Goal: Task Accomplishment & Management: Manage account settings

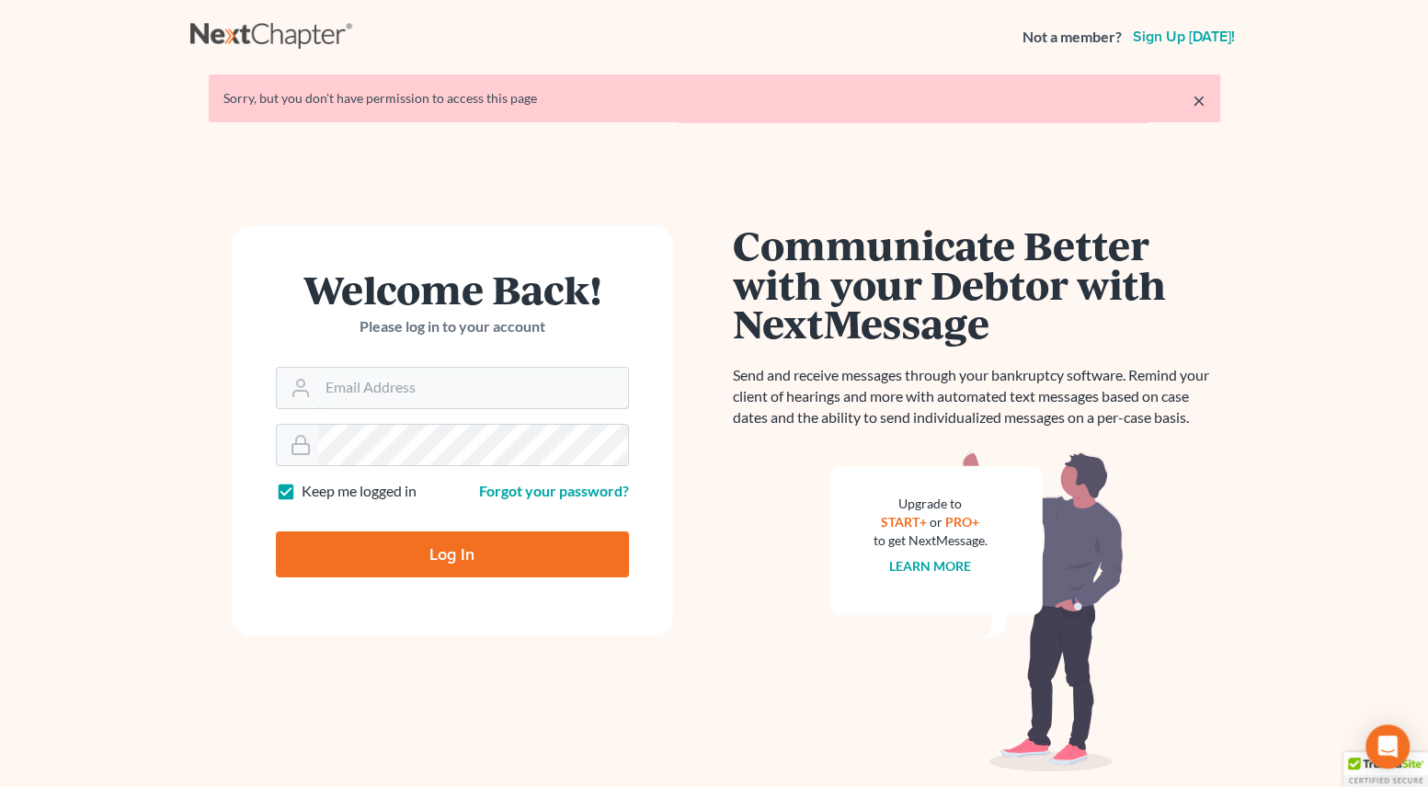
type input "[EMAIL_ADDRESS][PERSON_NAME][DOMAIN_NAME]"
click at [410, 545] on input "Log In" at bounding box center [452, 554] width 353 height 46
type input "Thinking..."
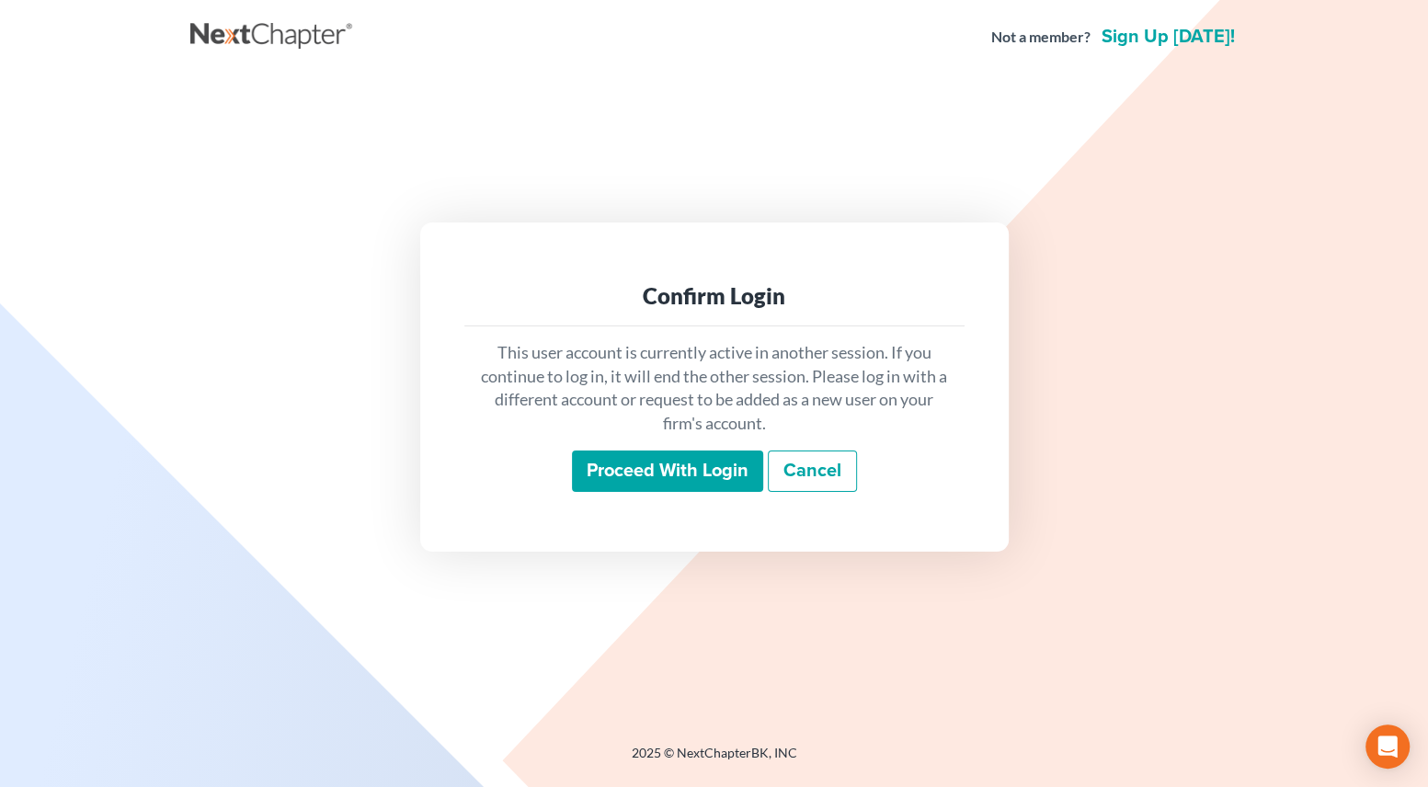
click at [607, 474] on input "Proceed with login" at bounding box center [667, 472] width 191 height 42
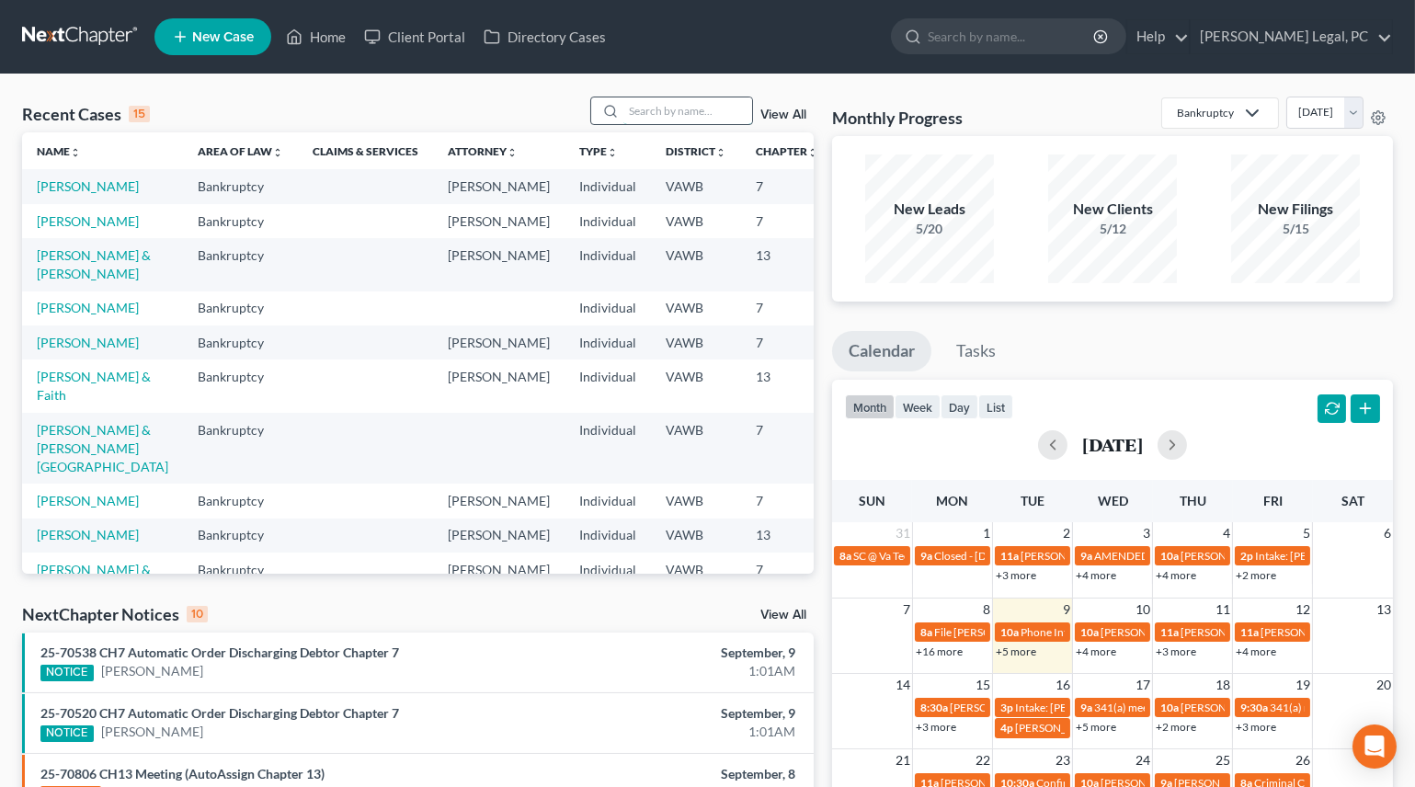
click at [643, 108] on input "search" at bounding box center [687, 110] width 129 height 27
type input "[PERSON_NAME]"
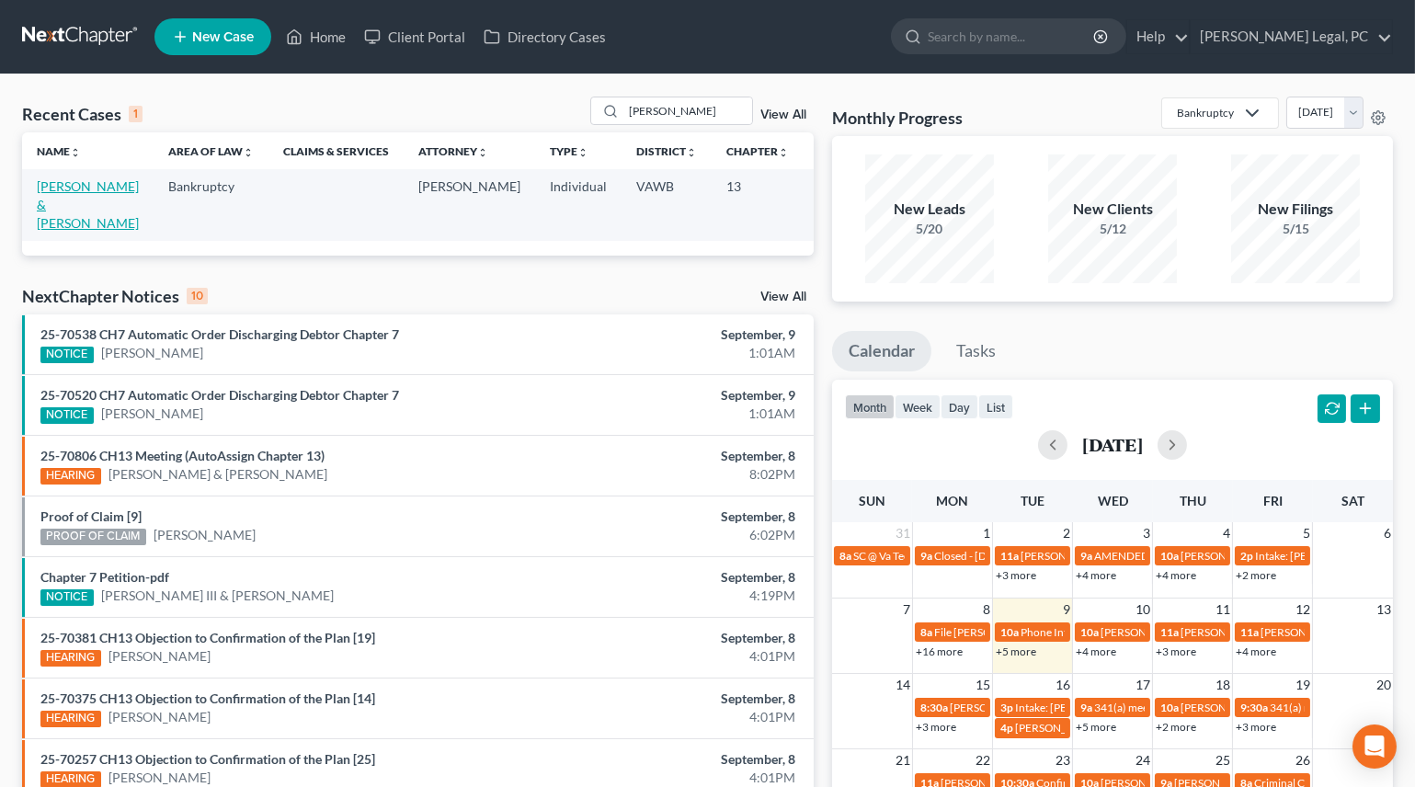
click at [69, 202] on link "[PERSON_NAME] & [PERSON_NAME]" at bounding box center [88, 204] width 102 height 52
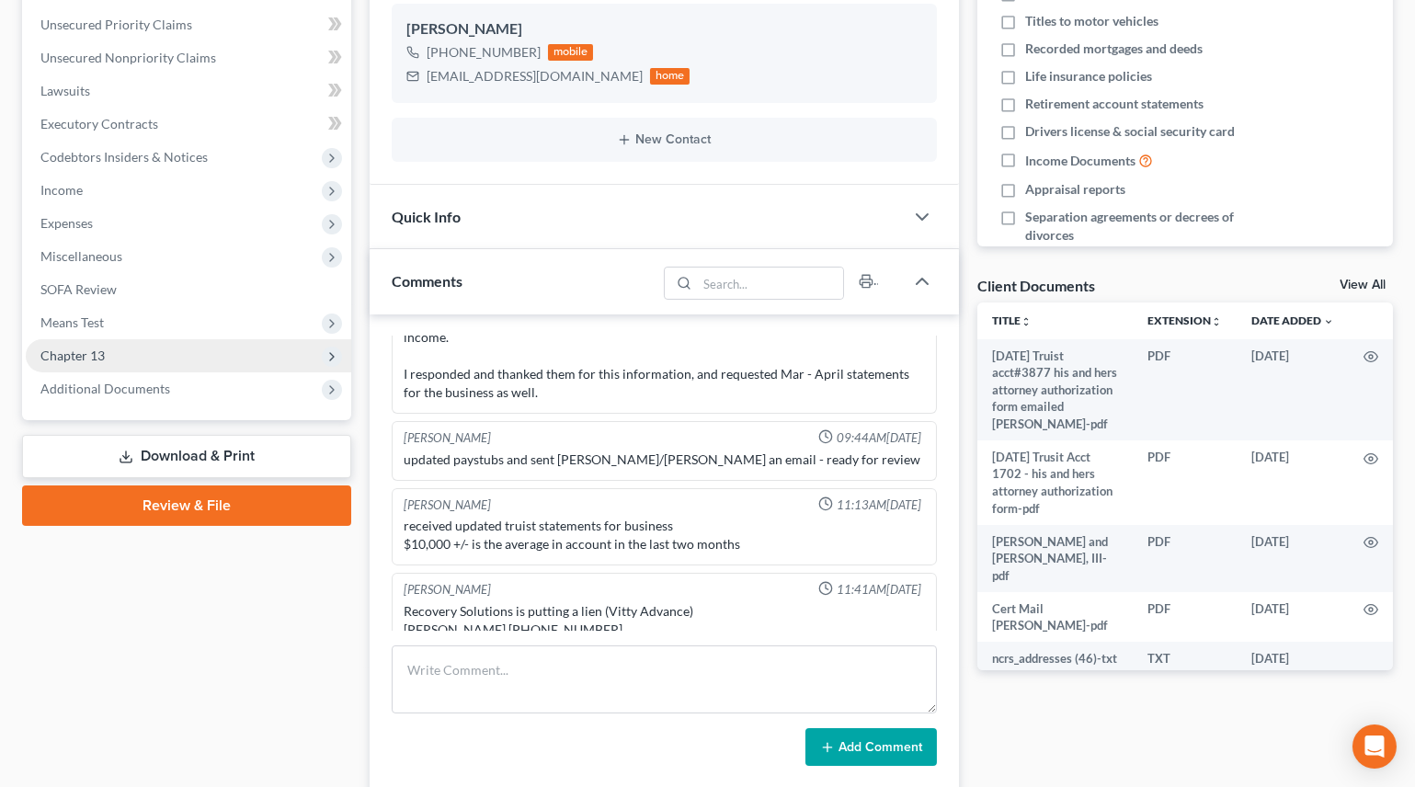
scroll to position [417, 0]
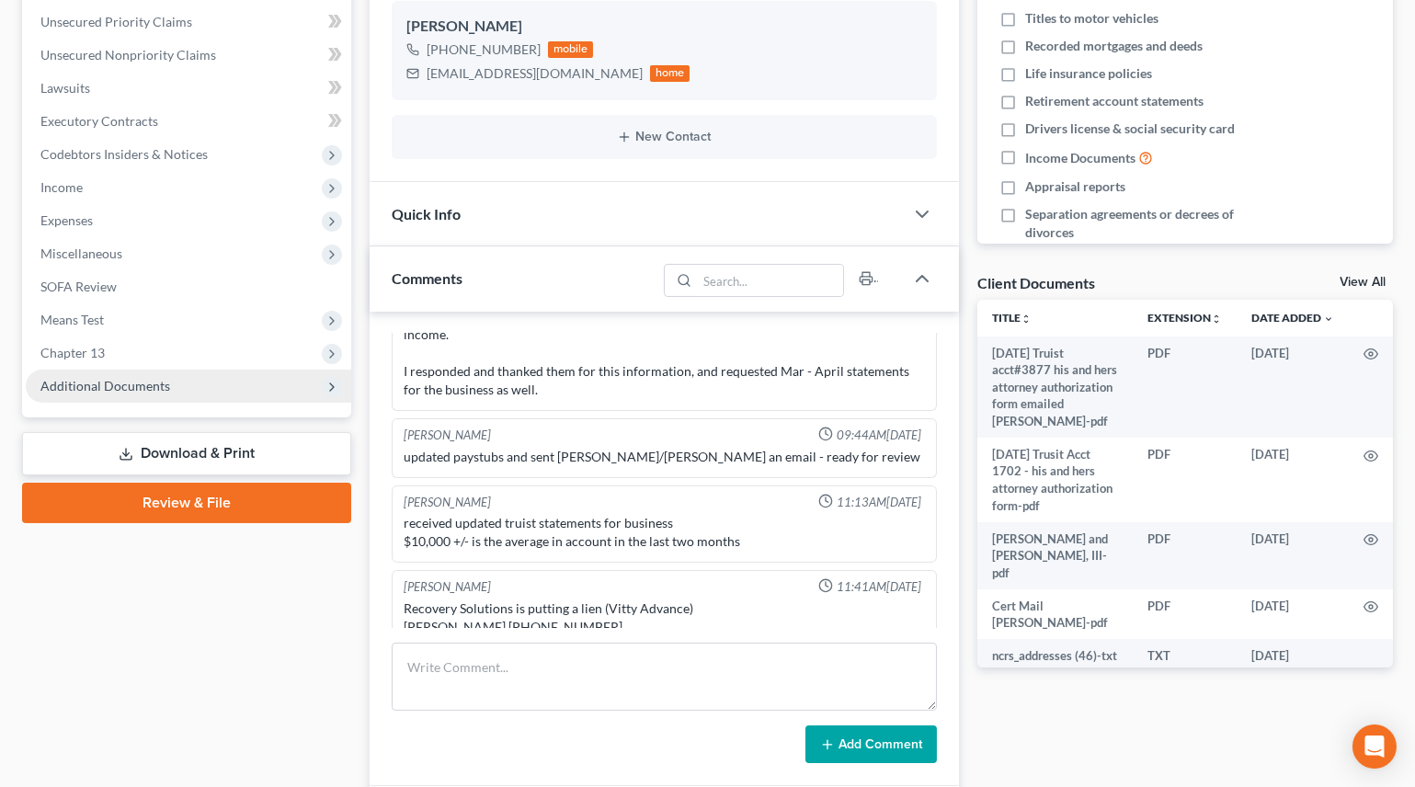
click at [127, 385] on span "Additional Documents" at bounding box center [105, 386] width 130 height 16
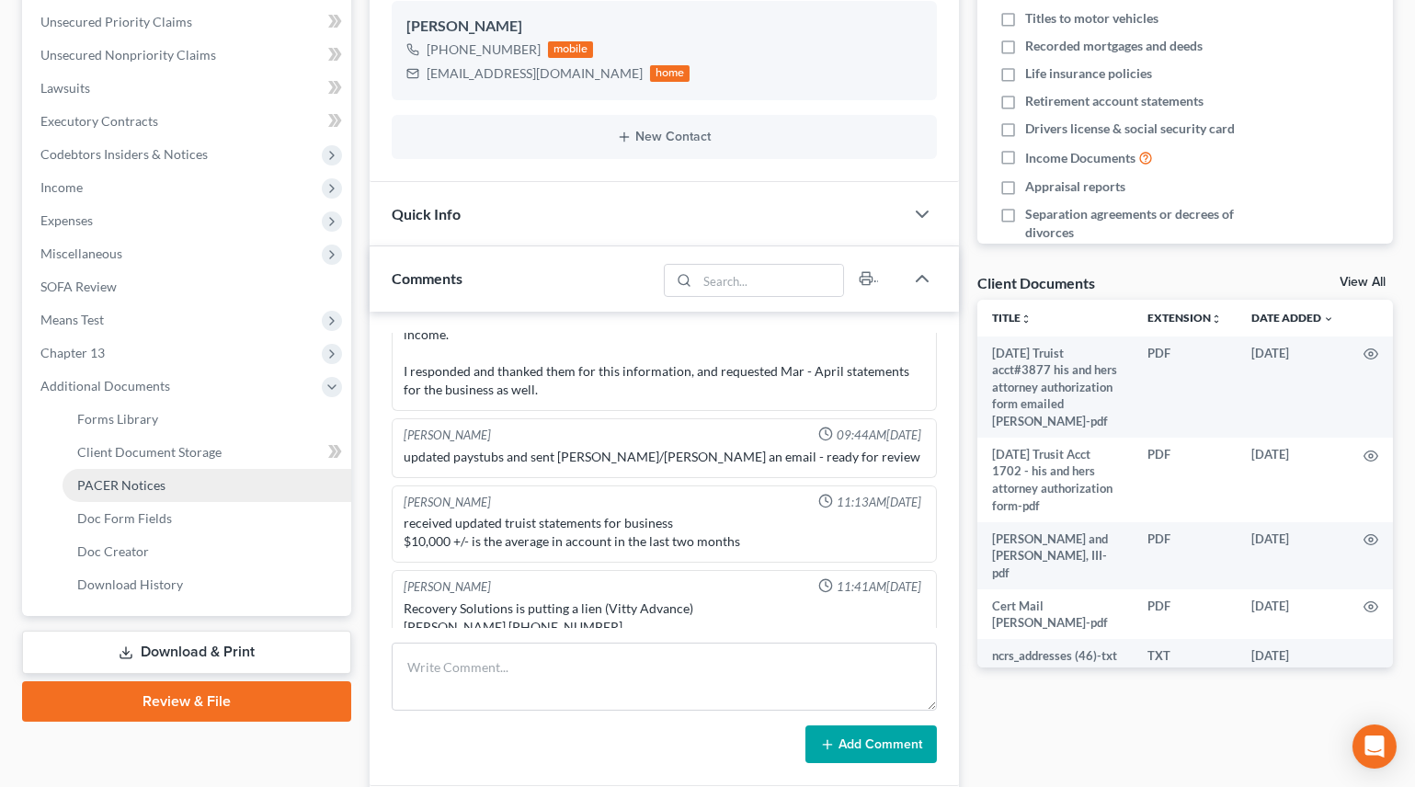
click at [130, 477] on span "PACER Notices" at bounding box center [121, 485] width 88 height 16
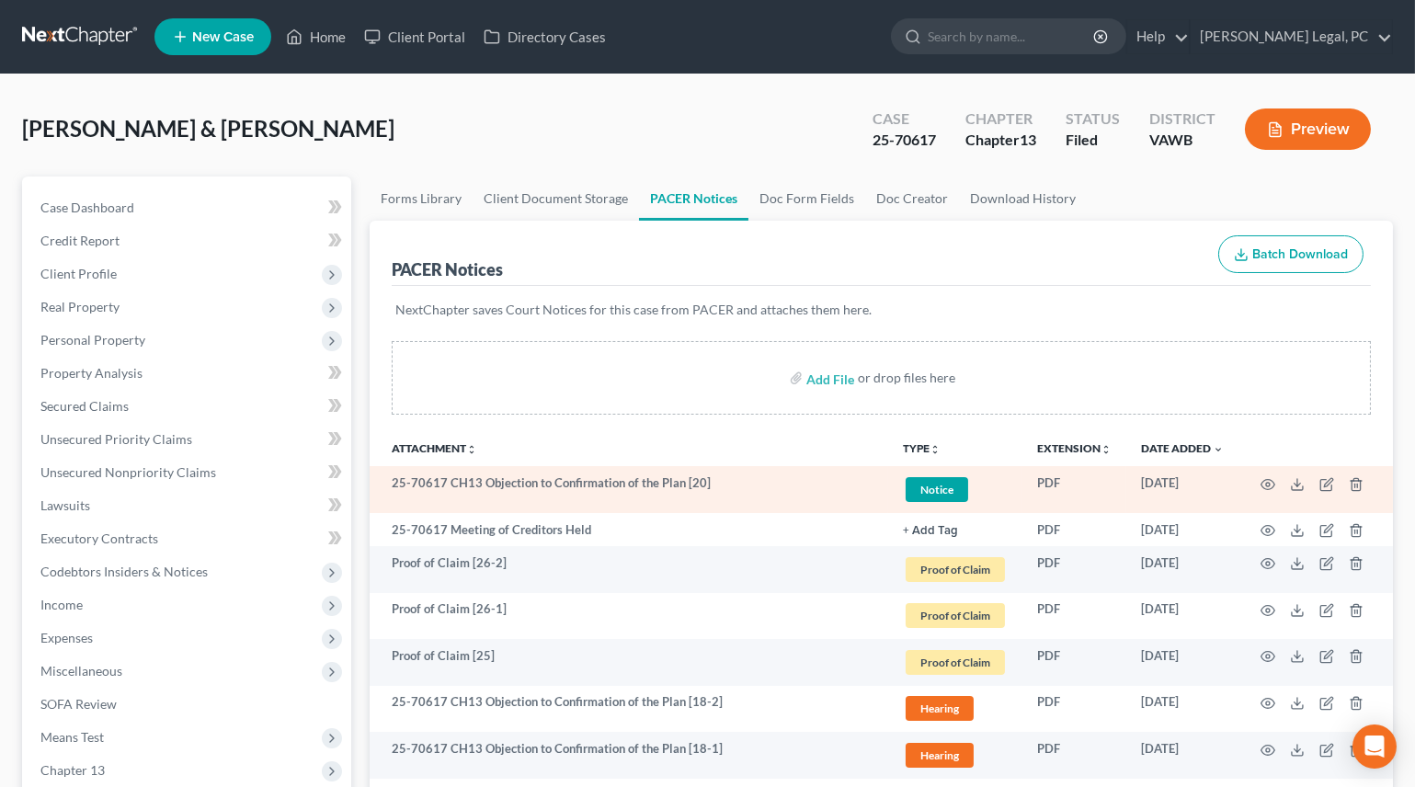
click at [1257, 480] on td at bounding box center [1316, 489] width 154 height 47
click at [1263, 479] on icon "button" at bounding box center [1268, 484] width 15 height 15
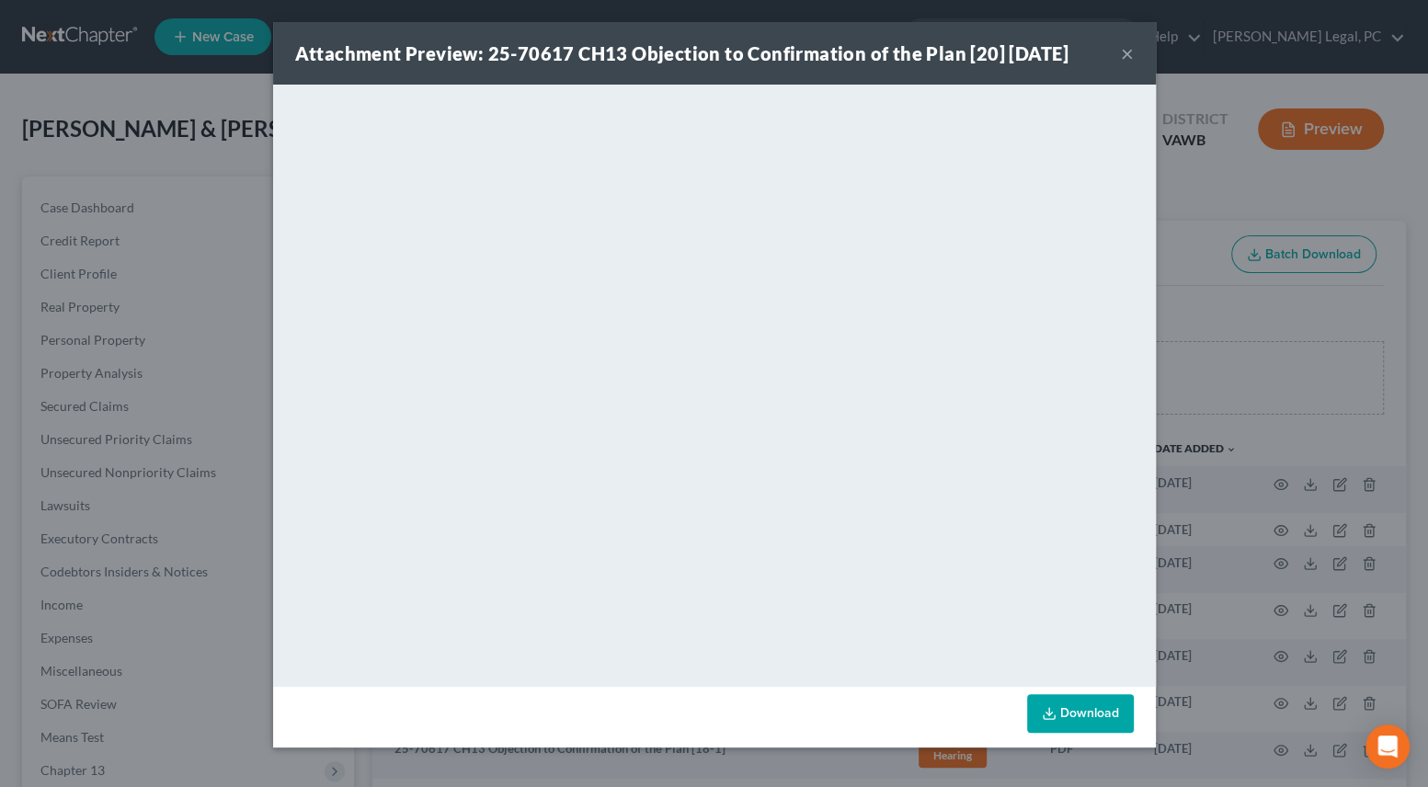
click at [1127, 55] on button "×" at bounding box center [1127, 53] width 13 height 22
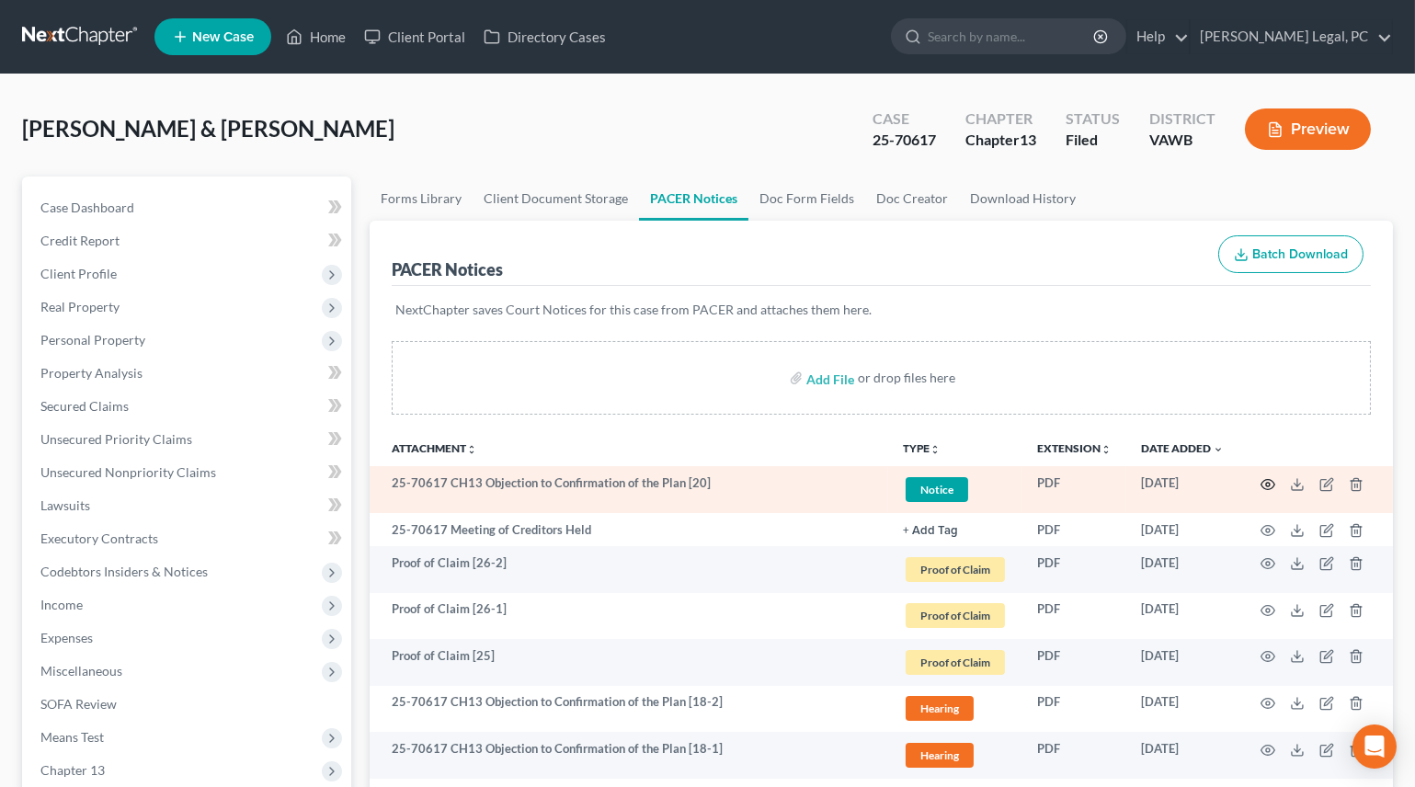
click at [1269, 483] on circle "button" at bounding box center [1268, 485] width 4 height 4
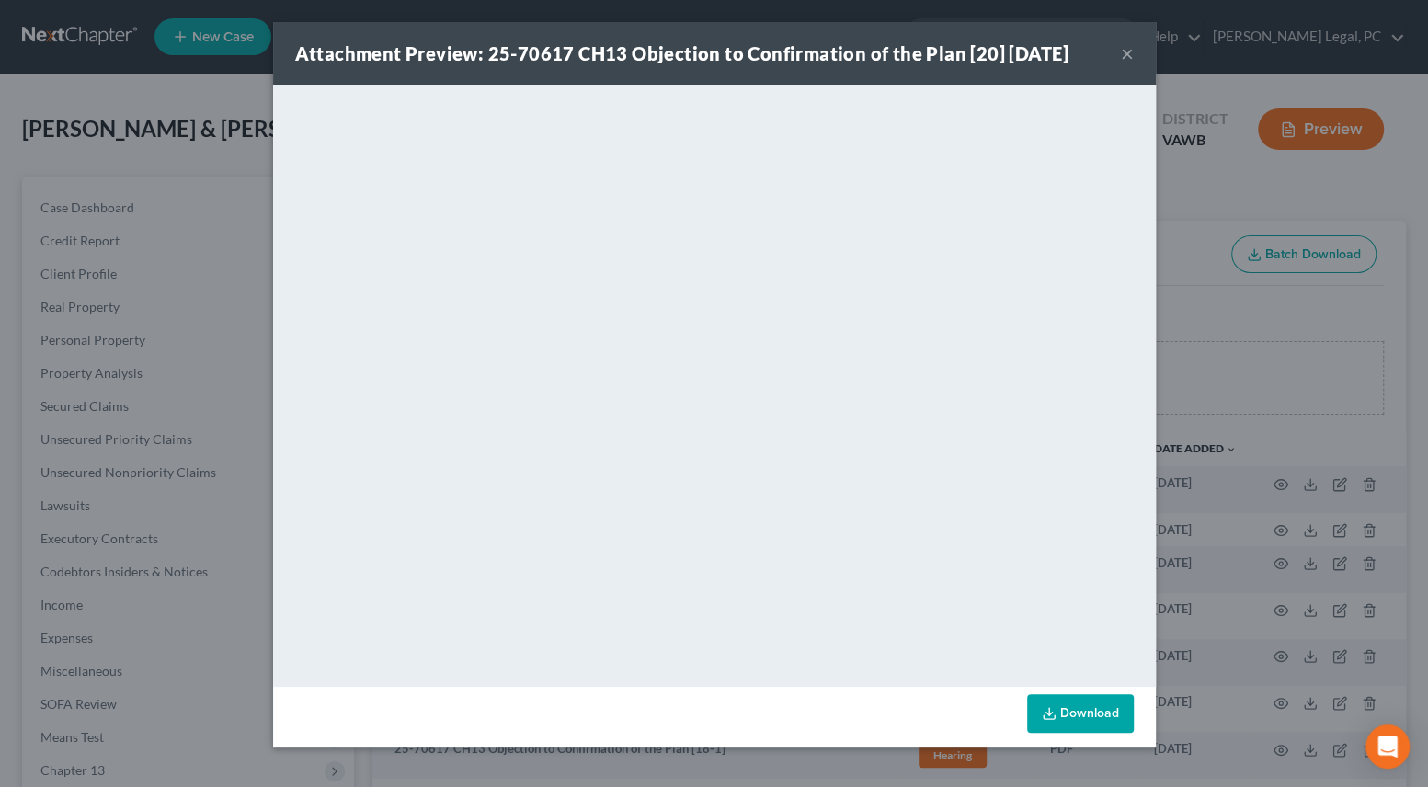
click at [1124, 51] on button "×" at bounding box center [1127, 53] width 13 height 22
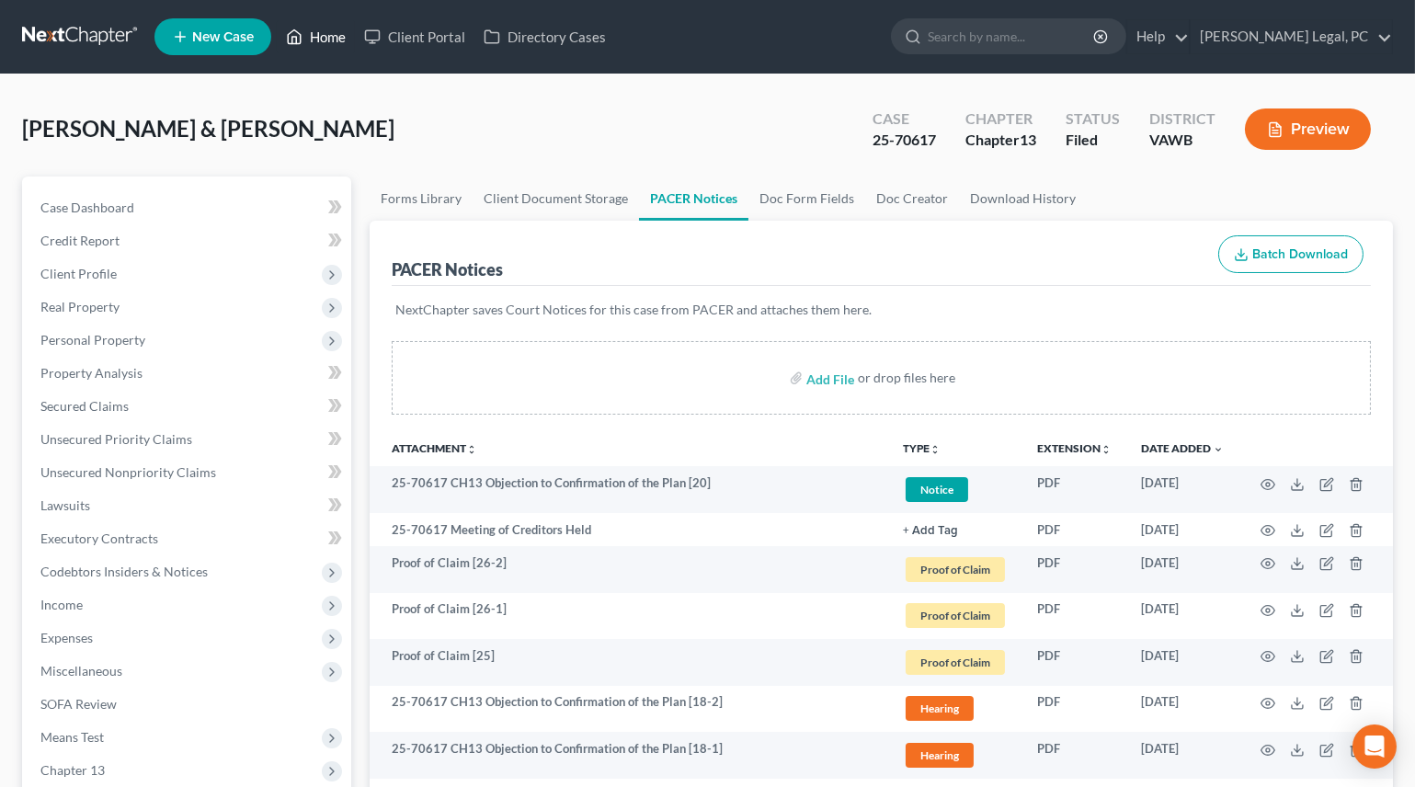
click at [309, 29] on link "Home" at bounding box center [316, 36] width 78 height 33
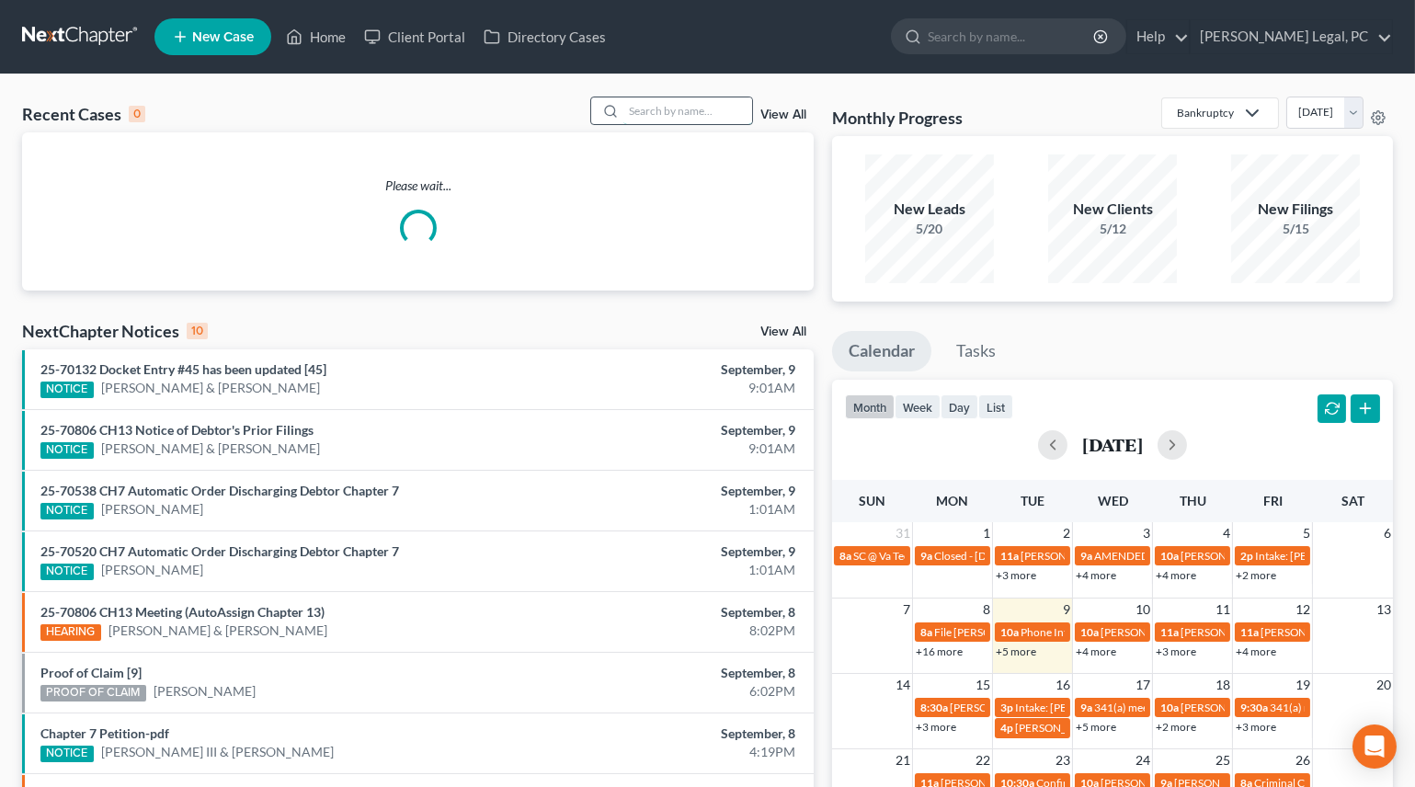
click at [667, 107] on input "search" at bounding box center [687, 110] width 129 height 27
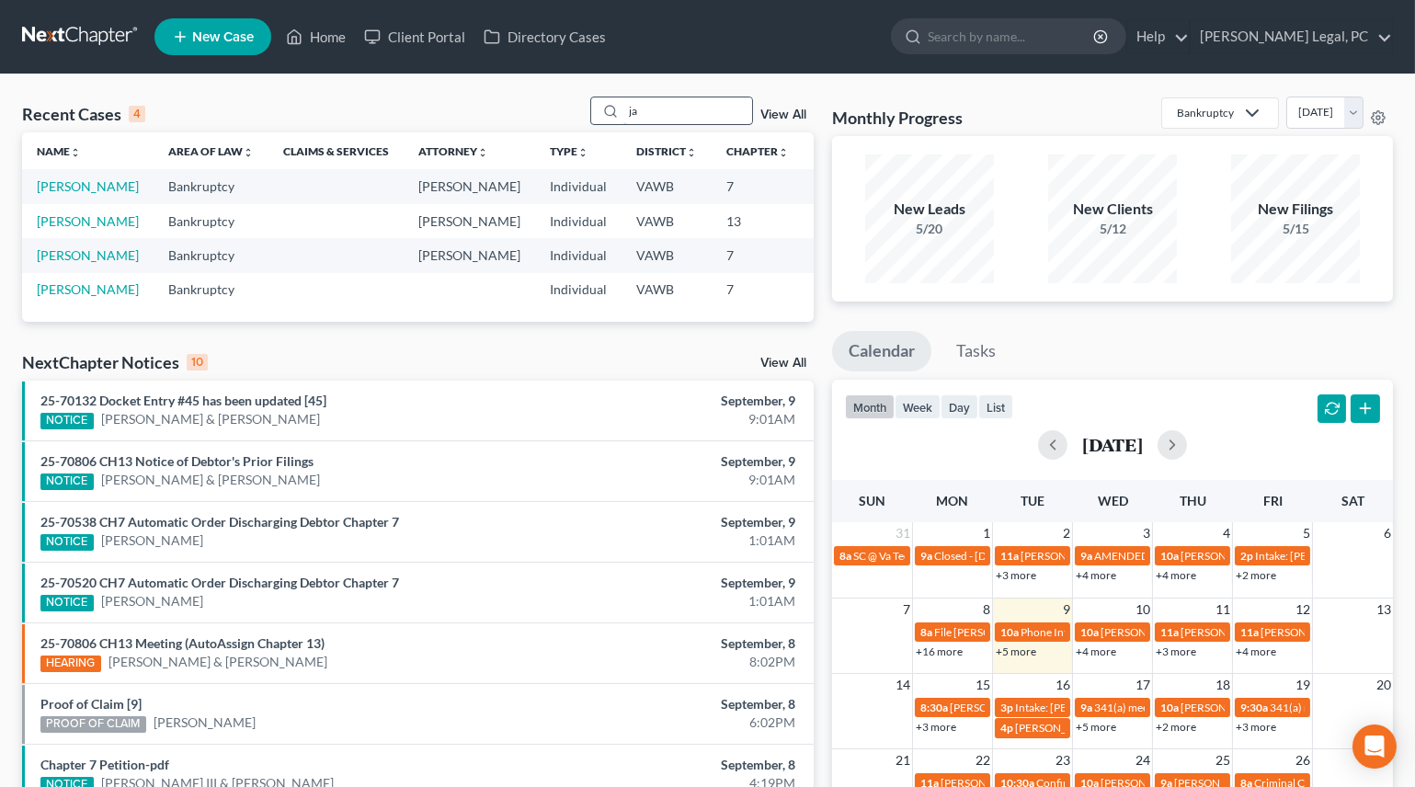
type input "j"
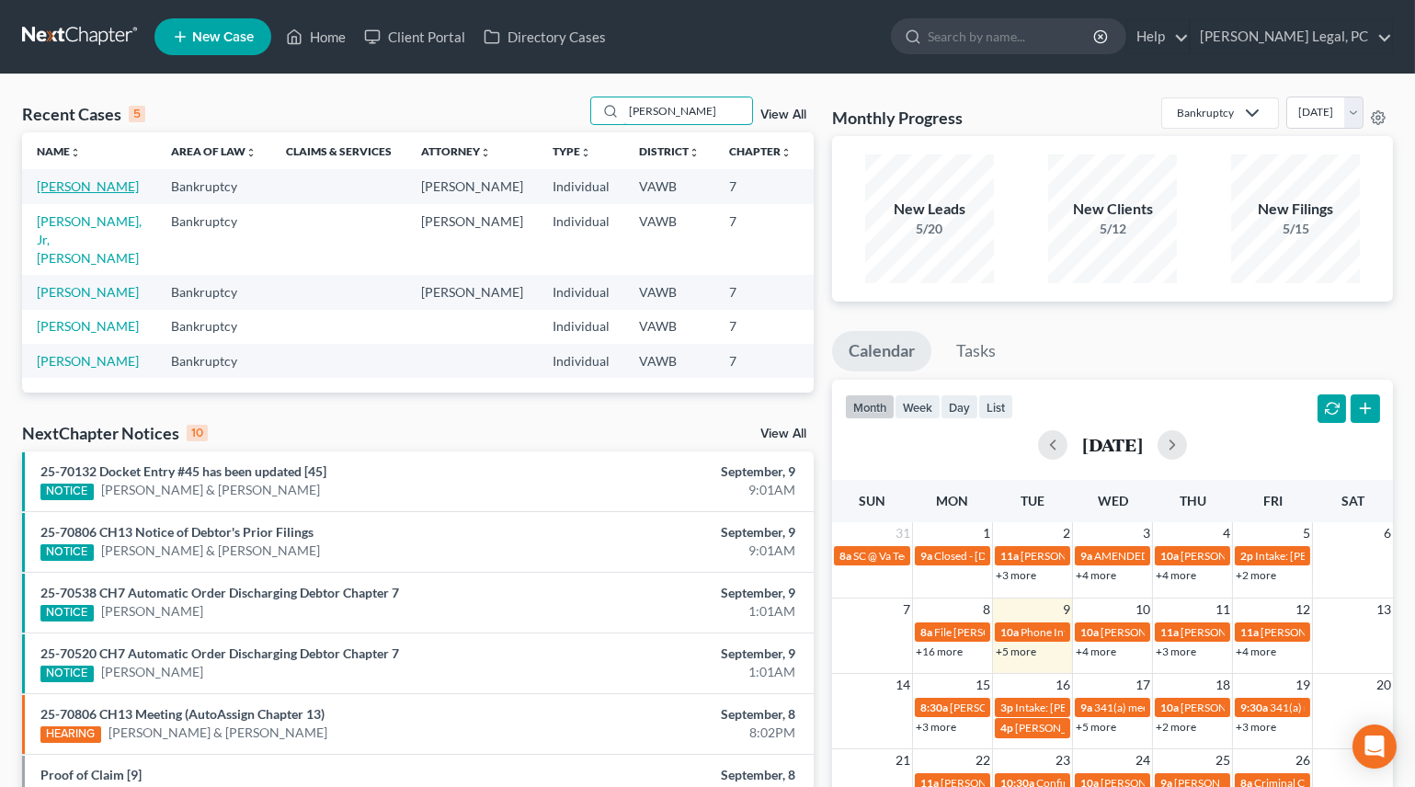
type input "sawyers"
click at [46, 194] on link "[PERSON_NAME]" at bounding box center [88, 186] width 102 height 16
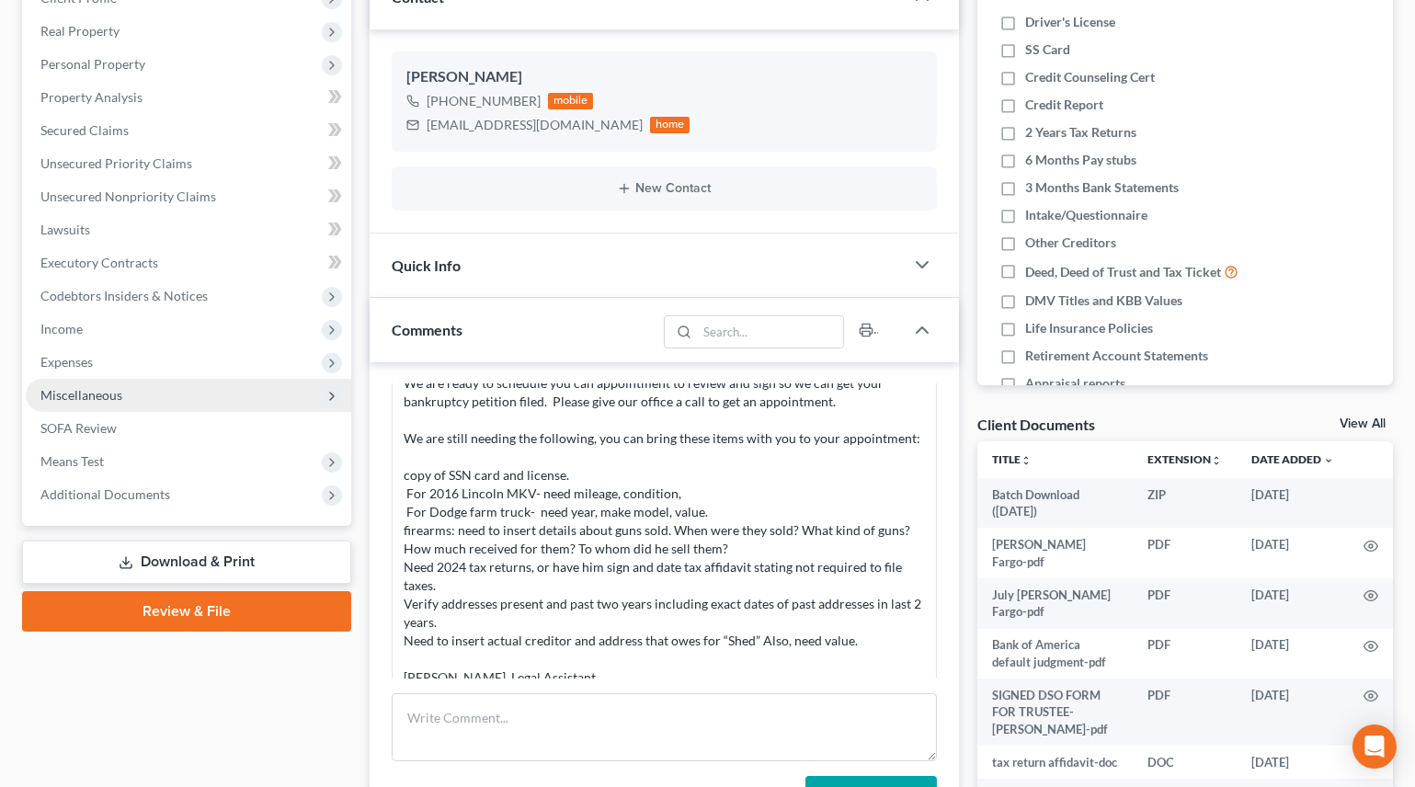
scroll to position [334, 0]
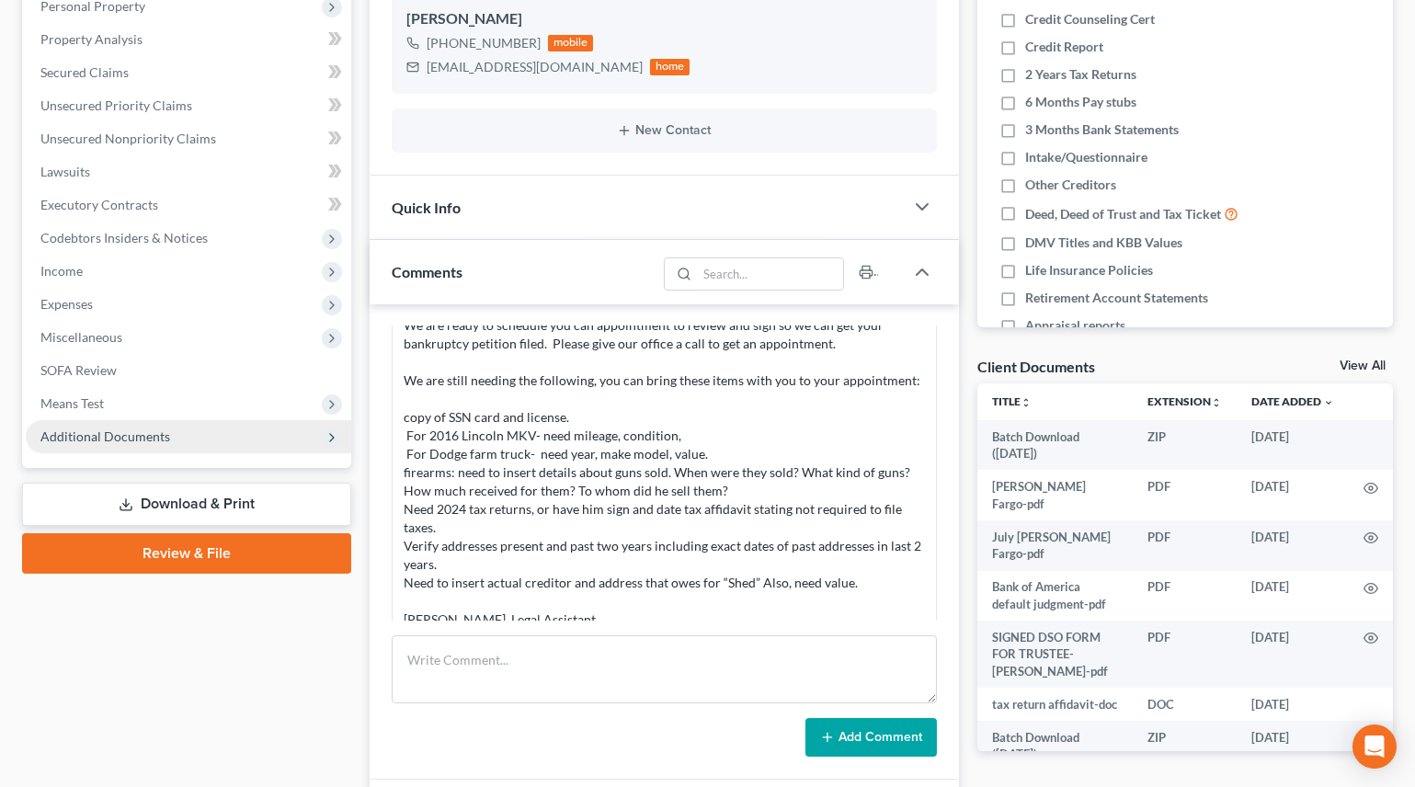
click at [137, 434] on span "Additional Documents" at bounding box center [105, 436] width 130 height 16
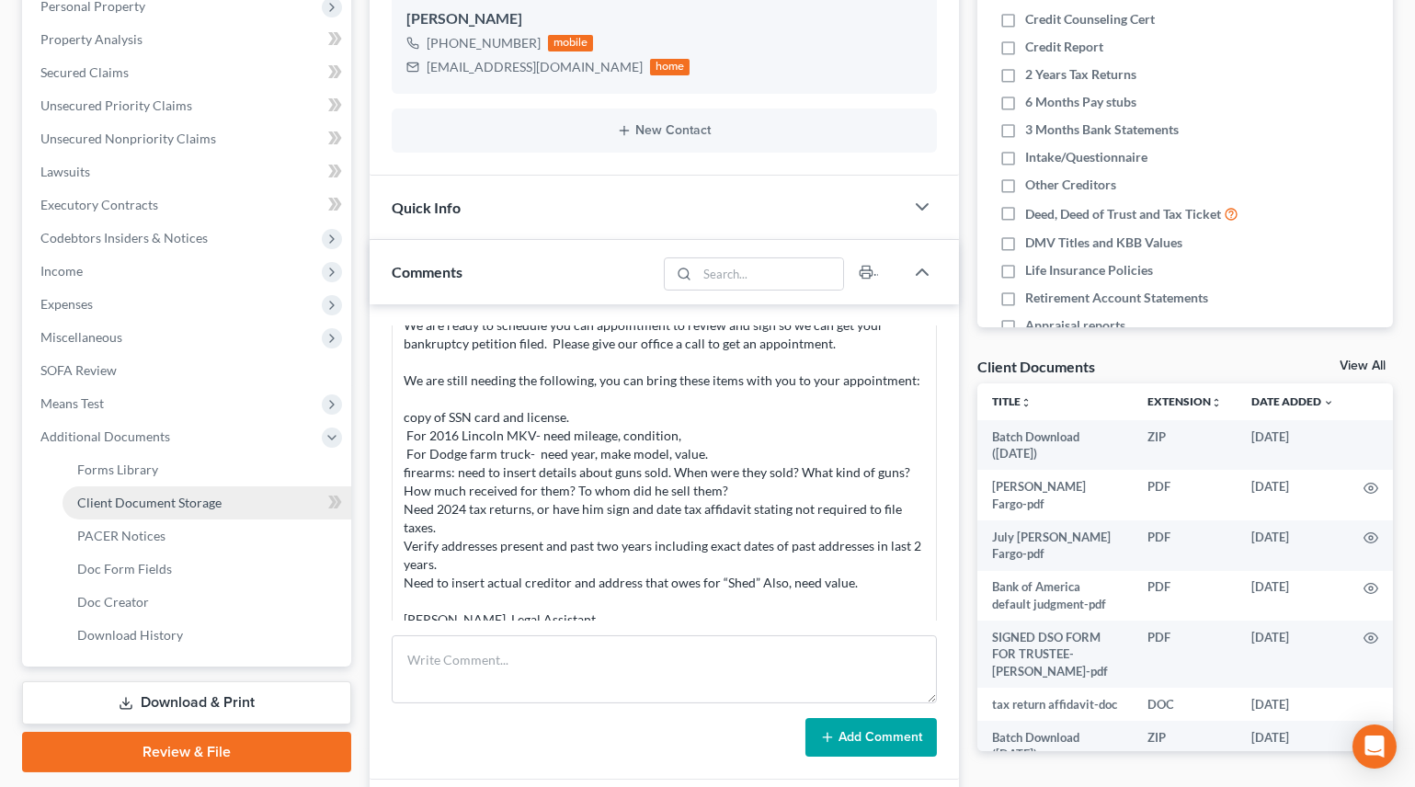
click at [139, 497] on span "Client Document Storage" at bounding box center [149, 503] width 144 height 16
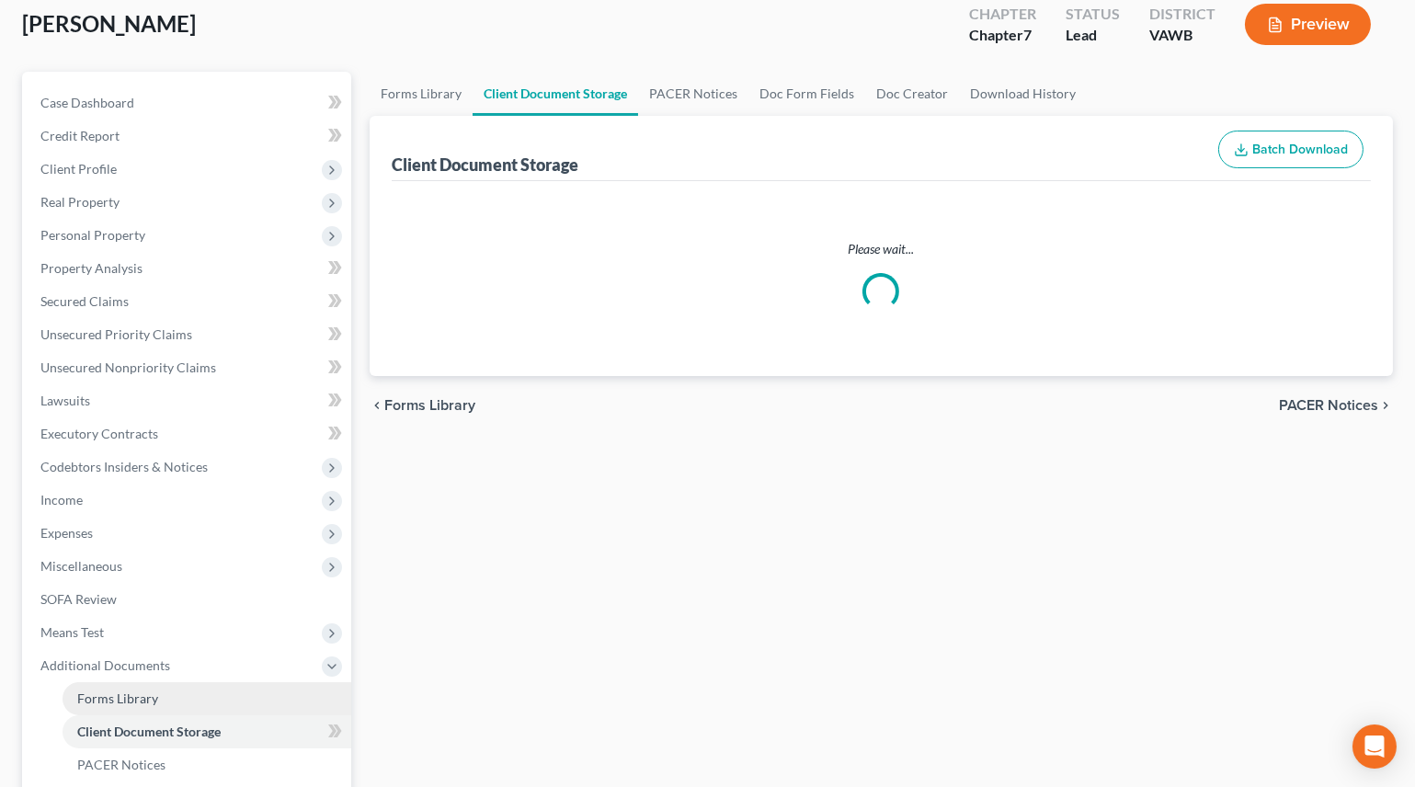
scroll to position [12, 0]
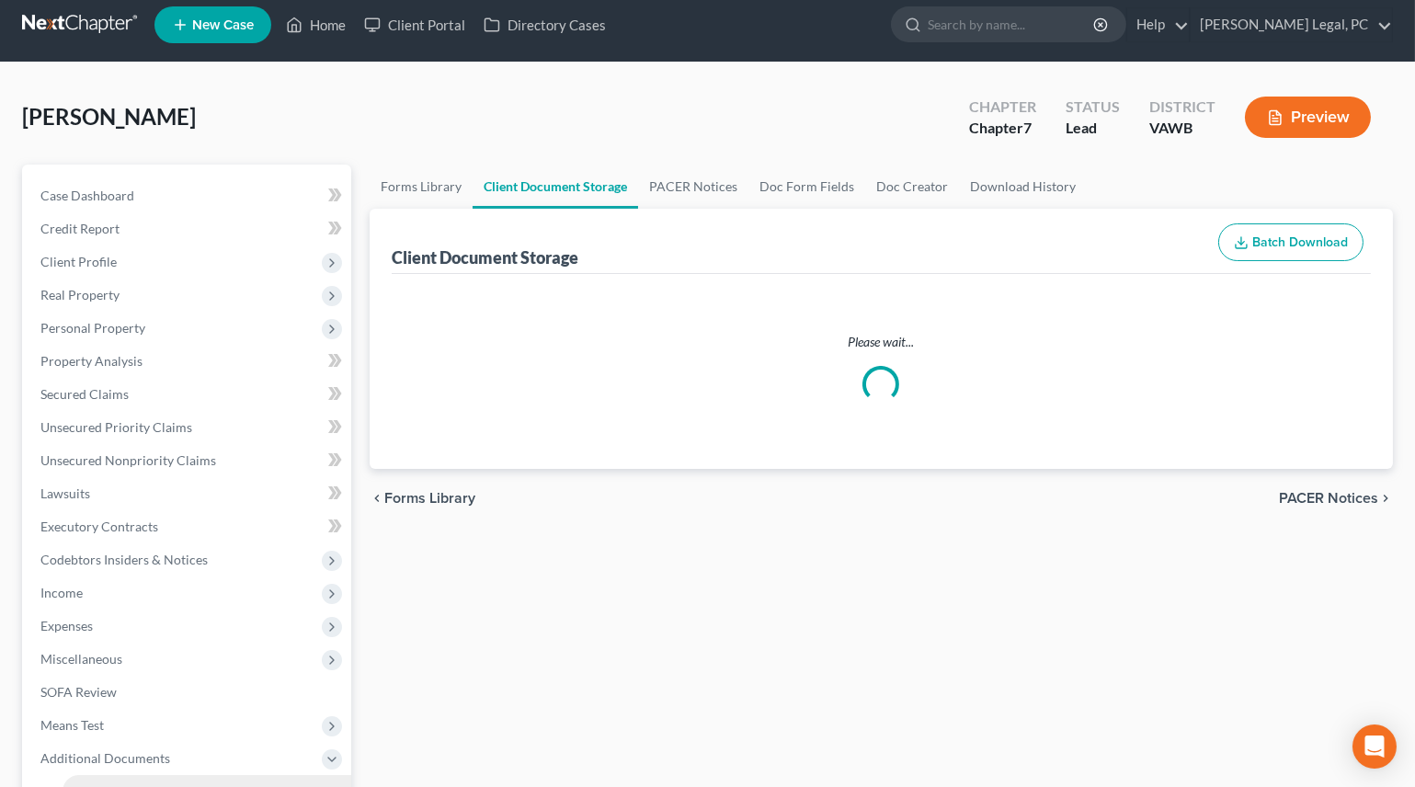
select select "0"
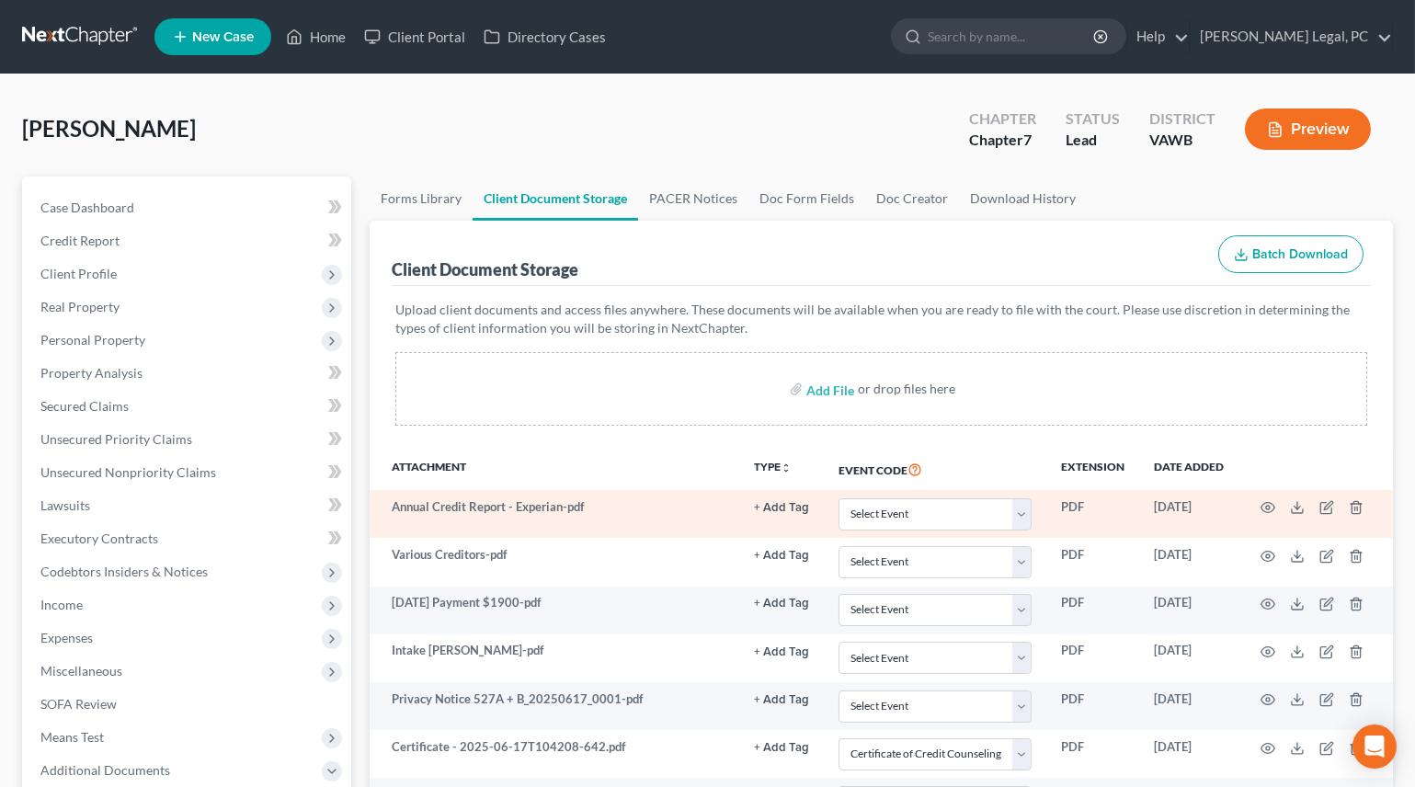
scroll to position [515, 0]
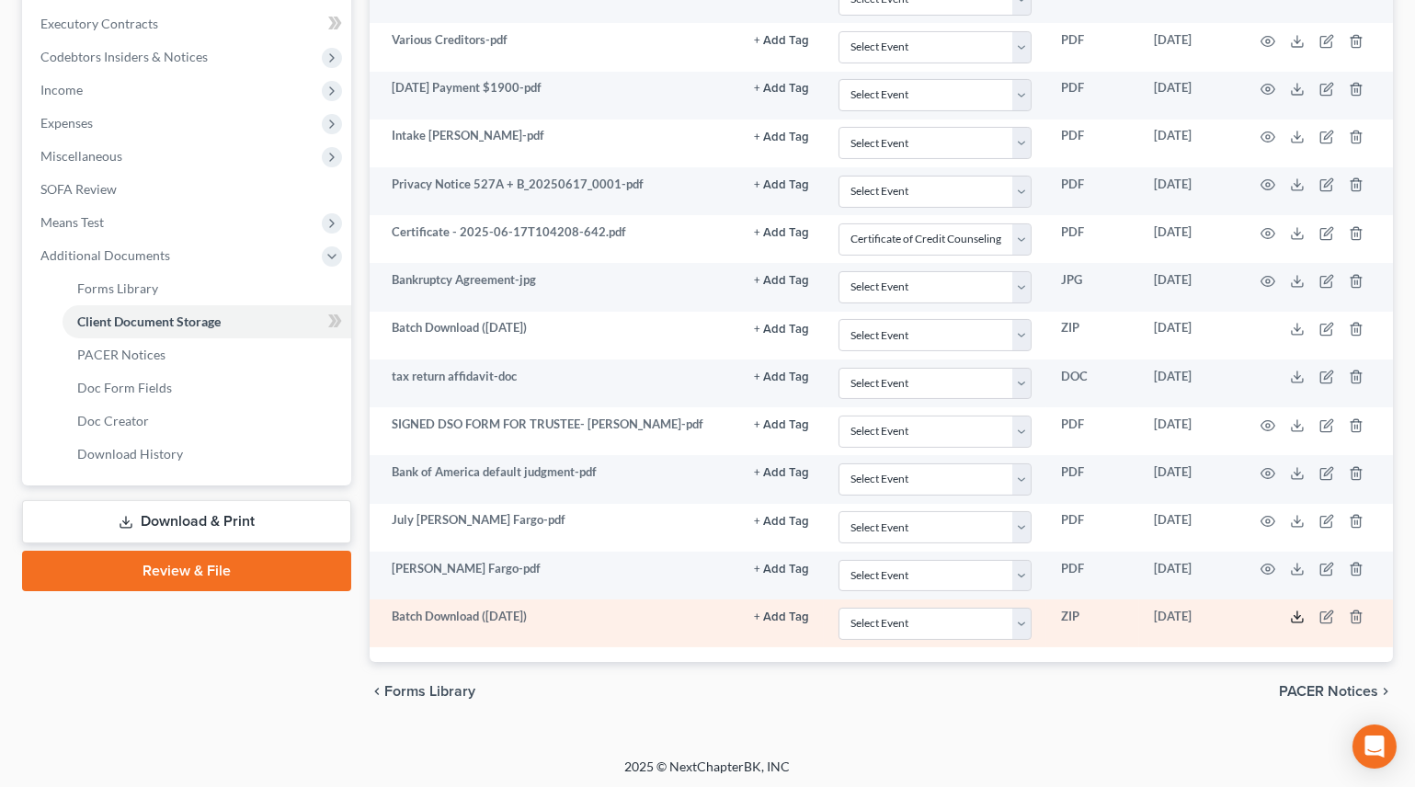
click at [1296, 610] on icon at bounding box center [1297, 617] width 15 height 15
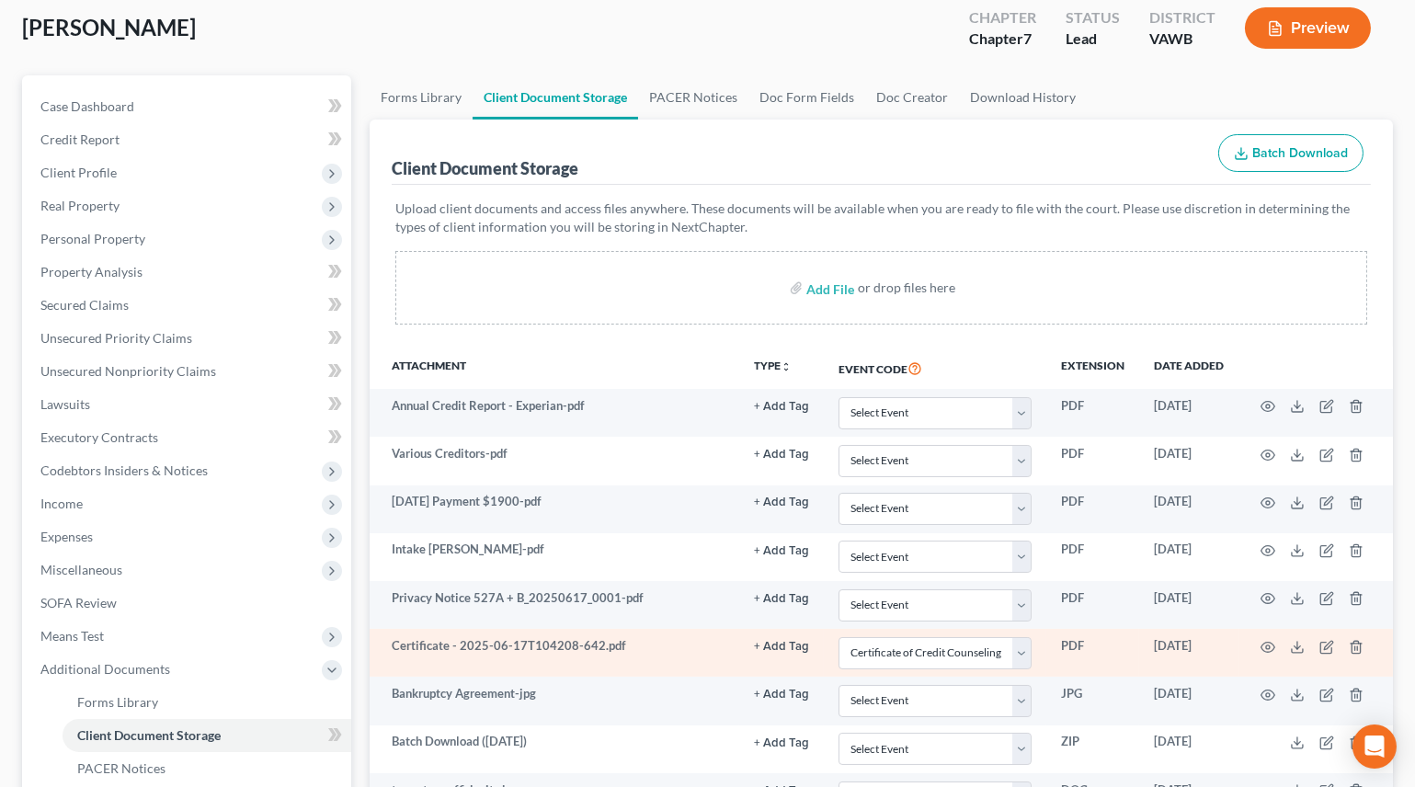
scroll to position [0, 0]
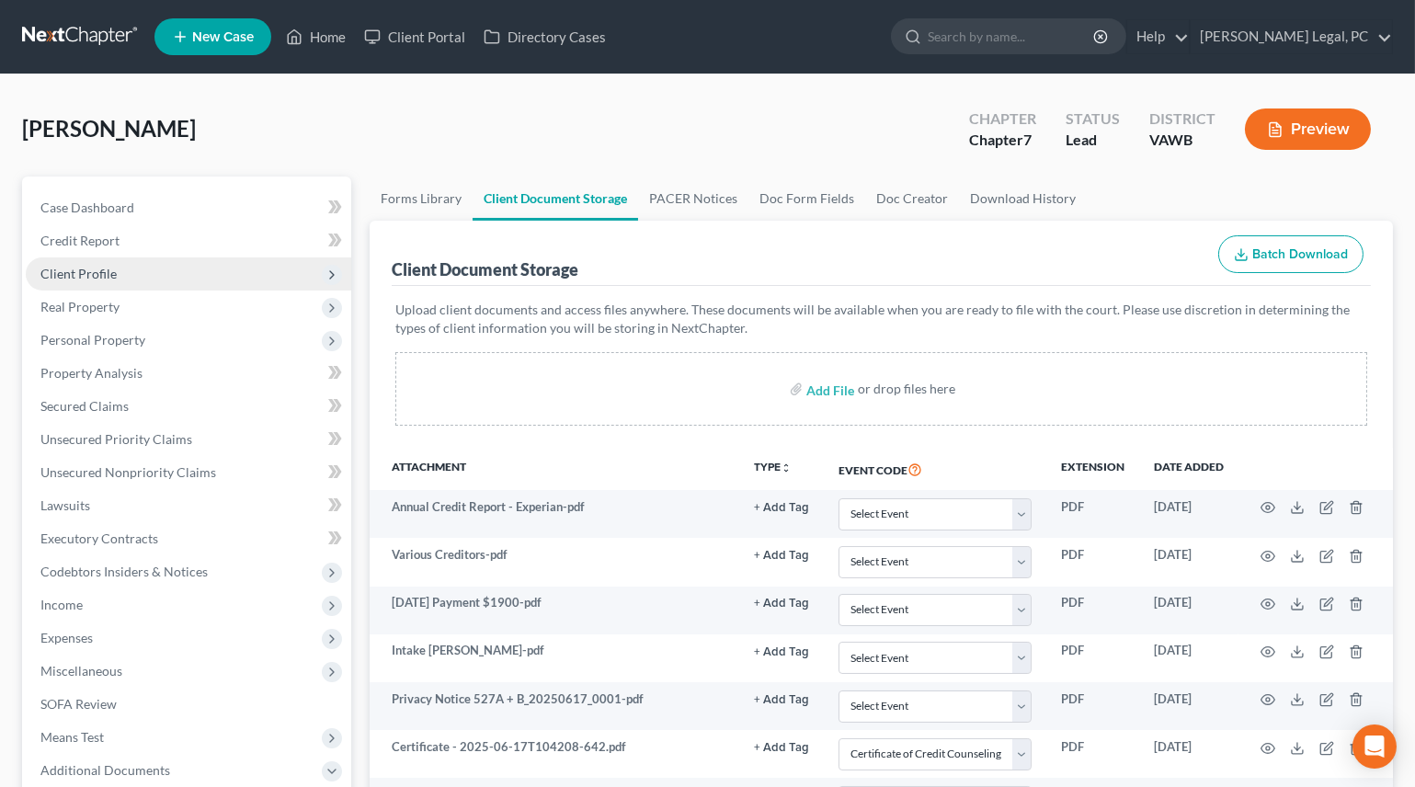
click at [98, 269] on span "Client Profile" at bounding box center [78, 274] width 76 height 16
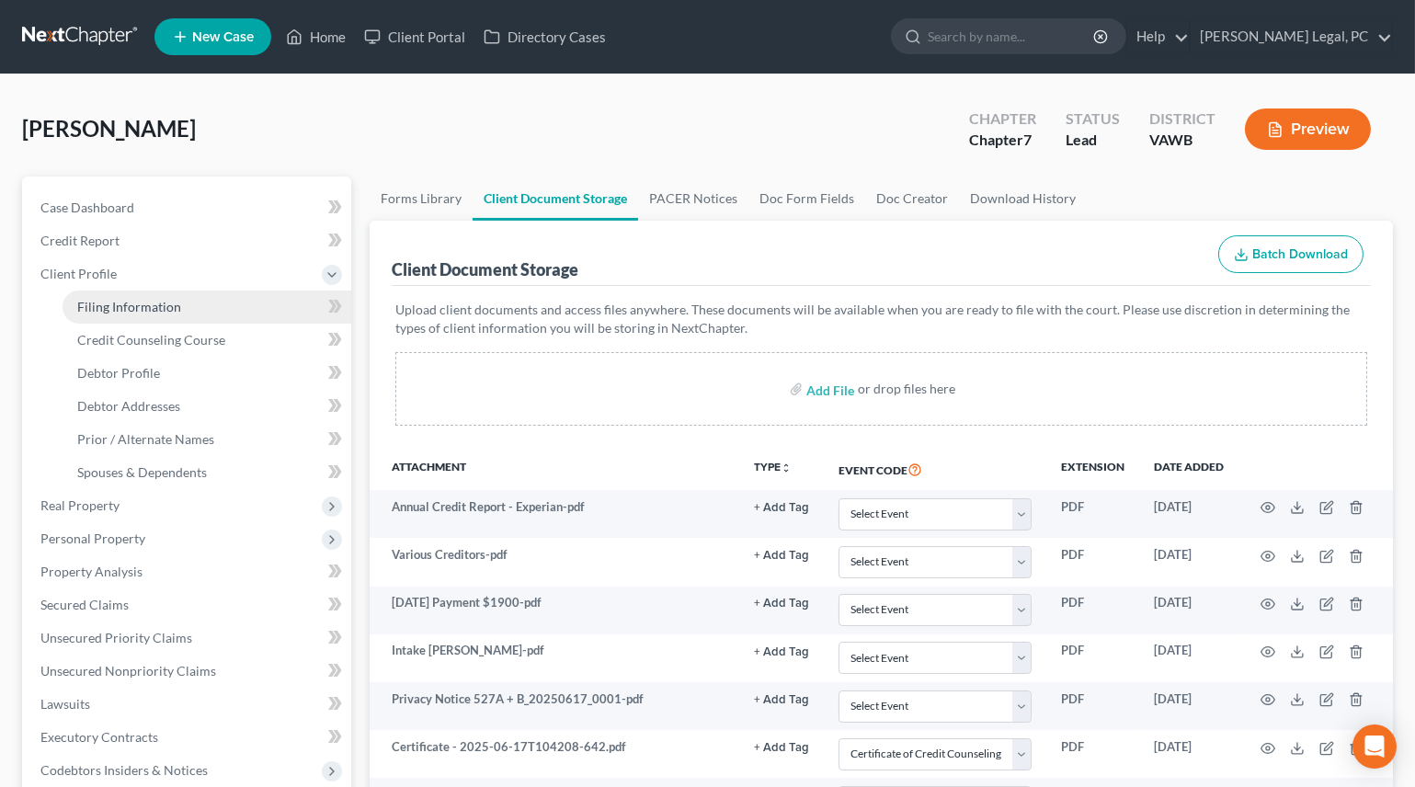
click at [126, 312] on span "Filing Information" at bounding box center [129, 307] width 104 height 16
select select "1"
select select "0"
select select "48"
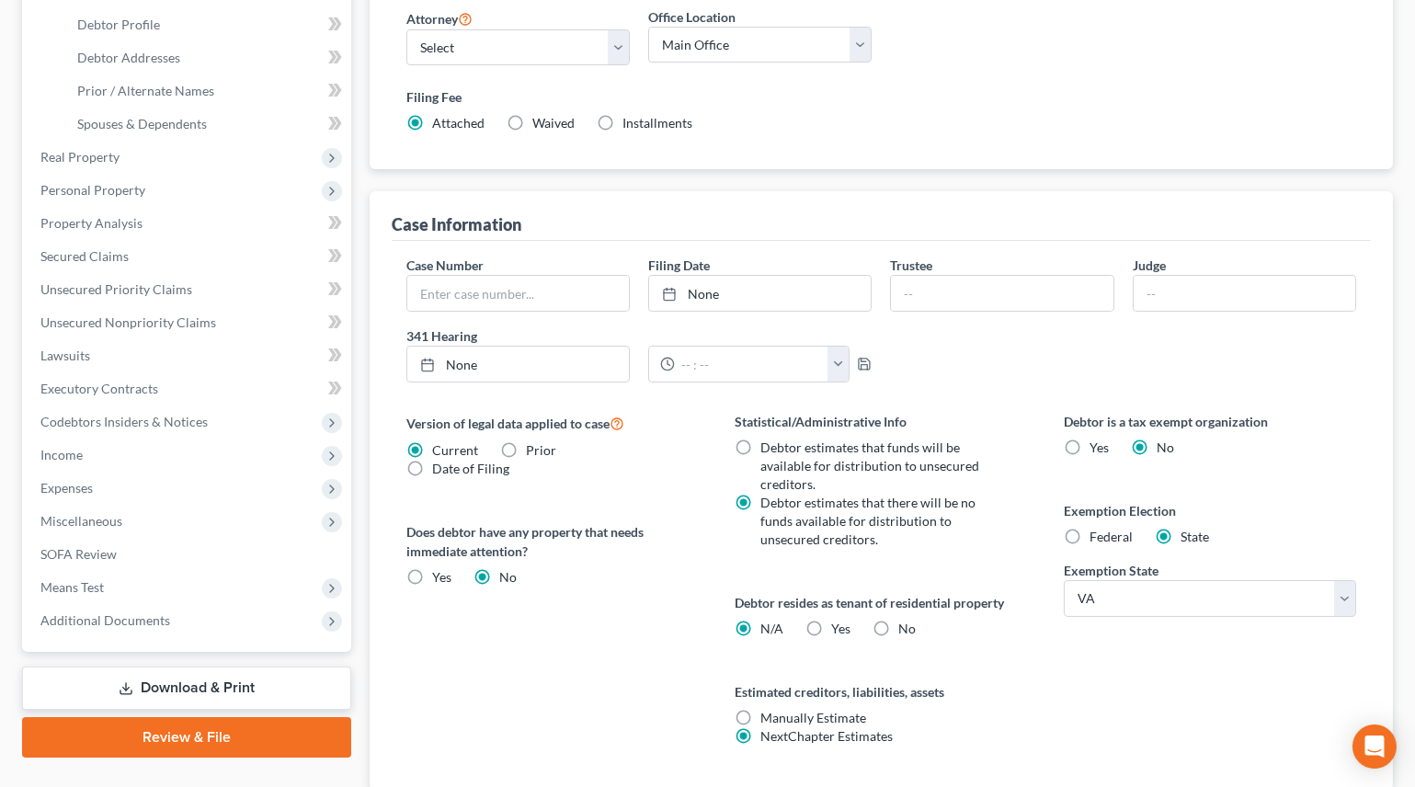
scroll to position [417, 0]
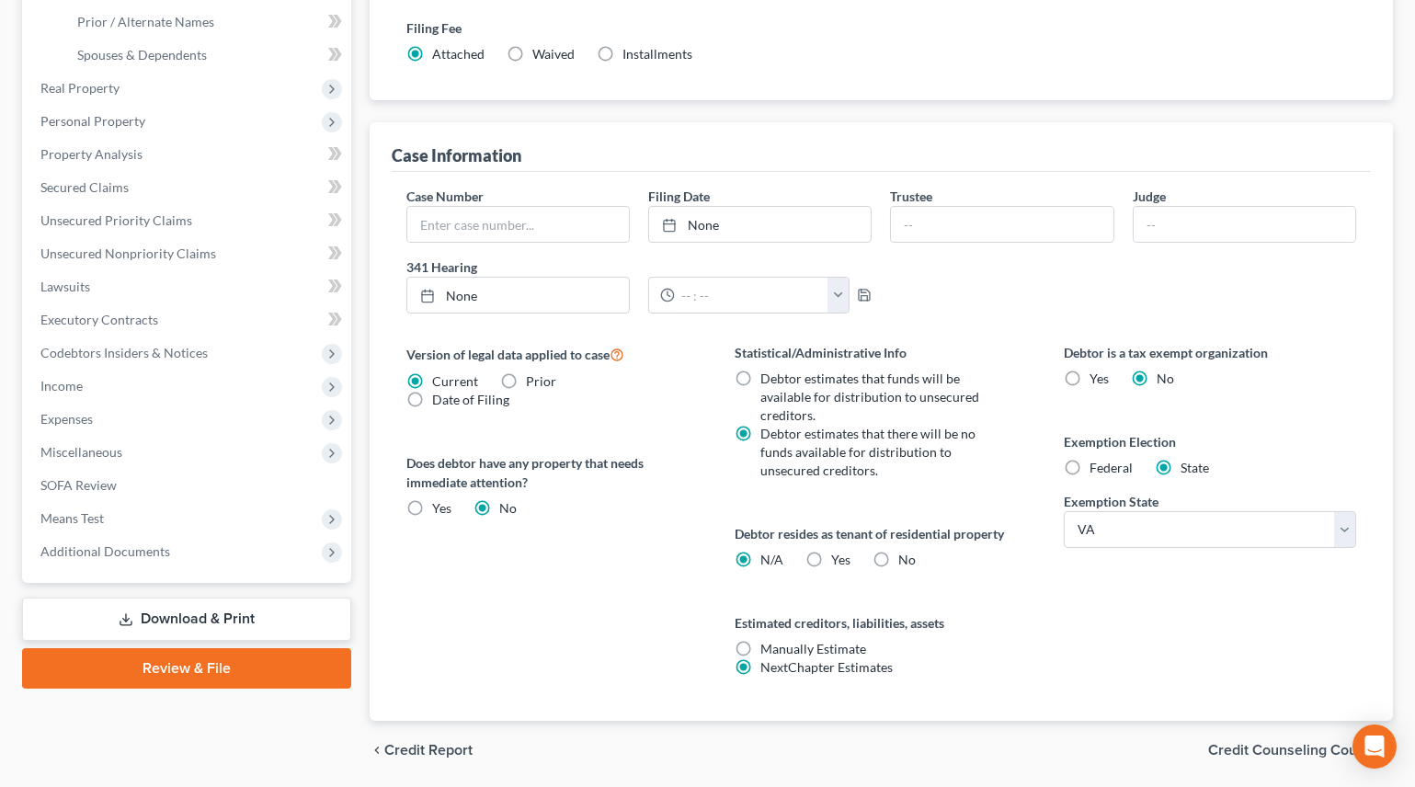
click at [832, 555] on label "Yes Yes" at bounding box center [841, 560] width 19 height 18
click at [839, 555] on input "Yes Yes" at bounding box center [845, 557] width 12 height 12
radio input "true"
radio input "false"
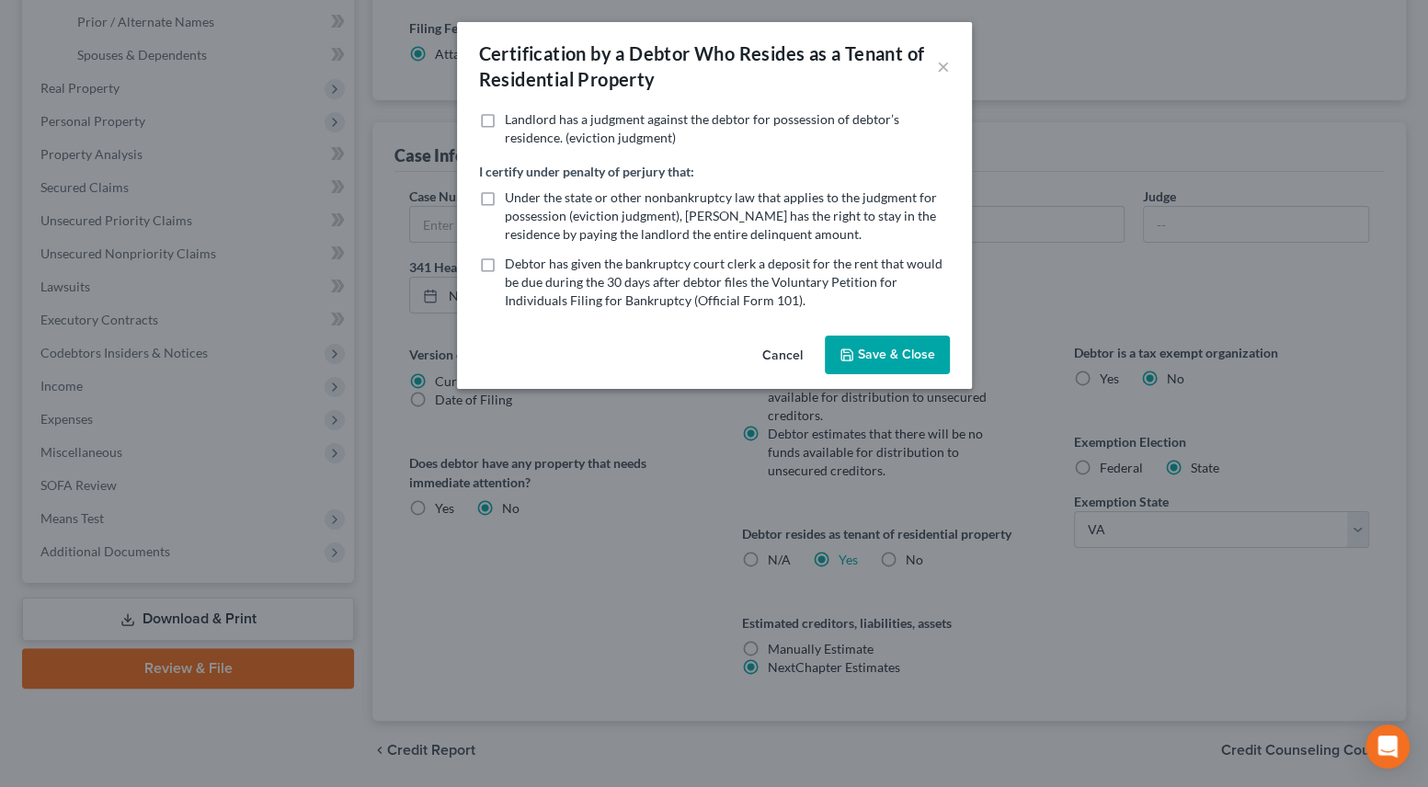
click at [863, 365] on button "Save & Close" at bounding box center [887, 355] width 125 height 39
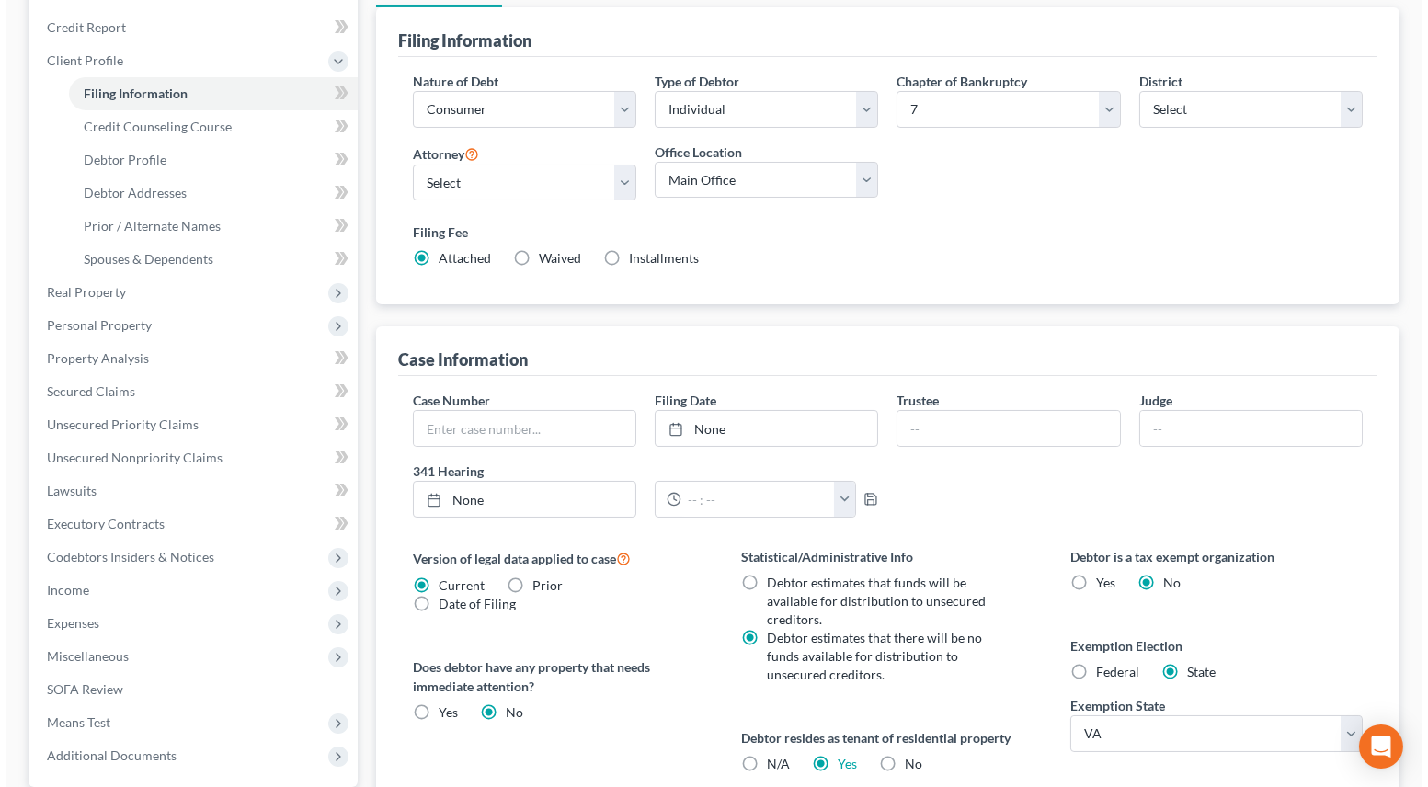
scroll to position [0, 0]
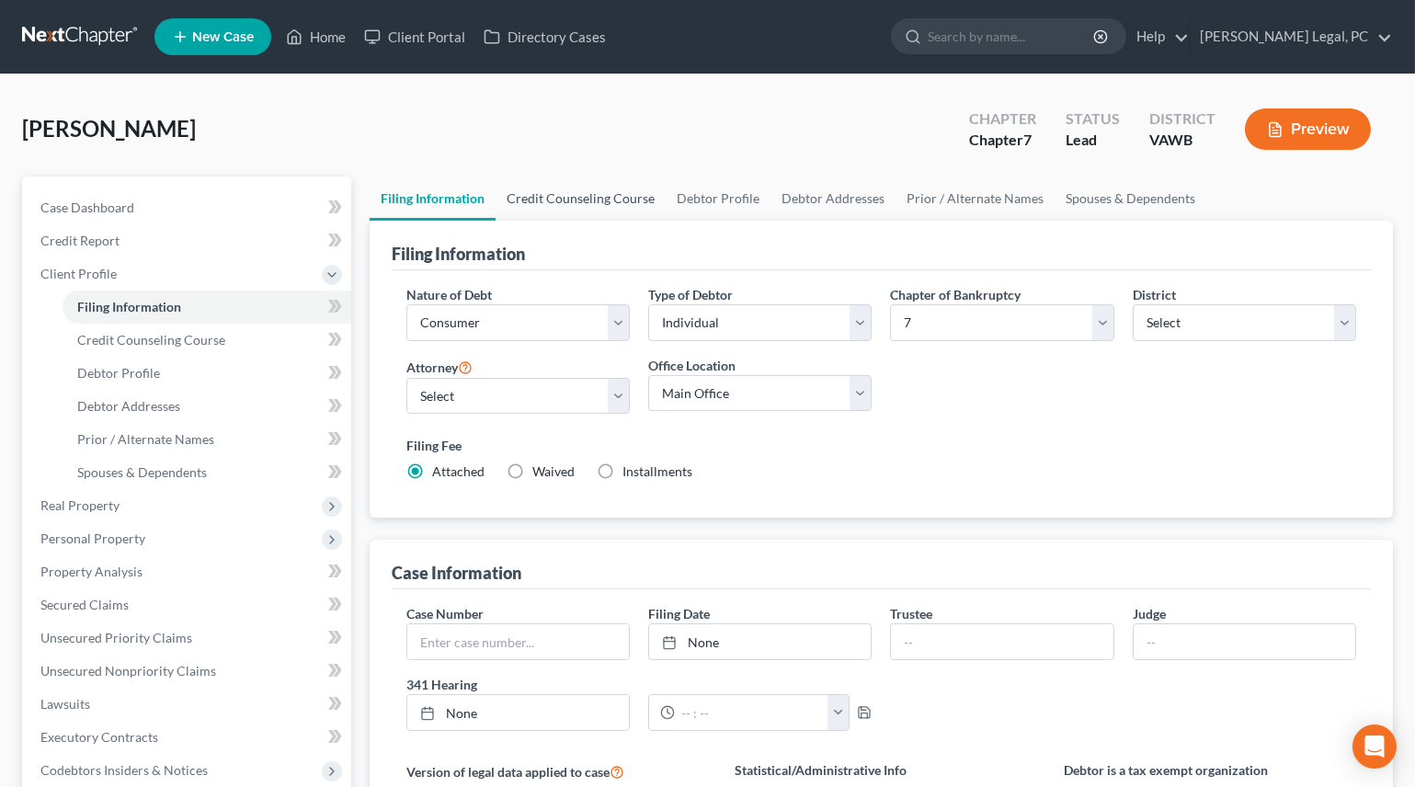
click at [585, 189] on link "Credit Counseling Course" at bounding box center [581, 199] width 170 height 44
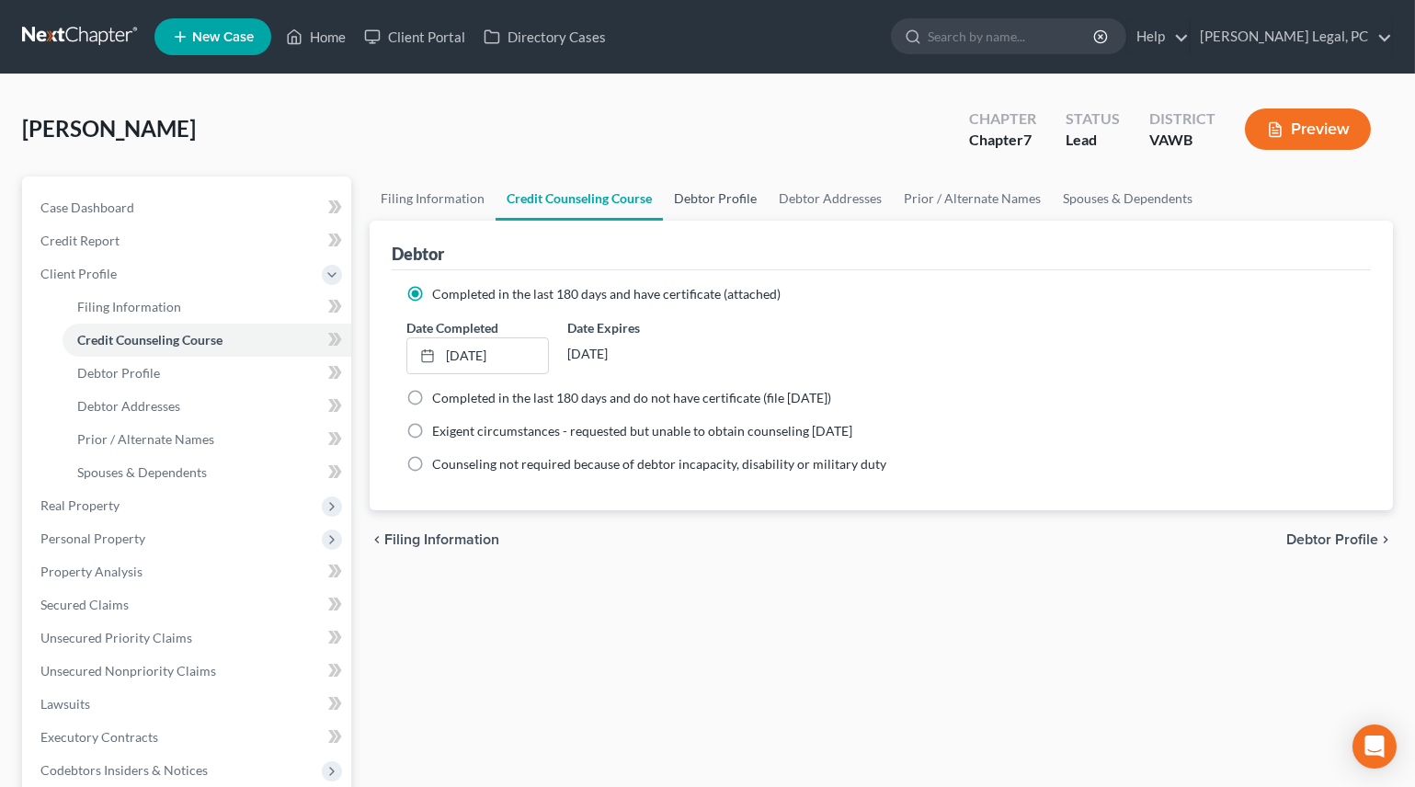
click at [707, 190] on link "Debtor Profile" at bounding box center [715, 199] width 105 height 44
select select "3"
select select "0"
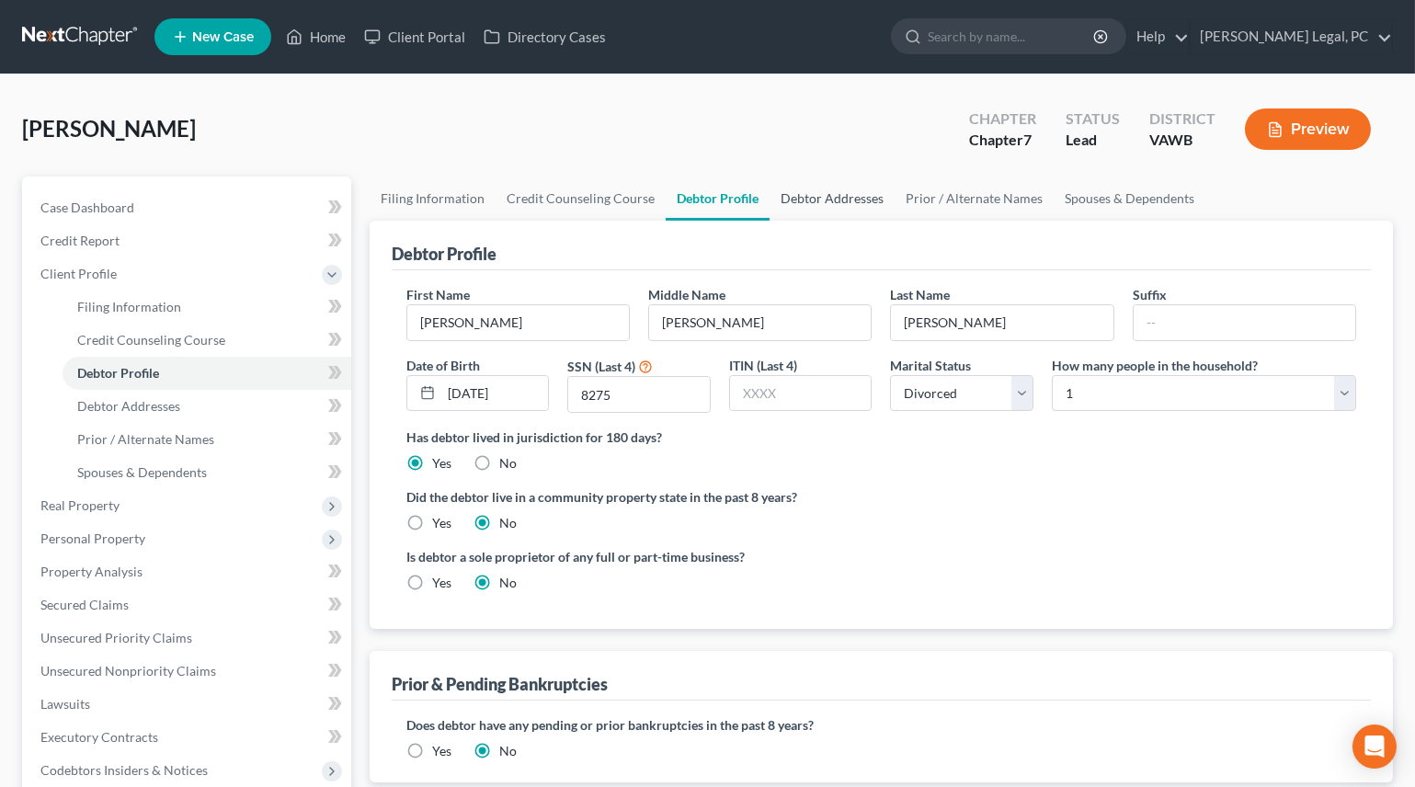
click at [839, 200] on link "Debtor Addresses" at bounding box center [832, 199] width 125 height 44
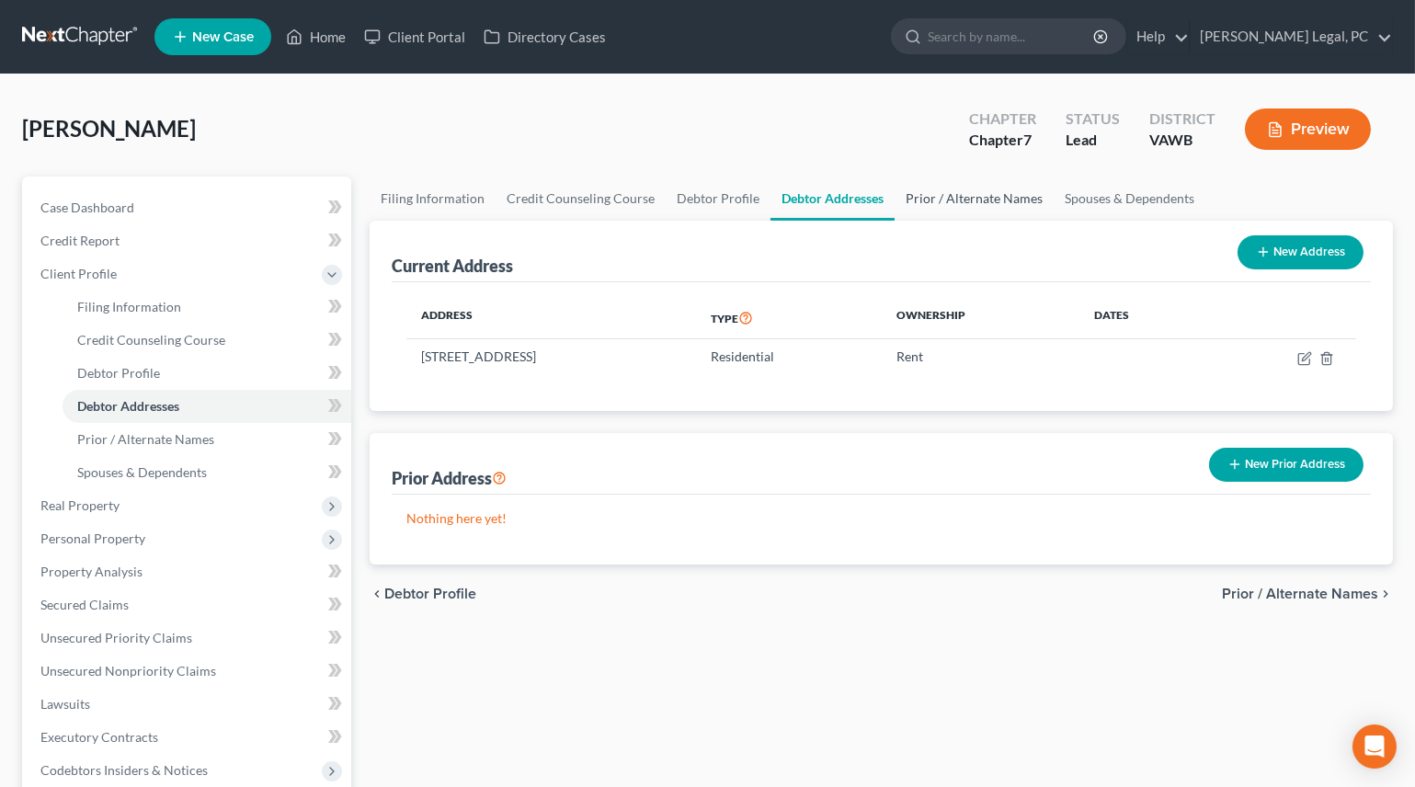
drag, startPoint x: 962, startPoint y: 182, endPoint x: 993, endPoint y: 184, distance: 31.3
click at [962, 184] on link "Prior / Alternate Names" at bounding box center [974, 199] width 159 height 44
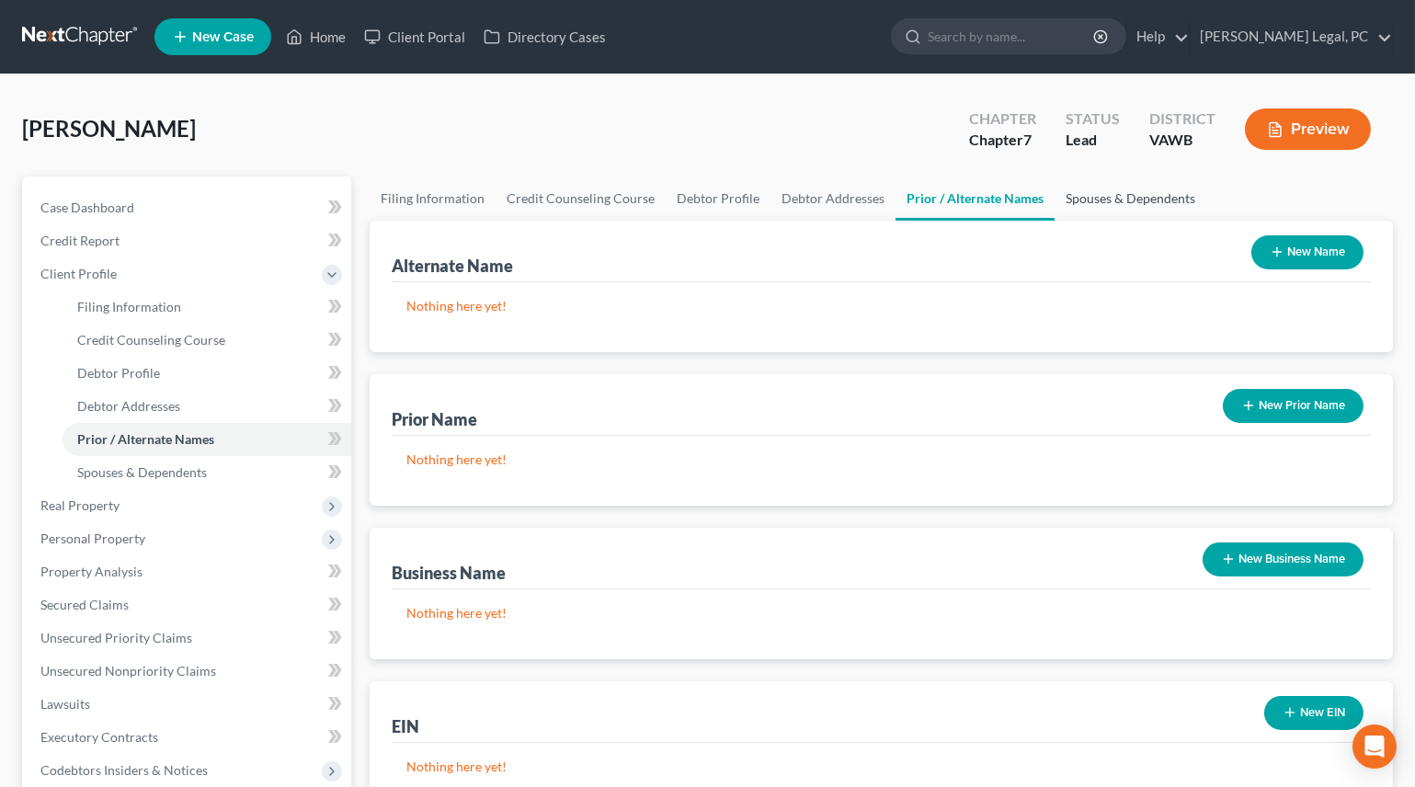
click at [1136, 198] on link "Spouses & Dependents" at bounding box center [1131, 199] width 152 height 44
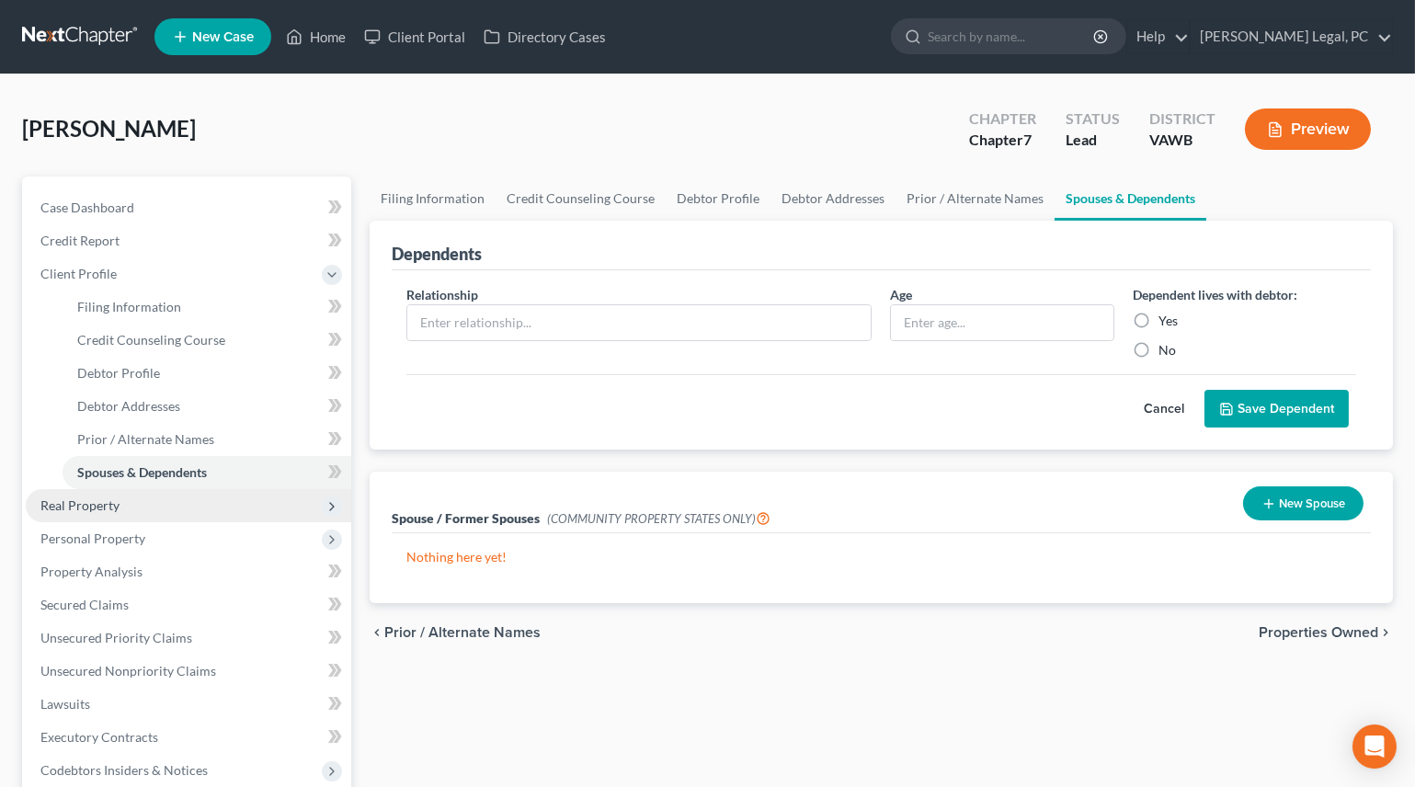
click at [119, 504] on span "Real Property" at bounding box center [188, 505] width 325 height 33
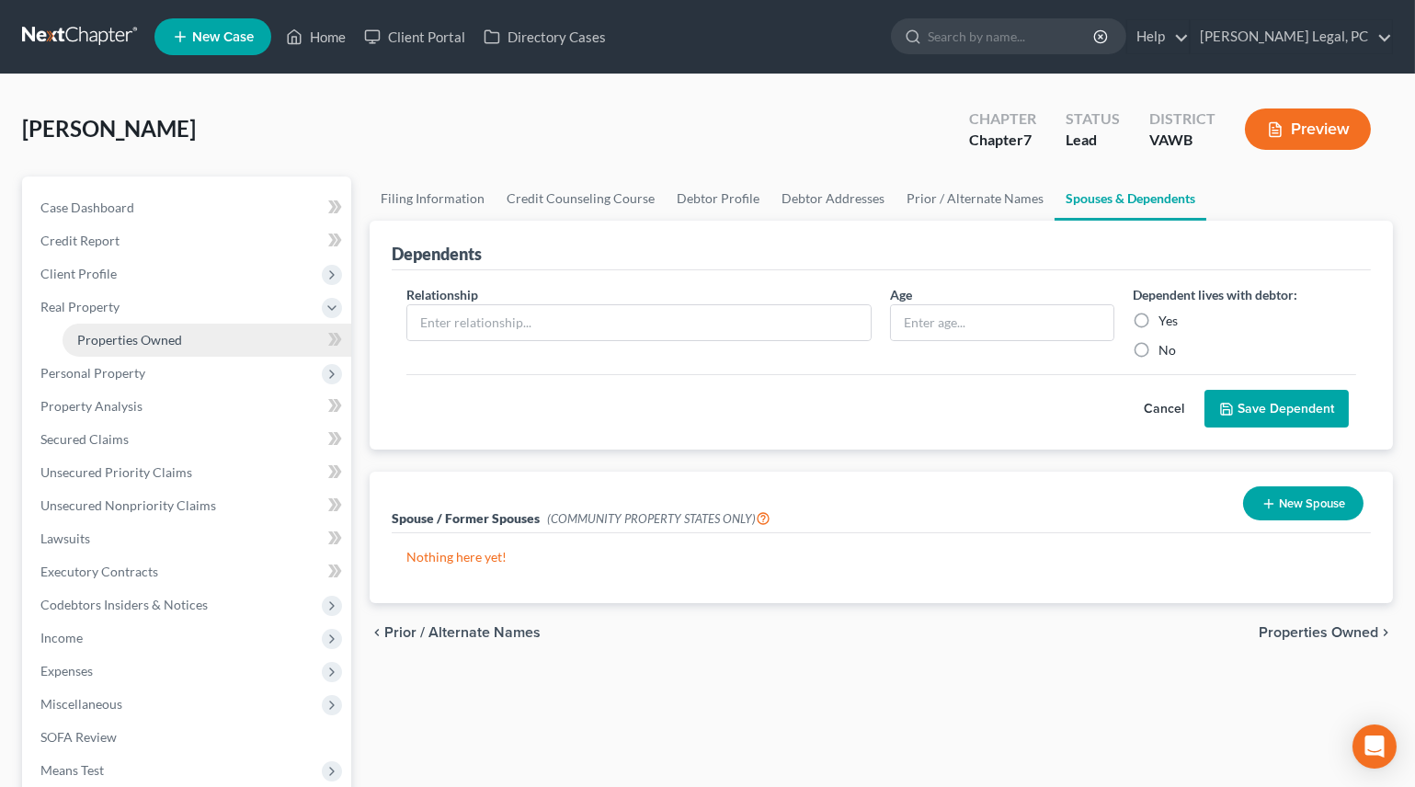
click at [135, 336] on span "Properties Owned" at bounding box center [129, 340] width 105 height 16
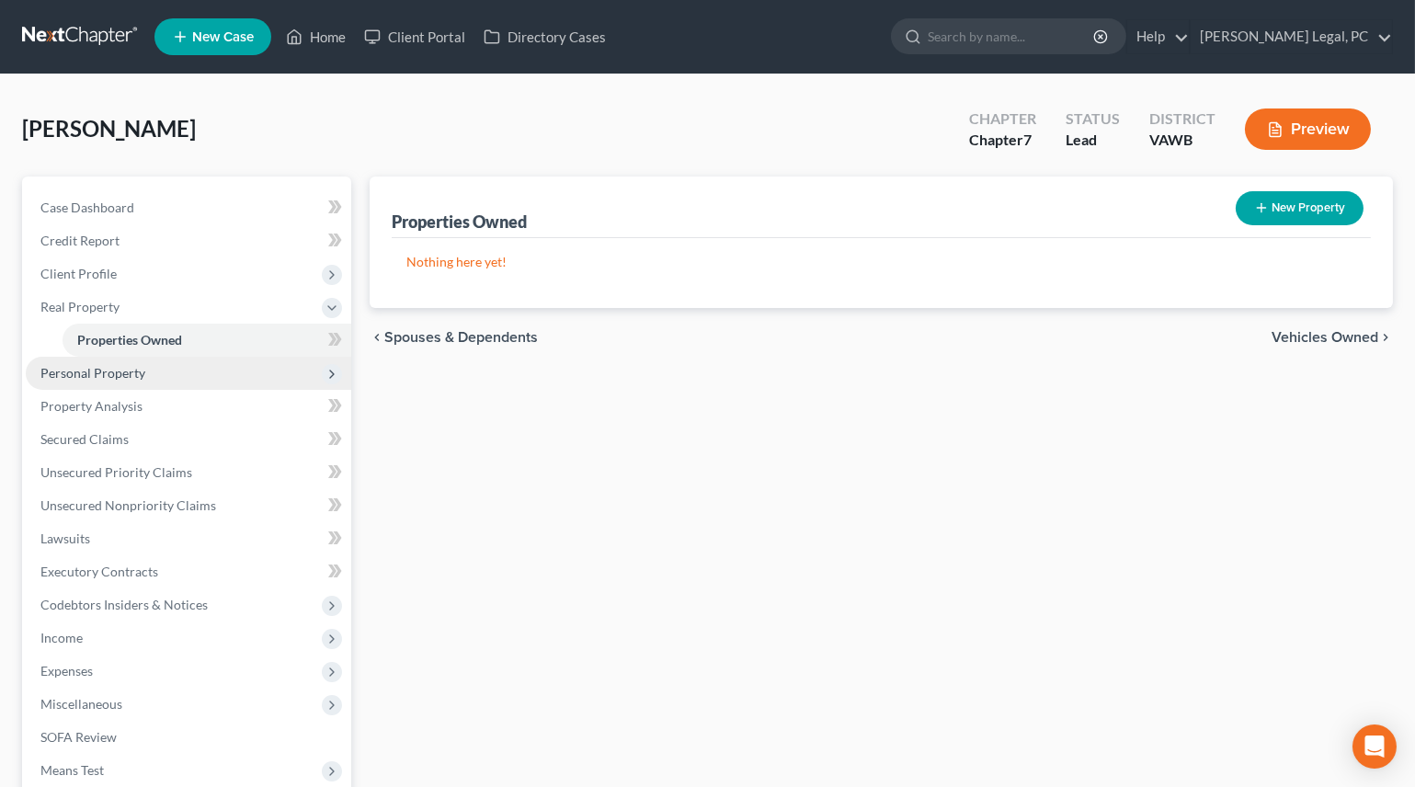
drag, startPoint x: 117, startPoint y: 377, endPoint x: 120, endPoint y: 386, distance: 9.9
click at [117, 377] on span "Personal Property" at bounding box center [92, 373] width 105 height 16
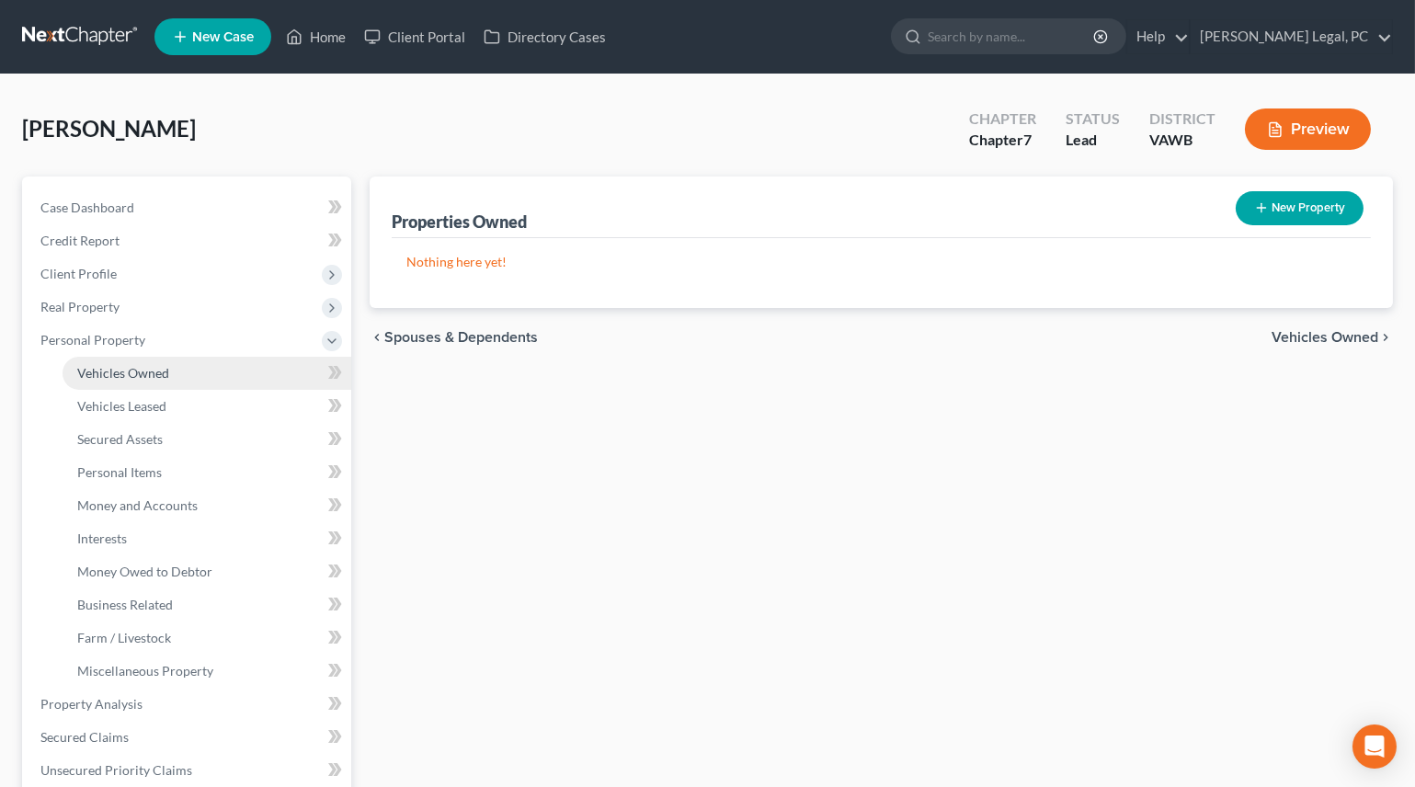
click at [131, 377] on span "Vehicles Owned" at bounding box center [123, 373] width 92 height 16
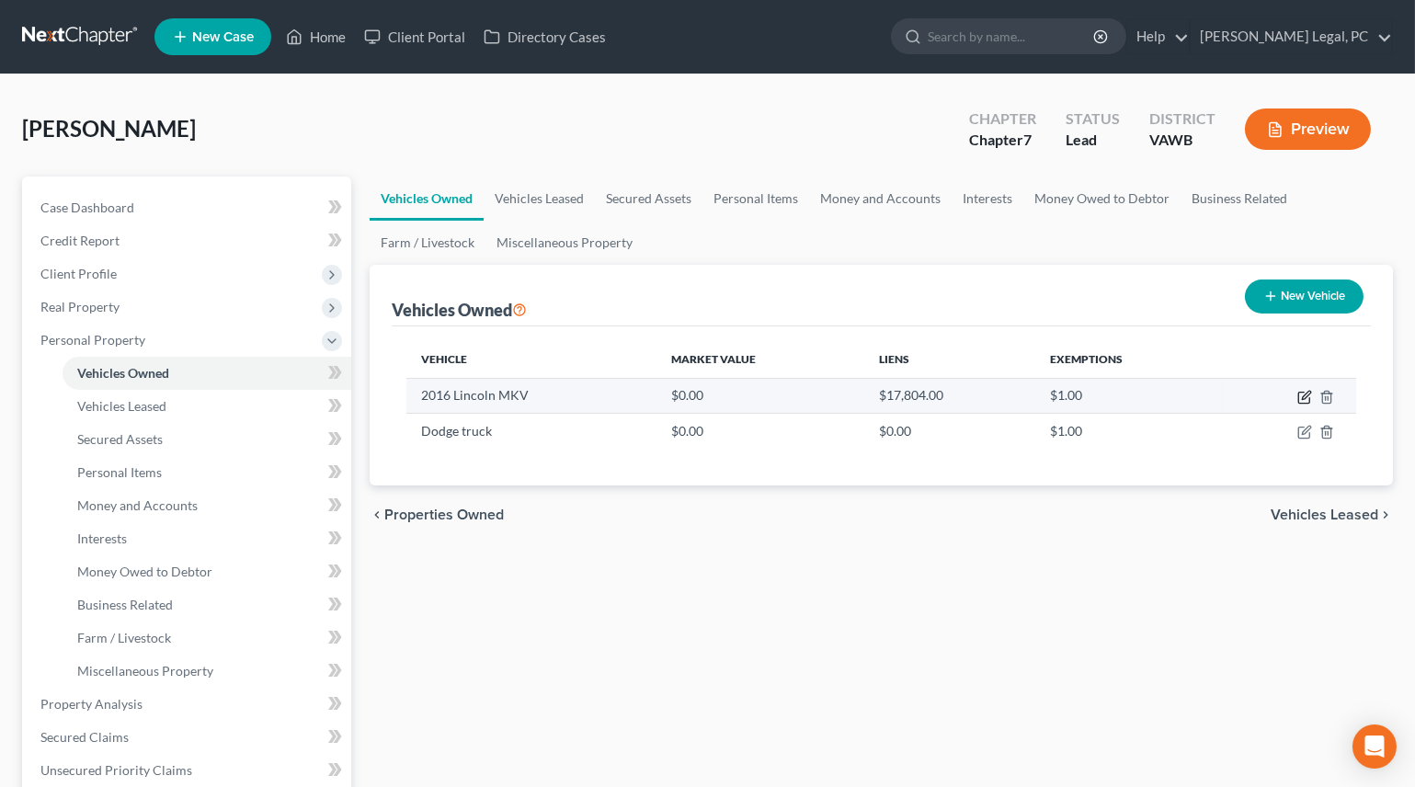
click at [1306, 391] on icon "button" at bounding box center [1304, 397] width 15 height 15
select select "0"
select select "10"
select select "2"
select select "0"
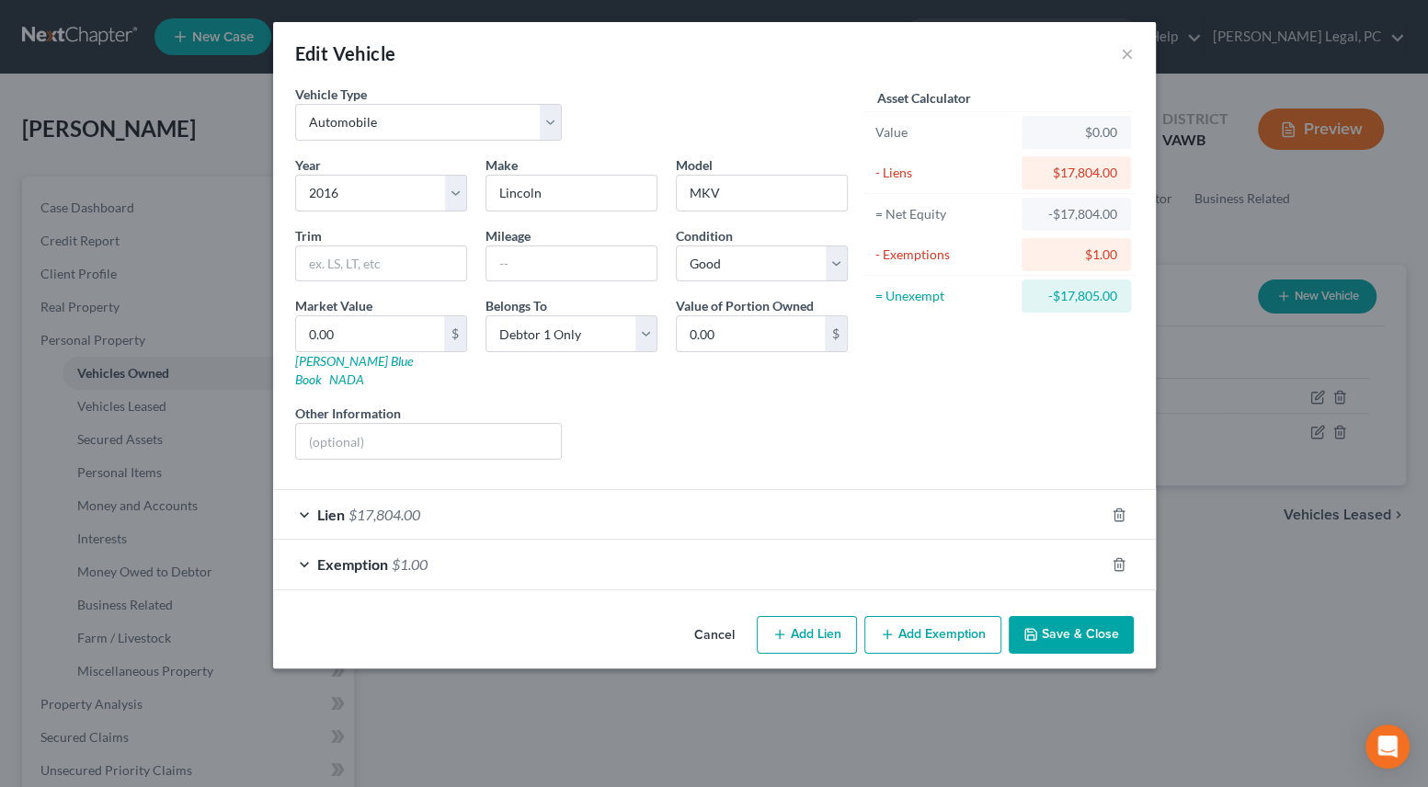
click at [1095, 617] on button "Save & Close" at bounding box center [1071, 635] width 125 height 39
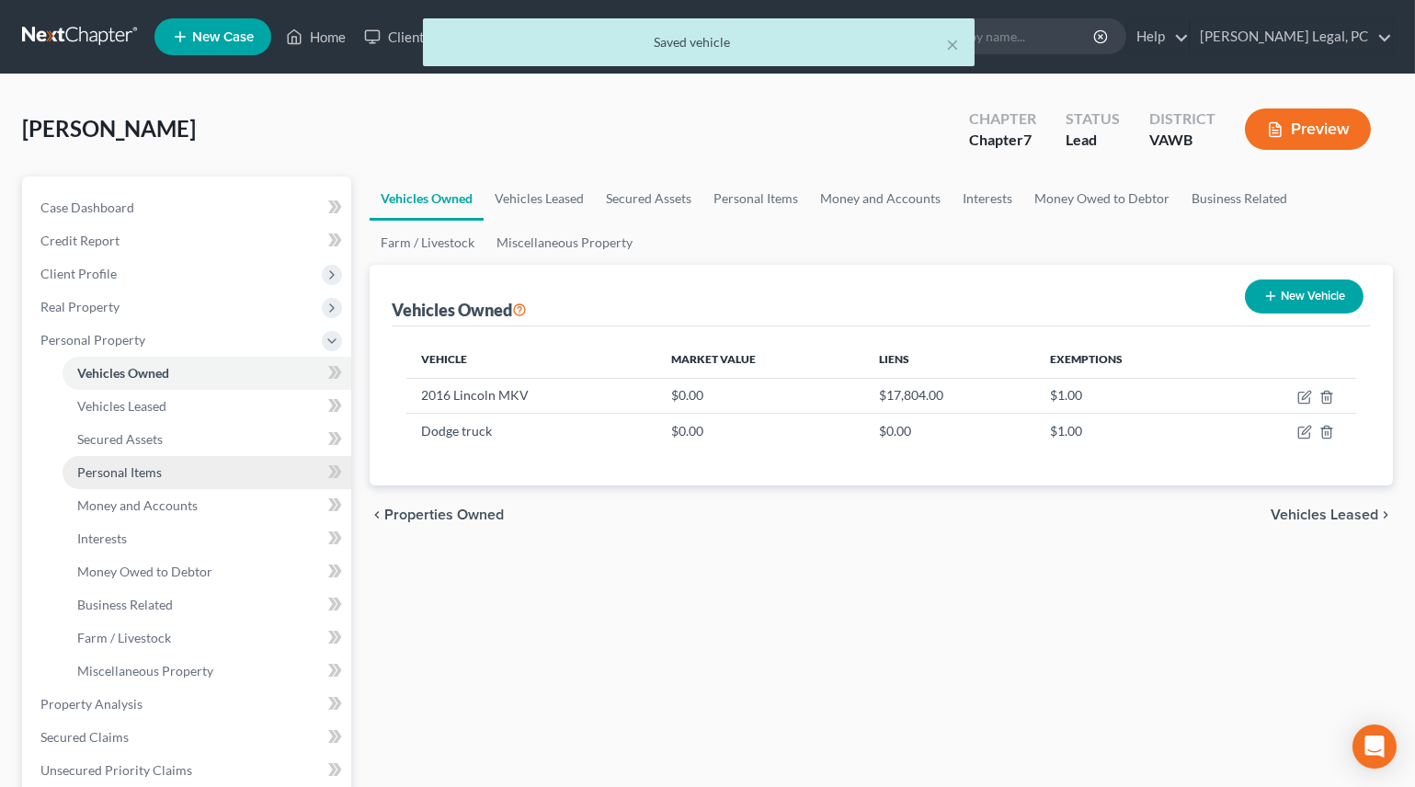
click at [116, 477] on span "Personal Items" at bounding box center [119, 472] width 85 height 16
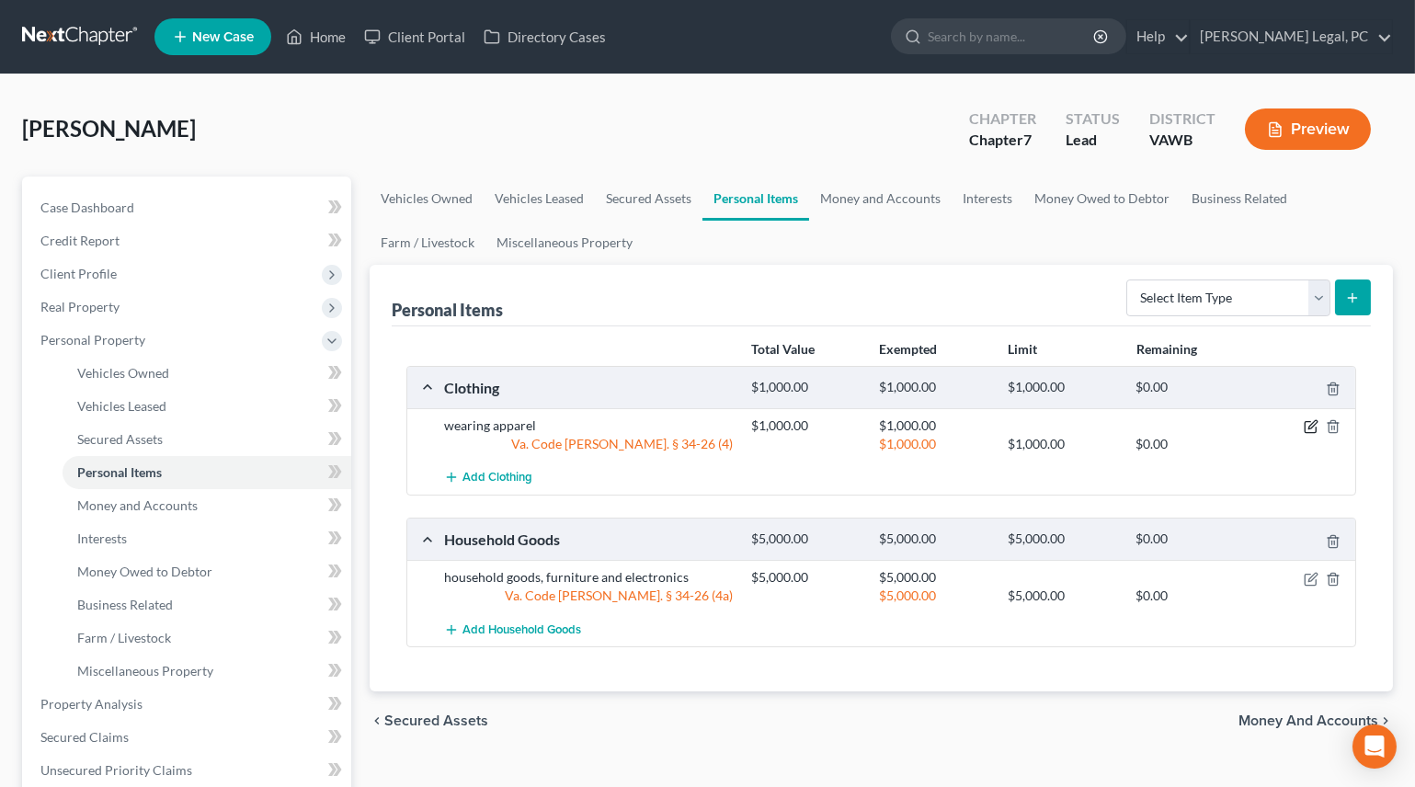
click at [1312, 422] on icon "button" at bounding box center [1312, 425] width 8 height 8
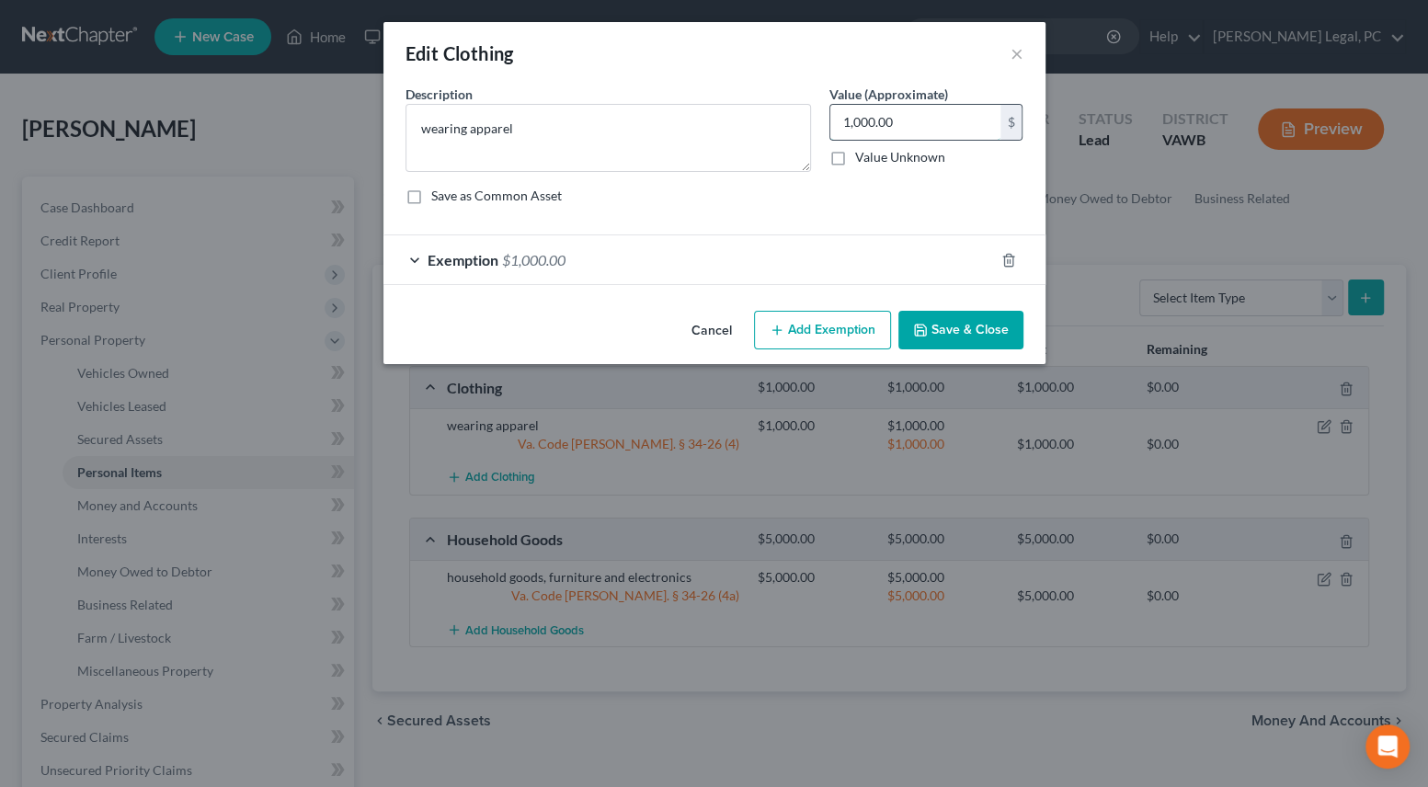
click at [939, 125] on input "1,000.00" at bounding box center [915, 122] width 170 height 35
type input "600"
click at [741, 254] on div "Exemption $1,000.00" at bounding box center [688, 259] width 611 height 49
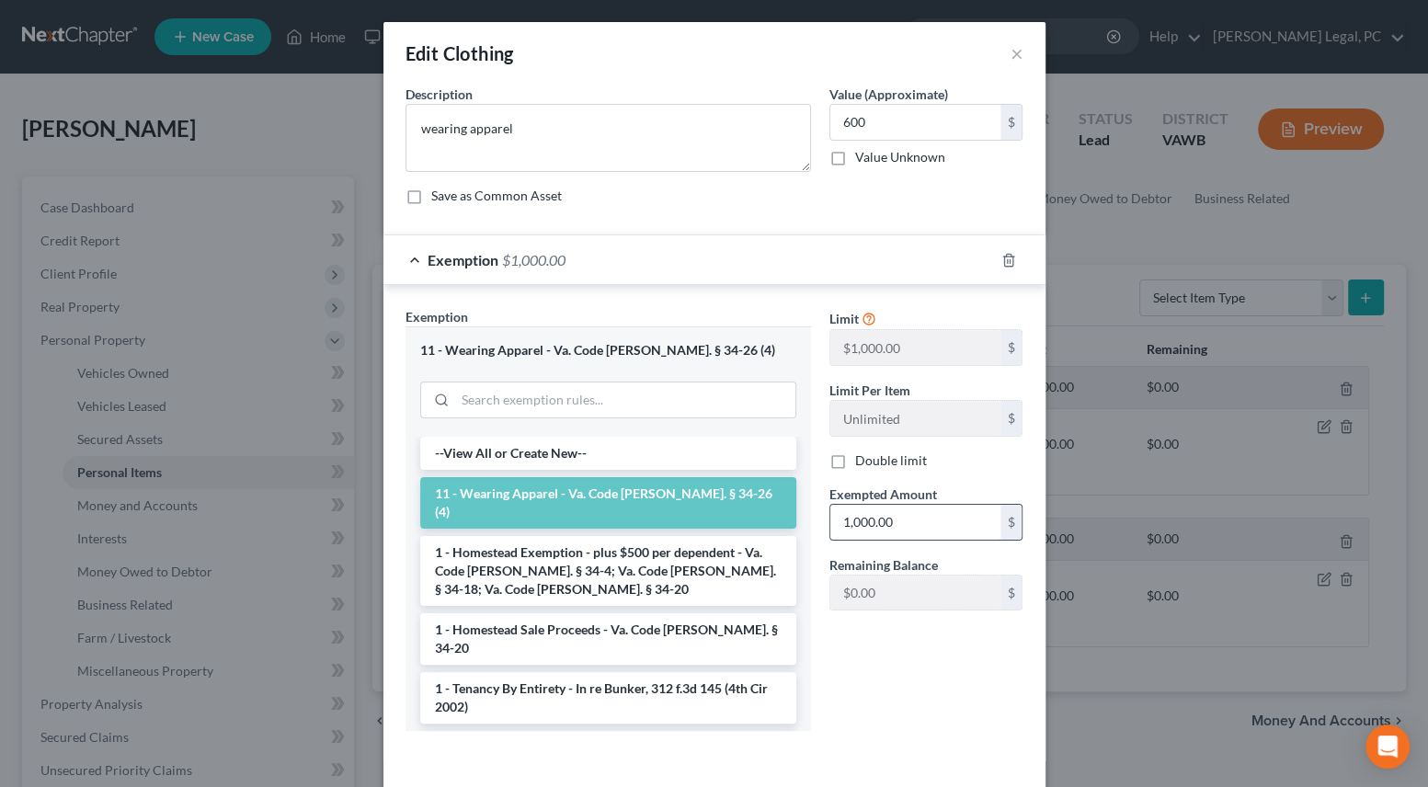
click at [911, 517] on input "1,000.00" at bounding box center [915, 522] width 170 height 35
type input "600"
click at [849, 642] on div "Limit $1,000.00 $ Limit Per Item Unlimited $ Double limit Exempted Amount * 600…" at bounding box center [926, 526] width 212 height 438
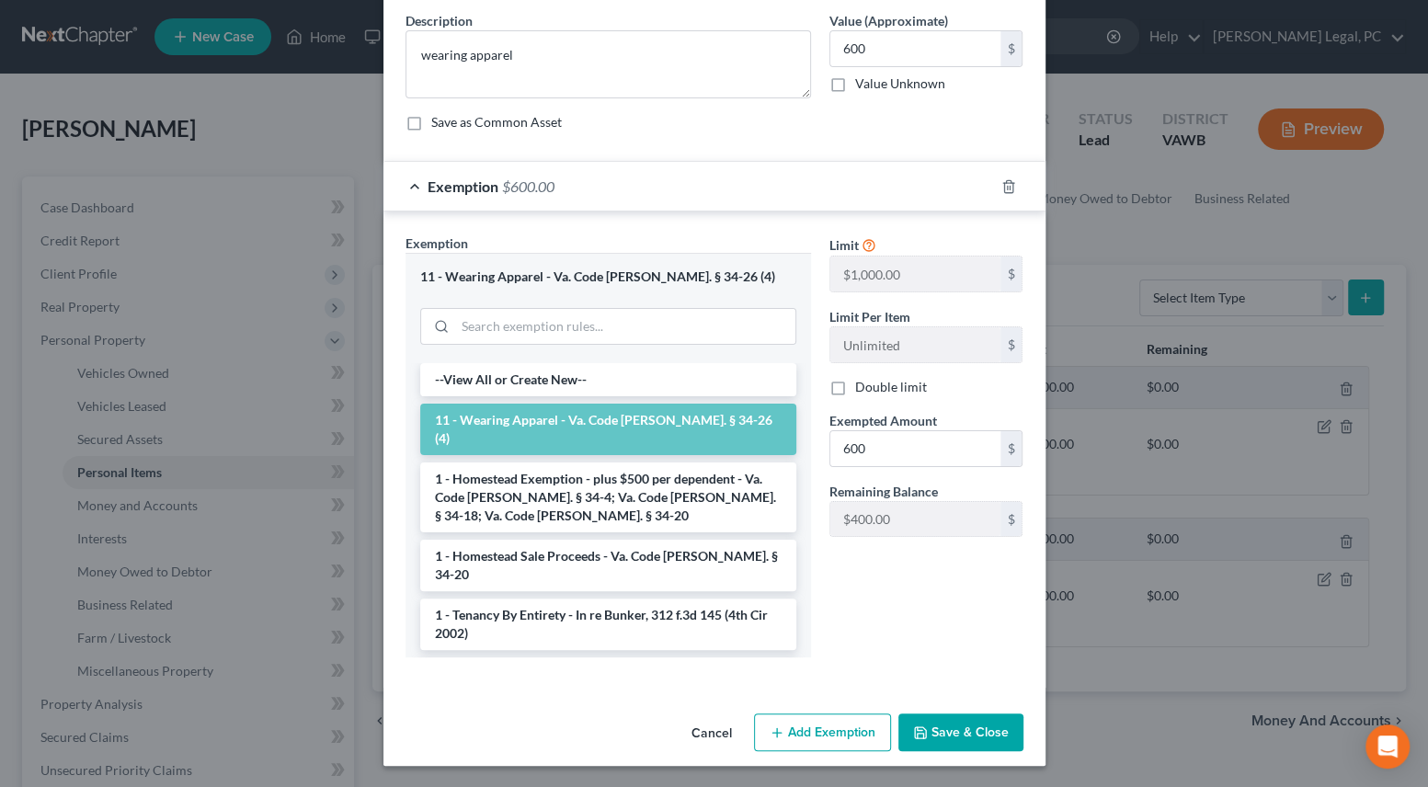
click at [964, 725] on button "Save & Close" at bounding box center [960, 733] width 125 height 39
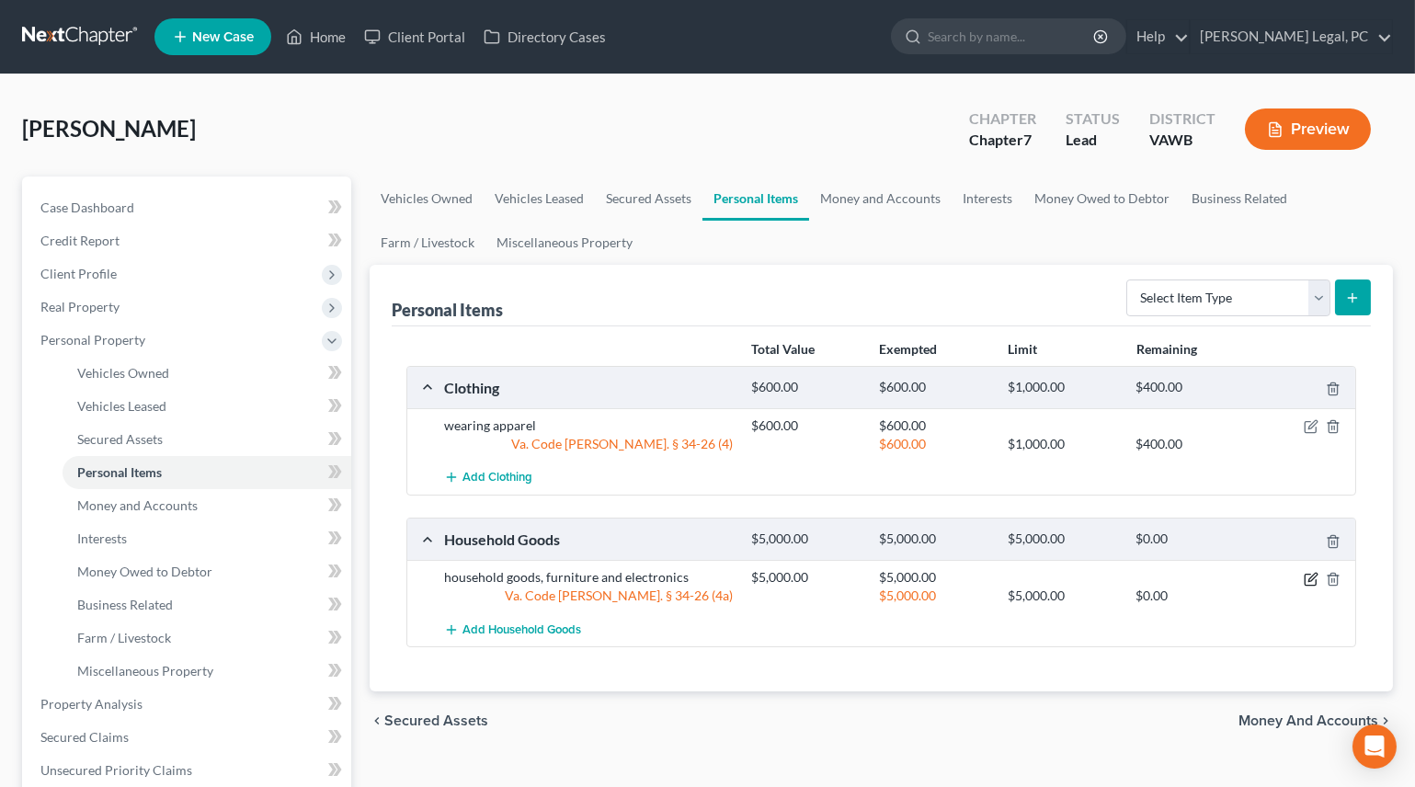
click at [1307, 580] on icon "button" at bounding box center [1311, 579] width 15 height 15
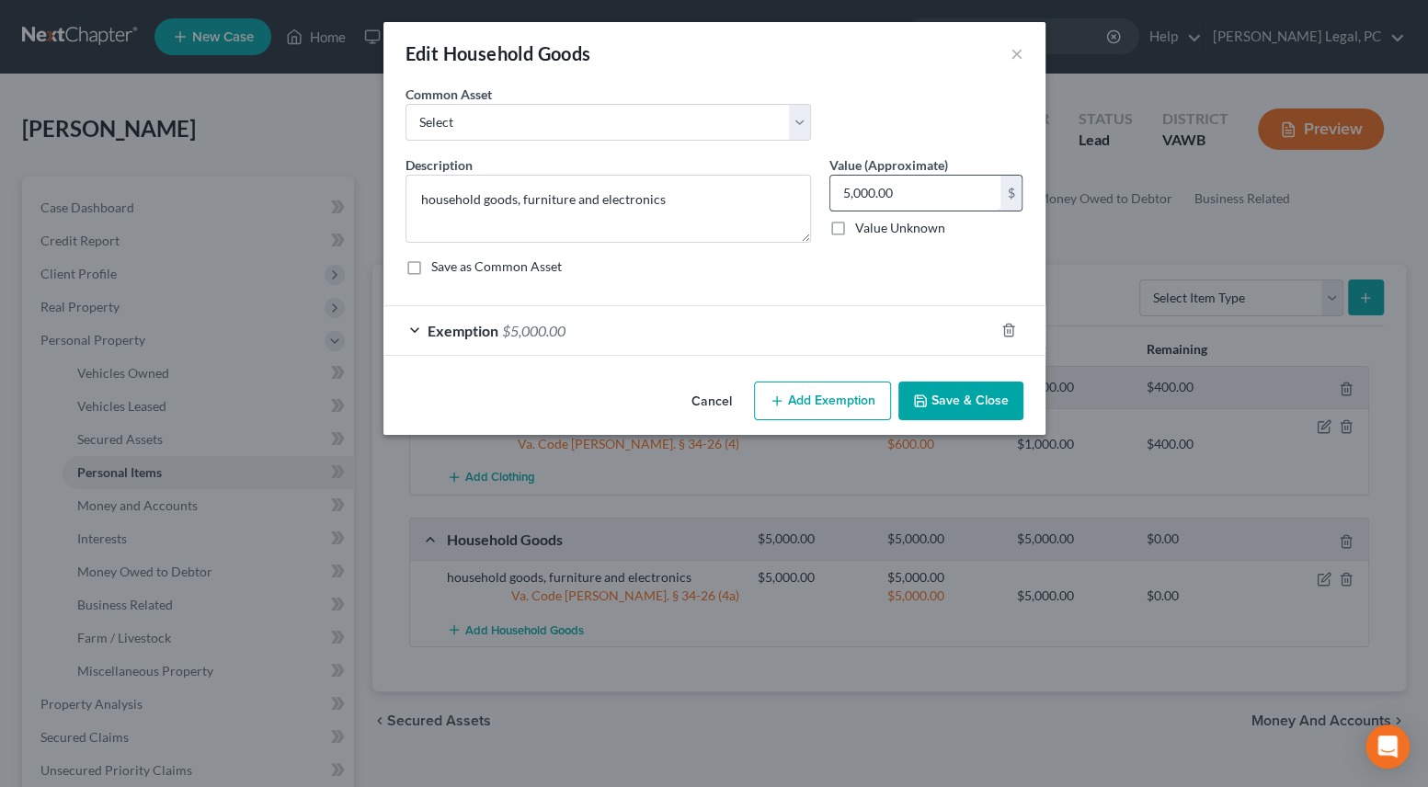
click at [956, 196] on input "5,000.00" at bounding box center [915, 193] width 170 height 35
type input "4,000"
click at [891, 328] on div "Exemption $5,000.00" at bounding box center [688, 330] width 611 height 49
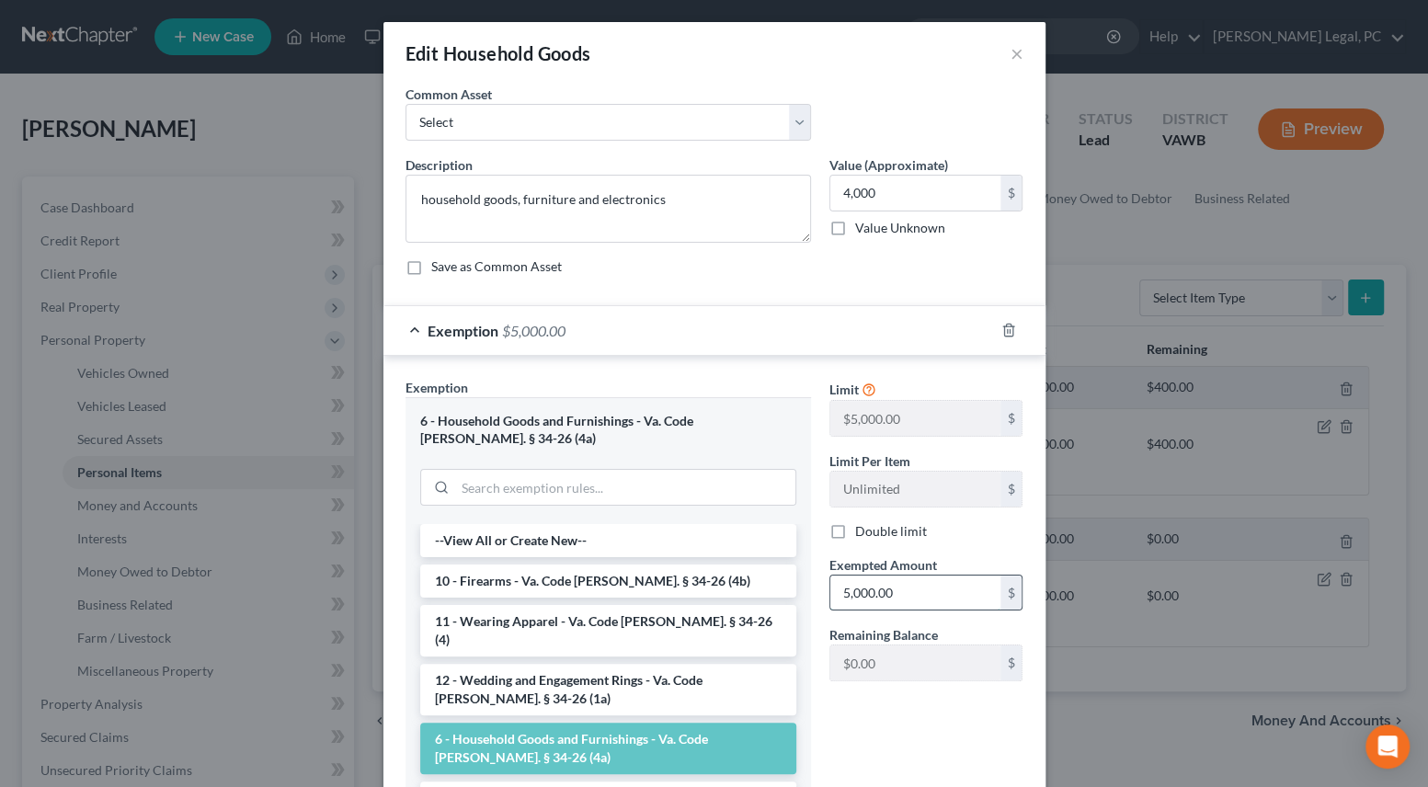
click at [921, 594] on input "5,000.00" at bounding box center [915, 593] width 170 height 35
type input "4,000"
click at [882, 726] on div "Limit $5,000.00 $ Limit Per Item Unlimited $ Double limit Exempted Amount * 4,0…" at bounding box center [926, 605] width 212 height 455
click at [411, 203] on textarea "household goods, furniture and electronics" at bounding box center [607, 209] width 405 height 68
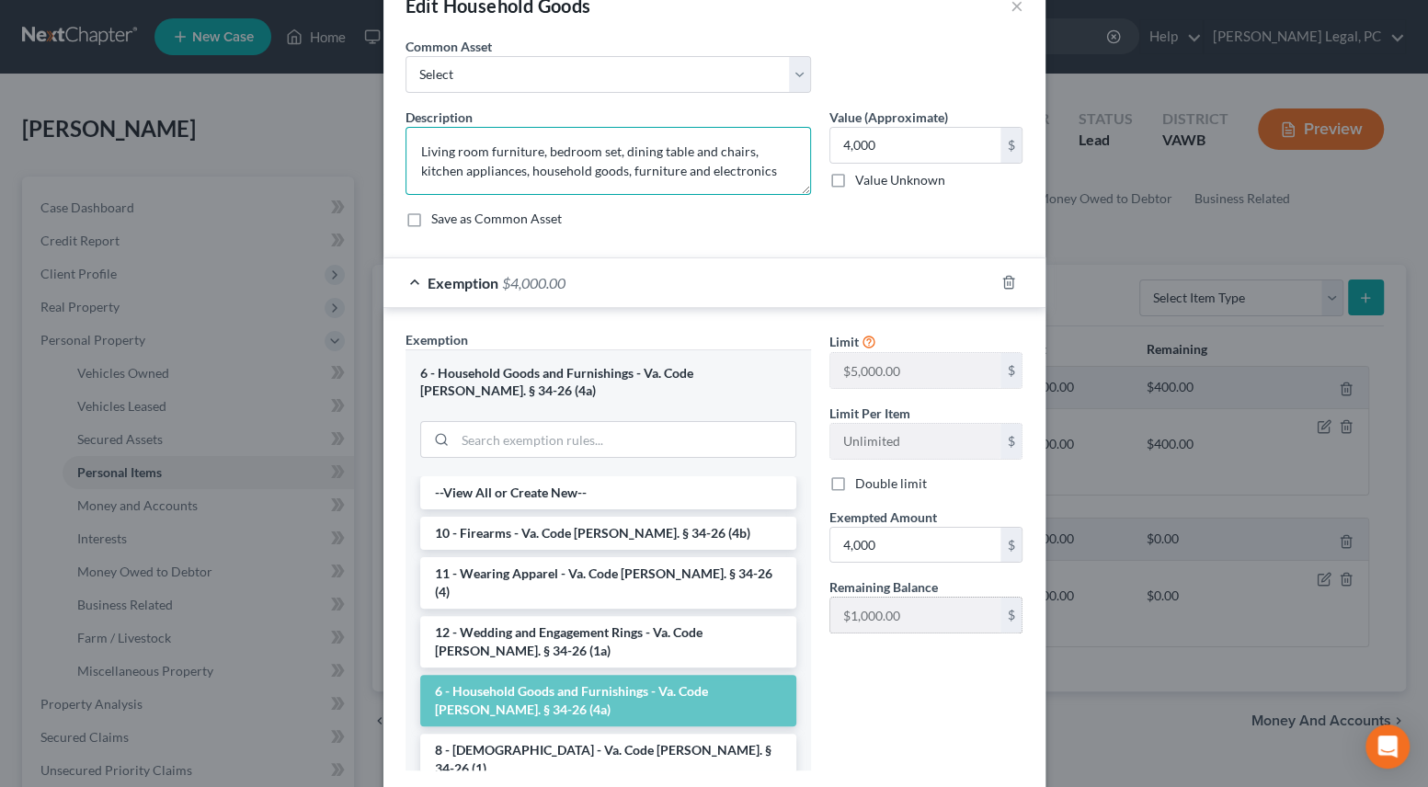
scroll to position [144, 0]
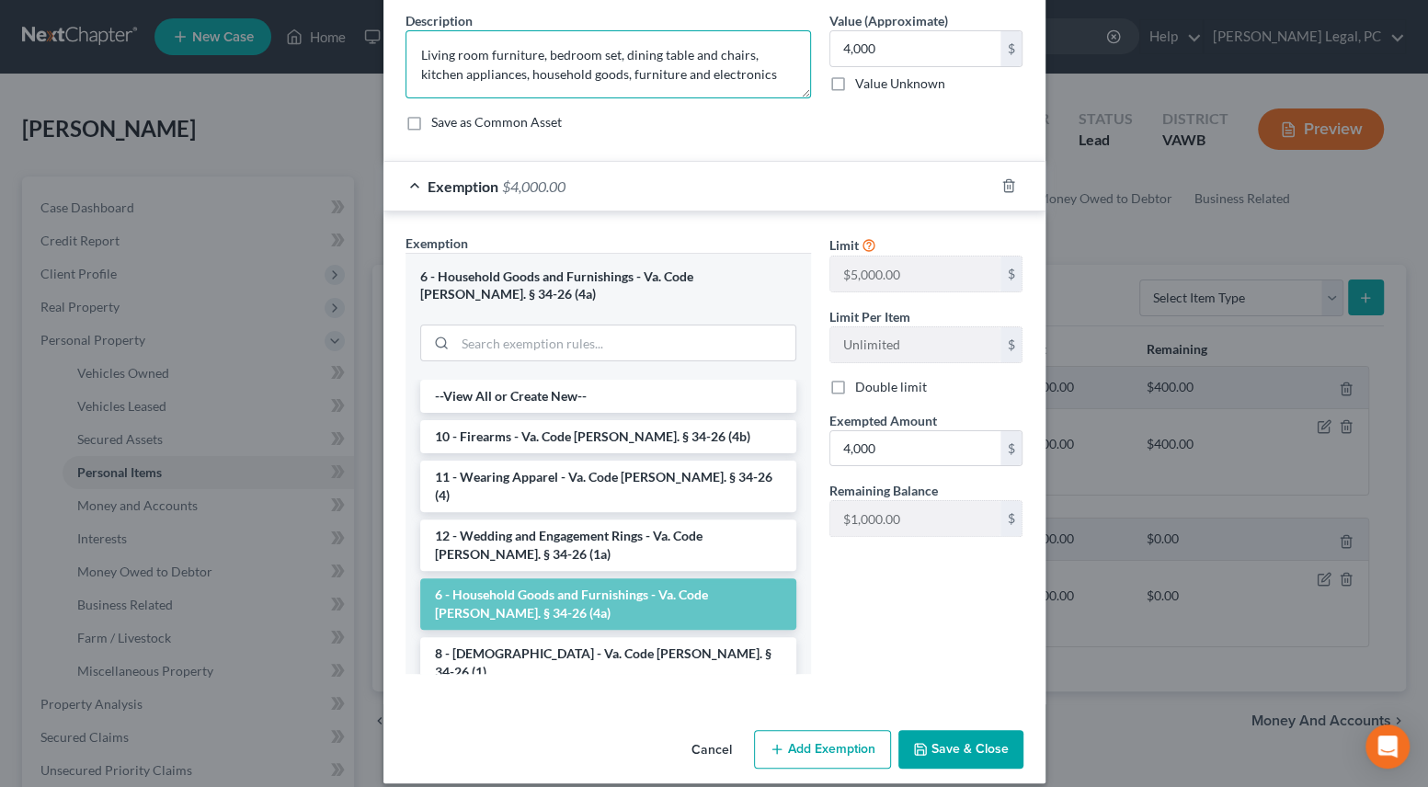
type textarea "Living room furniture, bedroom set, dining table and chairs, kitchen appliances…"
click at [931, 730] on button "Save & Close" at bounding box center [960, 749] width 125 height 39
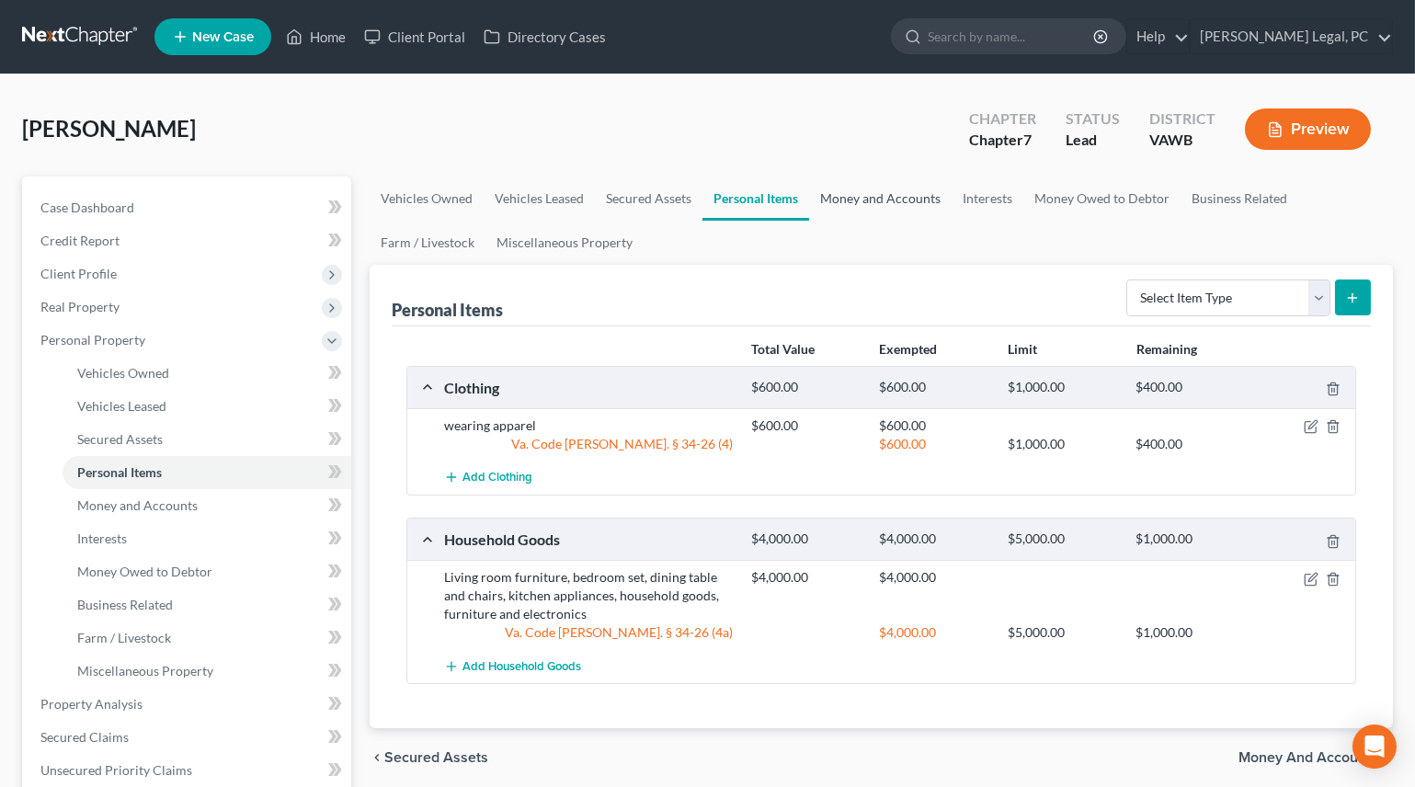
click at [855, 193] on link "Money and Accounts" at bounding box center [880, 199] width 143 height 44
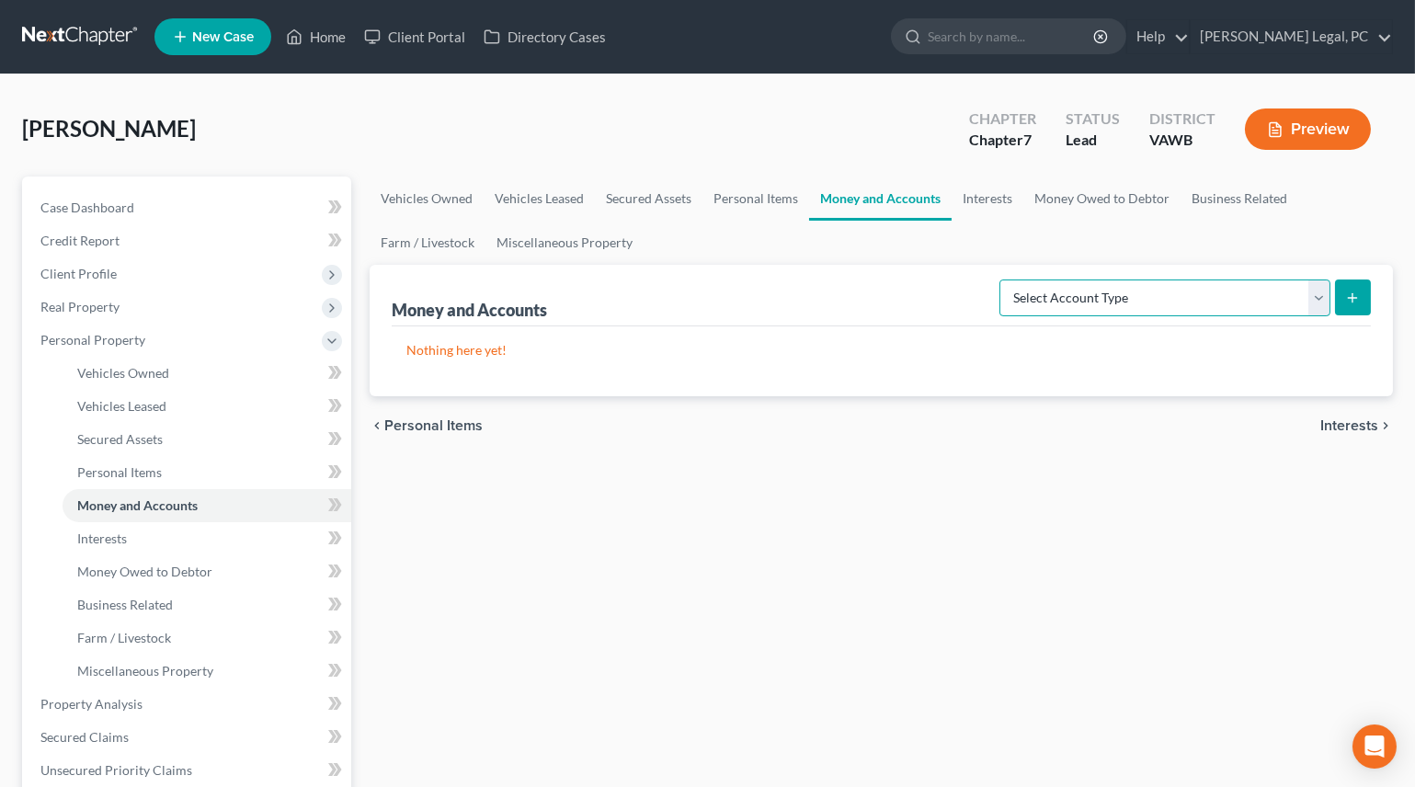
click at [1155, 291] on select "Select Account Type Brokerage Cash on Hand Certificates of Deposit Checking Acc…" at bounding box center [1164, 298] width 331 height 37
click at [1004, 280] on select "Select Account Type Brokerage Cash on Hand Certificates of Deposit Checking Acc…" at bounding box center [1164, 298] width 331 height 37
click at [1102, 303] on select "Select Account Type Brokerage Cash on Hand Certificates of Deposit Checking Acc…" at bounding box center [1164, 298] width 331 height 37
select select "checking"
click at [1004, 280] on select "Select Account Type Brokerage Cash on Hand Certificates of Deposit Checking Acc…" at bounding box center [1164, 298] width 331 height 37
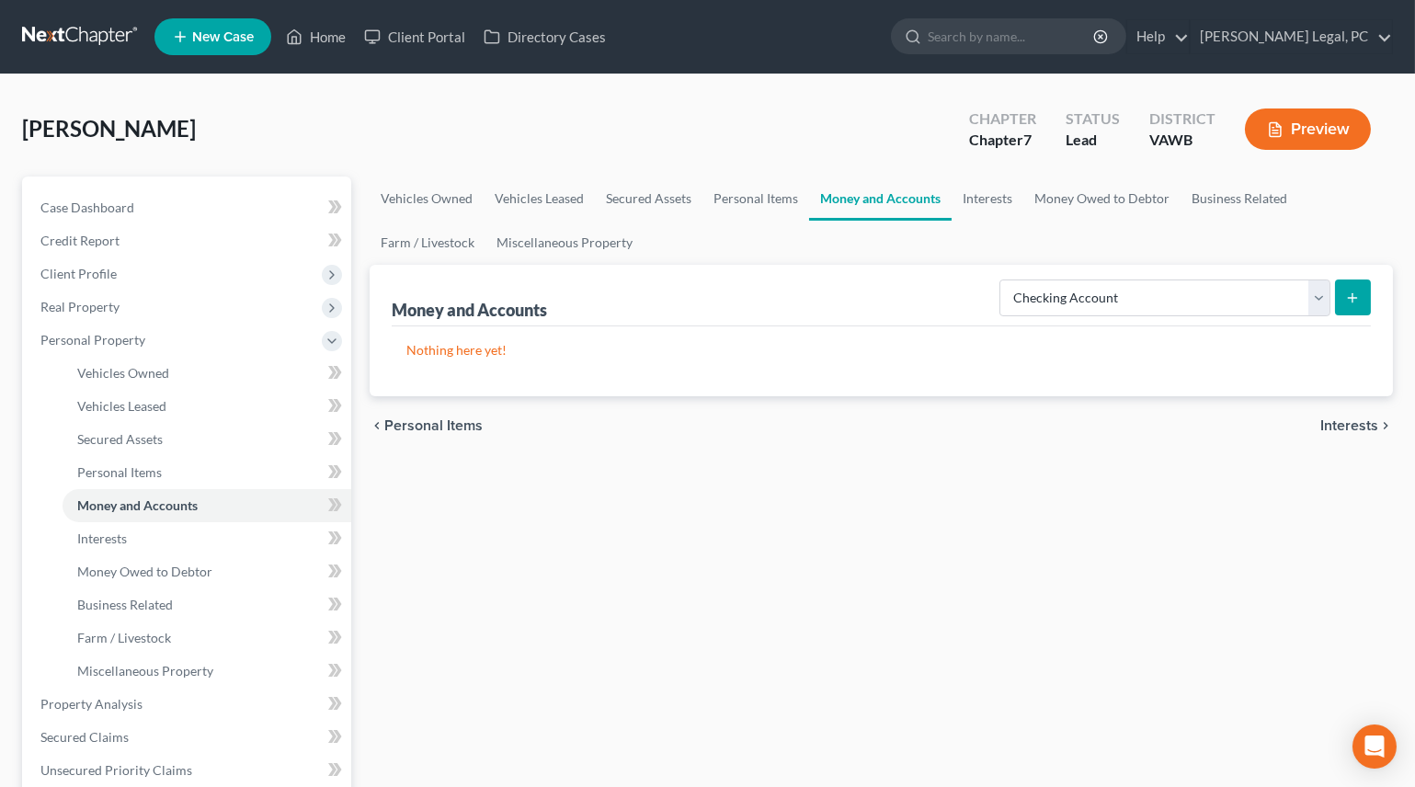
click at [1353, 301] on icon "submit" at bounding box center [1352, 298] width 15 height 15
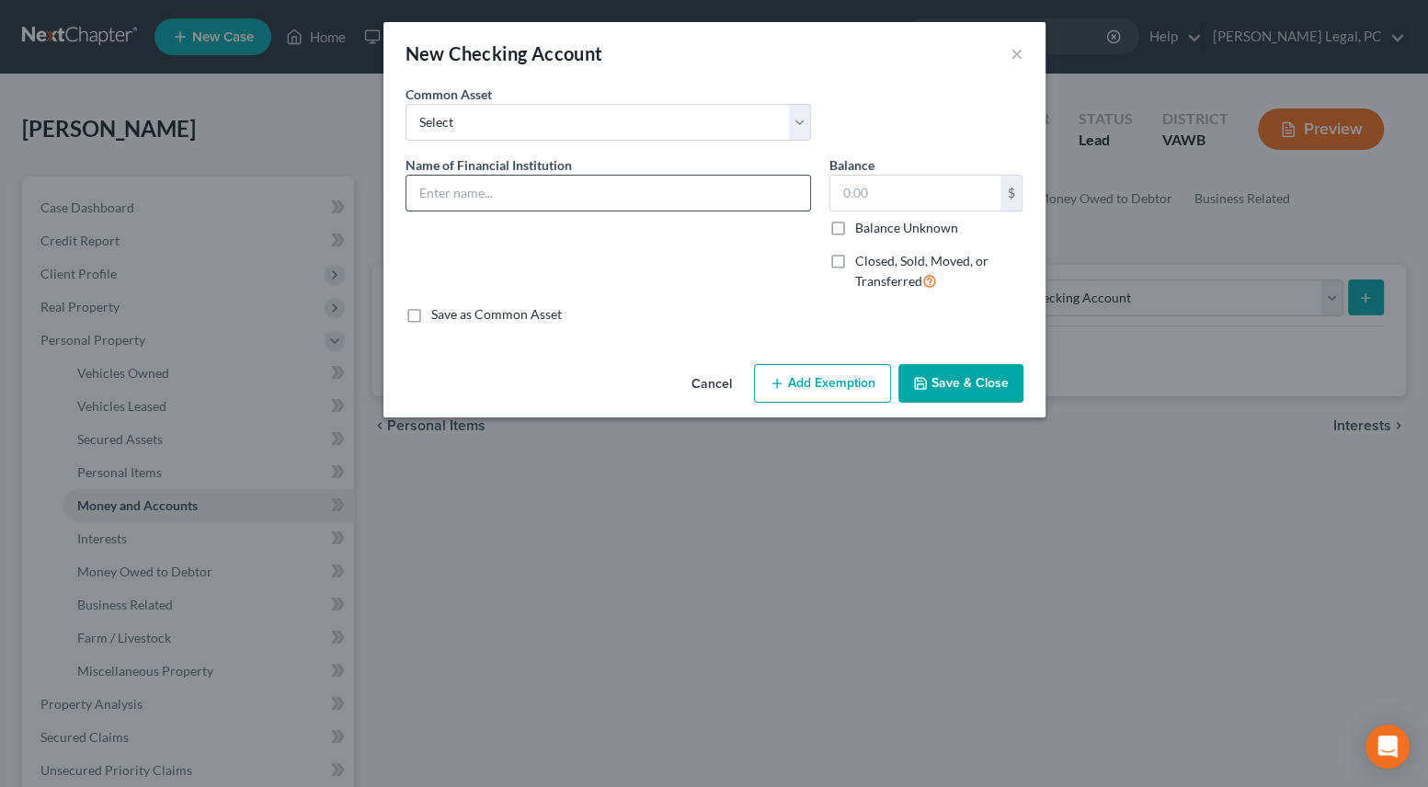
click at [688, 198] on input "text" at bounding box center [608, 193] width 404 height 35
type input "Wells Fargo Checking Account #...4741"
click at [847, 193] on input "text" at bounding box center [915, 193] width 170 height 35
type input "1"
click at [771, 307] on div "Save as Common Asset" at bounding box center [714, 314] width 618 height 18
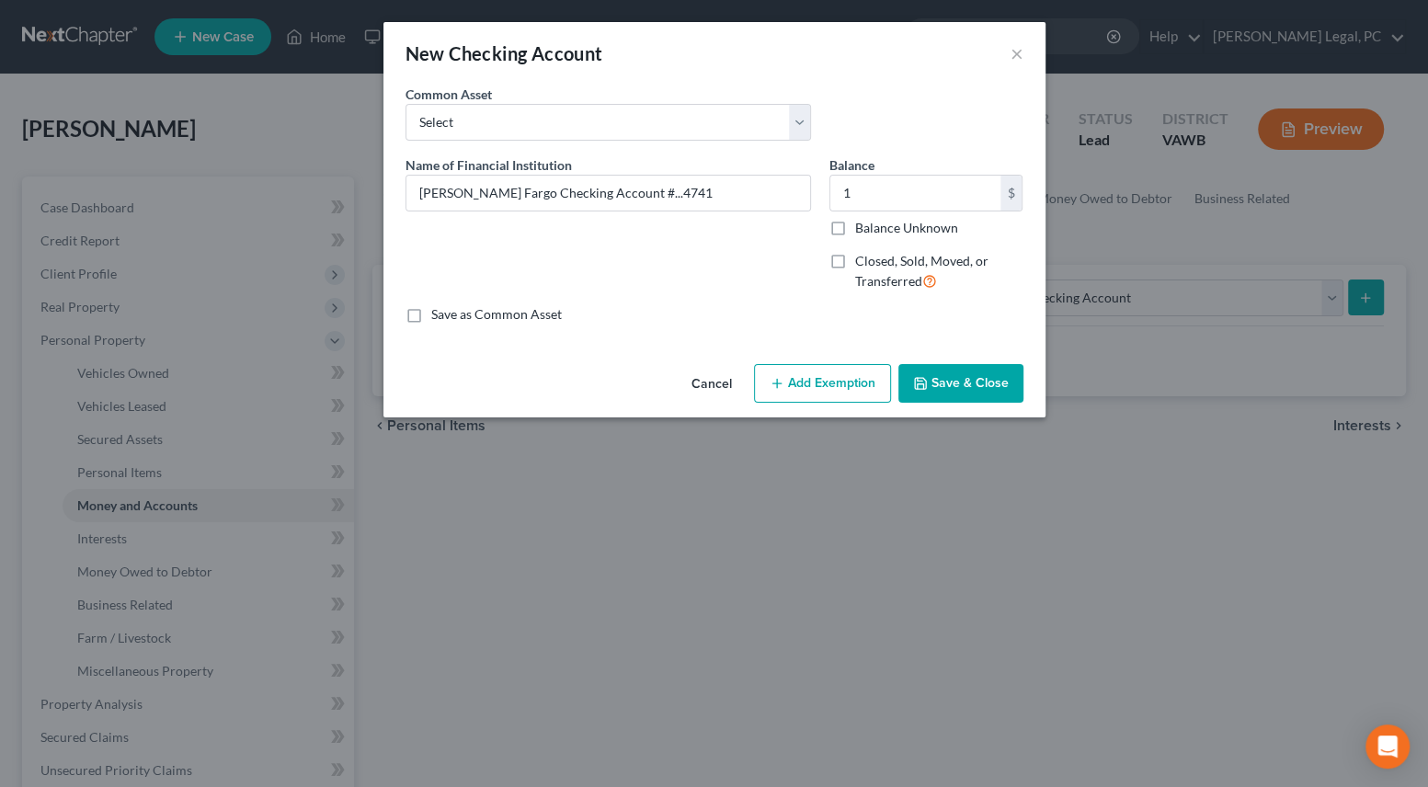
click at [789, 394] on button "Add Exemption" at bounding box center [822, 383] width 137 height 39
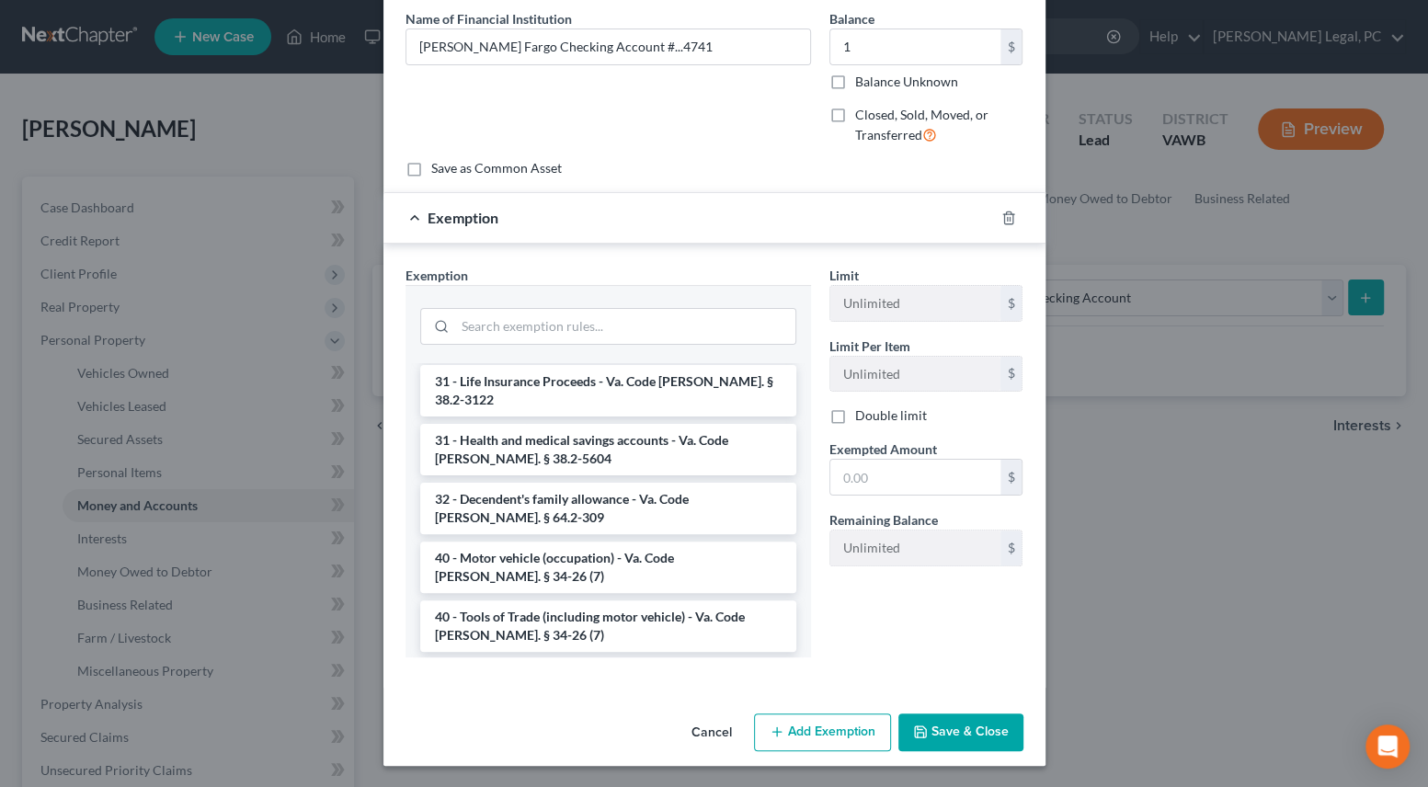
scroll to position [2791, 0]
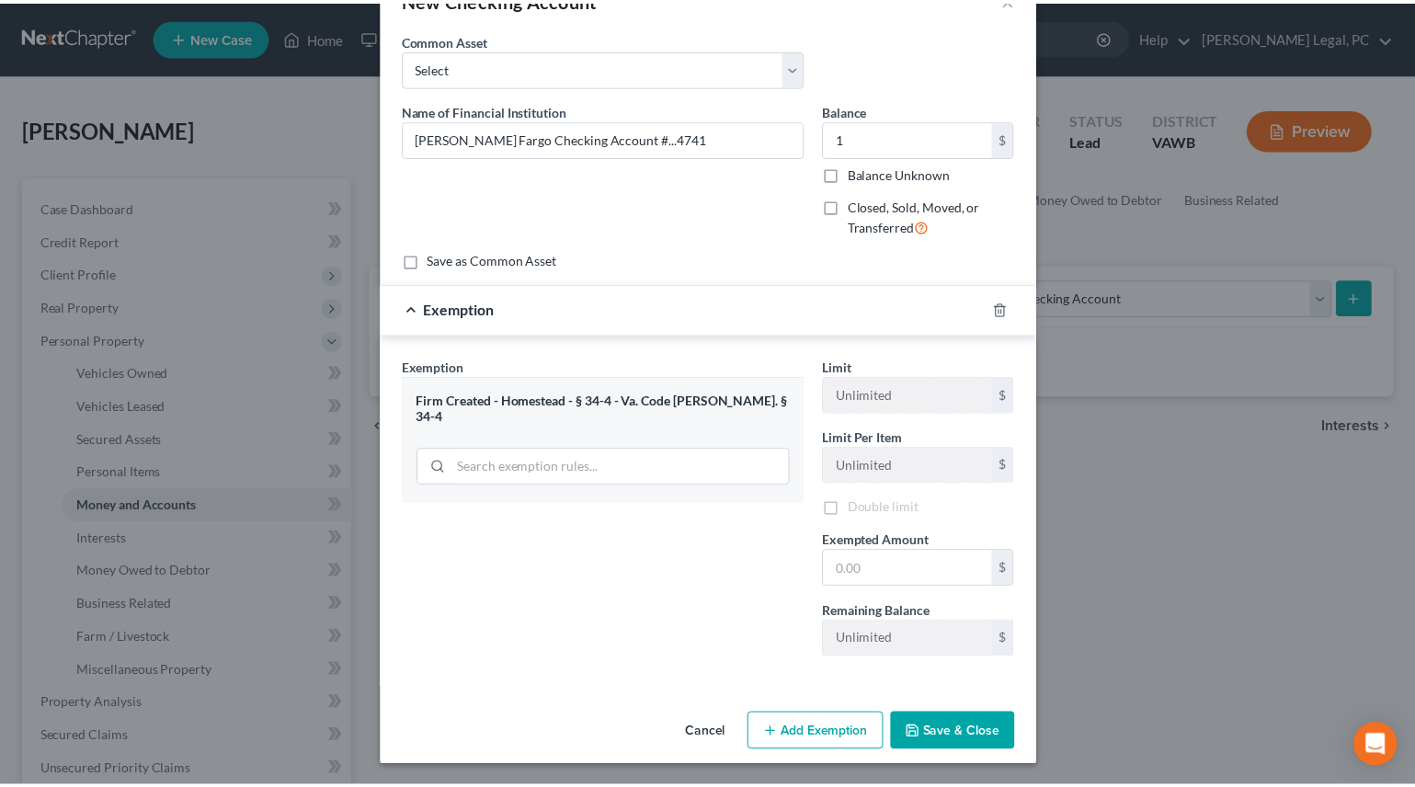
scroll to position [57, 0]
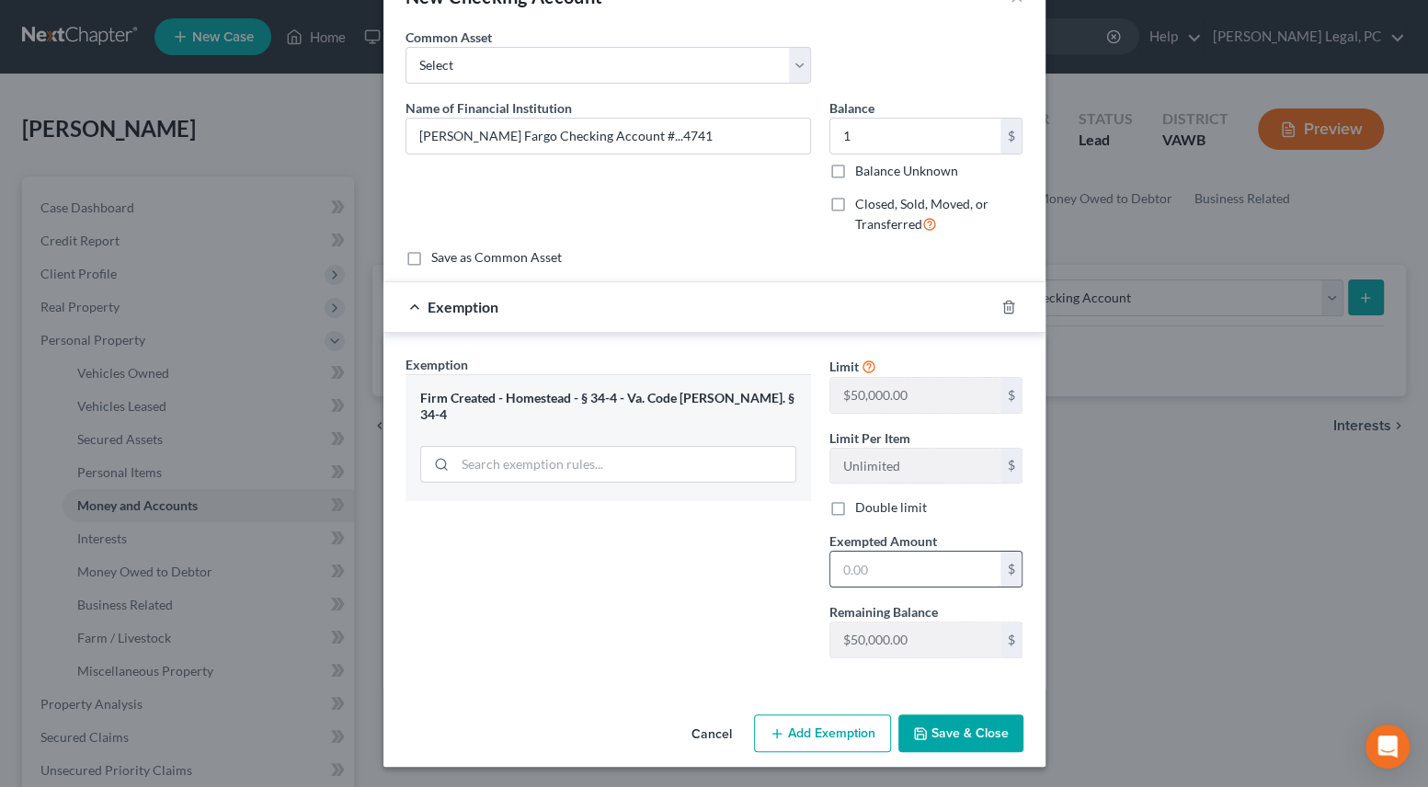
click at [891, 570] on input "text" at bounding box center [915, 569] width 170 height 35
type input "1"
click at [794, 590] on div "Exemption Set must be selected for CA. Exemption * Firm Created - Homestead - §…" at bounding box center [608, 514] width 424 height 318
click at [931, 724] on button "Save & Close" at bounding box center [960, 733] width 125 height 39
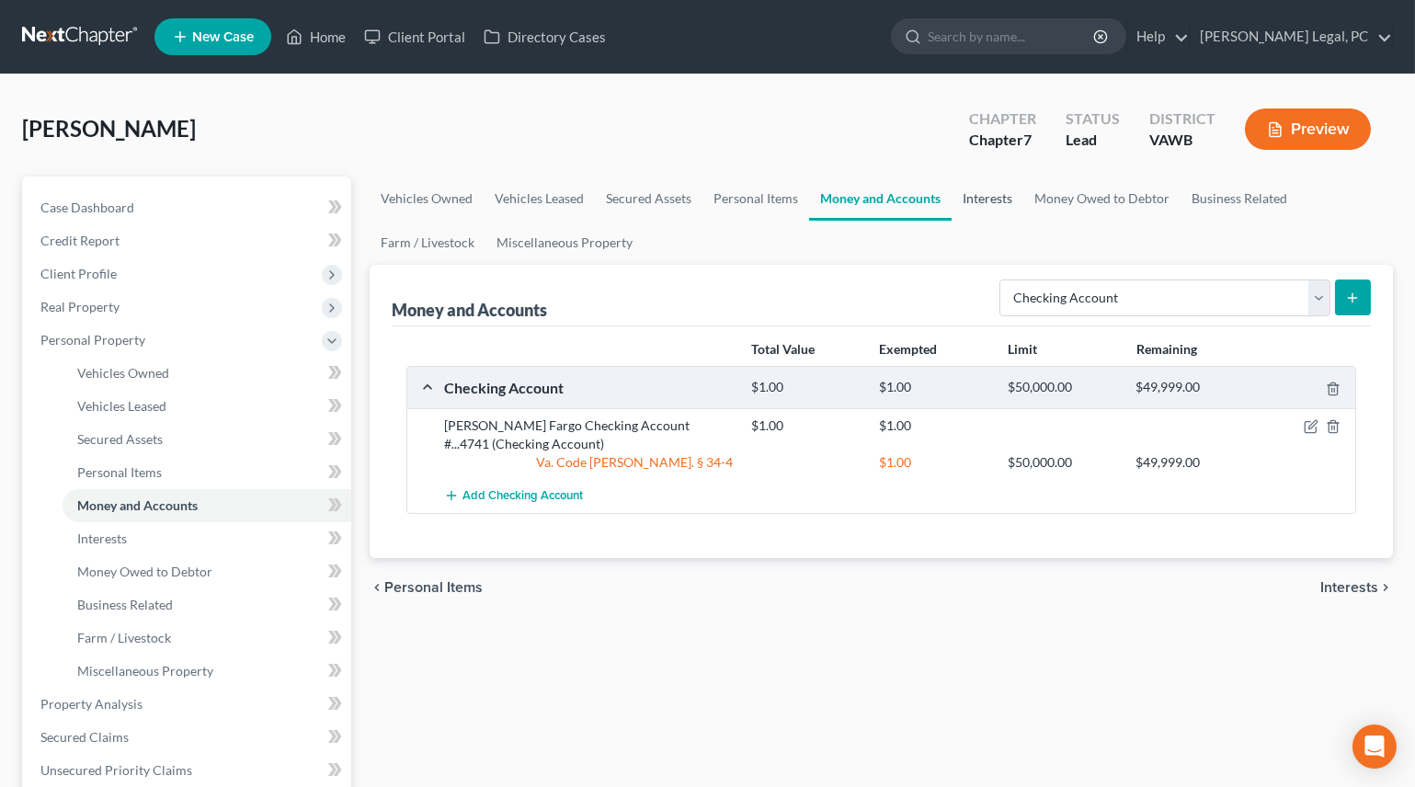
click at [968, 192] on link "Interests" at bounding box center [988, 199] width 72 height 44
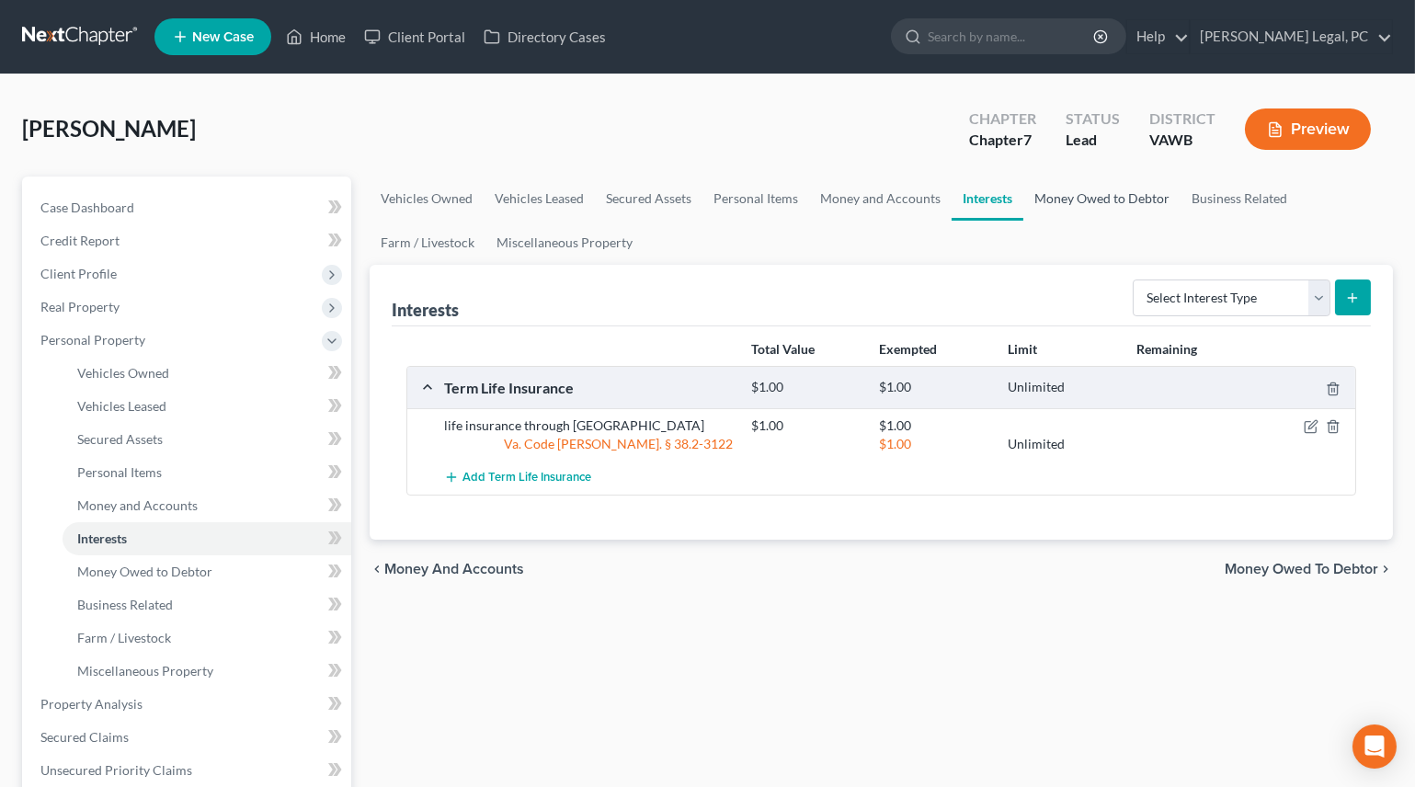
click at [1075, 191] on link "Money Owed to Debtor" at bounding box center [1101, 199] width 157 height 44
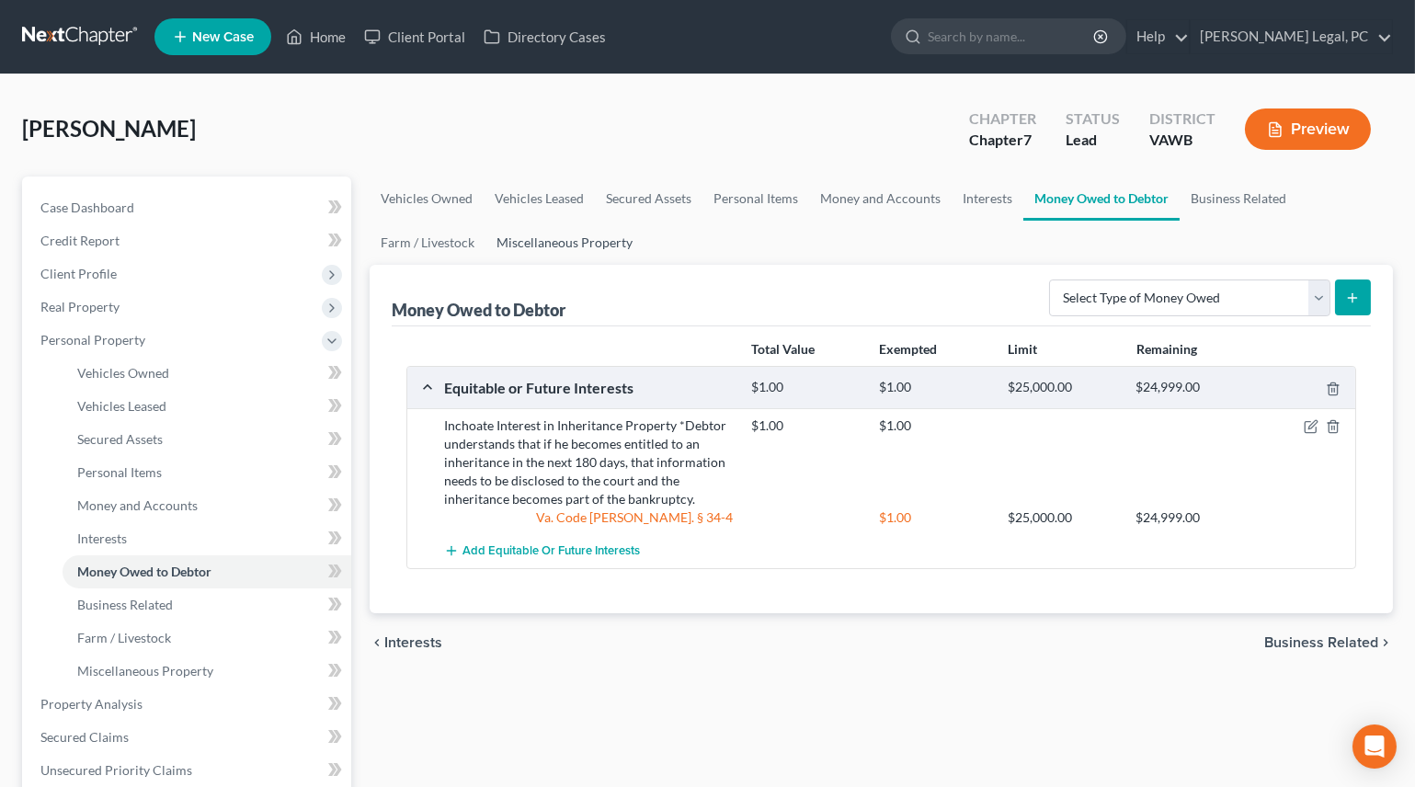
click at [554, 237] on link "Miscellaneous Property" at bounding box center [564, 243] width 158 height 44
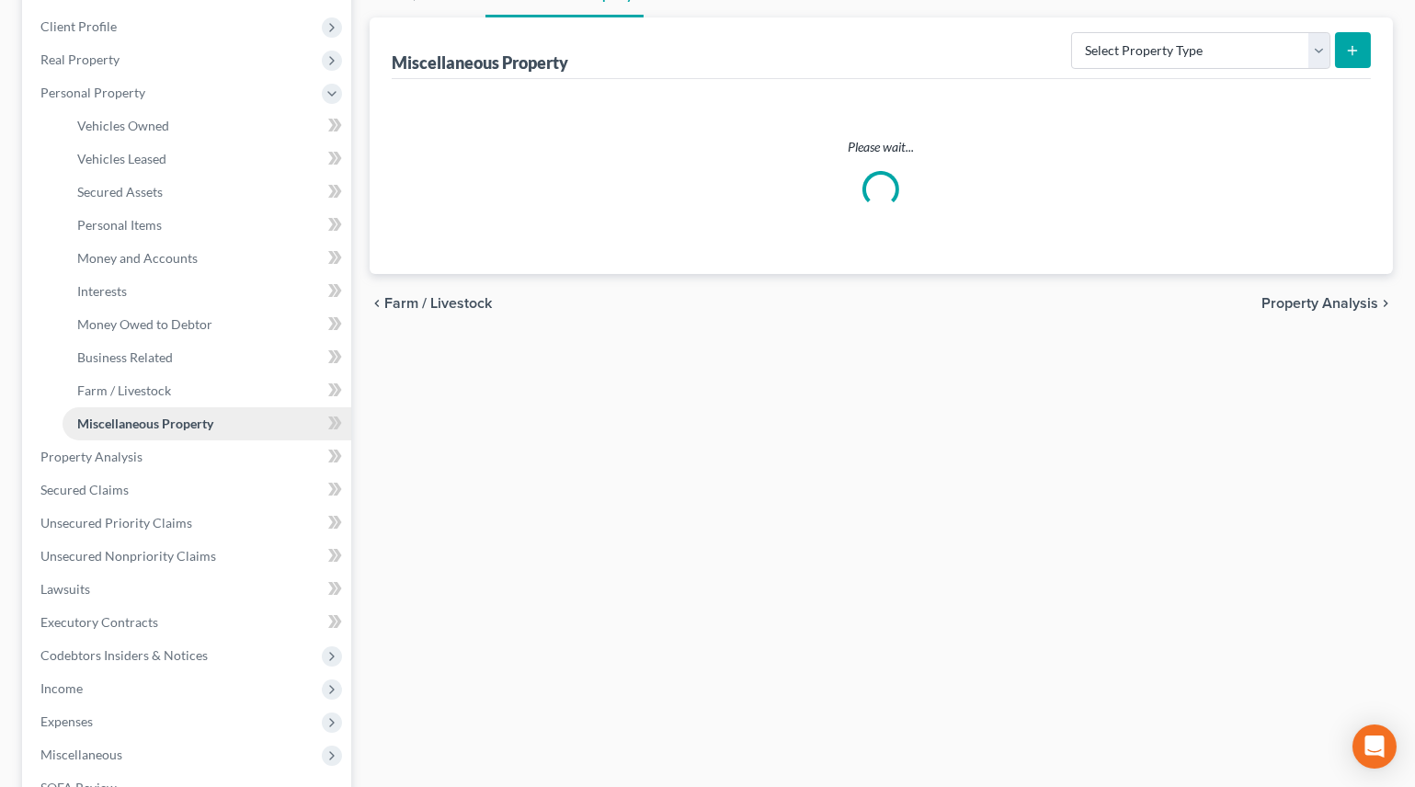
scroll to position [250, 0]
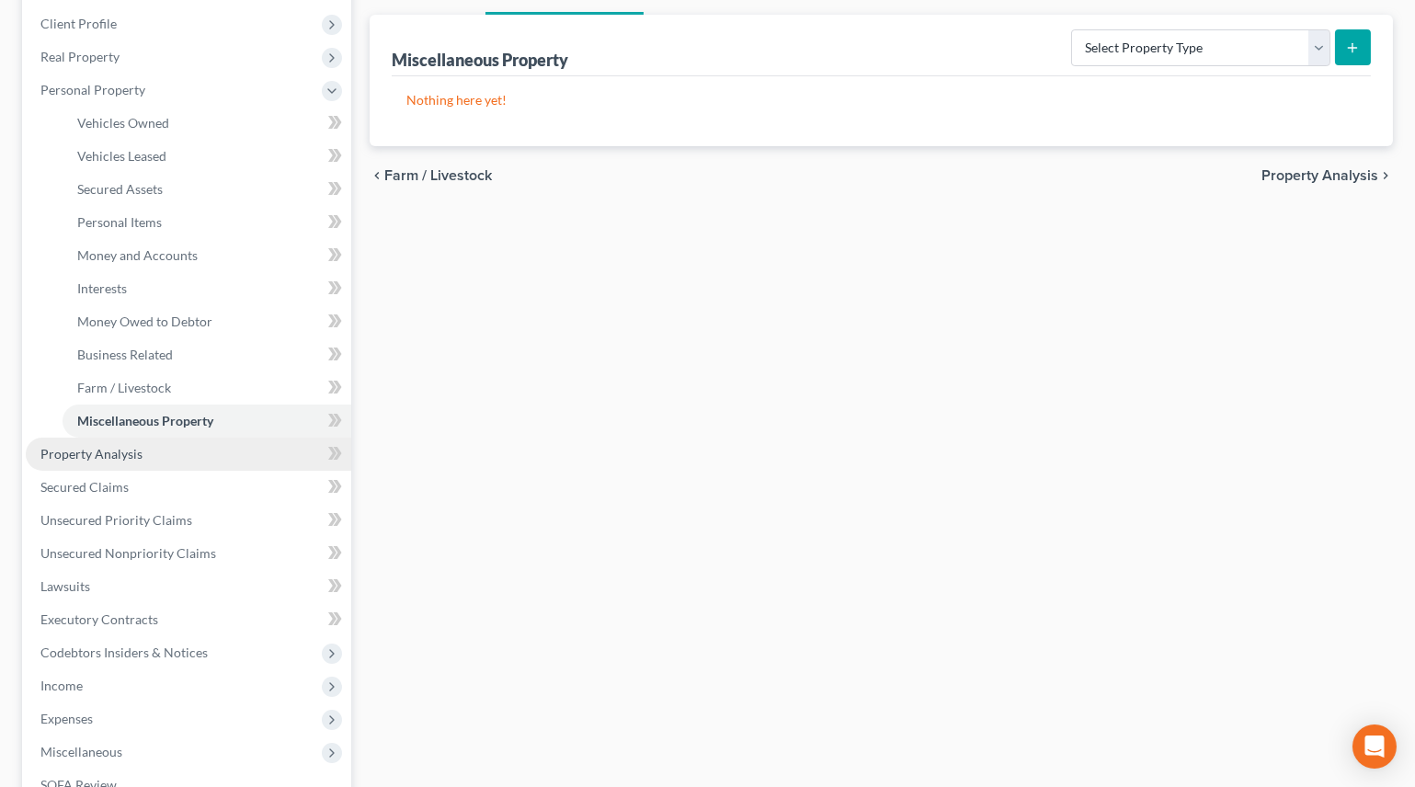
click at [102, 450] on span "Property Analysis" at bounding box center [91, 454] width 102 height 16
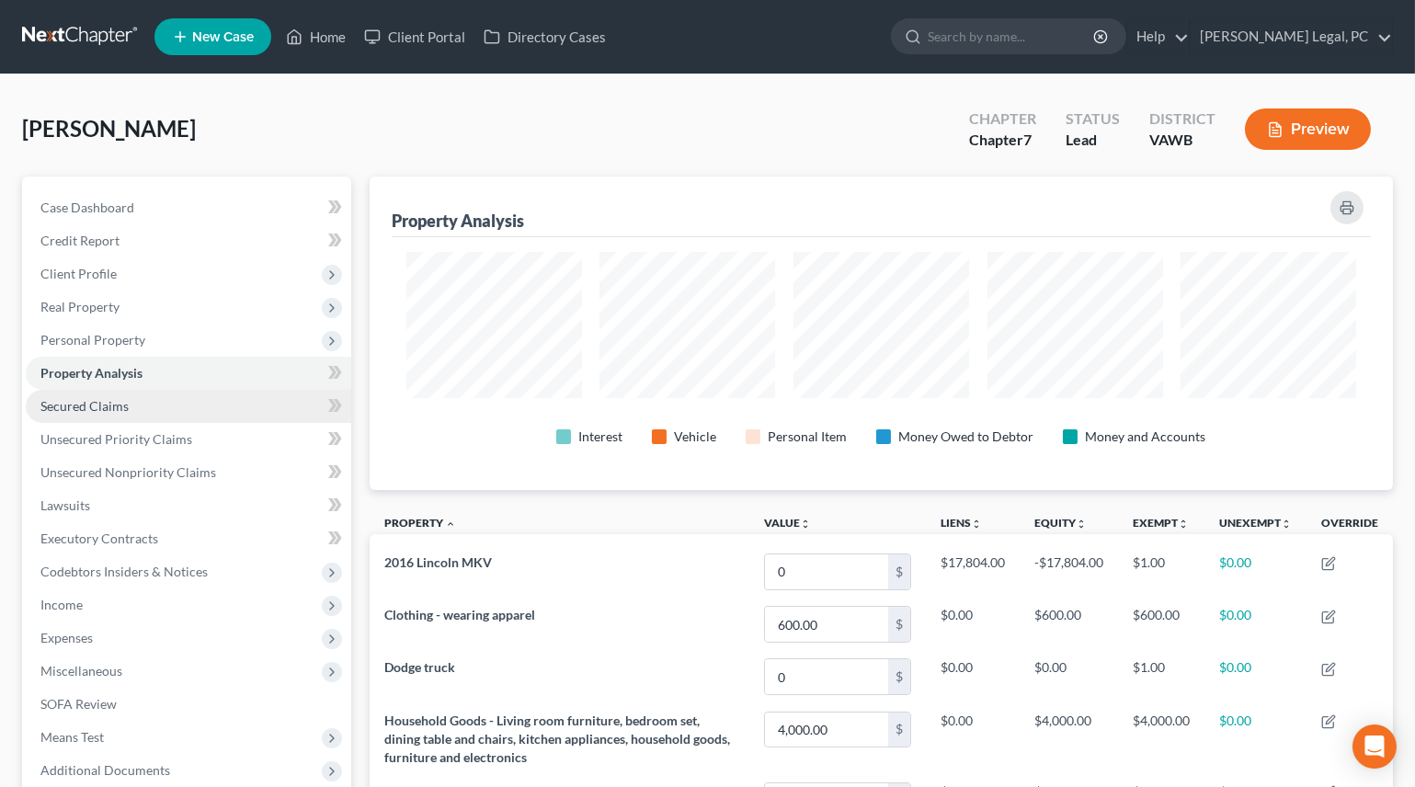
click at [99, 395] on link "Secured Claims" at bounding box center [188, 406] width 325 height 33
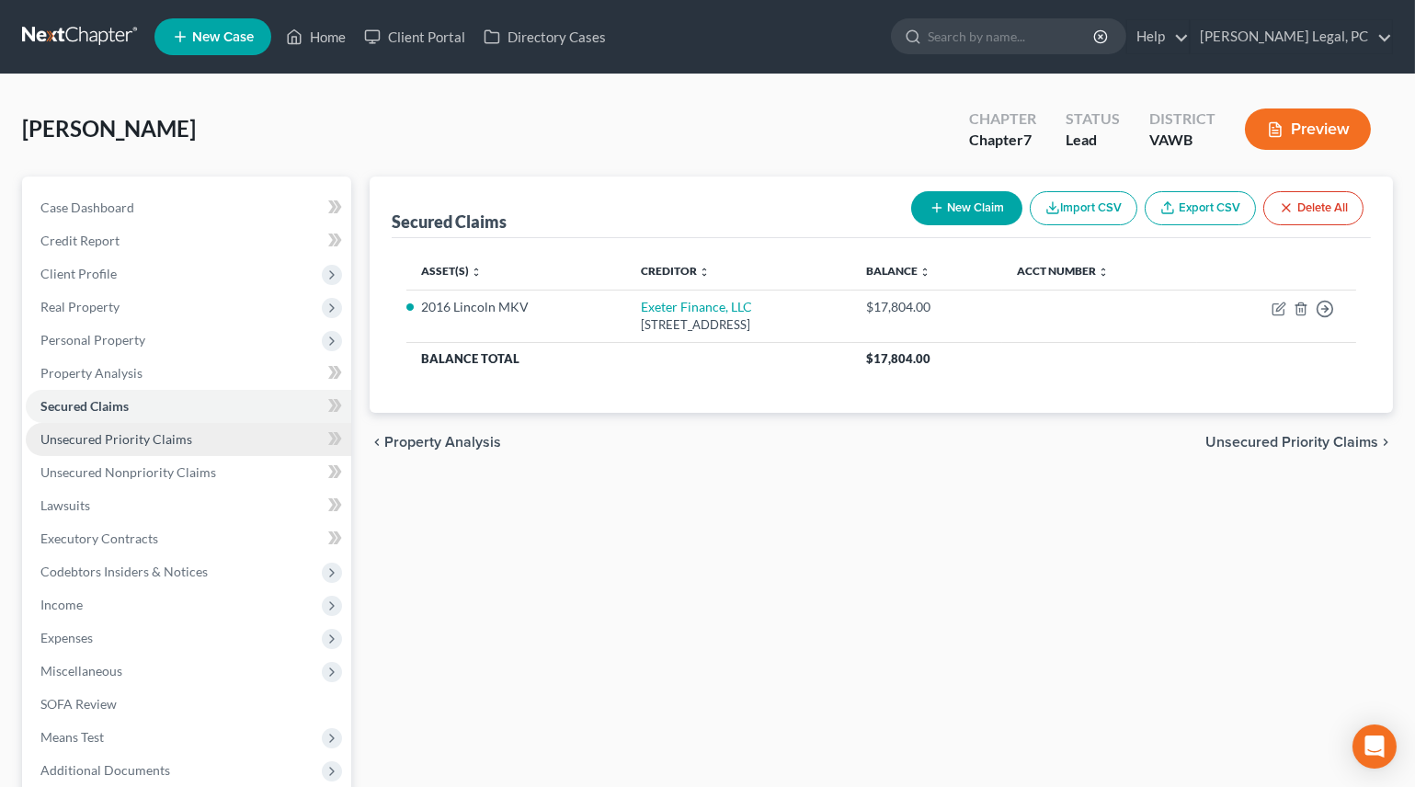
click at [173, 444] on link "Unsecured Priority Claims" at bounding box center [188, 439] width 325 height 33
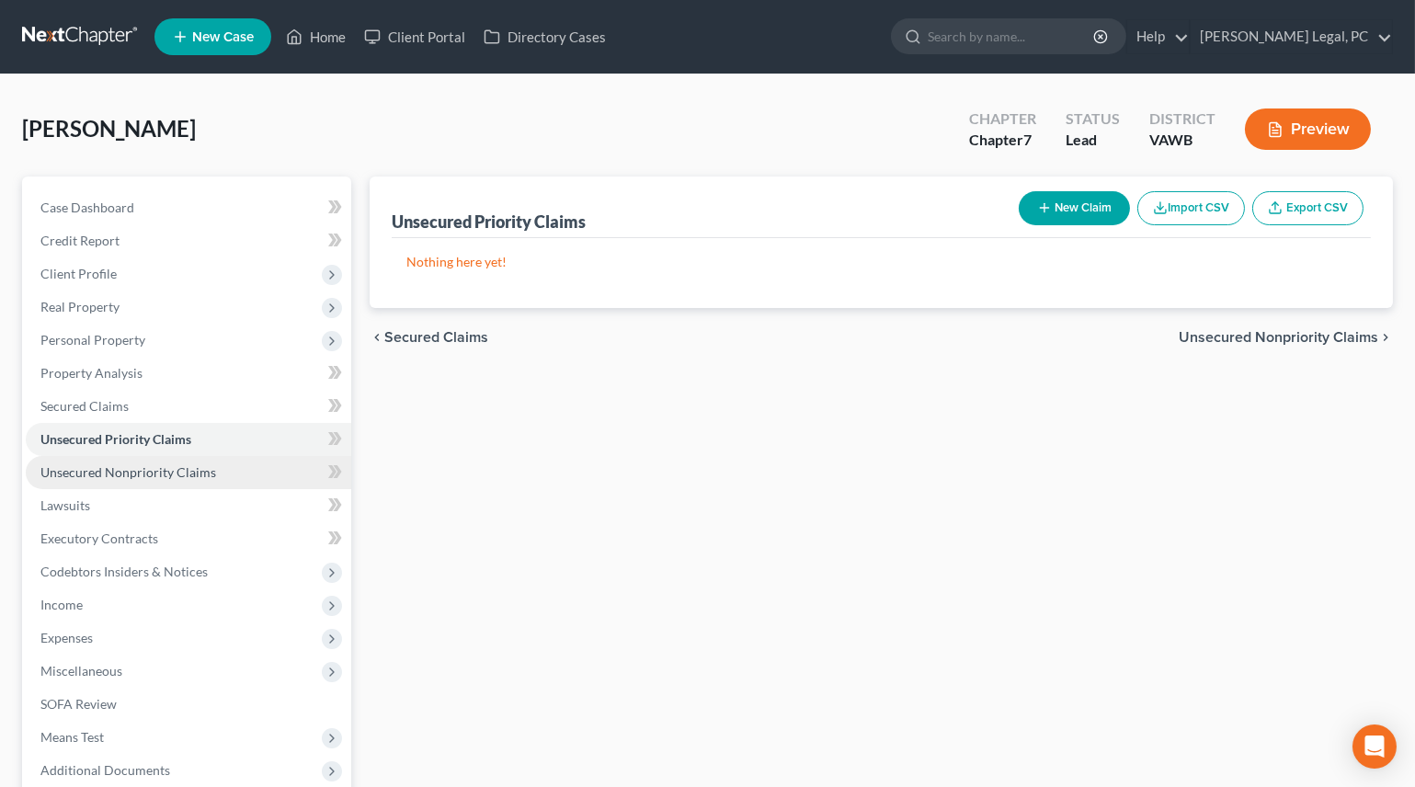
click at [169, 465] on span "Unsecured Nonpriority Claims" at bounding box center [128, 472] width 176 height 16
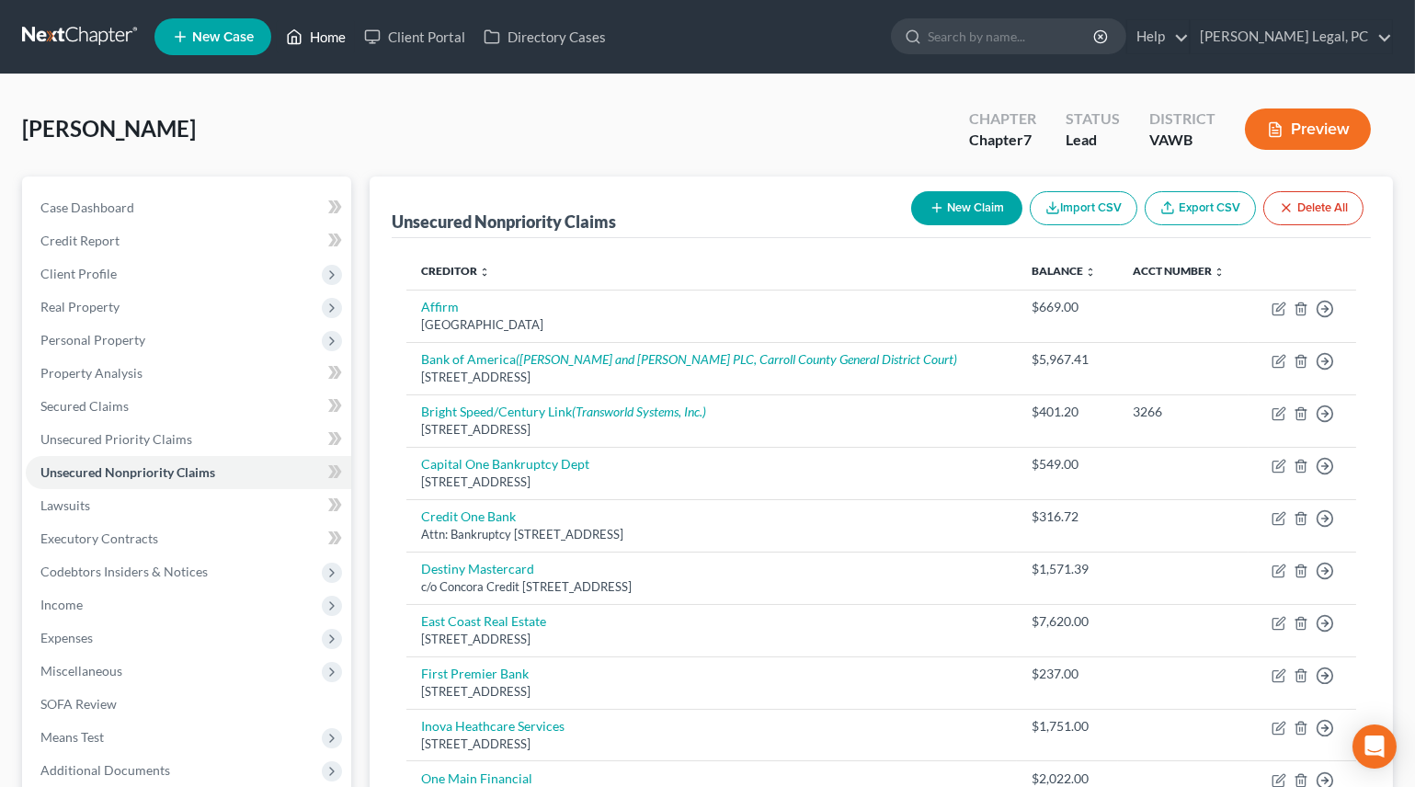
drag, startPoint x: 309, startPoint y: 40, endPoint x: 339, endPoint y: 56, distance: 34.1
click at [309, 40] on link "Home" at bounding box center [316, 36] width 78 height 33
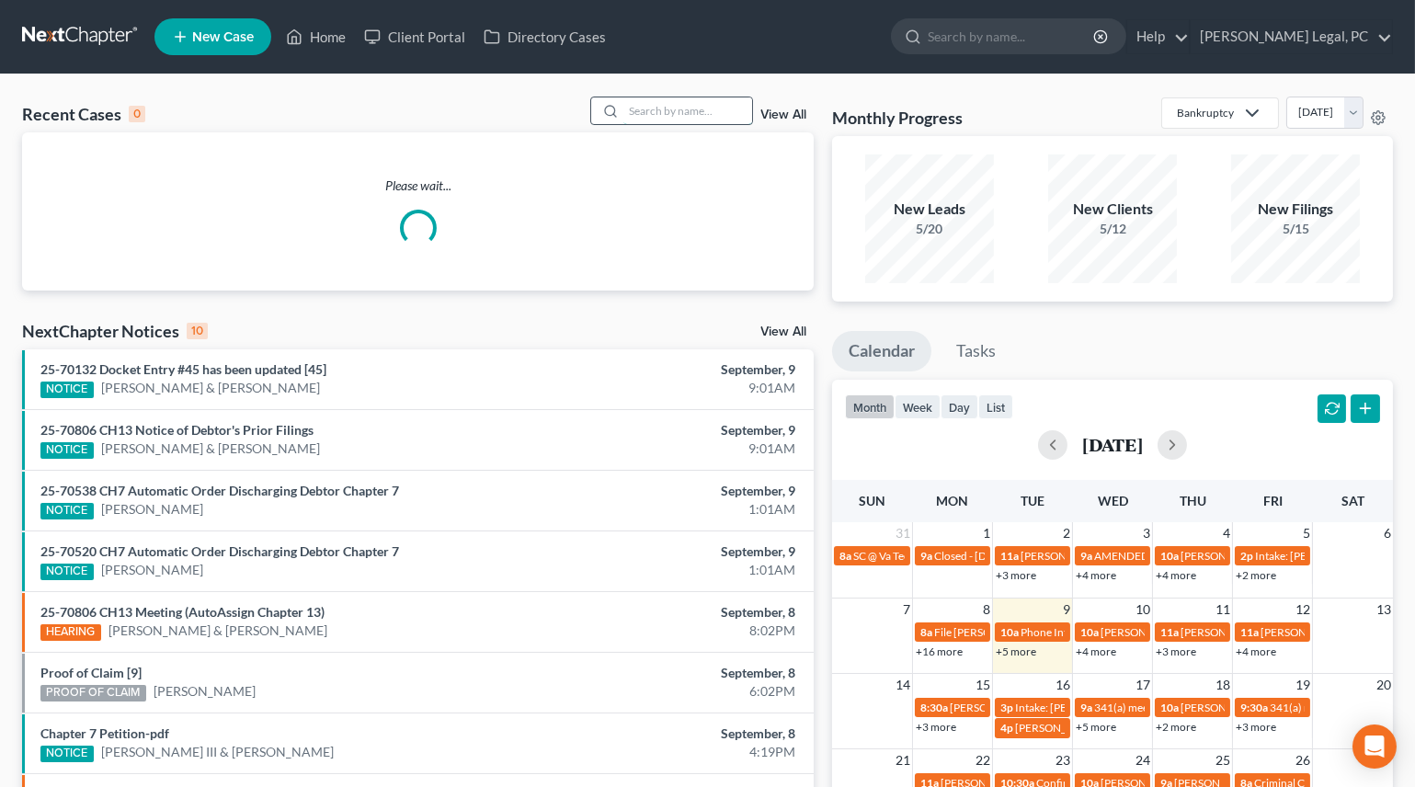
click at [666, 102] on input "search" at bounding box center [687, 110] width 129 height 27
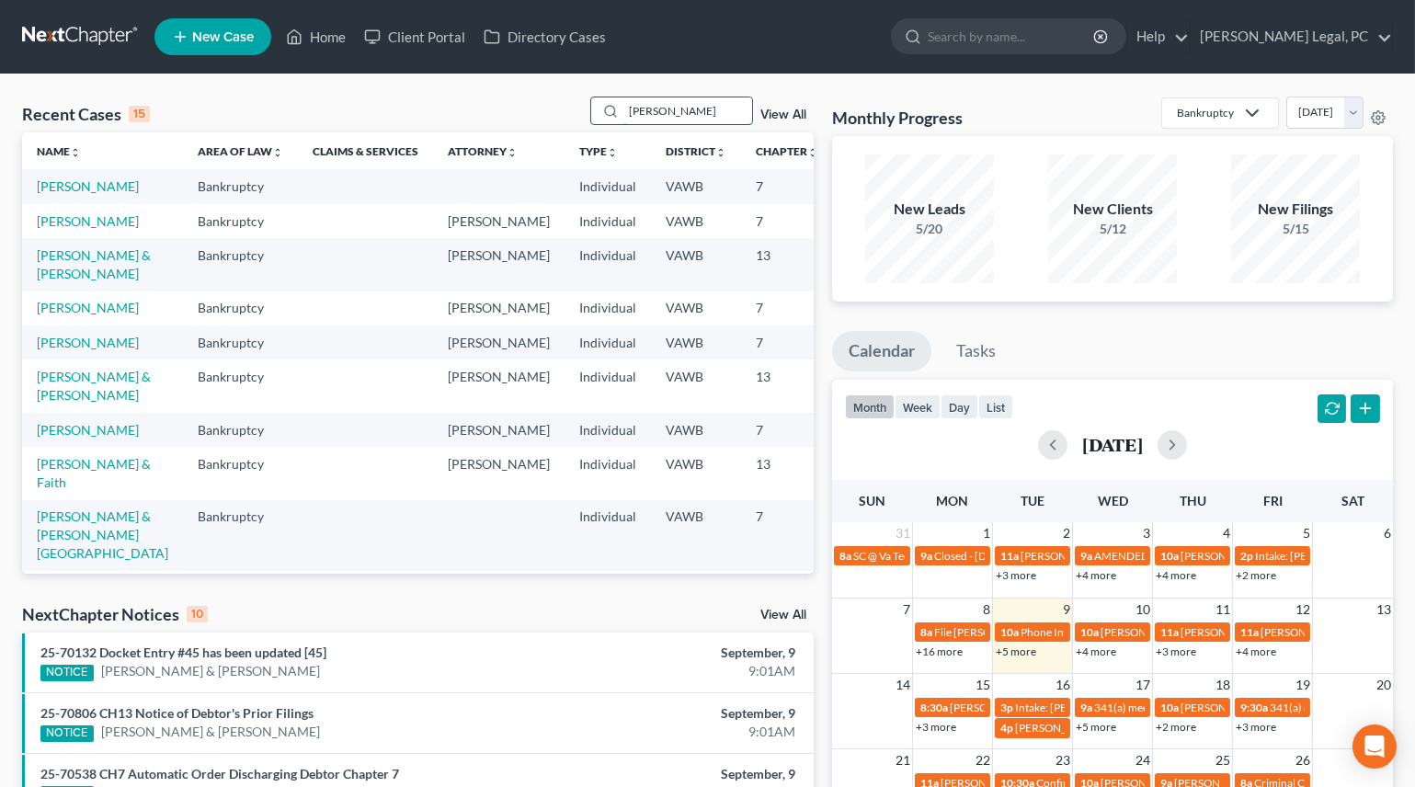
type input "melton"
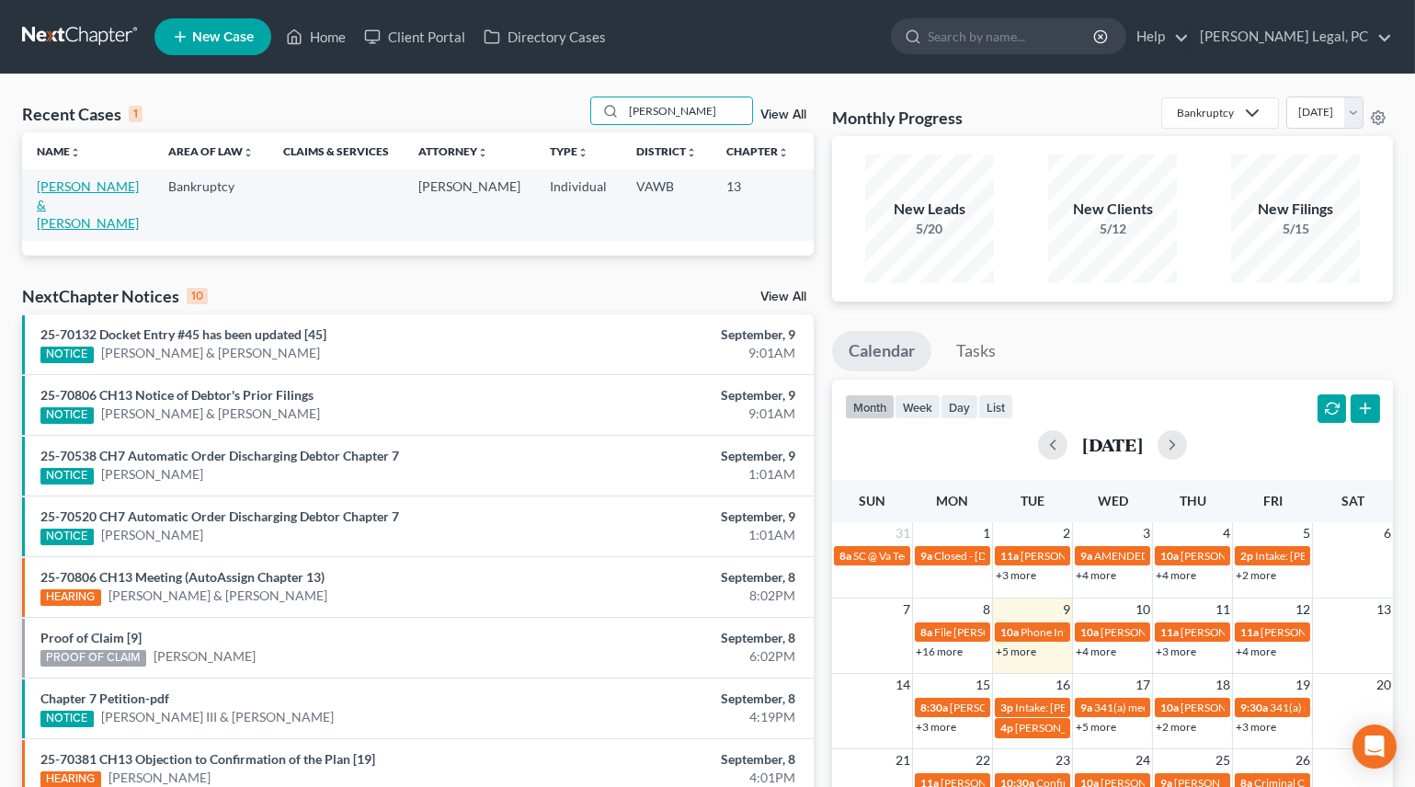
click at [62, 216] on link "[PERSON_NAME] & [PERSON_NAME]" at bounding box center [88, 204] width 102 height 52
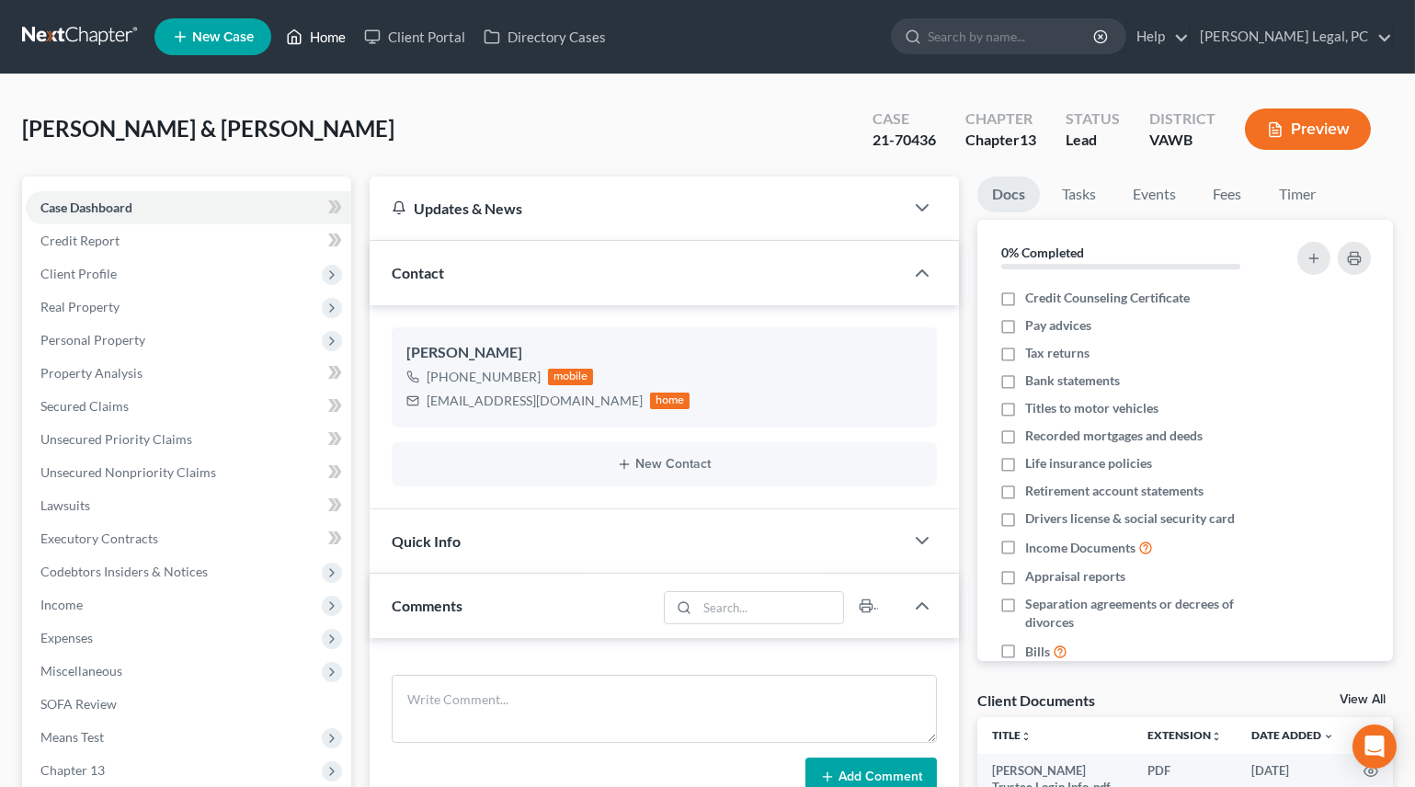
click at [325, 38] on link "Home" at bounding box center [316, 36] width 78 height 33
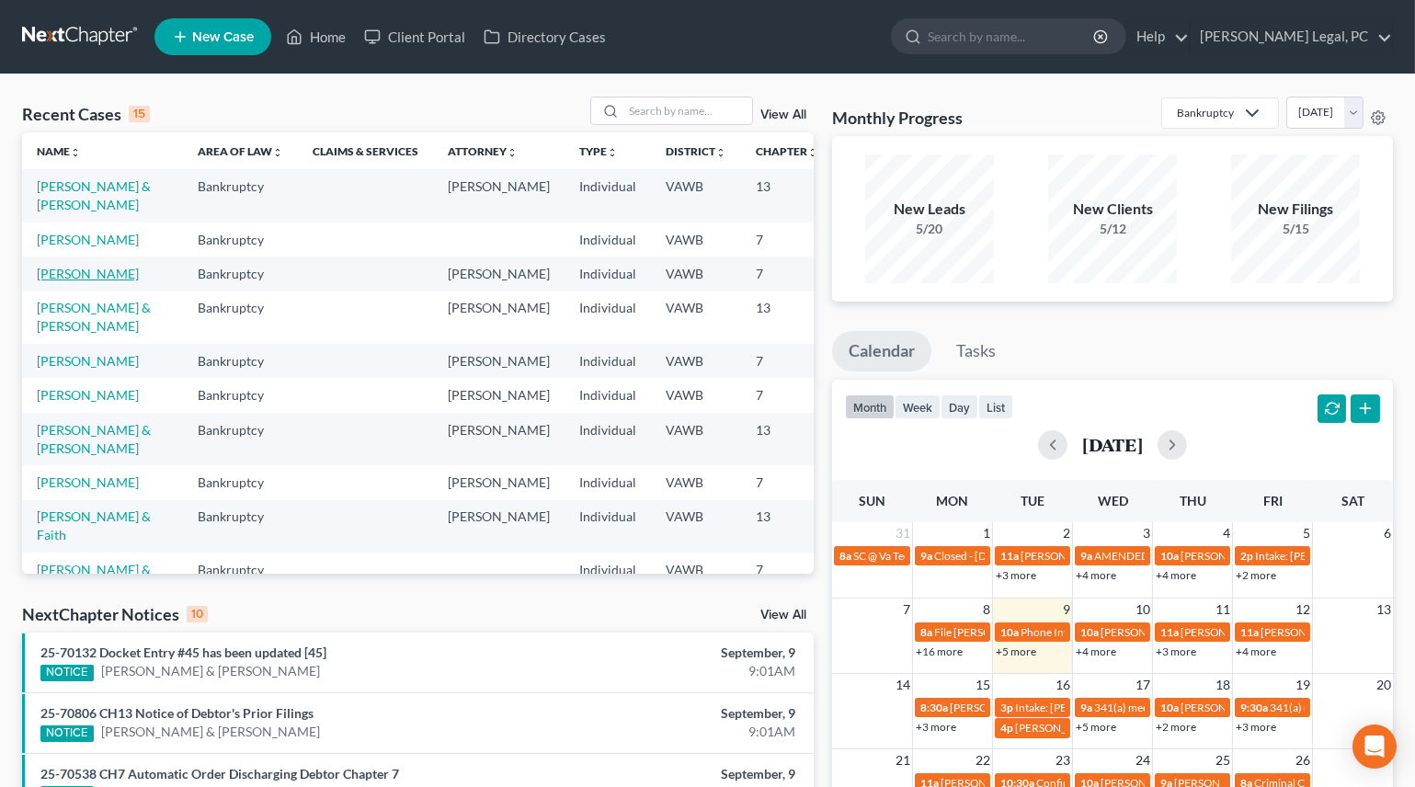
click at [42, 281] on link "[PERSON_NAME]" at bounding box center [88, 274] width 102 height 16
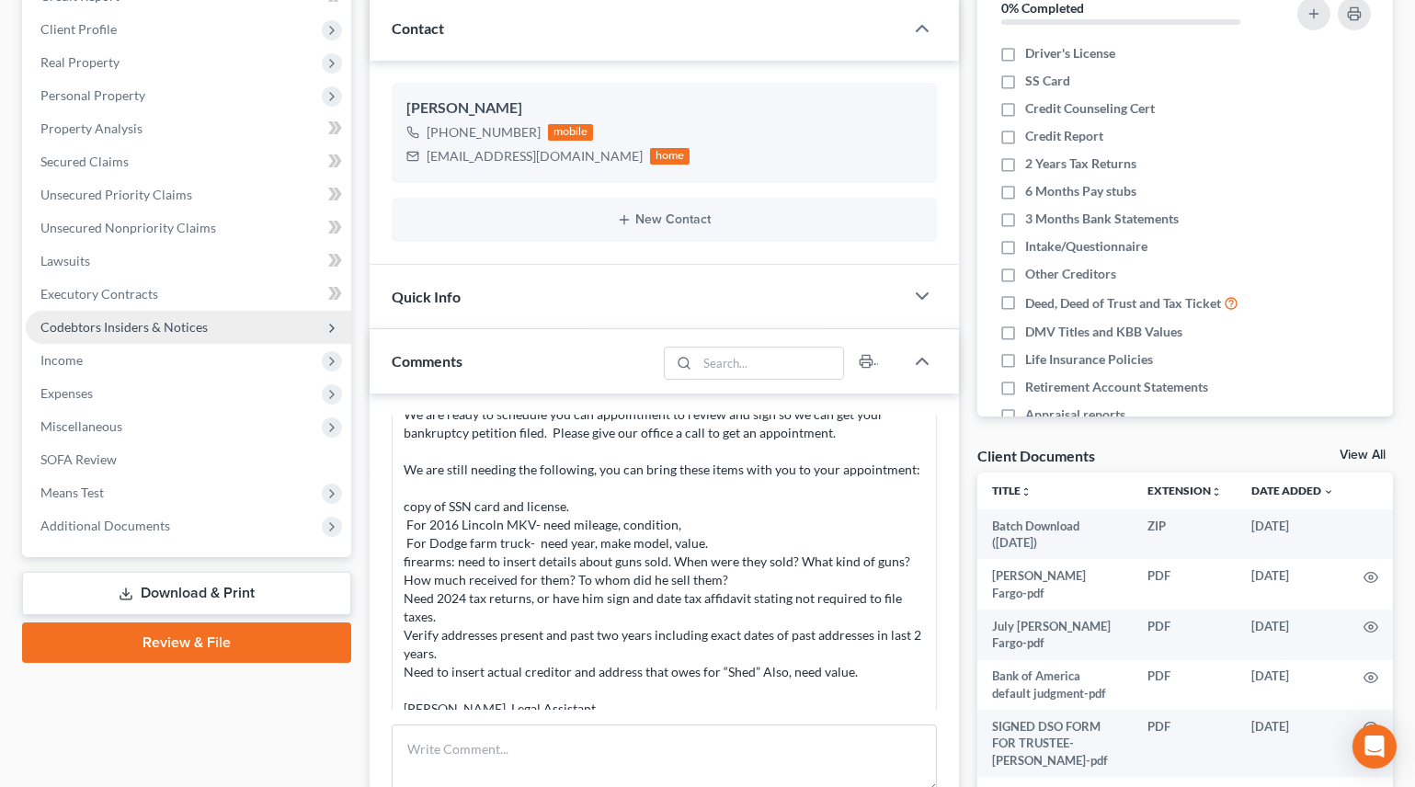
scroll to position [250, 0]
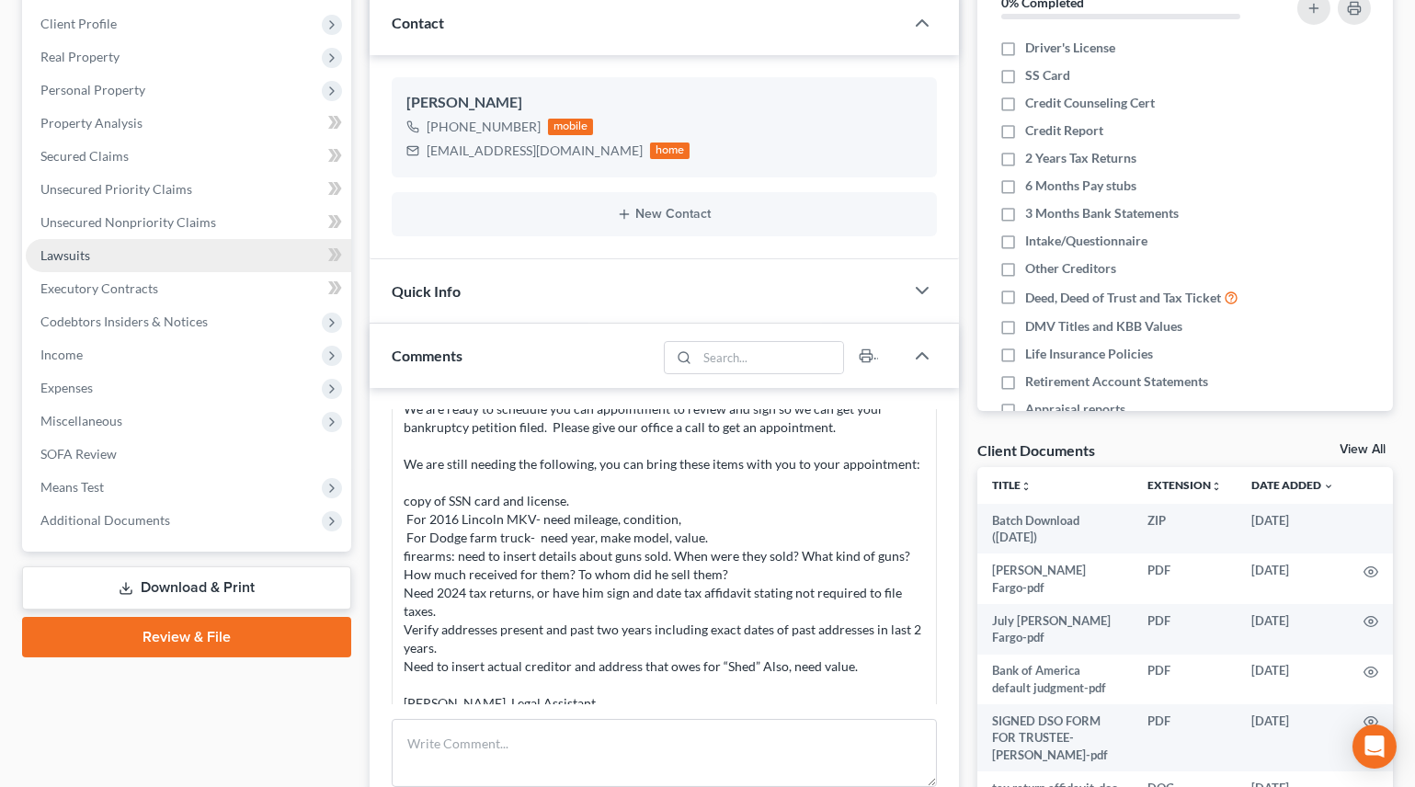
click at [85, 250] on span "Lawsuits" at bounding box center [65, 255] width 50 height 16
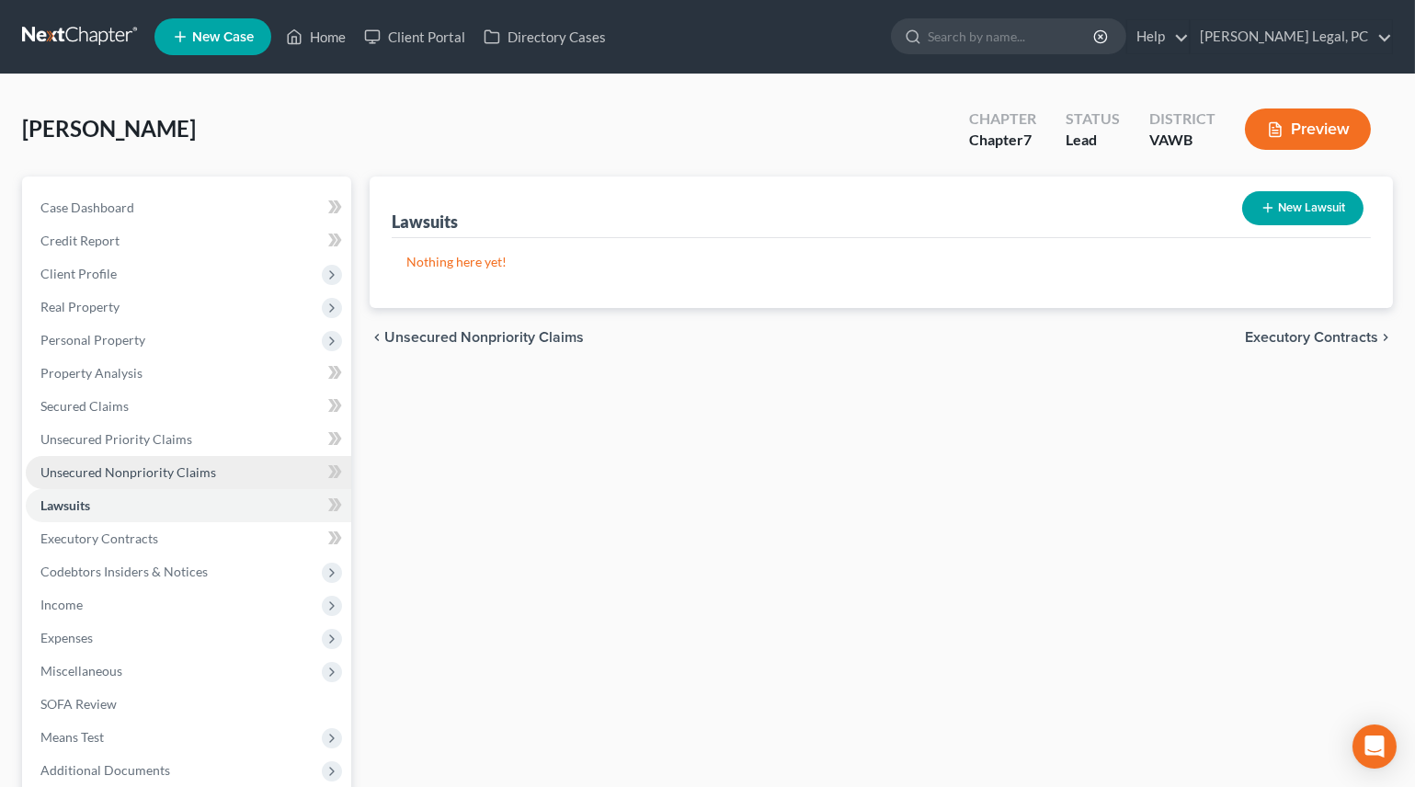
click at [63, 464] on span "Unsecured Nonpriority Claims" at bounding box center [128, 472] width 176 height 16
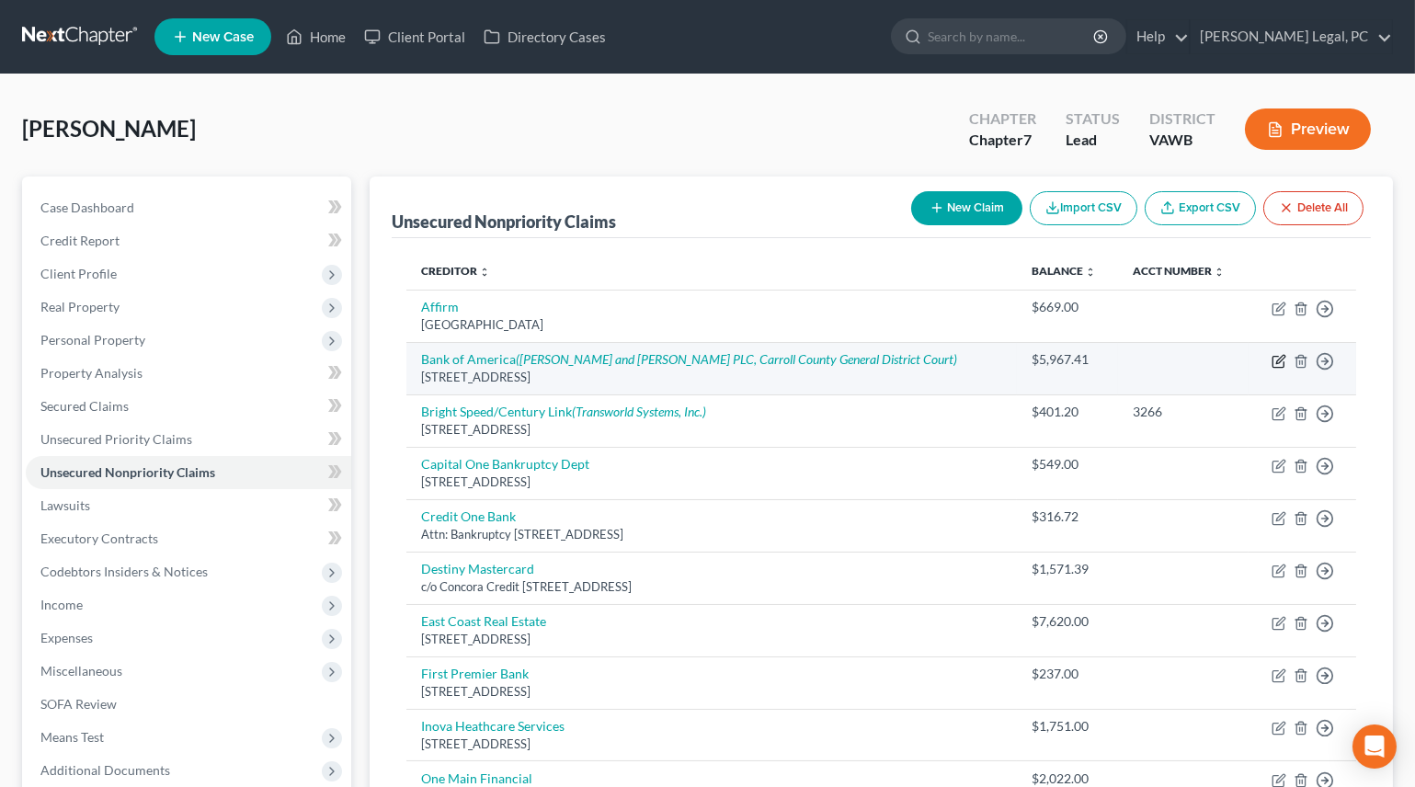
click at [1274, 360] on icon "button" at bounding box center [1279, 361] width 15 height 15
select select "7"
select select "8"
select select "0"
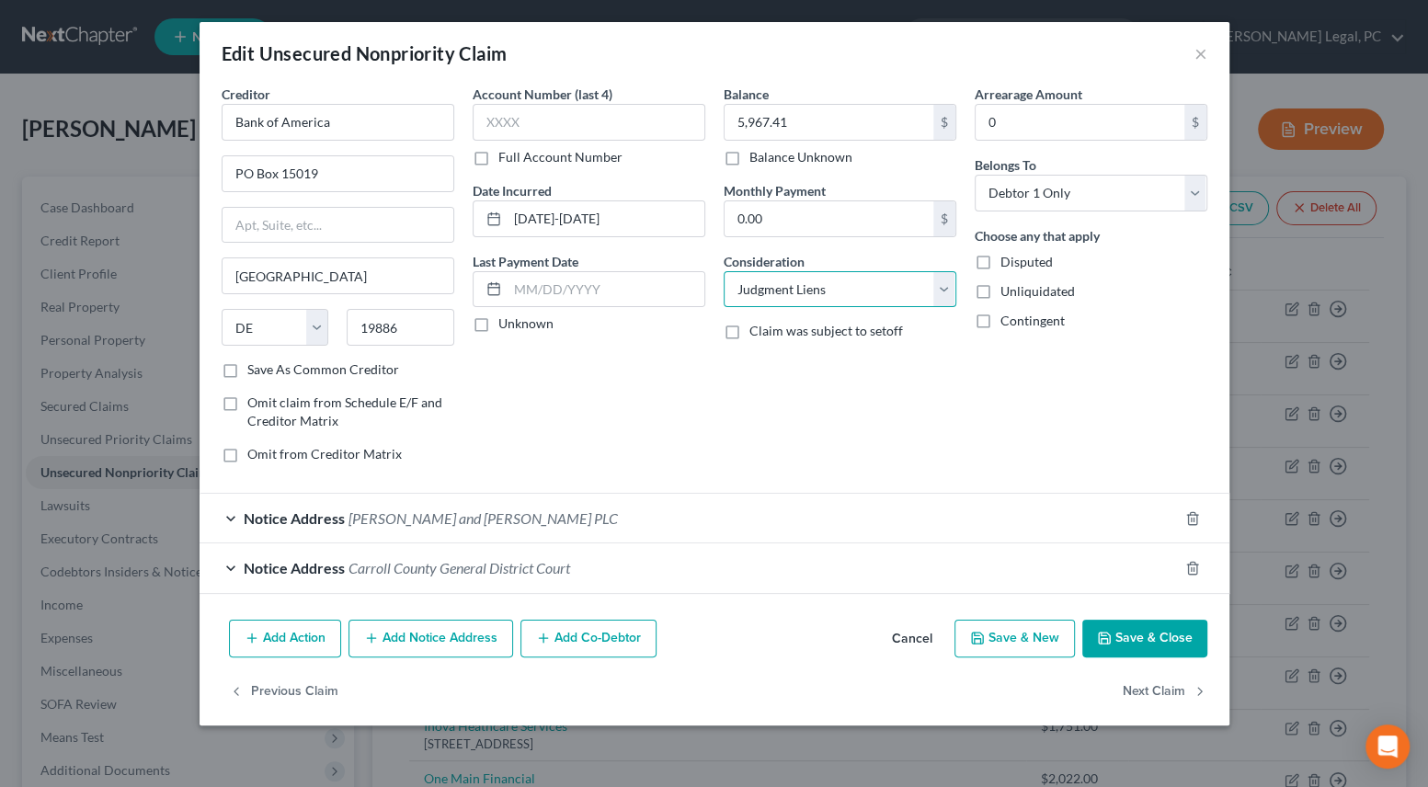
click at [803, 299] on select "Select Cable / Satellite Services Collection Agency Credit Card Debt Debt Couns…" at bounding box center [840, 289] width 233 height 37
select select "2"
click at [724, 271] on select "Select Cable / Satellite Services Collection Agency Credit Card Debt Debt Couns…" at bounding box center [840, 289] width 233 height 37
click at [1189, 565] on icon "button" at bounding box center [1192, 568] width 15 height 15
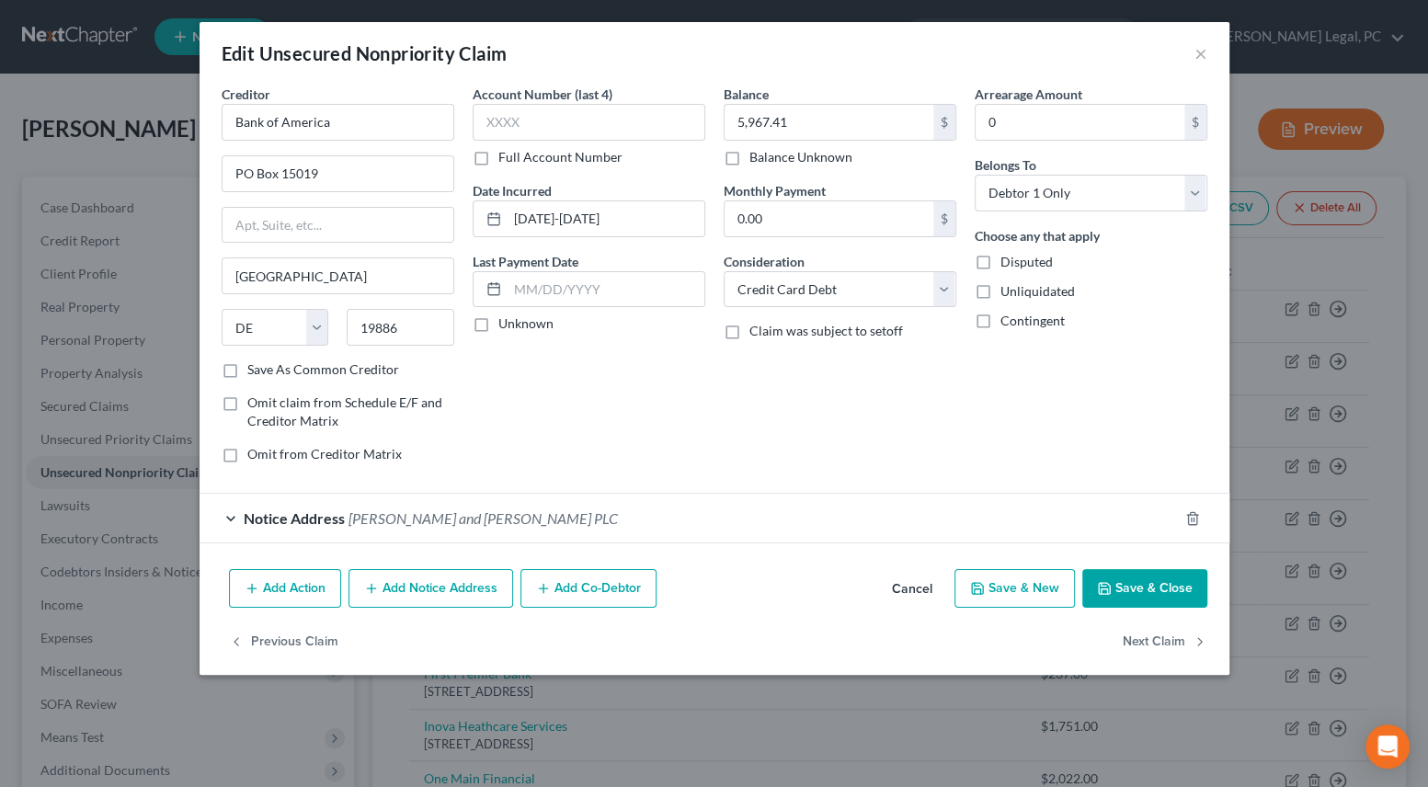
click at [1134, 581] on button "Save & Close" at bounding box center [1144, 588] width 125 height 39
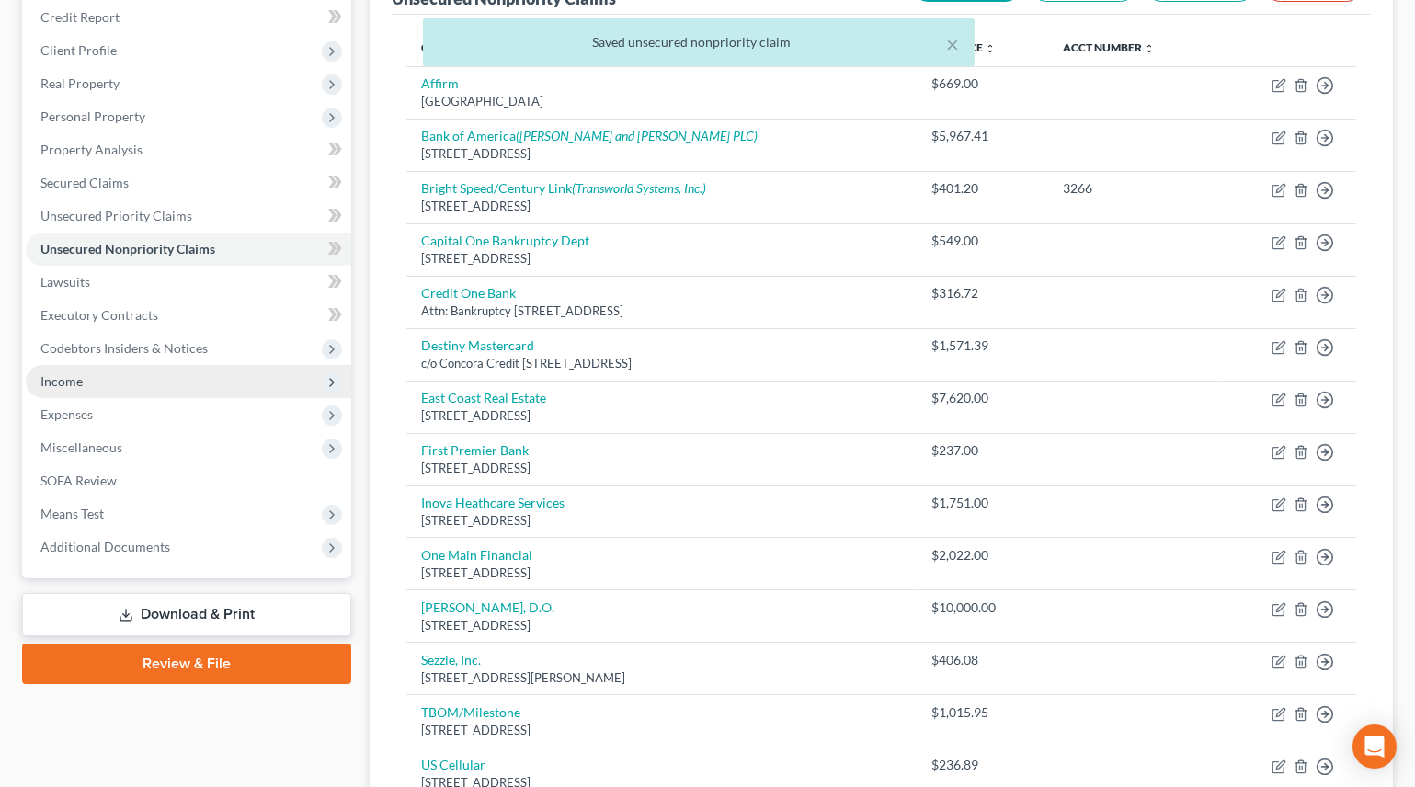
scroll to position [181, 0]
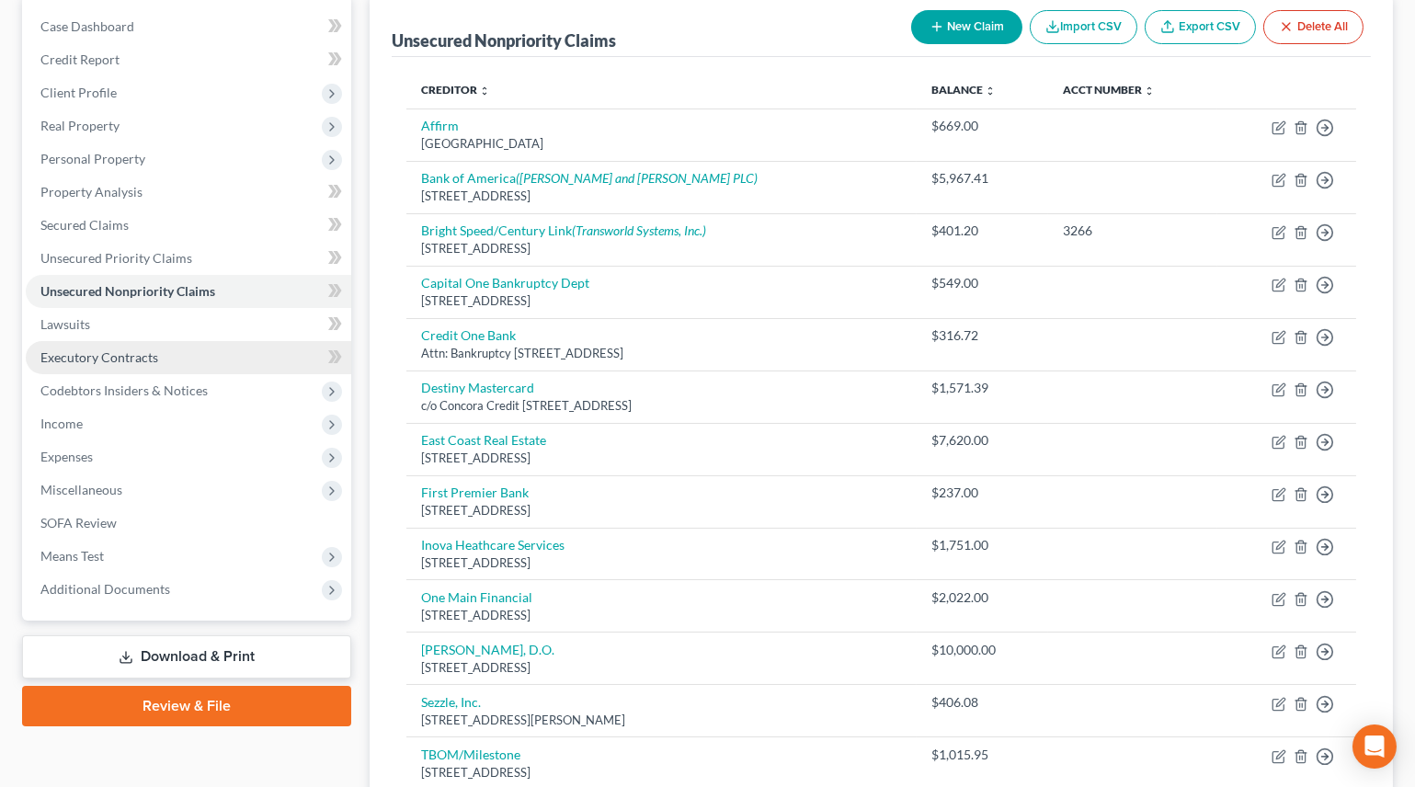
click at [74, 361] on span "Executory Contracts" at bounding box center [99, 357] width 118 height 16
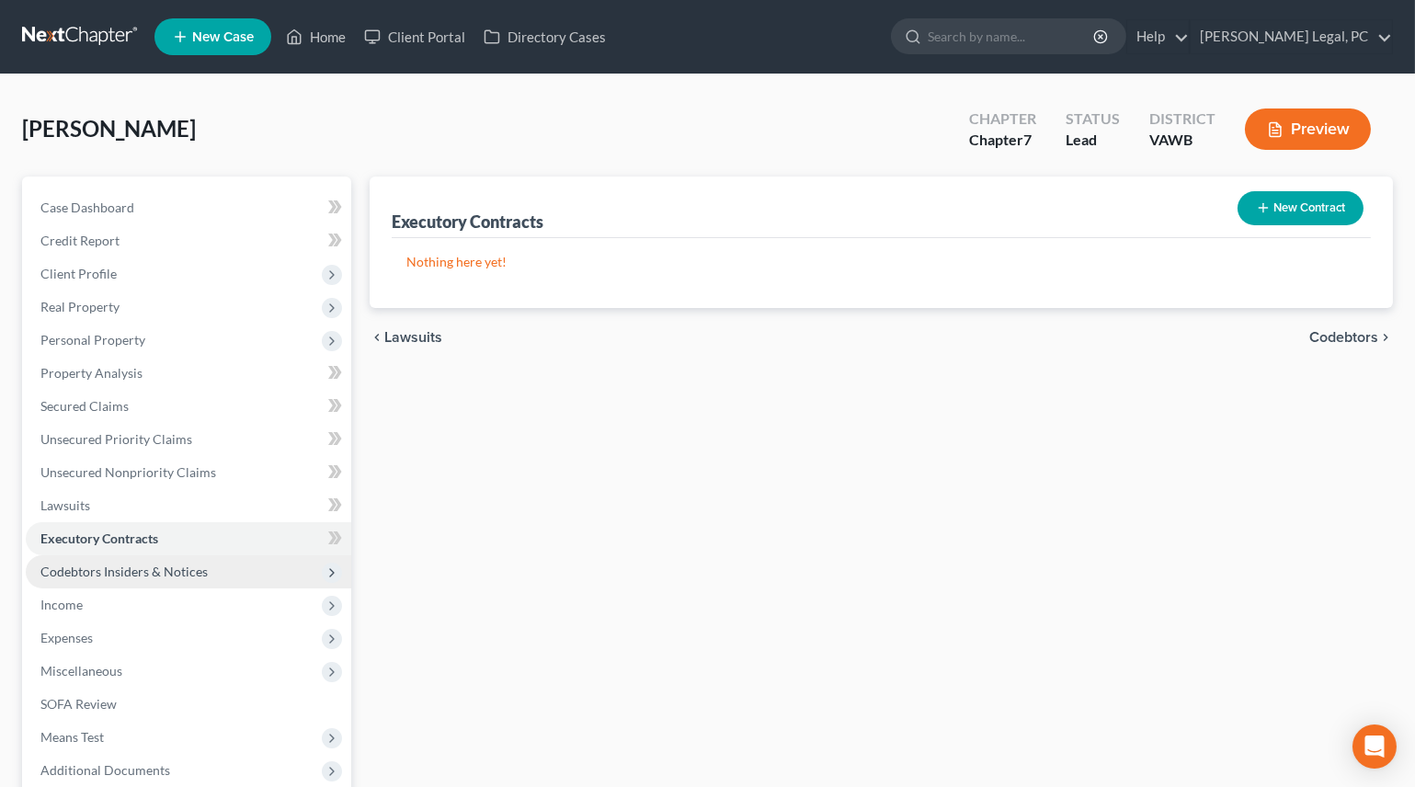
click at [115, 572] on span "Codebtors Insiders & Notices" at bounding box center [123, 572] width 167 height 16
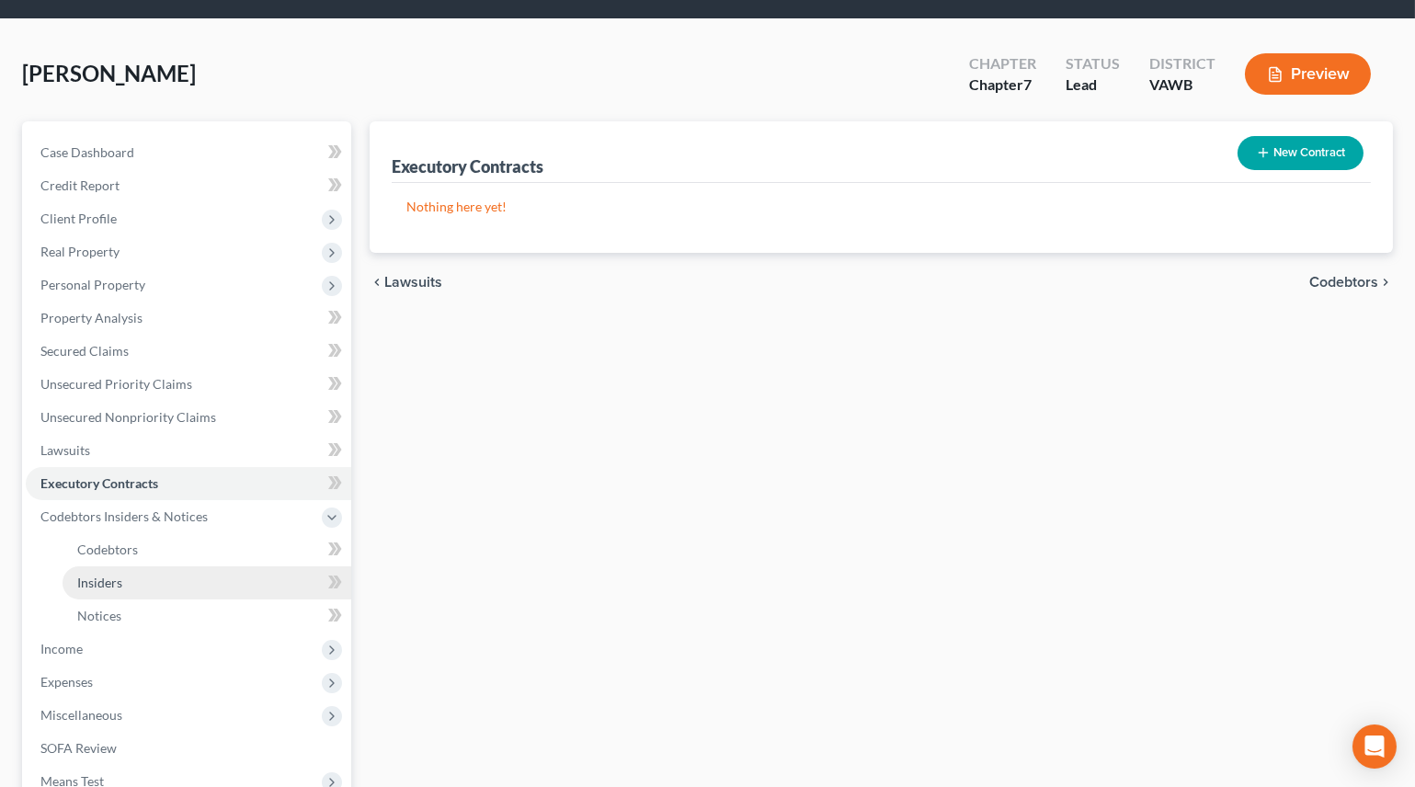
scroll to position [83, 0]
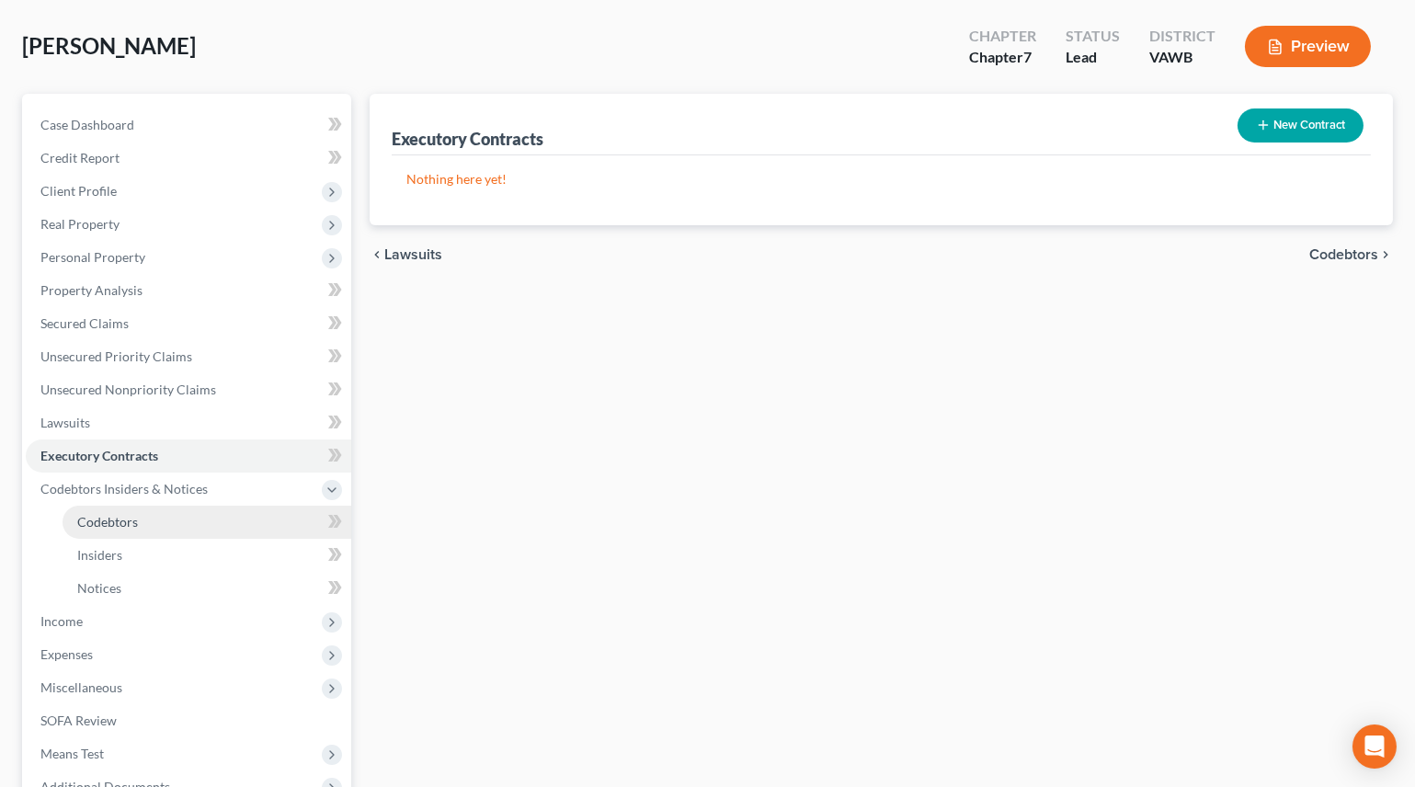
click at [114, 515] on span "Codebtors" at bounding box center [107, 522] width 61 height 16
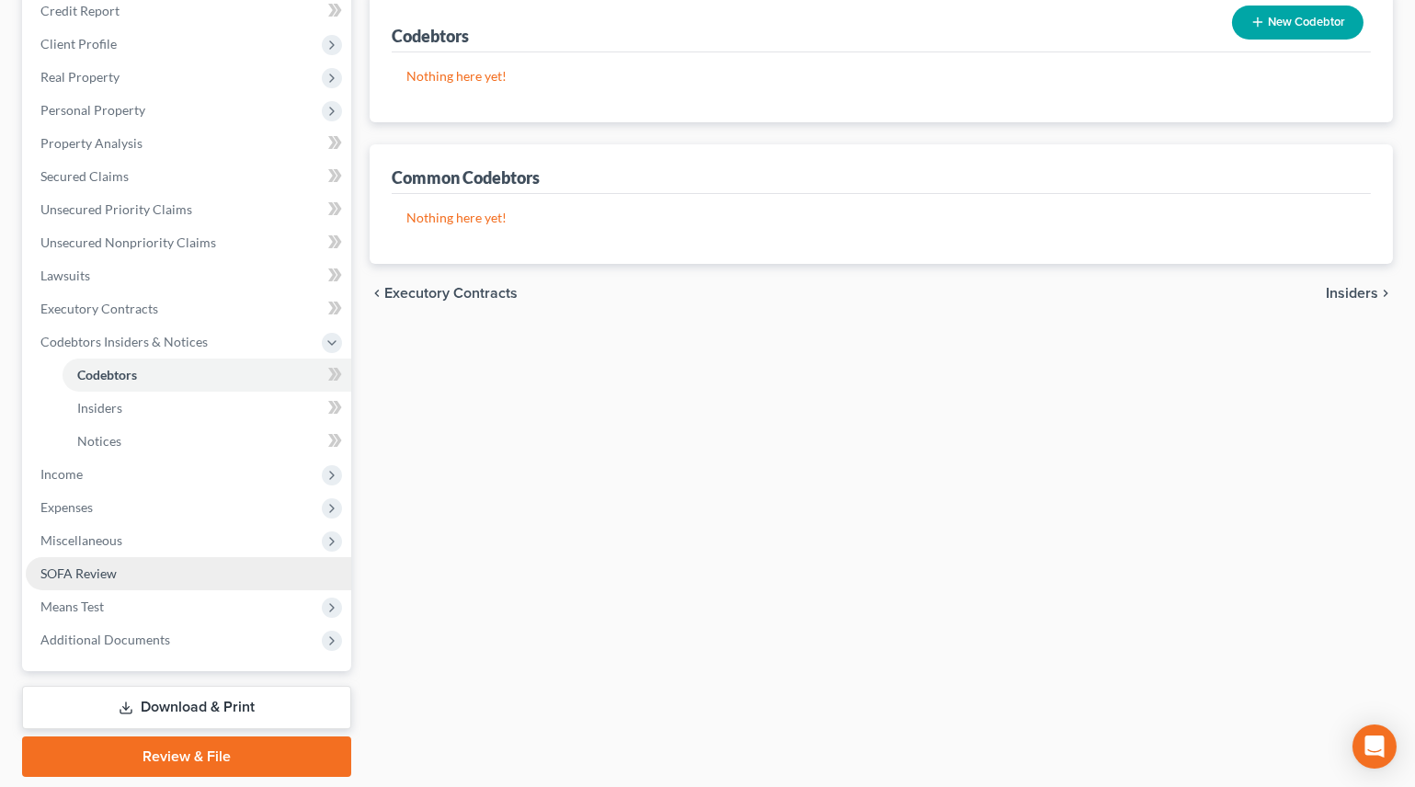
scroll to position [287, 0]
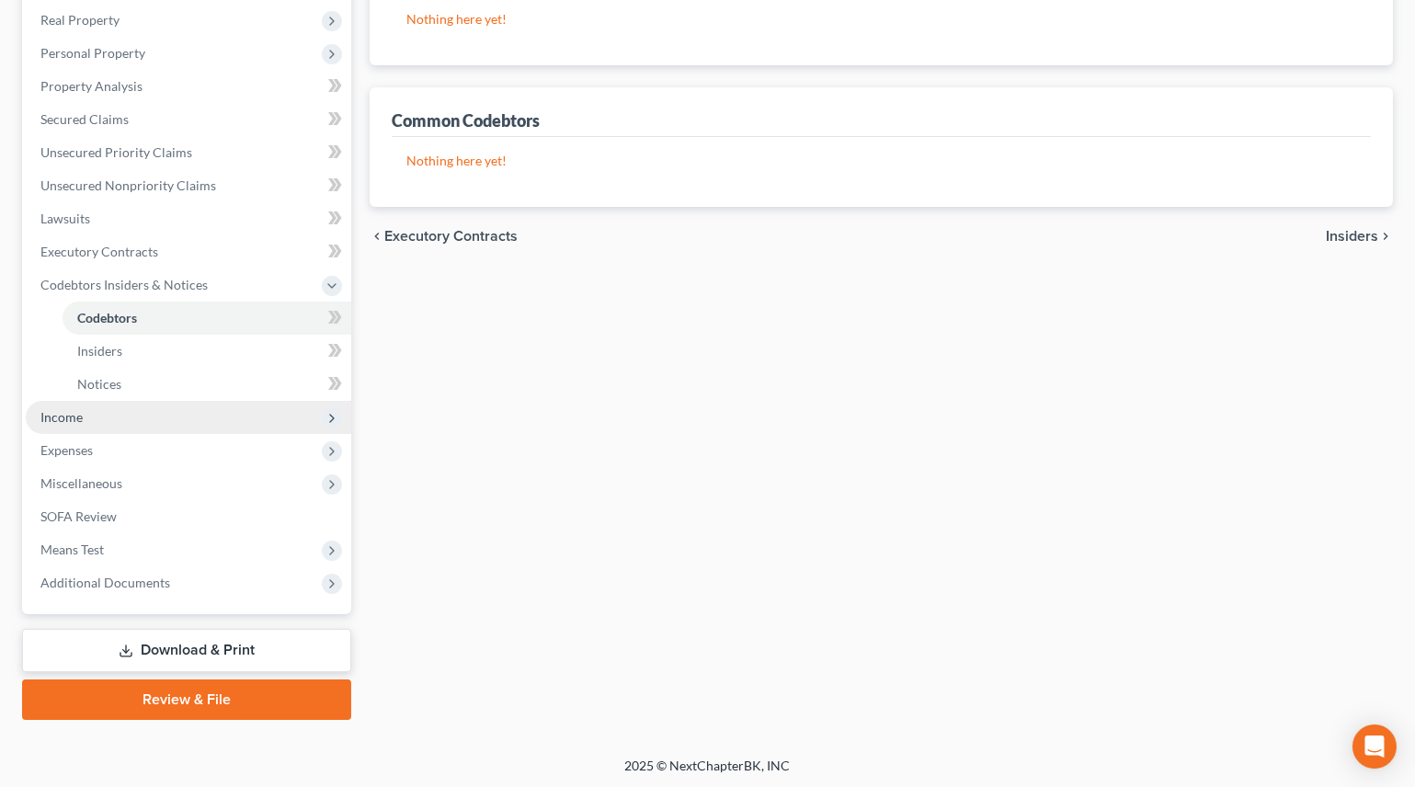
click at [71, 420] on span "Income" at bounding box center [61, 417] width 42 height 16
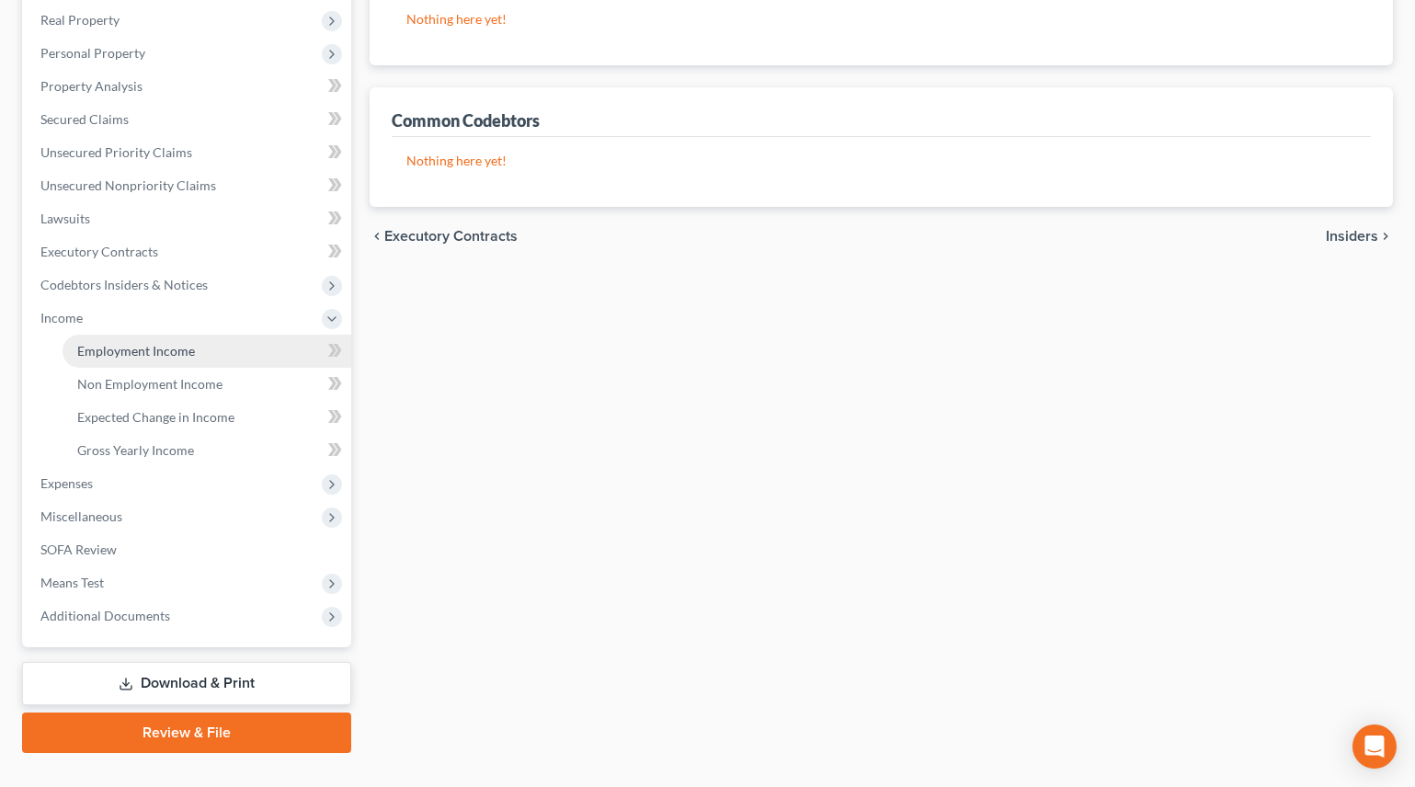
click at [151, 347] on span "Employment Income" at bounding box center [136, 351] width 118 height 16
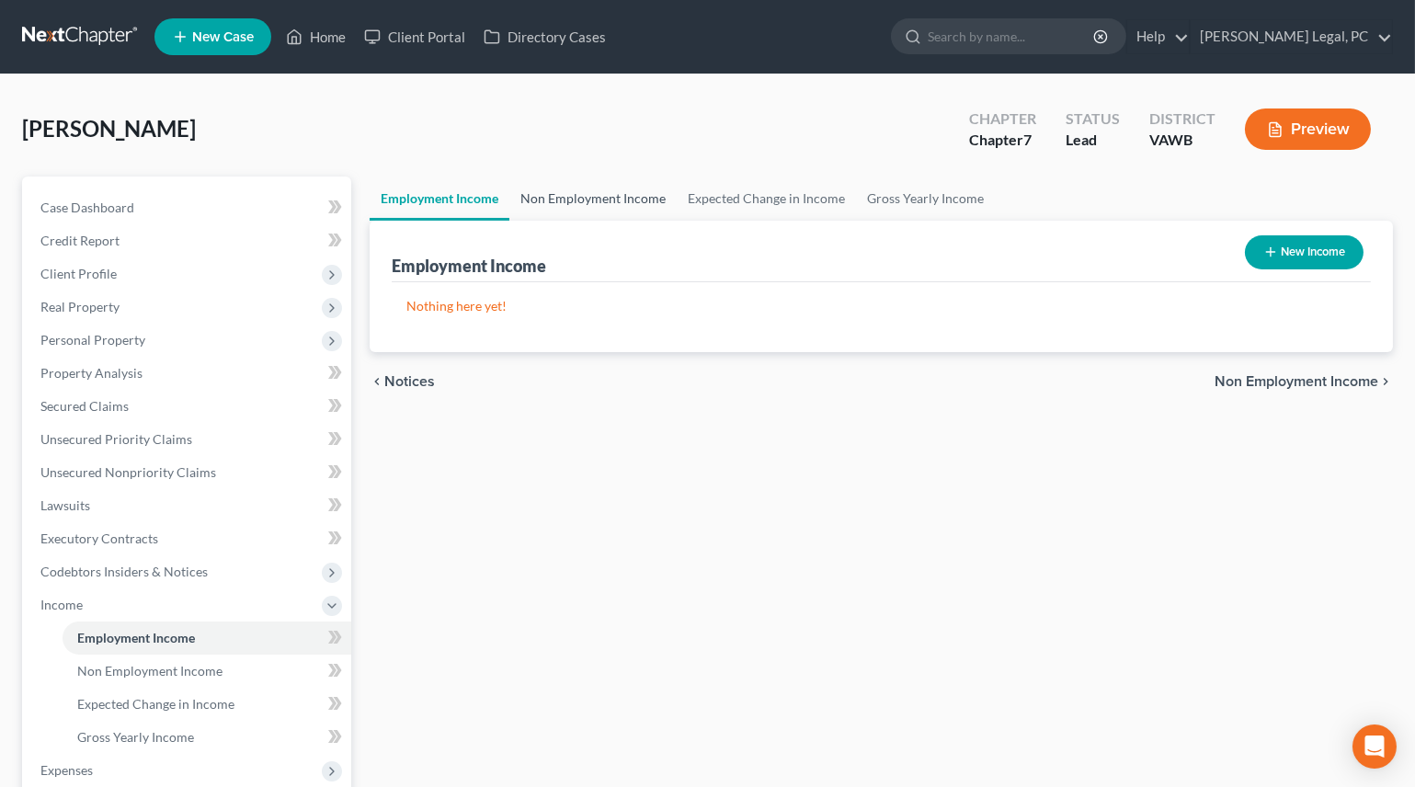
click at [639, 199] on link "Non Employment Income" at bounding box center [592, 199] width 167 height 44
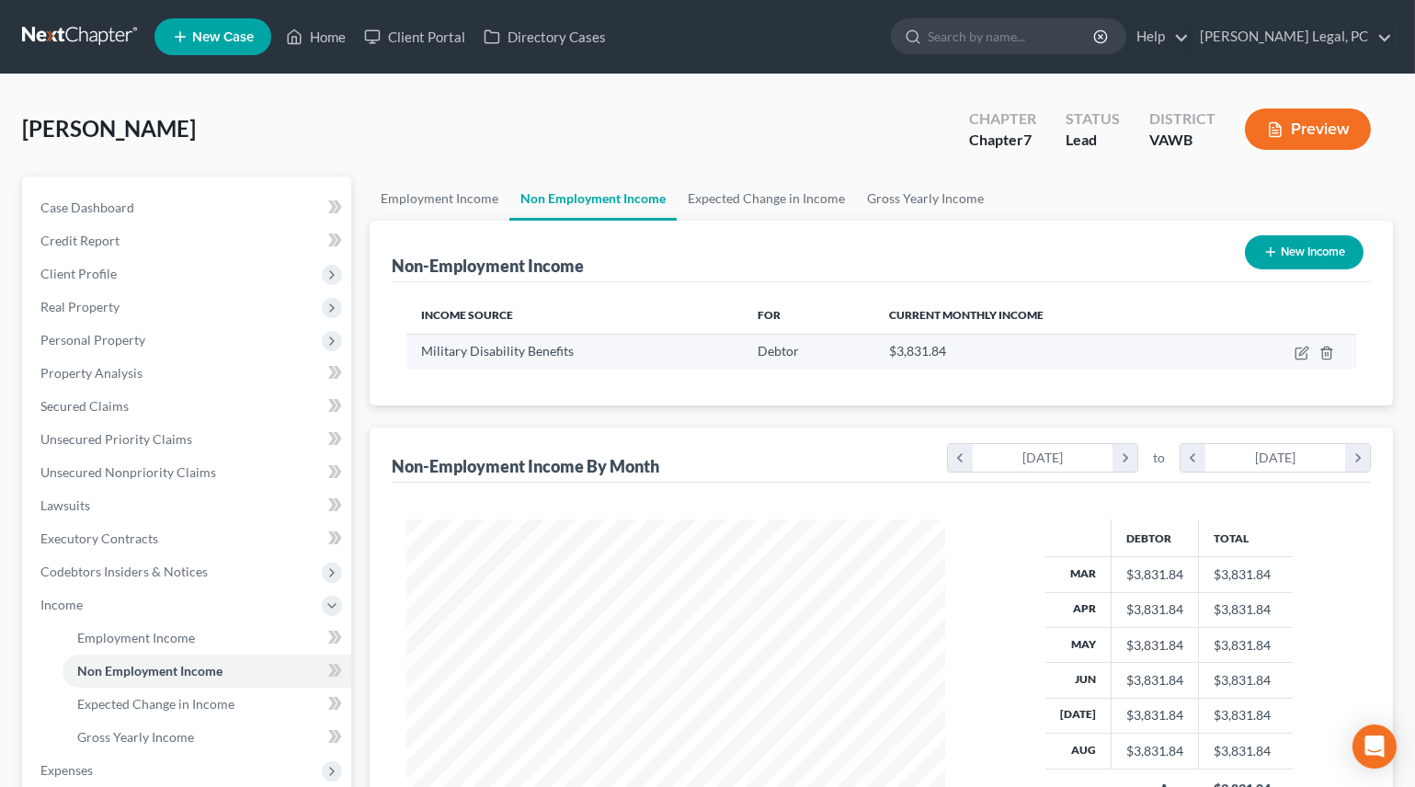
scroll to position [329, 575]
click at [903, 205] on link "Gross Yearly Income" at bounding box center [925, 199] width 139 height 44
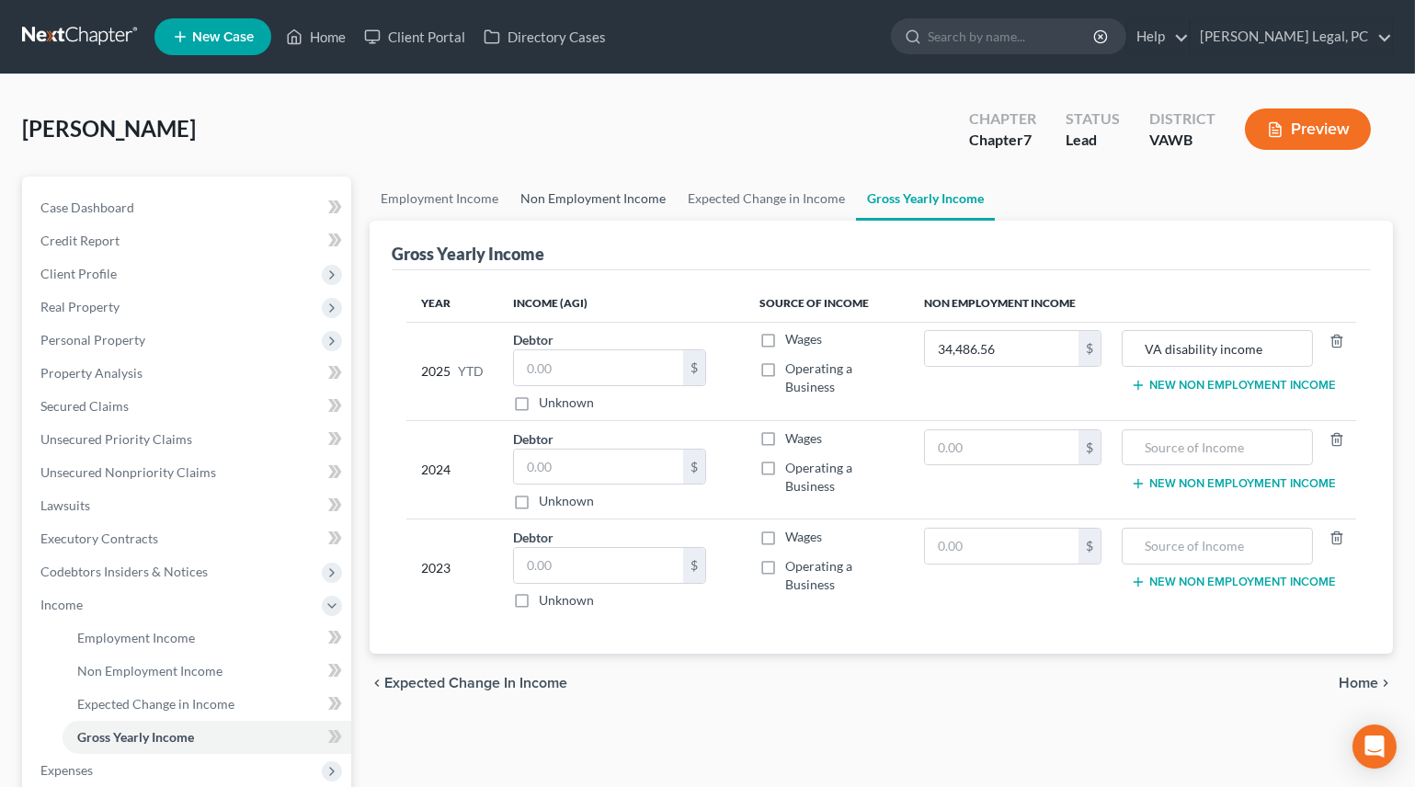
click at [611, 193] on link "Non Employment Income" at bounding box center [592, 199] width 167 height 44
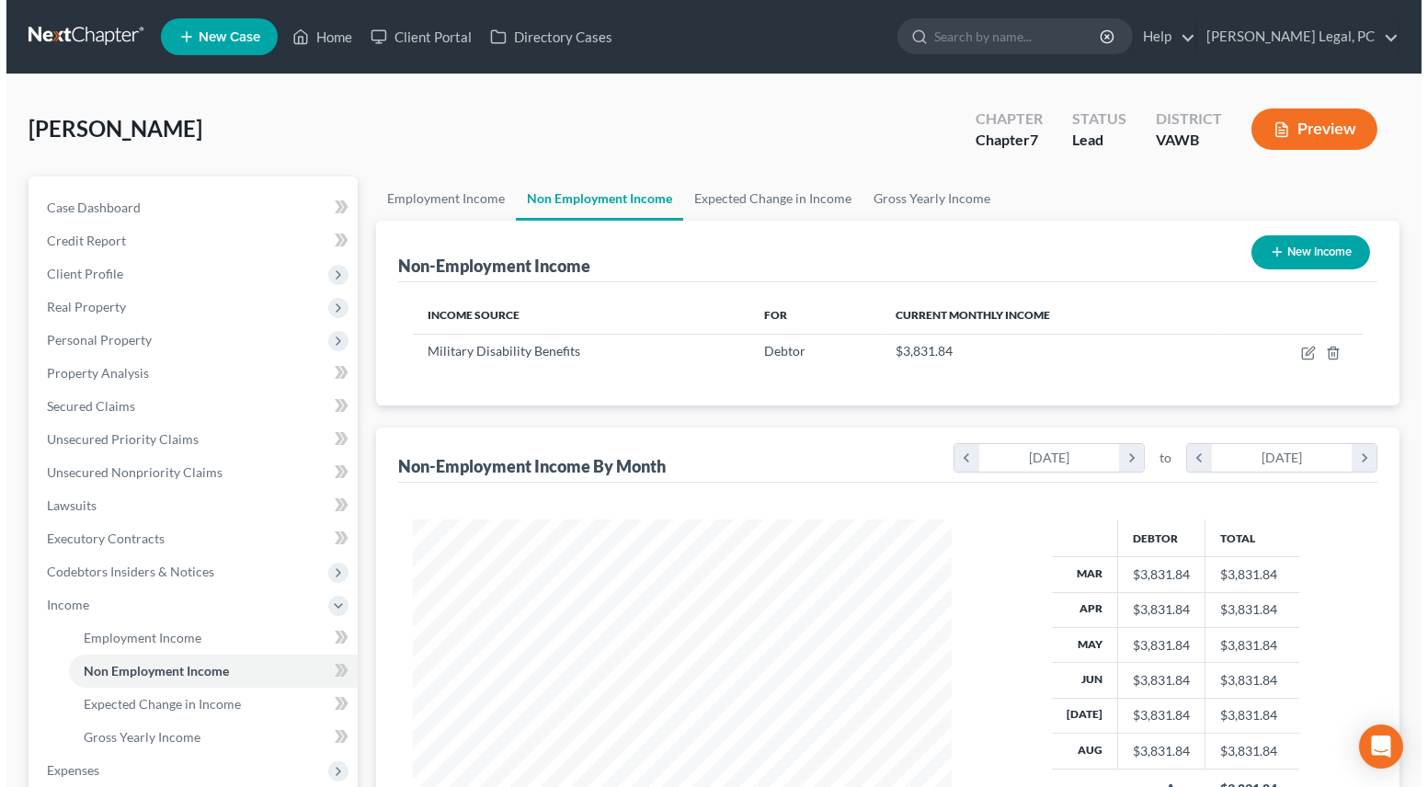
scroll to position [329, 575]
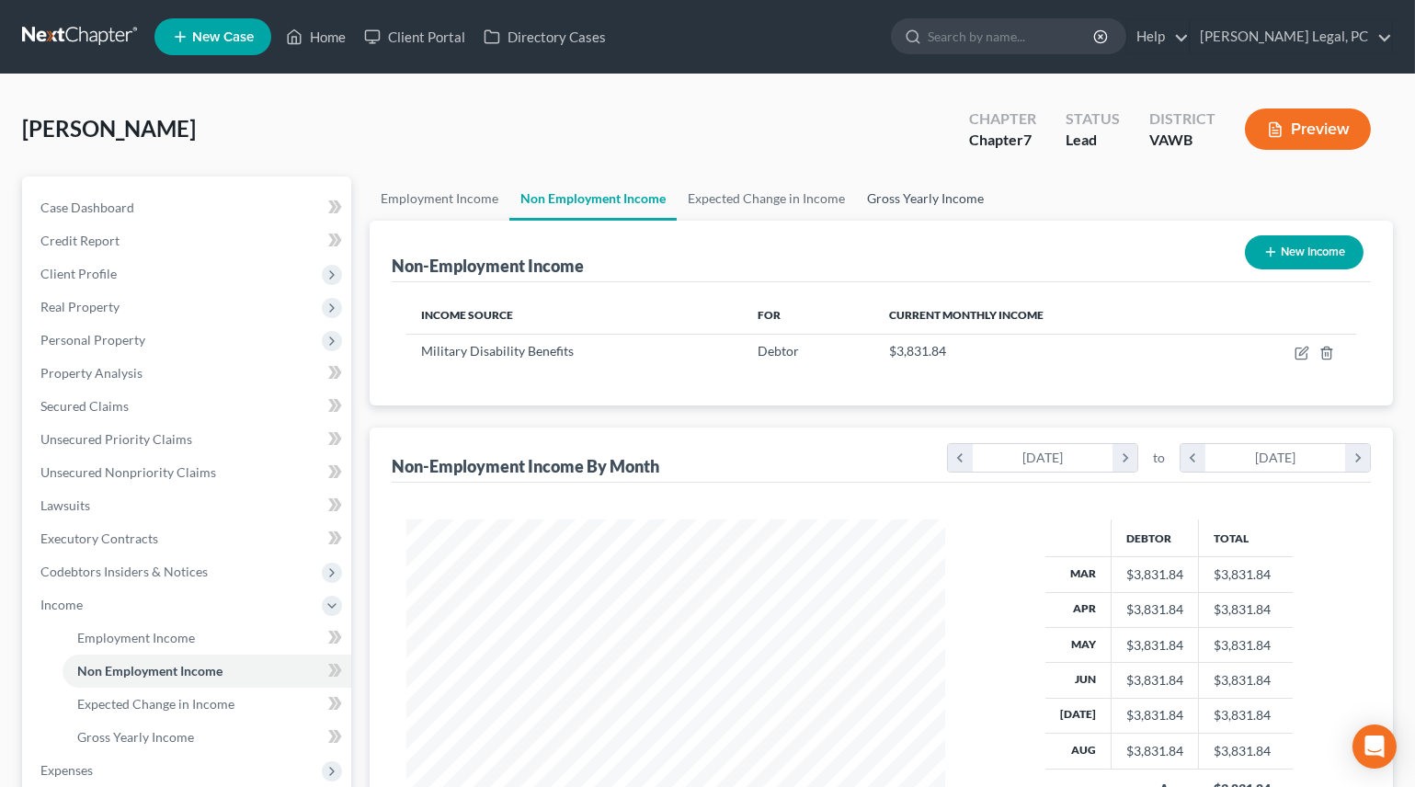
click at [885, 196] on link "Gross Yearly Income" at bounding box center [925, 199] width 139 height 44
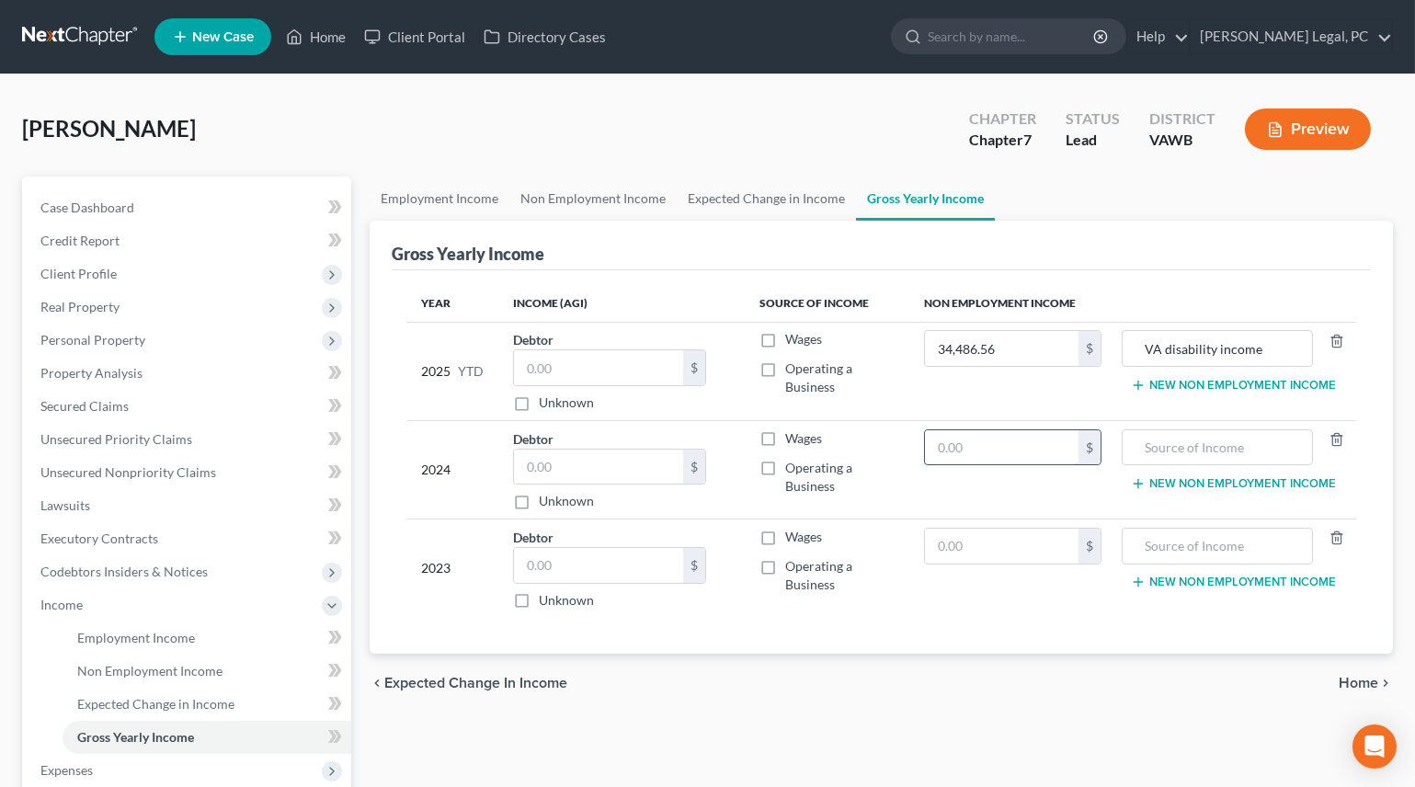
click at [1006, 444] on input "text" at bounding box center [1002, 447] width 154 height 35
type input "45,982.08"
click at [961, 554] on input "text" at bounding box center [1002, 546] width 154 height 35
type input "45,982.08"
drag, startPoint x: 1269, startPoint y: 346, endPoint x: 830, endPoint y: 369, distance: 439.2
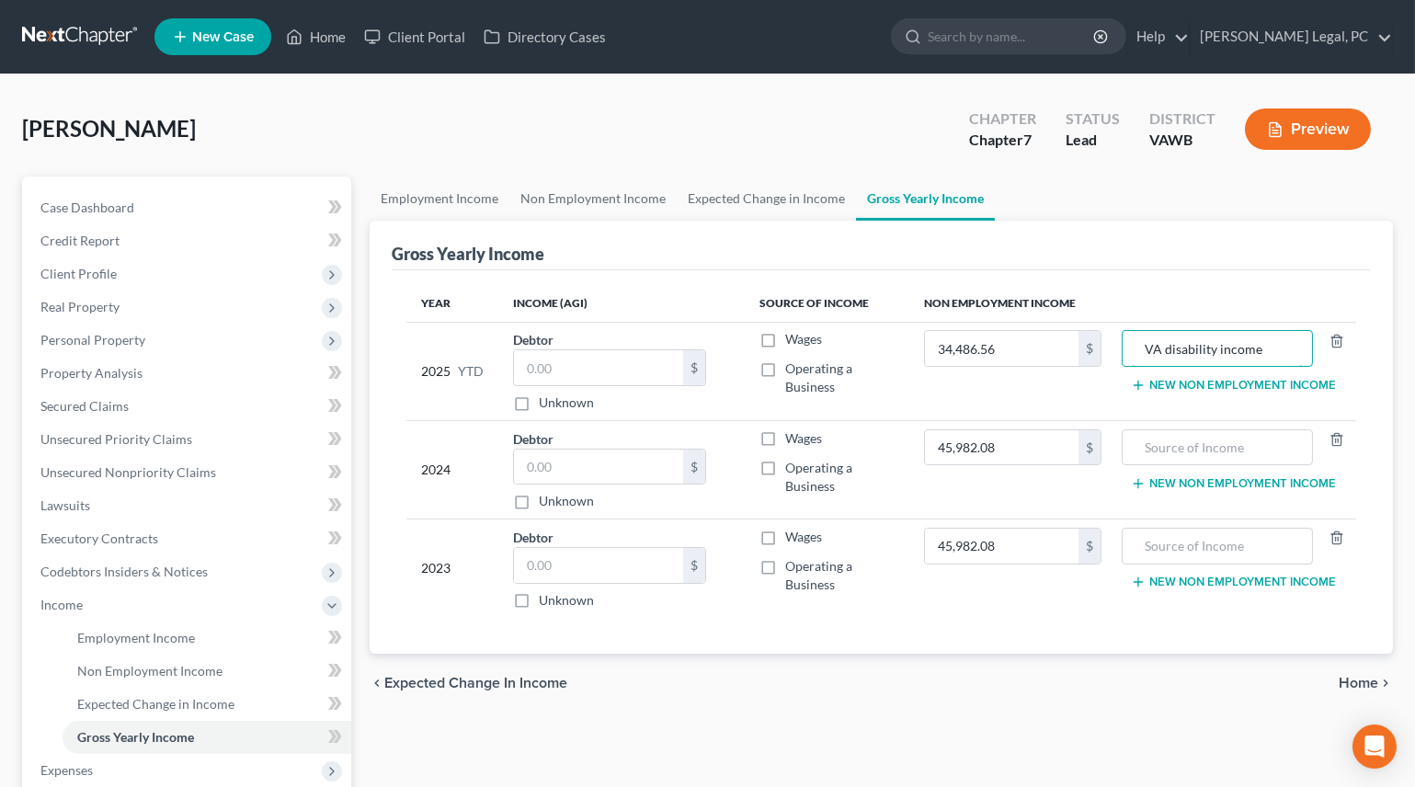
click at [831, 369] on tr "2025 YTD Debtor $ Unknown Balance Undetermined $ Unknown Wages Operating a Busi…" at bounding box center [881, 371] width 950 height 98
type input "VA Disability"
click at [1177, 451] on input "text" at bounding box center [1217, 447] width 170 height 35
type input "VA Disability"
click at [1178, 549] on input "text" at bounding box center [1217, 546] width 170 height 35
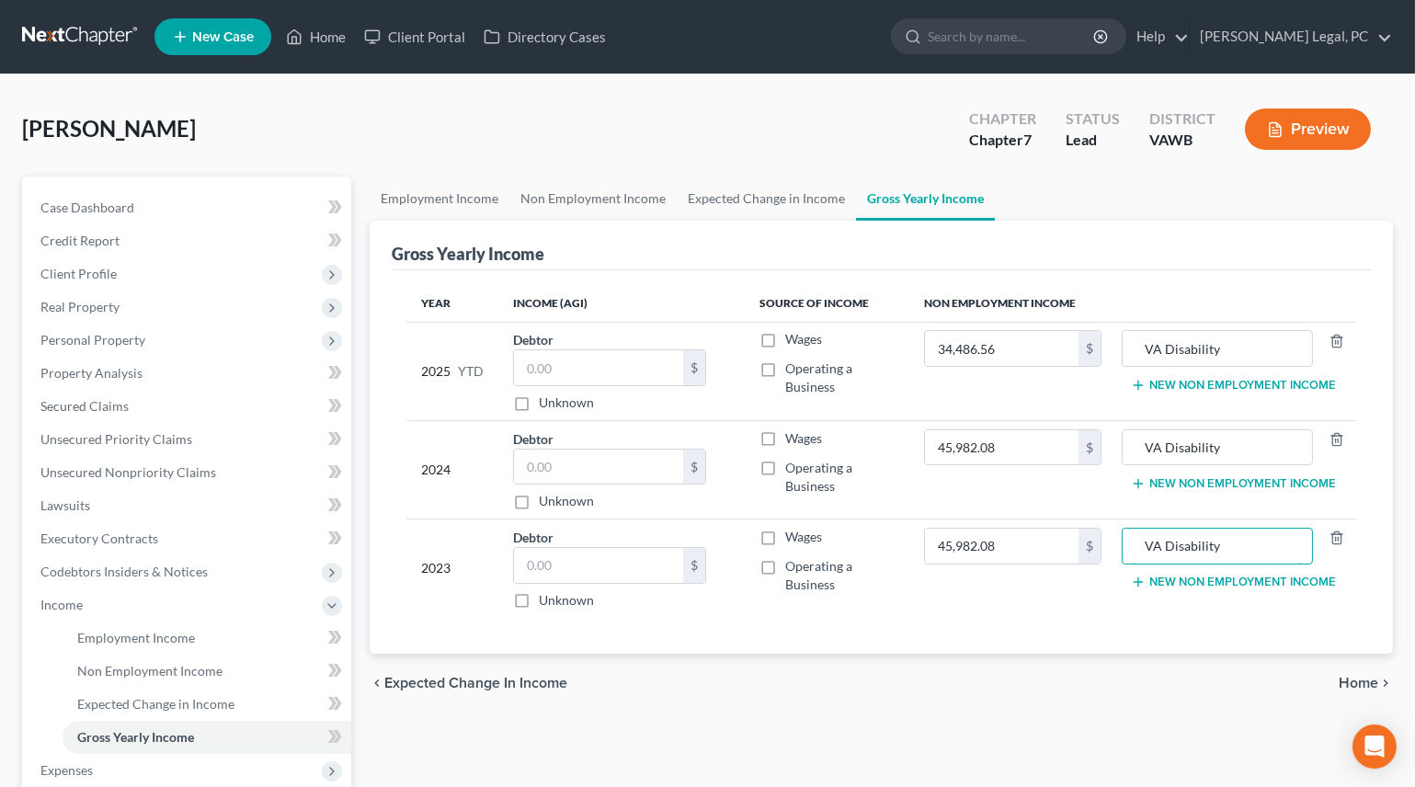
type input "VA Disability"
click at [1371, 679] on span "Home" at bounding box center [1359, 683] width 40 height 15
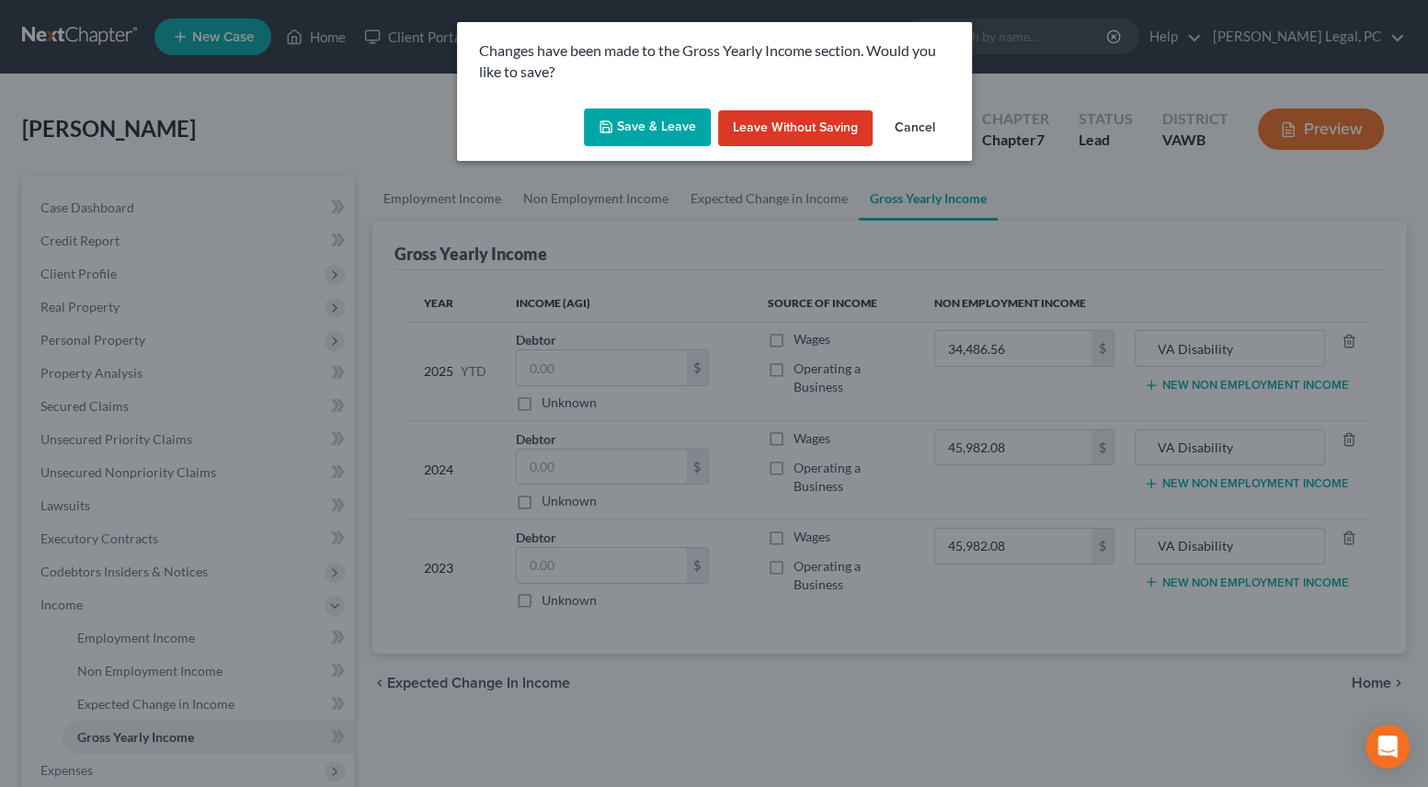
click at [637, 123] on button "Save & Leave" at bounding box center [647, 127] width 127 height 39
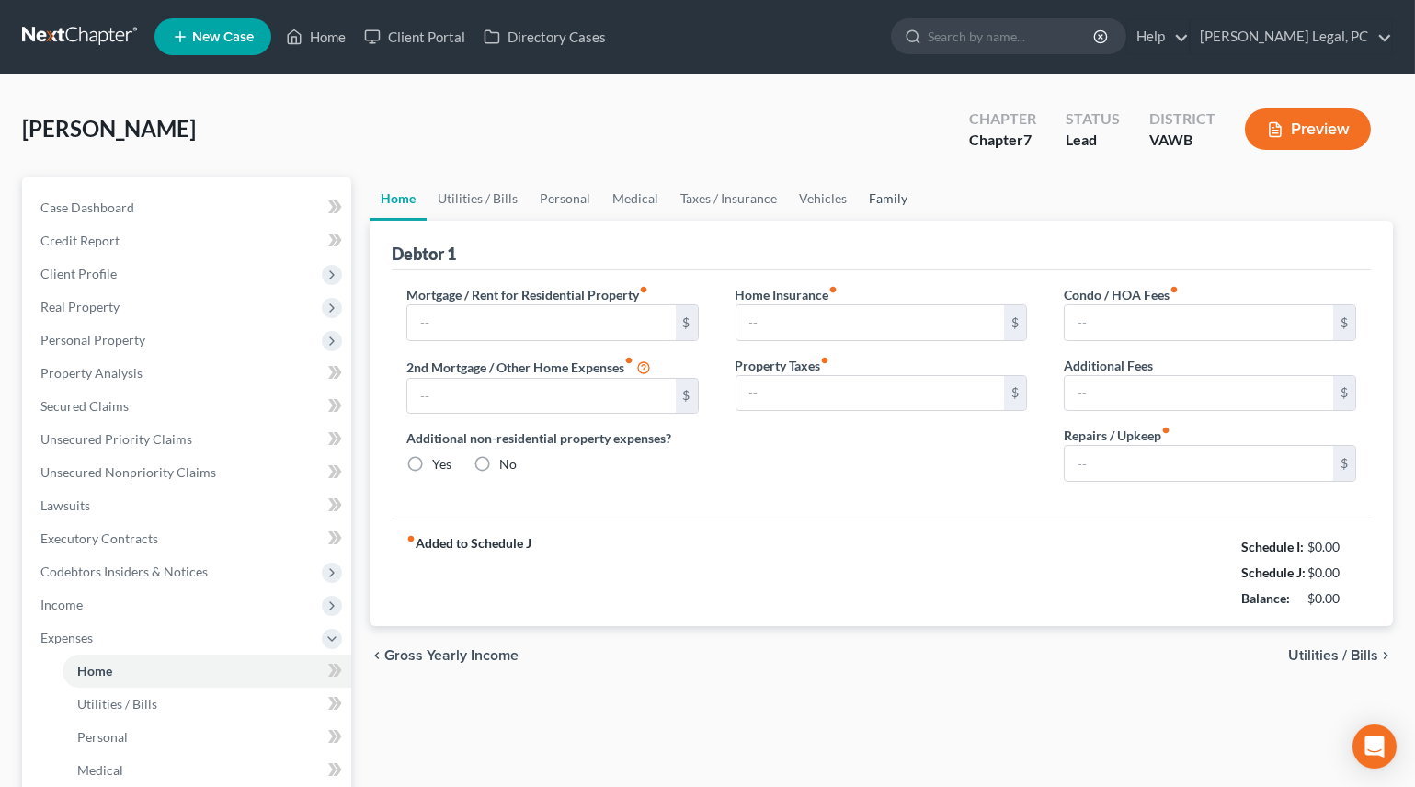
type input "1,890.00"
type input "0.00"
radio input "true"
type input "0.00"
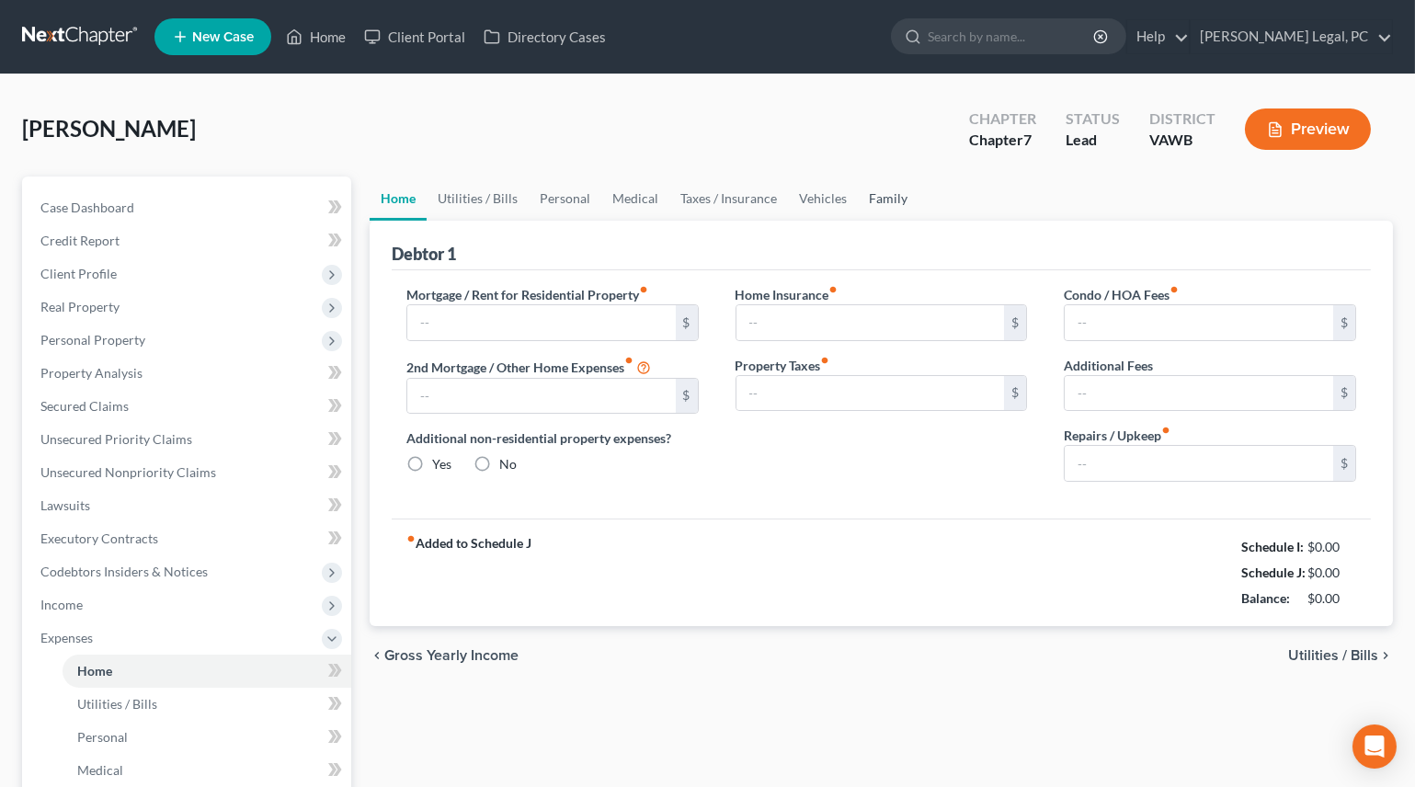
type input "0.00"
click at [507, 200] on link "Utilities / Bills" at bounding box center [478, 199] width 102 height 44
type input "1,890.00"
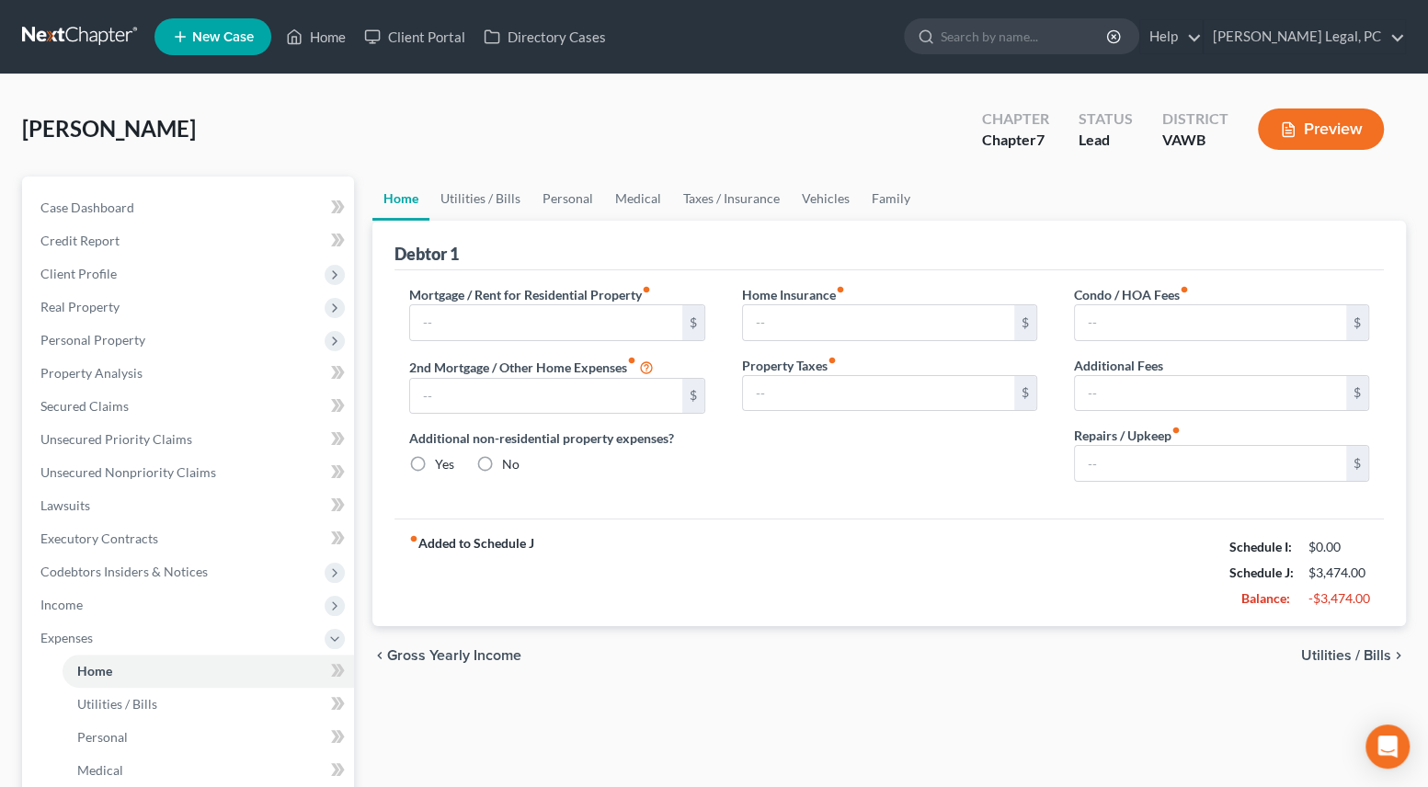
type input "0.00"
radio input "true"
type input "0.00"
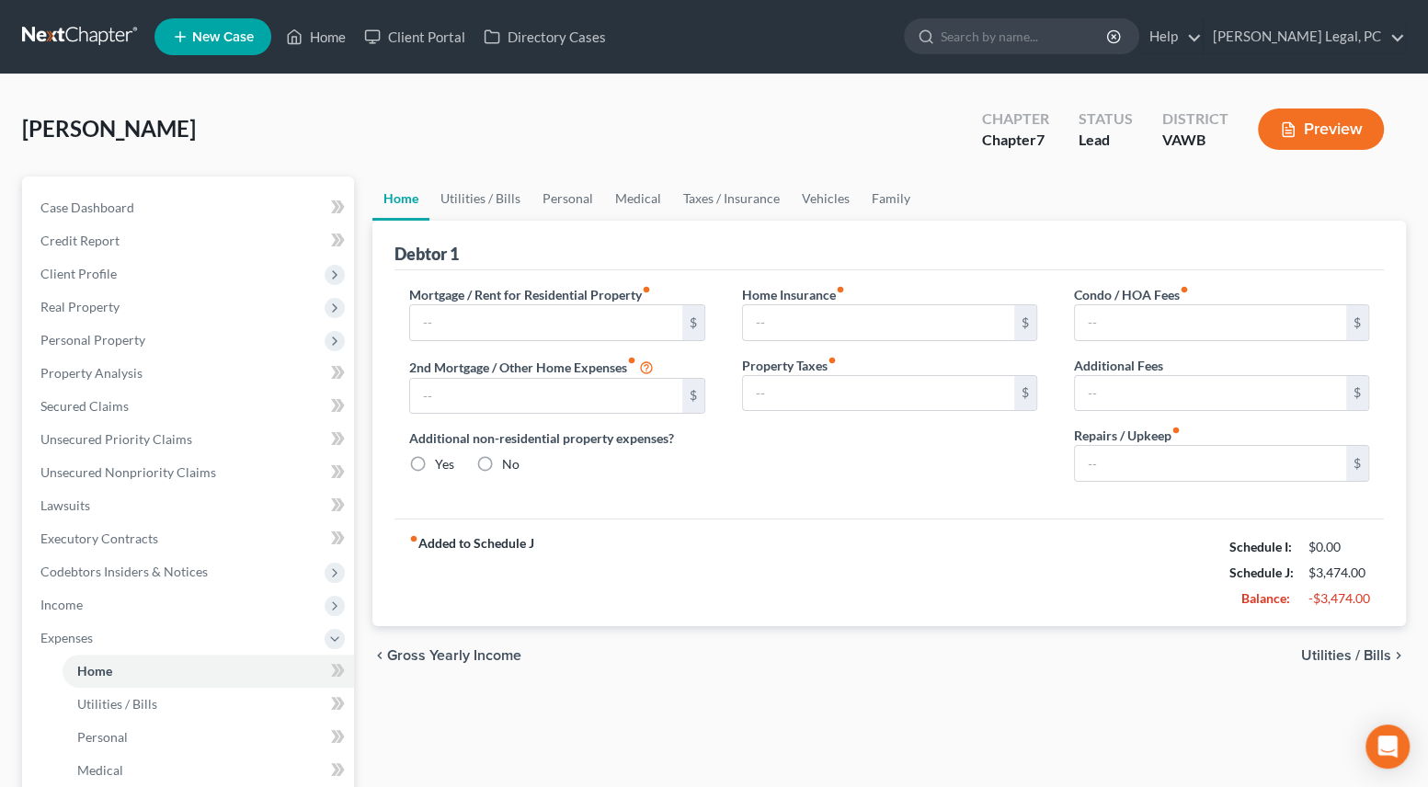
type input "0.00"
click at [477, 197] on link "Utilities / Bills" at bounding box center [478, 199] width 102 height 44
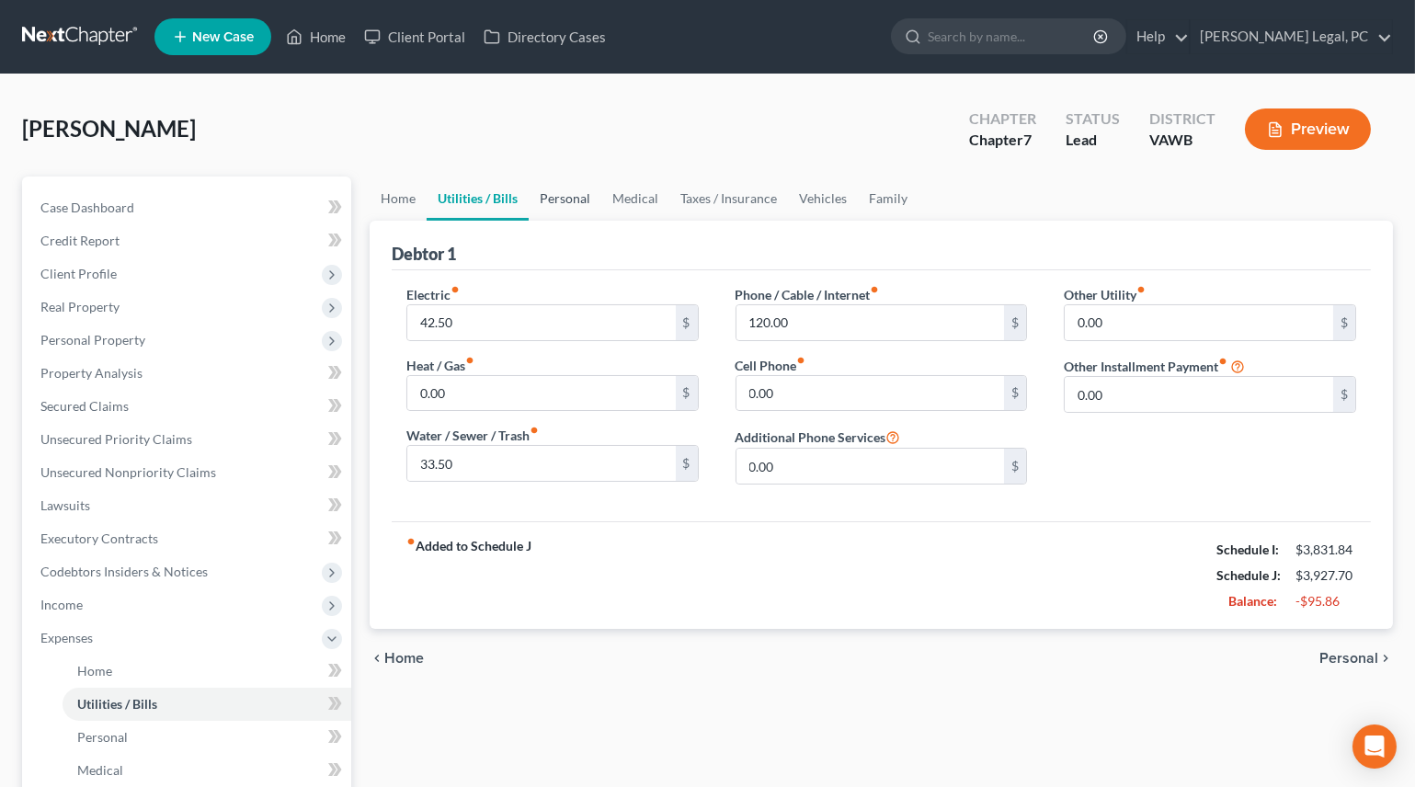
click at [572, 195] on link "Personal" at bounding box center [565, 199] width 73 height 44
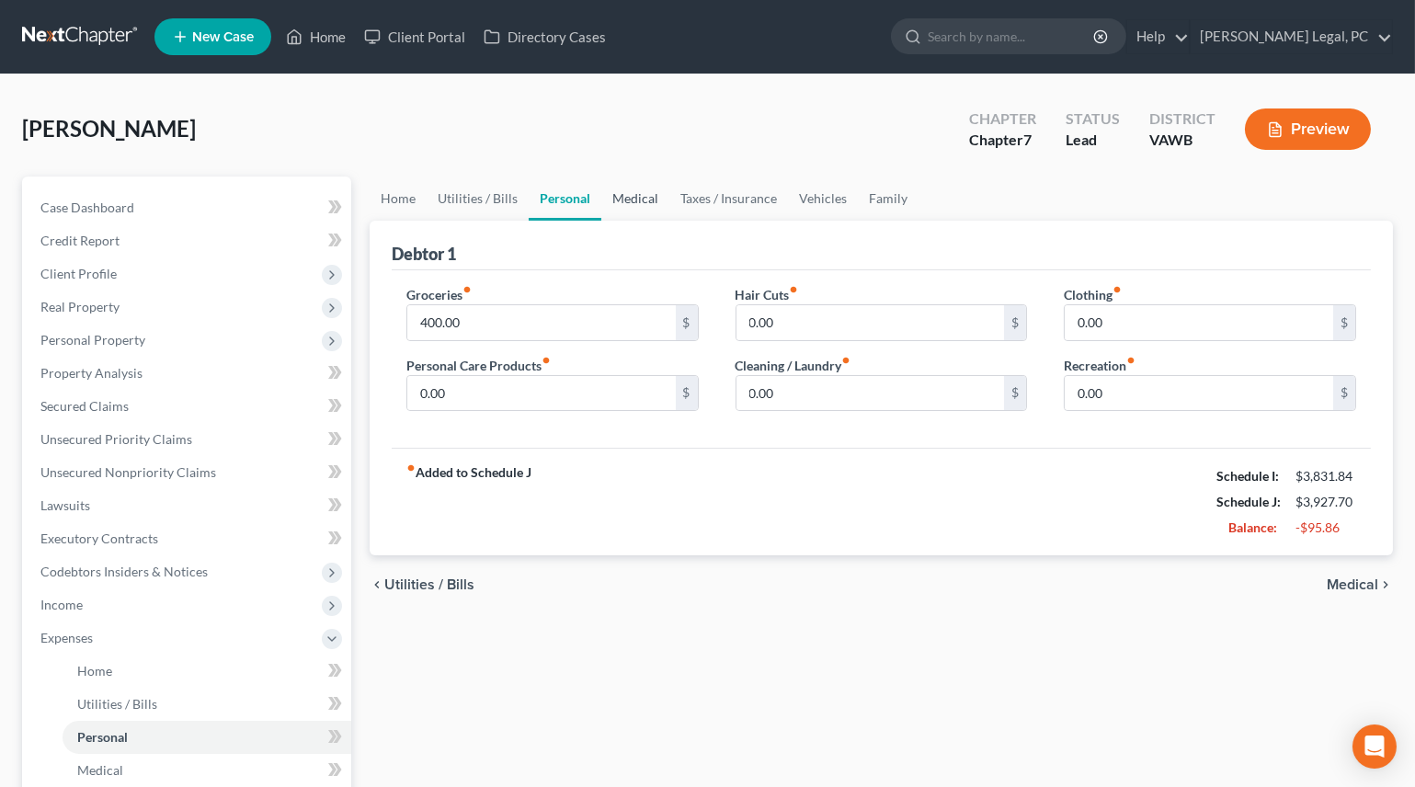
click at [650, 181] on link "Medical" at bounding box center [635, 199] width 68 height 44
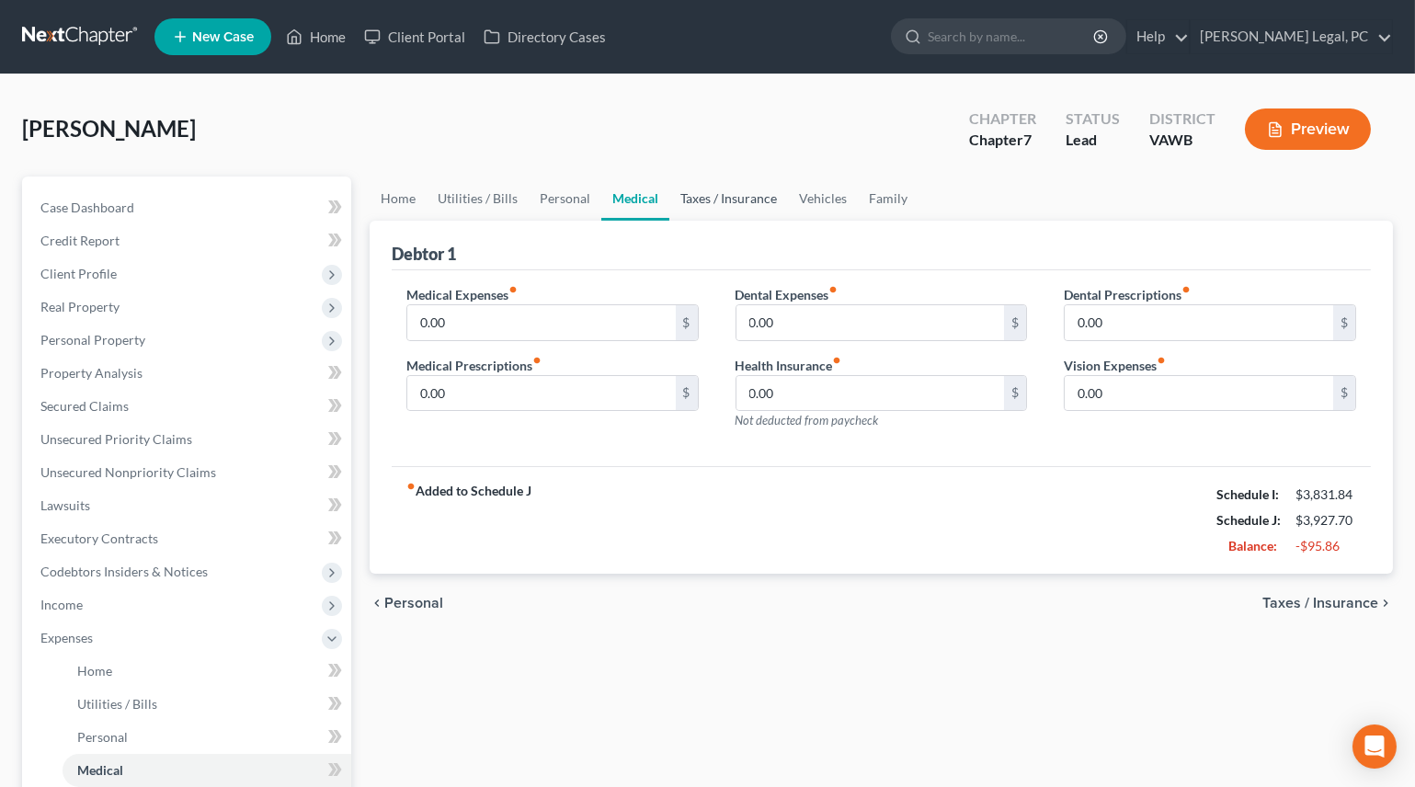
click at [728, 202] on link "Taxes / Insurance" at bounding box center [728, 199] width 119 height 44
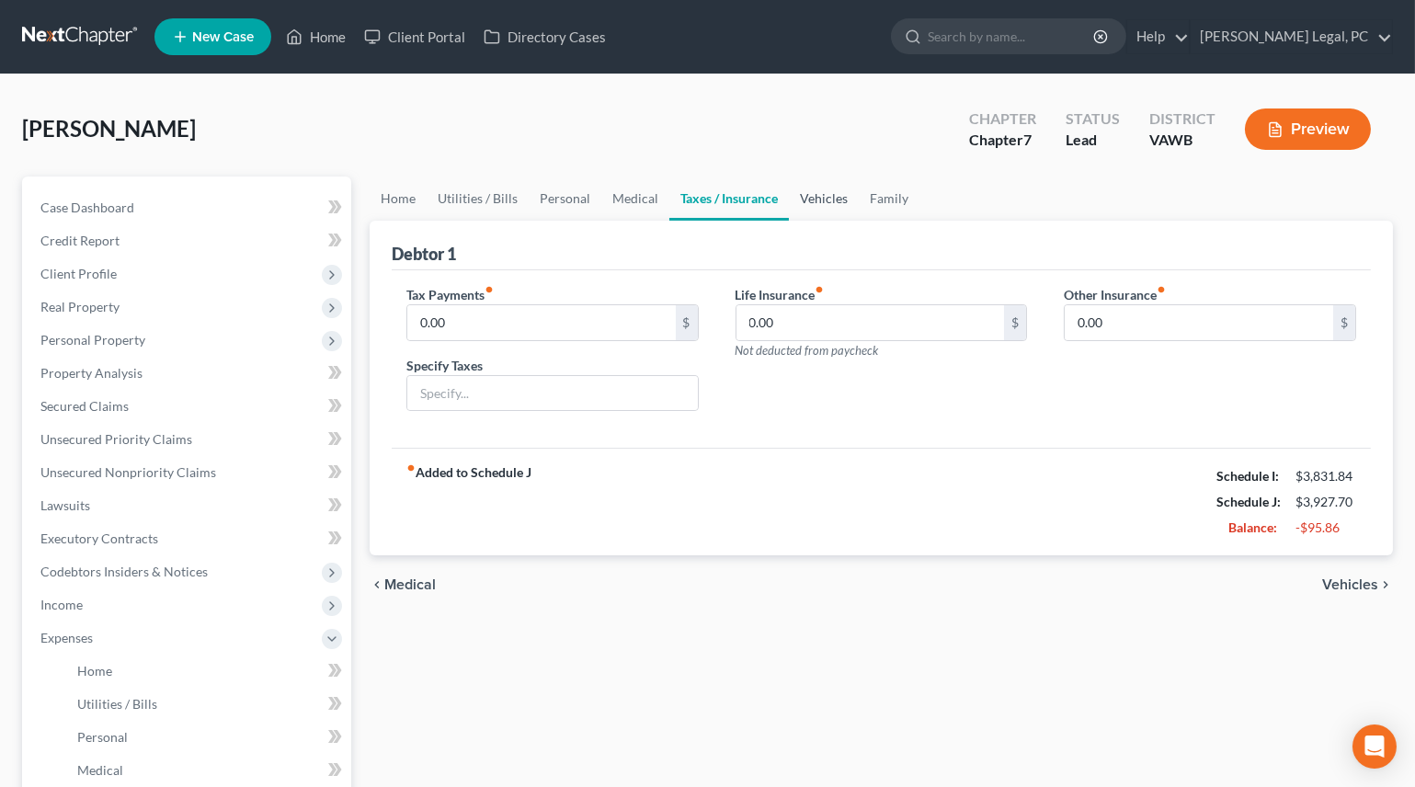
click at [816, 203] on link "Vehicles" at bounding box center [824, 199] width 70 height 44
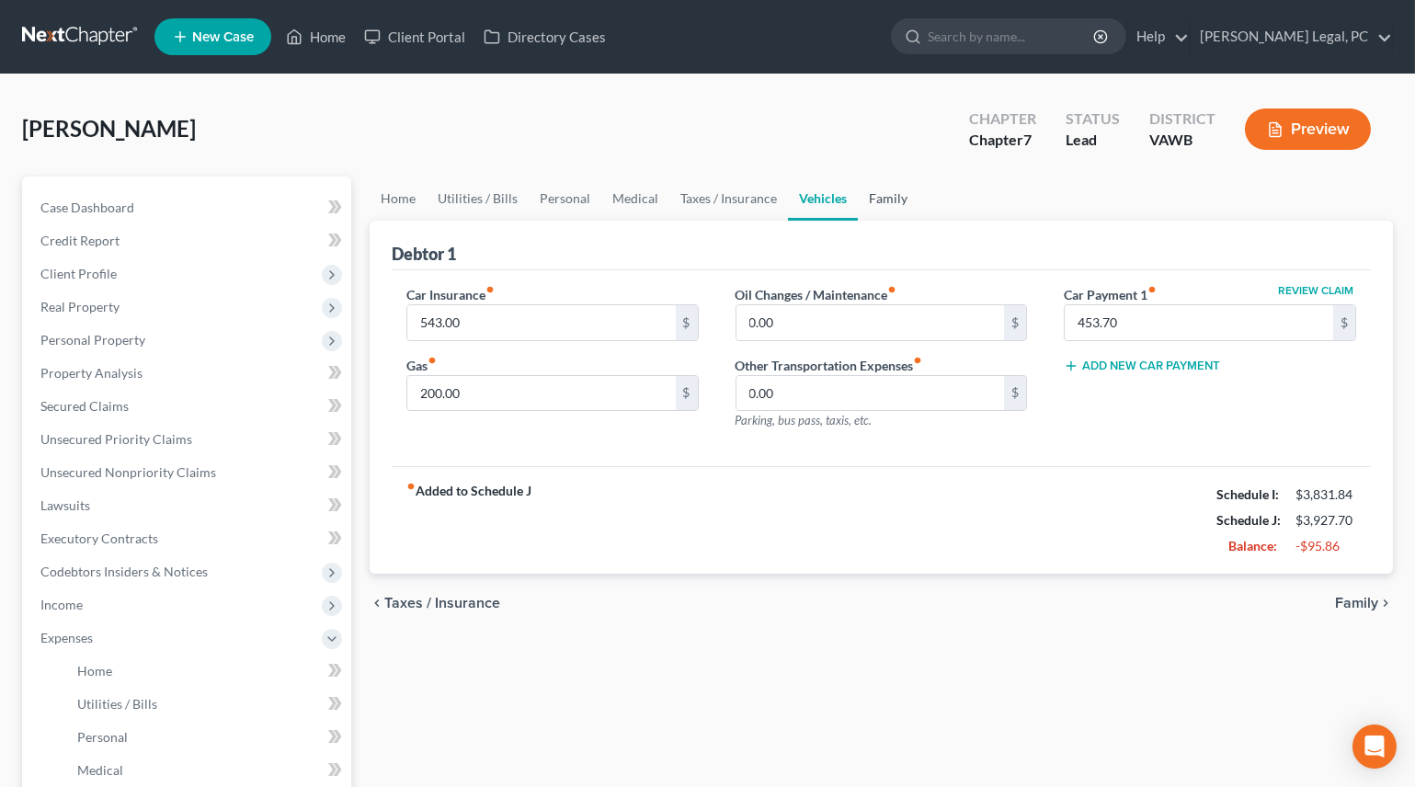
click at [881, 199] on link "Family" at bounding box center [888, 199] width 61 height 44
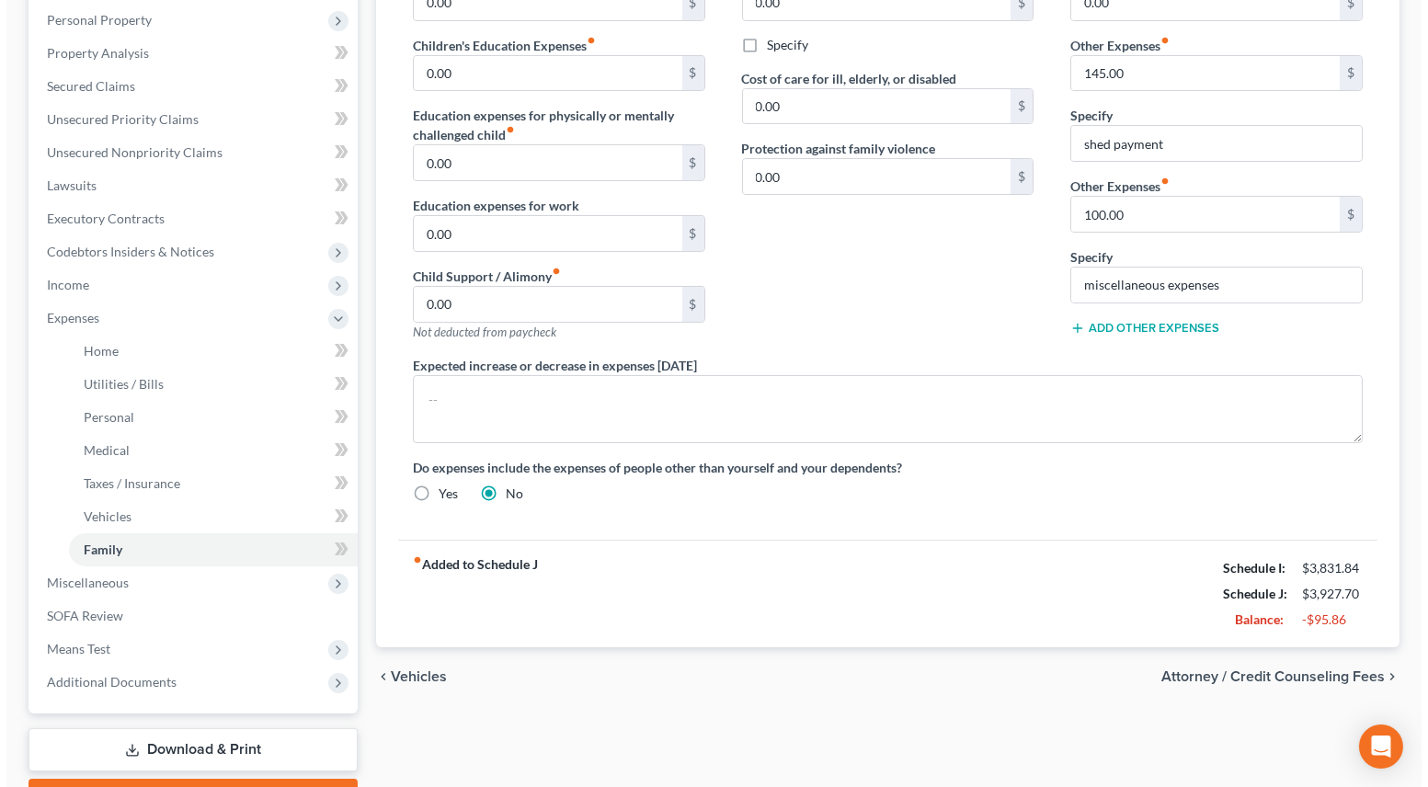
scroll to position [334, 0]
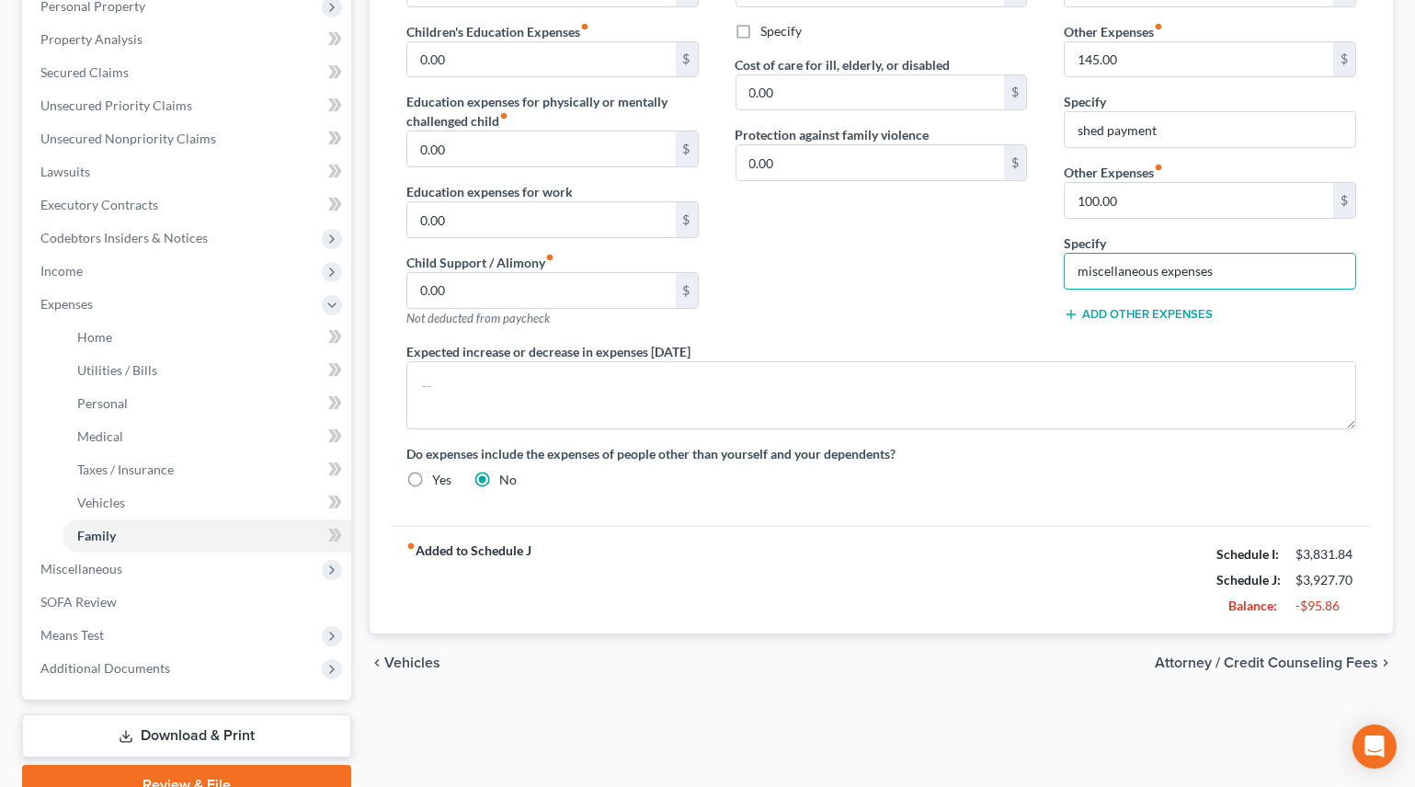
drag, startPoint x: 1248, startPoint y: 276, endPoint x: 844, endPoint y: 302, distance: 404.5
click at [845, 300] on div "Daycare / Babysitter fiber_manual_record 0.00 $ Children's Education Expenses f…" at bounding box center [881, 227] width 987 height 553
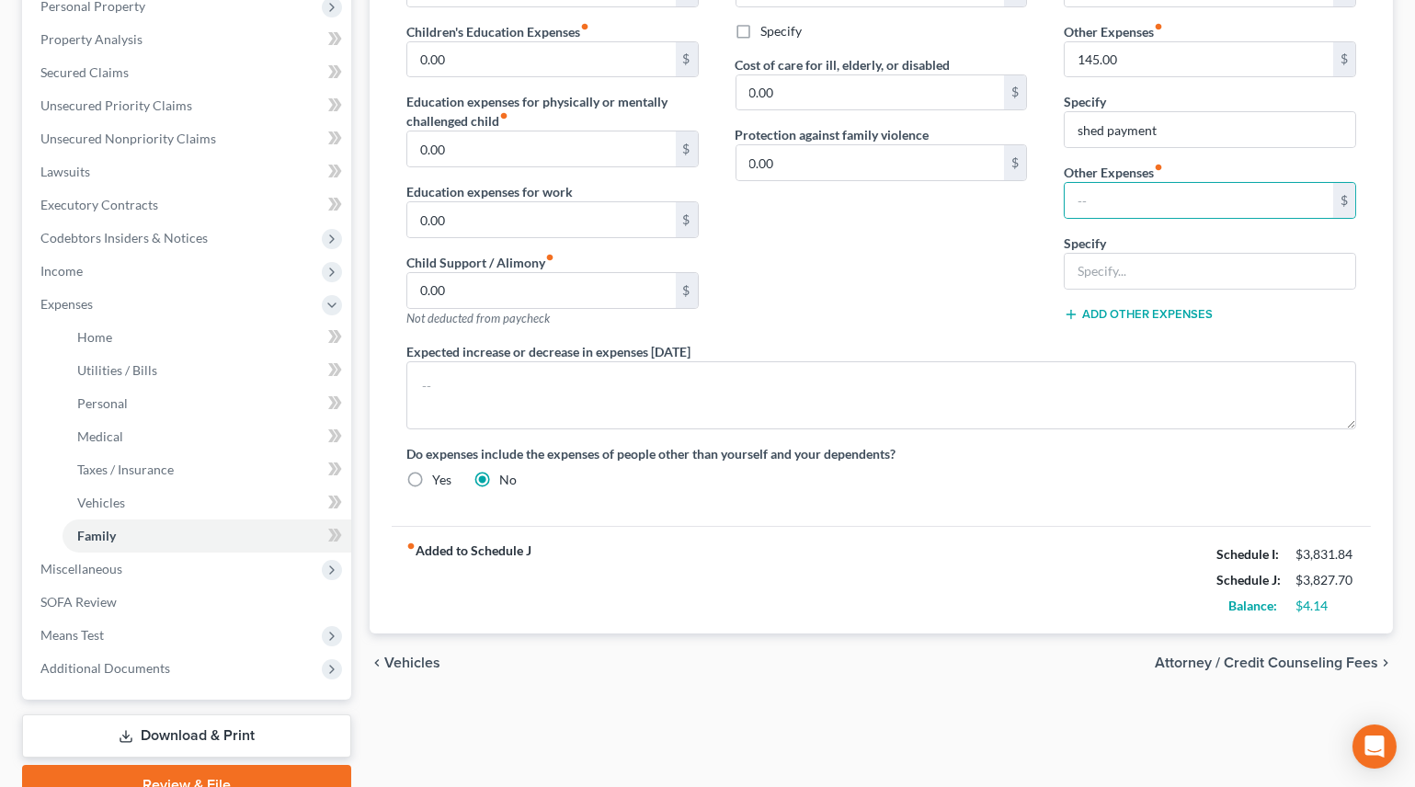
click at [1266, 656] on span "Attorney / Credit Counseling Fees" at bounding box center [1266, 663] width 223 height 15
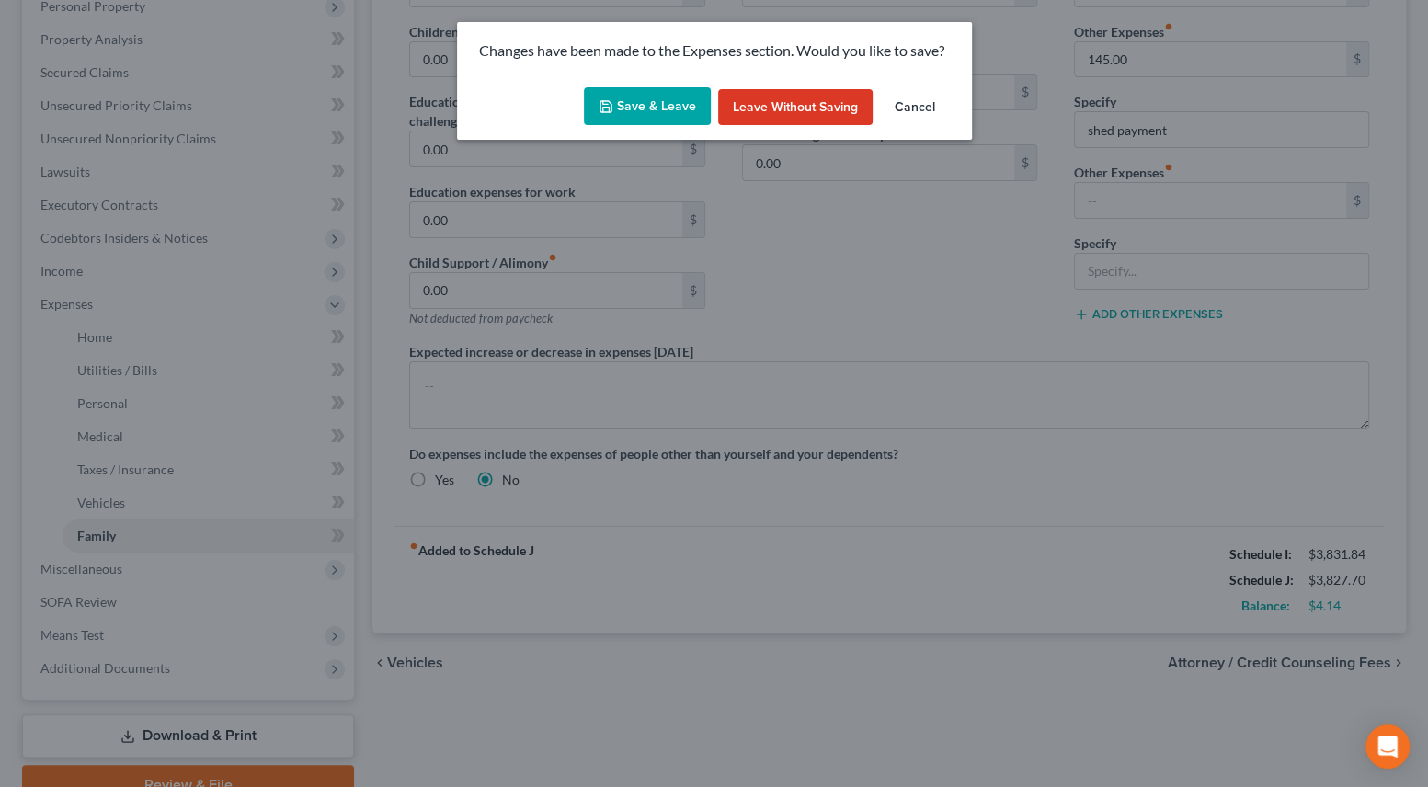
click at [657, 113] on button "Save & Leave" at bounding box center [647, 106] width 127 height 39
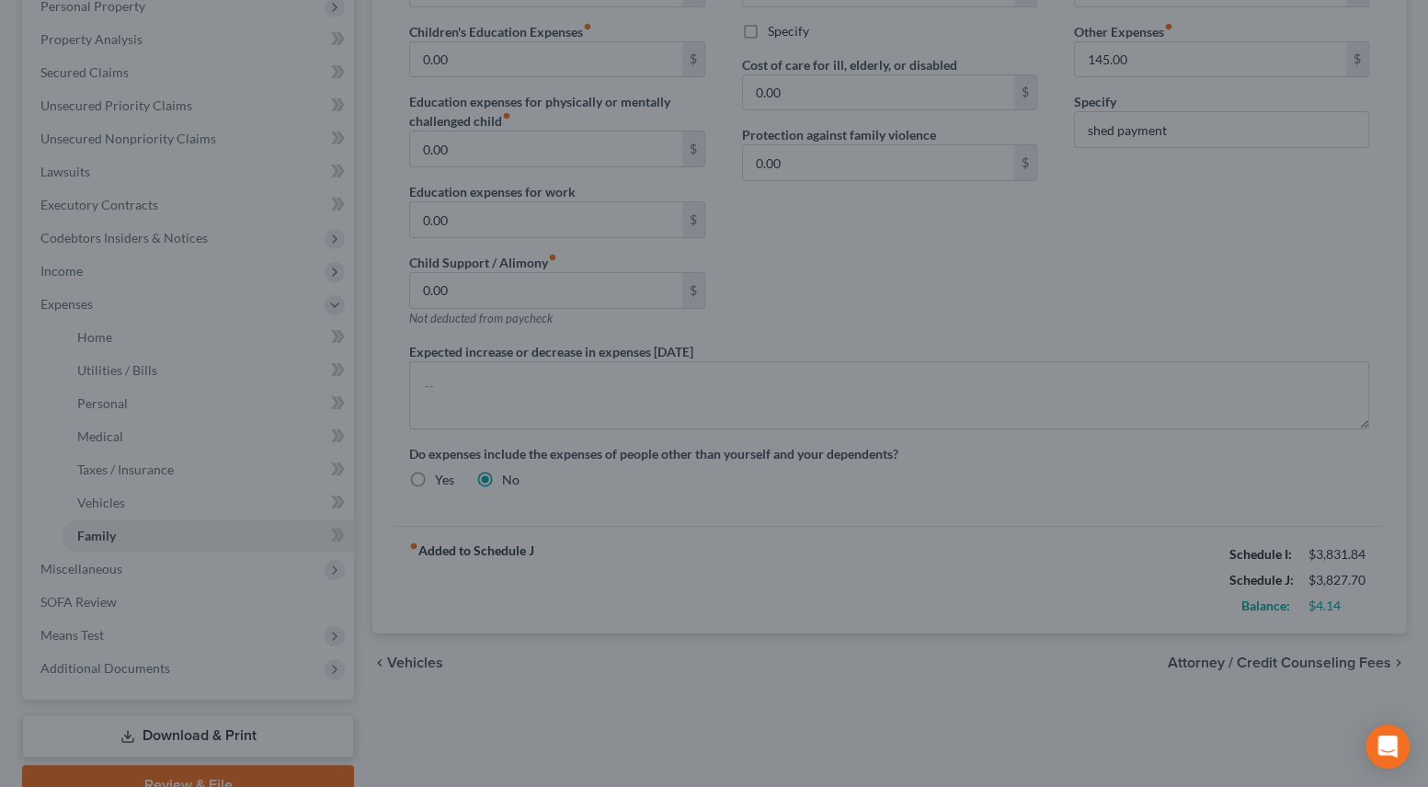
select select "0"
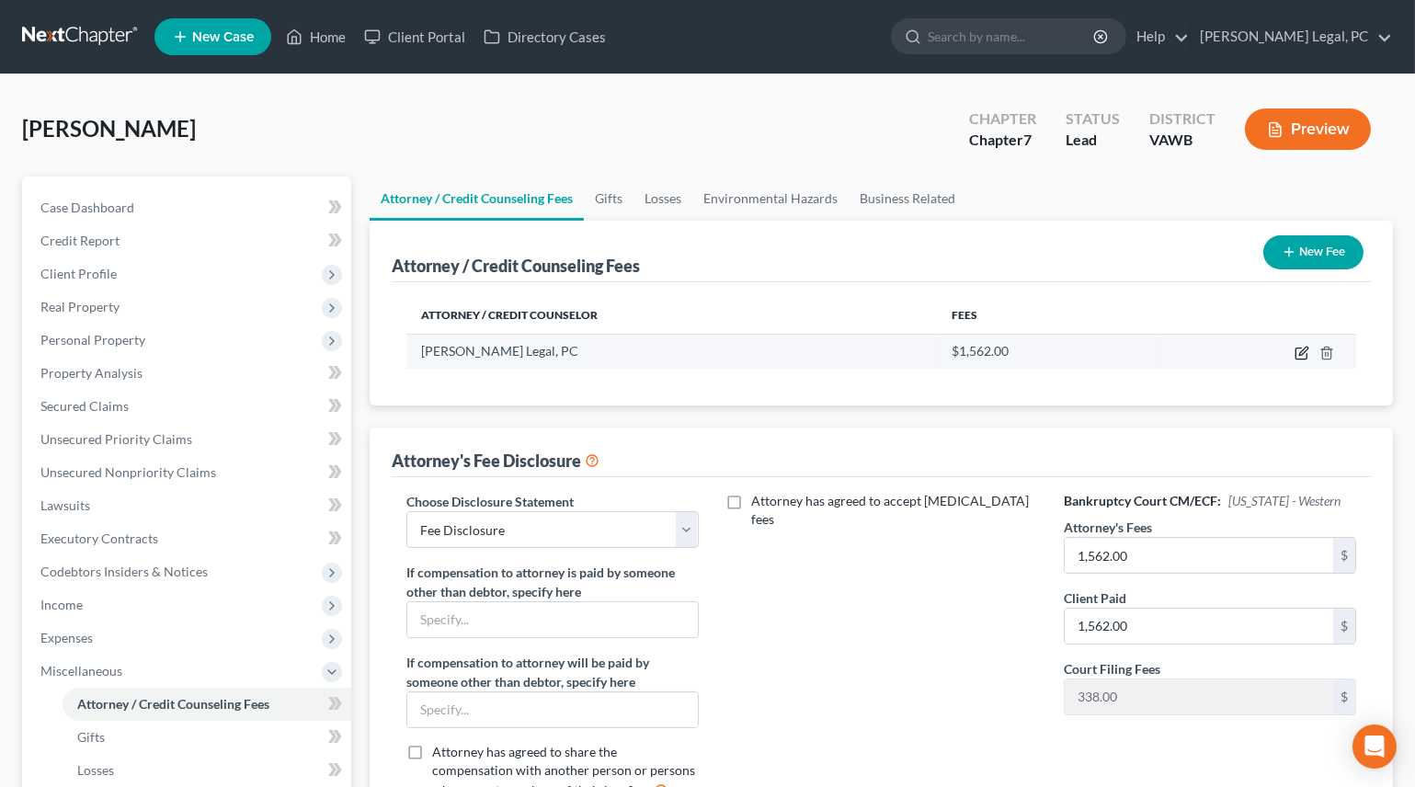
click at [1299, 351] on icon "button" at bounding box center [1302, 353] width 15 height 15
select select "48"
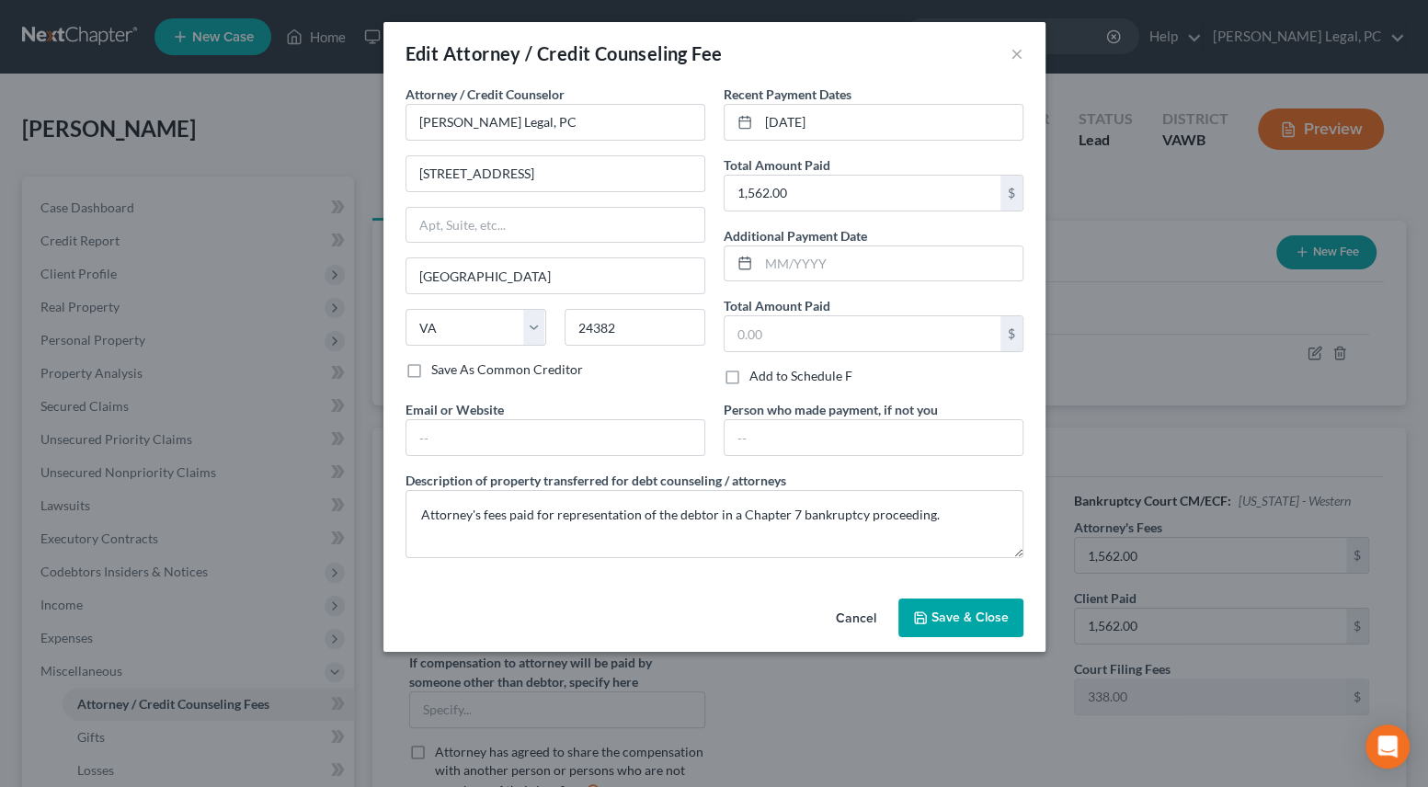
click at [966, 617] on span "Save & Close" at bounding box center [969, 618] width 77 height 16
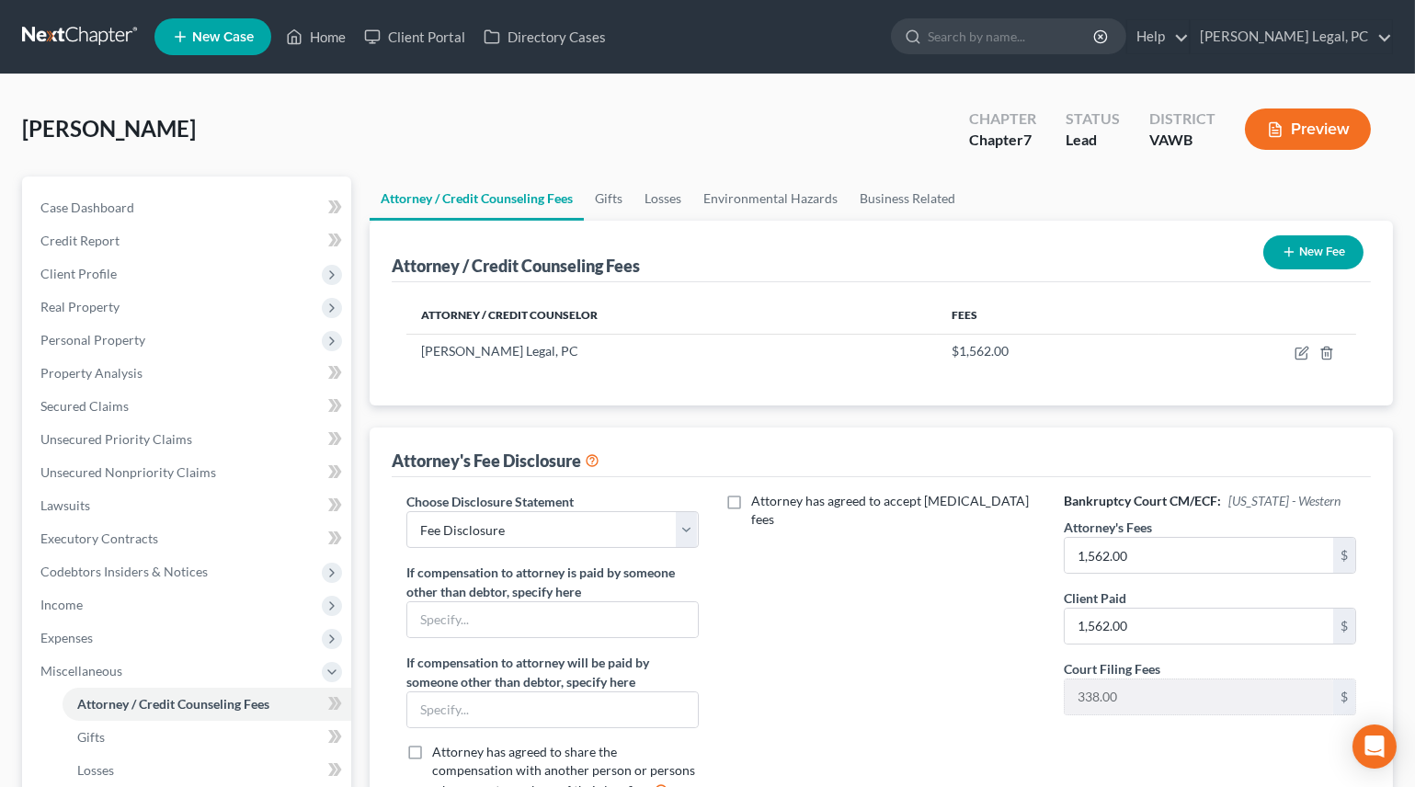
click at [1297, 257] on button "New Fee" at bounding box center [1313, 252] width 100 height 34
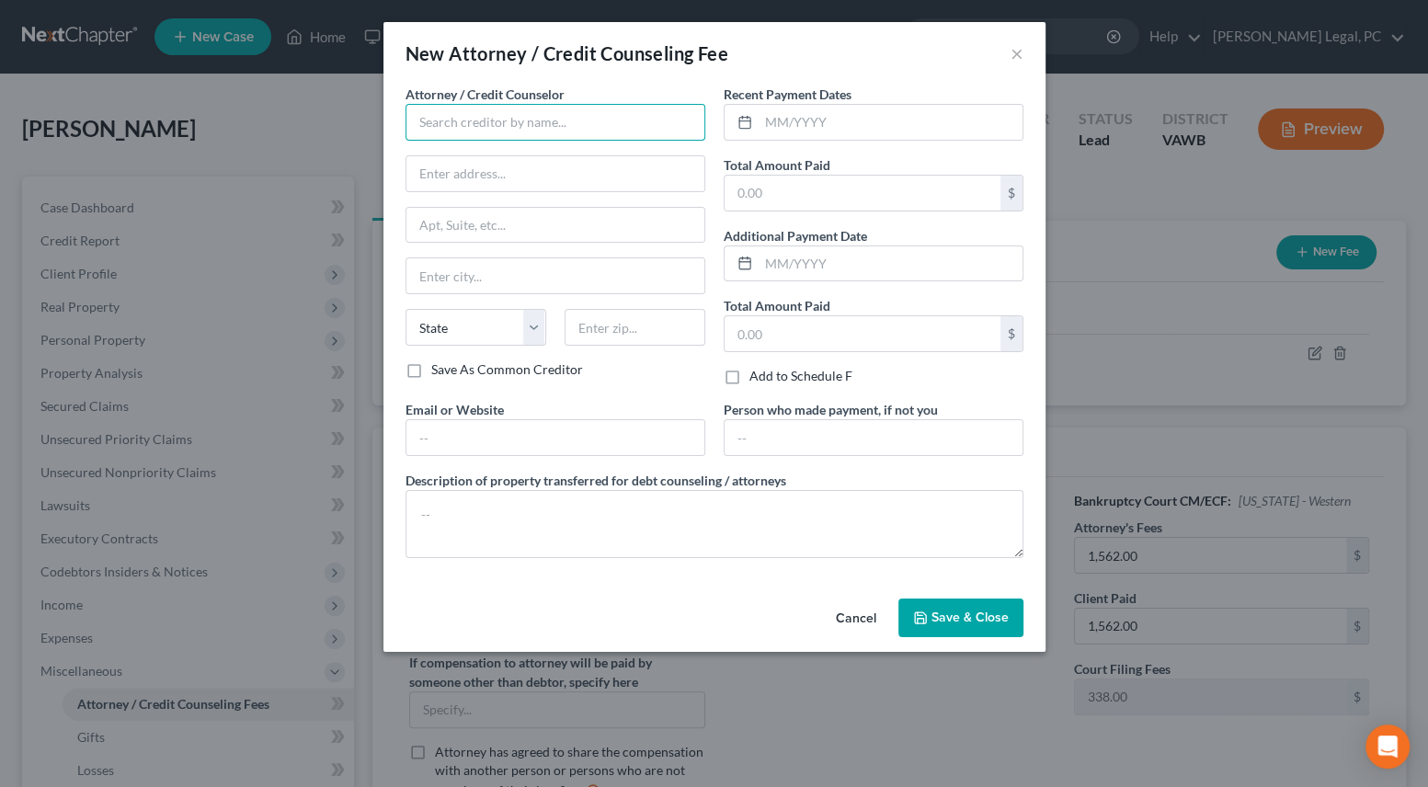
click at [492, 122] on input "text" at bounding box center [555, 122] width 300 height 37
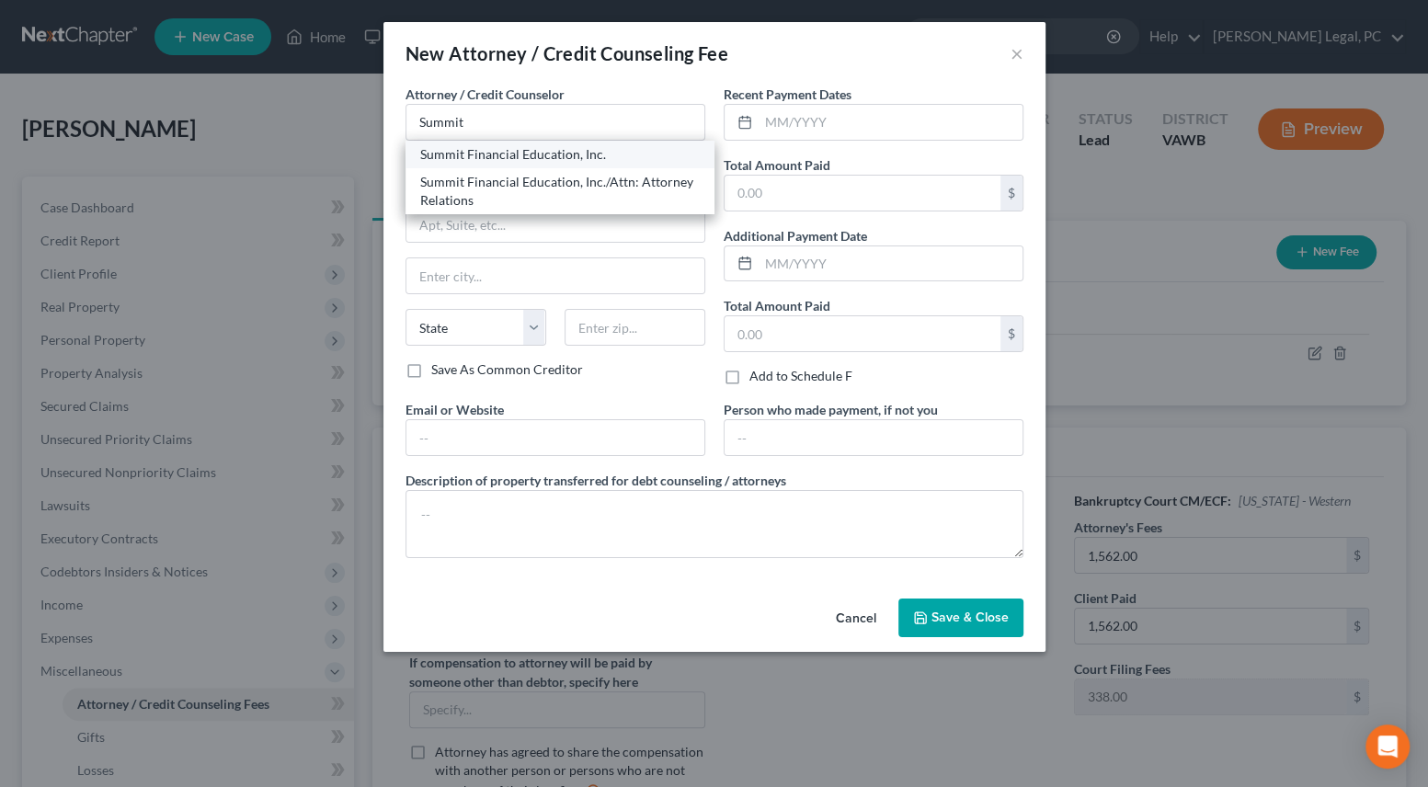
click at [522, 150] on div "Summit Financial Education, Inc." at bounding box center [560, 154] width 280 height 18
type input "Summit Financial Education, Inc."
type input "[STREET_ADDRESS]"
type input "[GEOGRAPHIC_DATA]"
select select "3"
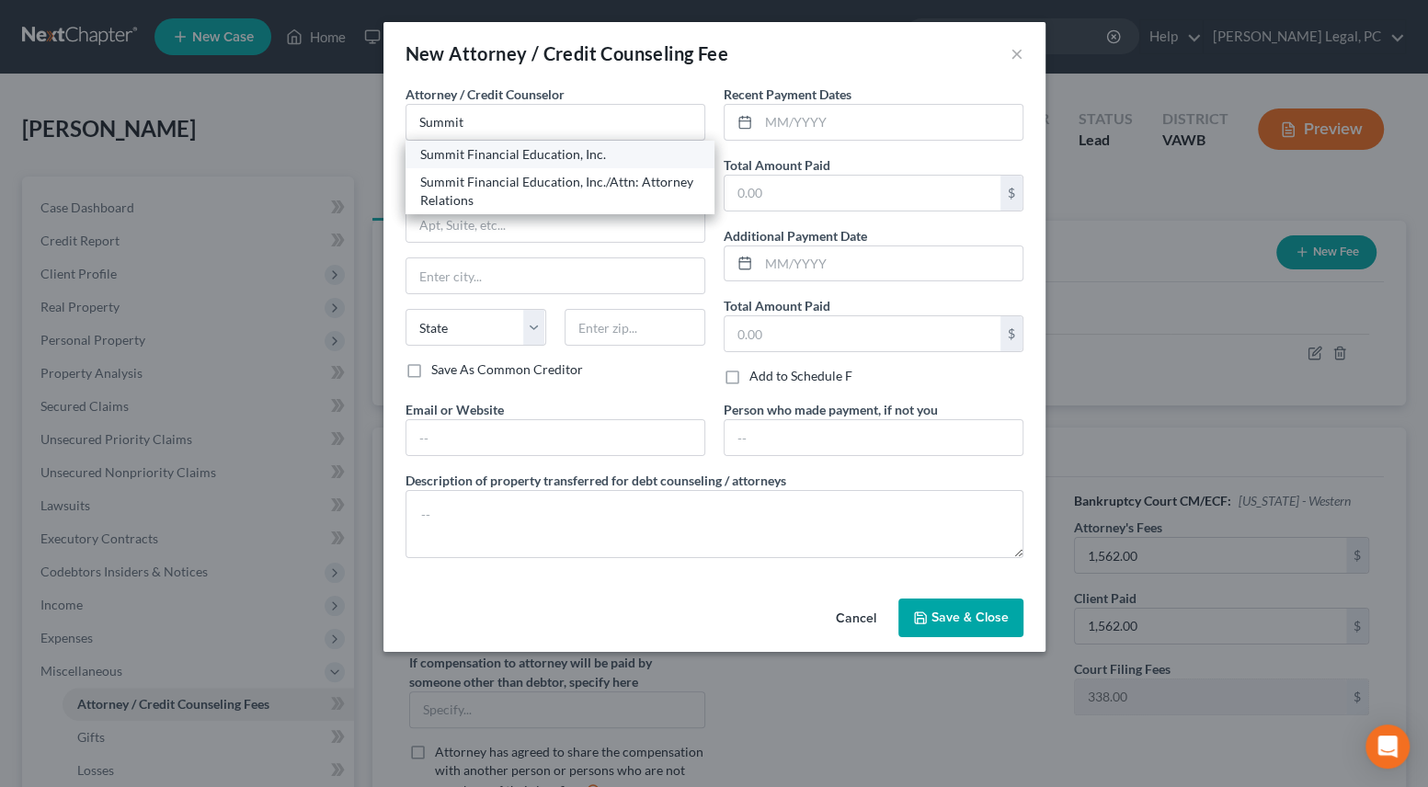
type input "85712"
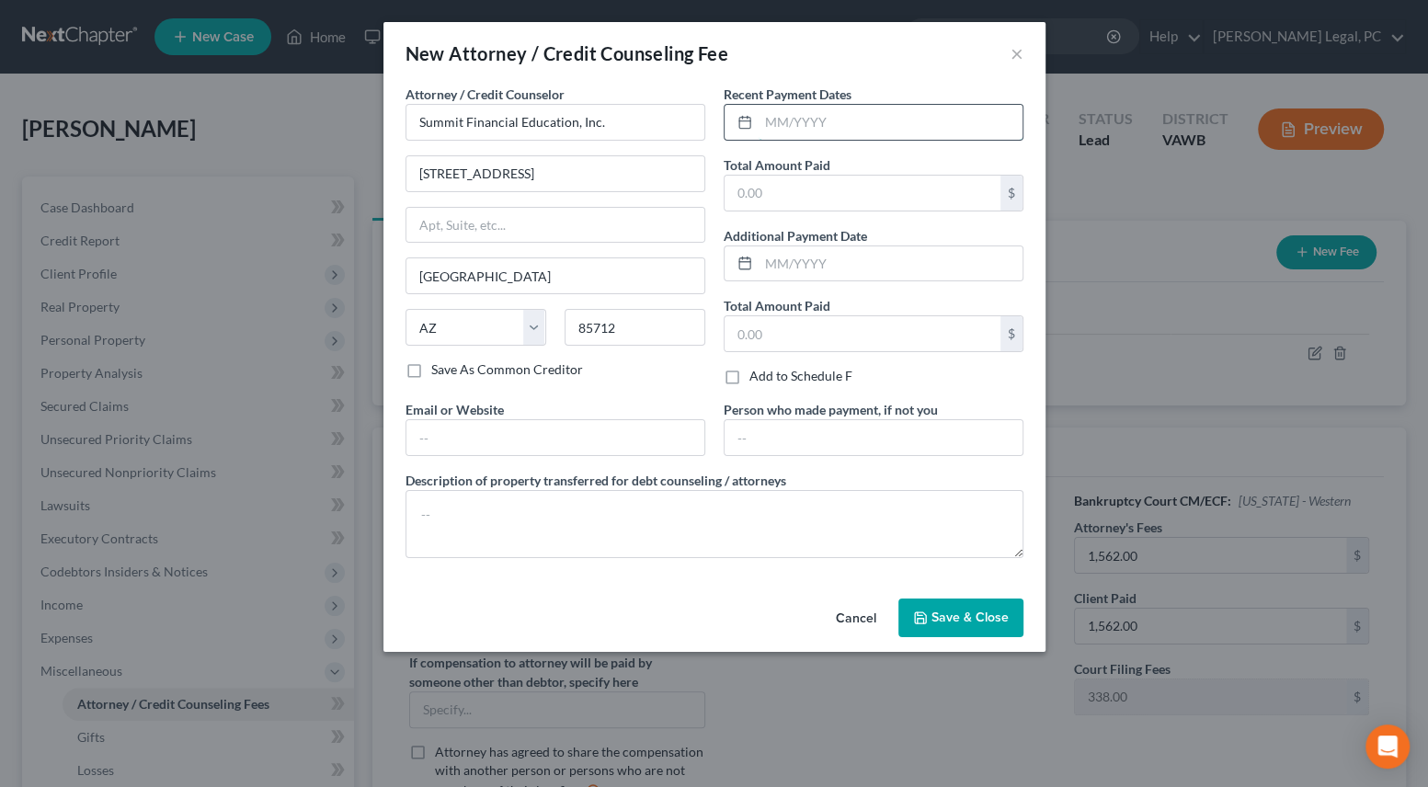
click at [792, 122] on input "text" at bounding box center [891, 122] width 264 height 35
type input "[DATE]"
type input "20"
click at [649, 490] on textarea at bounding box center [714, 524] width 618 height 68
type textarea "Credit counseling"
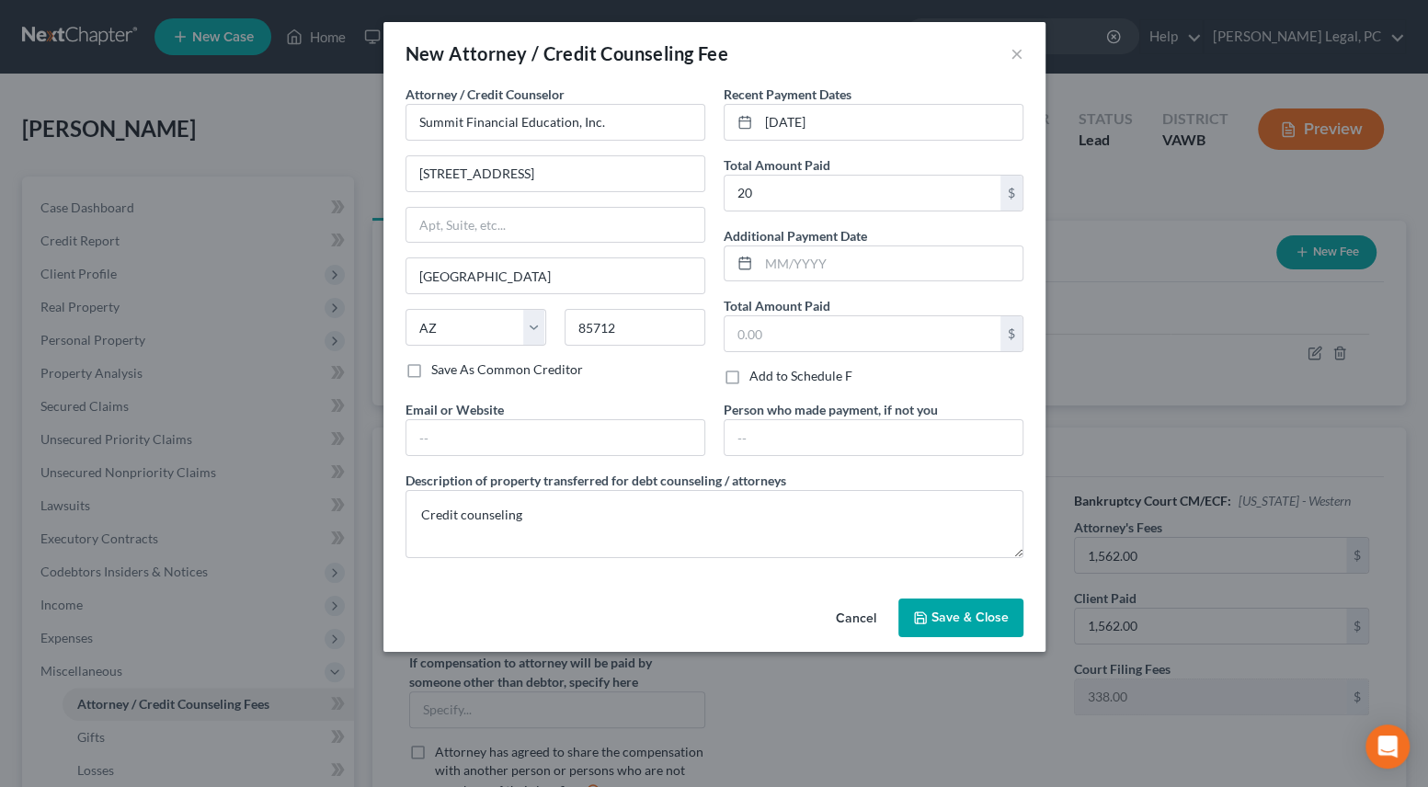
click at [918, 616] on icon "button" at bounding box center [920, 618] width 15 height 15
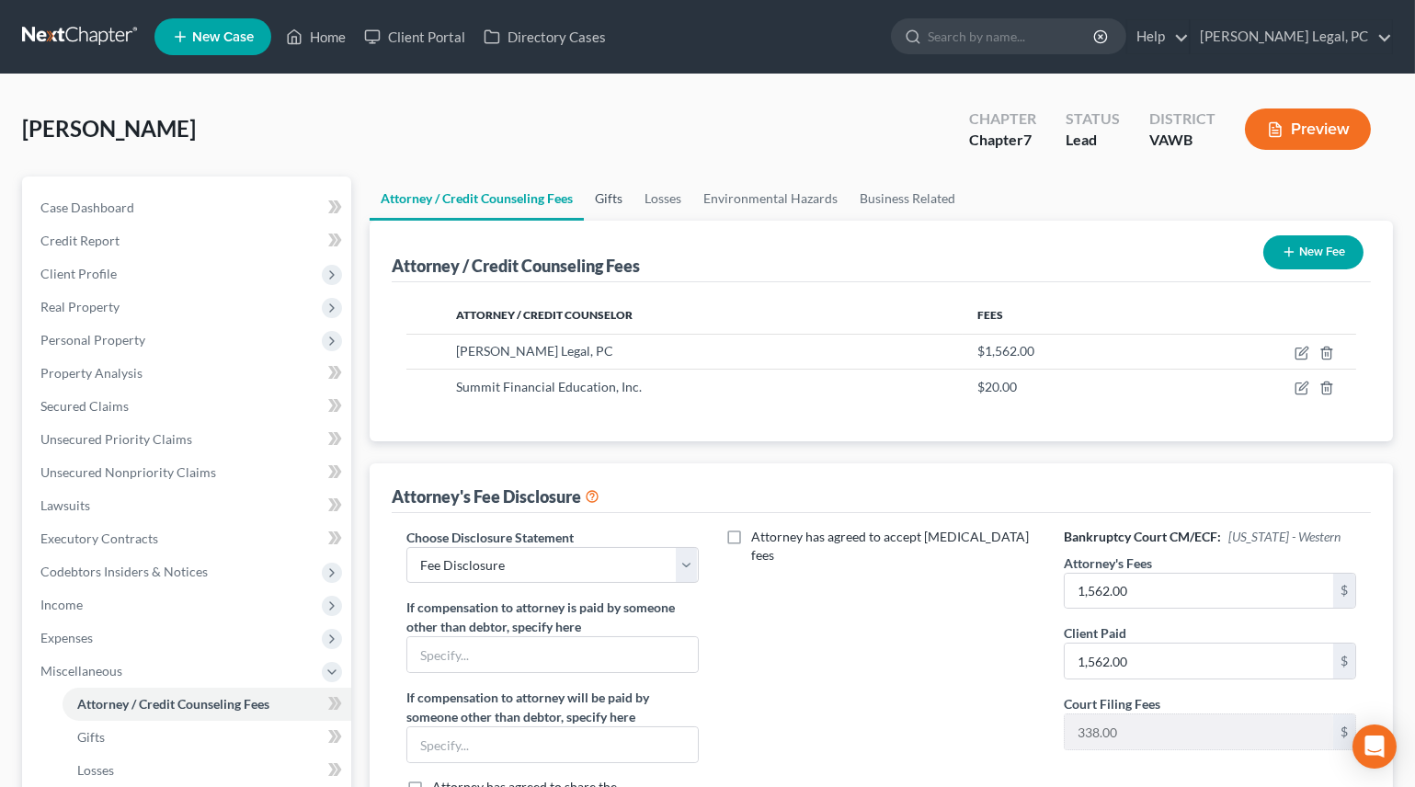
click at [614, 187] on link "Gifts" at bounding box center [609, 199] width 50 height 44
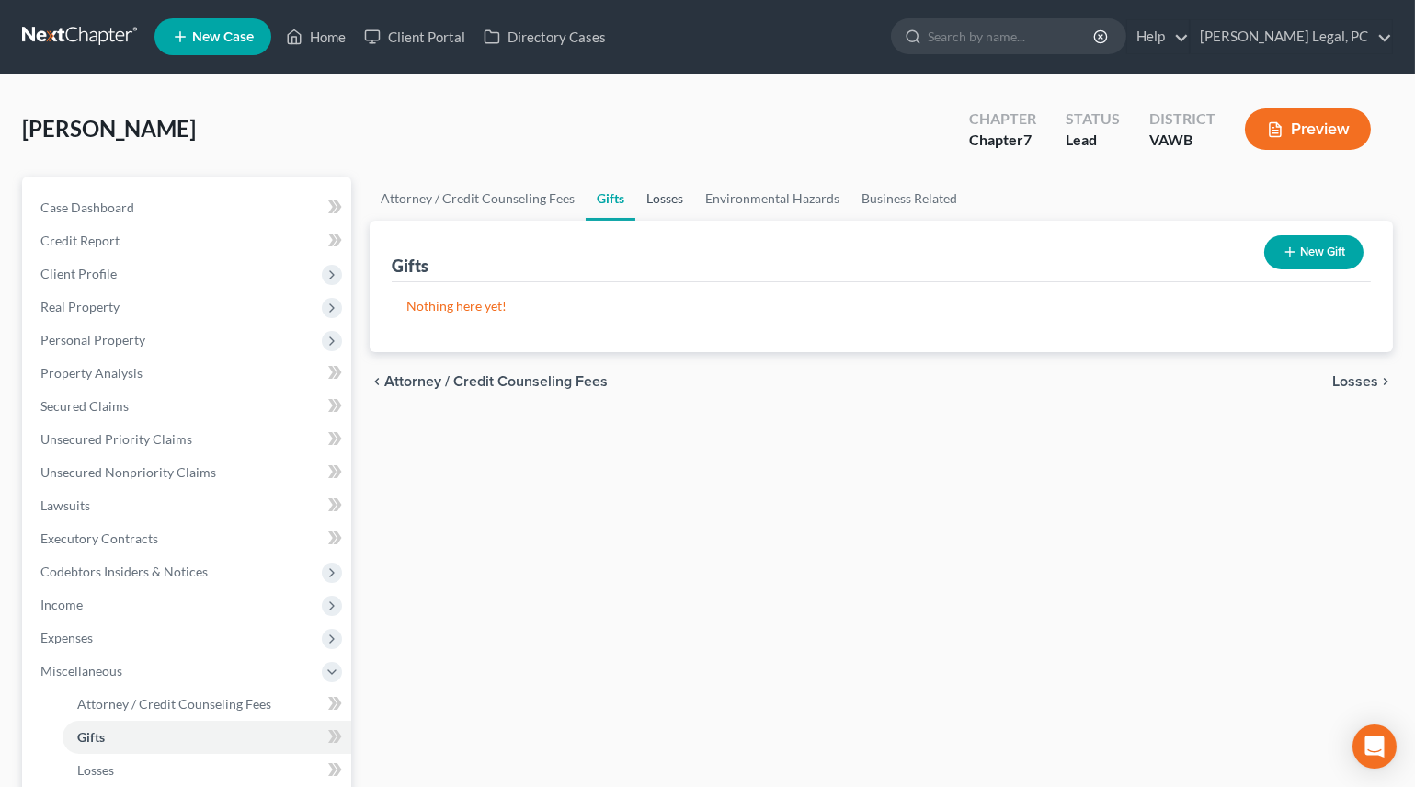
click at [673, 200] on link "Losses" at bounding box center [664, 199] width 59 height 44
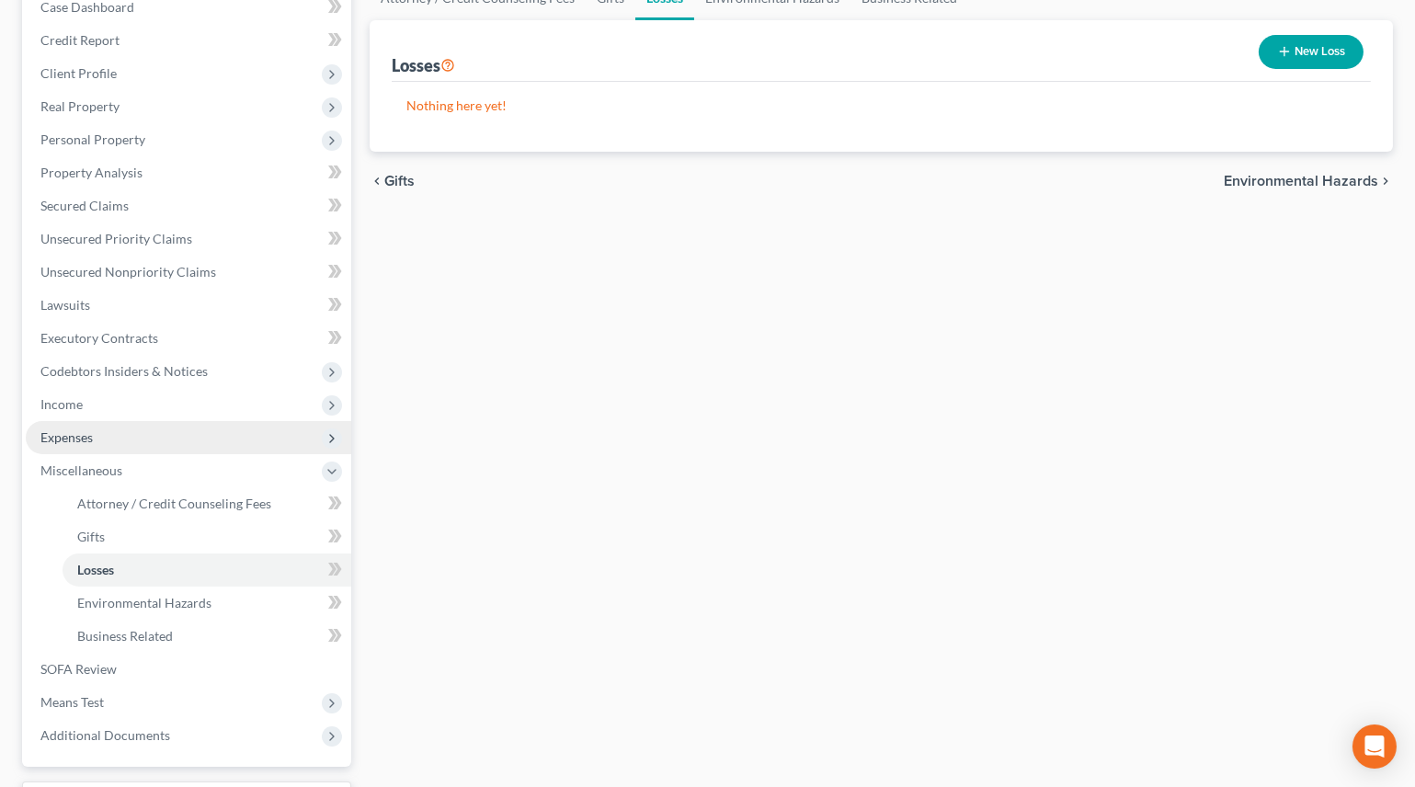
scroll to position [250, 0]
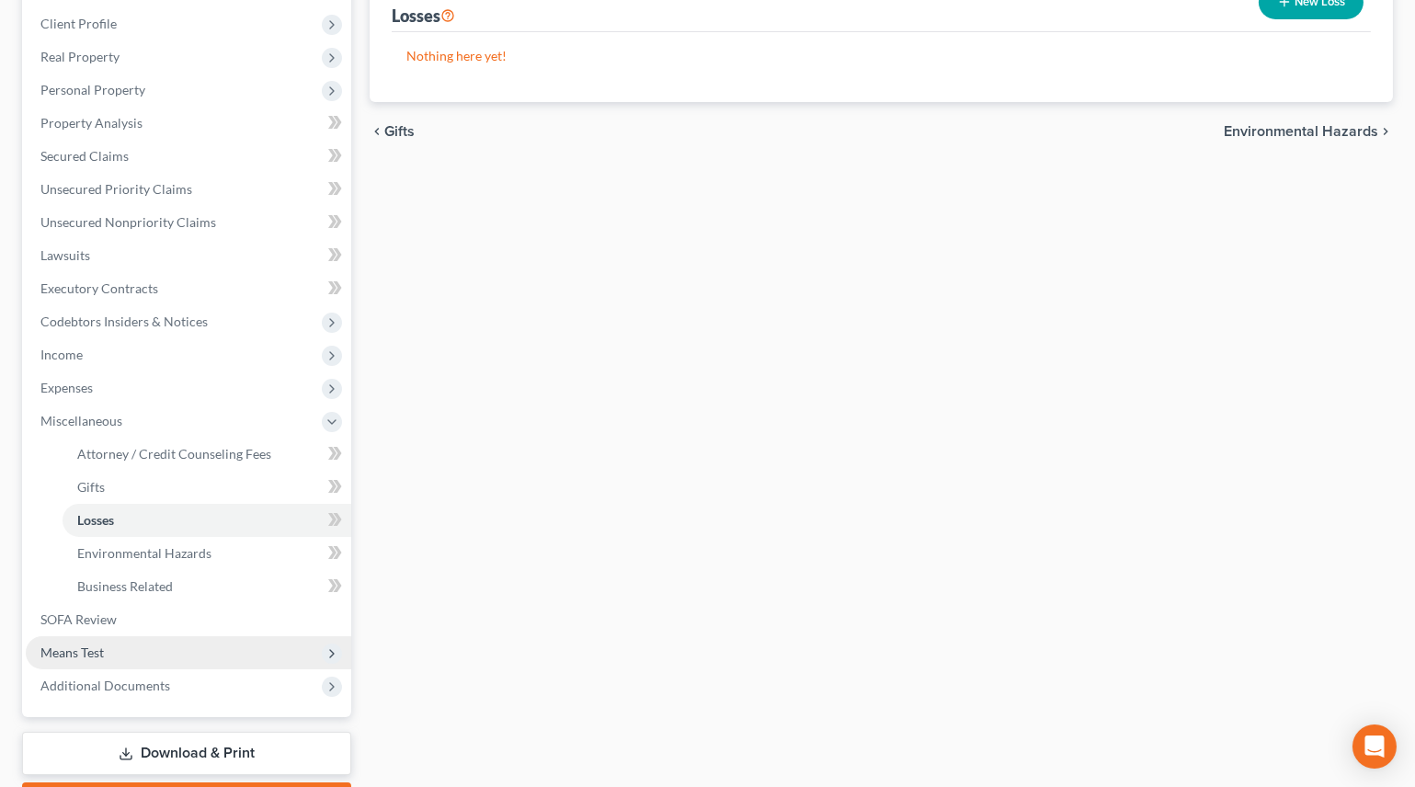
click at [78, 645] on span "Means Test" at bounding box center [71, 653] width 63 height 16
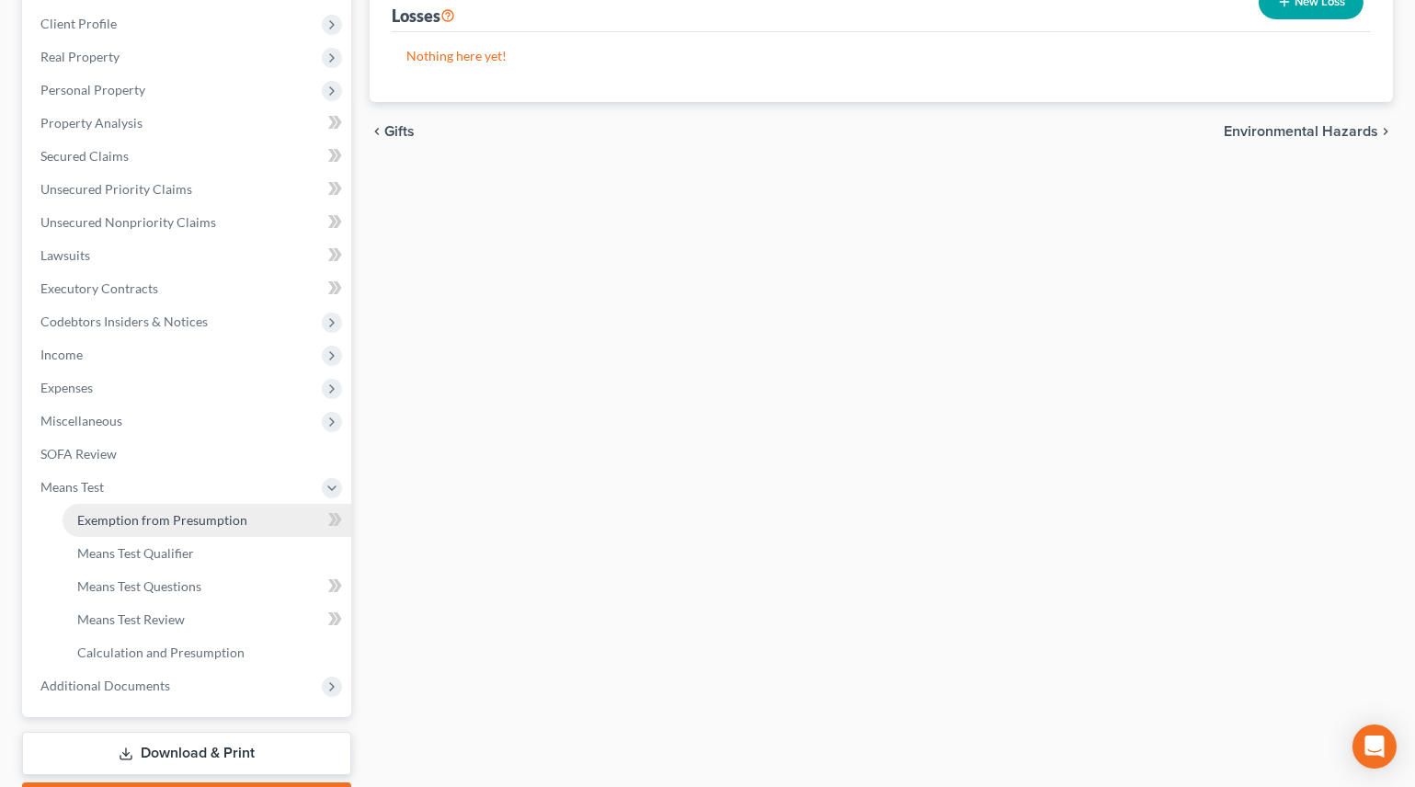
click at [151, 508] on link "Exemption from Presumption" at bounding box center [207, 520] width 289 height 33
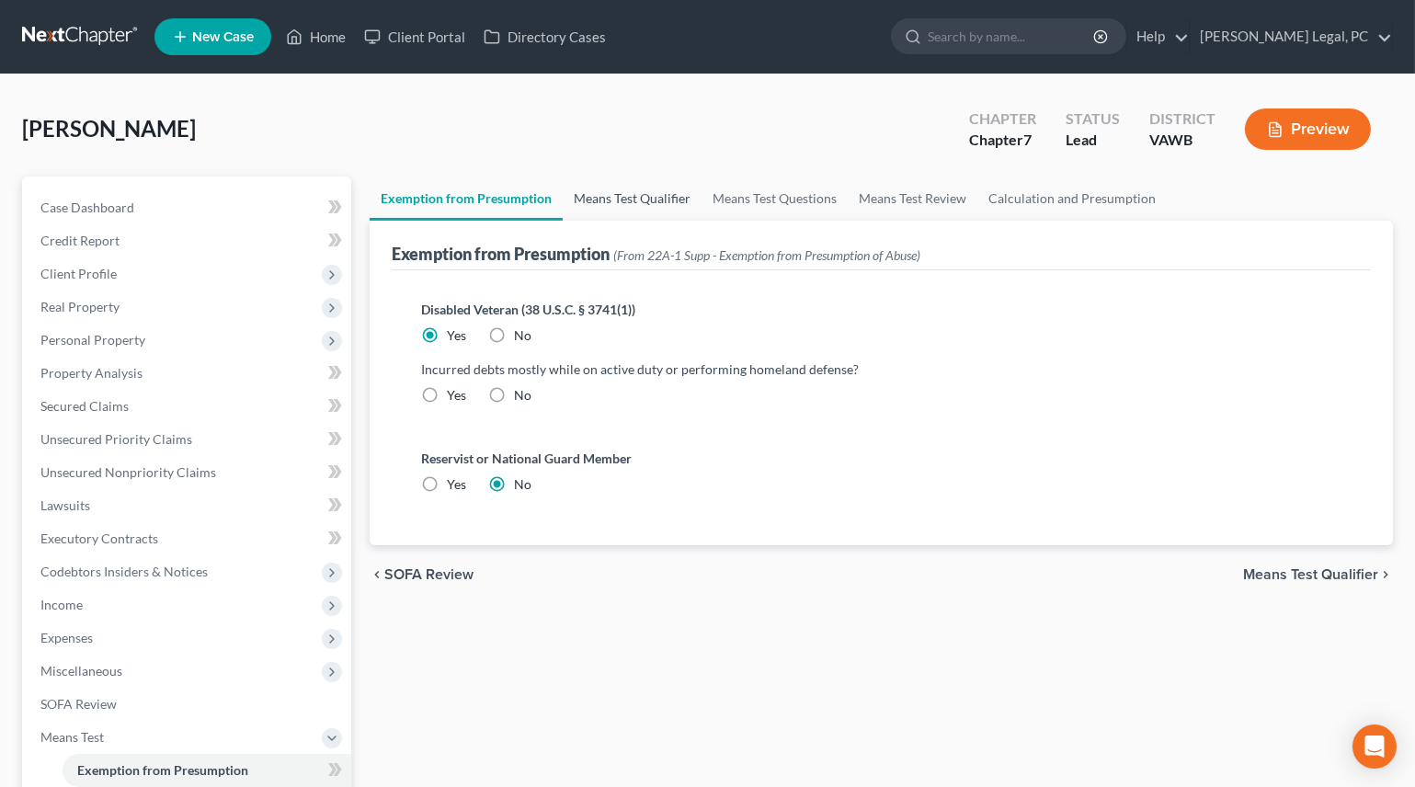
click at [594, 191] on link "Means Test Qualifier" at bounding box center [632, 199] width 139 height 44
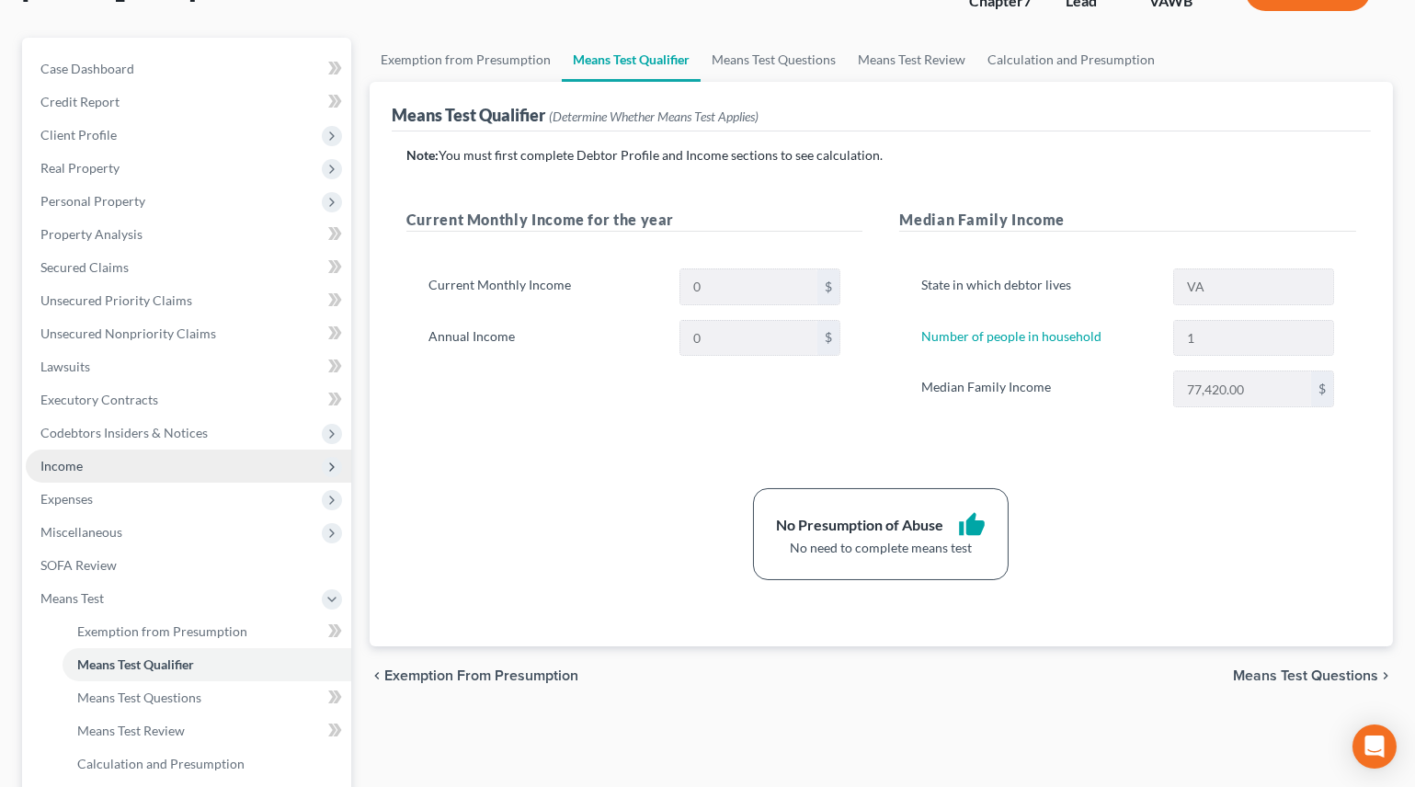
scroll to position [353, 0]
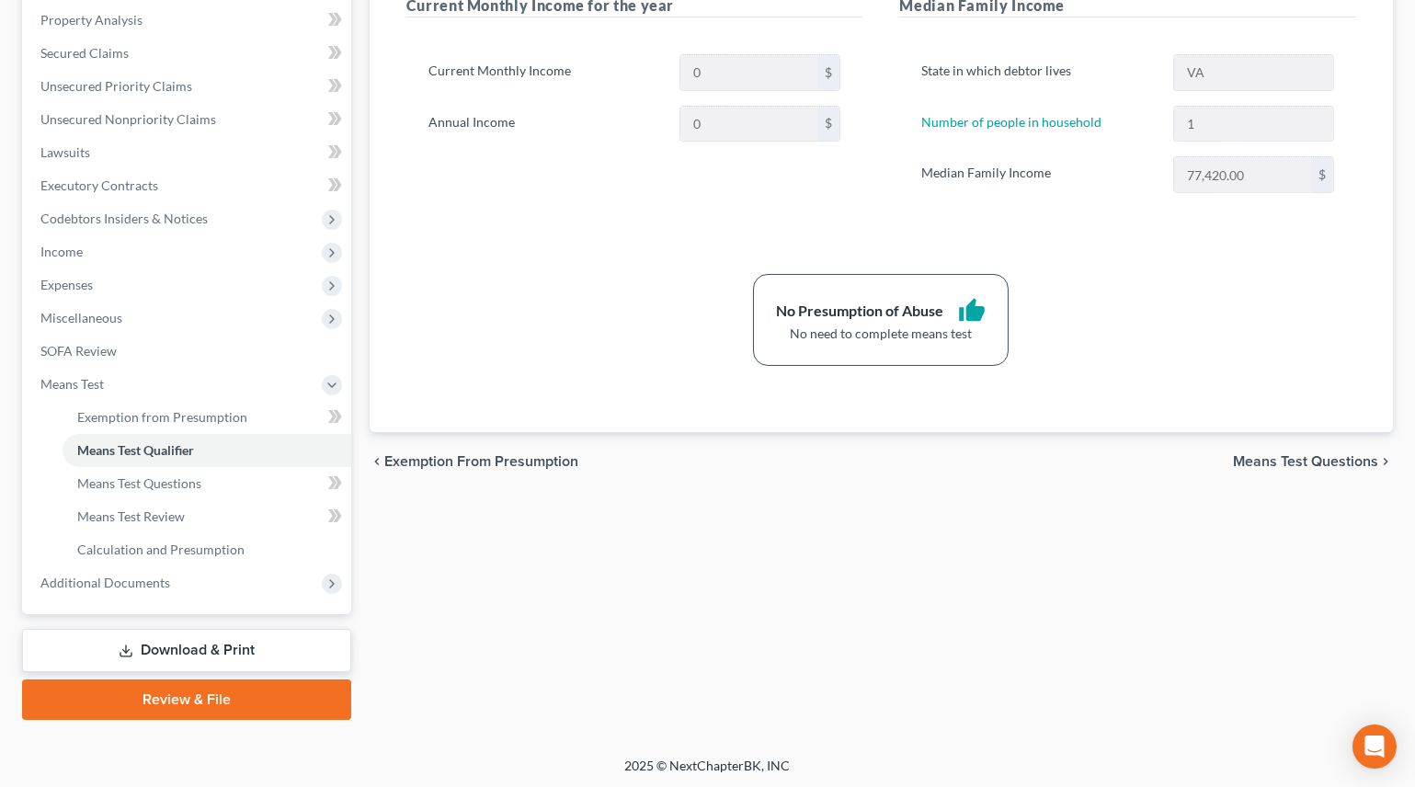
click at [178, 634] on link "Download & Print" at bounding box center [186, 650] width 329 height 43
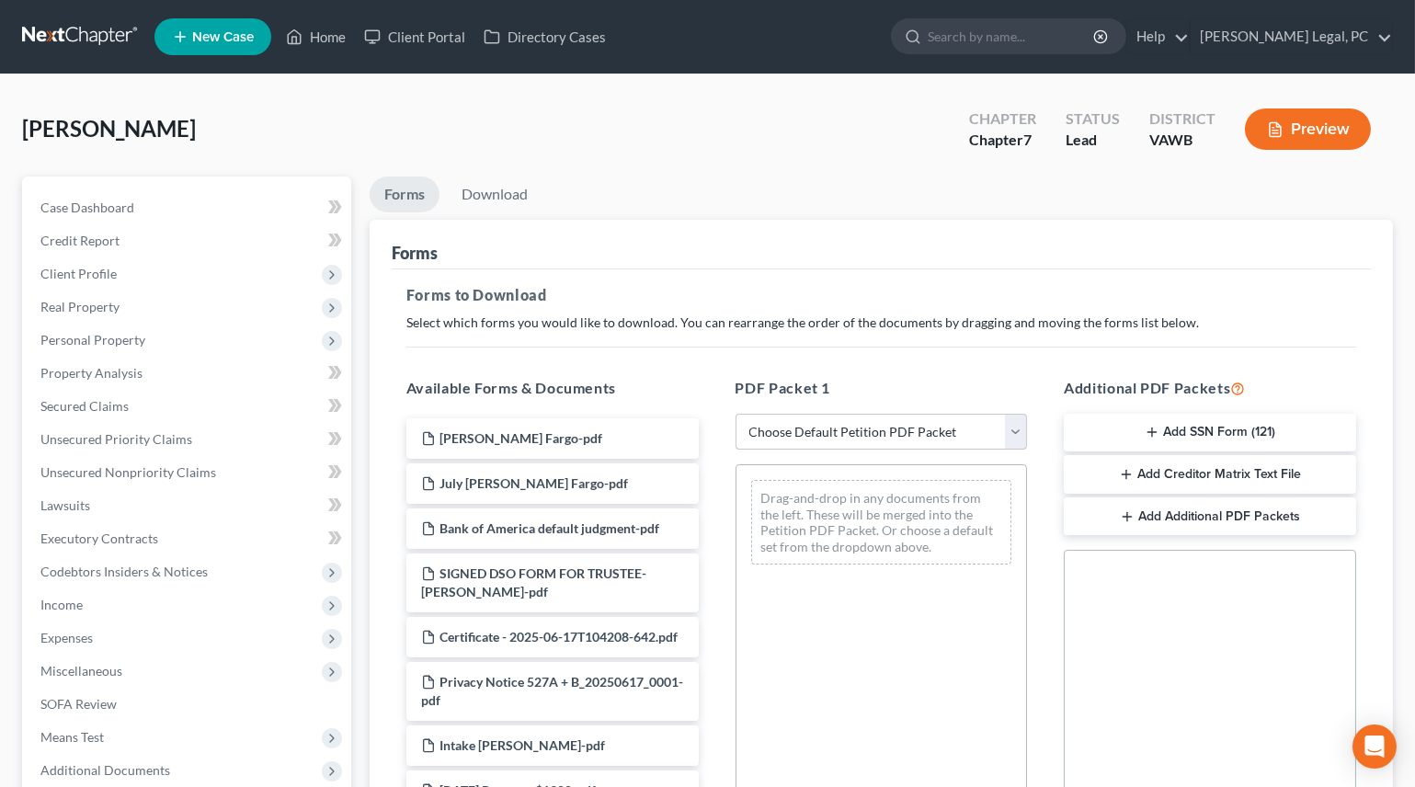
click at [804, 425] on select "Choose Default Petition PDF Packet Complete Bankruptcy Petition (all forms and …" at bounding box center [882, 432] width 292 height 37
select select "0"
click at [736, 414] on select "Choose Default Petition PDF Packet Complete Bankruptcy Petition (all forms and …" at bounding box center [882, 432] width 292 height 37
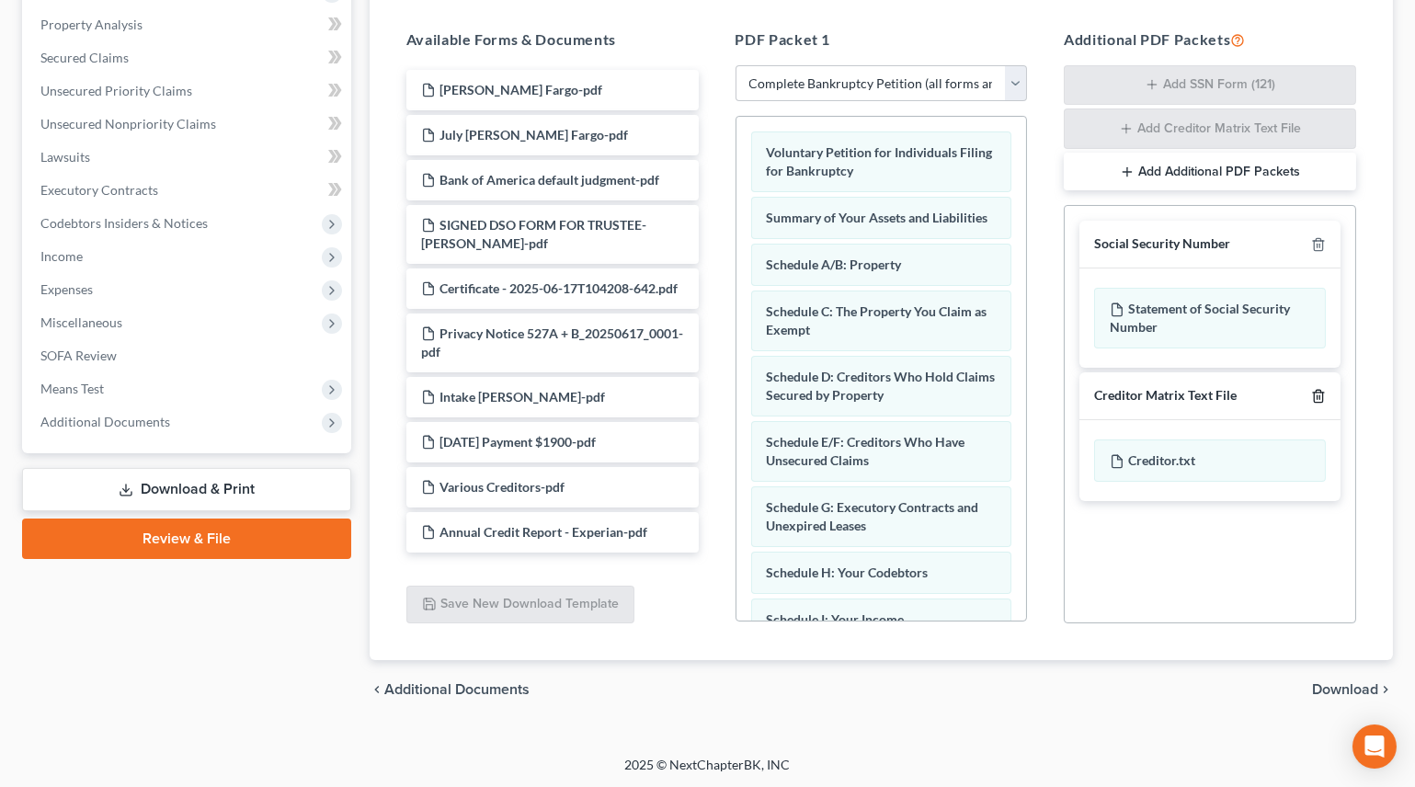
click at [1315, 389] on icon "button" at bounding box center [1318, 396] width 15 height 15
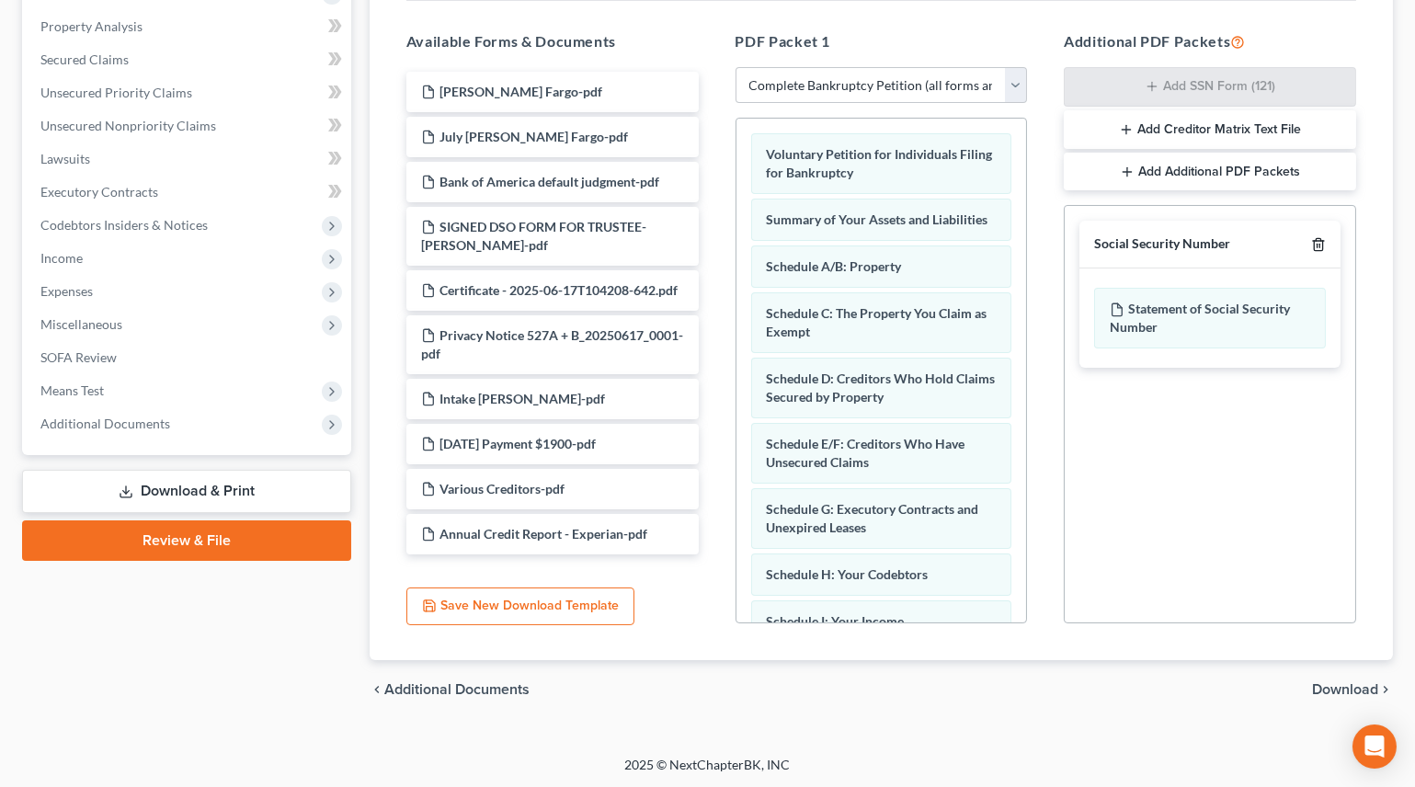
click at [1319, 241] on icon "button" at bounding box center [1318, 244] width 15 height 15
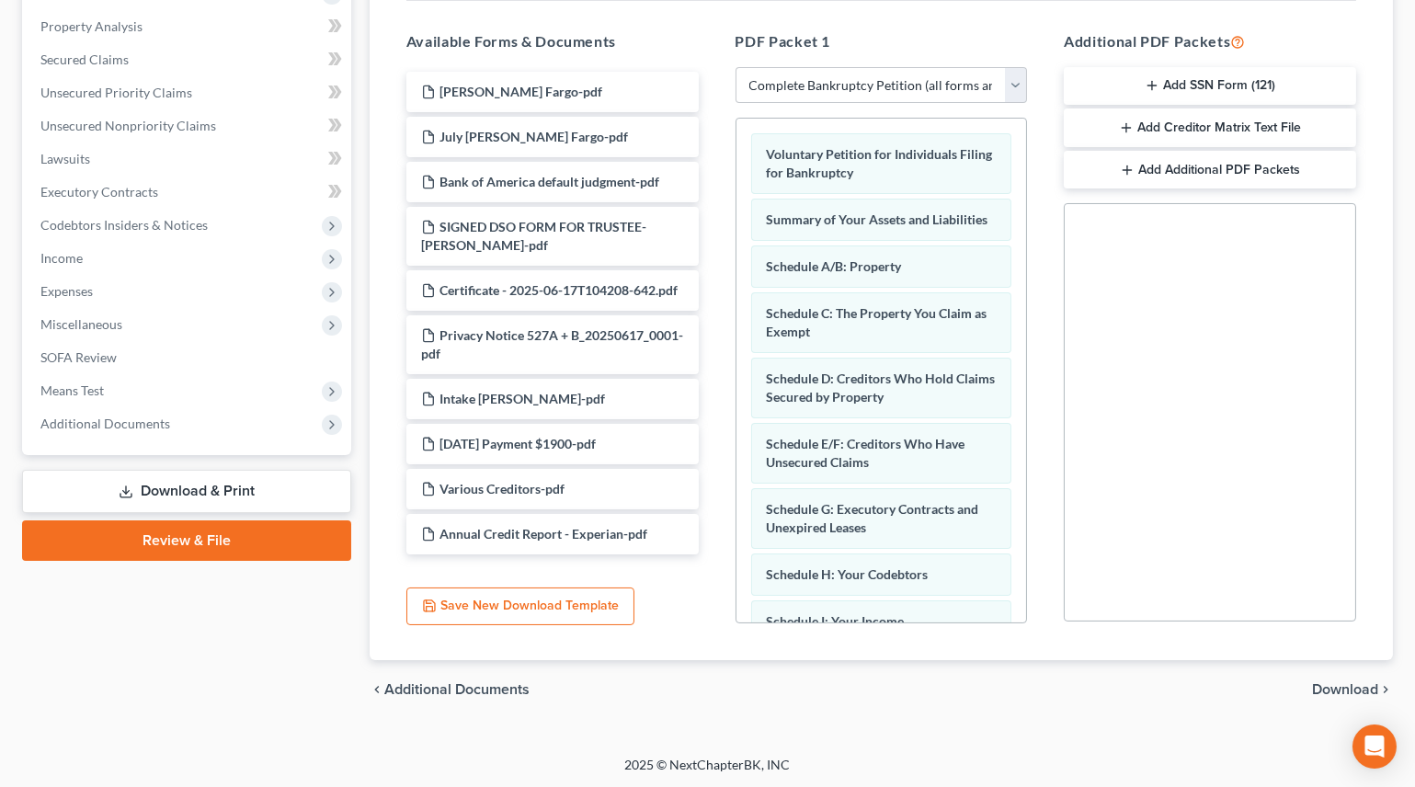
click at [1338, 686] on span "Download" at bounding box center [1345, 689] width 66 height 15
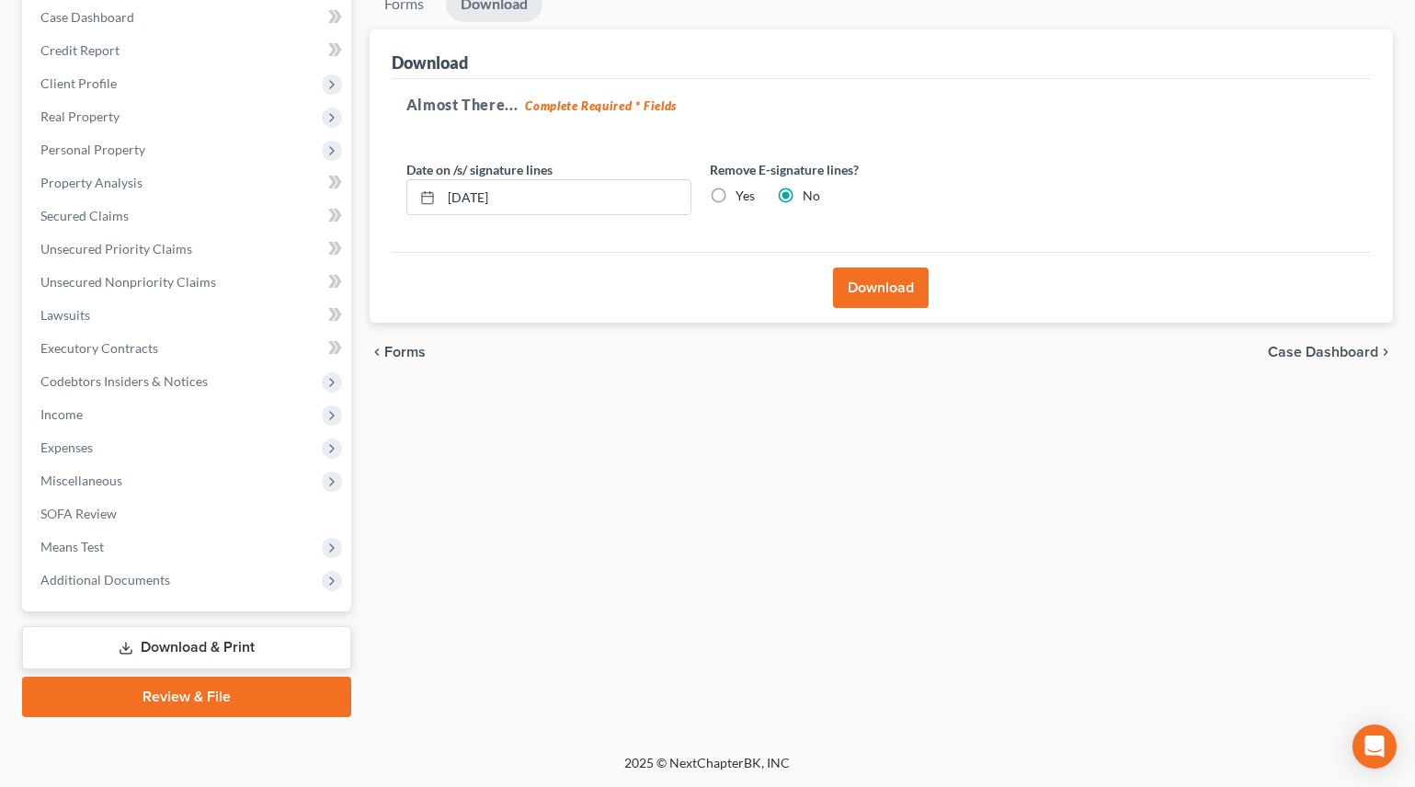
scroll to position [188, 0]
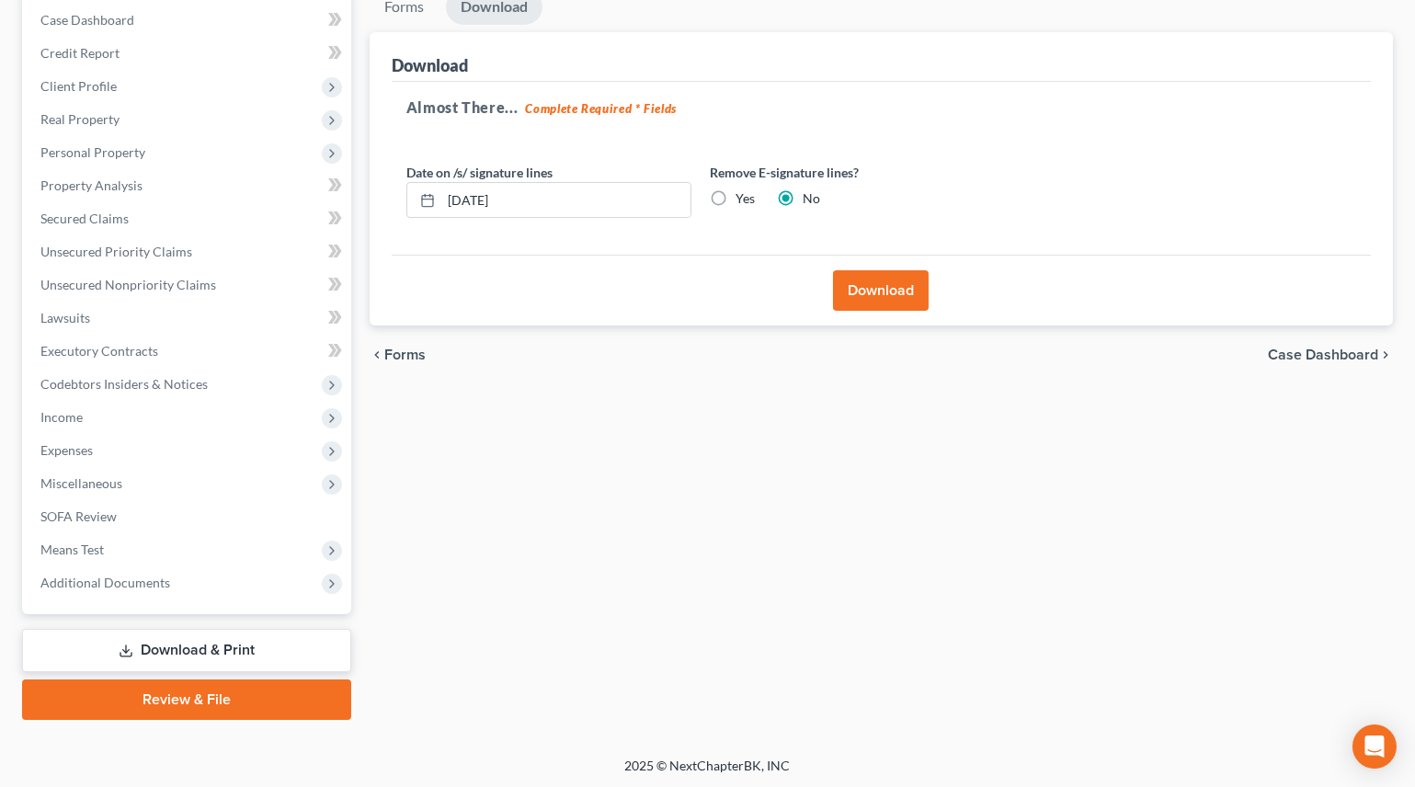
click at [736, 199] on label "Yes" at bounding box center [745, 198] width 19 height 18
click at [743, 199] on input "Yes" at bounding box center [749, 195] width 12 height 12
radio input "true"
radio input "false"
click at [883, 290] on button "Download" at bounding box center [881, 290] width 96 height 40
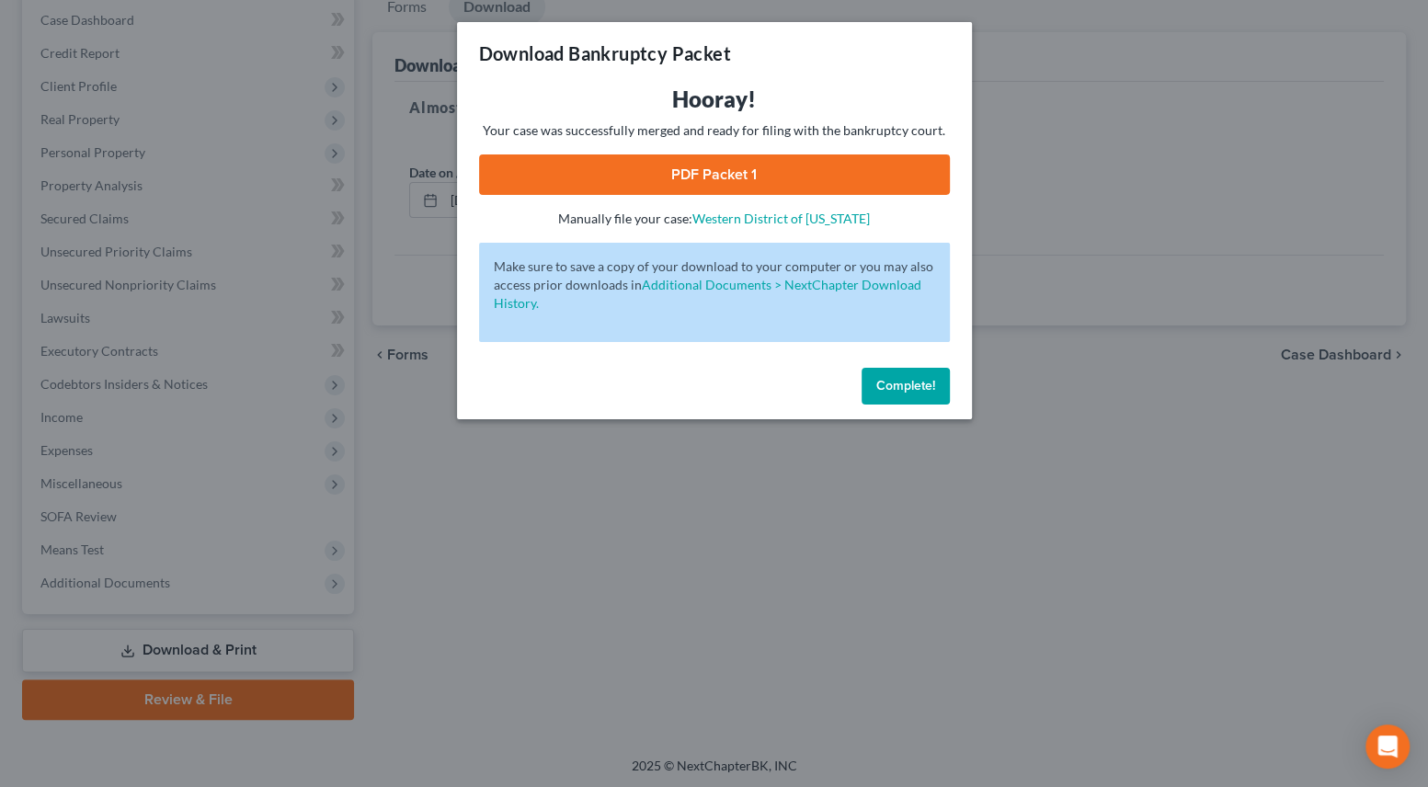
click at [634, 176] on link "PDF Packet 1" at bounding box center [714, 174] width 471 height 40
click at [602, 426] on div "Download Bankruptcy Packet Hooray! Your case was successfully merged and ready …" at bounding box center [714, 393] width 1428 height 787
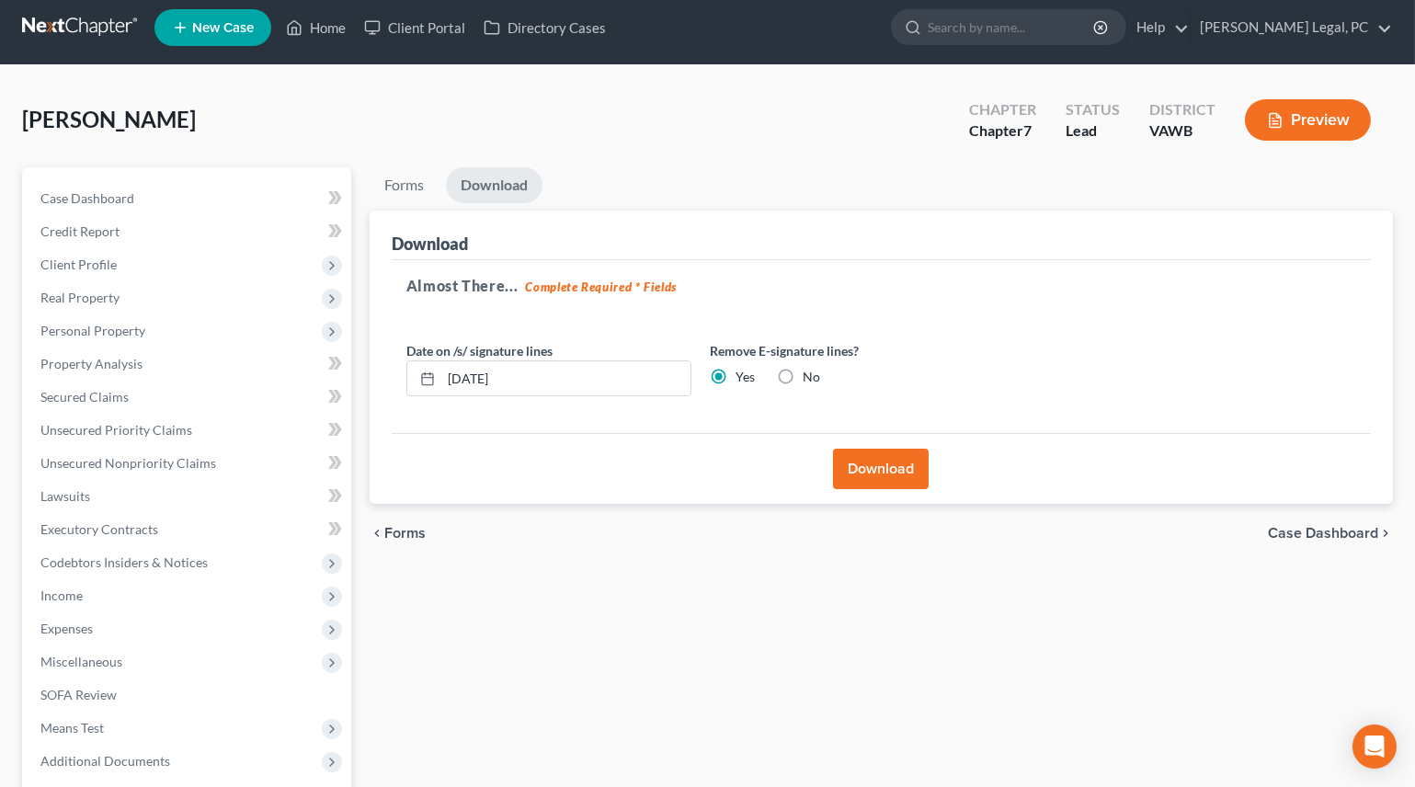
scroll to position [0, 0]
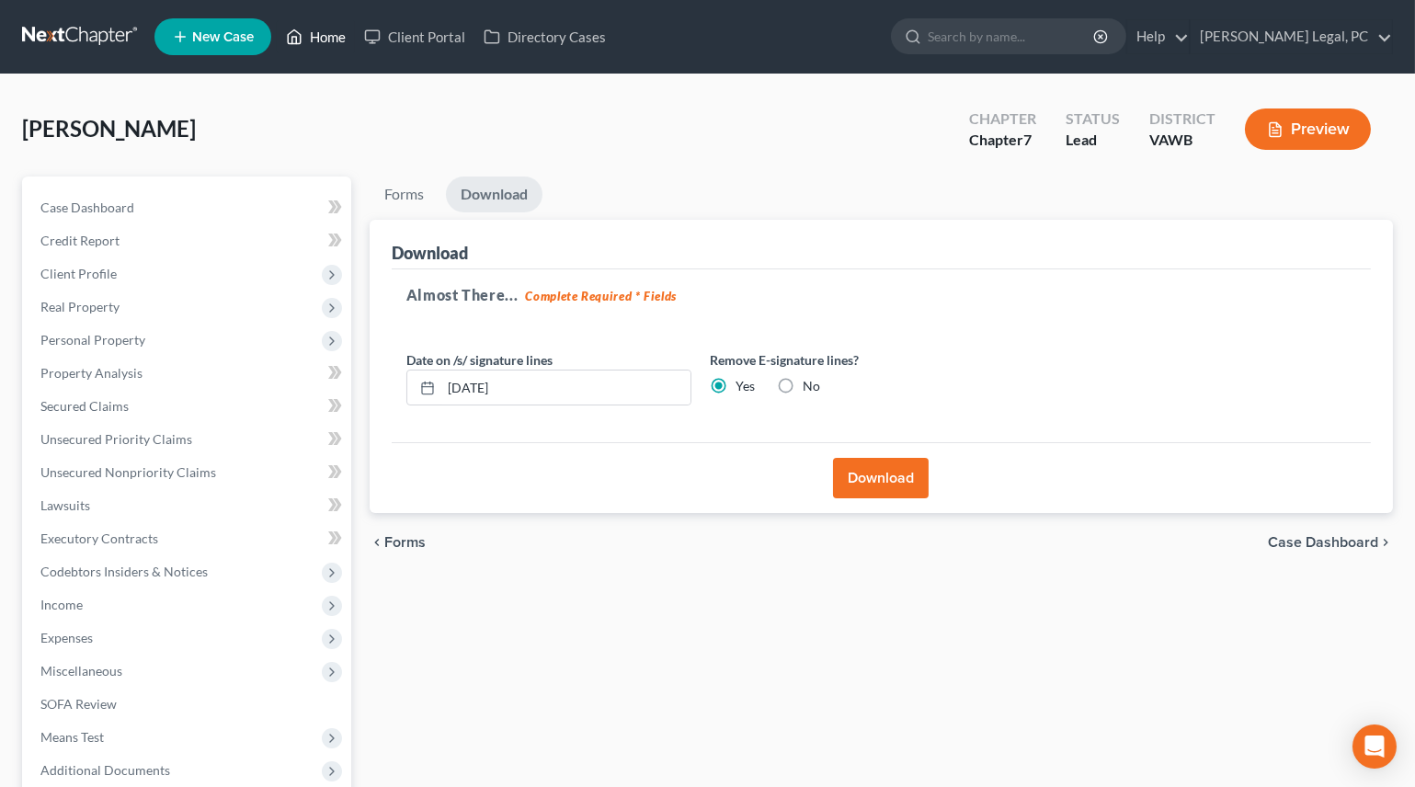
click at [331, 38] on link "Home" at bounding box center [316, 36] width 78 height 33
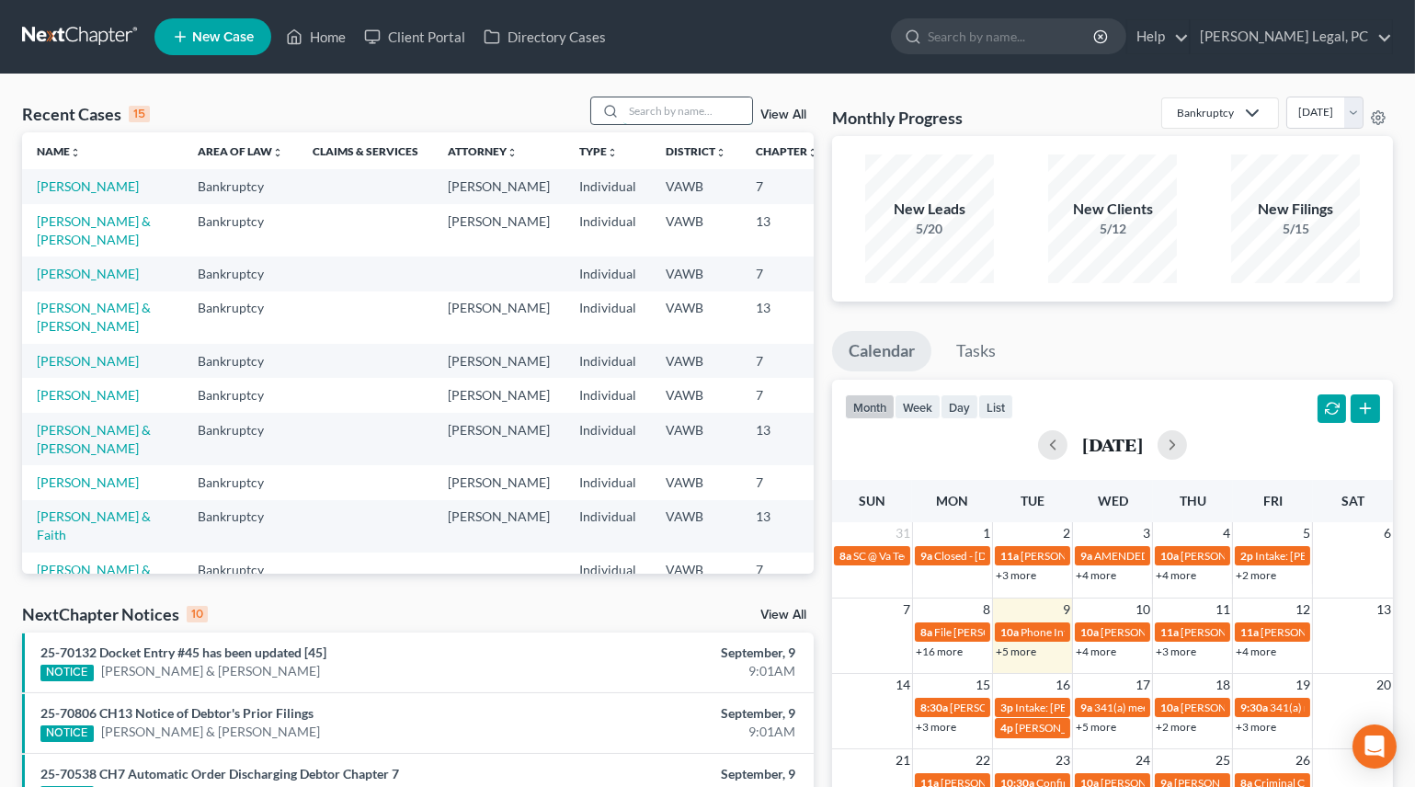
click at [673, 106] on input "search" at bounding box center [687, 110] width 129 height 27
type input "[PERSON_NAME]"
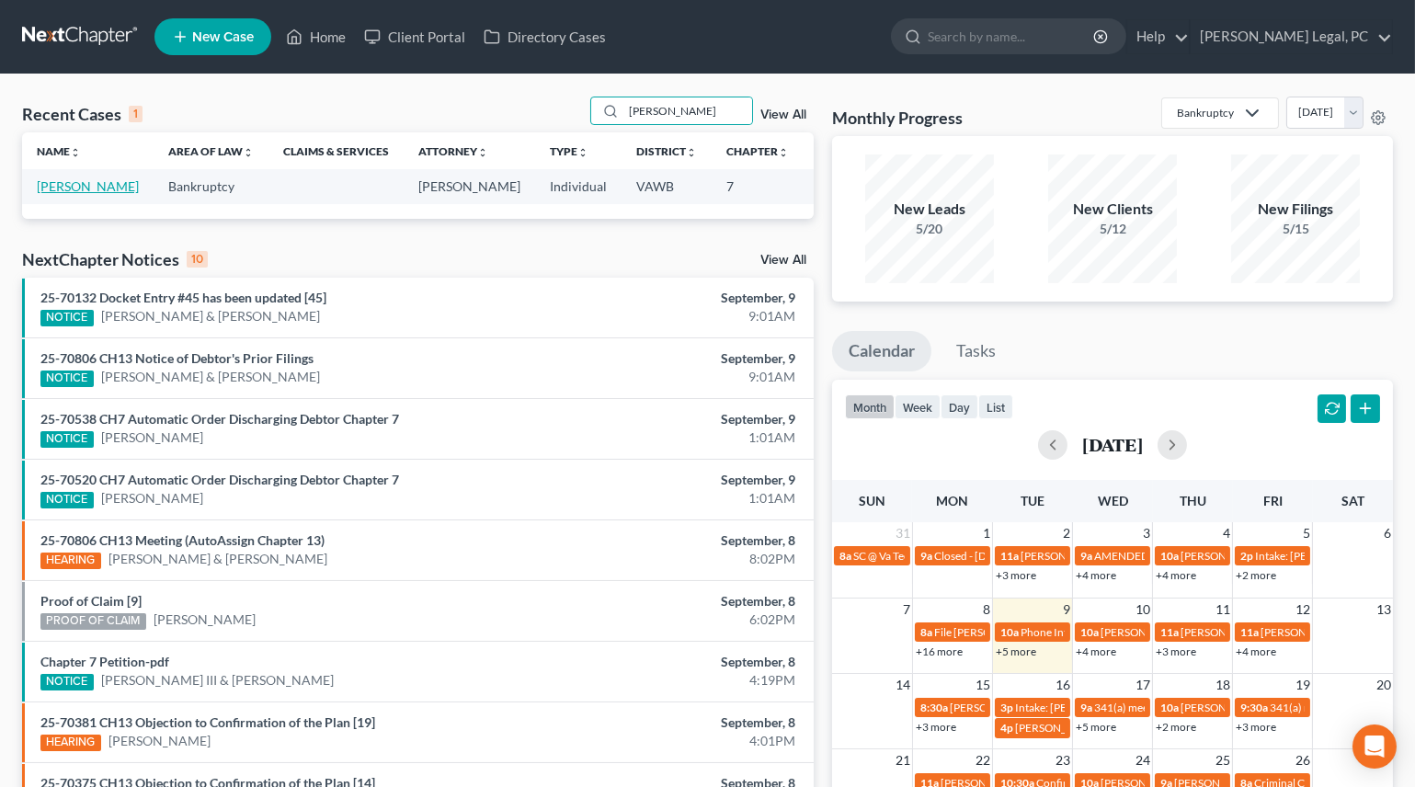
click at [78, 188] on link "[PERSON_NAME]" at bounding box center [88, 186] width 102 height 16
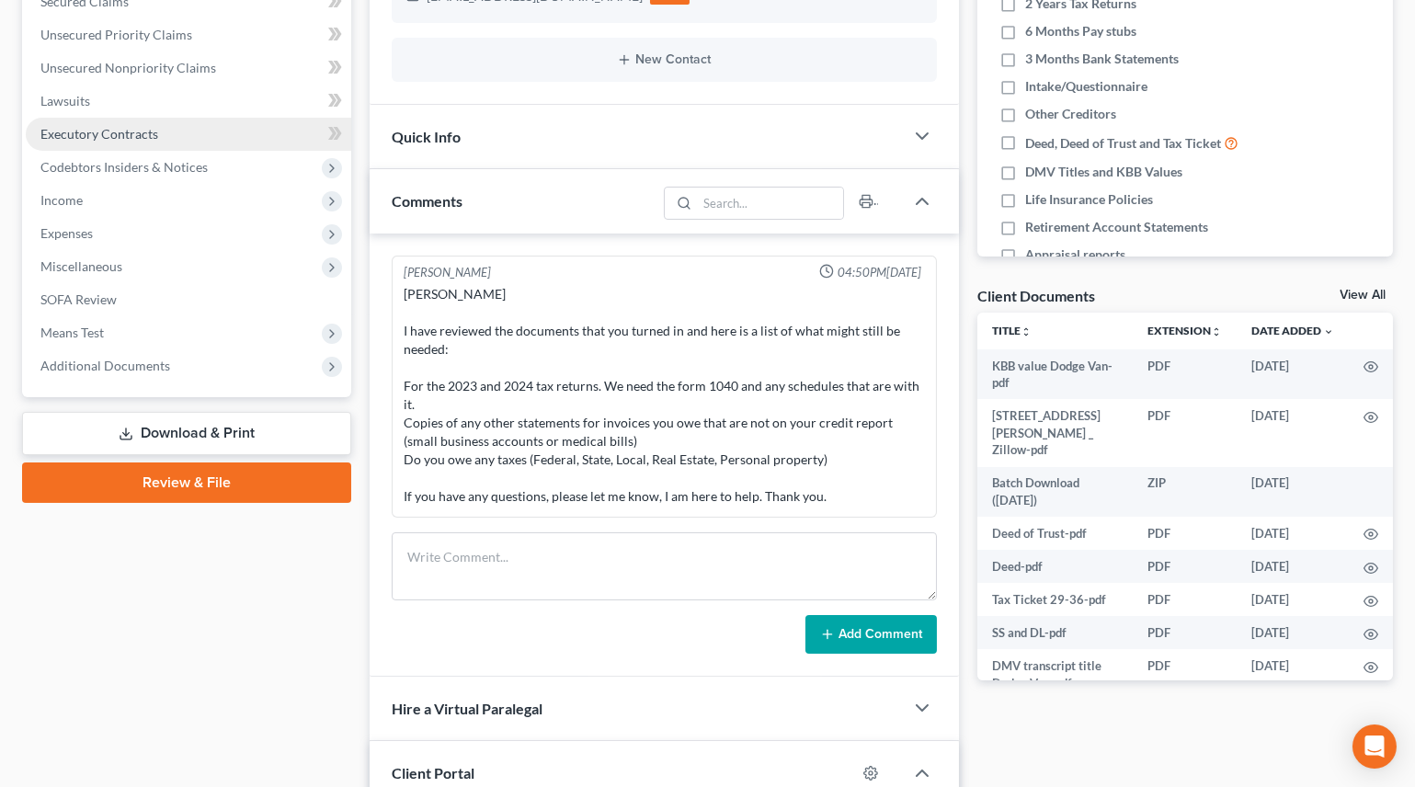
scroll to position [417, 0]
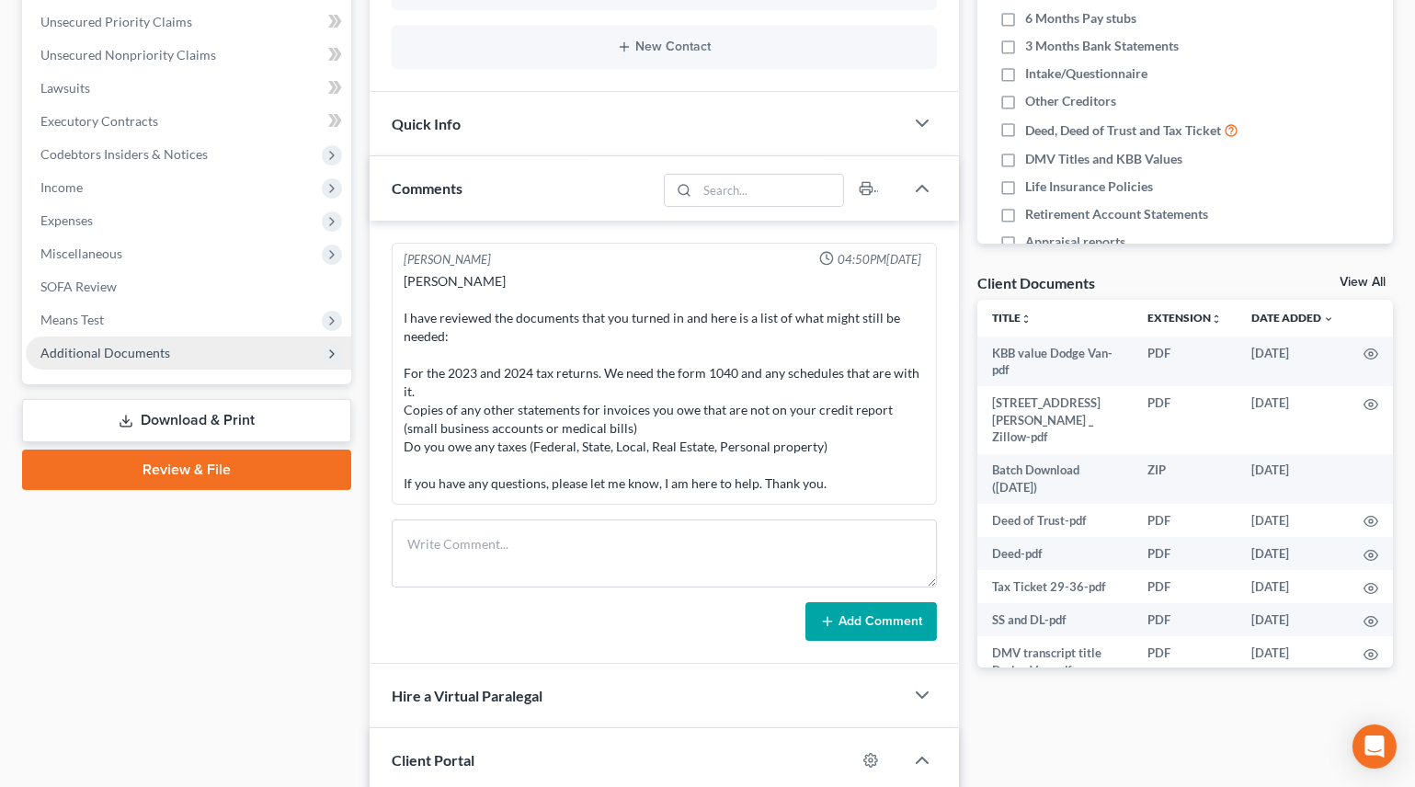
click at [111, 349] on span "Additional Documents" at bounding box center [105, 353] width 130 height 16
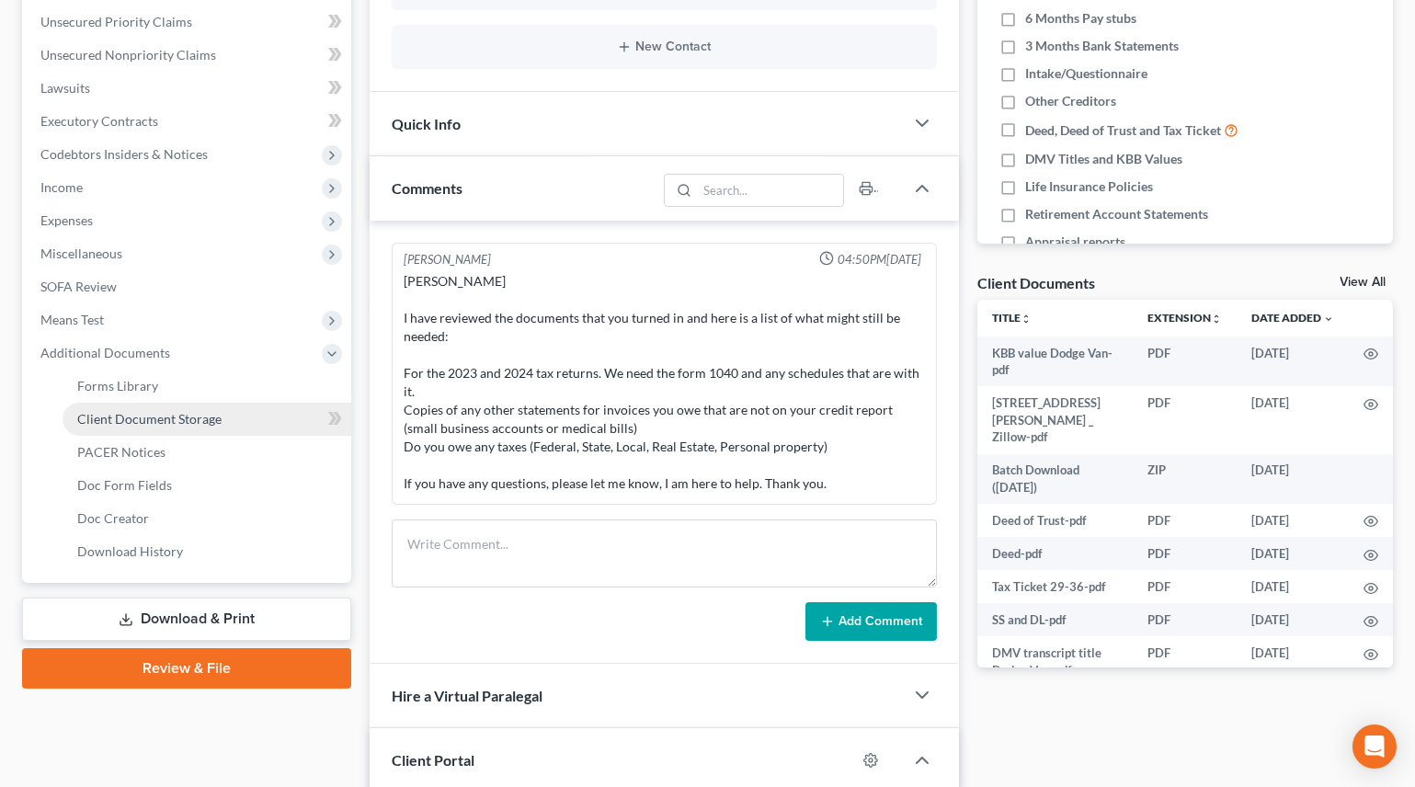
click at [138, 413] on span "Client Document Storage" at bounding box center [149, 419] width 144 height 16
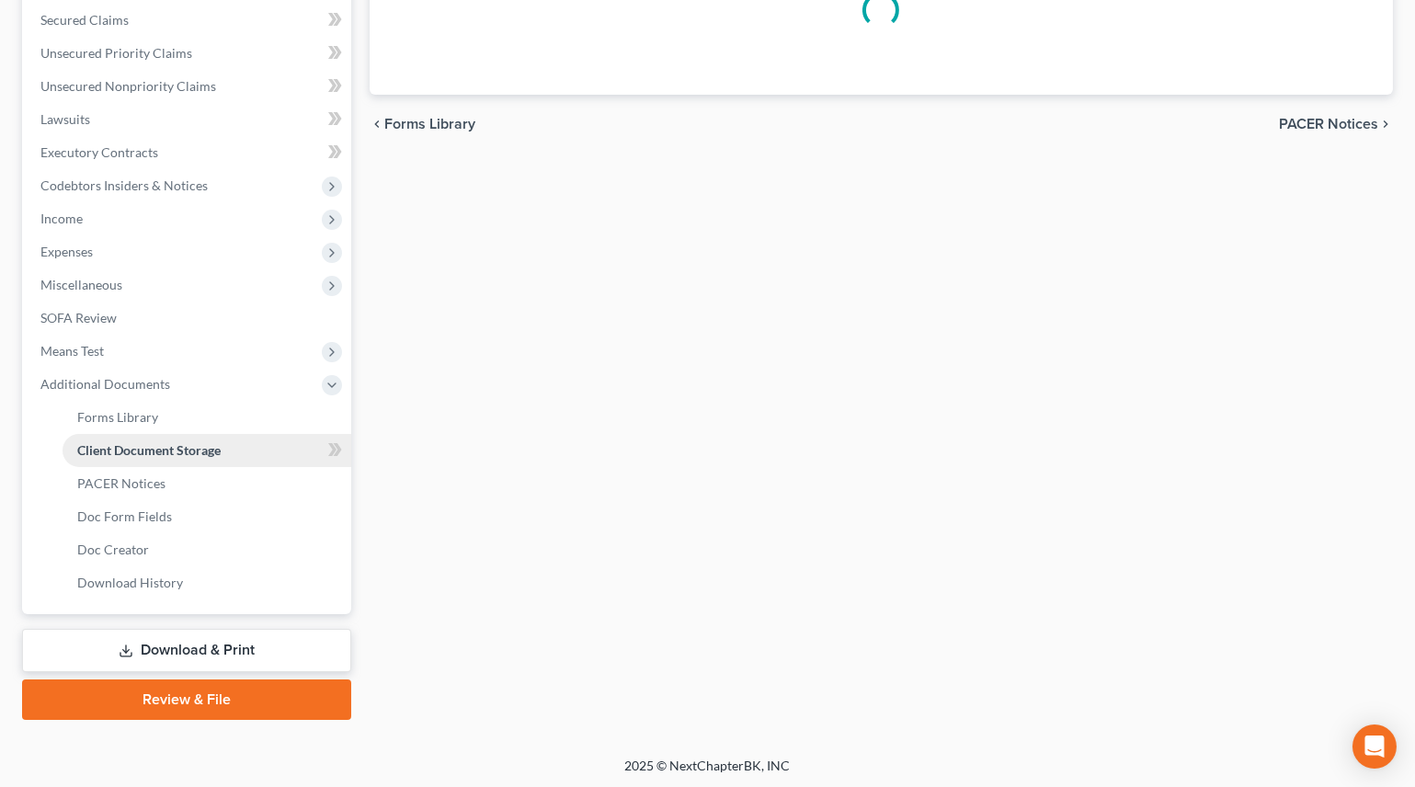
scroll to position [187, 0]
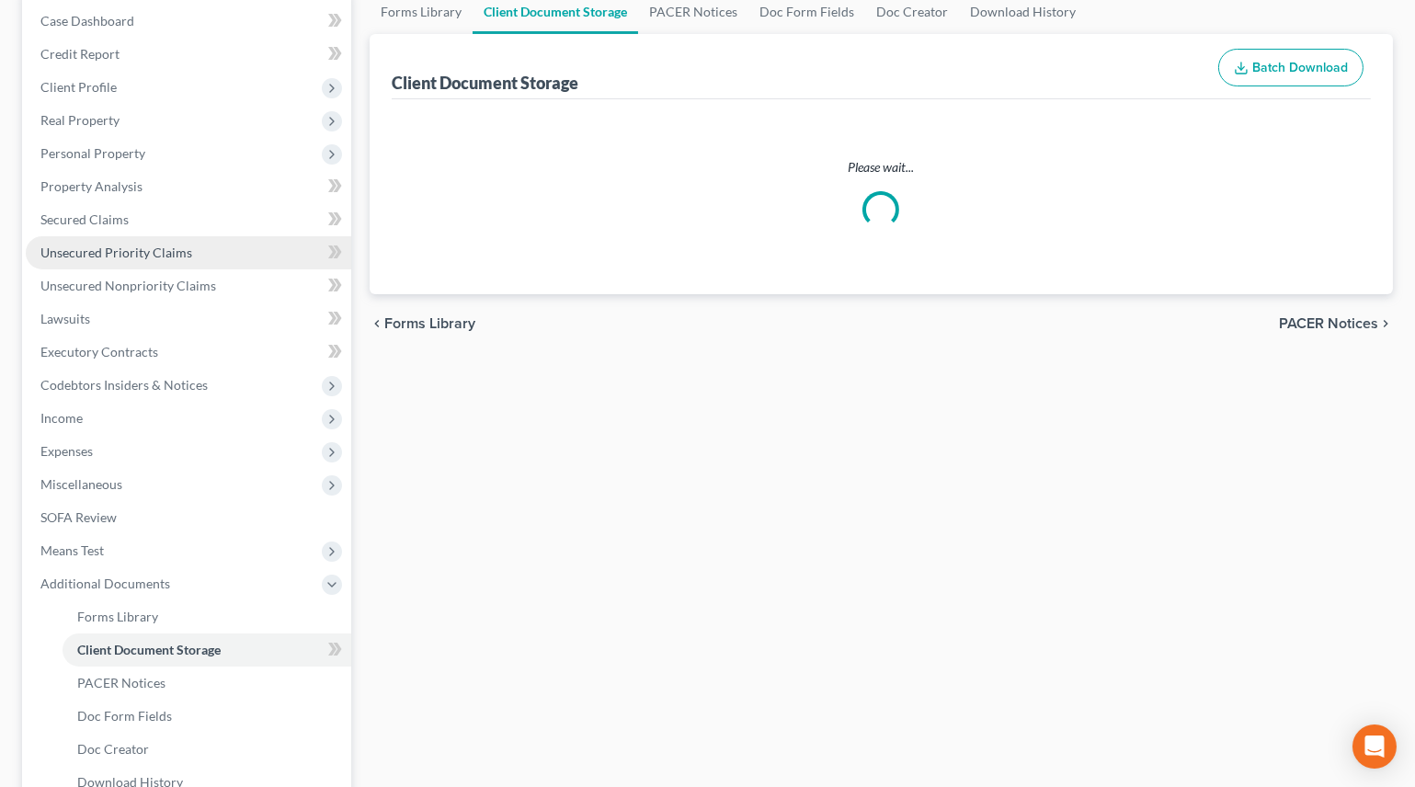
select select "0"
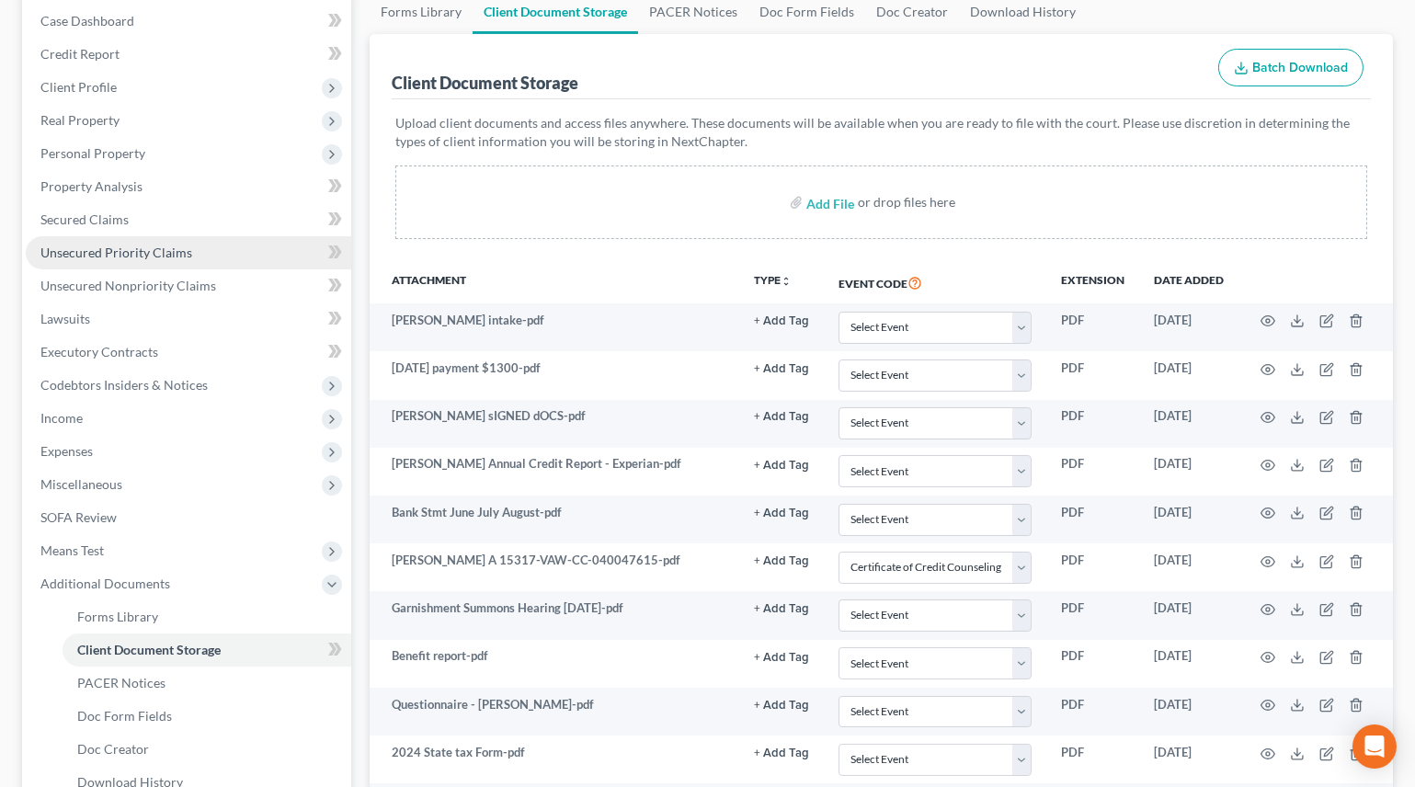
scroll to position [0, 0]
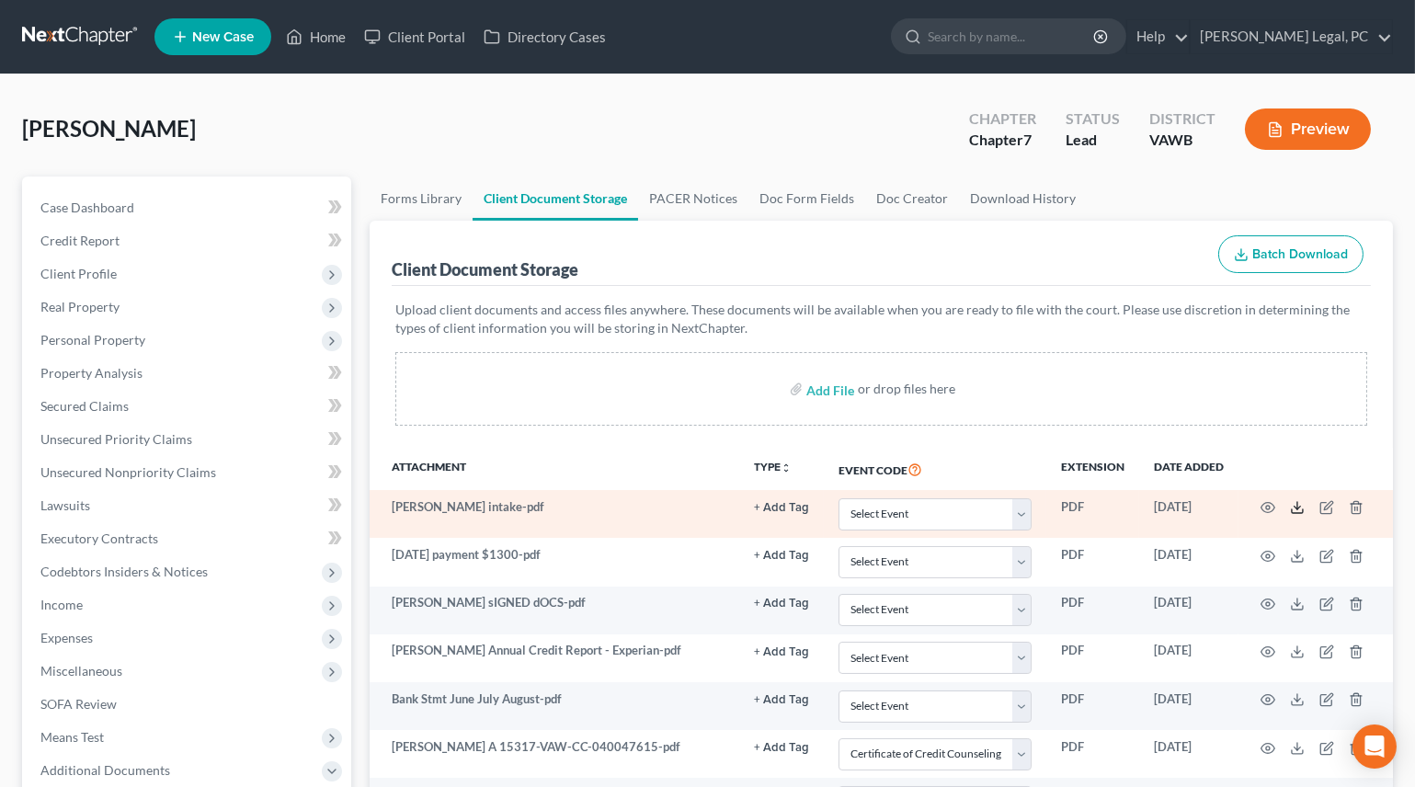
click at [1294, 507] on icon at bounding box center [1297, 507] width 15 height 15
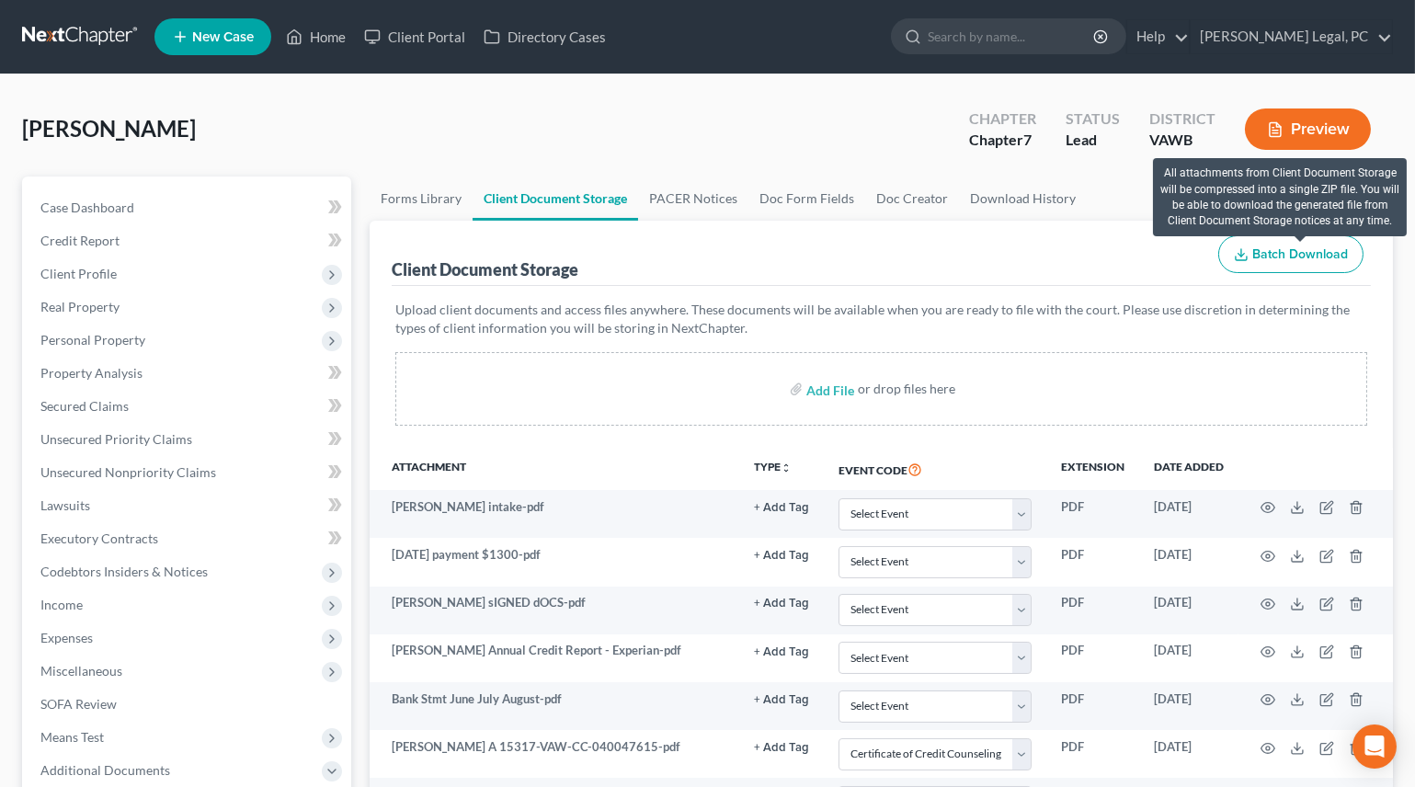
click at [1293, 257] on span "Batch Download" at bounding box center [1300, 254] width 96 height 16
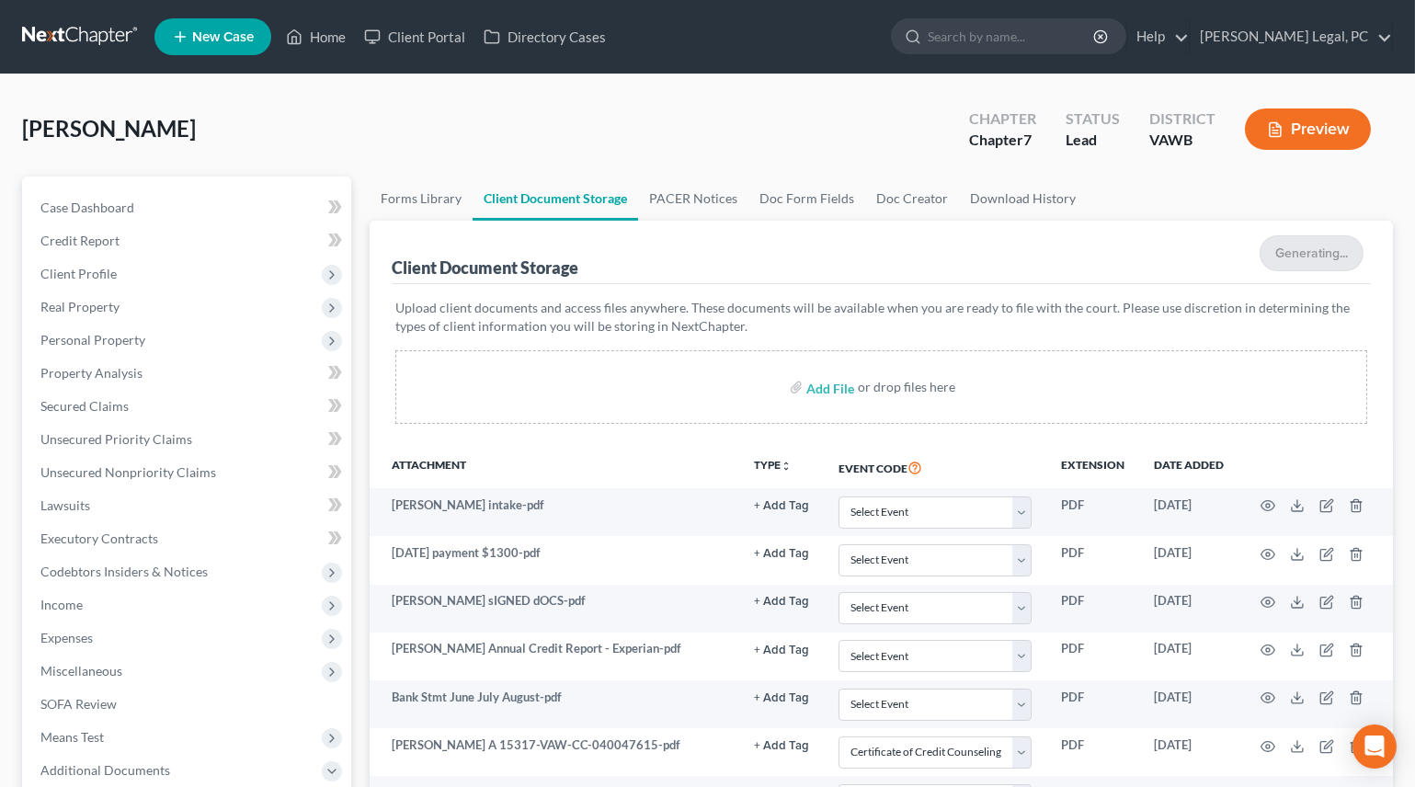
select select "0"
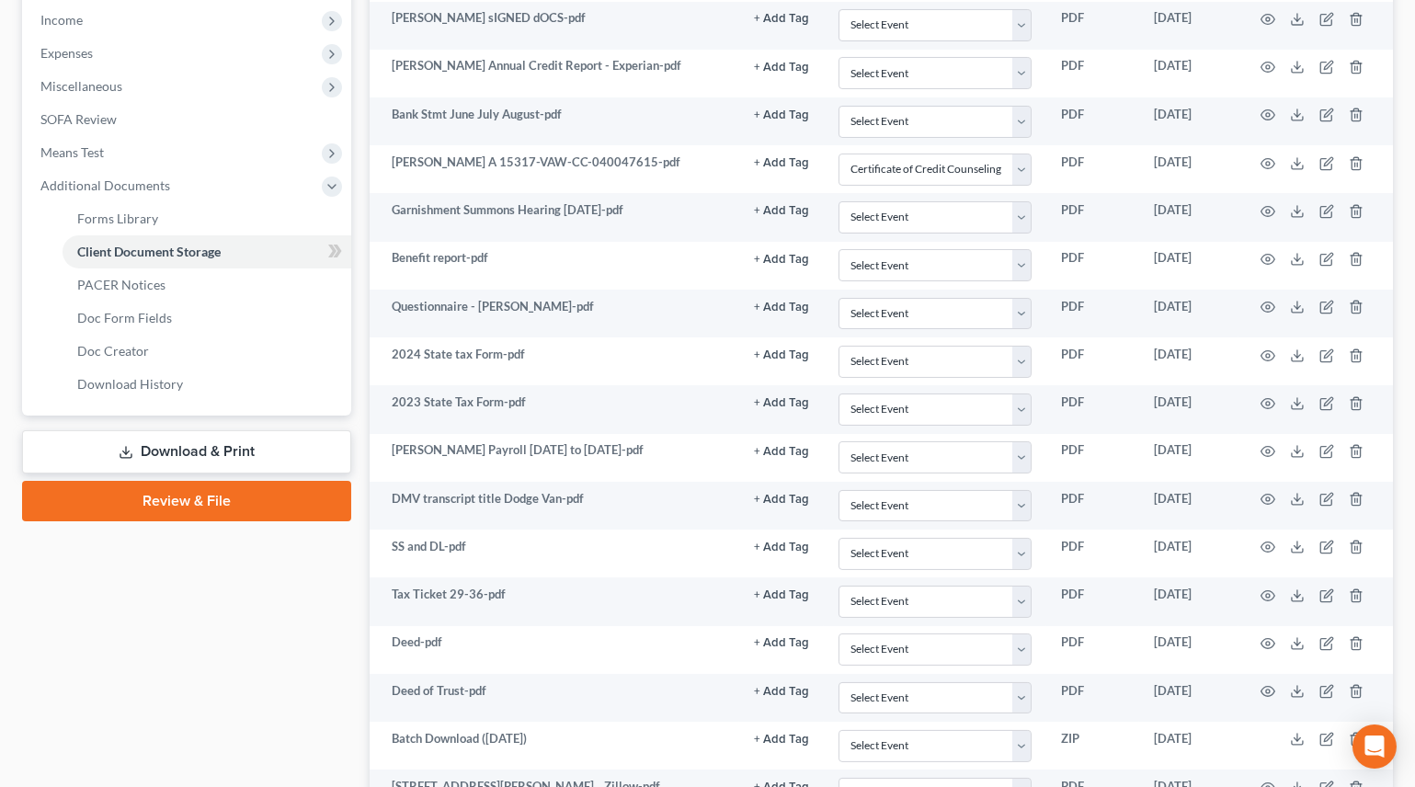
scroll to position [850, 0]
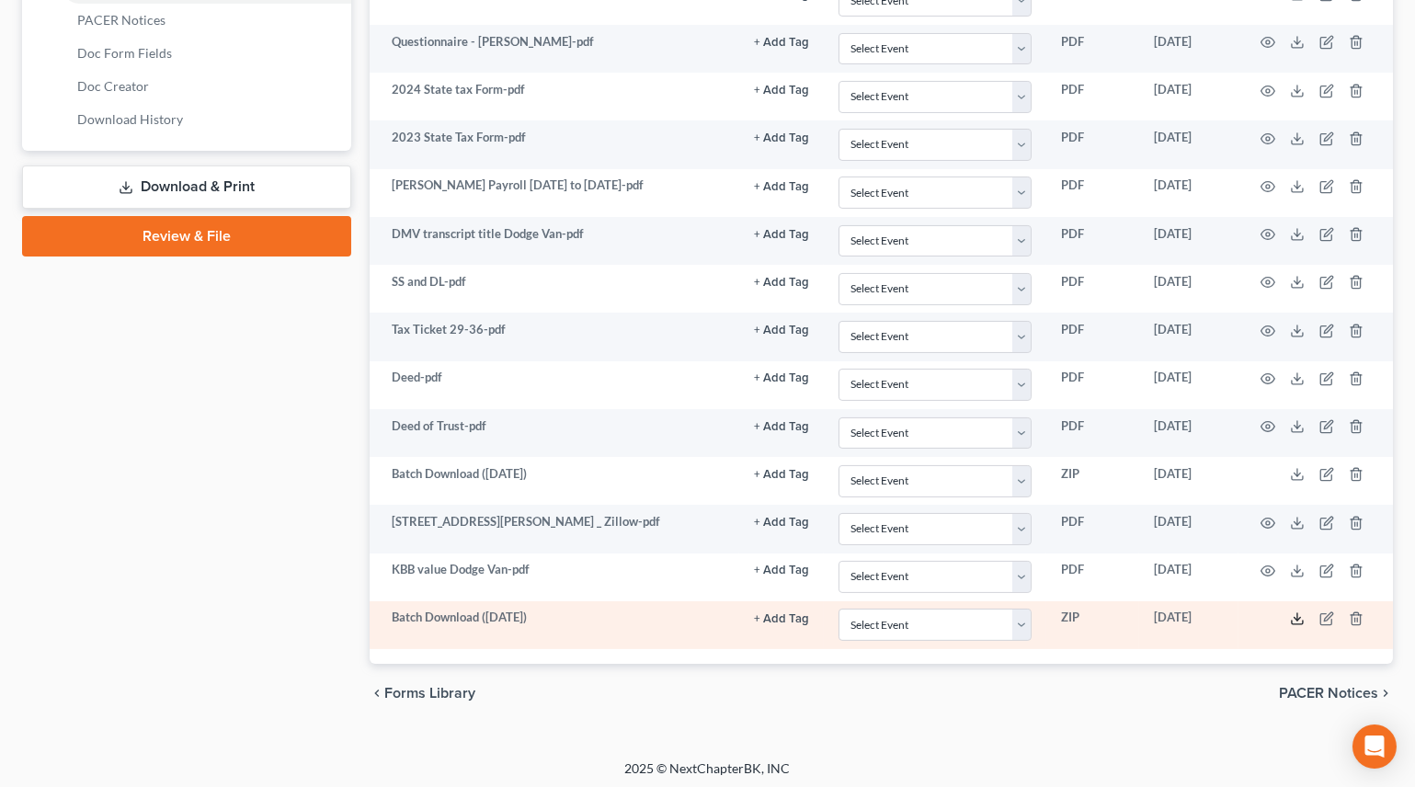
click at [1296, 615] on icon at bounding box center [1297, 618] width 15 height 15
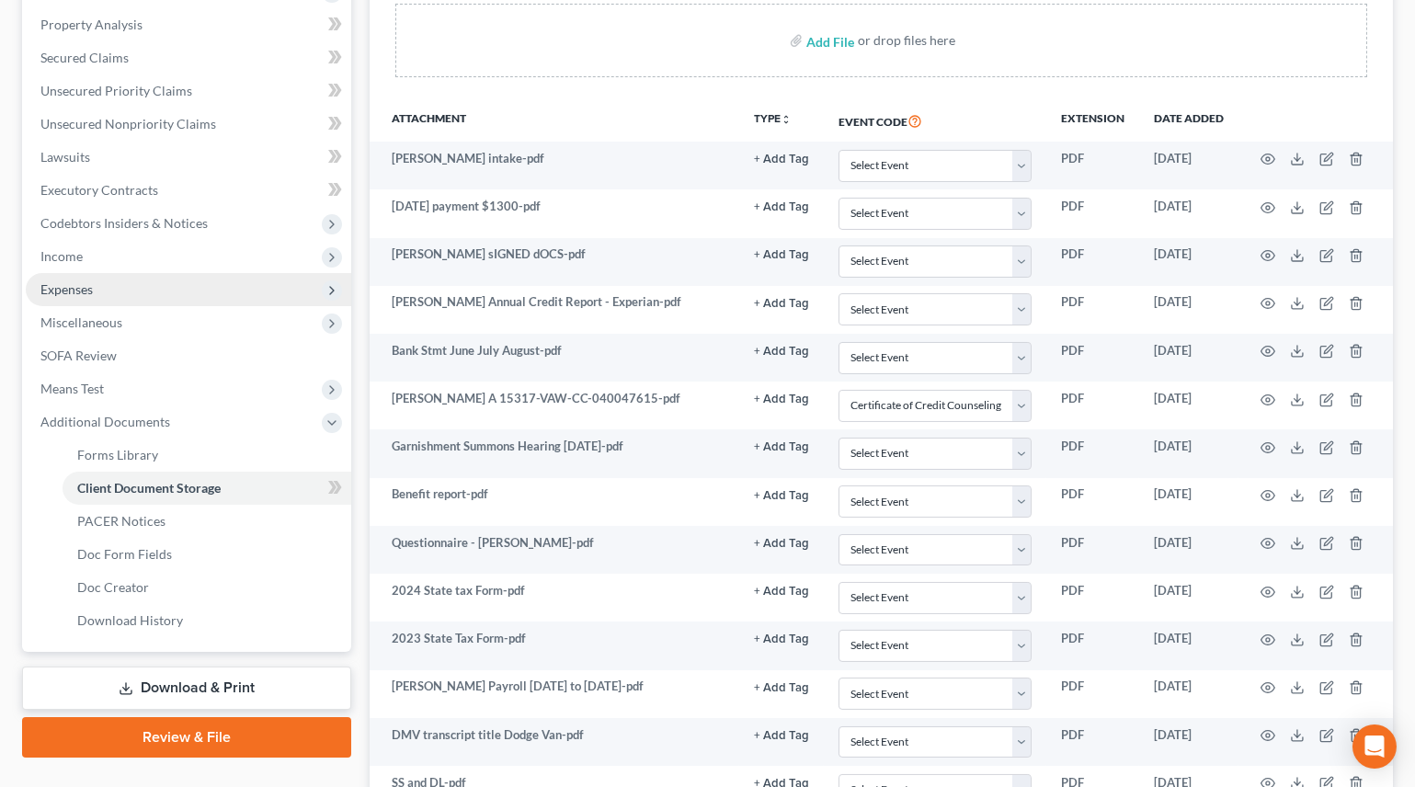
scroll to position [0, 0]
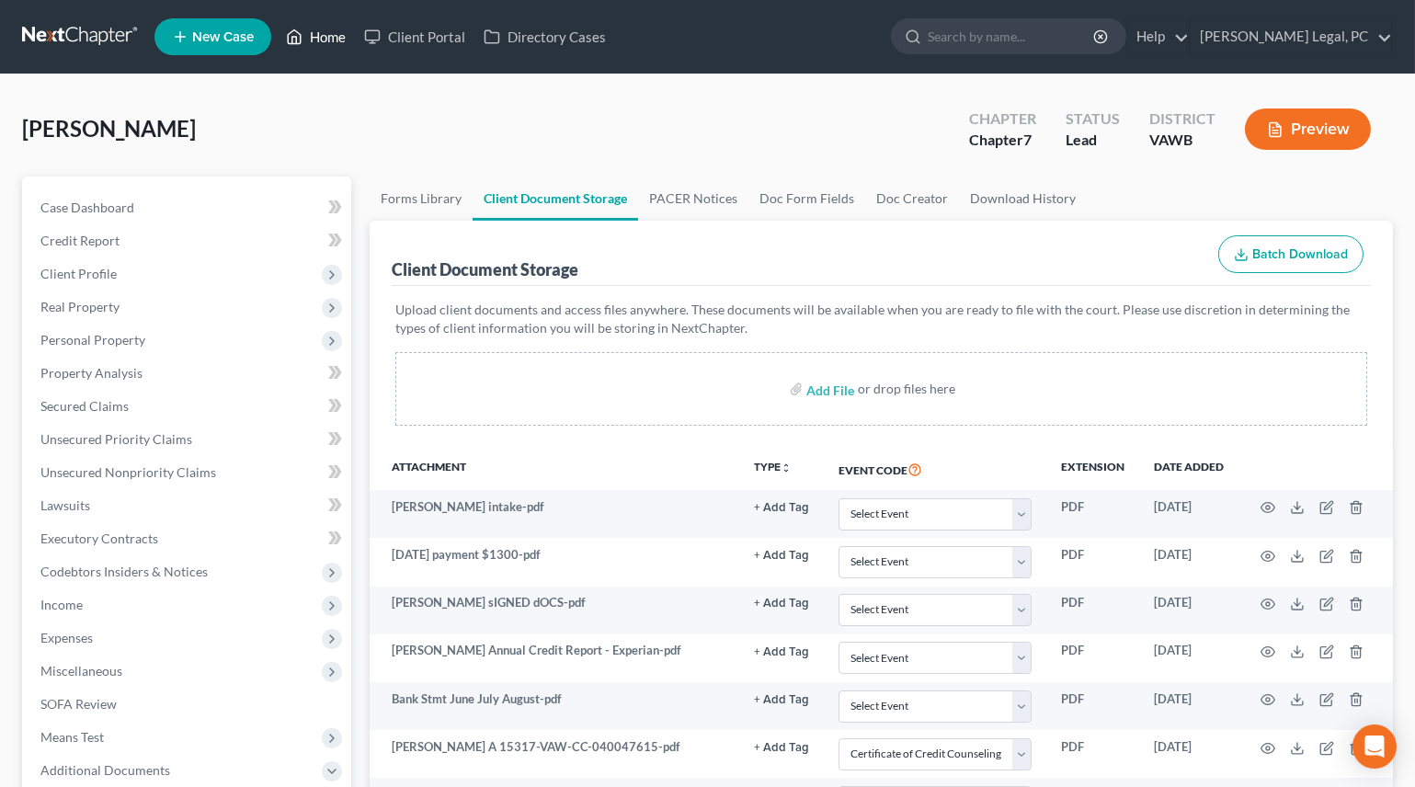
click at [303, 37] on icon at bounding box center [294, 37] width 17 height 22
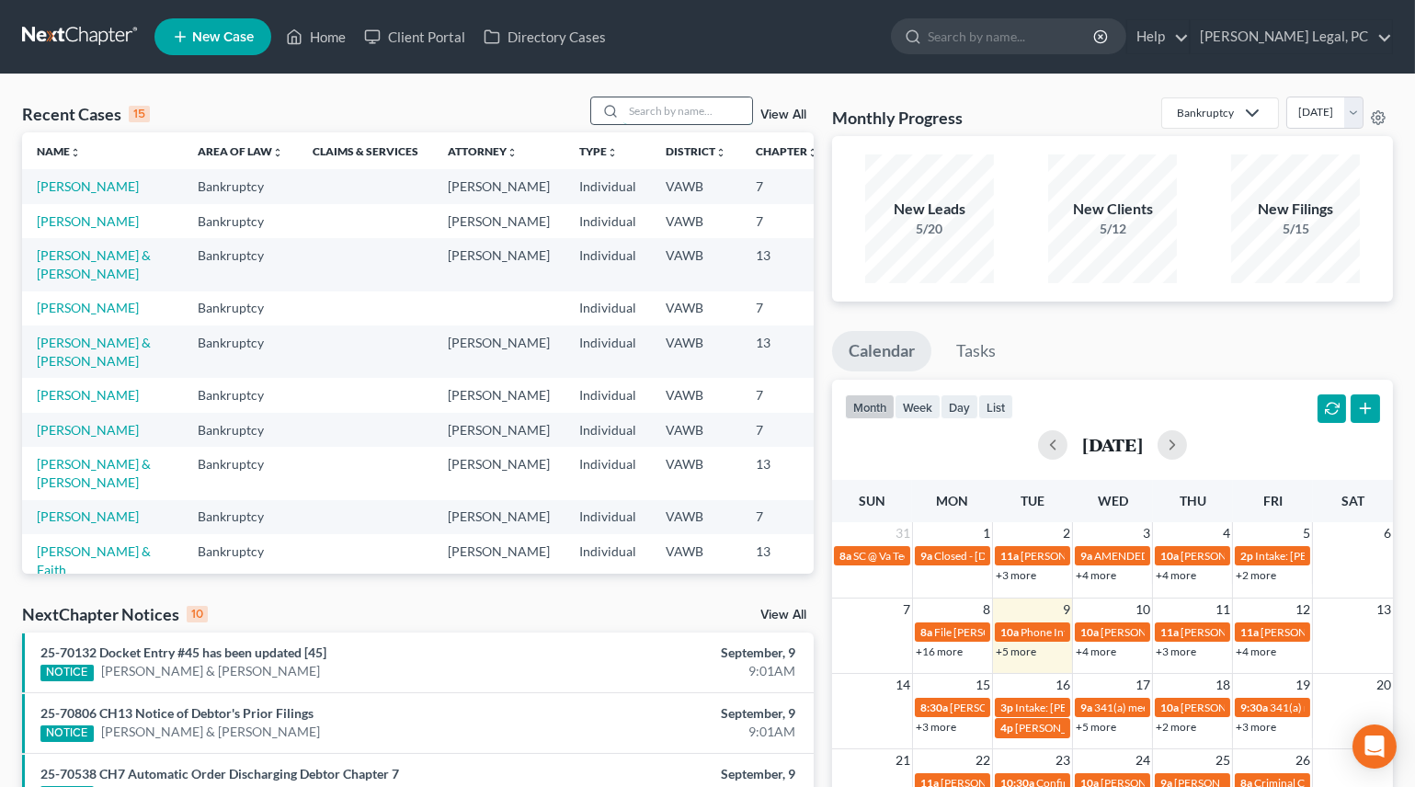
click at [640, 109] on input "search" at bounding box center [687, 110] width 129 height 27
type input "s"
type input "crystal"
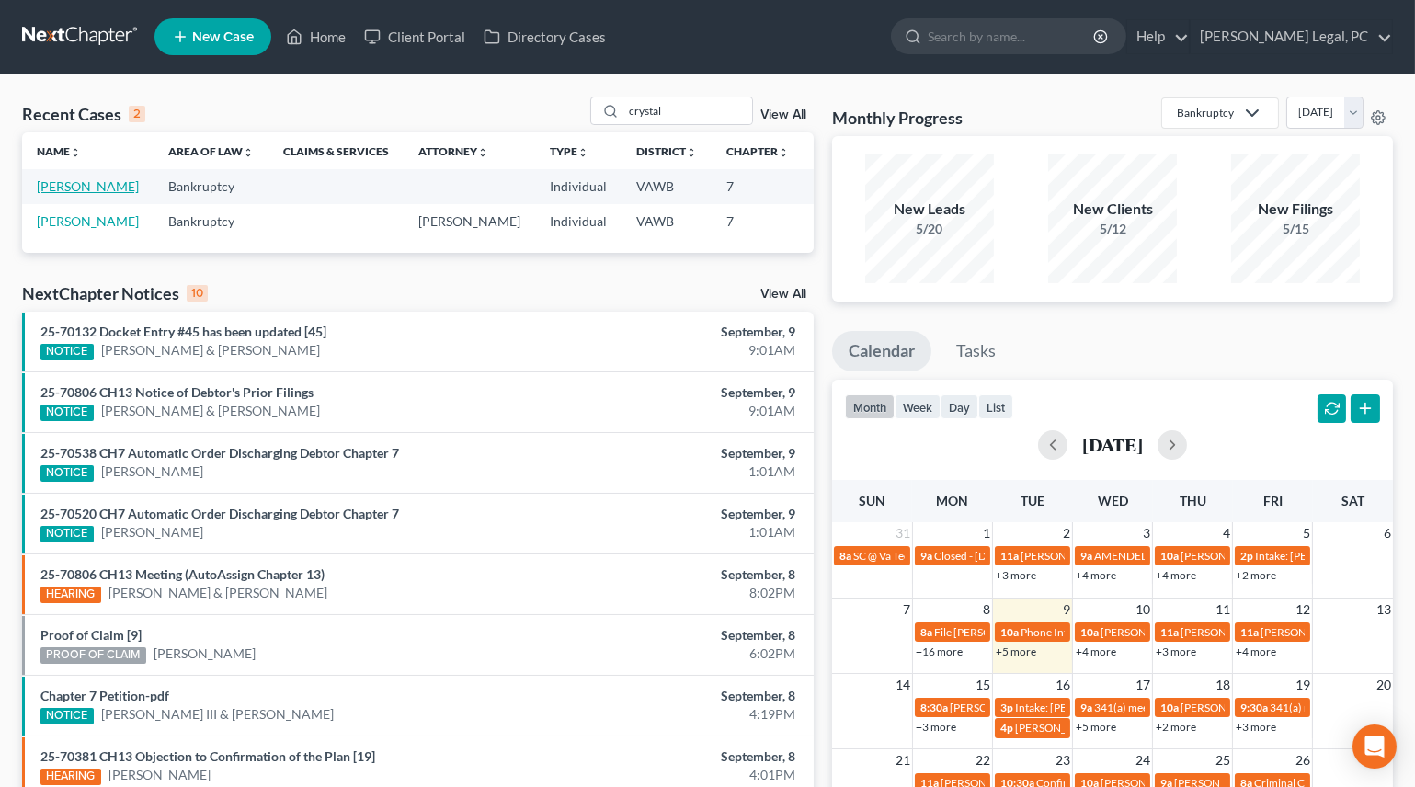
click at [60, 194] on link "[PERSON_NAME]" at bounding box center [88, 186] width 102 height 16
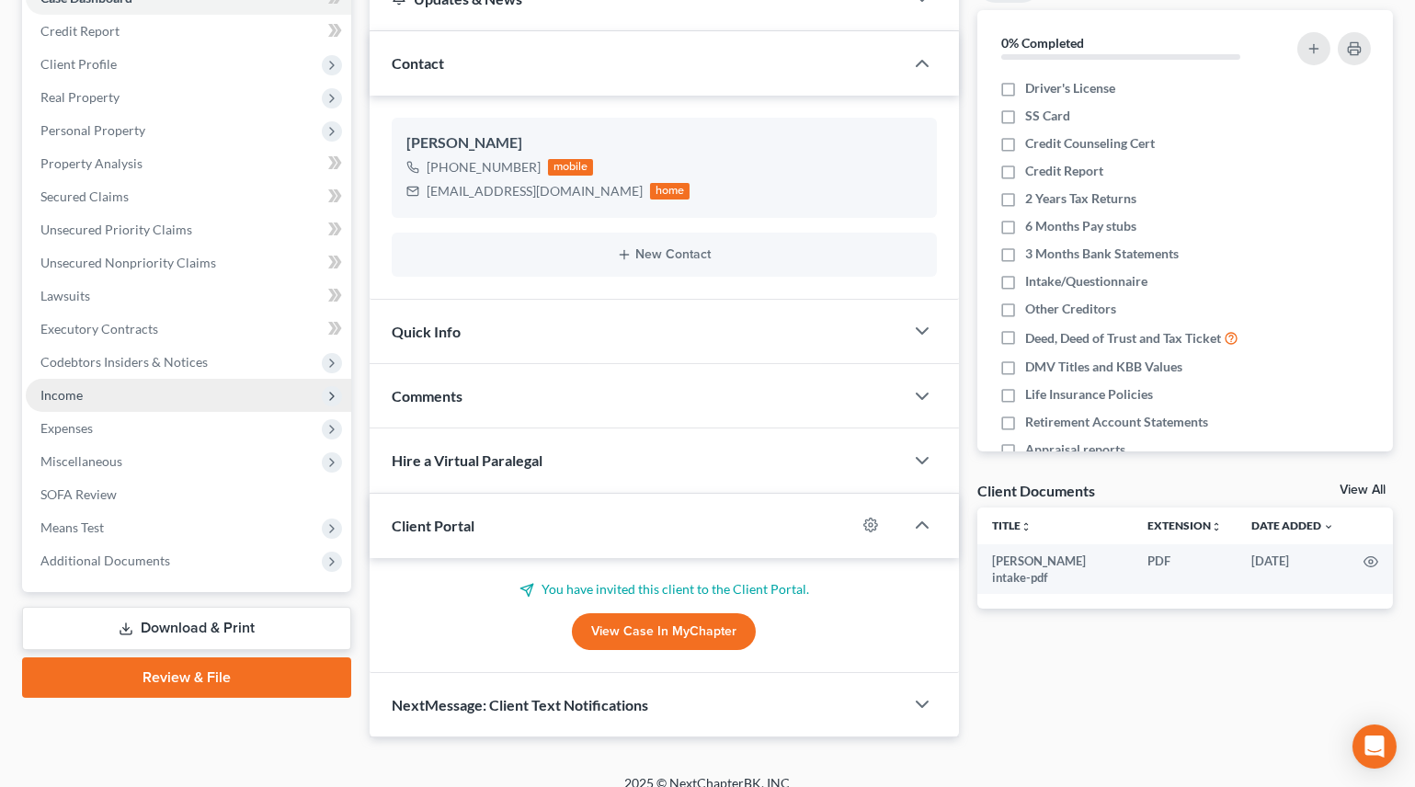
scroll to position [227, 0]
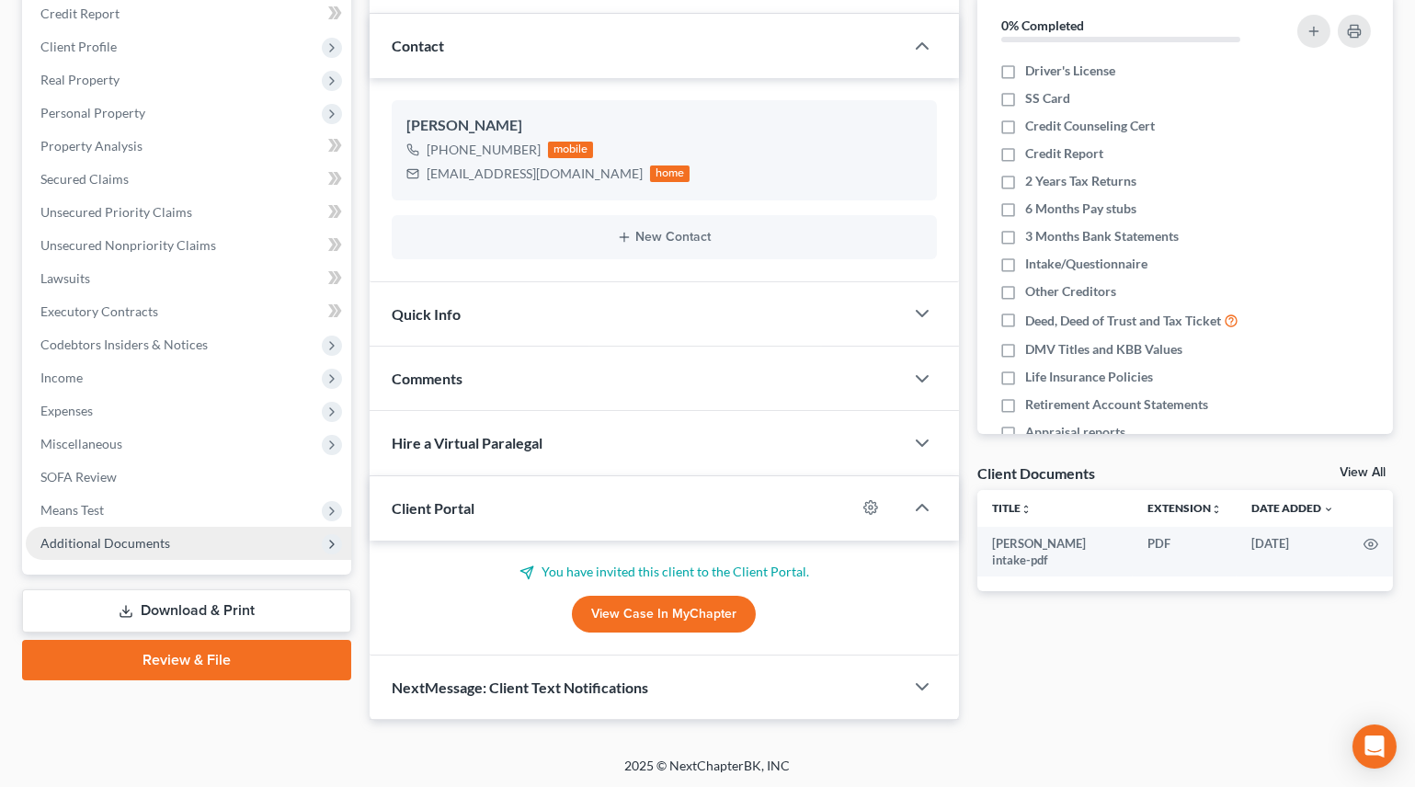
click at [149, 544] on span "Additional Documents" at bounding box center [105, 543] width 130 height 16
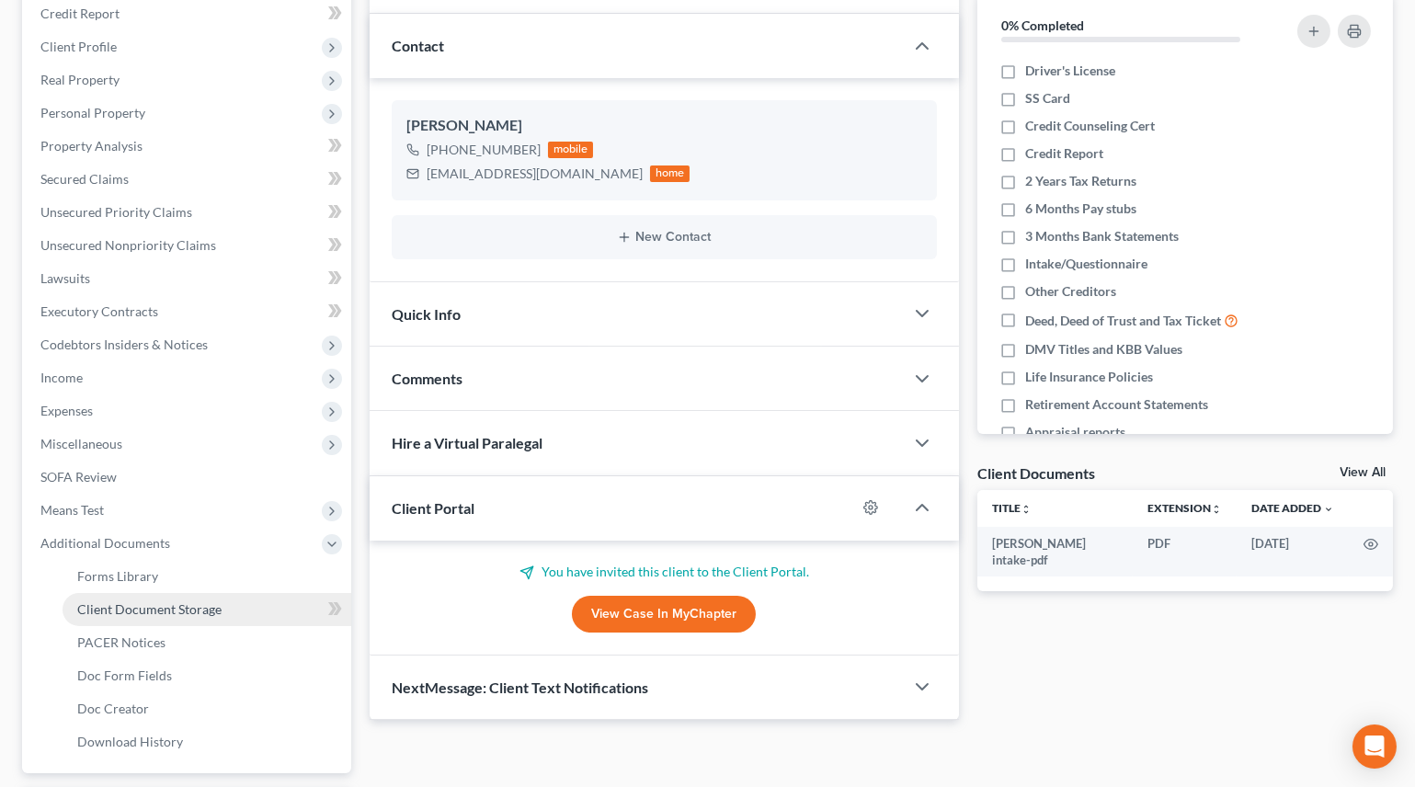
click at [155, 603] on span "Client Document Storage" at bounding box center [149, 609] width 144 height 16
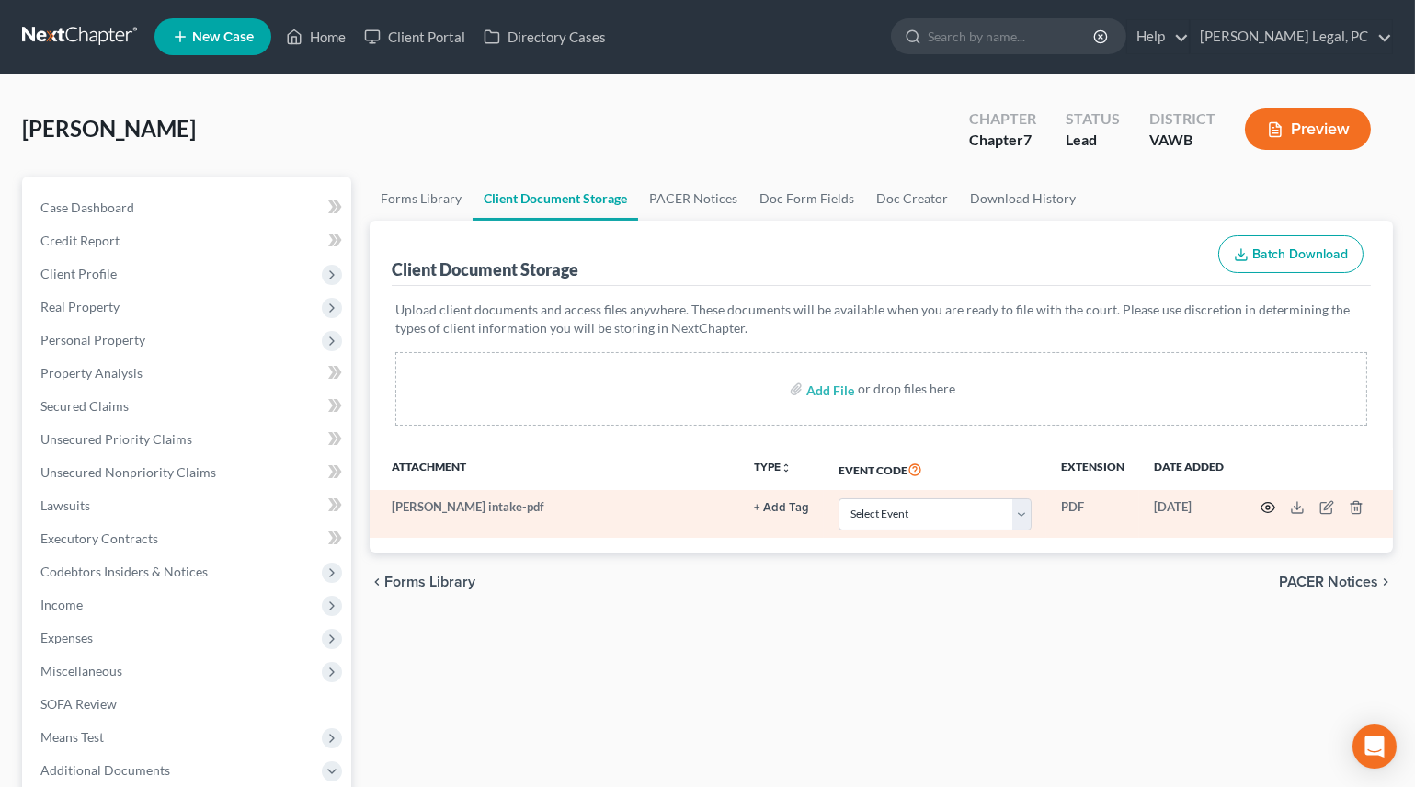
click at [1267, 502] on icon "button" at bounding box center [1268, 507] width 15 height 15
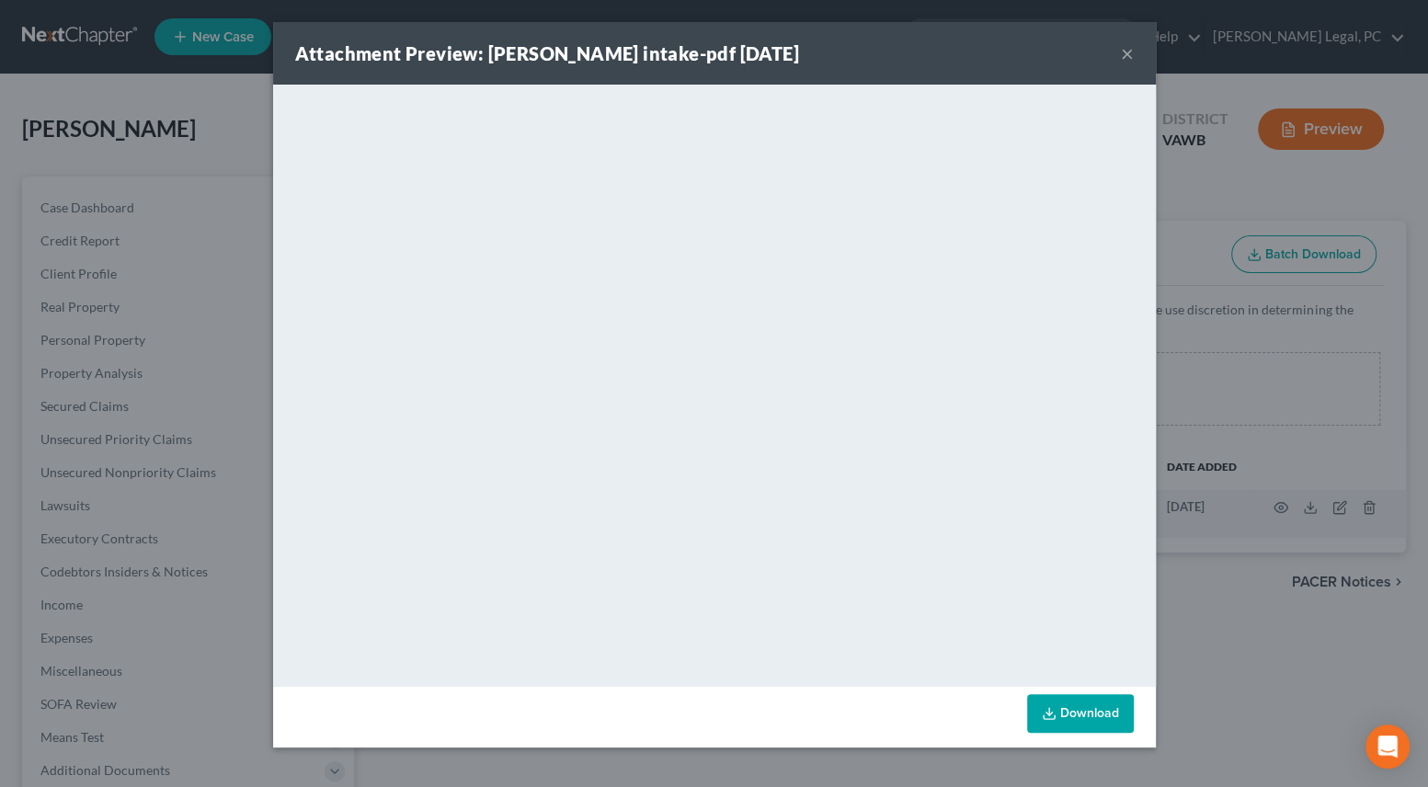
click at [1122, 51] on button "×" at bounding box center [1127, 53] width 13 height 22
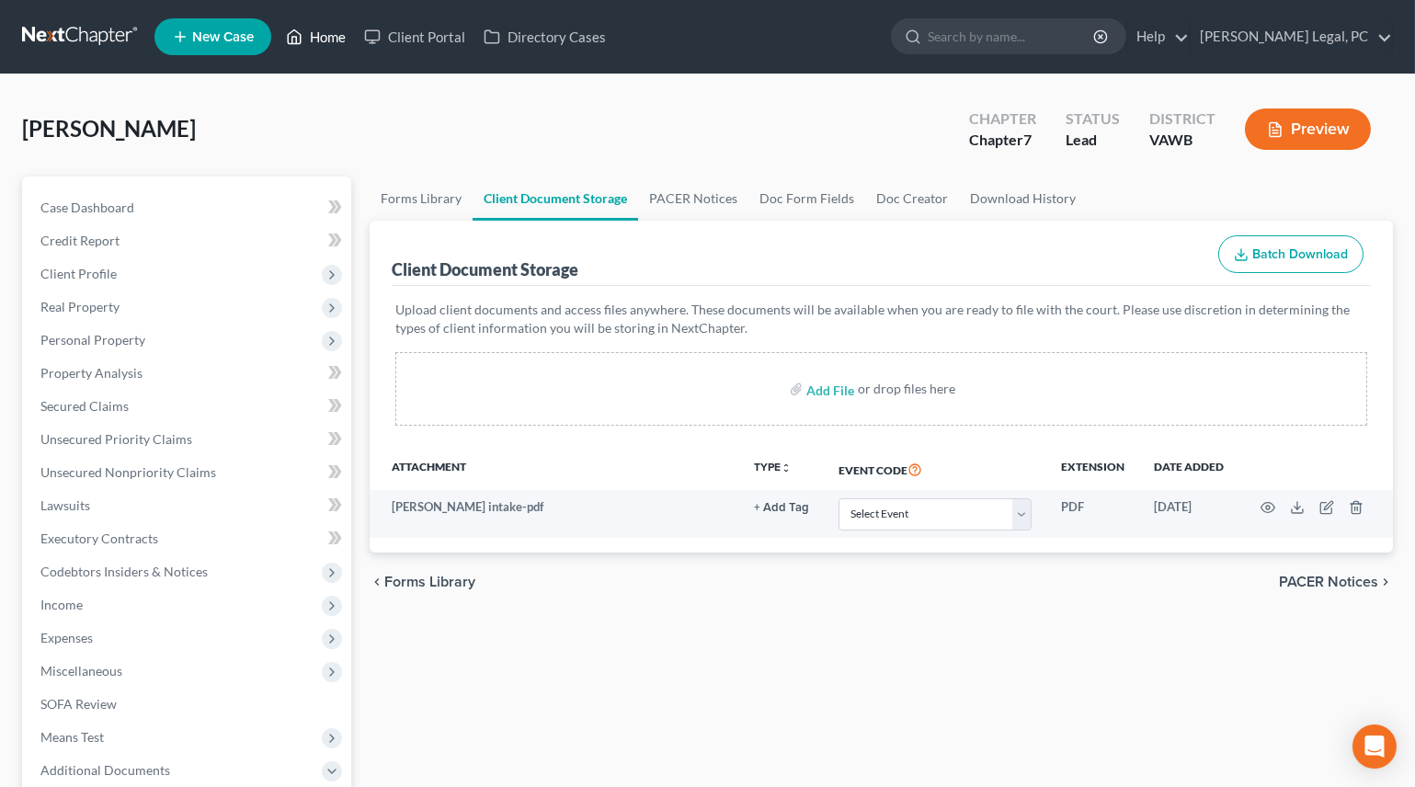
click at [320, 32] on link "Home" at bounding box center [316, 36] width 78 height 33
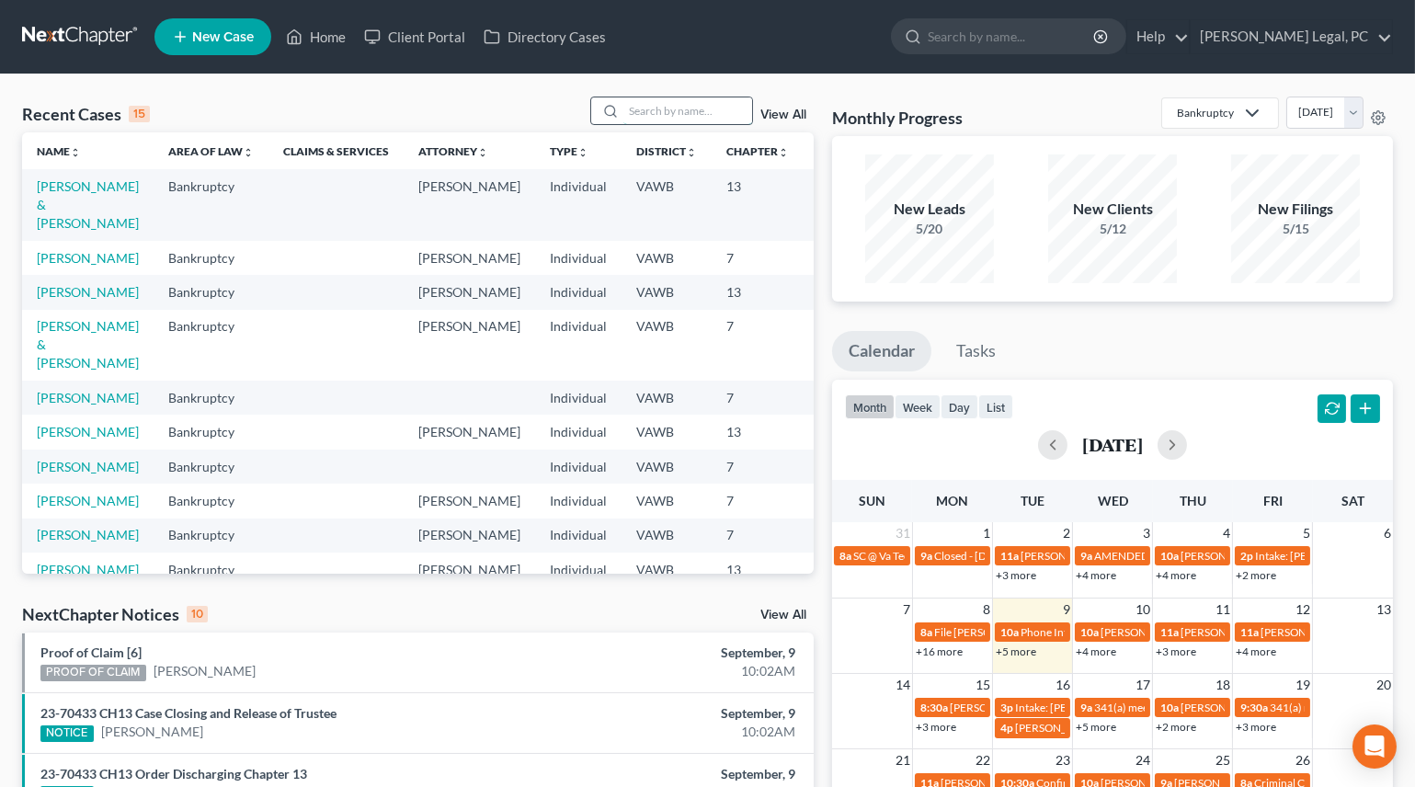
click at [656, 106] on input "search" at bounding box center [687, 110] width 129 height 27
type input "[PERSON_NAME]"
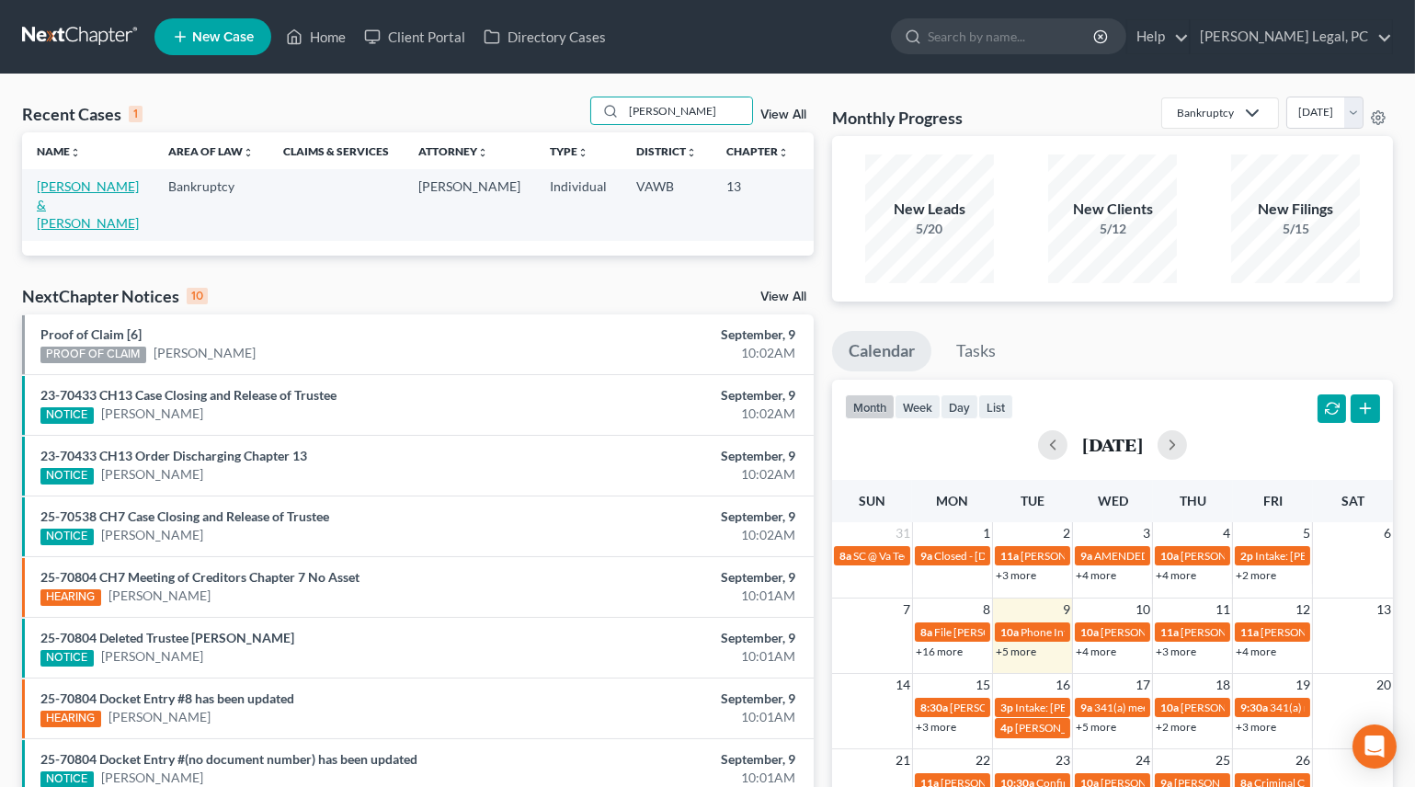
click at [92, 201] on link "[PERSON_NAME] & [PERSON_NAME]" at bounding box center [88, 204] width 102 height 52
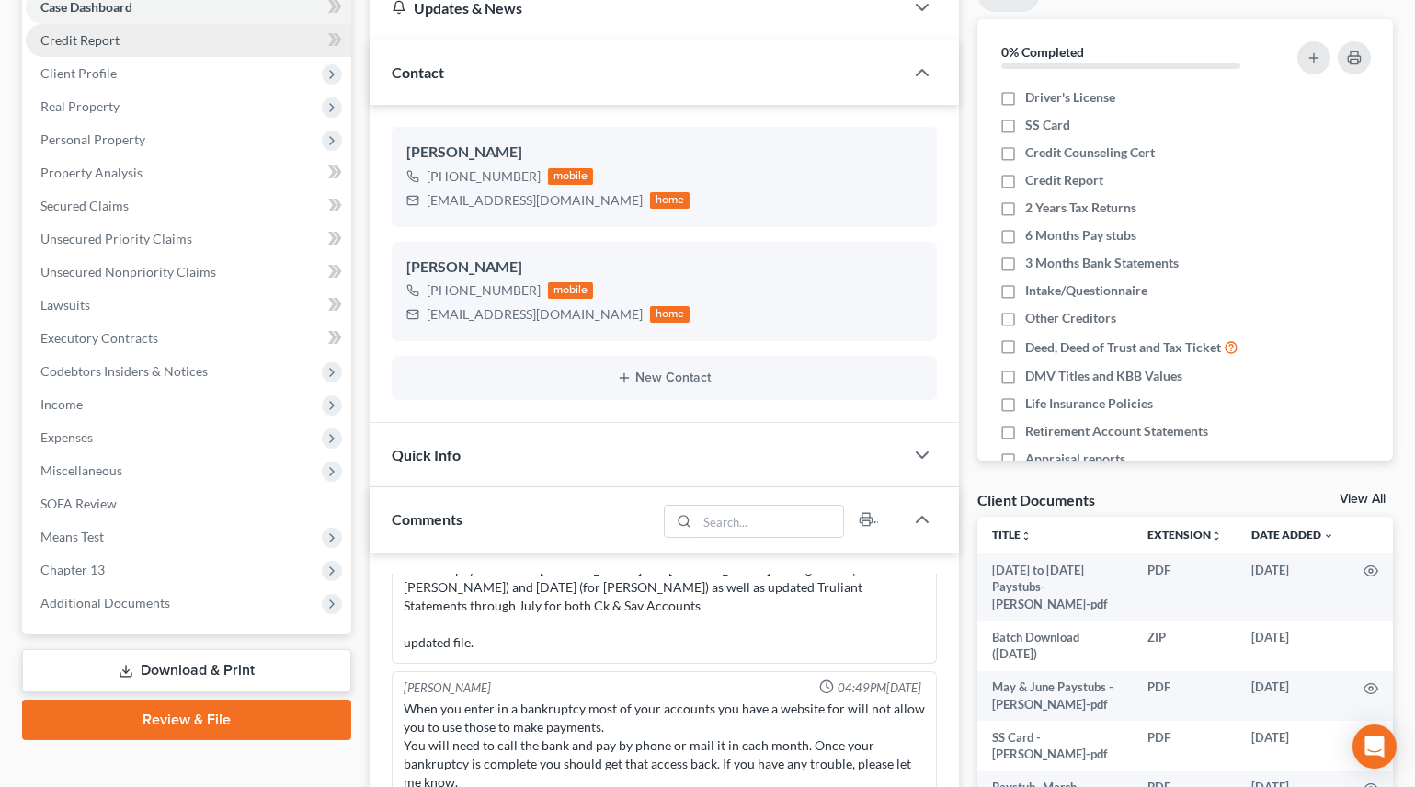
scroll to position [250, 0]
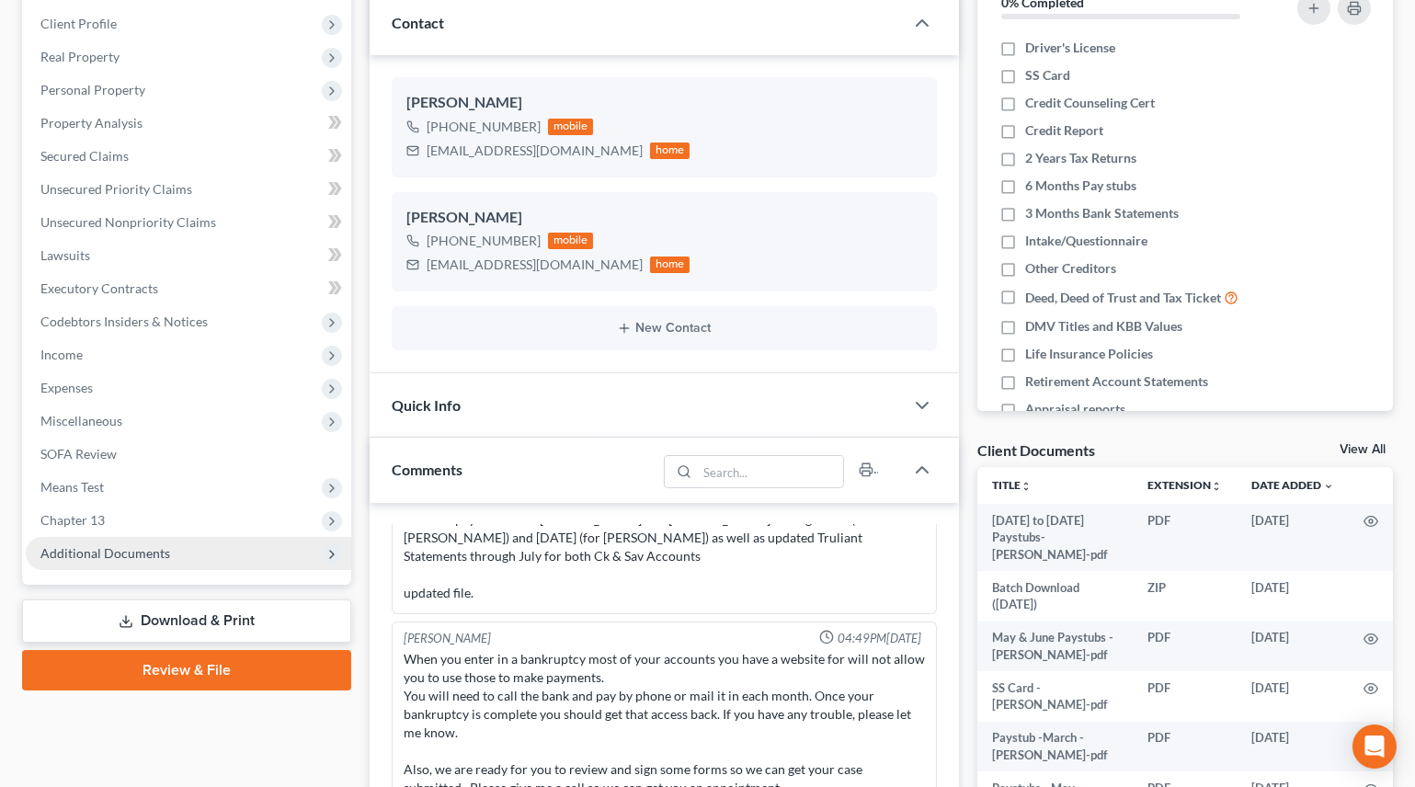
click at [68, 550] on span "Additional Documents" at bounding box center [105, 553] width 130 height 16
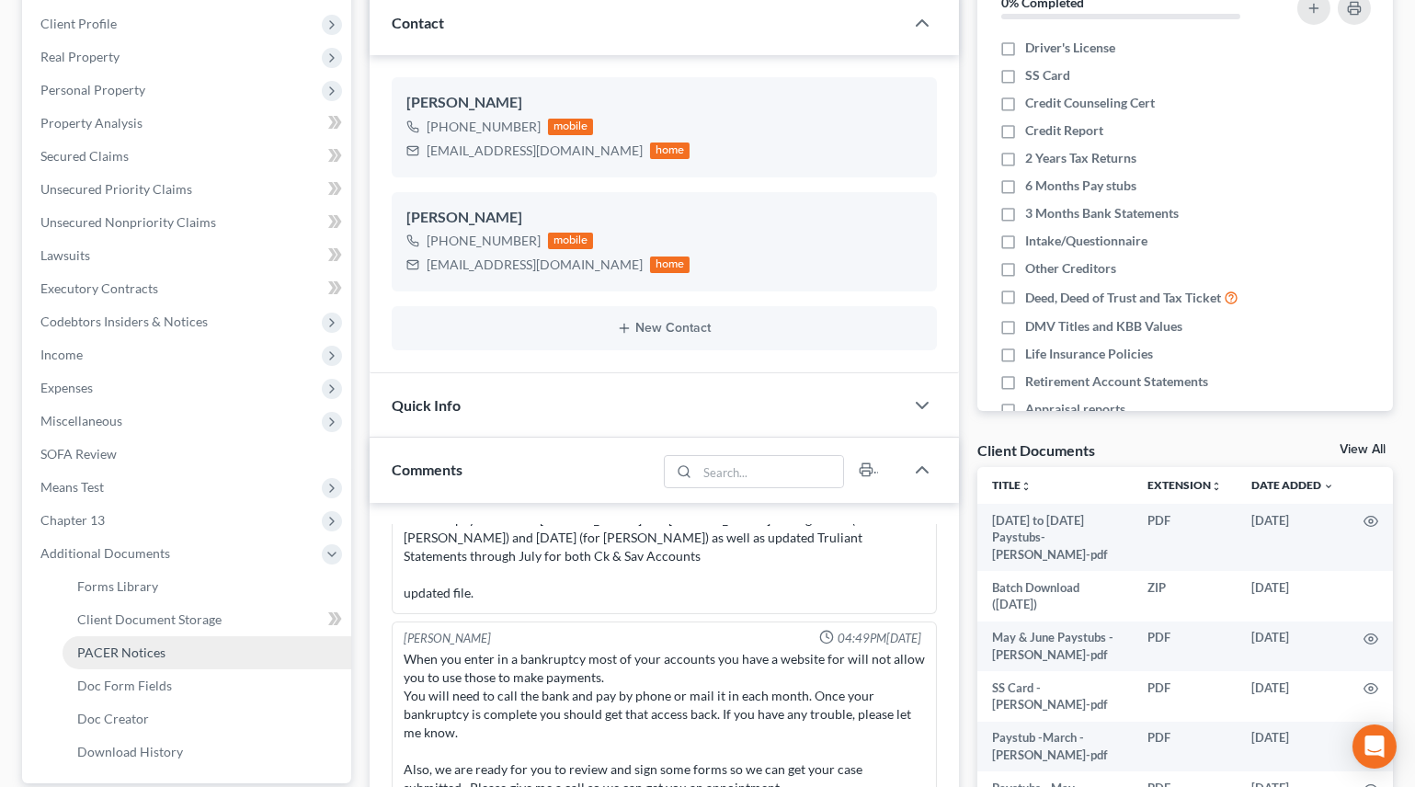
click at [108, 645] on span "PACER Notices" at bounding box center [121, 653] width 88 height 16
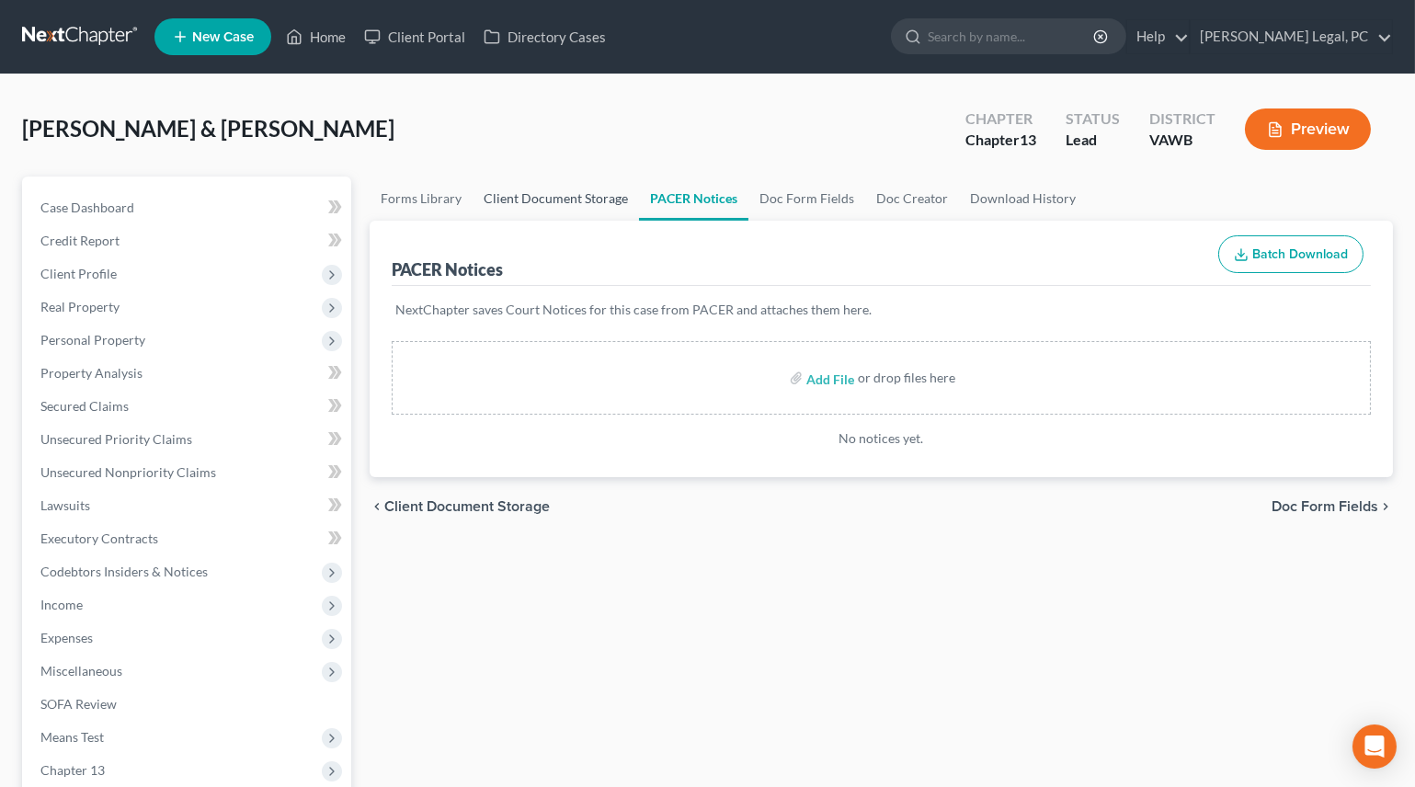
click at [598, 188] on link "Client Document Storage" at bounding box center [556, 199] width 166 height 44
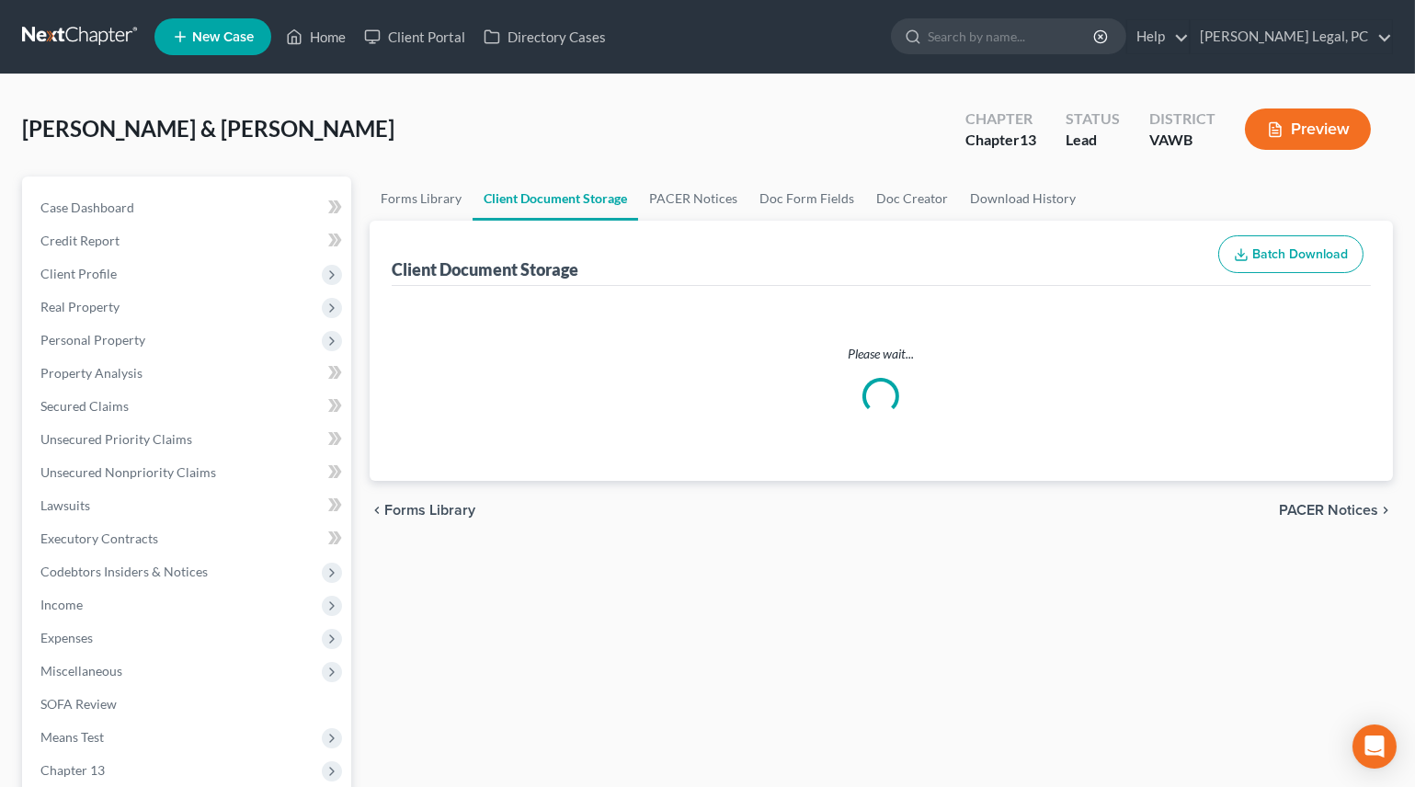
select select "0"
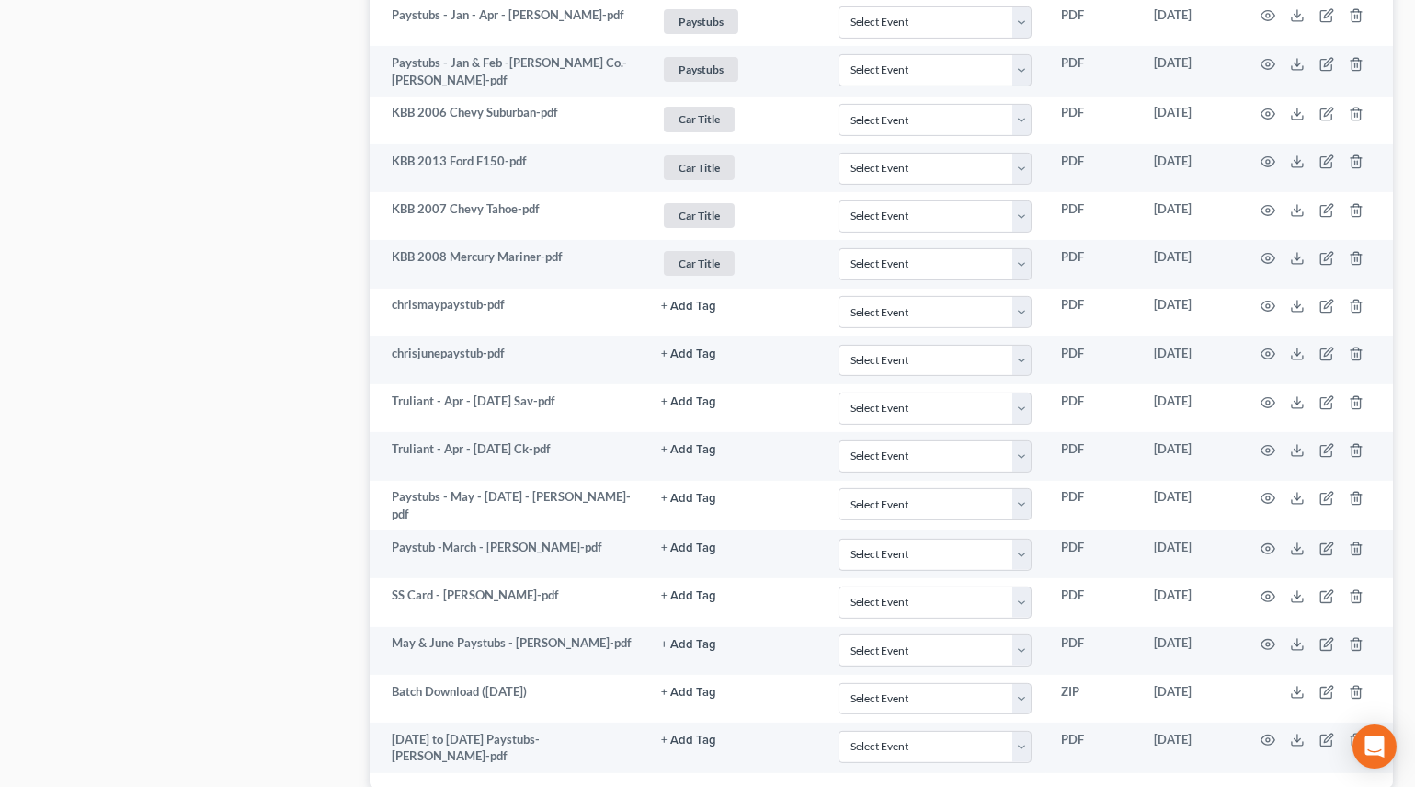
scroll to position [1529, 0]
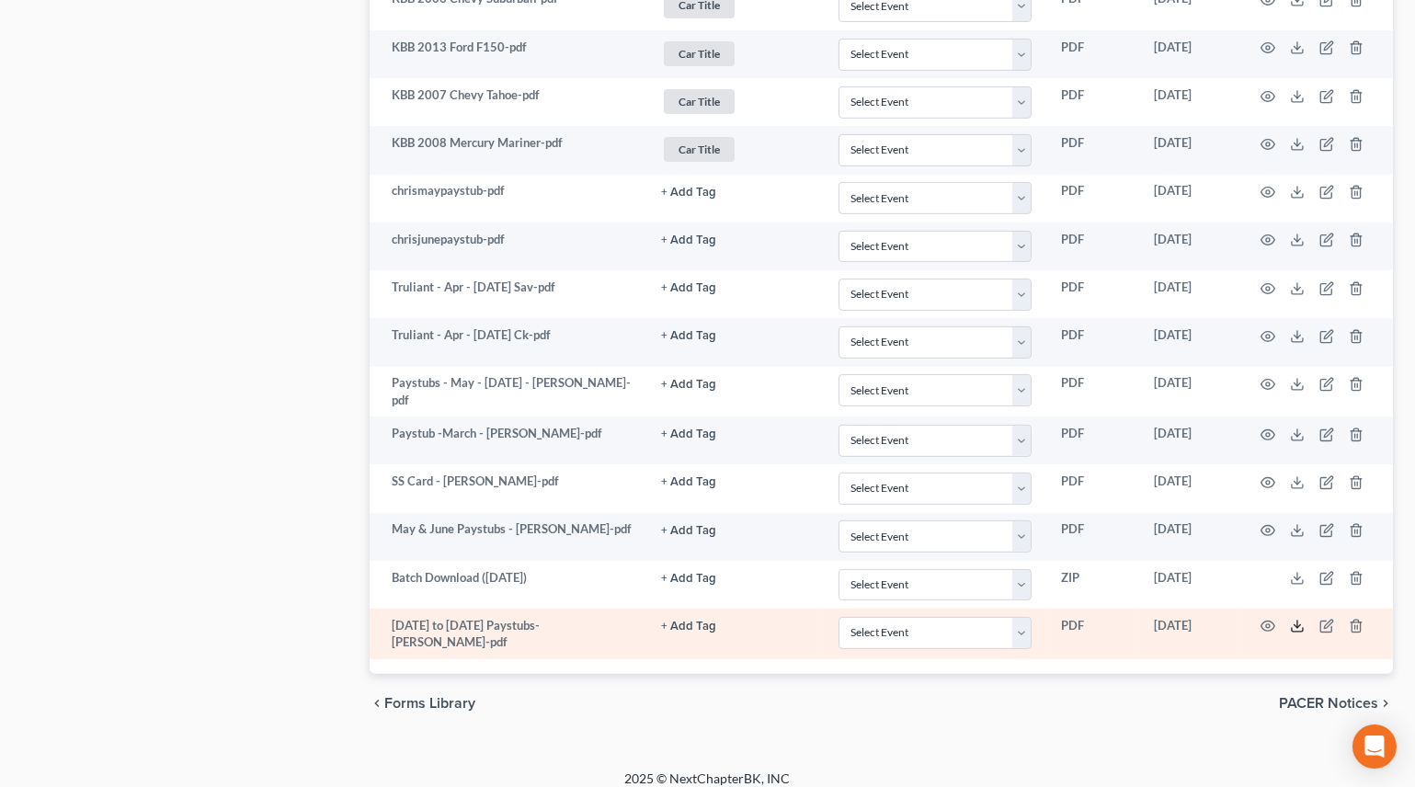
click at [1299, 625] on polyline at bounding box center [1298, 626] width 6 height 3
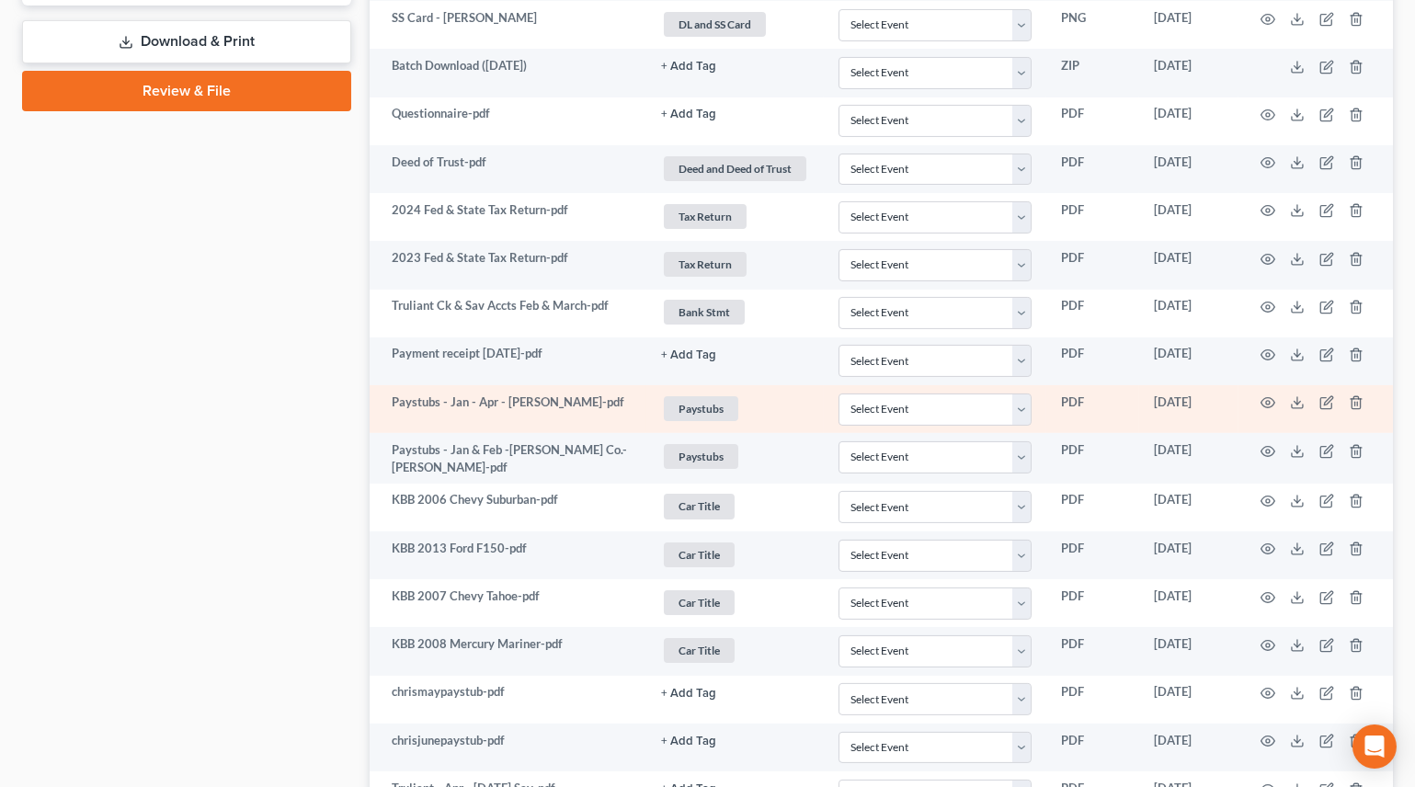
scroll to position [526, 0]
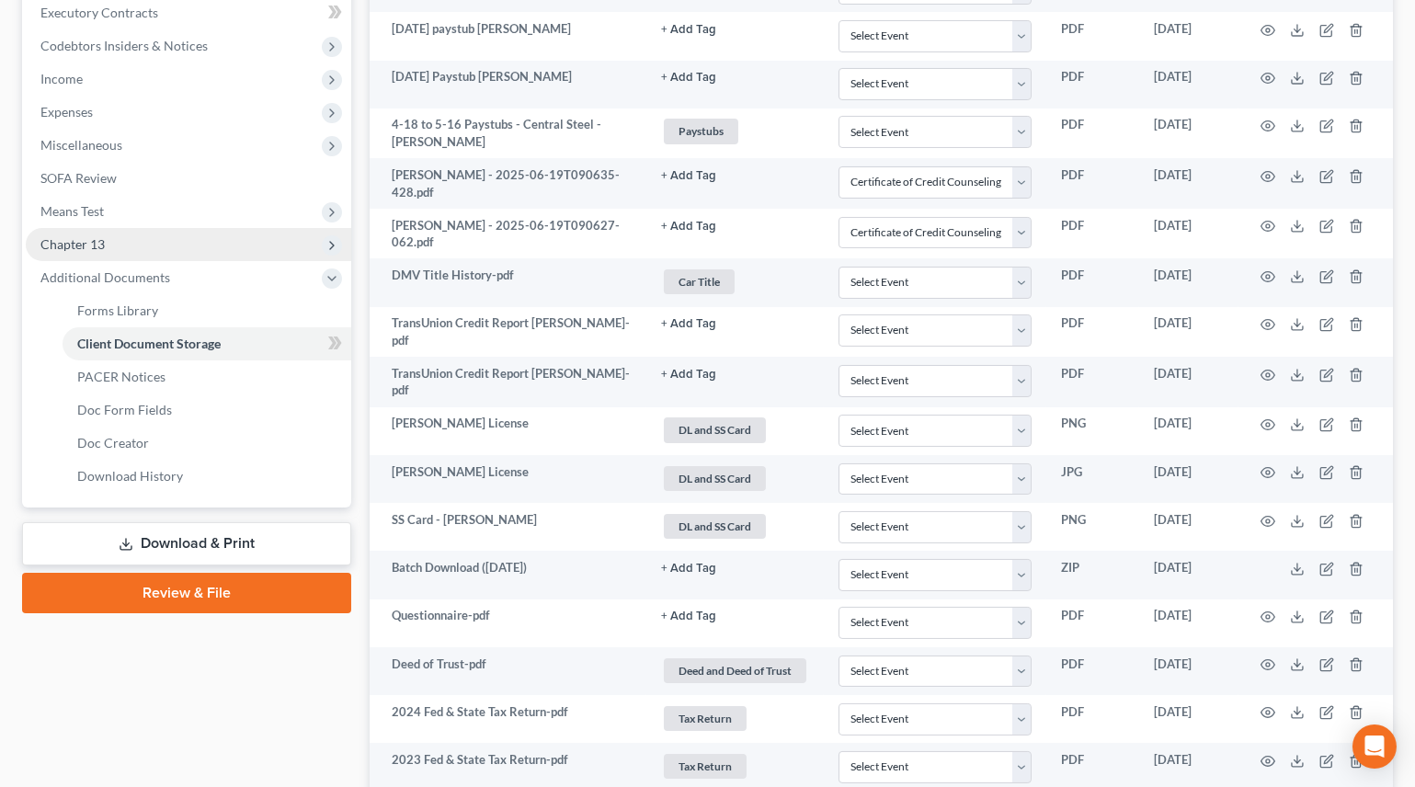
click at [72, 248] on span "Chapter 13" at bounding box center [72, 244] width 64 height 16
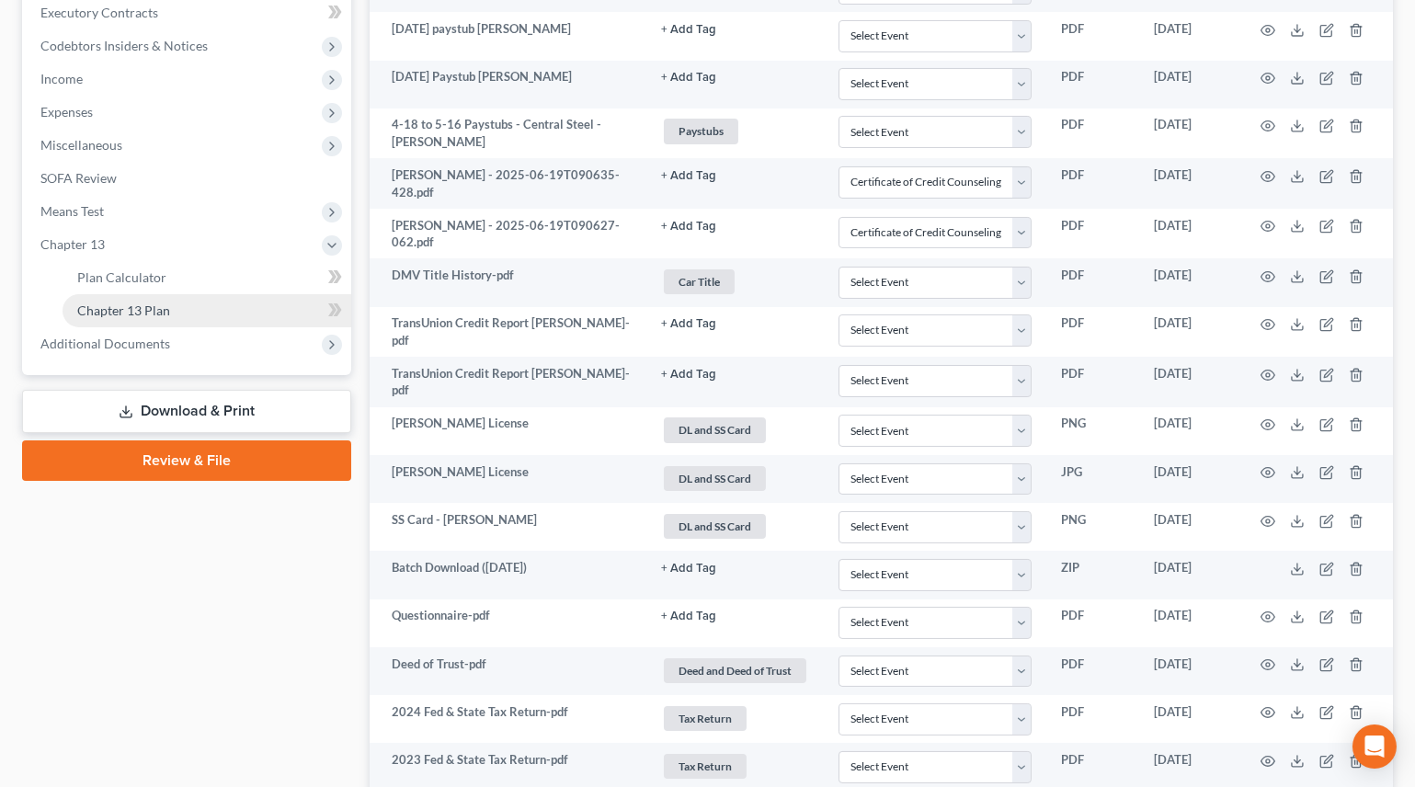
click at [90, 298] on link "Chapter 13 Plan" at bounding box center [207, 310] width 289 height 33
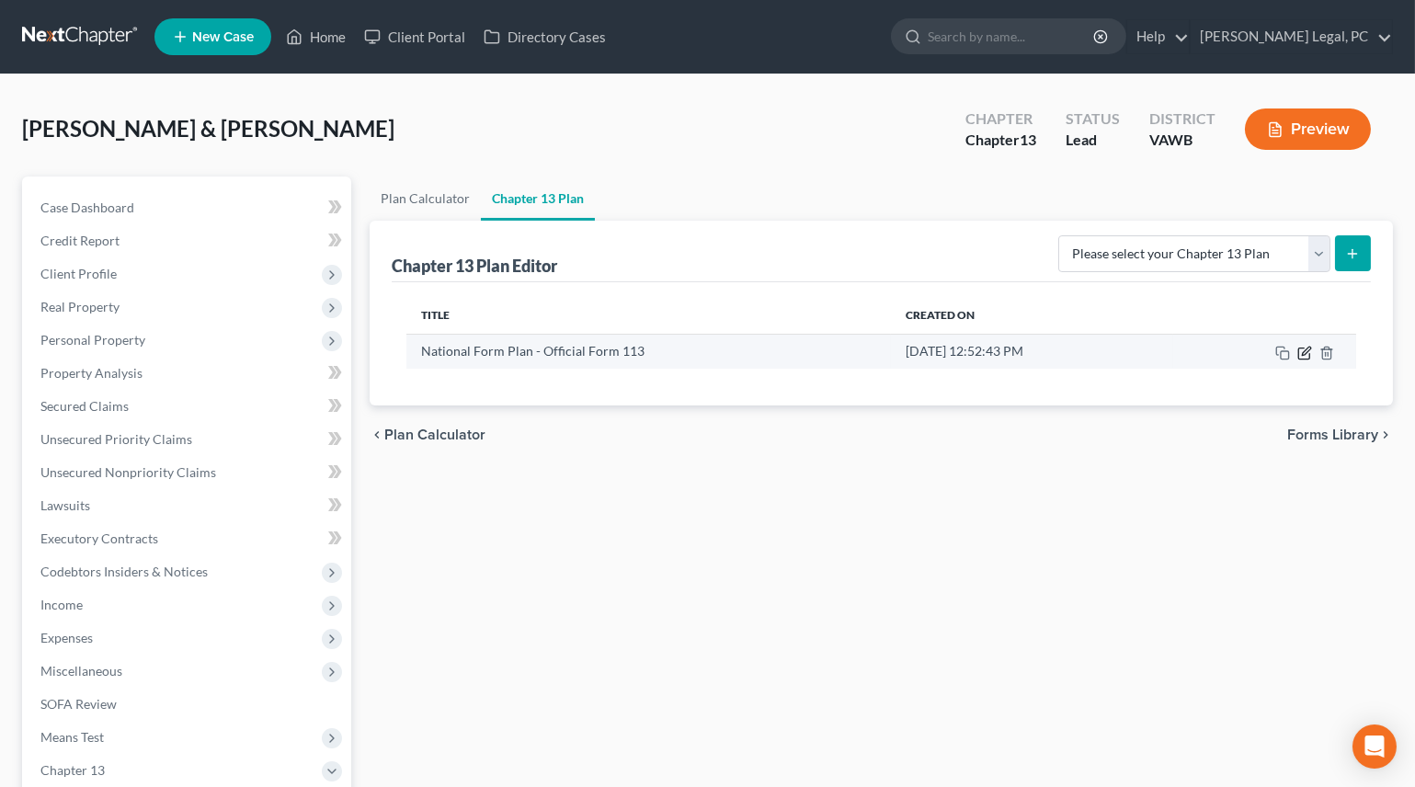
click at [1298, 357] on icon "button" at bounding box center [1303, 353] width 11 height 11
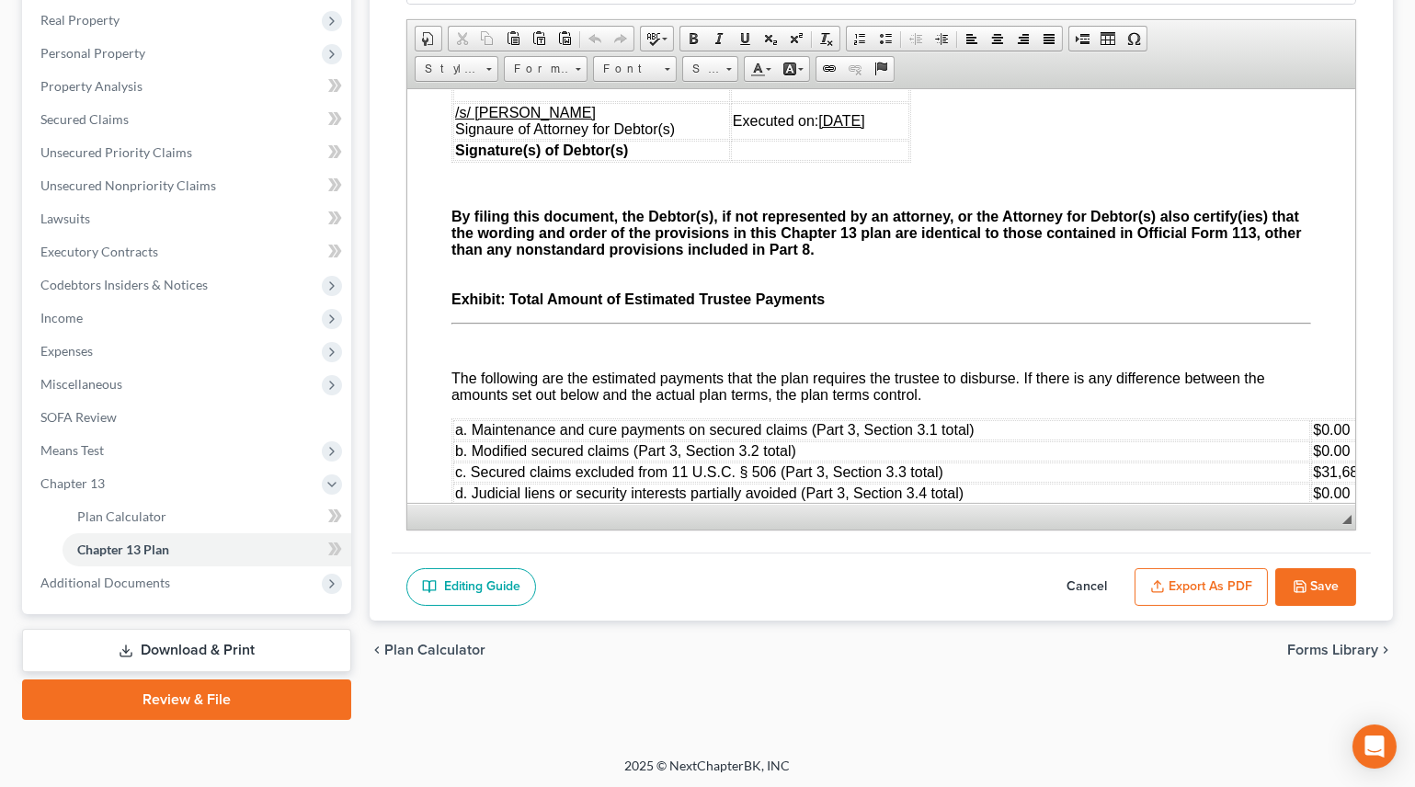
scroll to position [5767, 0]
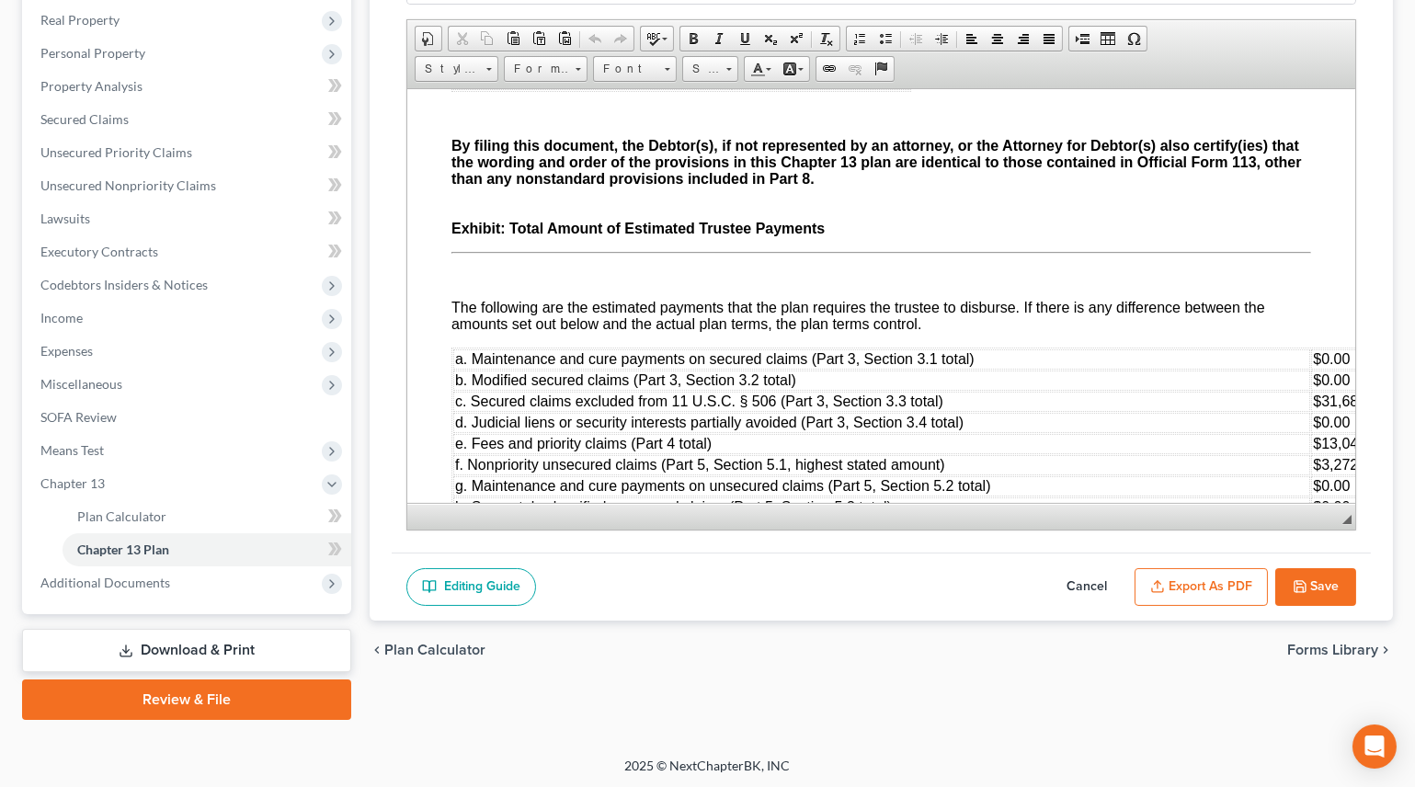
click at [820, 57] on u "[DATE]" at bounding box center [840, 49] width 46 height 16
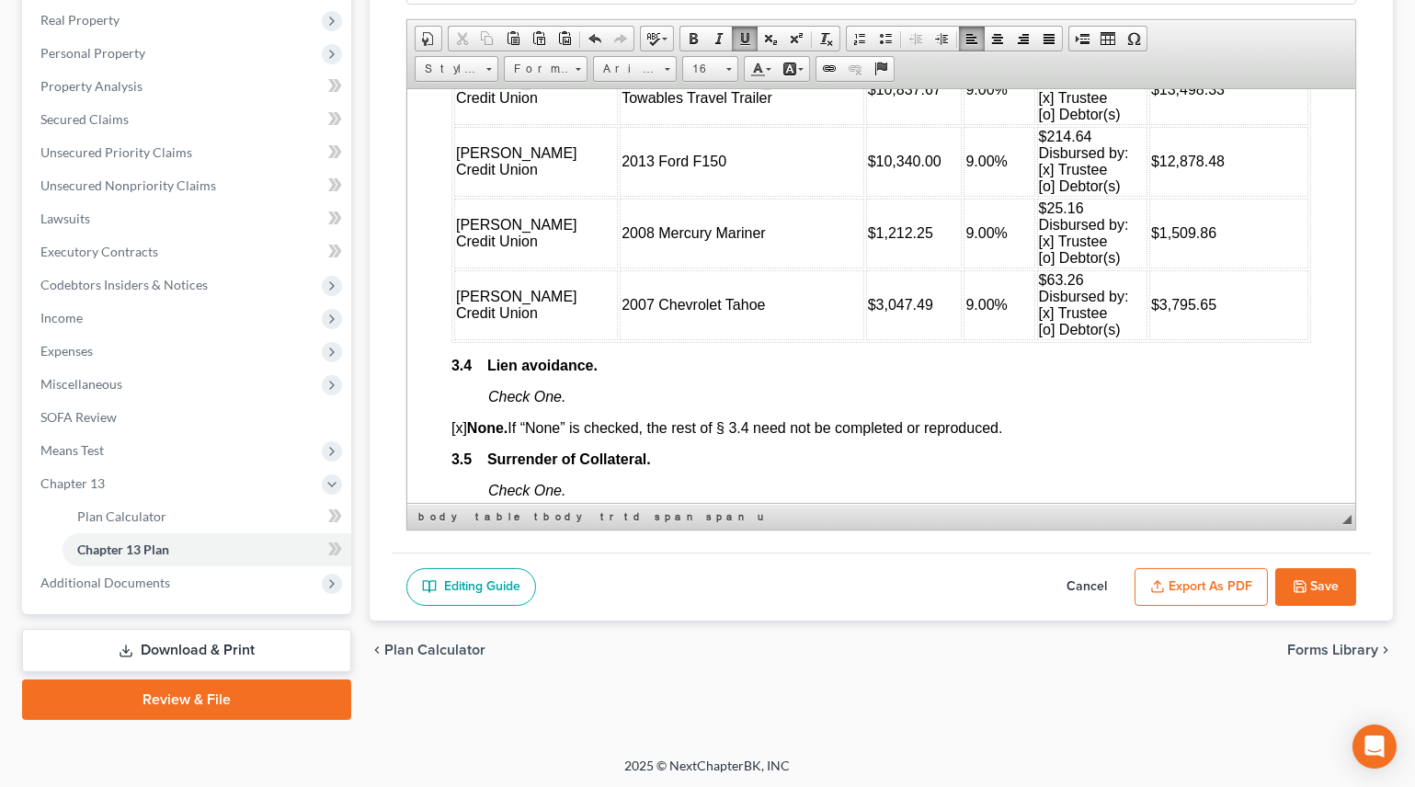
scroll to position [2675, 0]
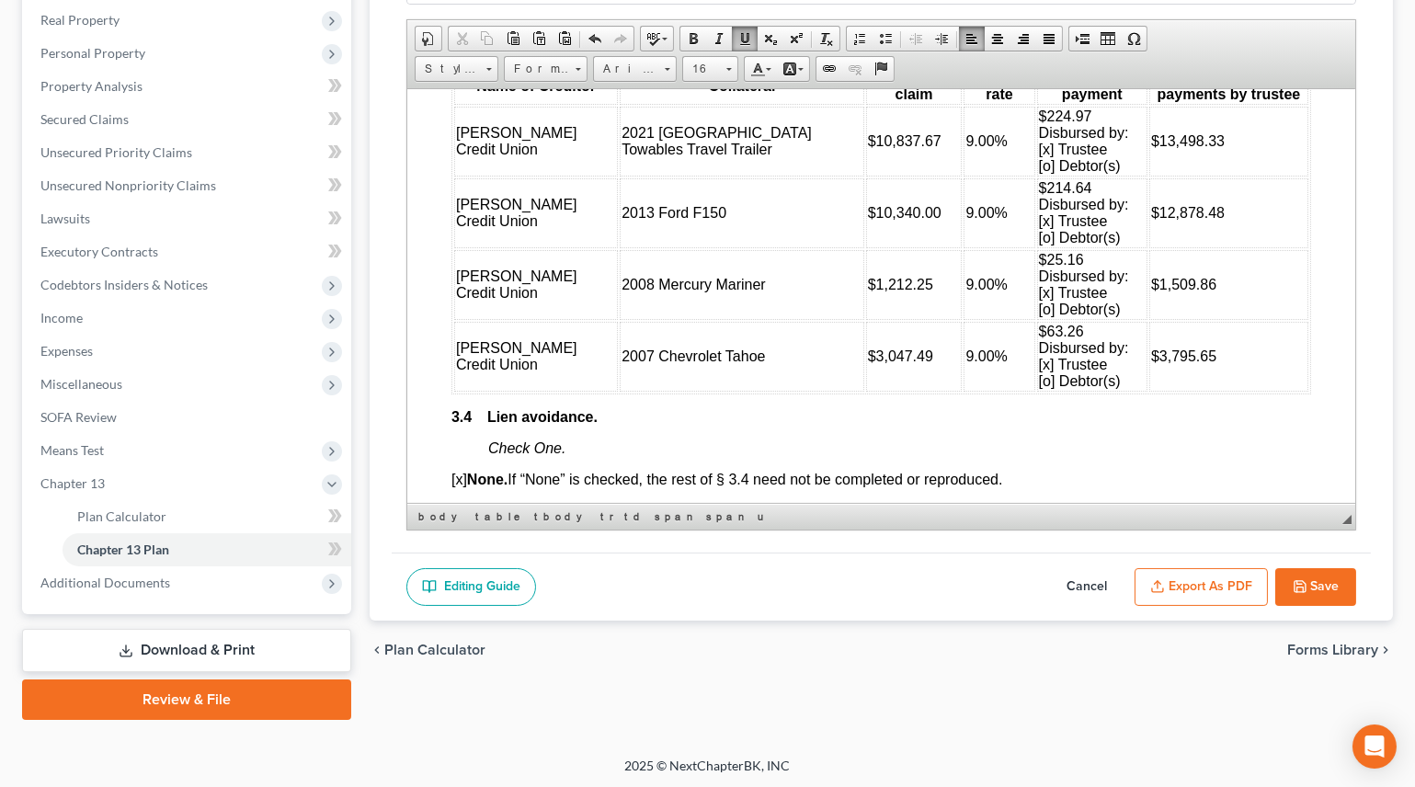
click at [1298, 579] on icon "button" at bounding box center [1300, 586] width 15 height 15
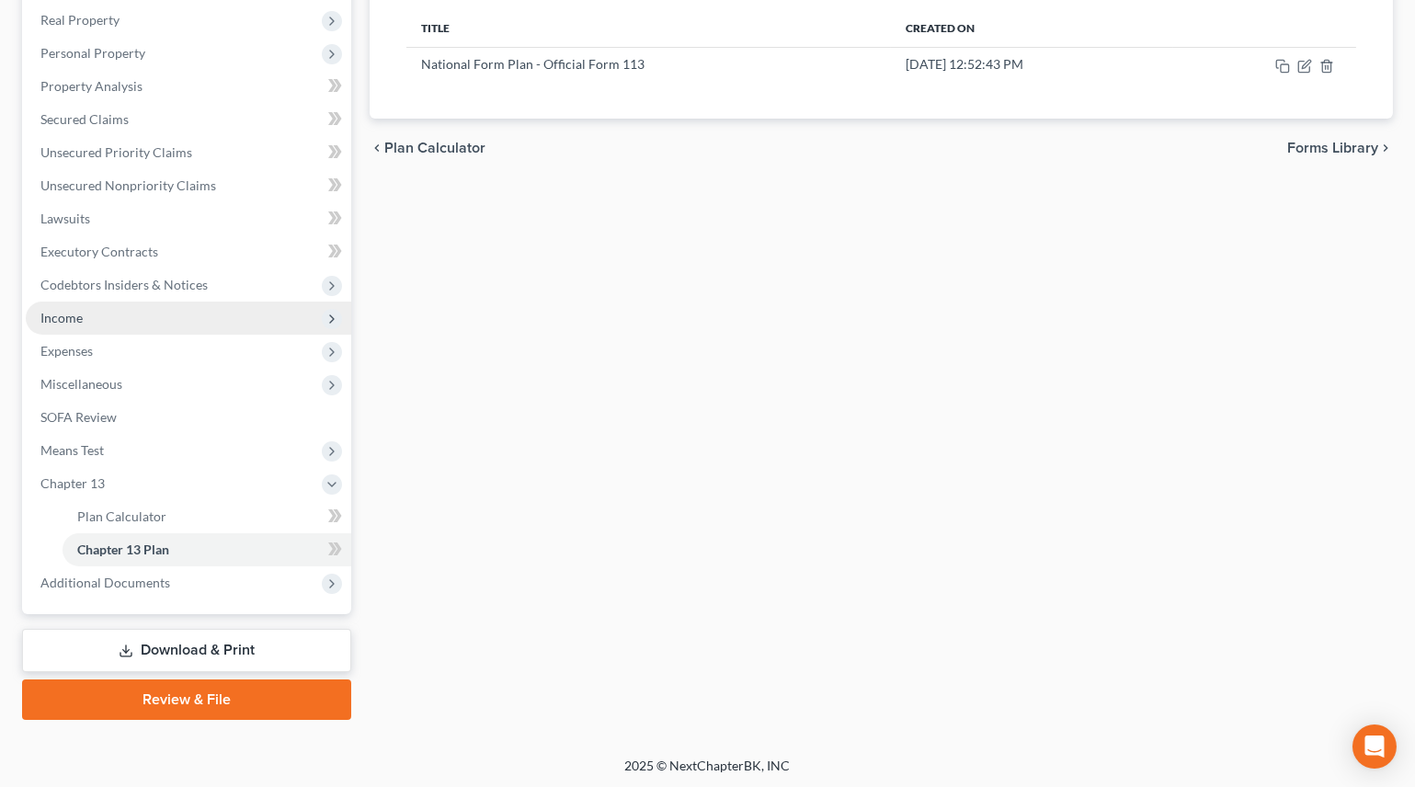
click at [67, 313] on span "Income" at bounding box center [61, 318] width 42 height 16
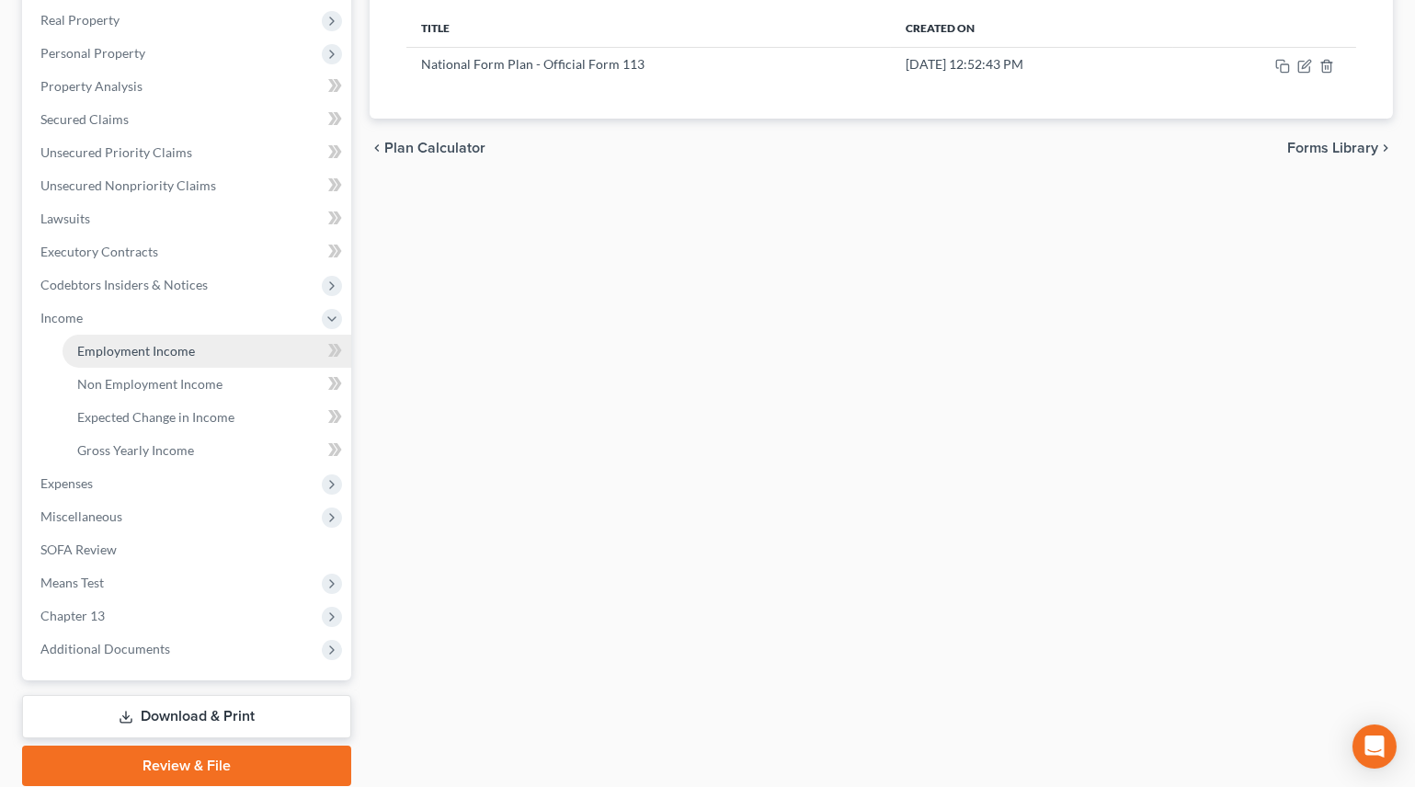
click at [100, 346] on span "Employment Income" at bounding box center [136, 351] width 118 height 16
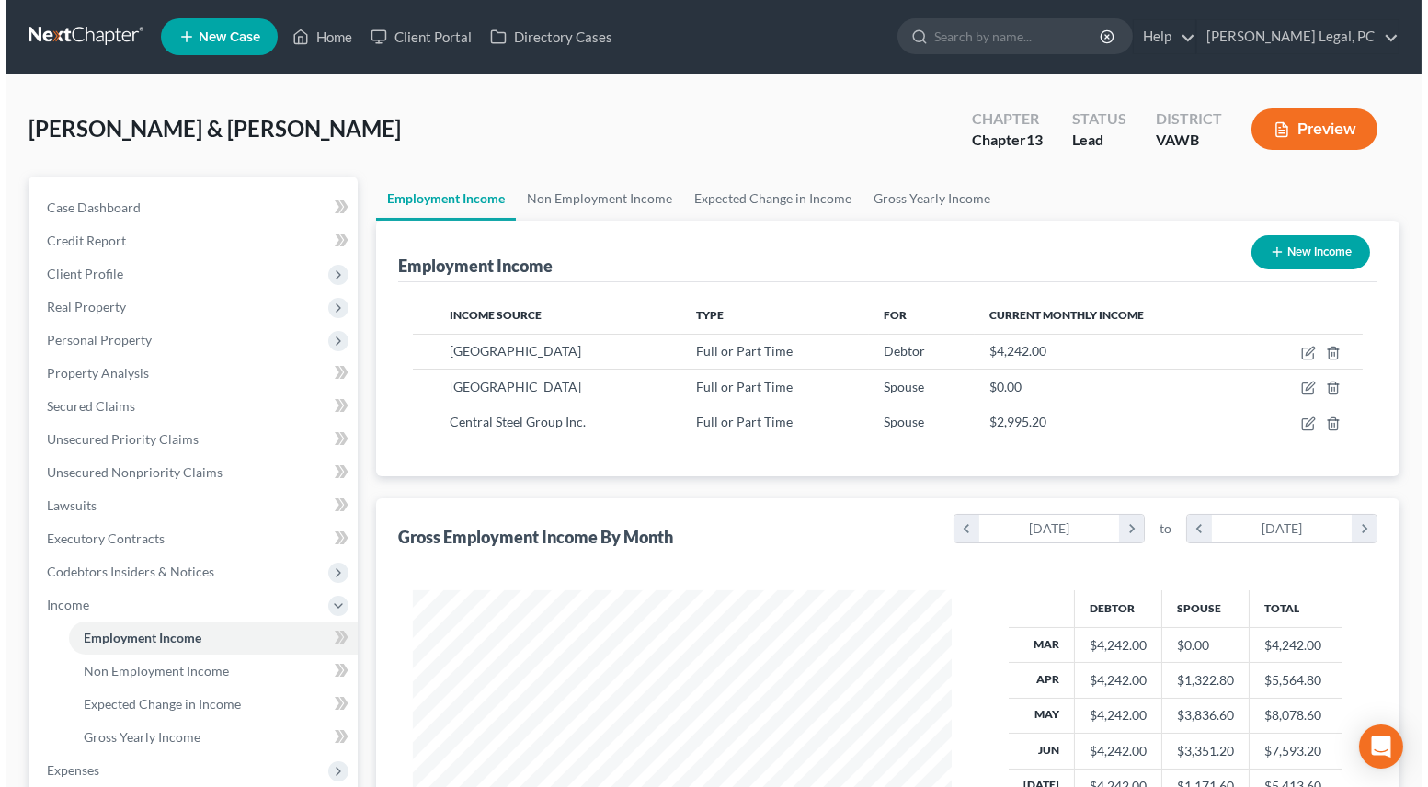
scroll to position [329, 575]
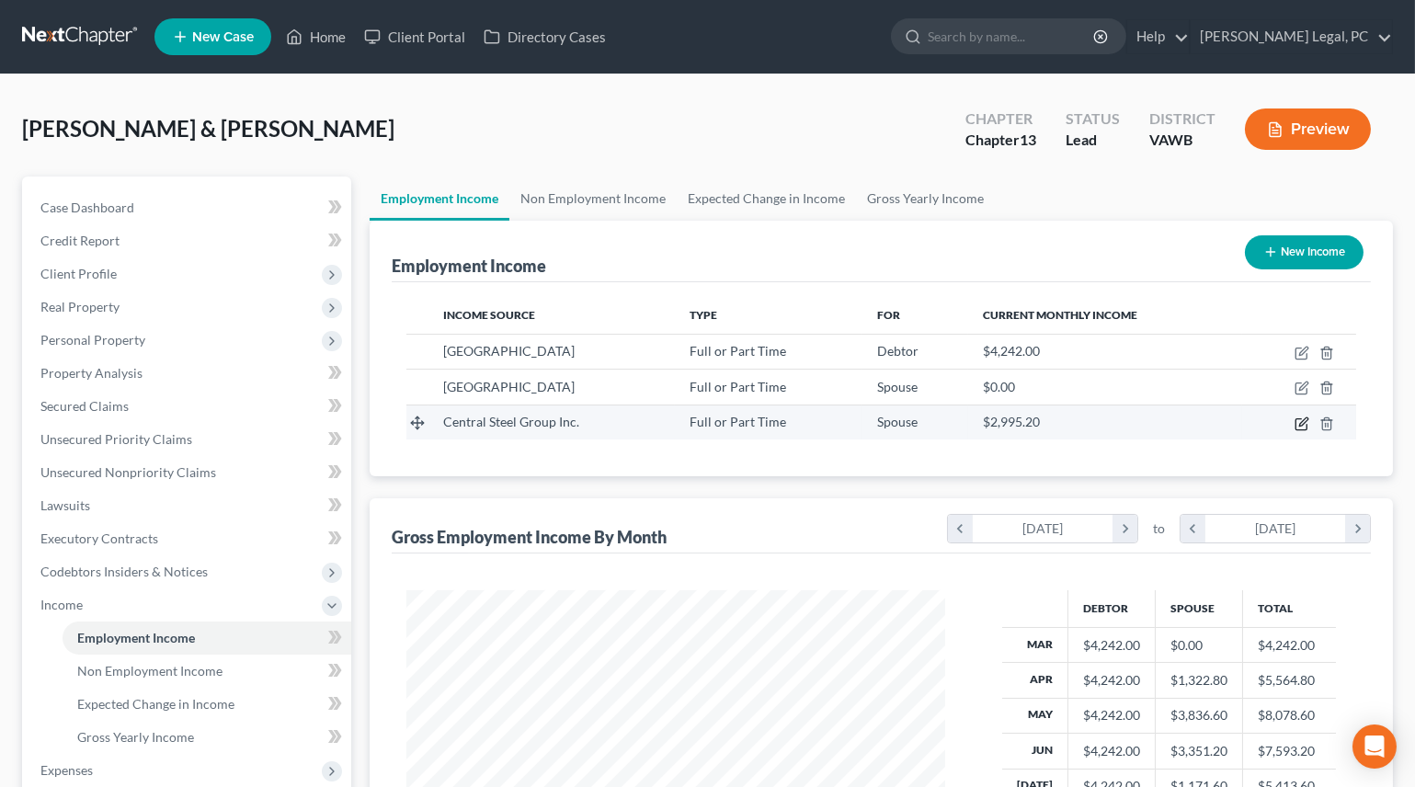
click at [1298, 422] on icon "button" at bounding box center [1302, 424] width 15 height 15
select select "0"
select select "28"
select select "3"
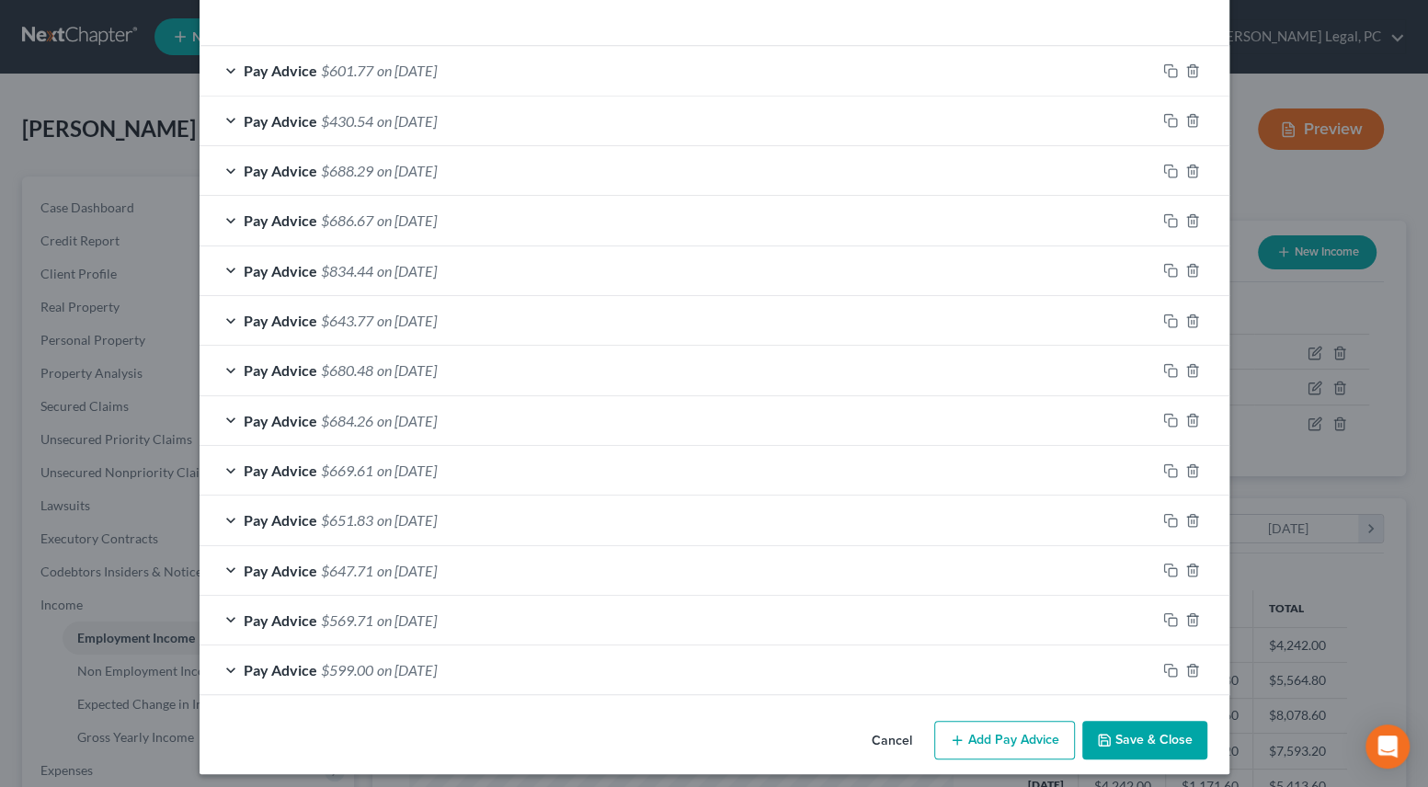
scroll to position [616, 0]
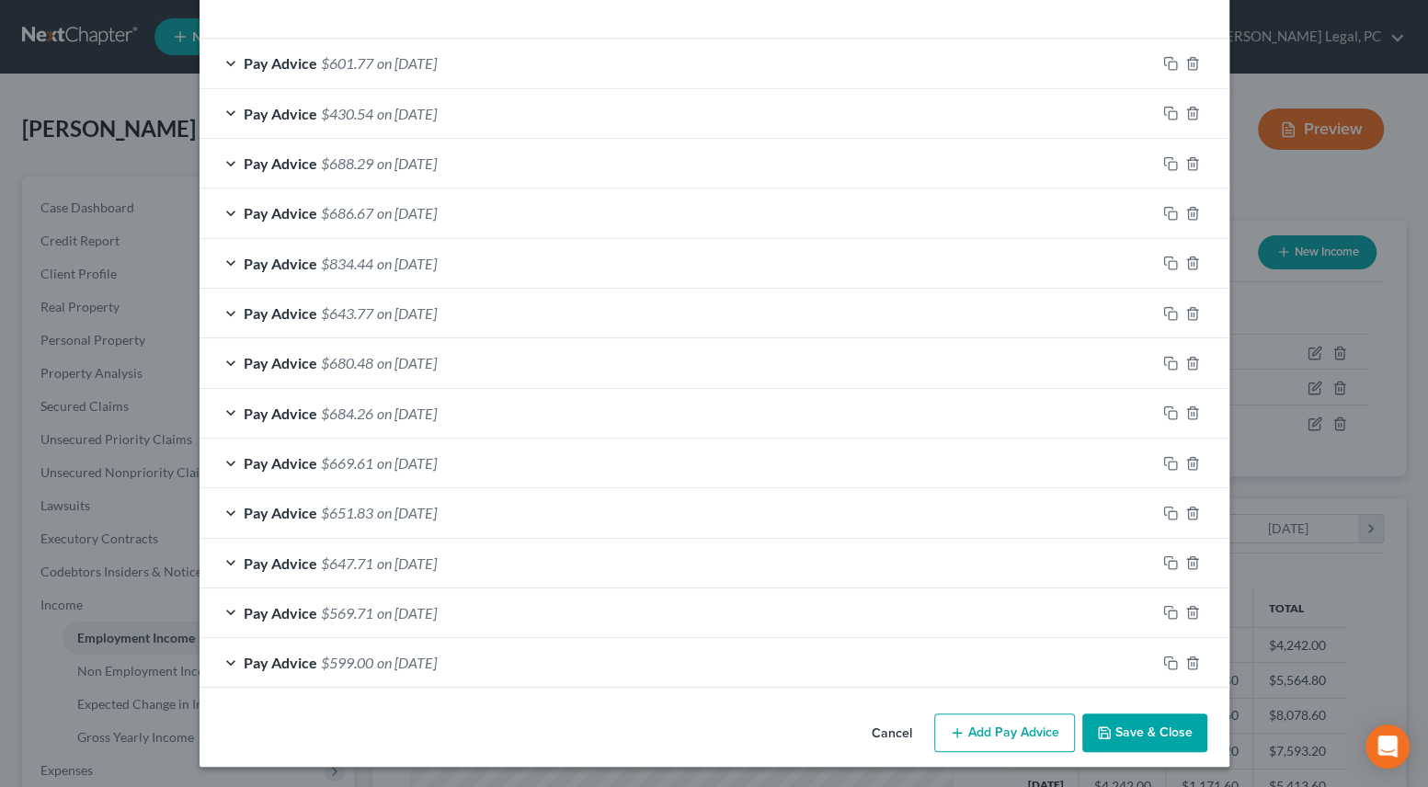
click at [960, 732] on button "Add Pay Advice" at bounding box center [1004, 733] width 141 height 39
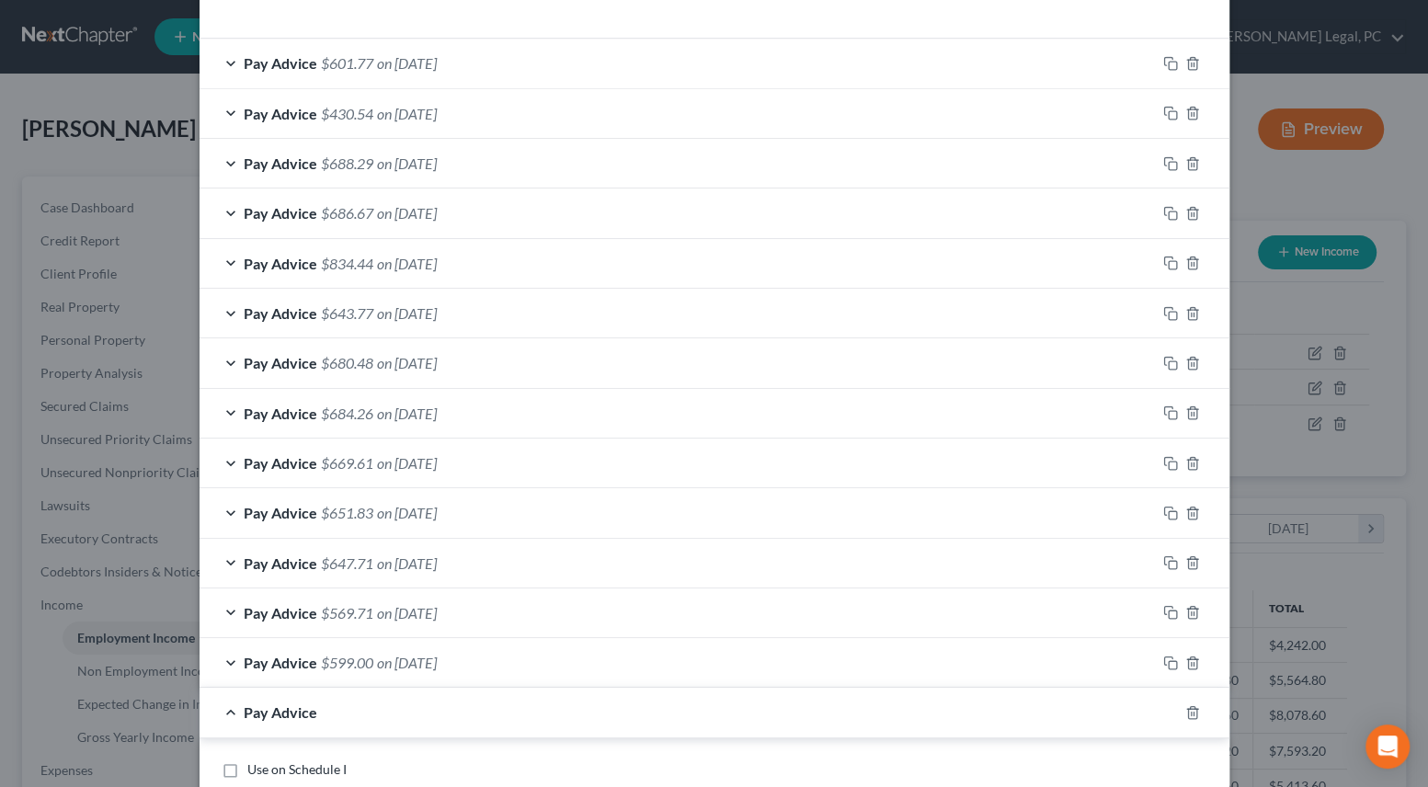
scroll to position [1033, 0]
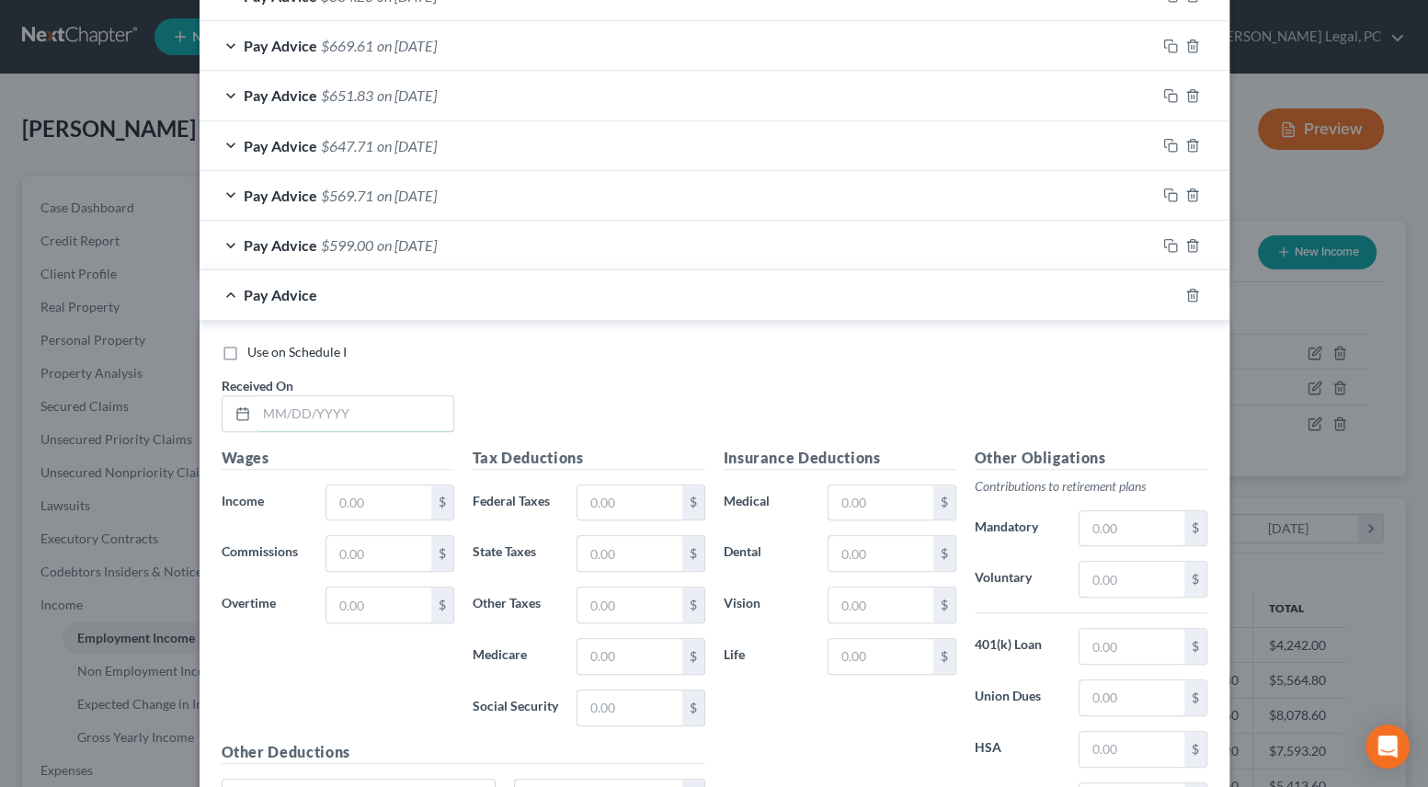
drag, startPoint x: 368, startPoint y: 405, endPoint x: 374, endPoint y: 350, distance: 55.5
click at [368, 405] on input "text" at bounding box center [355, 413] width 197 height 35
type input "[DATE]"
click at [374, 510] on input "text" at bounding box center [378, 502] width 104 height 35
type input "324.60"
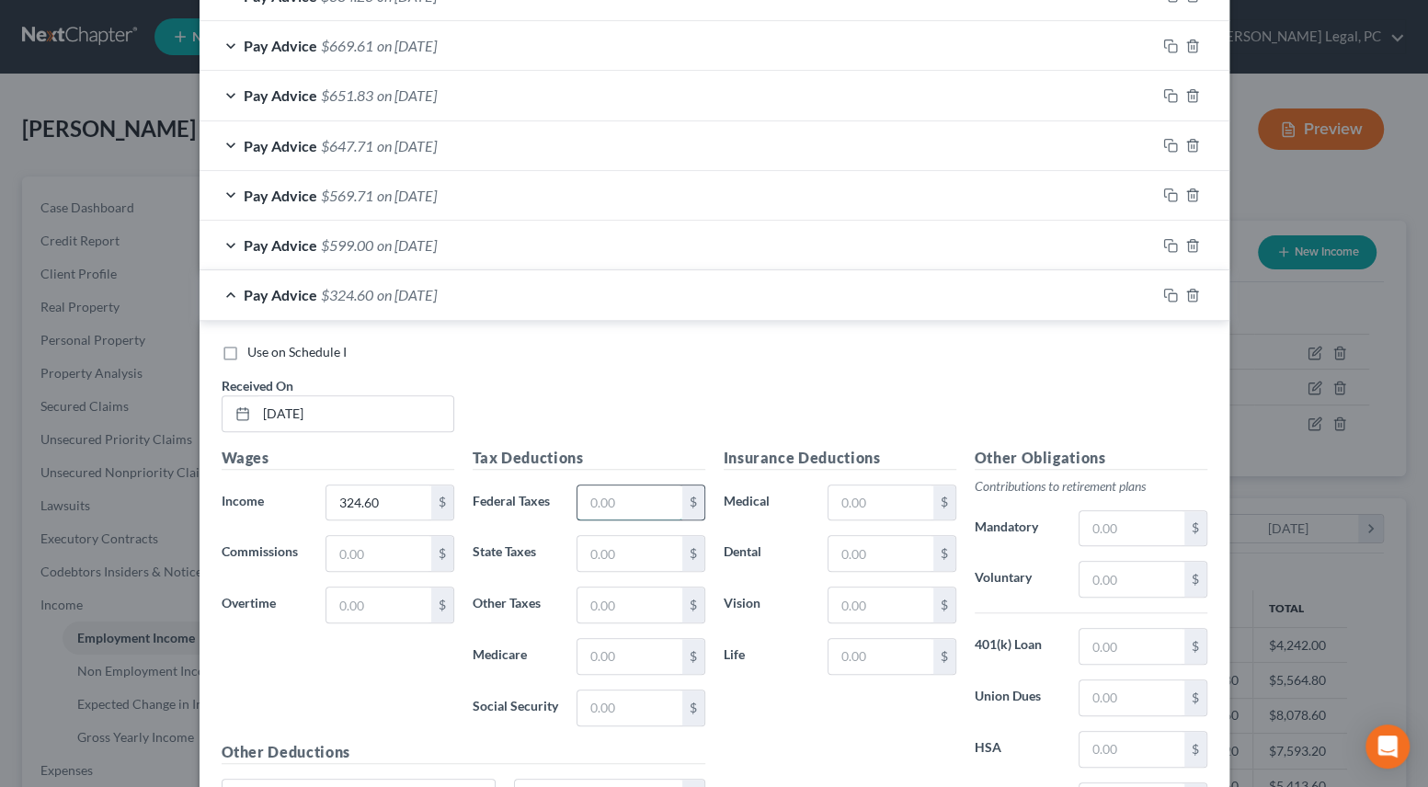
click at [667, 493] on input "text" at bounding box center [629, 502] width 104 height 35
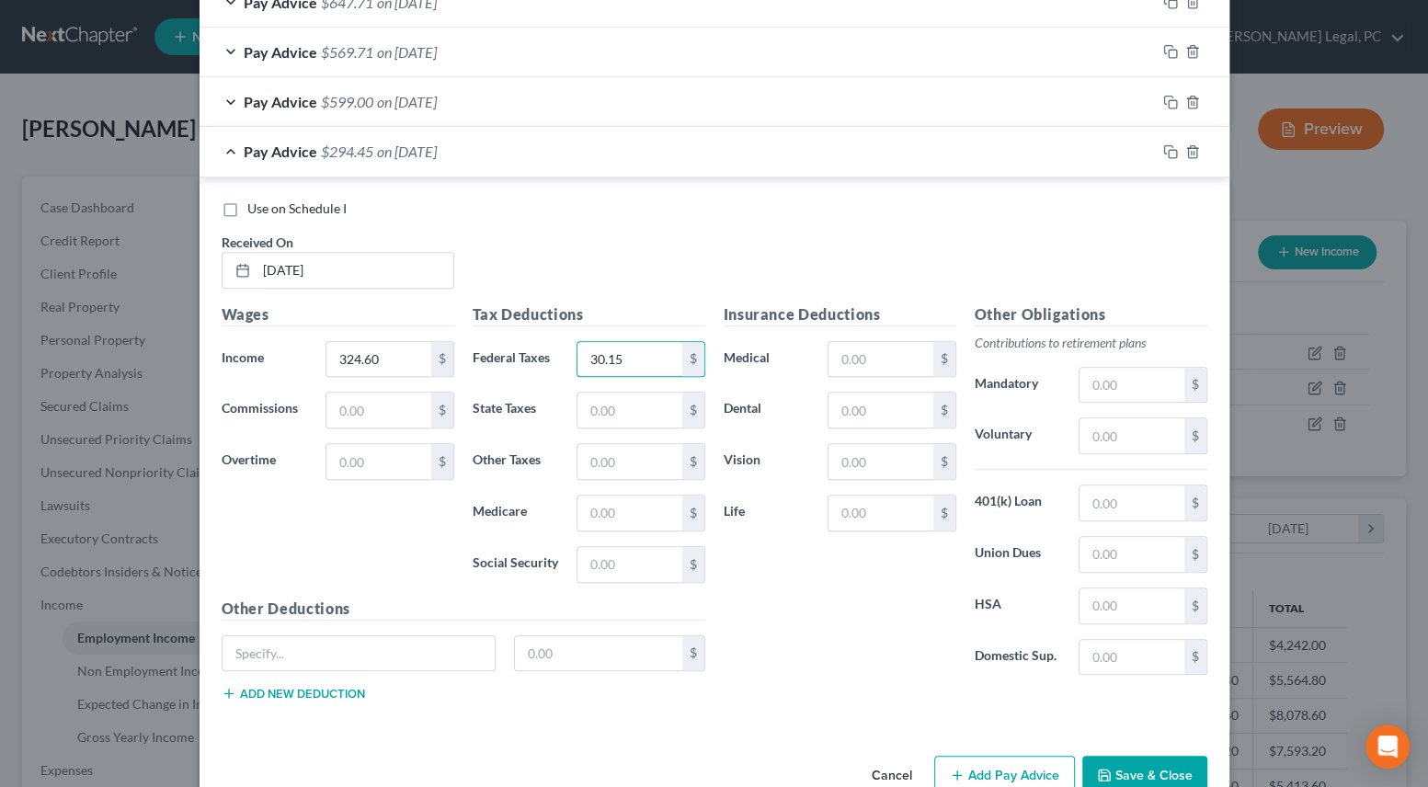
scroll to position [1216, 0]
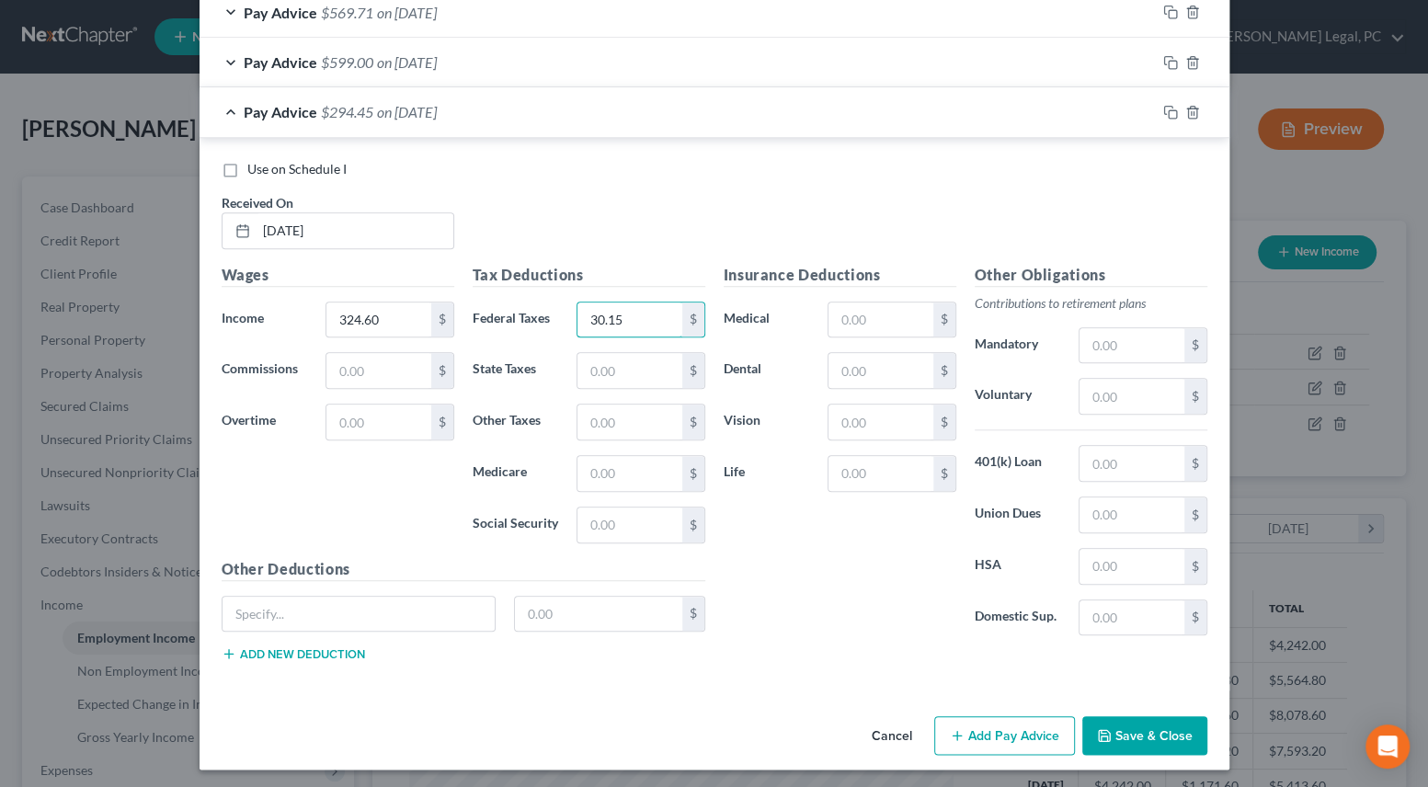
type input "30.15"
click at [1023, 716] on button "Add Pay Advice" at bounding box center [1004, 735] width 141 height 39
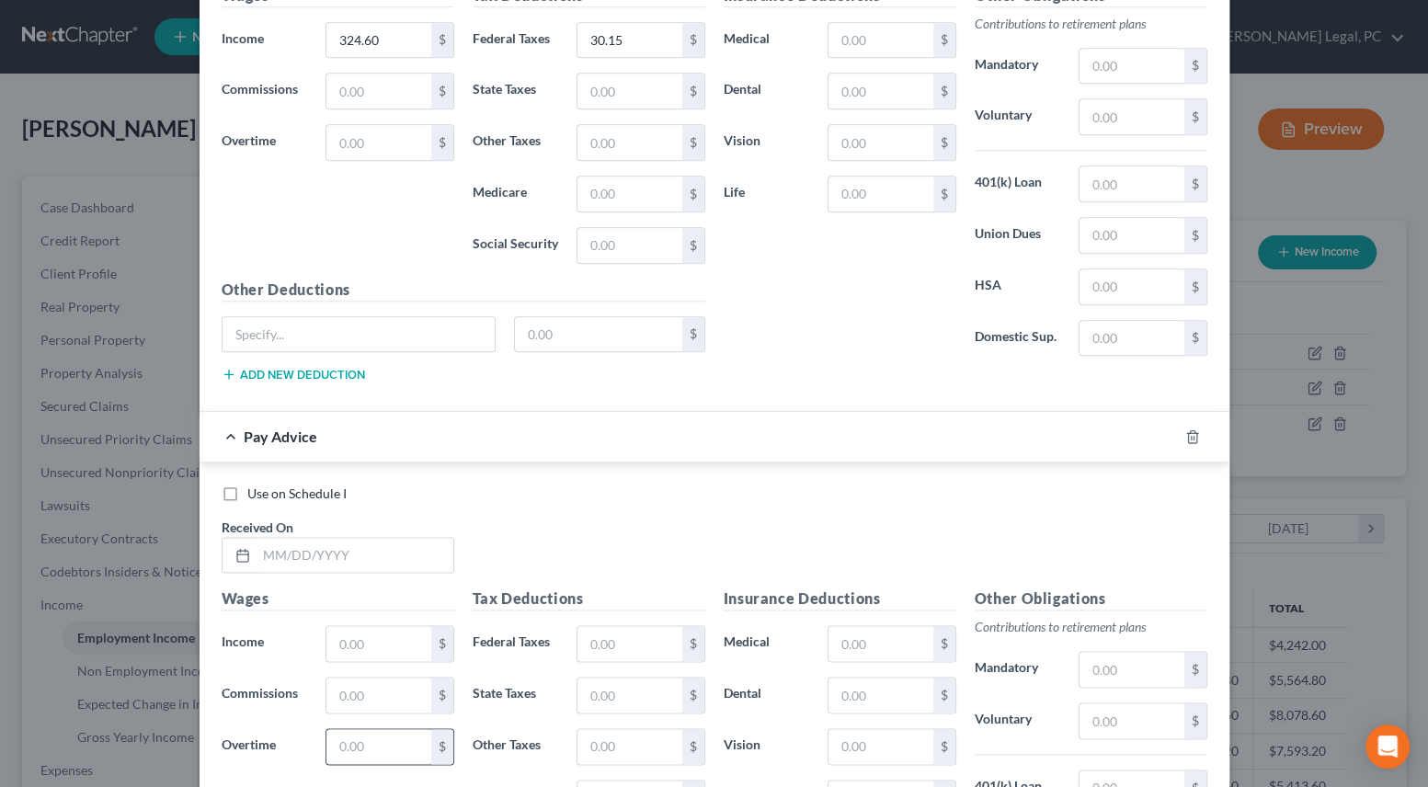
scroll to position [1635, 0]
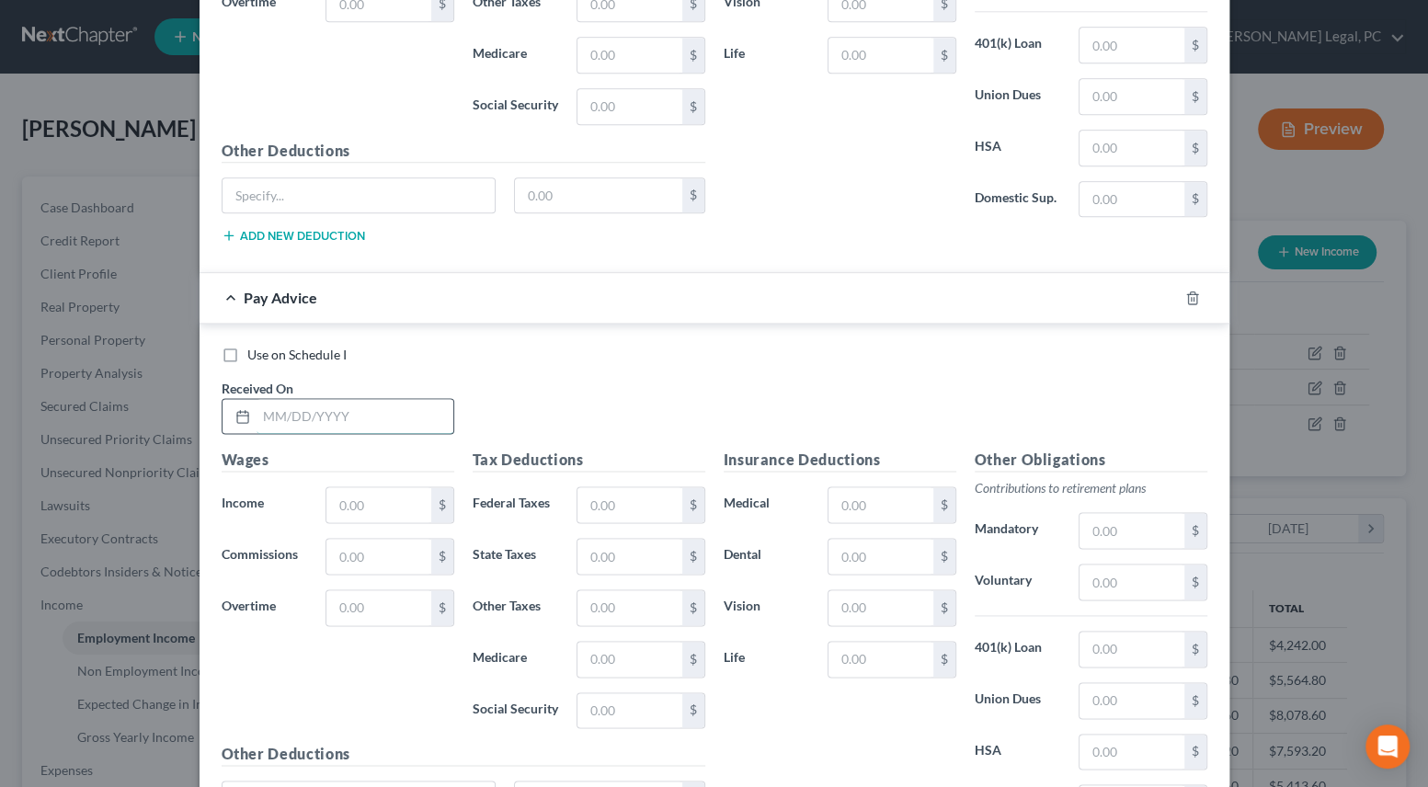
click at [287, 405] on input "text" at bounding box center [355, 416] width 197 height 35
type input "[DATE]"
click at [388, 497] on input "text" at bounding box center [378, 504] width 104 height 35
type input "747.60"
click at [588, 508] on input "text" at bounding box center [629, 504] width 104 height 35
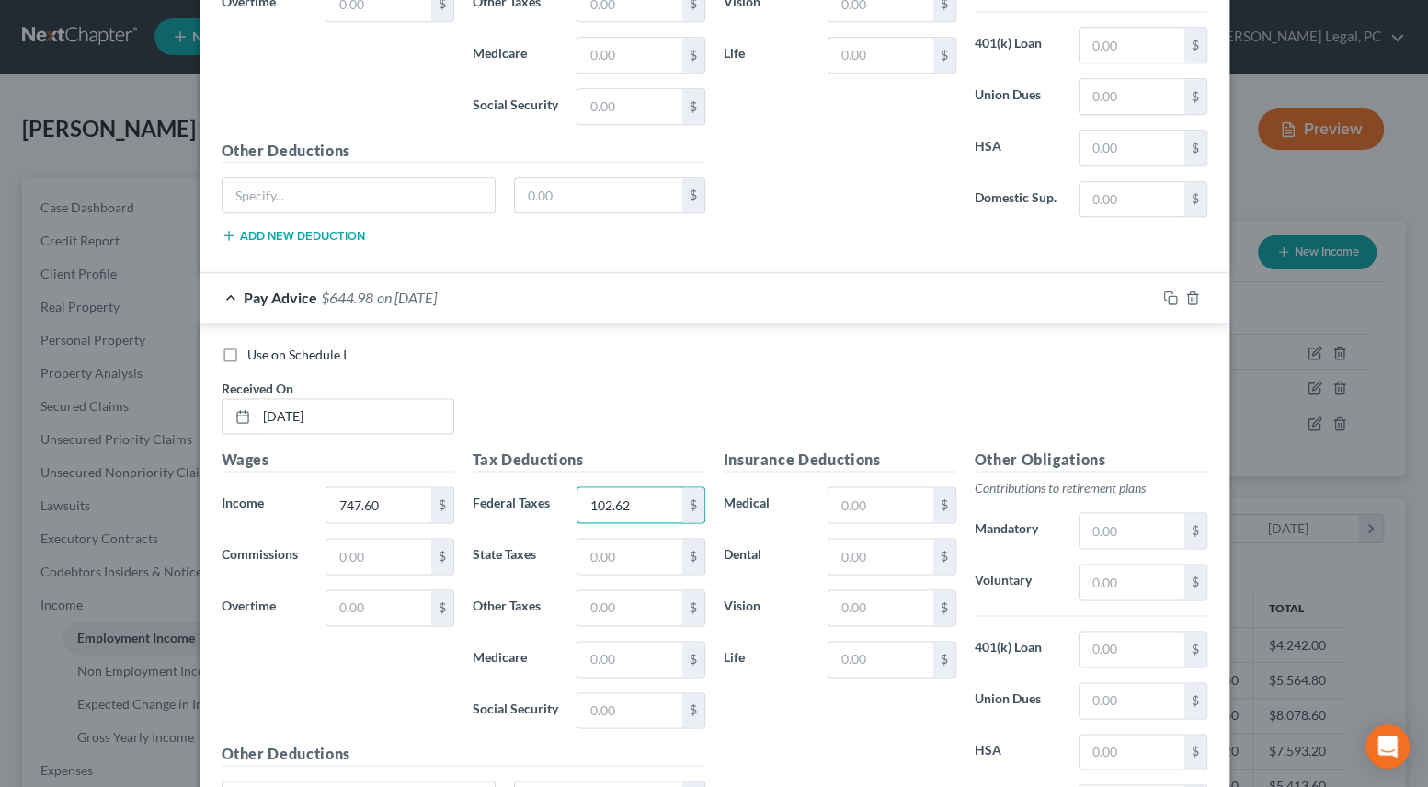
scroll to position [1820, 0]
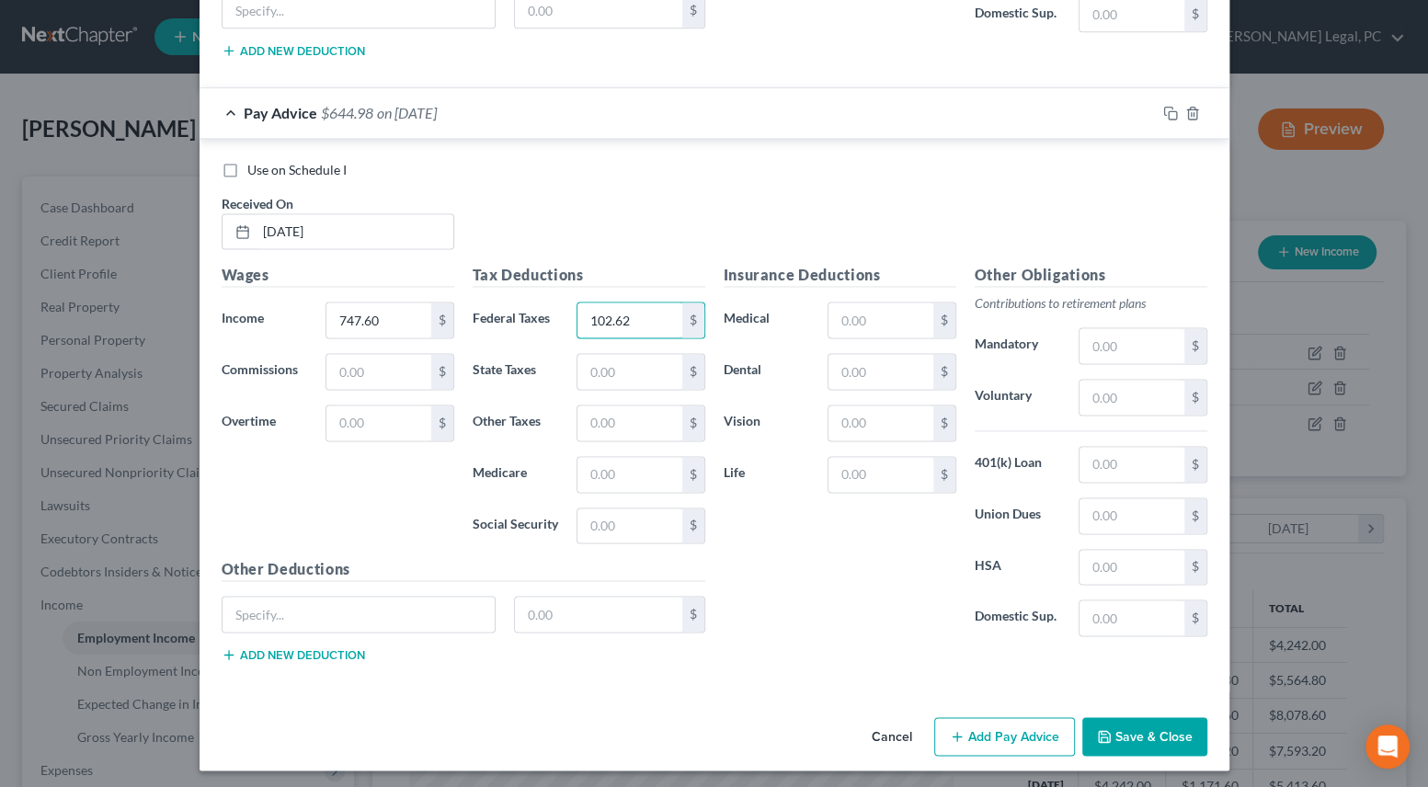
type input "102.62"
click at [1027, 725] on button "Add Pay Advice" at bounding box center [1004, 736] width 141 height 39
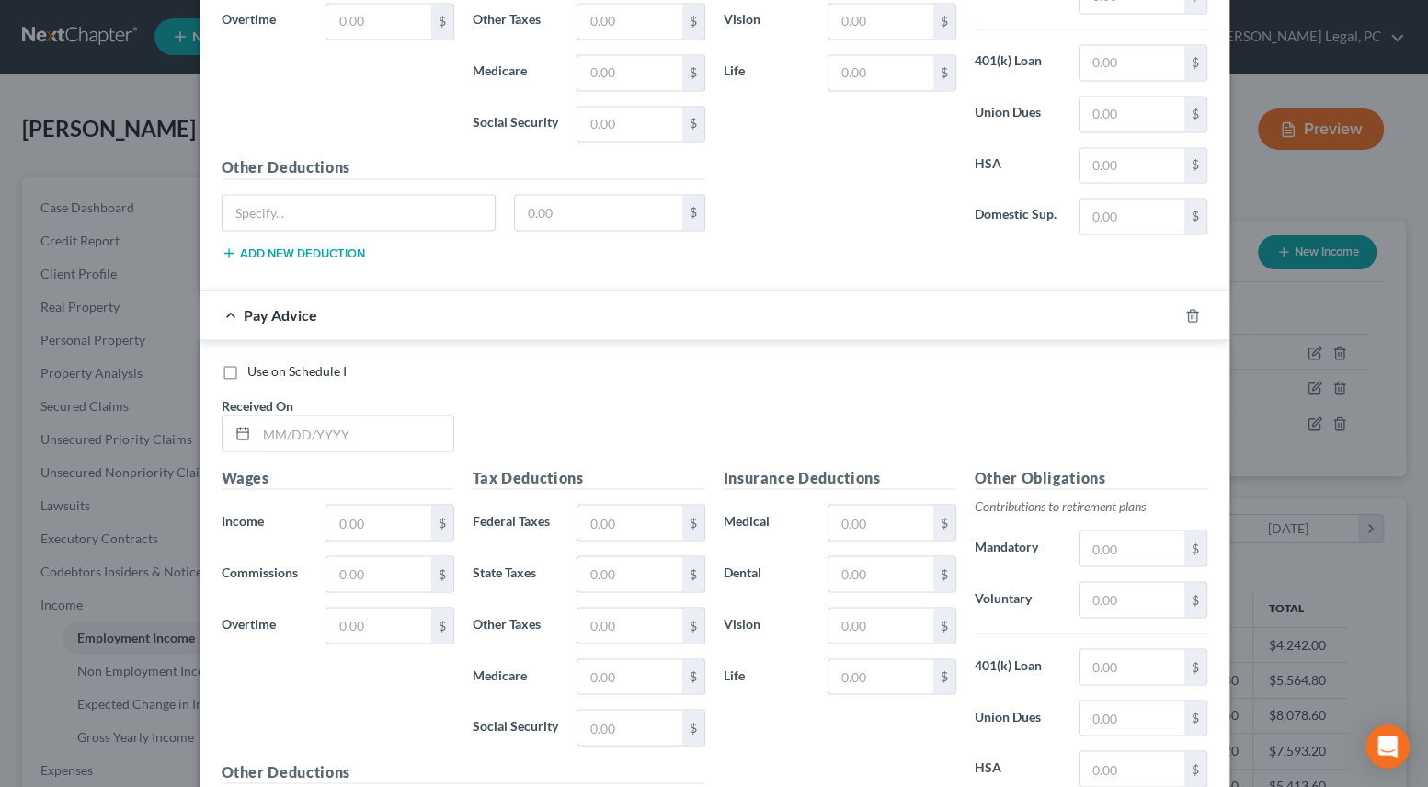
scroll to position [2237, 0]
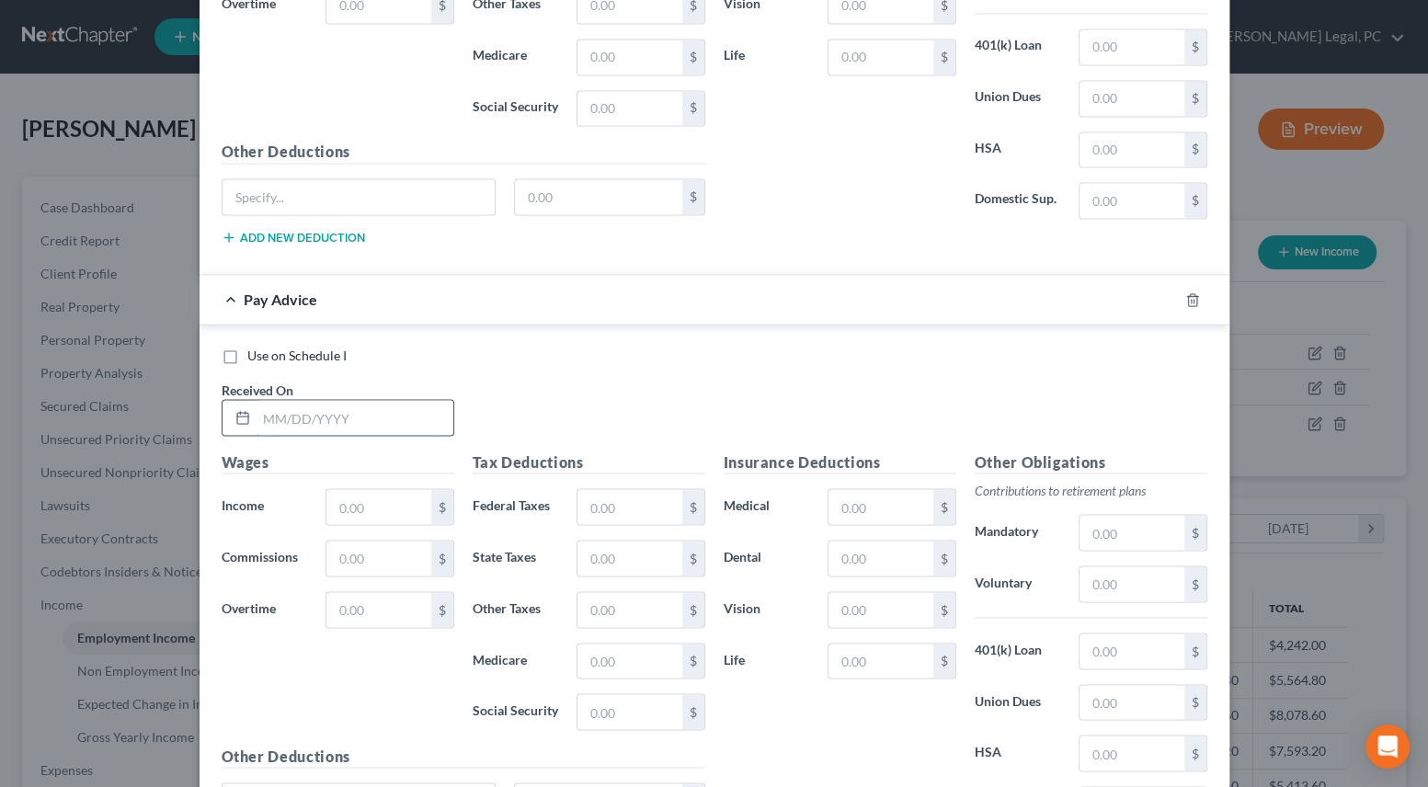
click at [315, 413] on input "text" at bounding box center [355, 417] width 197 height 35
type input "[DATE]"
click at [353, 499] on input "text" at bounding box center [378, 506] width 104 height 35
type input "800.0"
click at [615, 496] on input "text" at bounding box center [629, 506] width 104 height 35
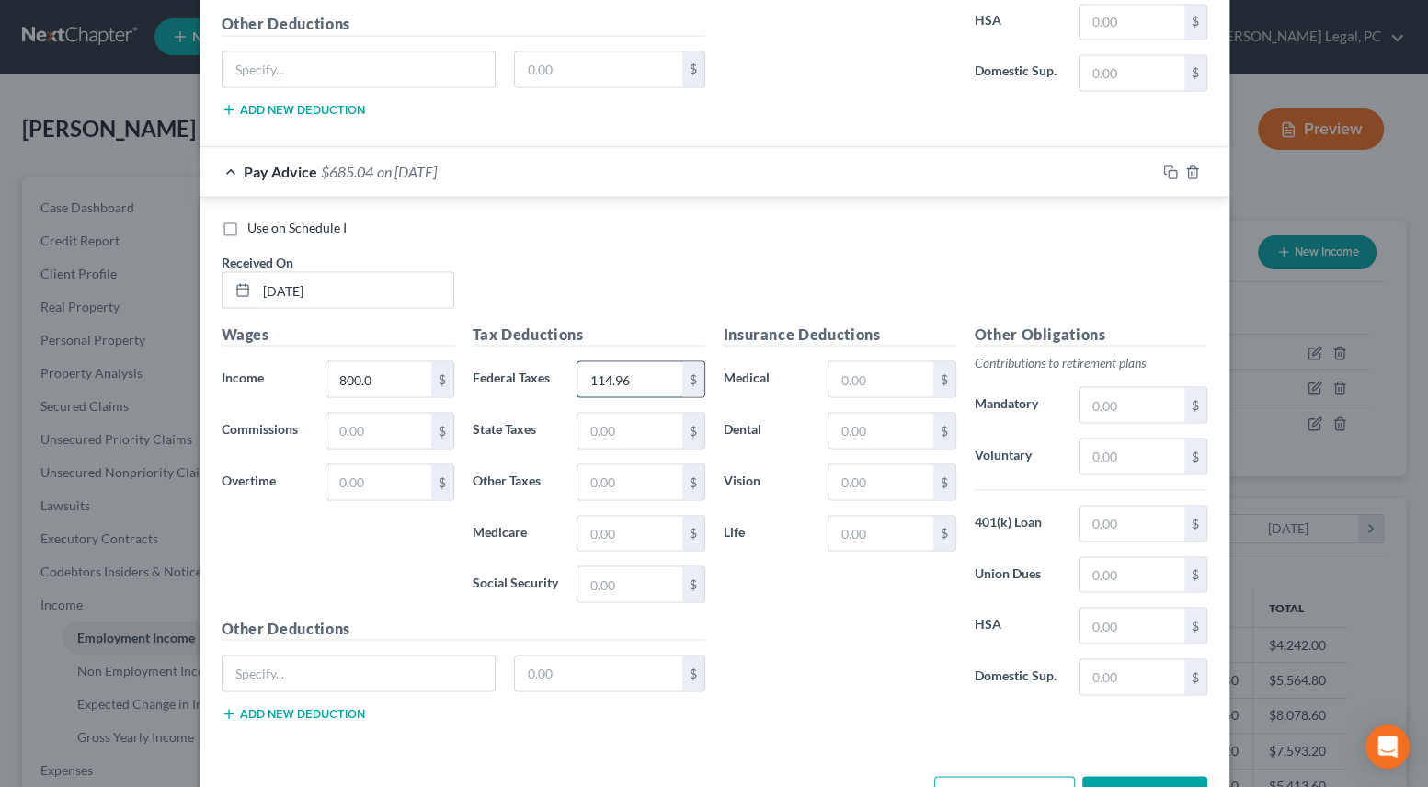
scroll to position [2421, 0]
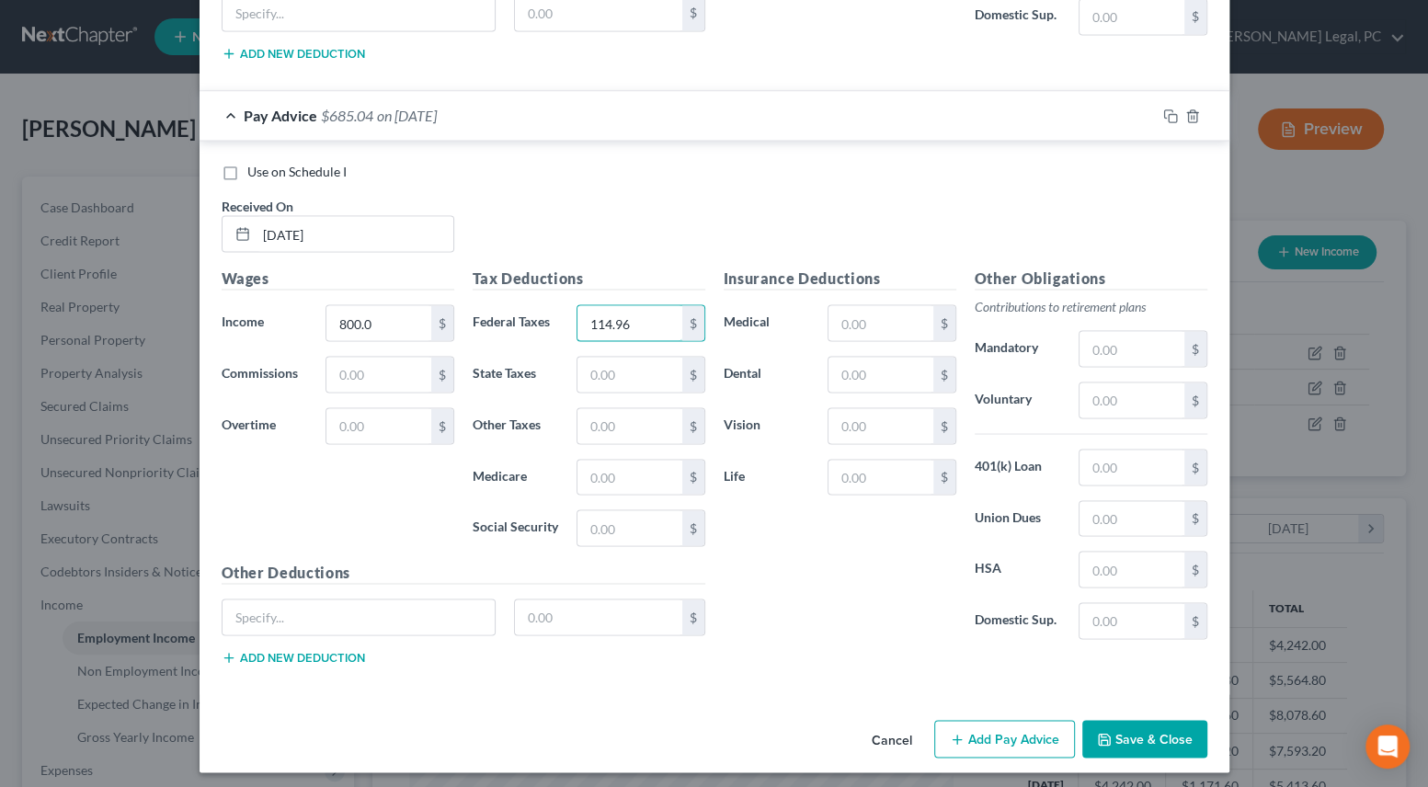
type input "114.96"
click at [999, 726] on button "Add Pay Advice" at bounding box center [1004, 739] width 141 height 39
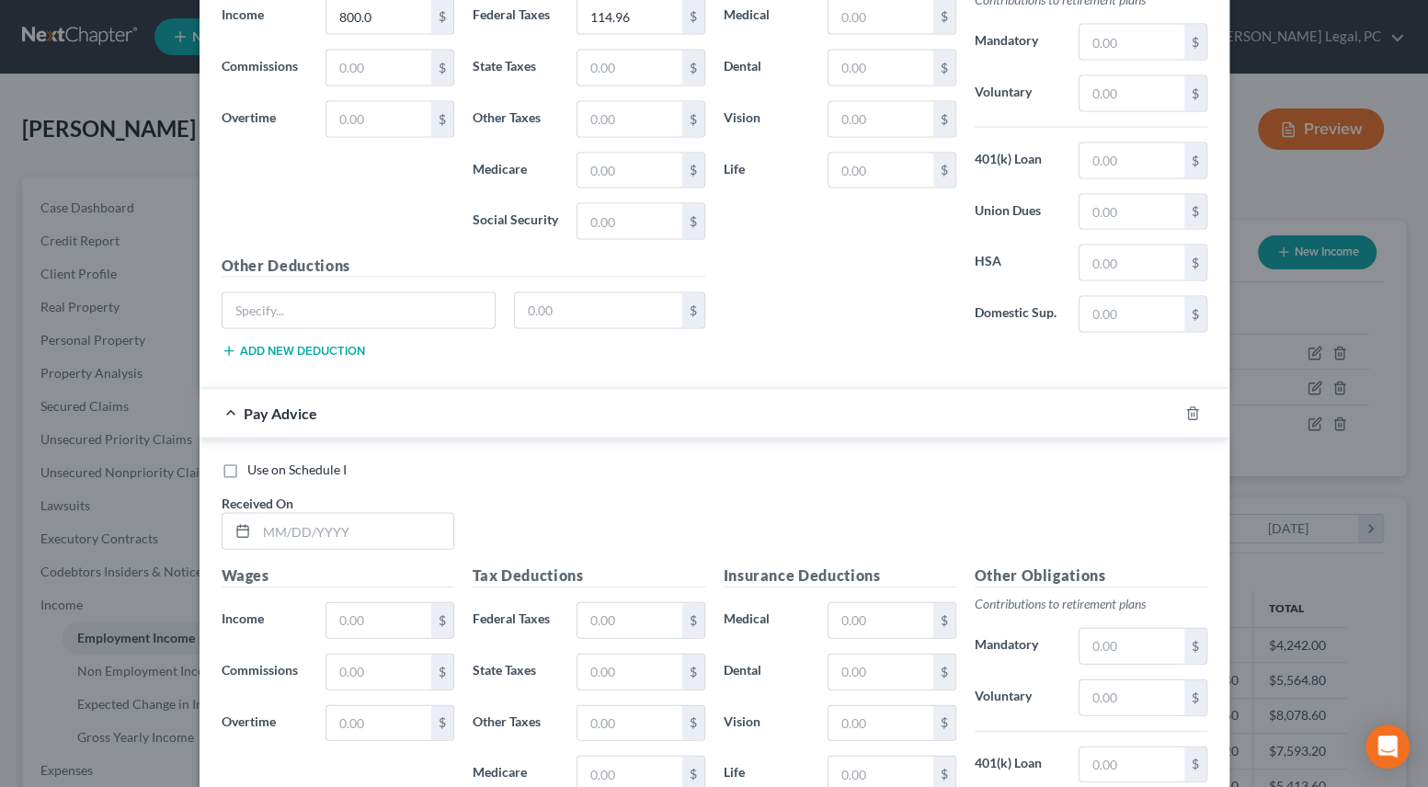
scroll to position [2839, 0]
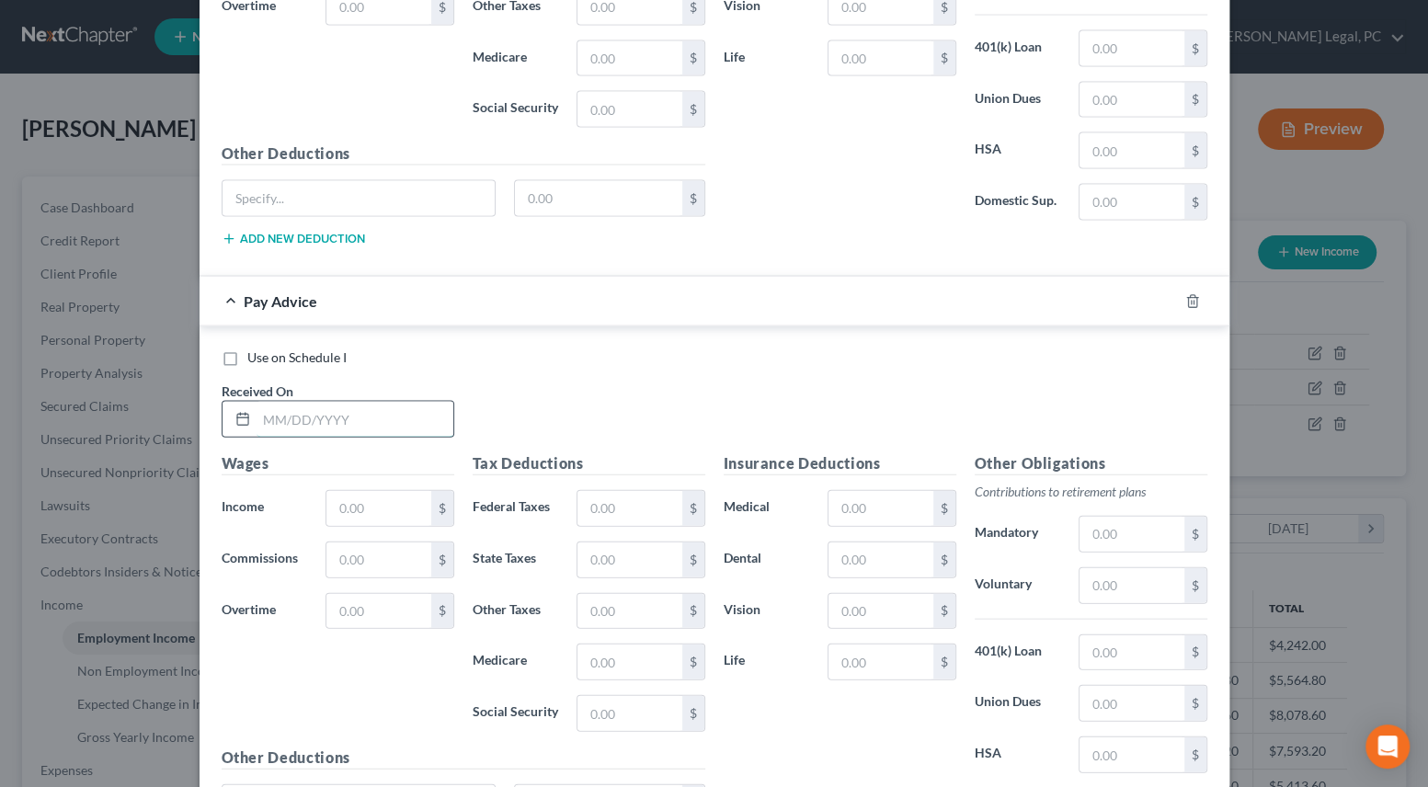
click at [342, 413] on input "text" at bounding box center [355, 419] width 197 height 35
type input "[DATE]"
click at [405, 497] on input "text" at bounding box center [378, 508] width 104 height 35
type input "147.95"
click at [617, 502] on input "text" at bounding box center [629, 508] width 104 height 35
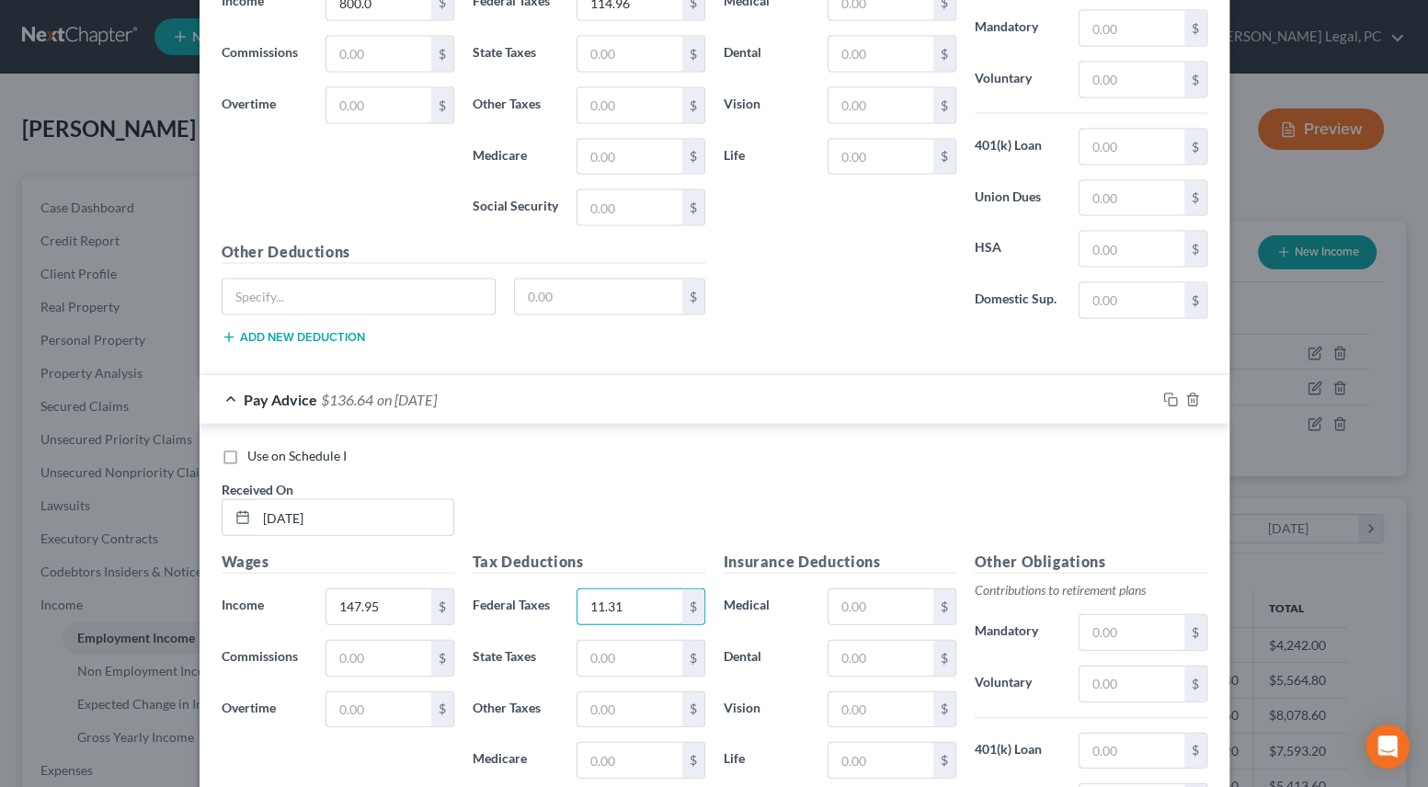
scroll to position [2773, 0]
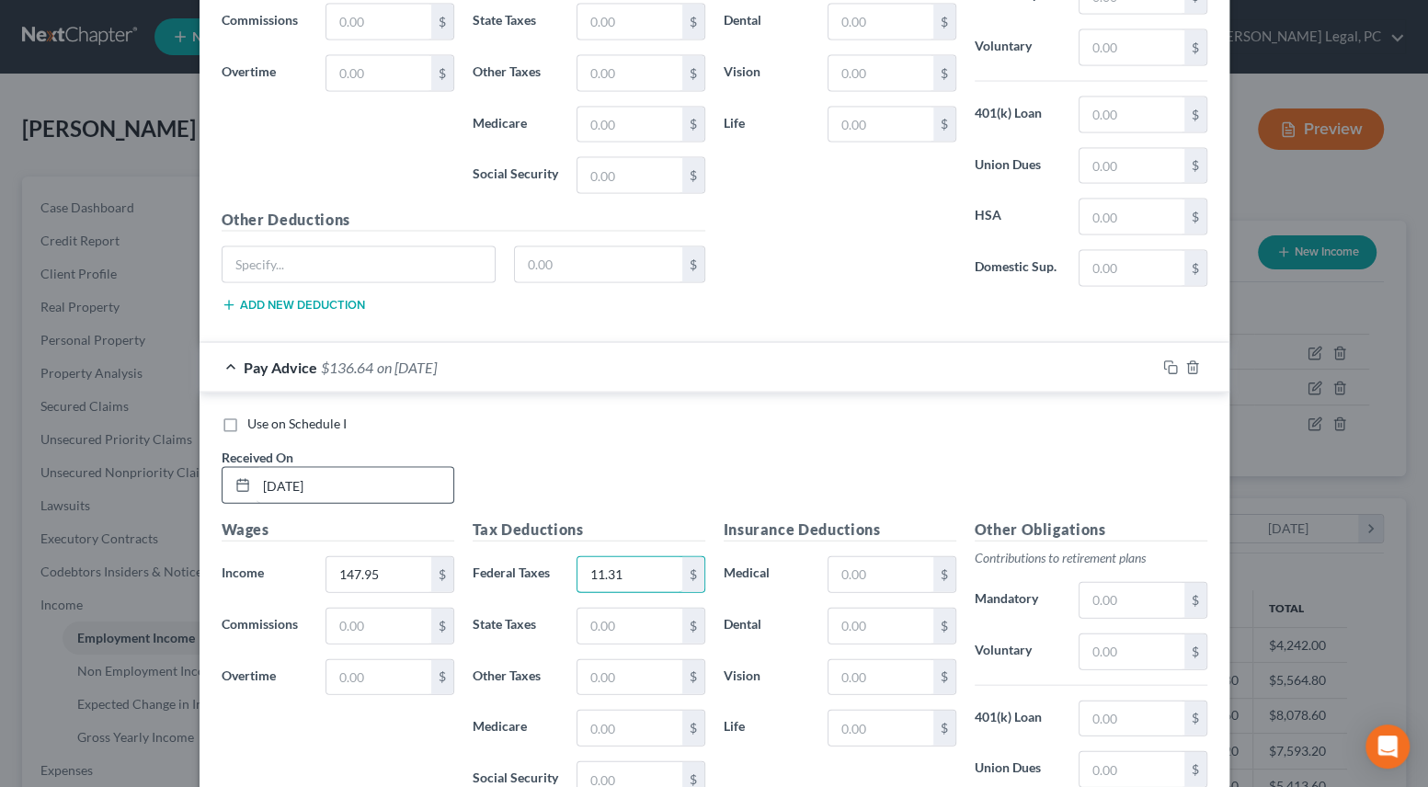
type input "11.31"
click at [285, 478] on input "[DATE]" at bounding box center [355, 485] width 197 height 35
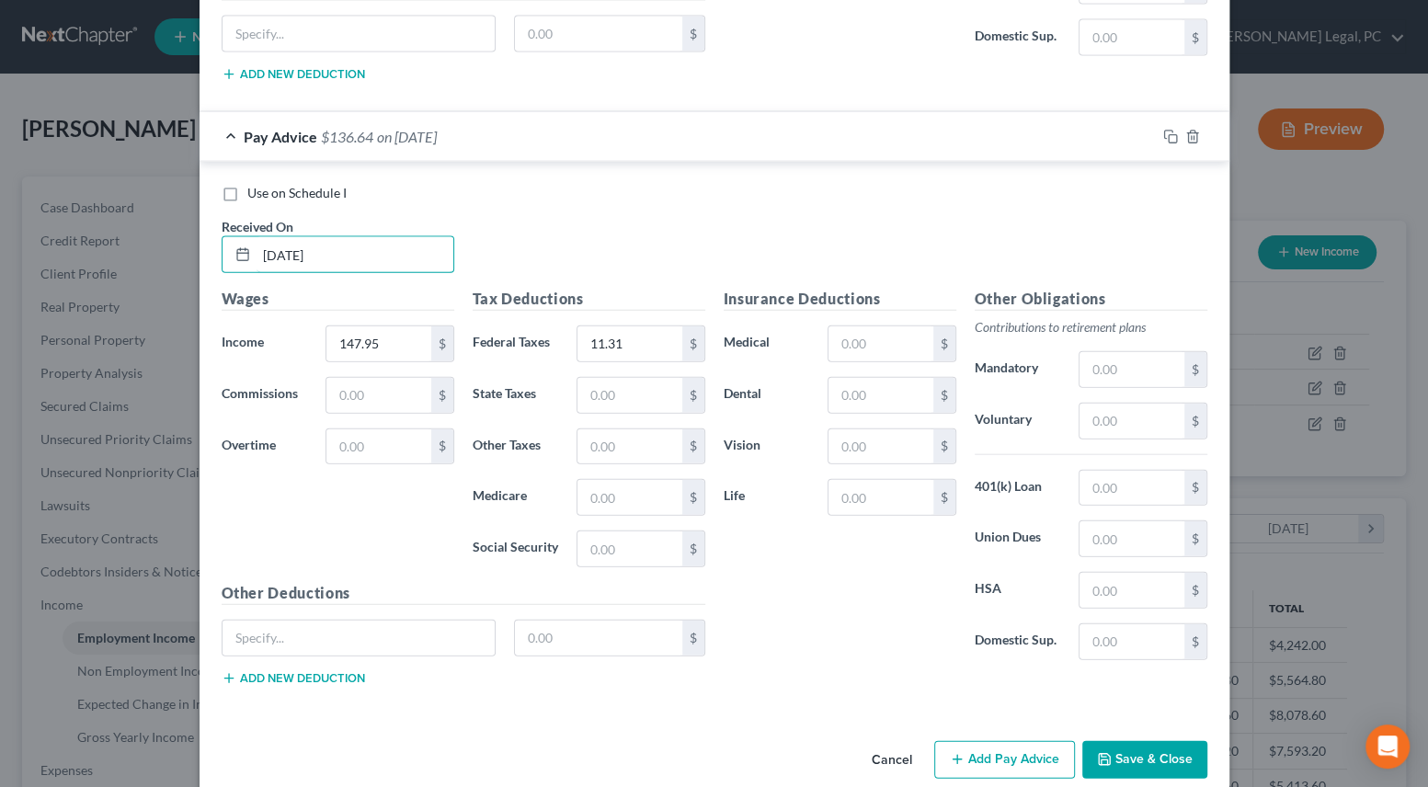
scroll to position [3024, 0]
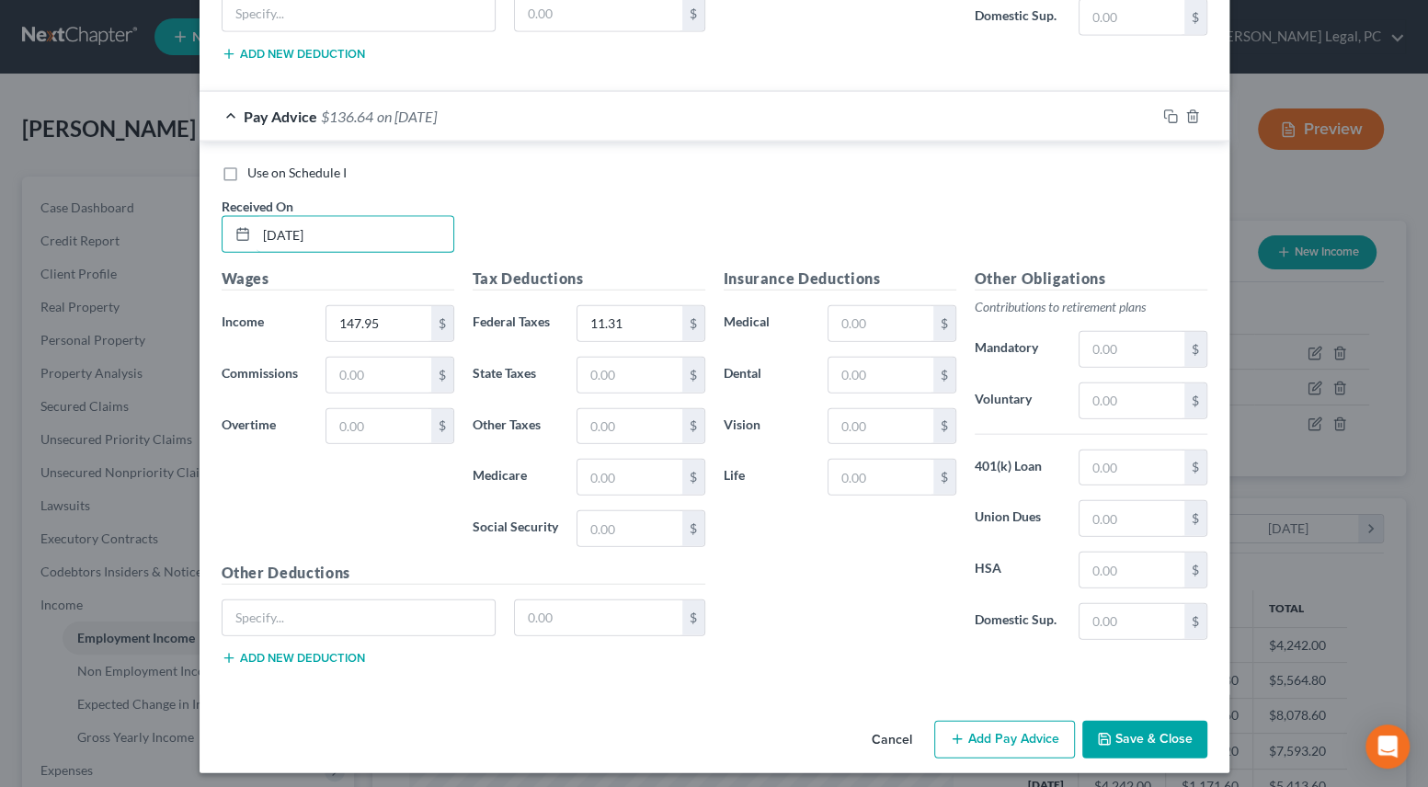
type input "[DATE]"
click at [996, 724] on button "Add Pay Advice" at bounding box center [1004, 740] width 141 height 39
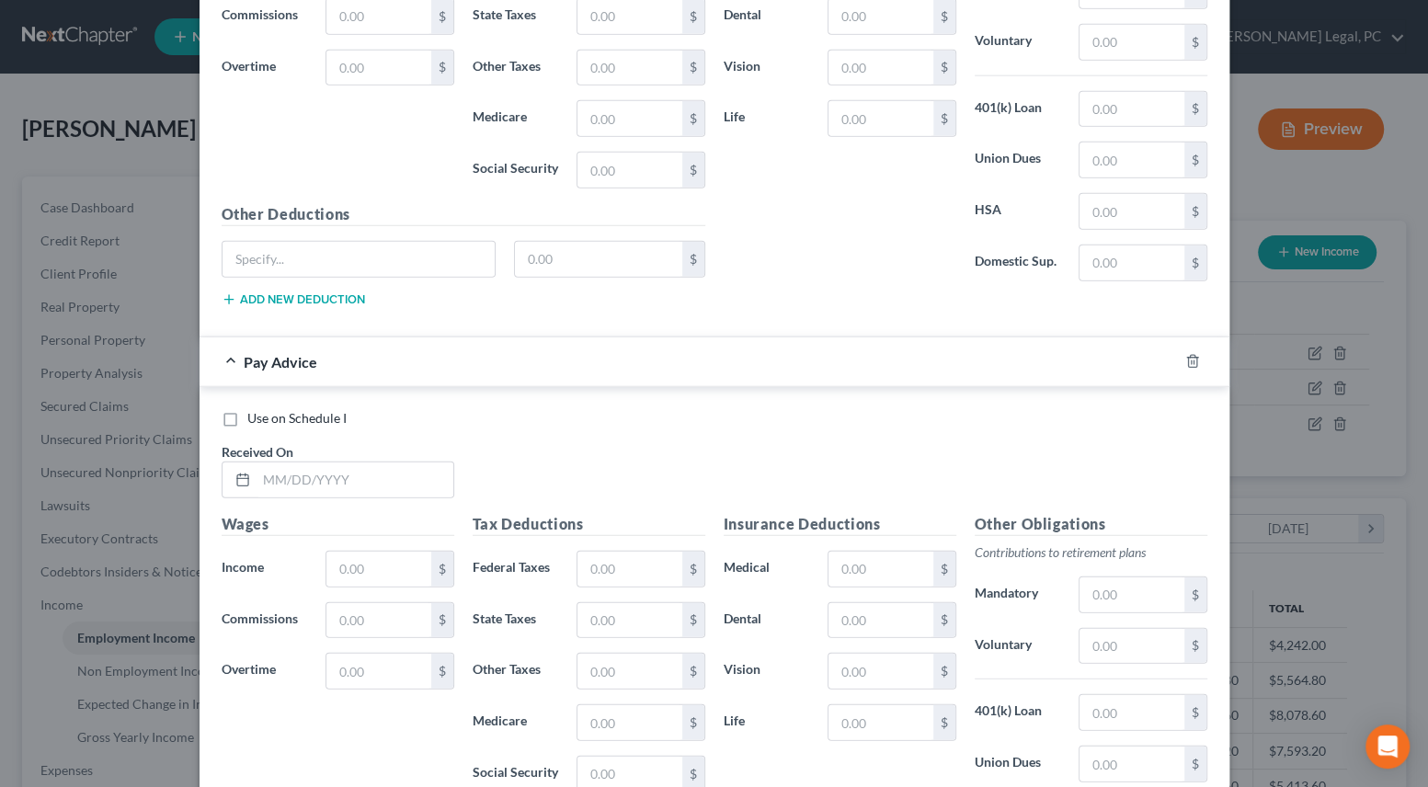
scroll to position [3442, 0]
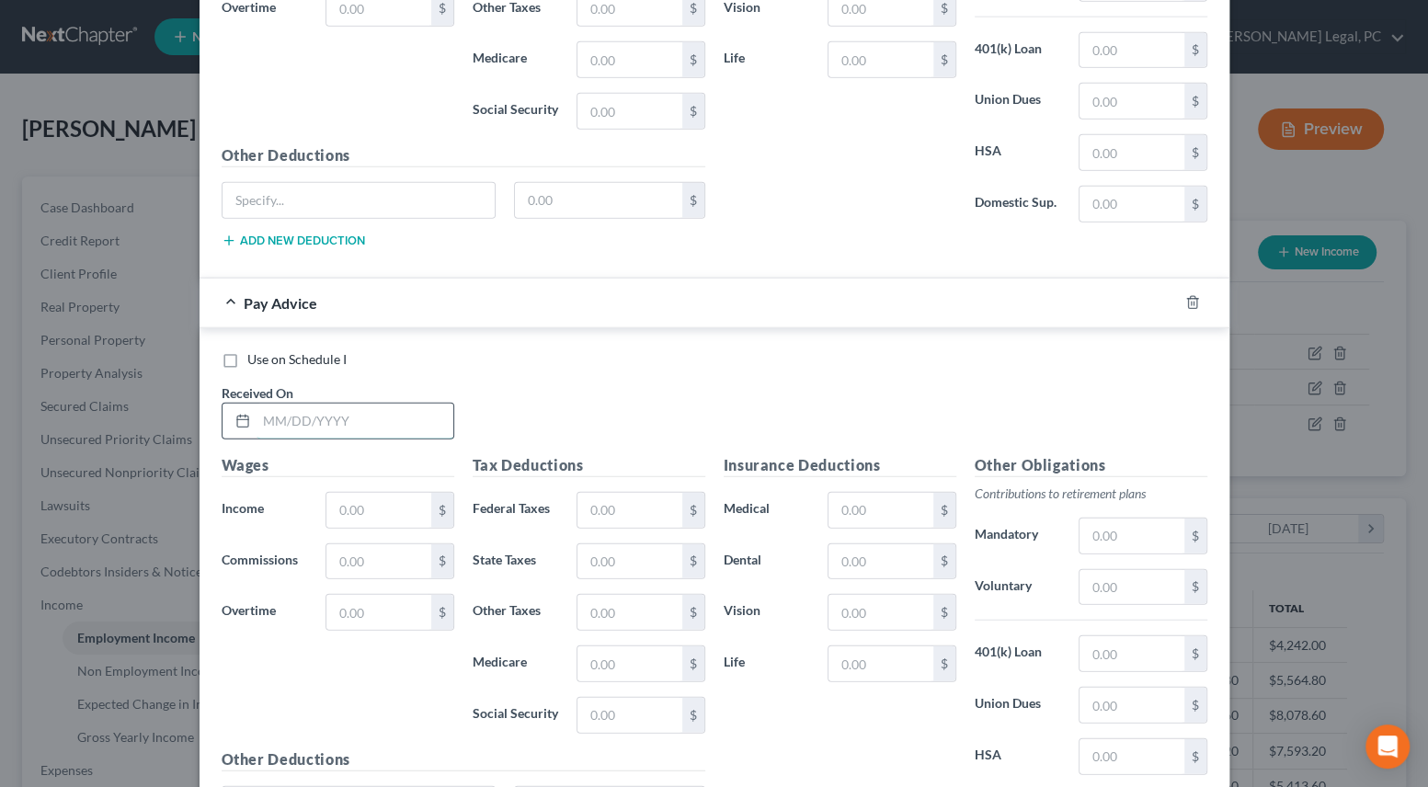
click at [328, 409] on input "text" at bounding box center [355, 421] width 197 height 35
type input "[DATE]"
click at [394, 504] on input "text" at bounding box center [378, 510] width 104 height 35
type input "767.60"
click at [603, 500] on input "text" at bounding box center [629, 510] width 104 height 35
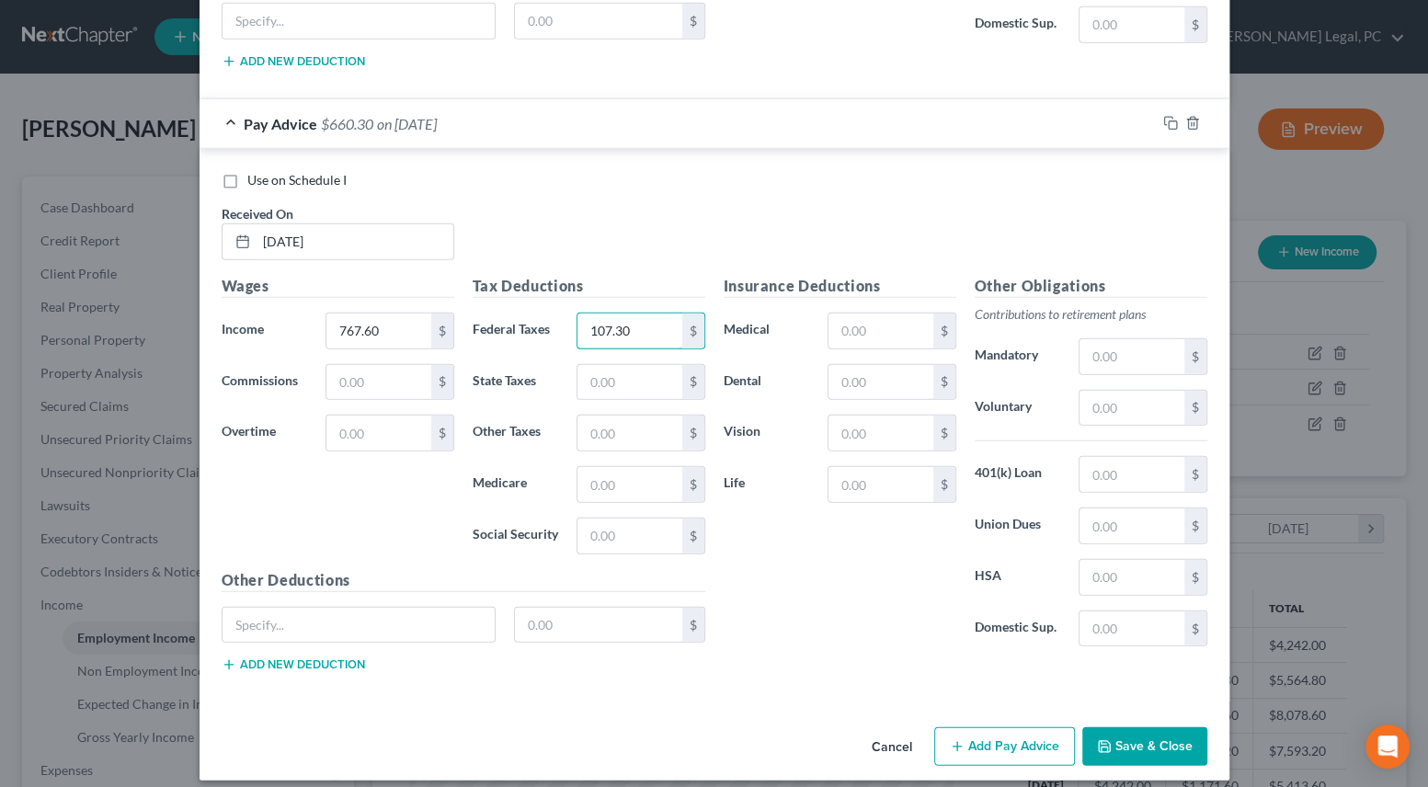
scroll to position [3625, 0]
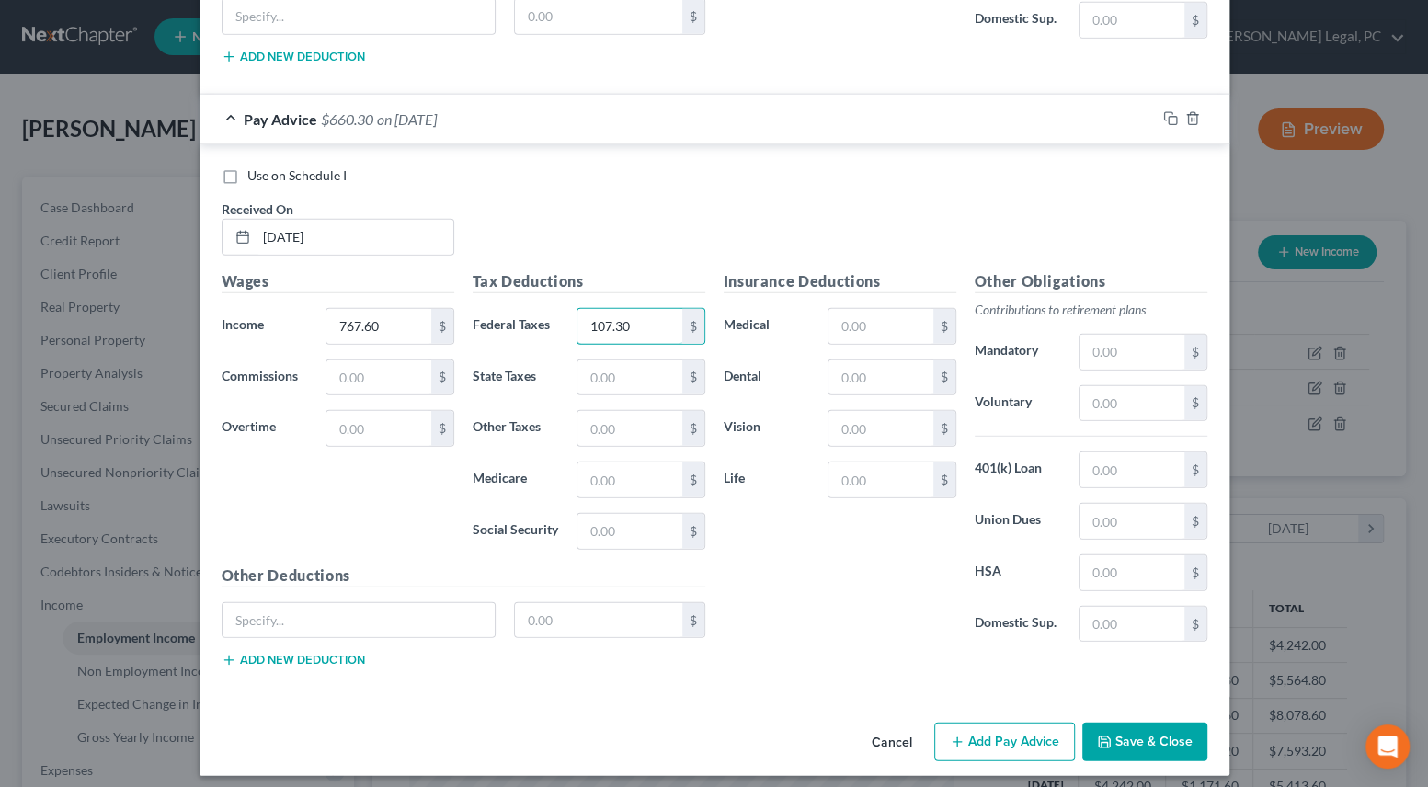
type input "107.30"
click at [996, 723] on button "Add Pay Advice" at bounding box center [1004, 742] width 141 height 39
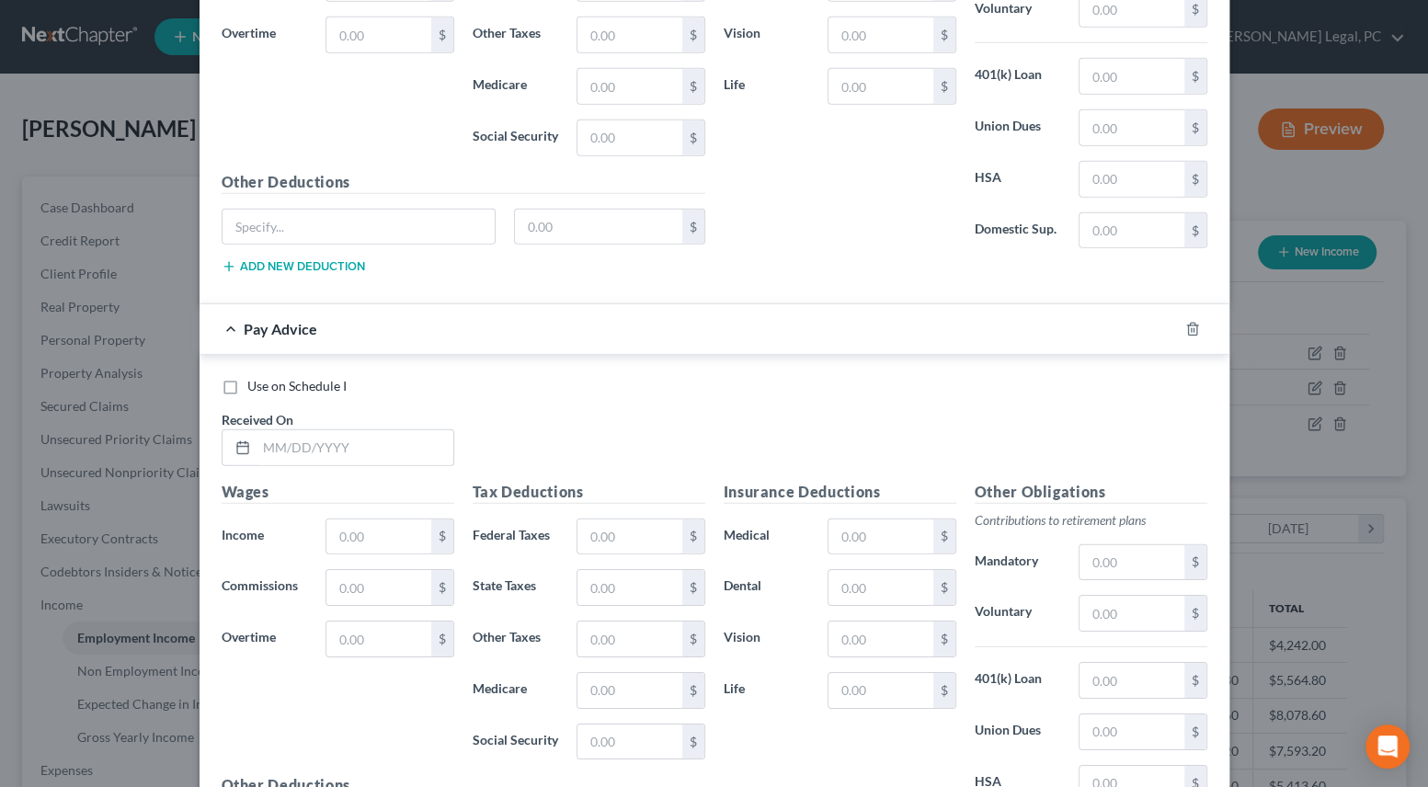
scroll to position [4044, 0]
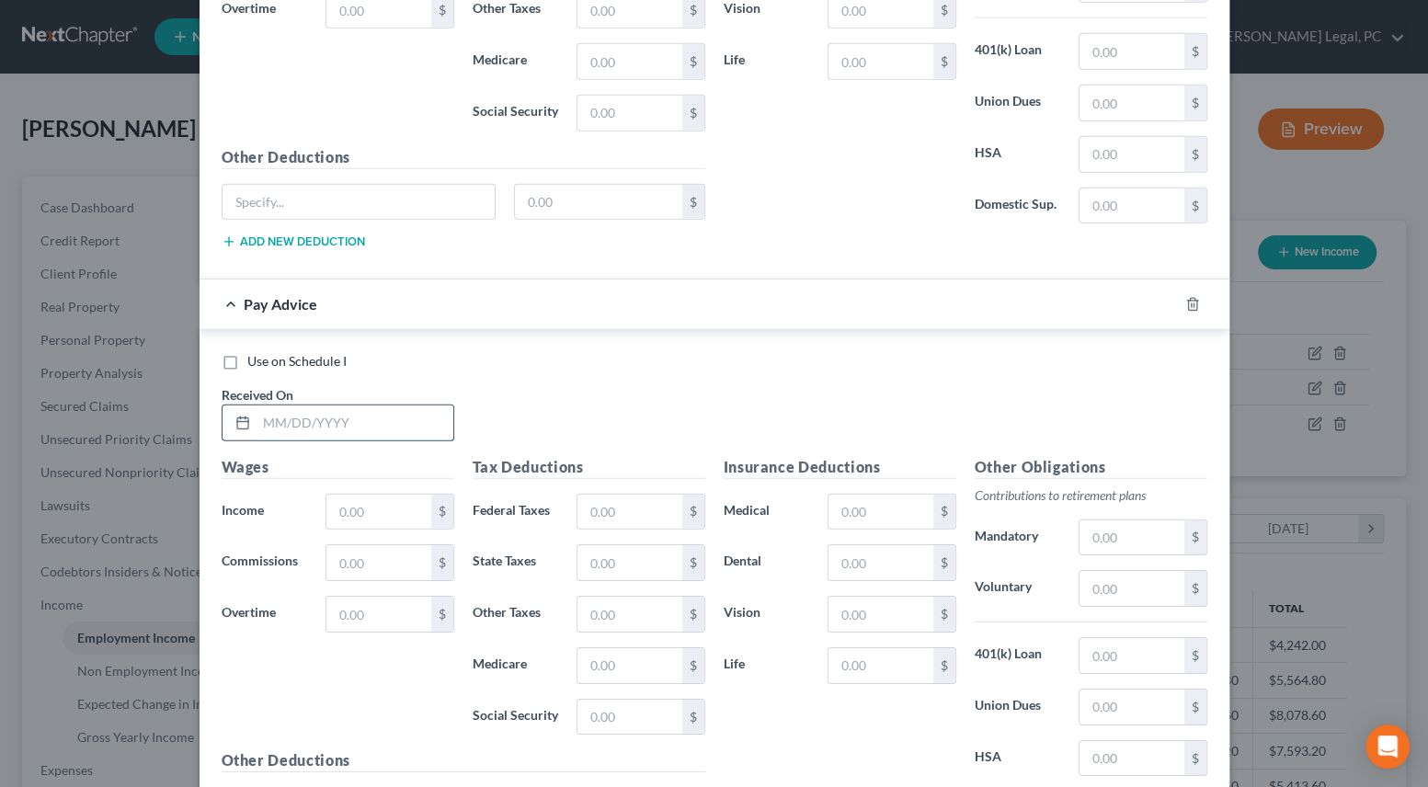
click at [380, 414] on input "text" at bounding box center [355, 422] width 197 height 35
type input "[DATE]"
click at [377, 498] on input "text" at bounding box center [378, 512] width 104 height 35
type input "66.14"
click at [639, 501] on input "text" at bounding box center [629, 512] width 104 height 35
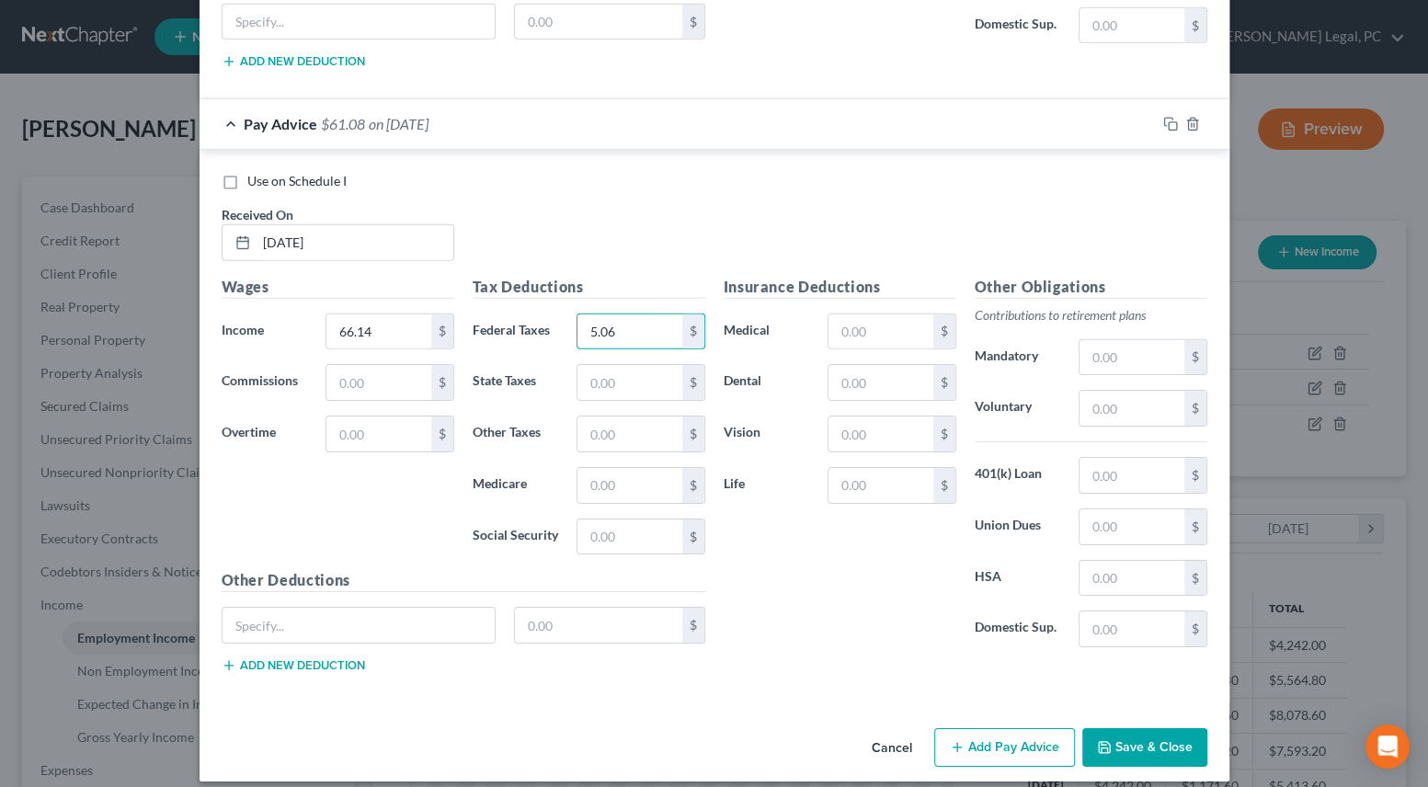
scroll to position [4229, 0]
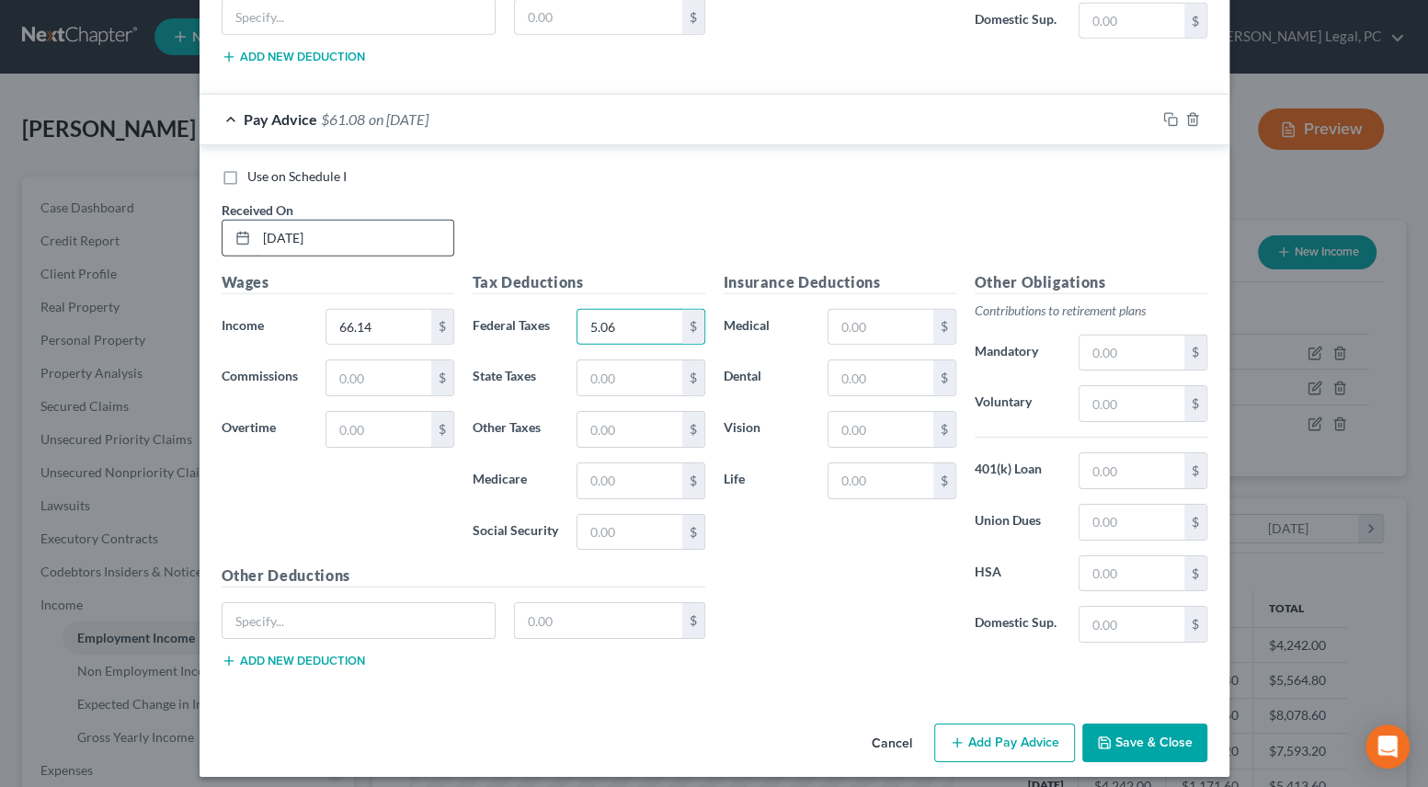
type input "5.06"
click at [277, 223] on input "[DATE]" at bounding box center [355, 238] width 197 height 35
type input "[DATE]"
click at [1017, 729] on button "Add Pay Advice" at bounding box center [1004, 743] width 141 height 39
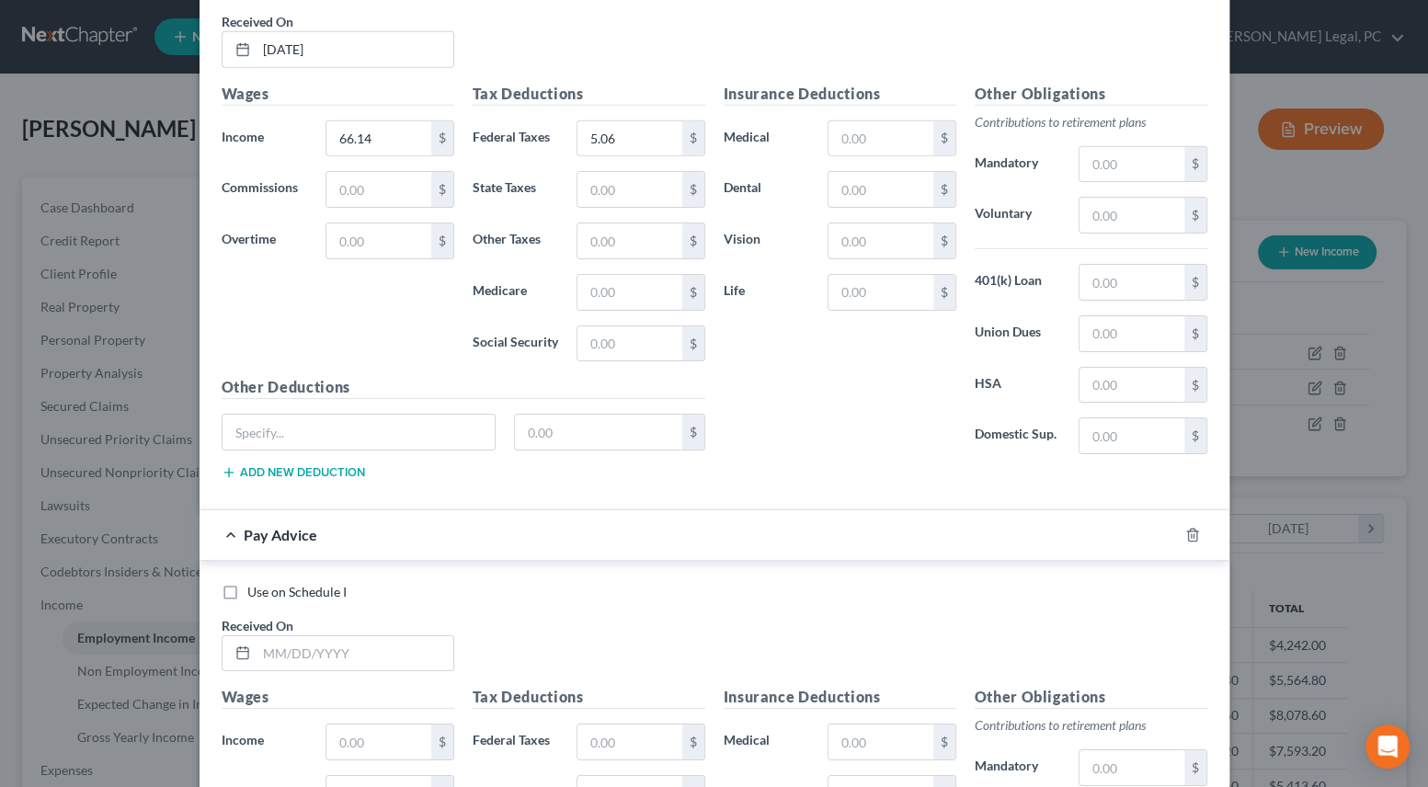
scroll to position [4479, 0]
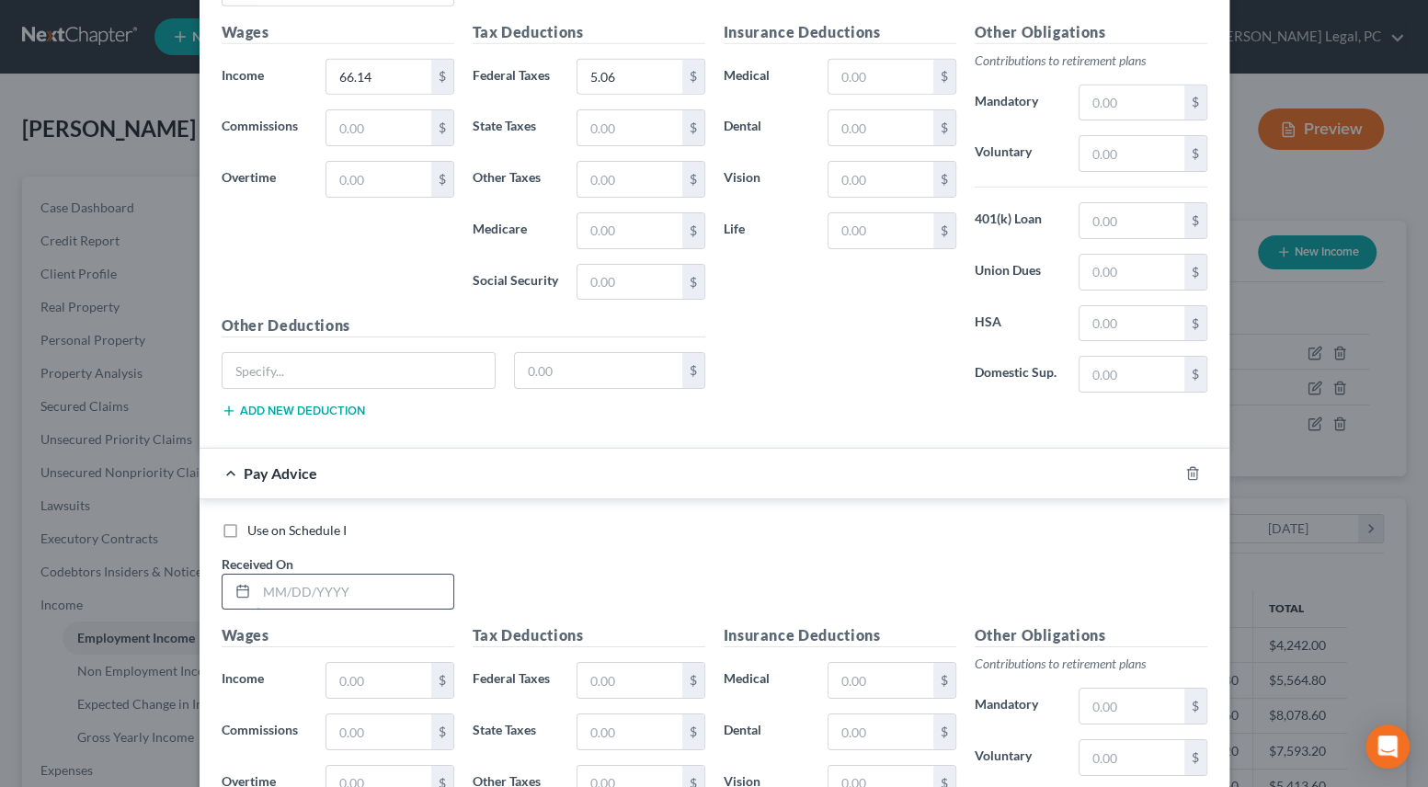
click at [360, 575] on input "text" at bounding box center [355, 592] width 197 height 35
type input "[DATE]"
click at [367, 668] on input "text" at bounding box center [378, 680] width 104 height 35
type input "600.40"
click at [611, 664] on input "text" at bounding box center [629, 680] width 104 height 35
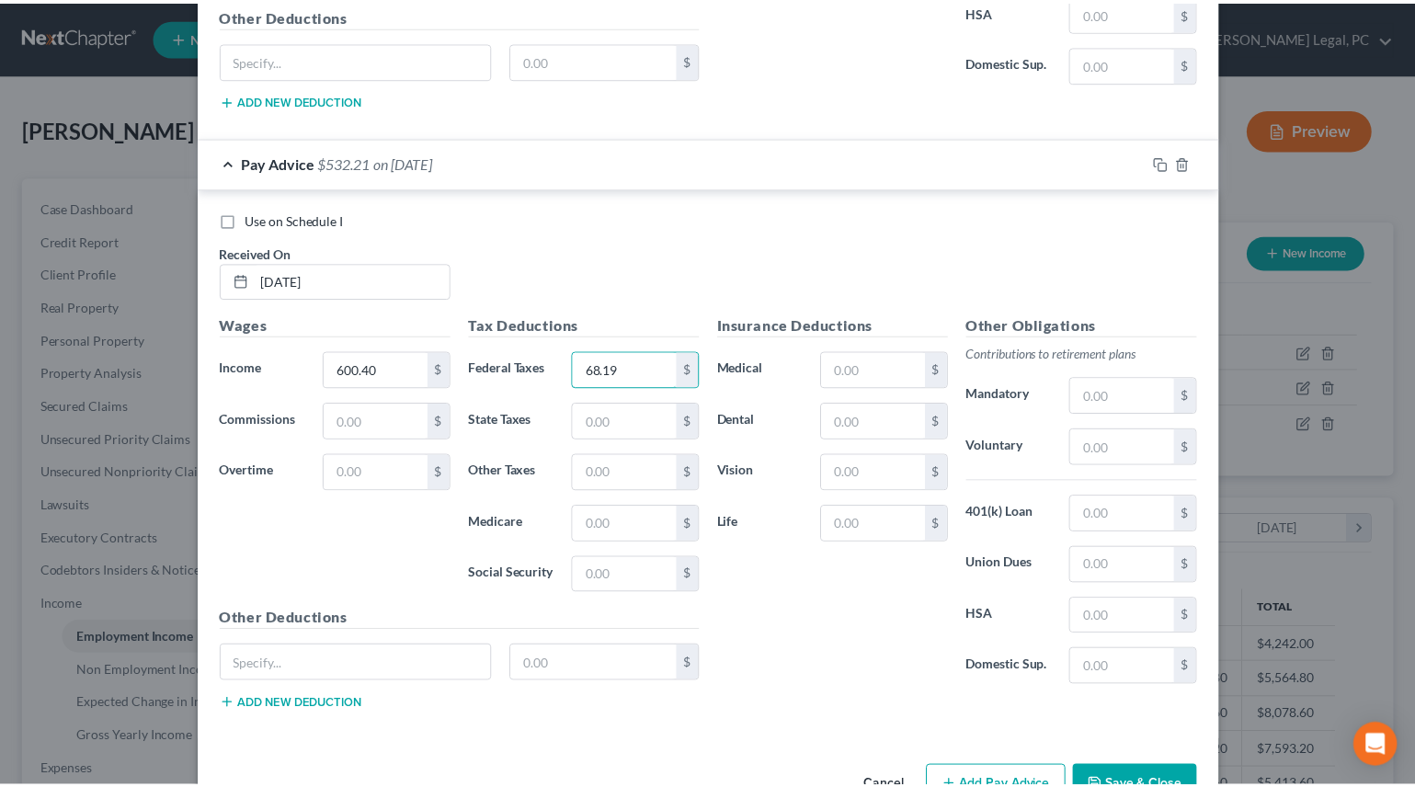
scroll to position [4830, 0]
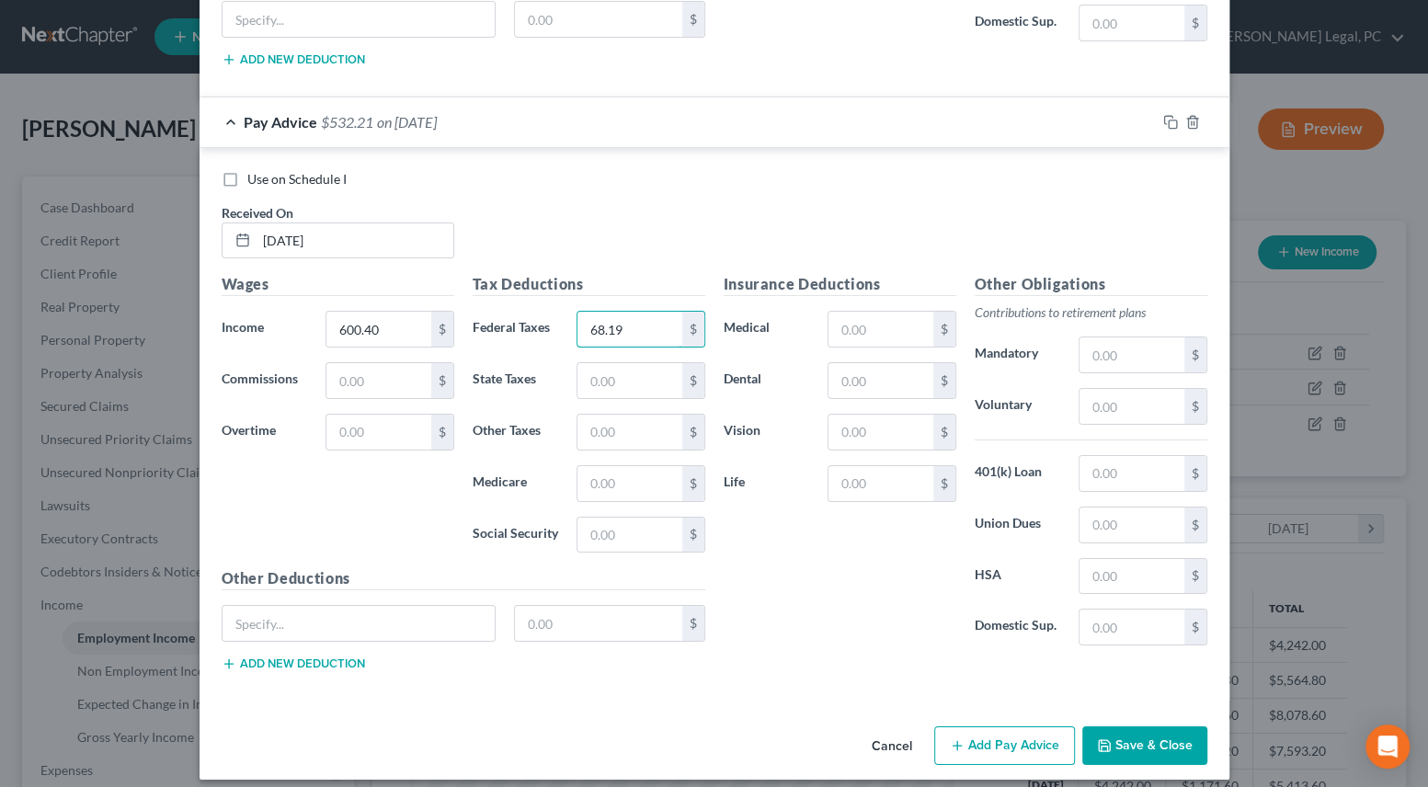
type input "68.19"
click at [1105, 738] on button "Save & Close" at bounding box center [1144, 745] width 125 height 39
click at [1099, 726] on button "Save & Close" at bounding box center [1144, 745] width 125 height 39
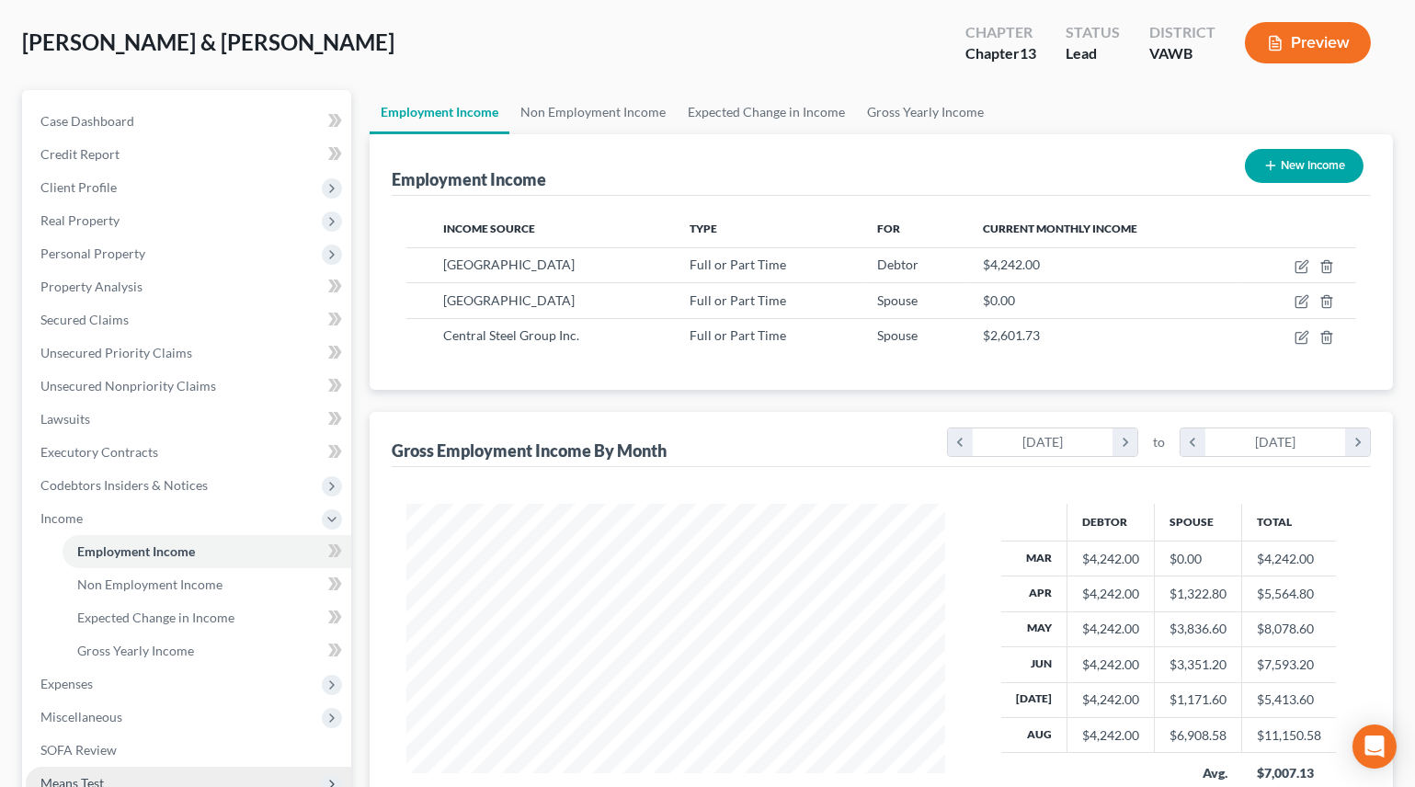
scroll to position [353, 0]
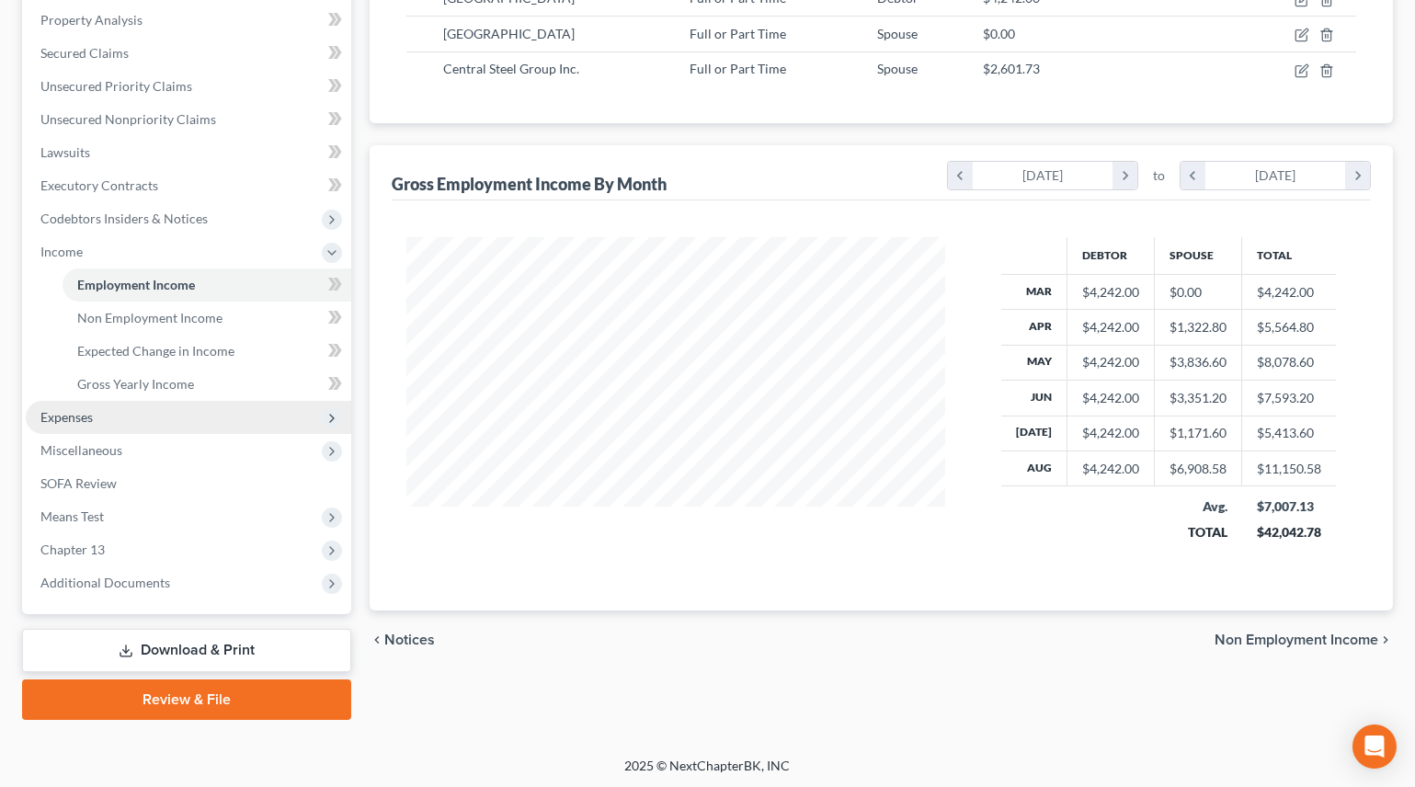
click at [86, 409] on span "Expenses" at bounding box center [66, 417] width 52 height 16
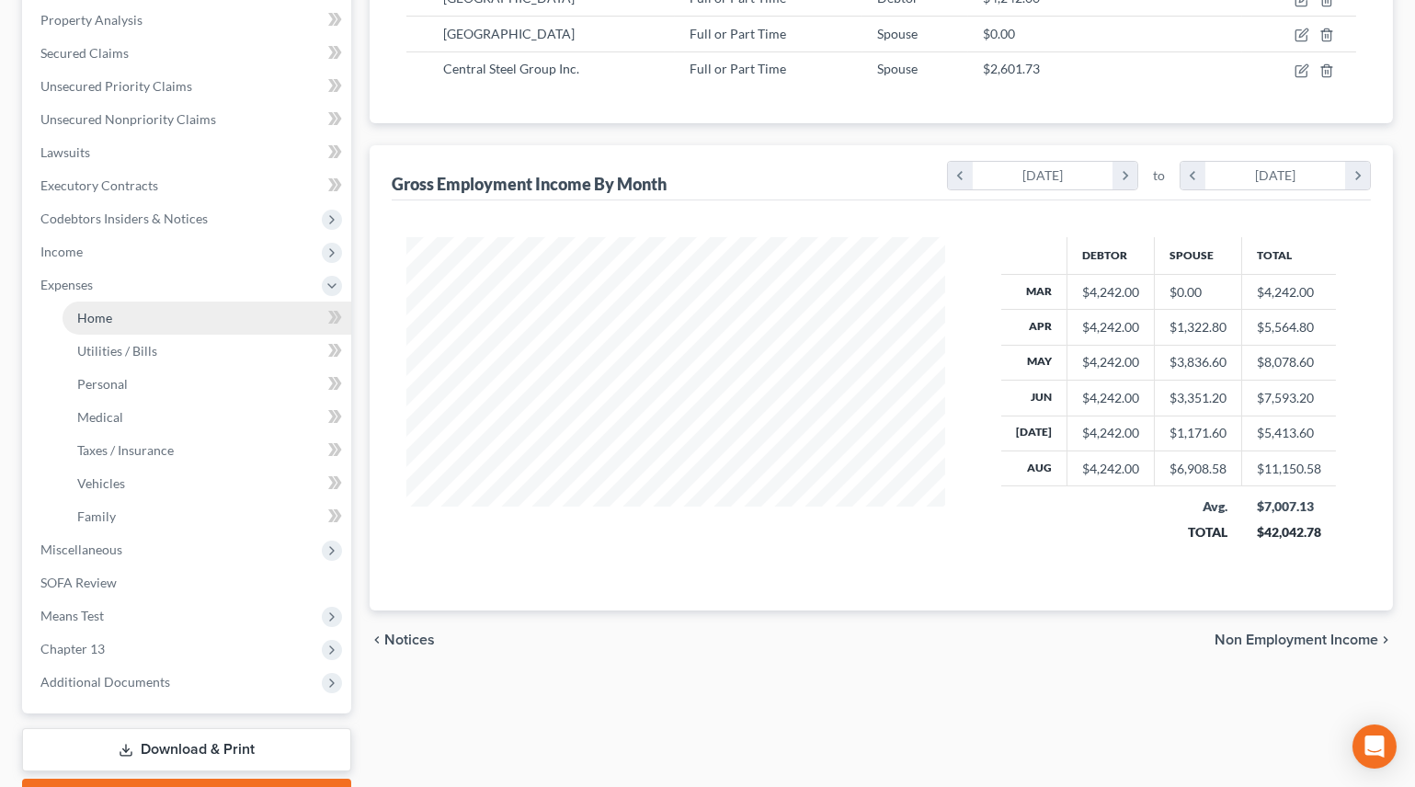
click at [124, 316] on link "Home" at bounding box center [207, 318] width 289 height 33
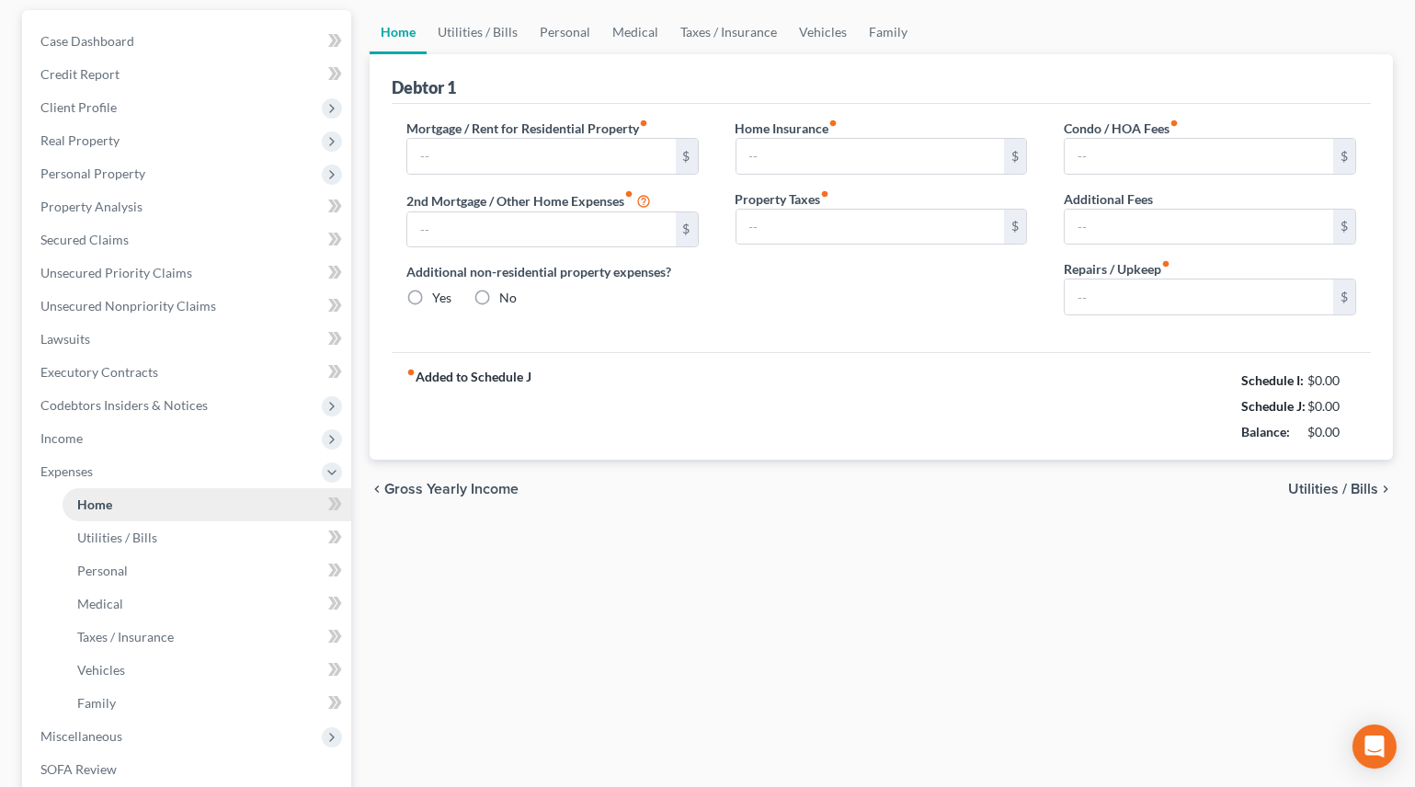
type input "511.61"
type input "0.00"
radio input "true"
type input "0.00"
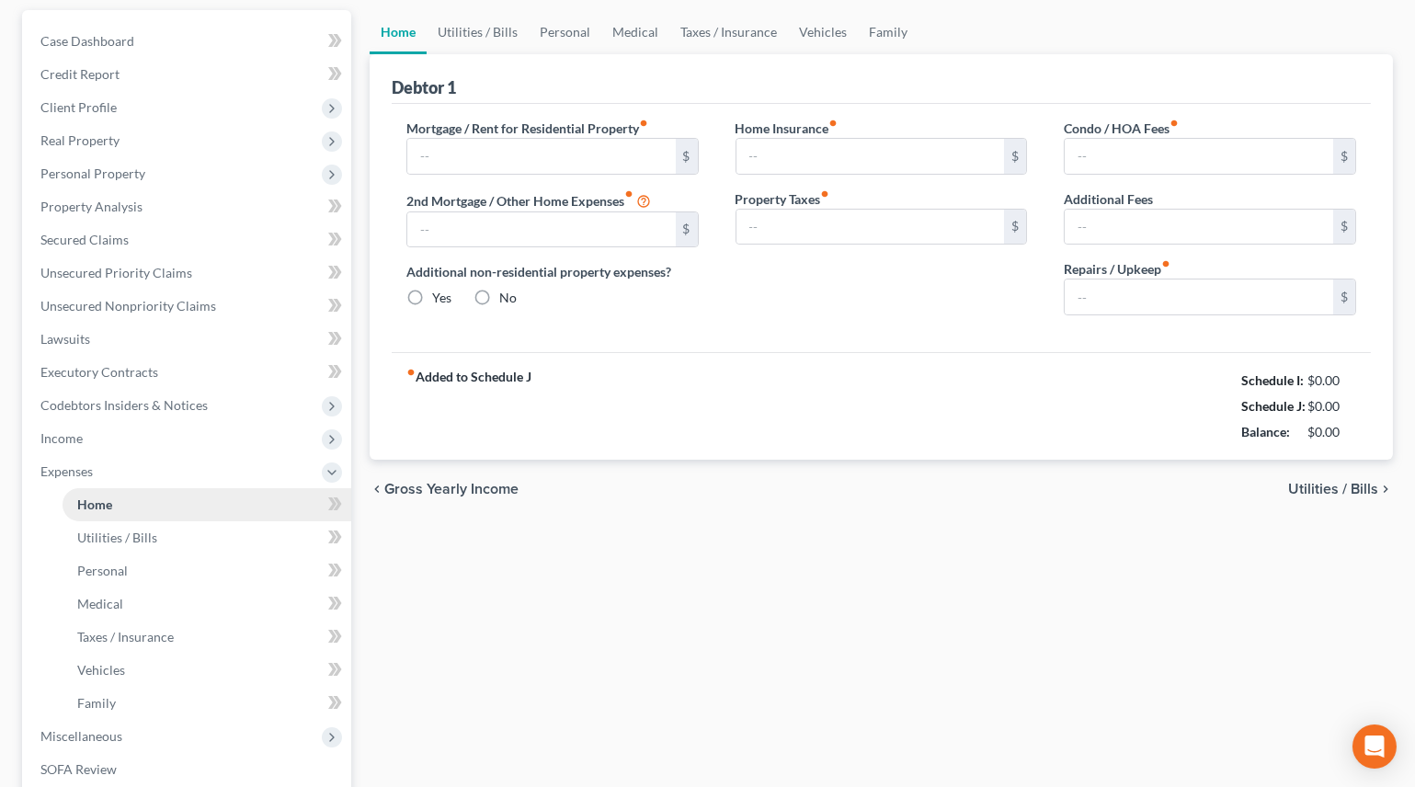
type input "0.00"
type input "150.00"
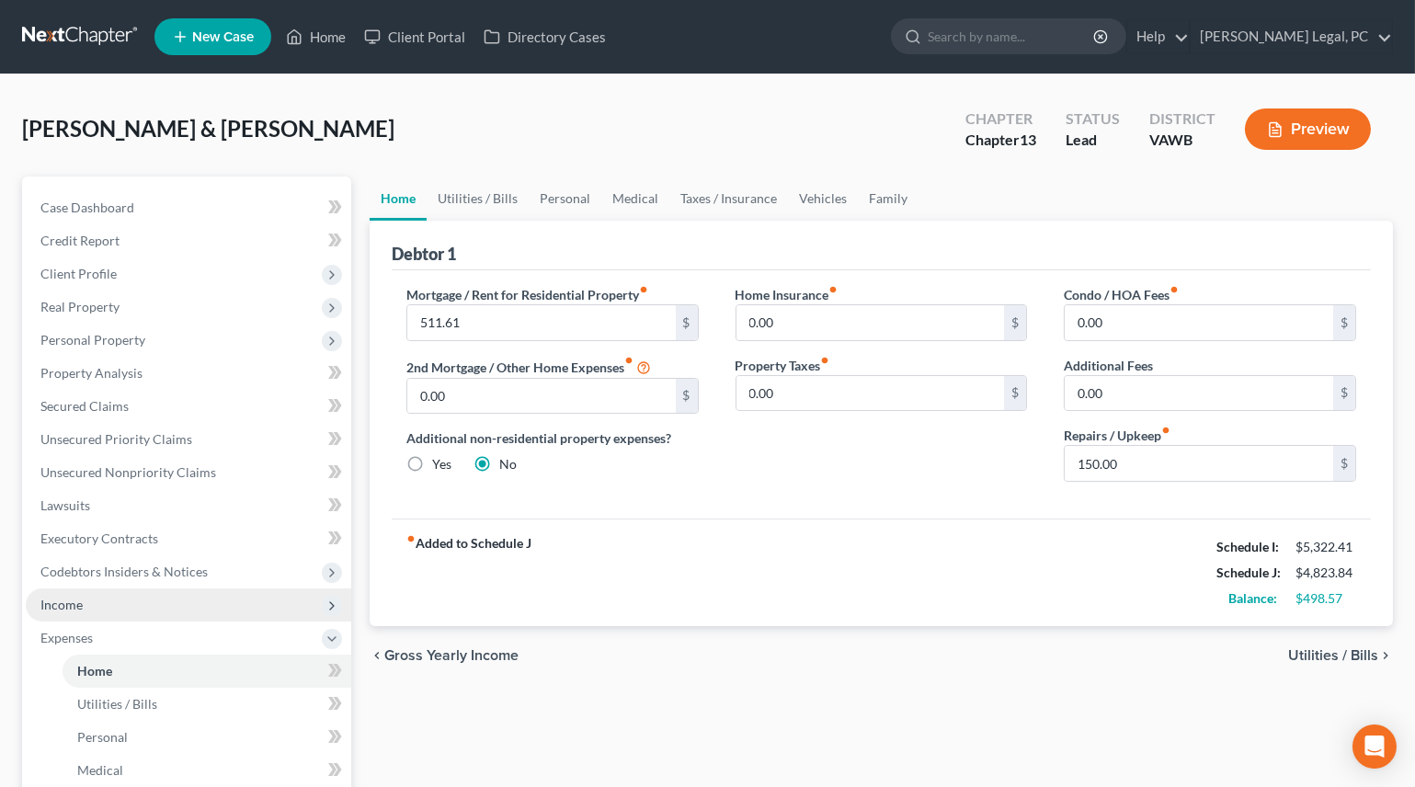
click at [83, 606] on span "Income" at bounding box center [188, 604] width 325 height 33
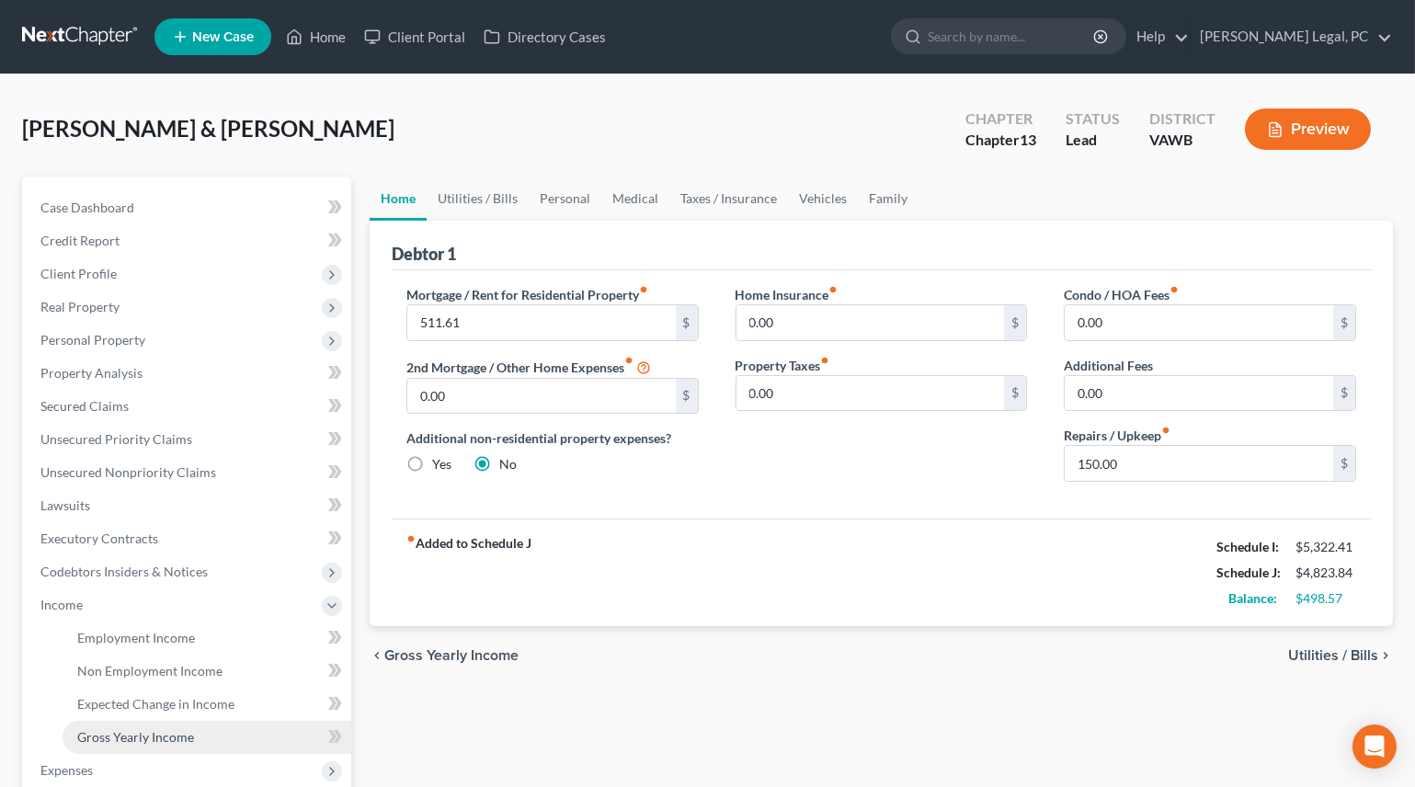
click at [137, 729] on span "Gross Yearly Income" at bounding box center [135, 737] width 117 height 16
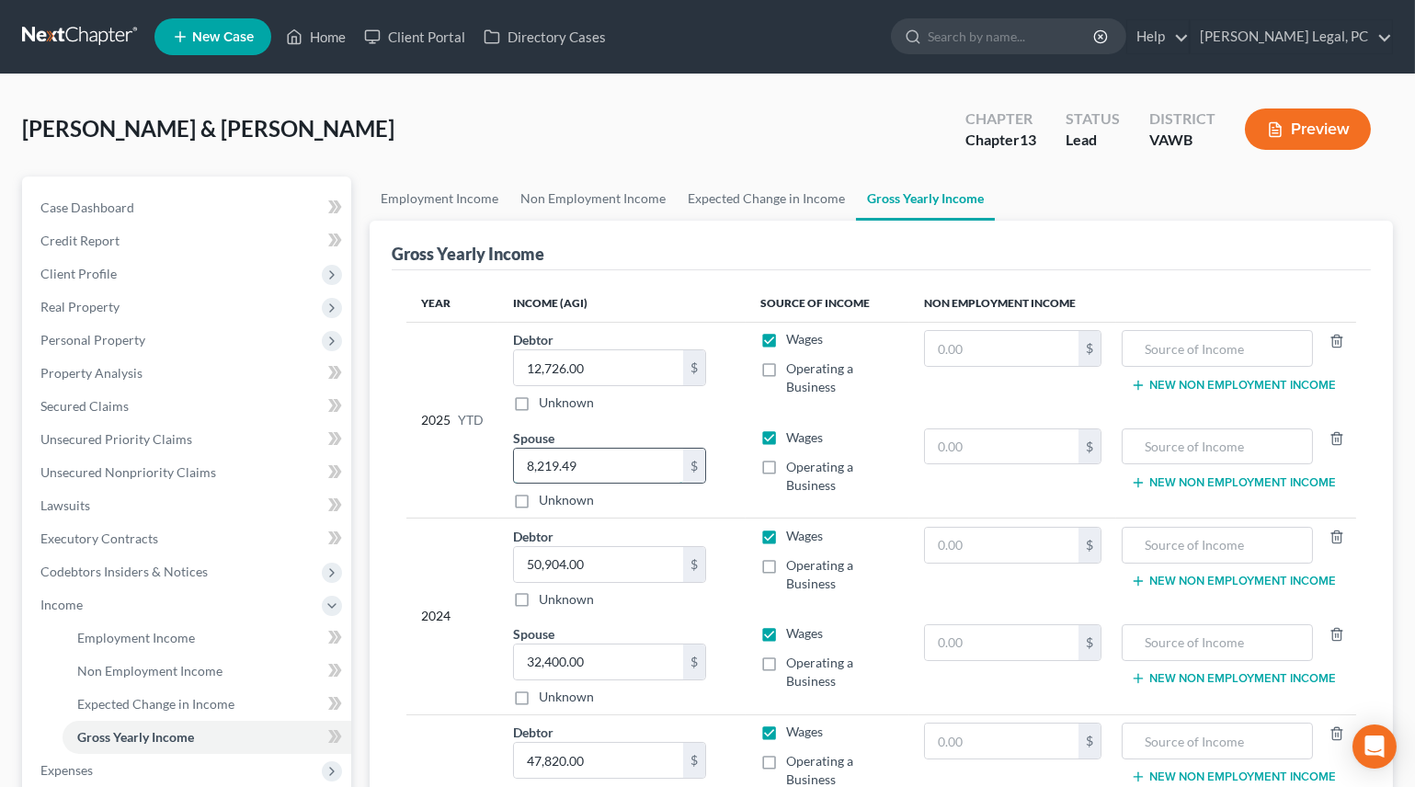
click at [634, 459] on input "8,219.49" at bounding box center [598, 466] width 169 height 35
click at [615, 467] on input "13,739." at bounding box center [598, 466] width 169 height 35
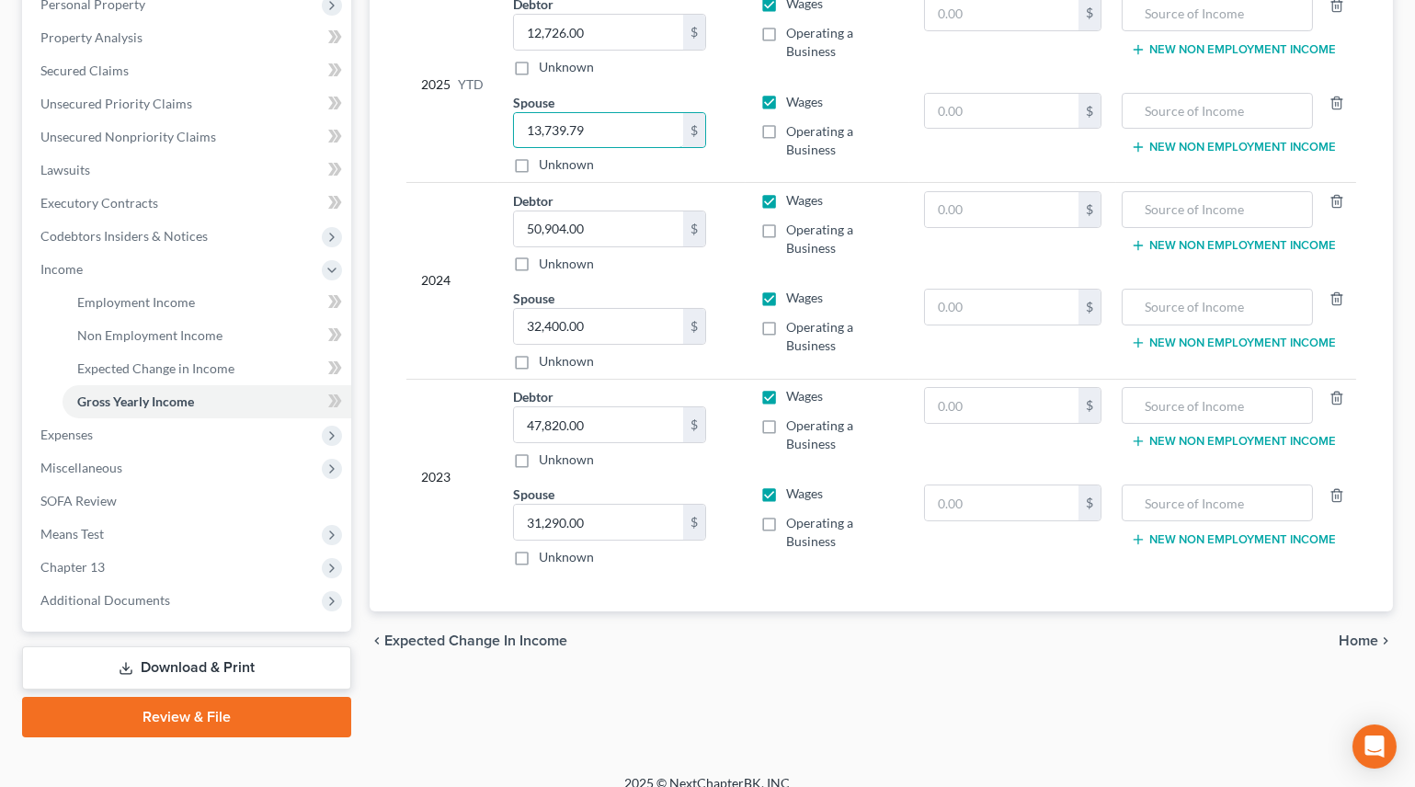
scroll to position [353, 0]
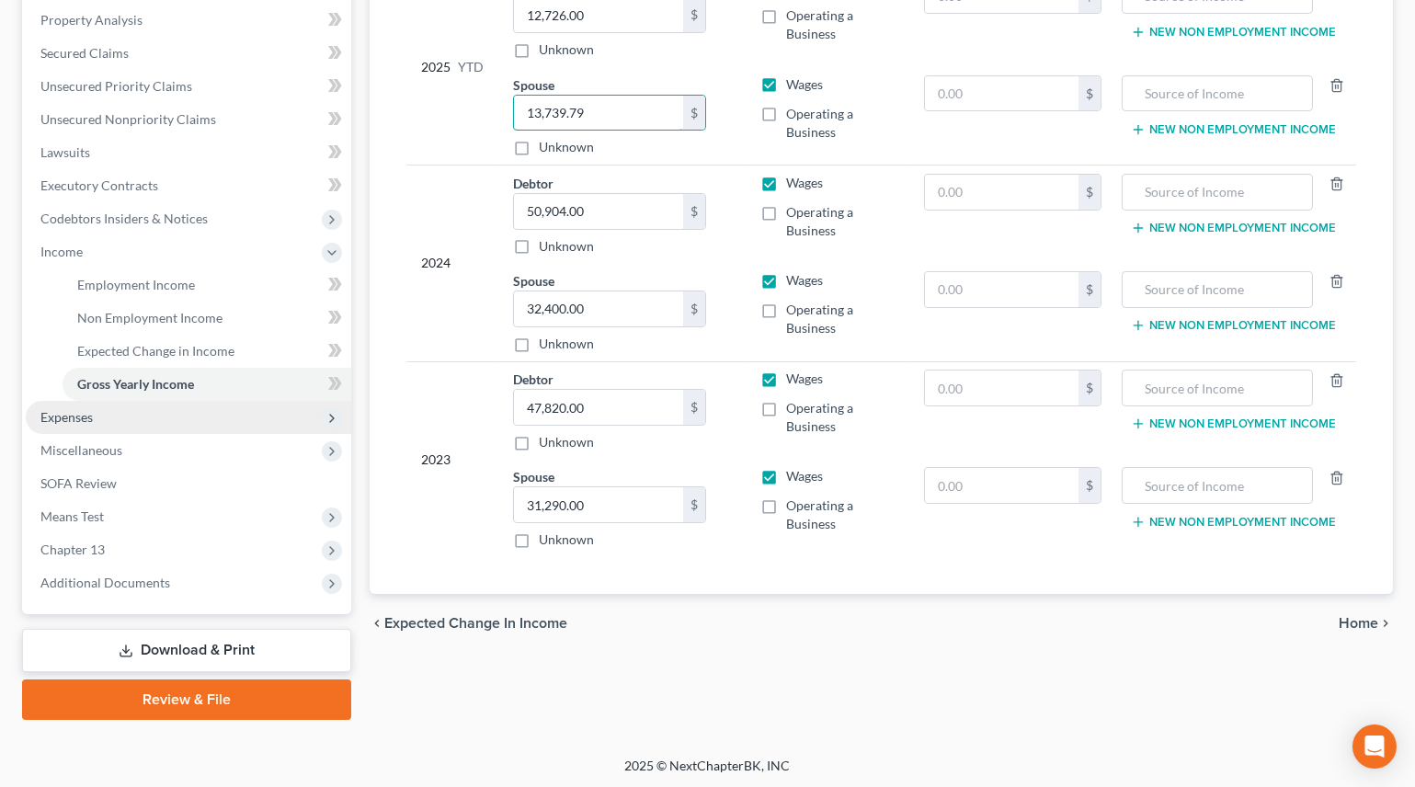
type input "13,739.79"
click at [62, 409] on span "Expenses" at bounding box center [66, 417] width 52 height 16
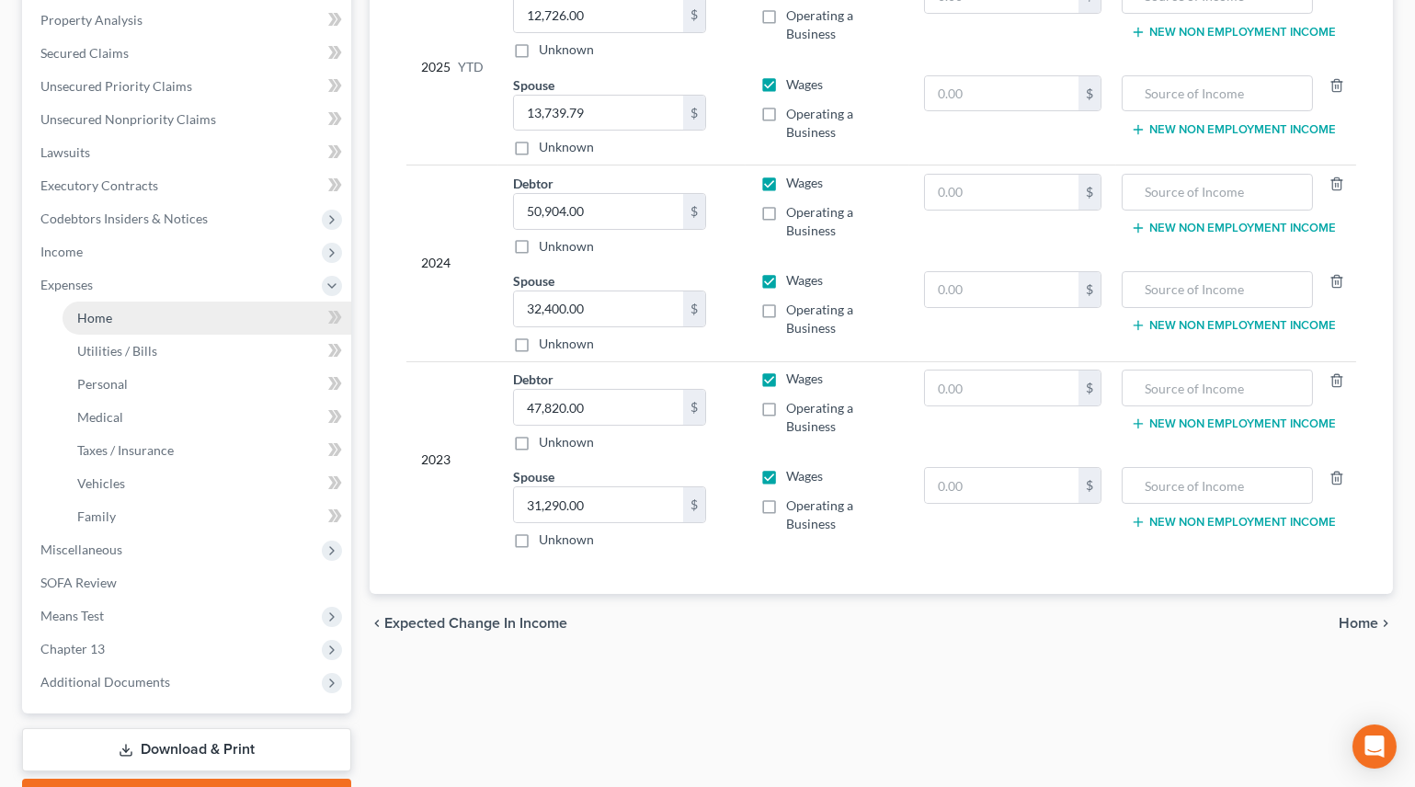
click at [109, 321] on span "Home" at bounding box center [94, 318] width 35 height 16
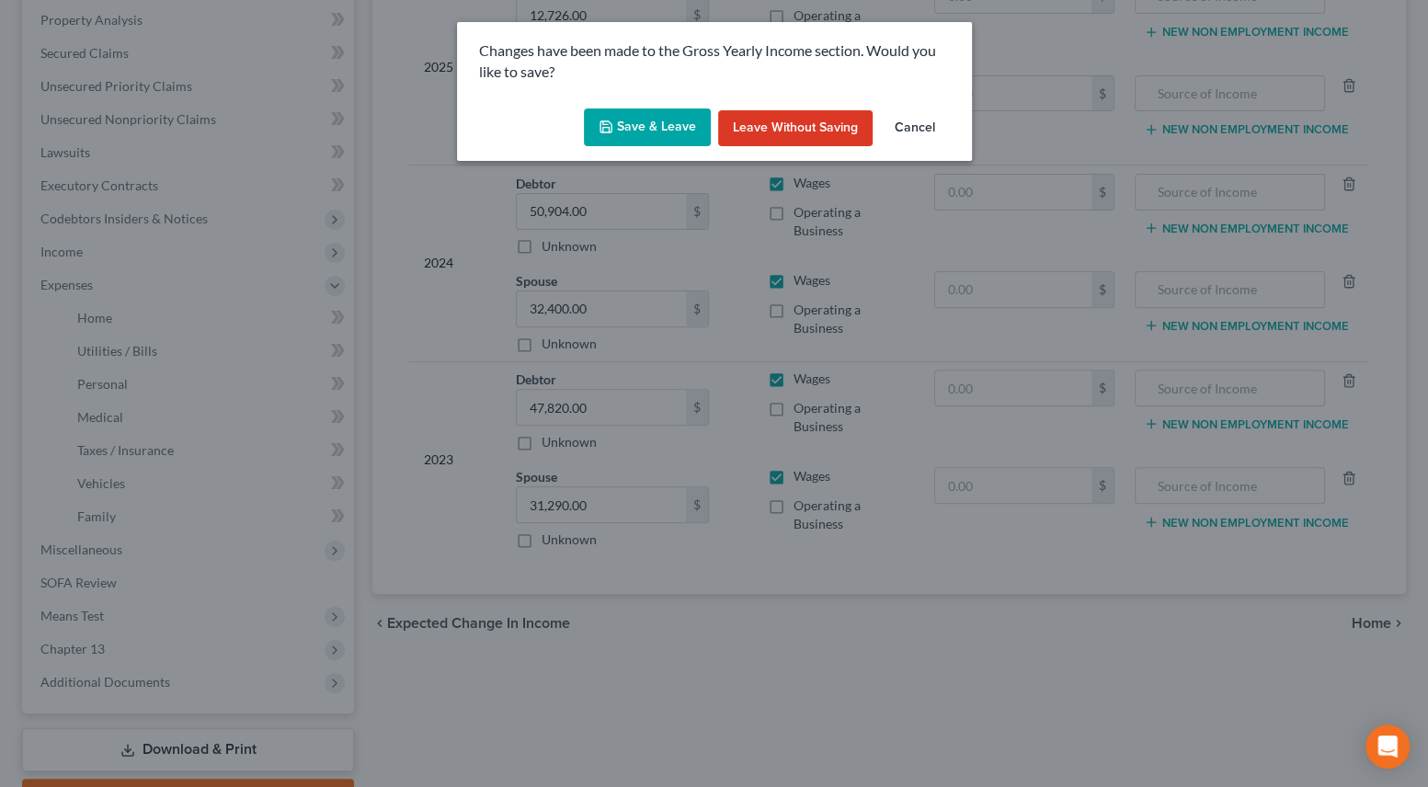
click at [670, 135] on button "Save & Leave" at bounding box center [647, 127] width 127 height 39
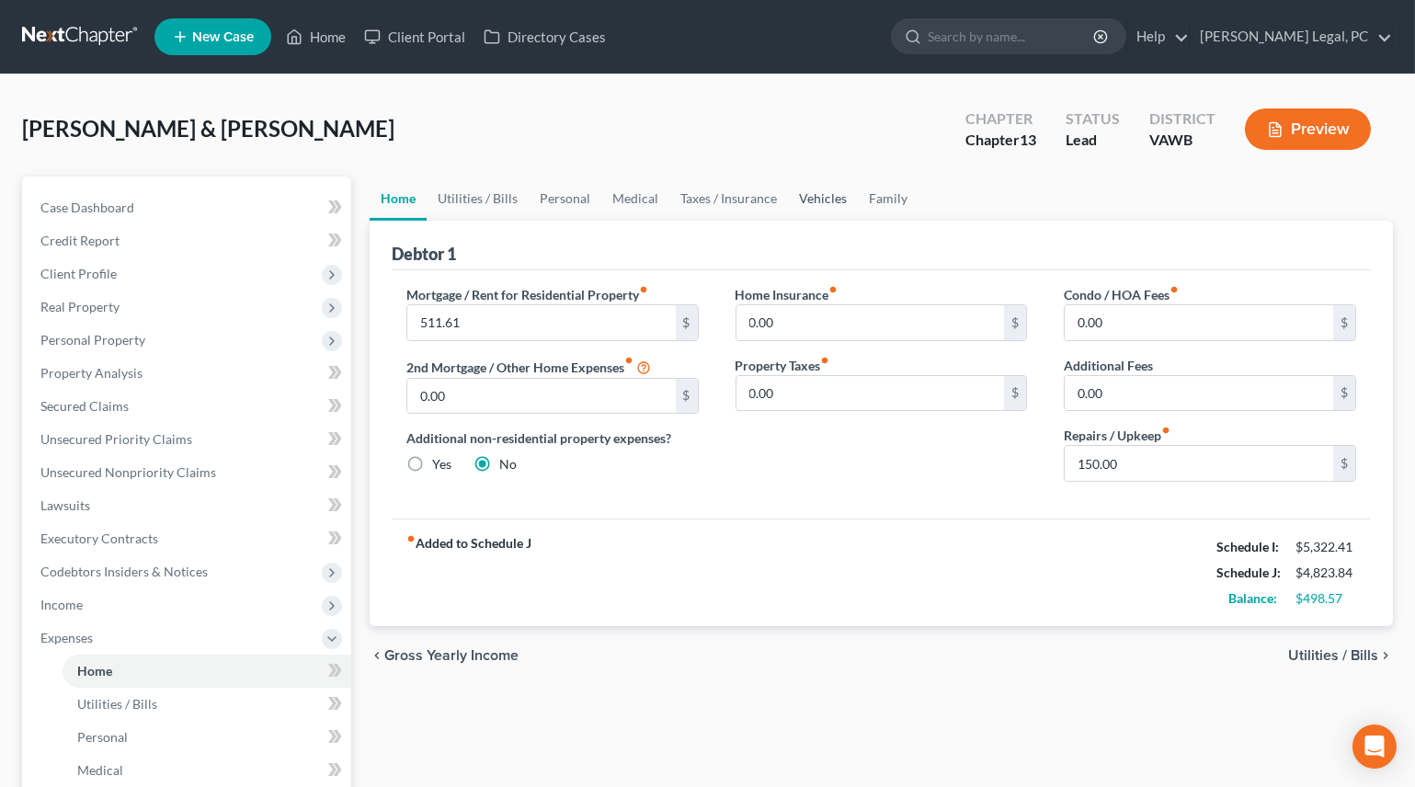
click at [807, 193] on link "Vehicles" at bounding box center [823, 199] width 70 height 44
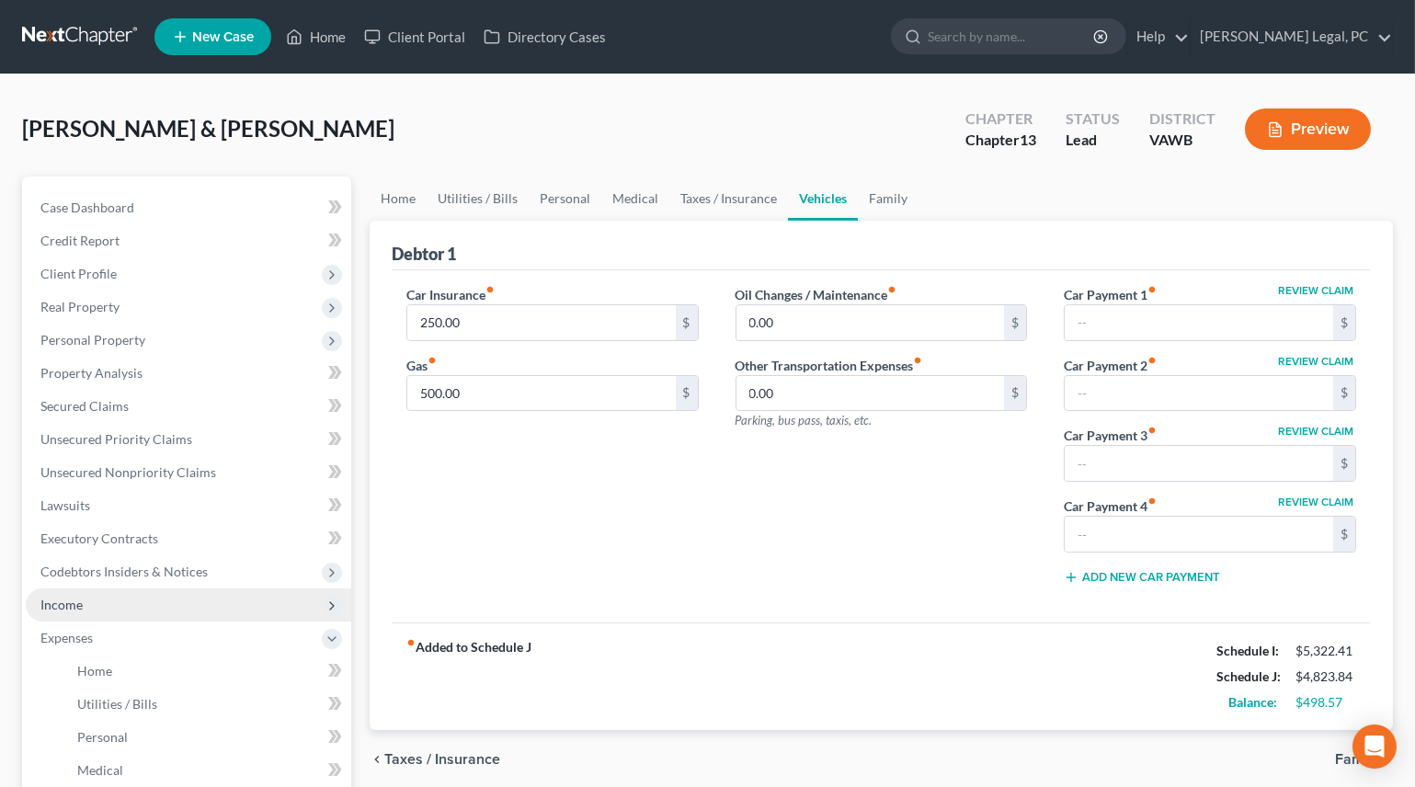
click at [129, 607] on span "Income" at bounding box center [188, 604] width 325 height 33
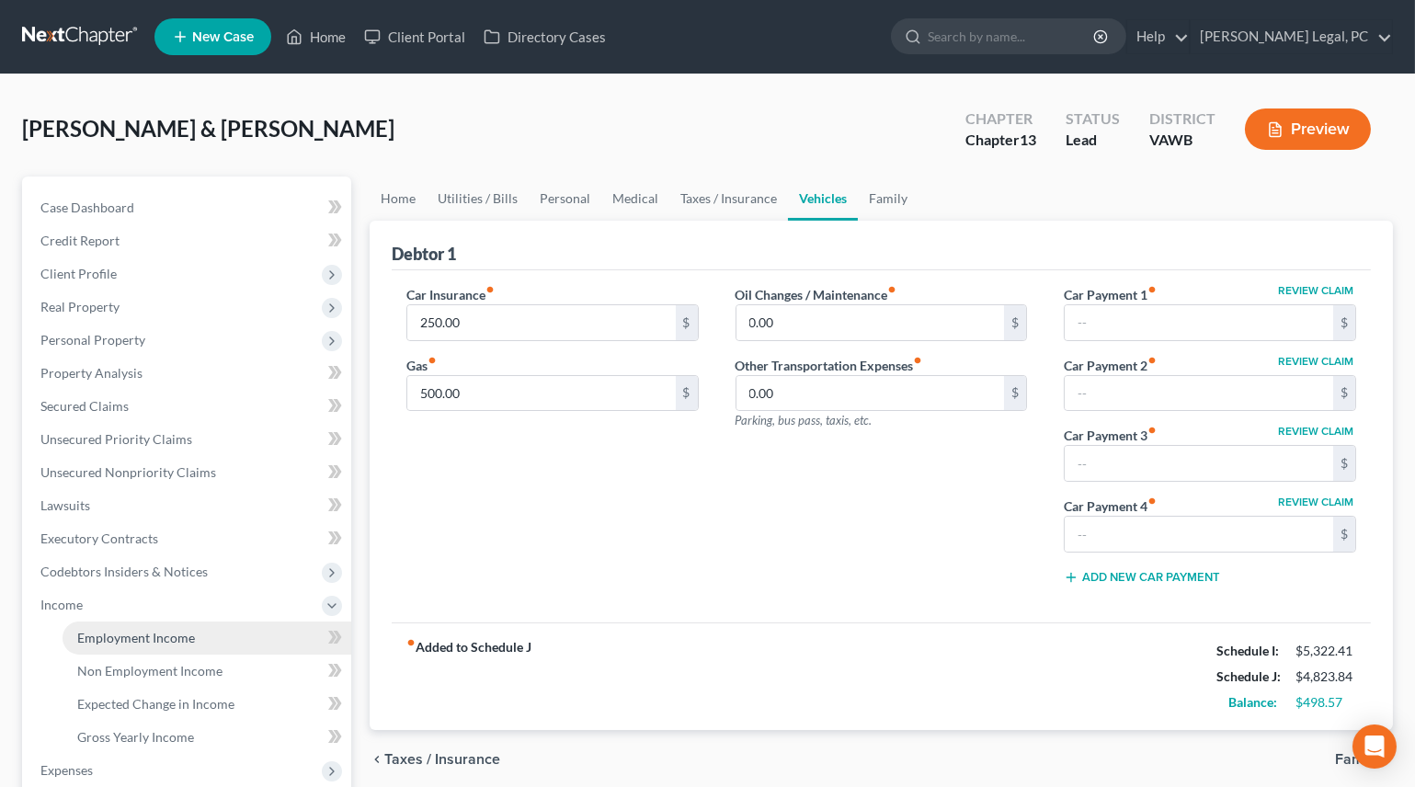
click at [147, 644] on span "Employment Income" at bounding box center [136, 638] width 118 height 16
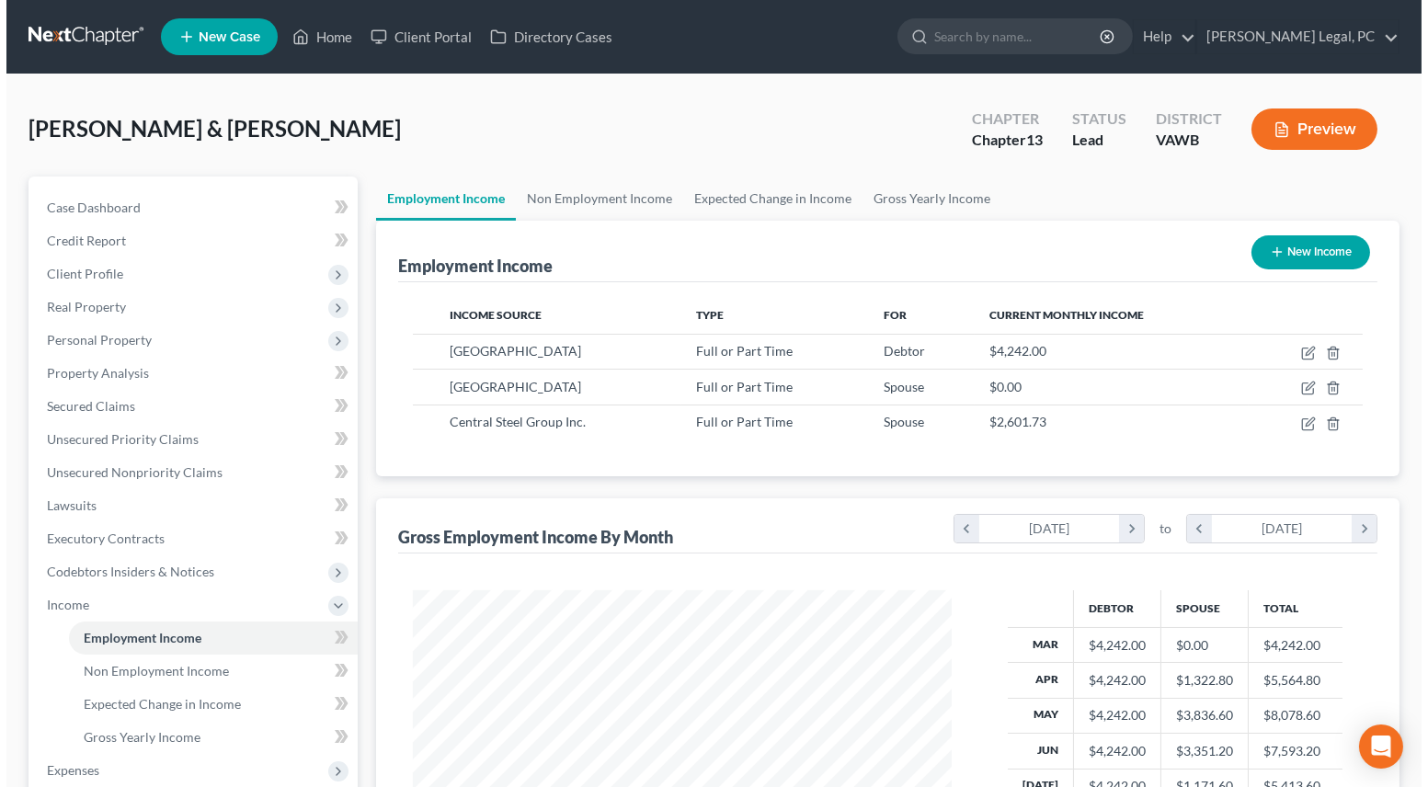
scroll to position [329, 575]
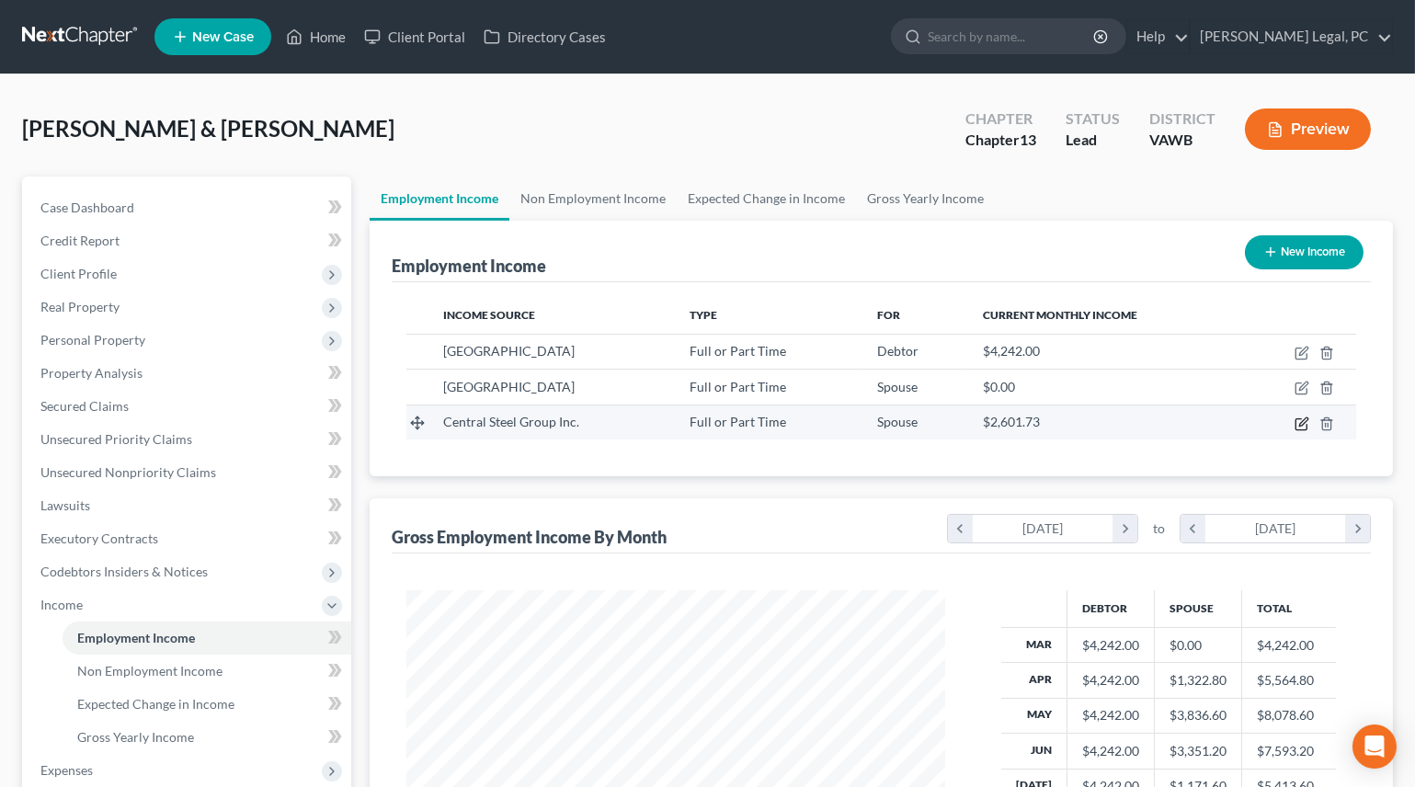
click at [1303, 422] on icon "button" at bounding box center [1303, 421] width 8 height 8
select select "0"
select select "28"
select select "3"
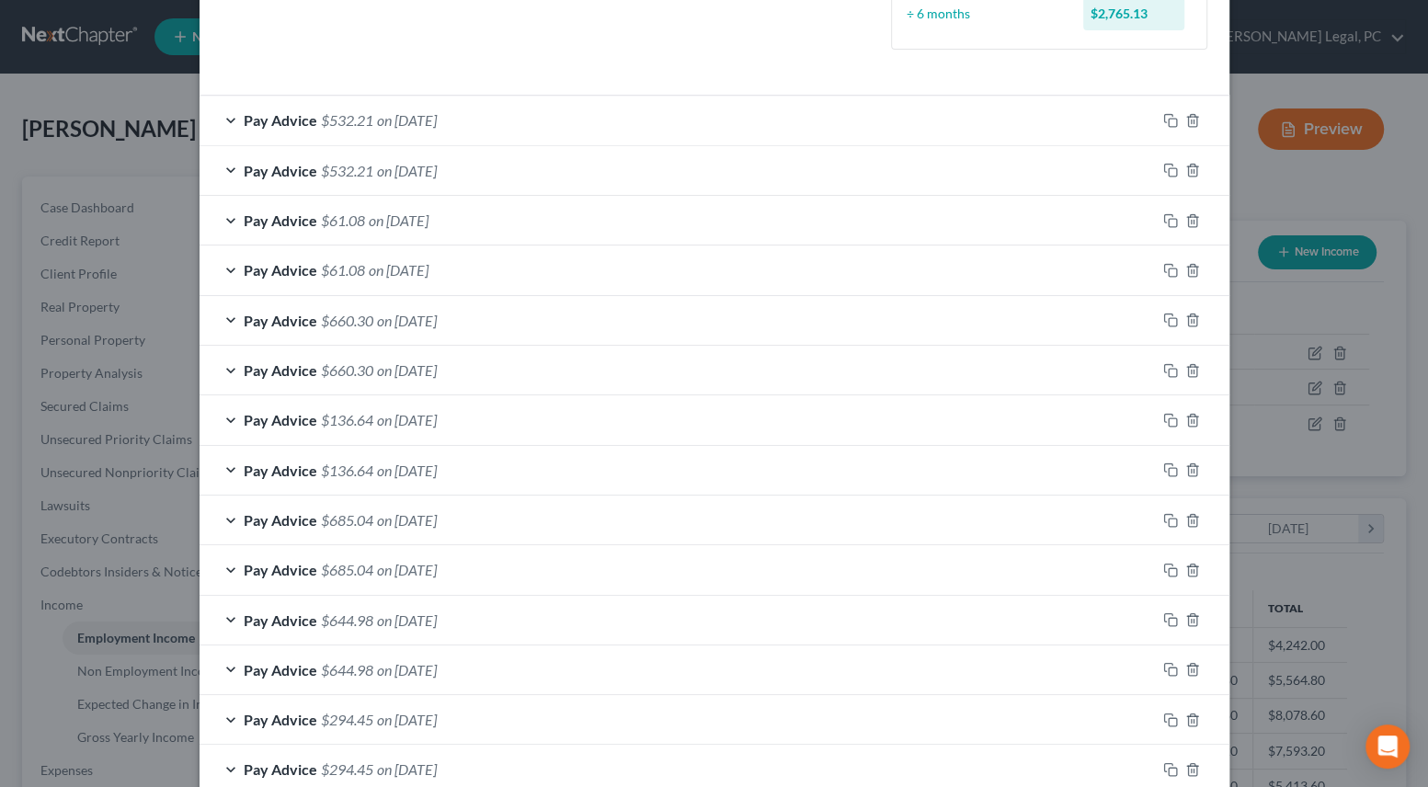
scroll to position [556, 0]
click at [365, 322] on span "$660.30" at bounding box center [347, 322] width 52 height 17
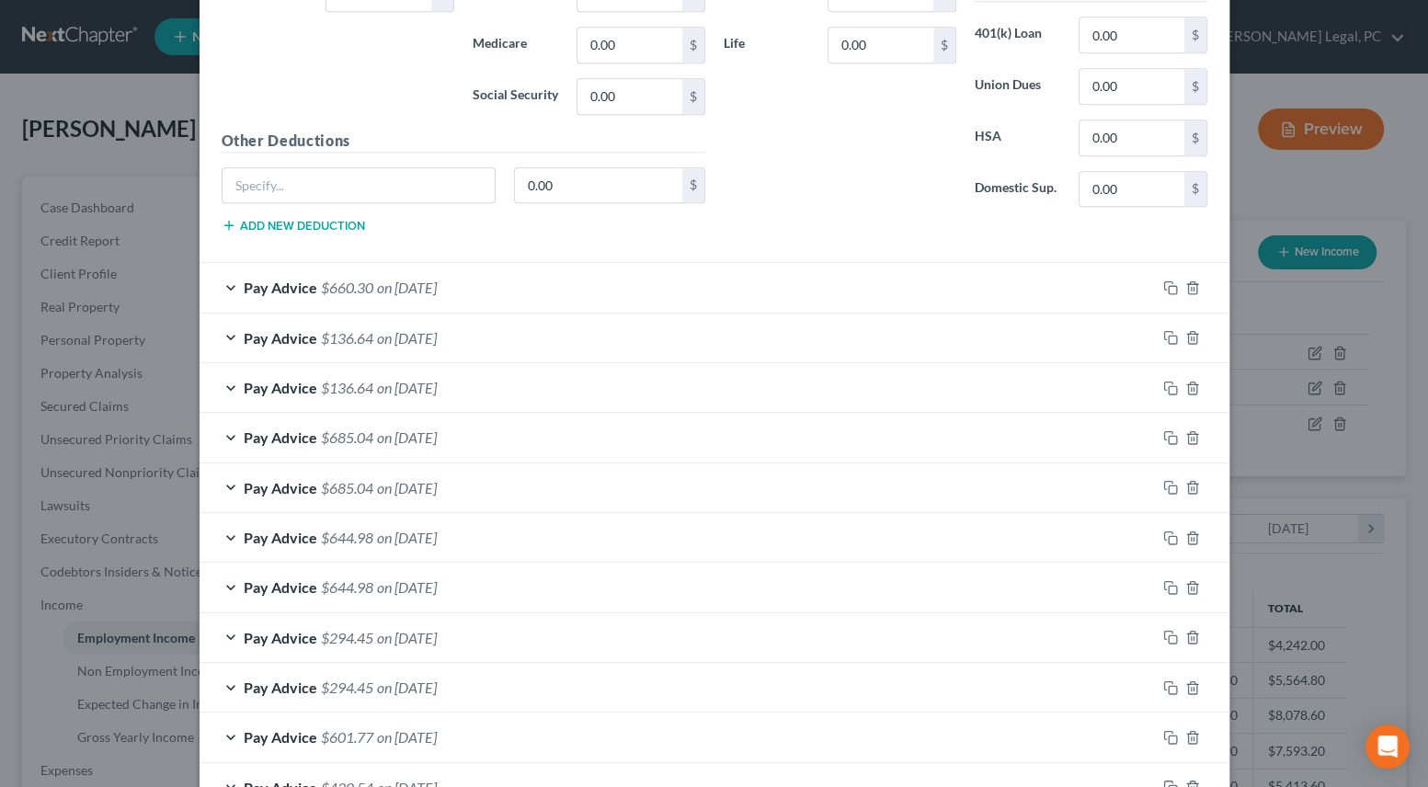
scroll to position [1308, 0]
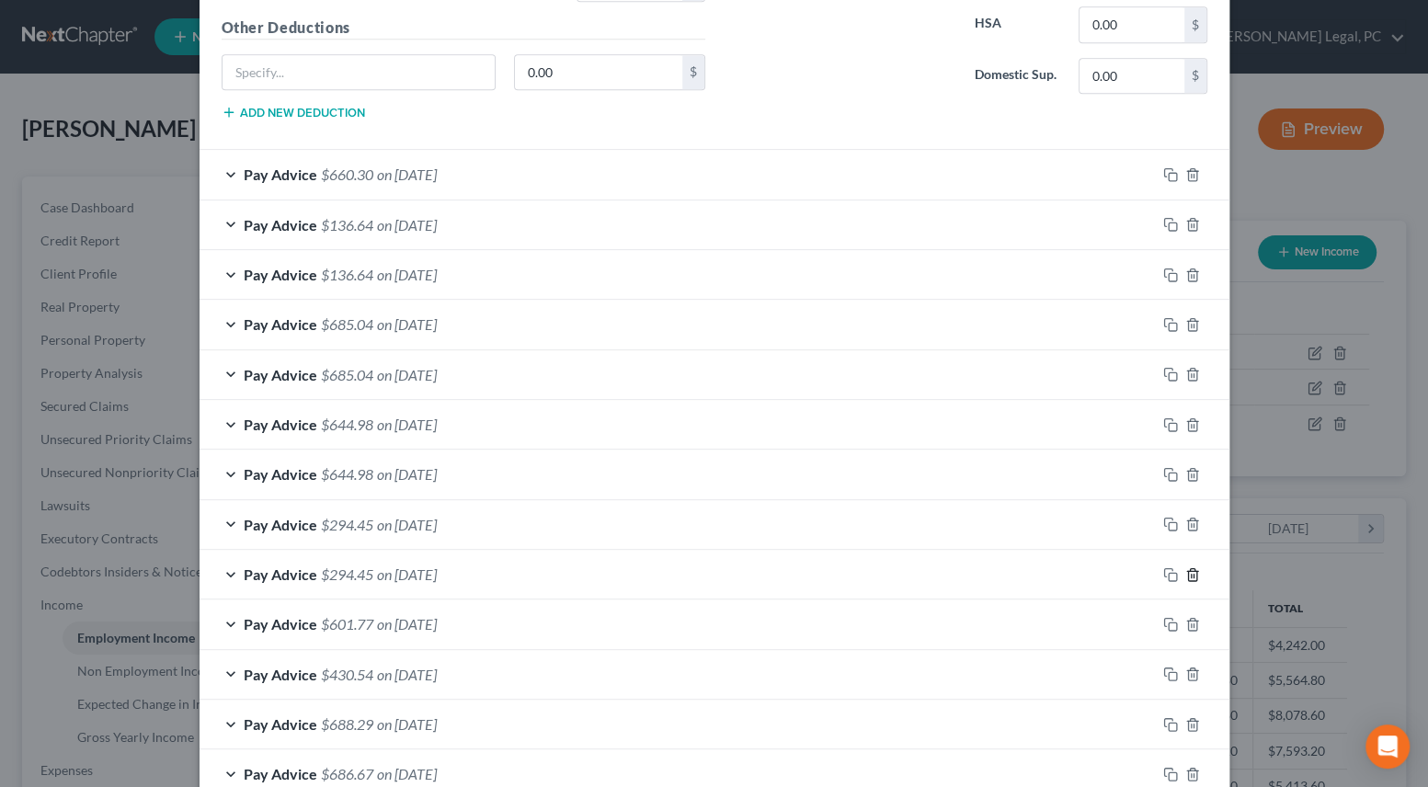
click at [1188, 570] on icon "button" at bounding box center [1192, 574] width 8 height 12
click at [1185, 470] on icon "button" at bounding box center [1192, 474] width 15 height 15
click at [1193, 374] on line "button" at bounding box center [1193, 376] width 0 height 4
click at [1186, 268] on icon "button" at bounding box center [1192, 275] width 15 height 15
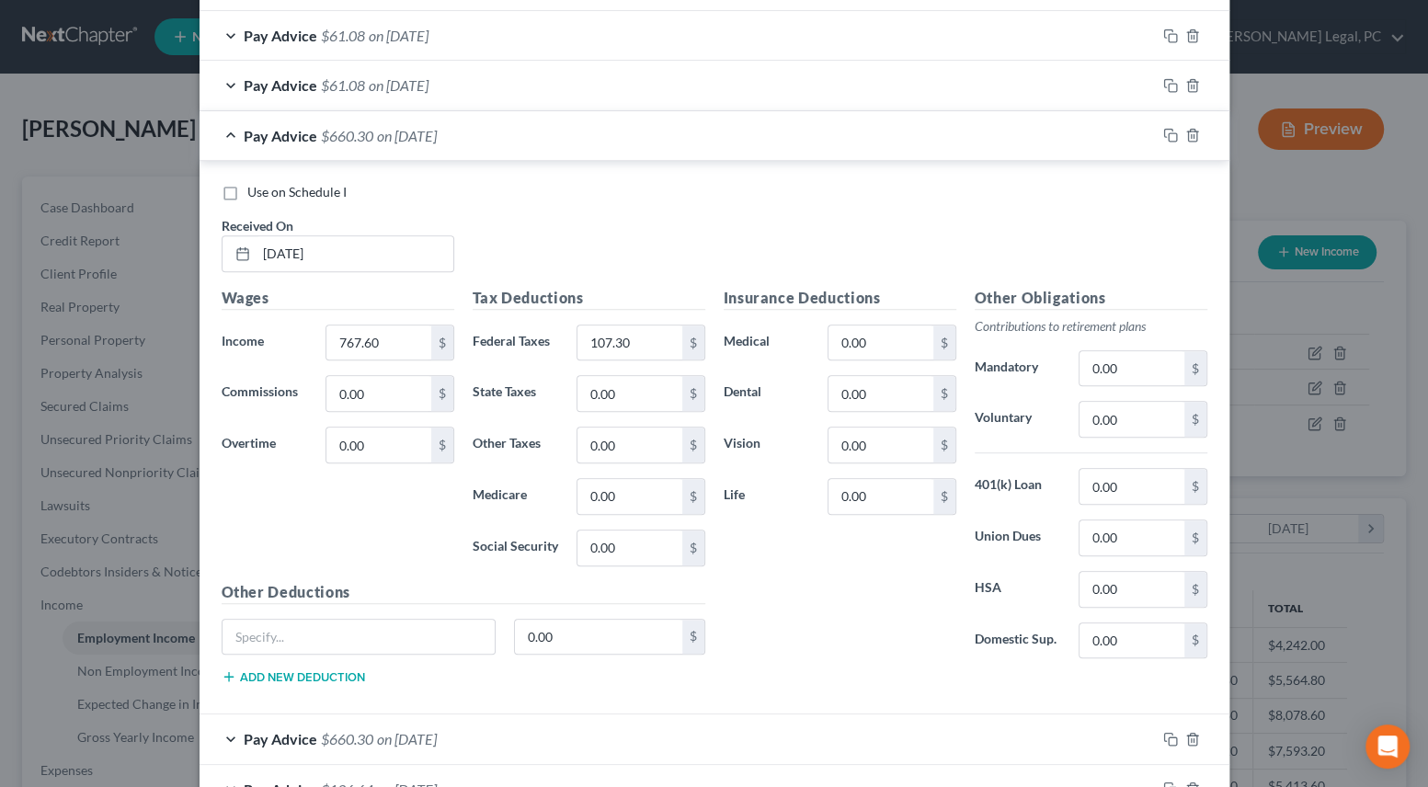
scroll to position [724, 0]
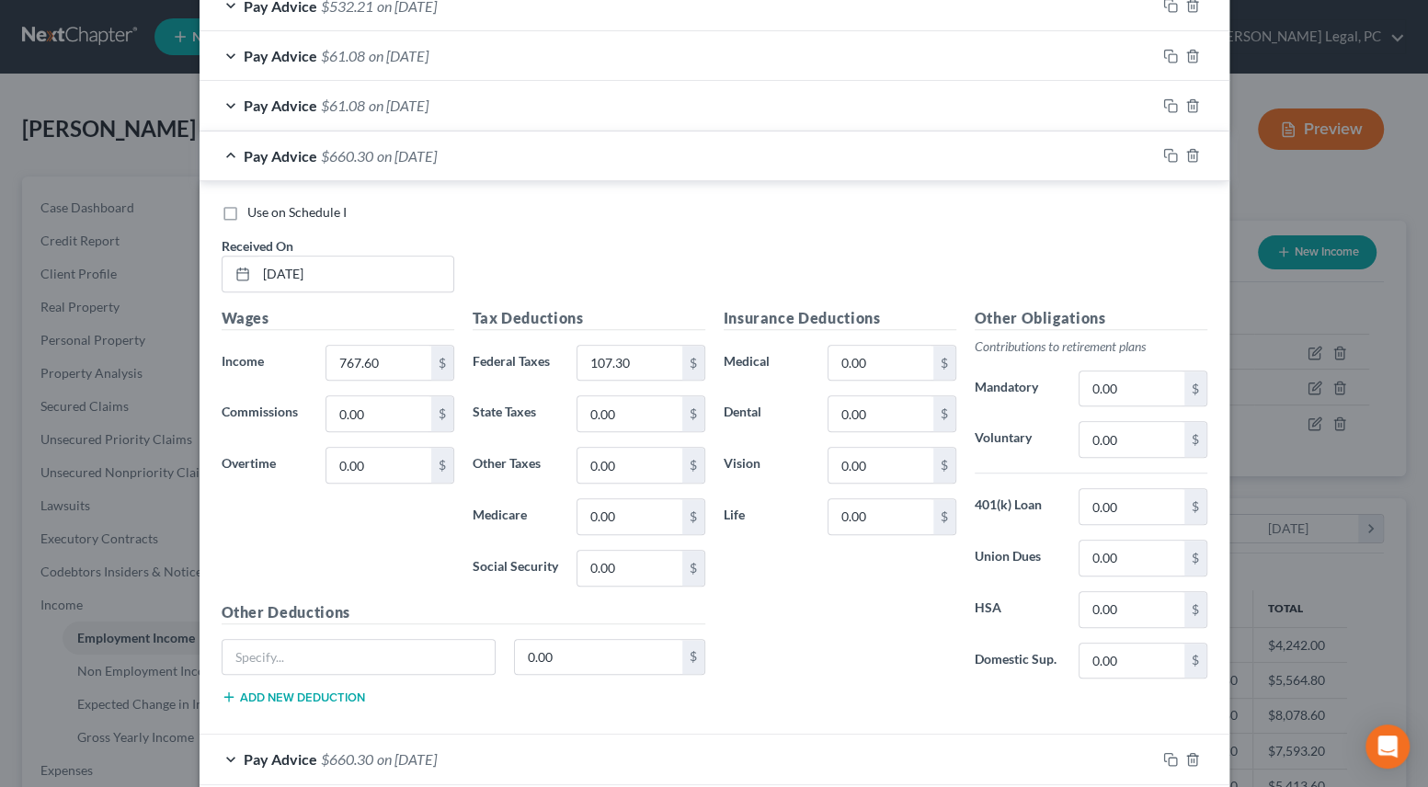
click at [221, 157] on div "Pay Advice $660.30 on [DATE]" at bounding box center [678, 155] width 956 height 49
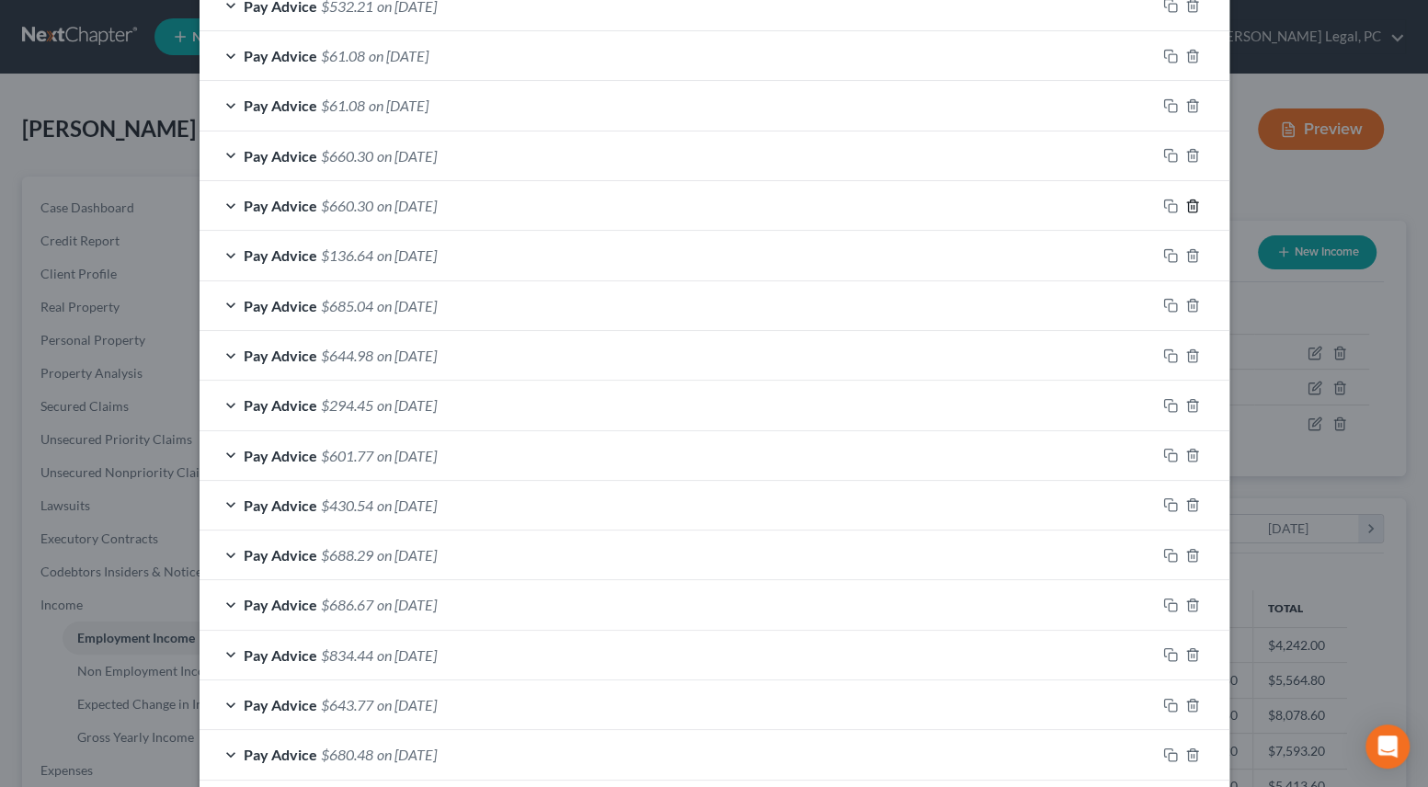
click at [1185, 203] on icon "button" at bounding box center [1192, 206] width 15 height 15
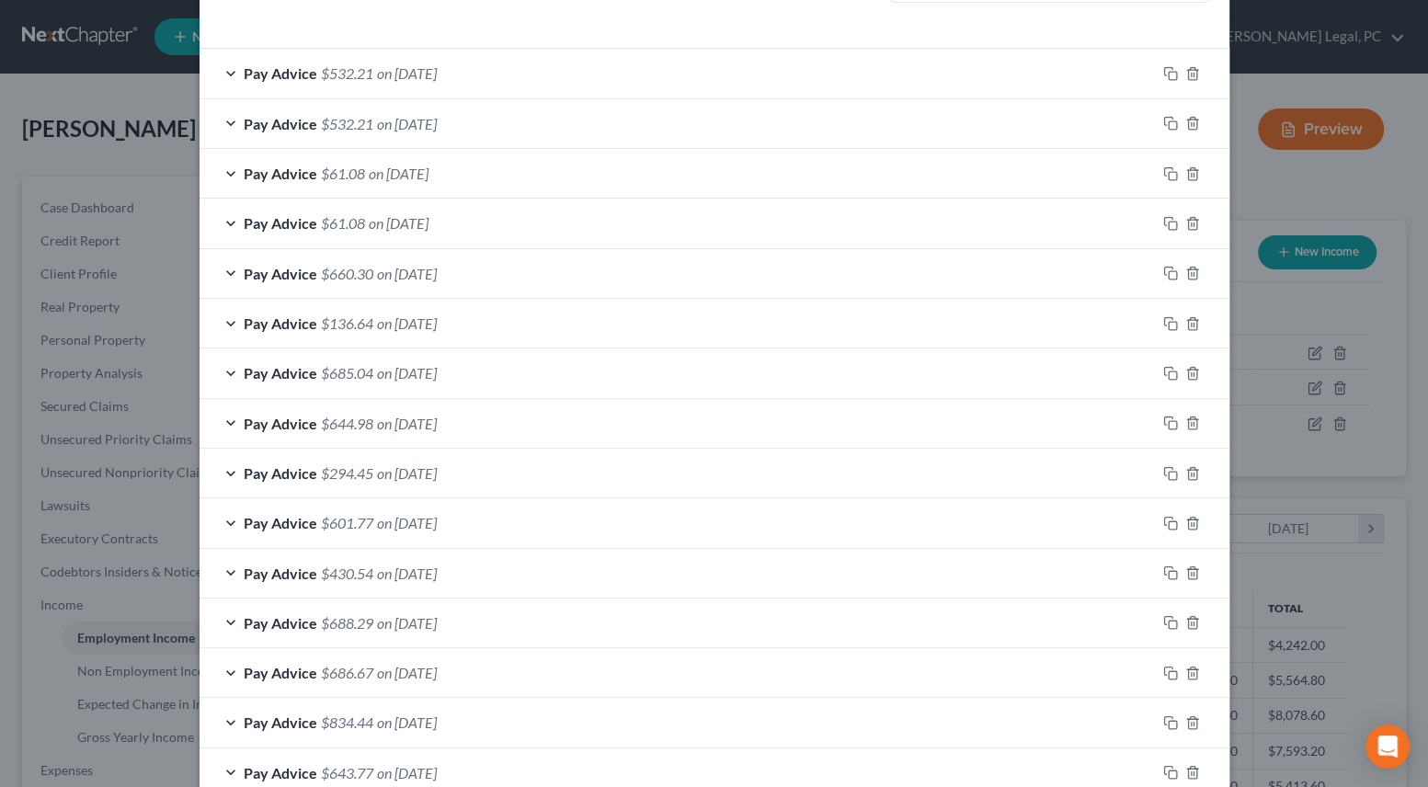
scroll to position [556, 0]
click at [1190, 280] on div at bounding box center [1193, 272] width 74 height 29
click at [1186, 170] on icon "button" at bounding box center [1192, 173] width 15 height 15
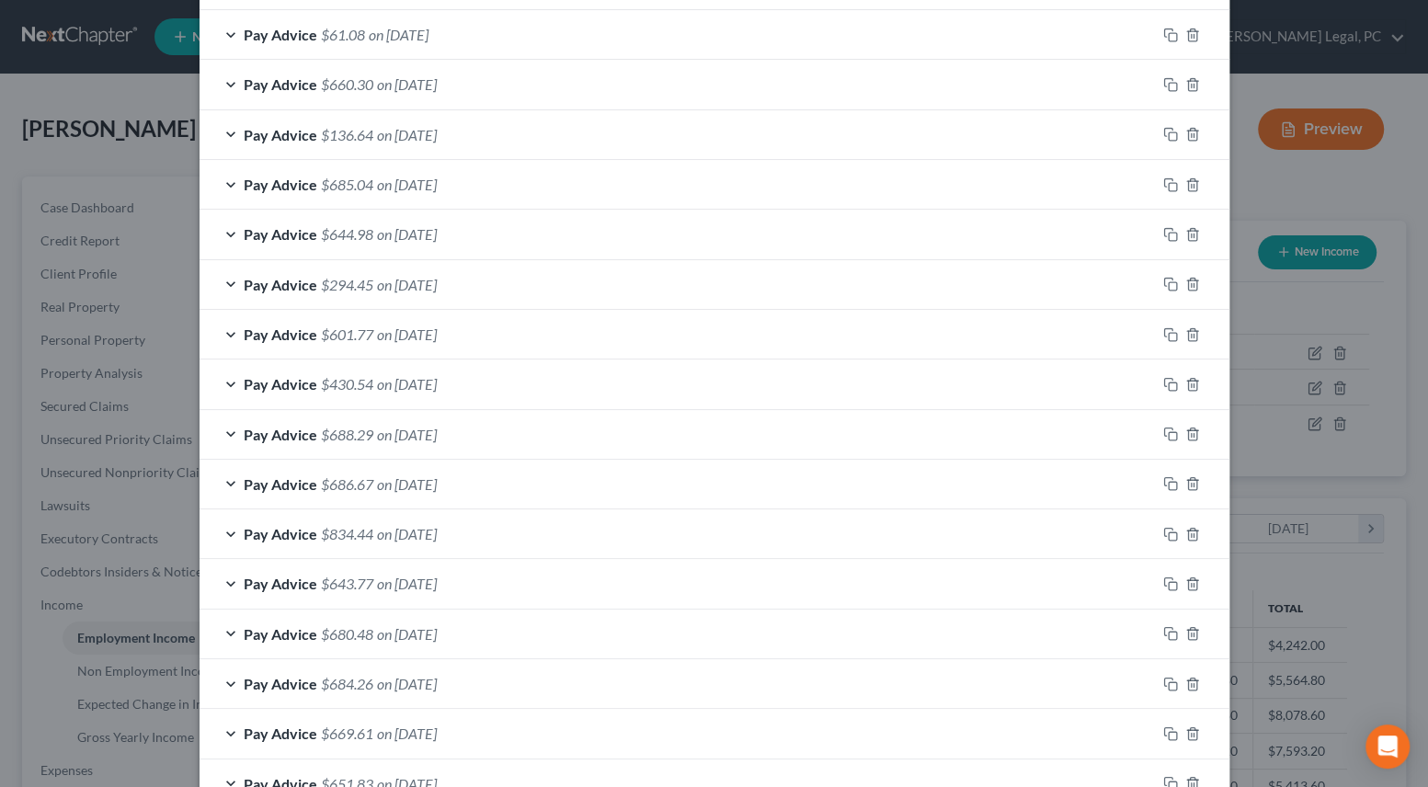
scroll to position [807, 0]
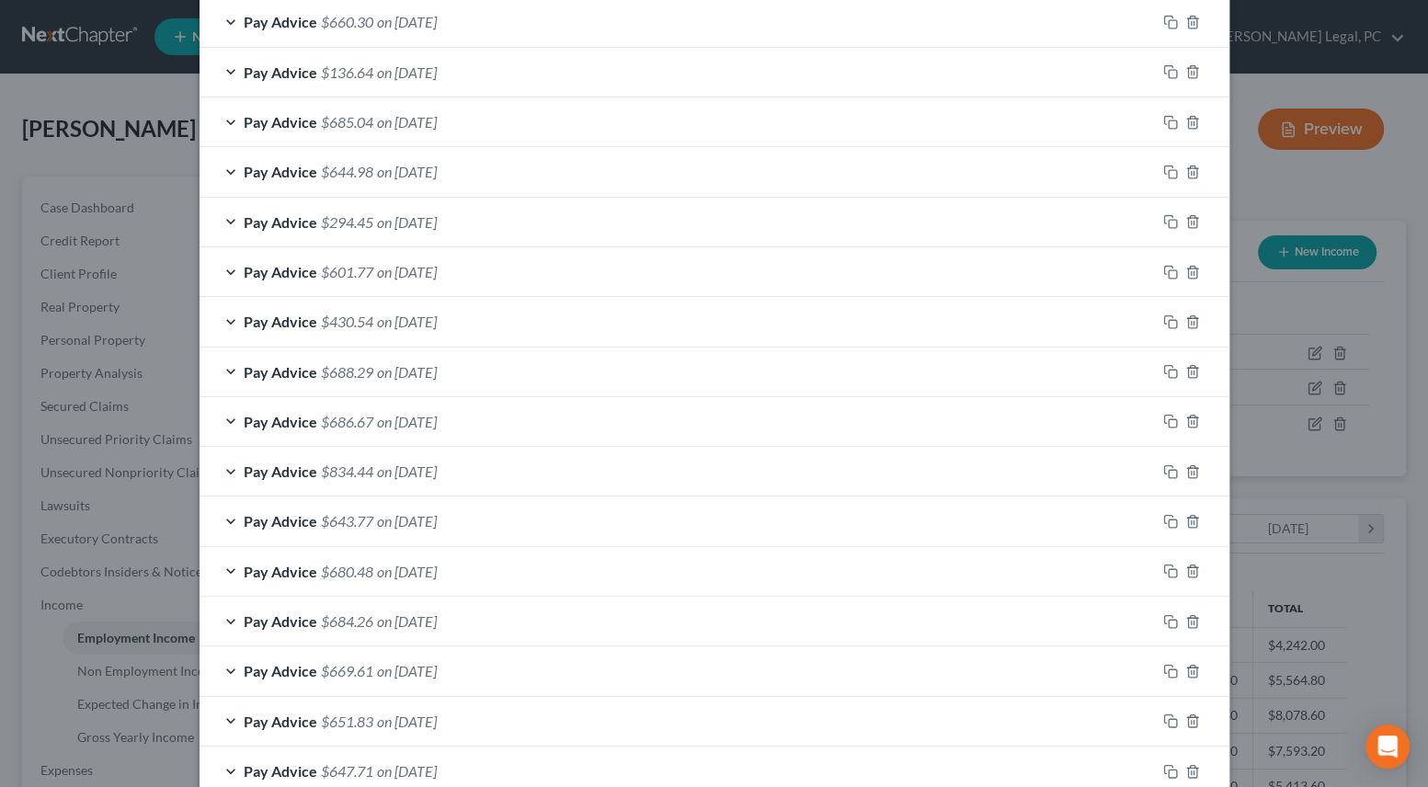
click at [437, 268] on span "on [DATE]" at bounding box center [407, 271] width 60 height 17
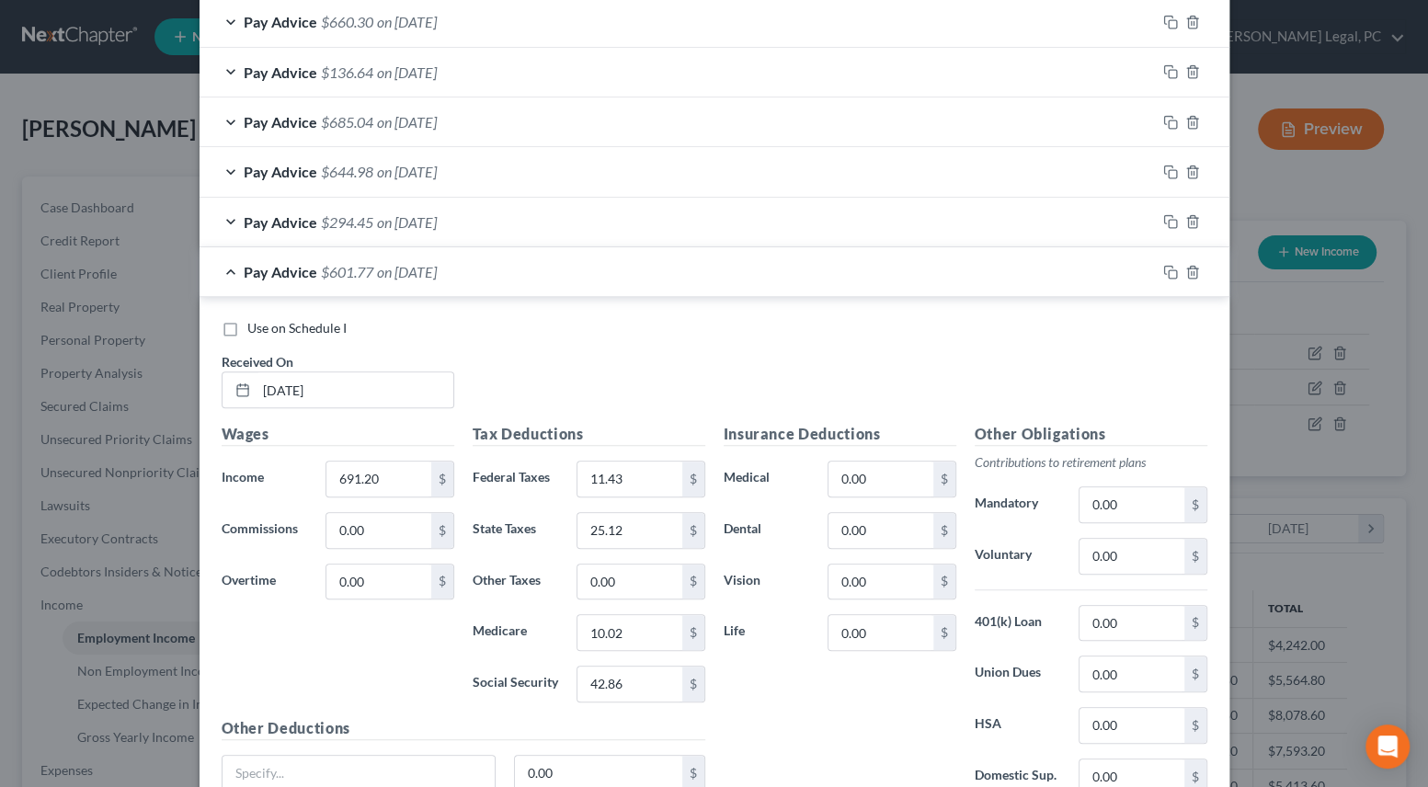
click at [247, 329] on label "Use on Schedule I" at bounding box center [296, 328] width 99 height 18
click at [255, 329] on input "Use on Schedule I" at bounding box center [261, 325] width 12 height 12
checkbox input "true"
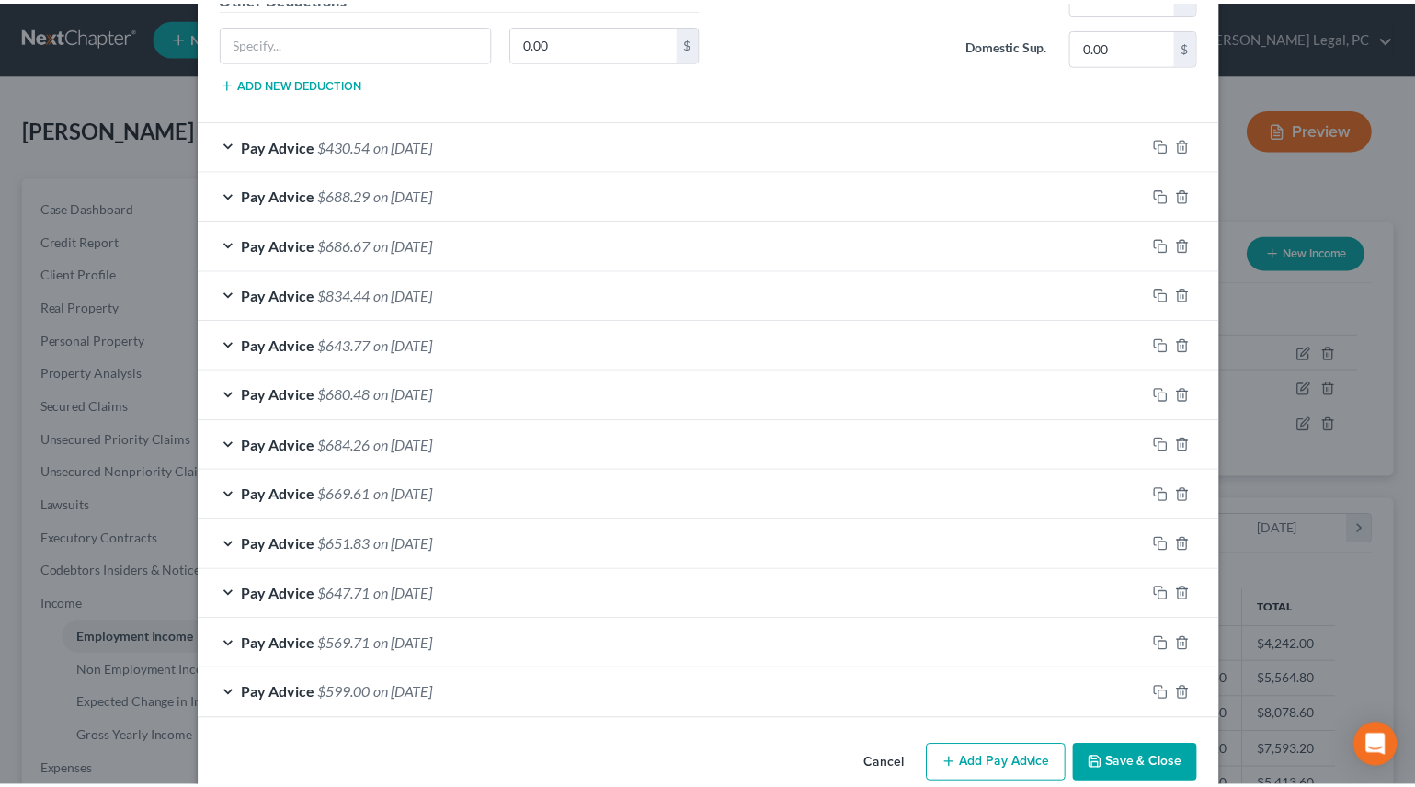
scroll to position [1567, 0]
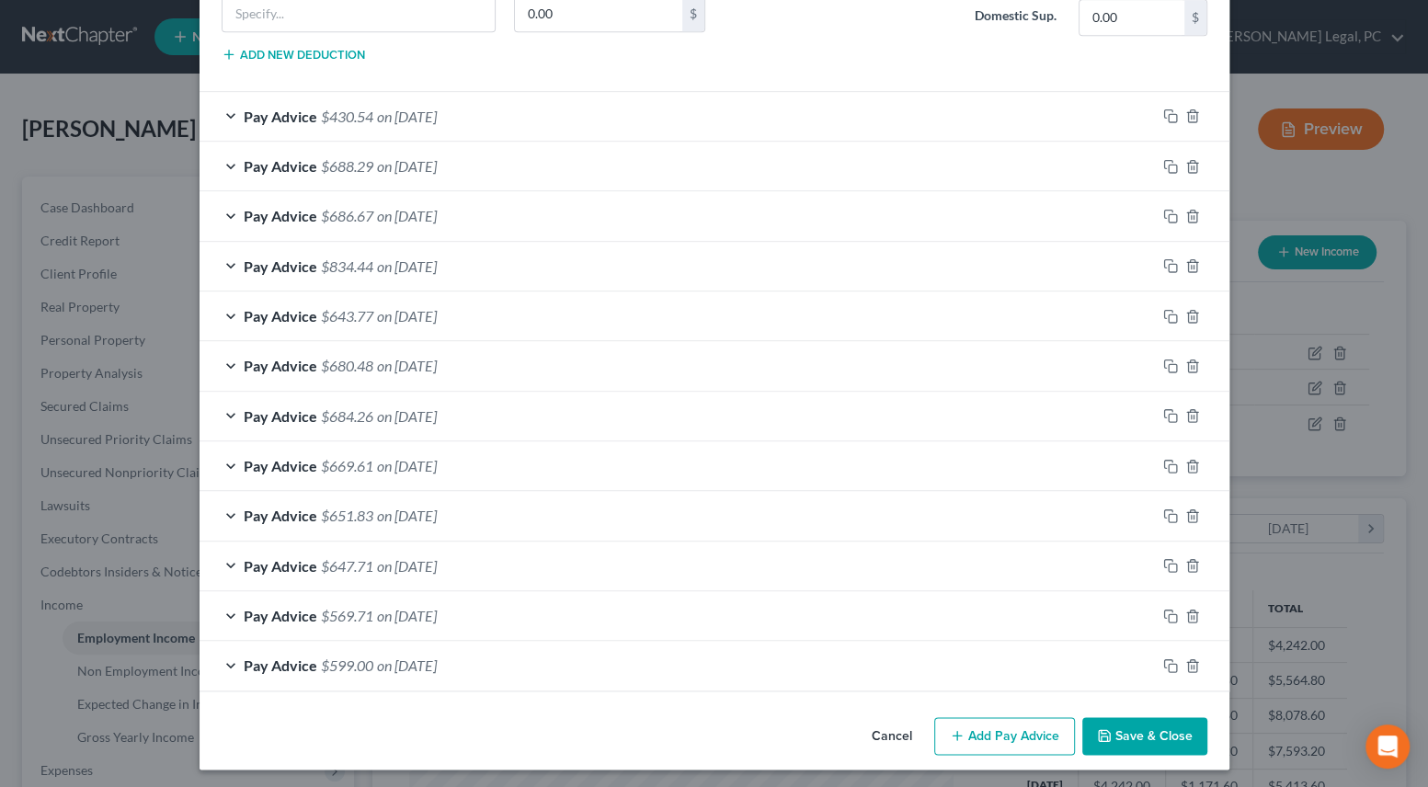
click at [1128, 726] on button "Save & Close" at bounding box center [1144, 736] width 125 height 39
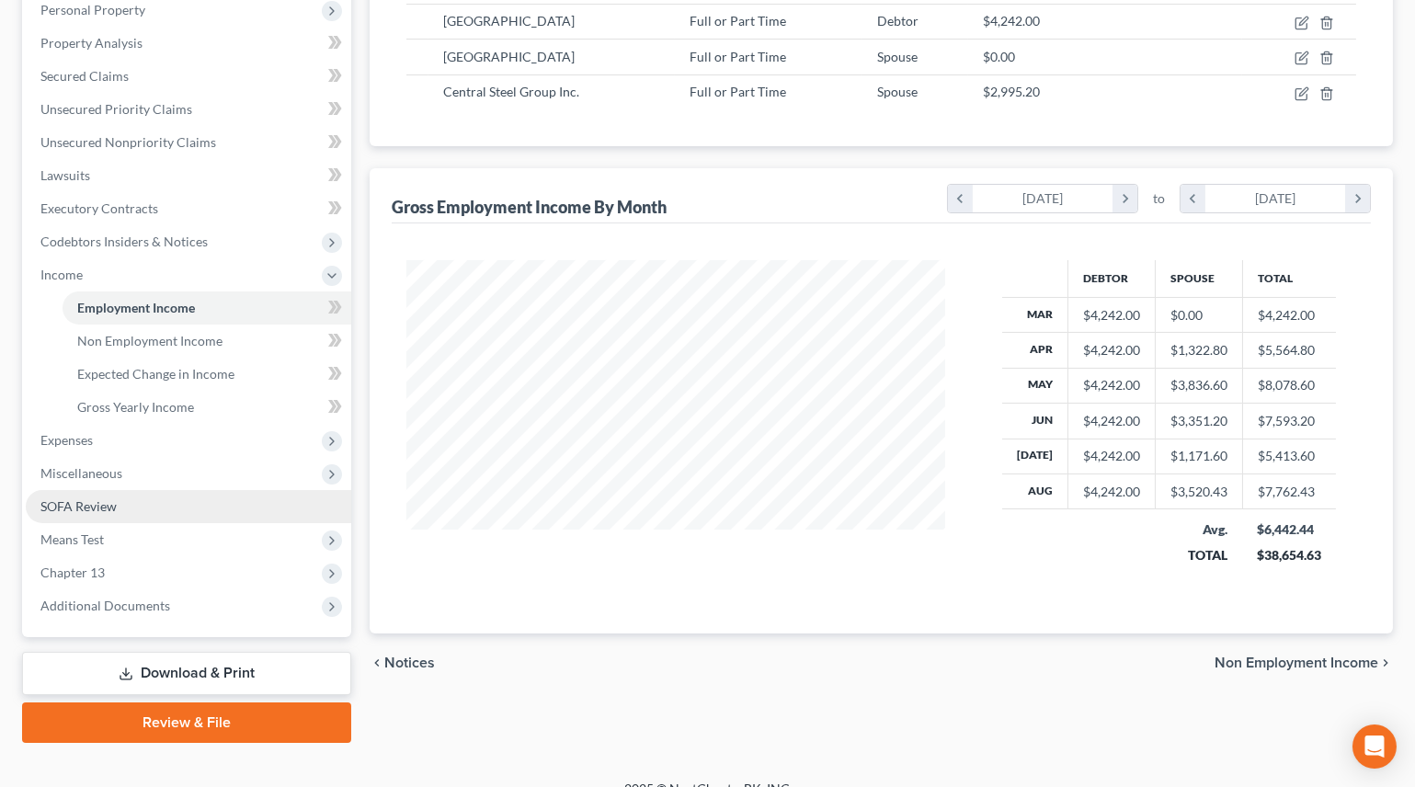
scroll to position [334, 0]
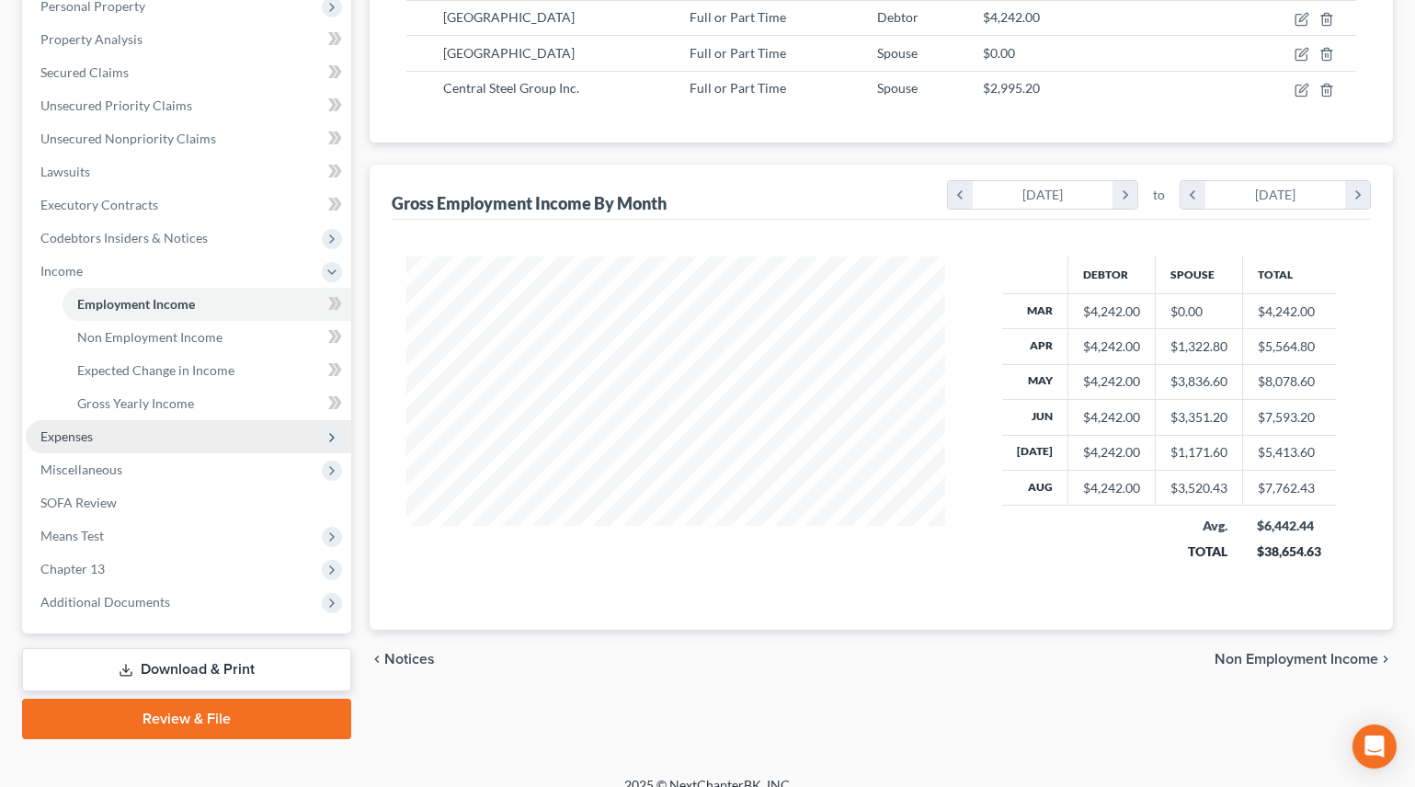
click at [98, 432] on span "Expenses" at bounding box center [188, 436] width 325 height 33
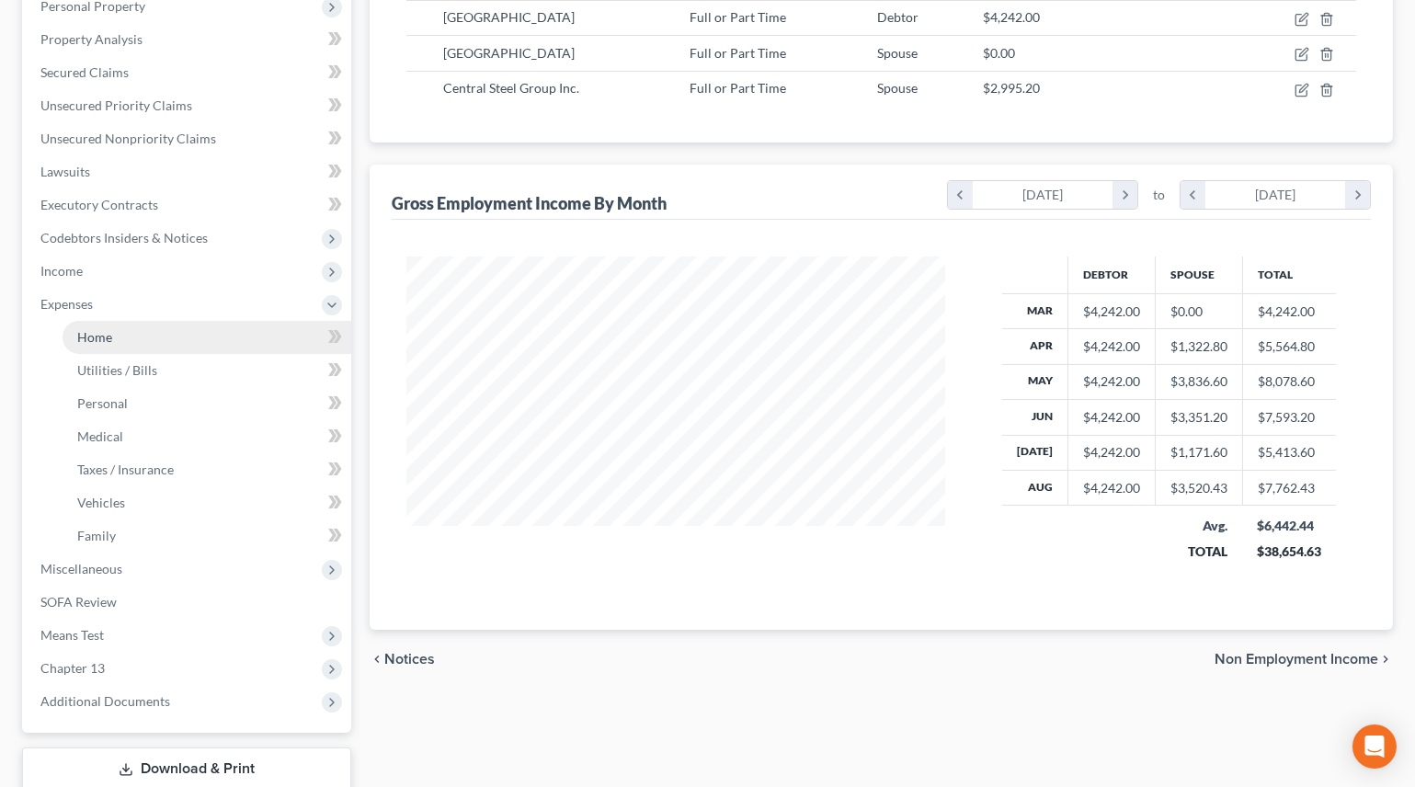
click at [115, 337] on link "Home" at bounding box center [207, 337] width 289 height 33
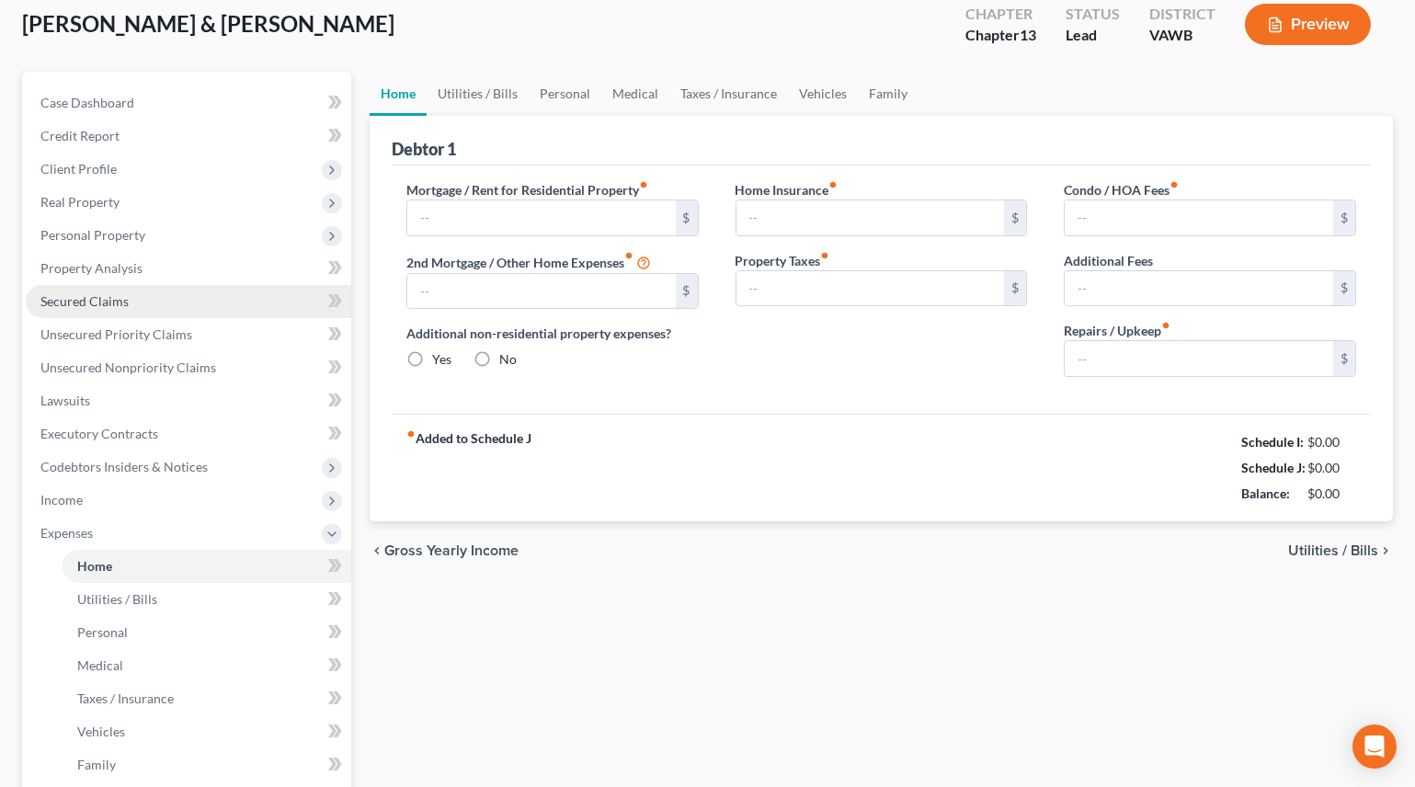
type input "511.61"
type input "0.00"
radio input "true"
type input "0.00"
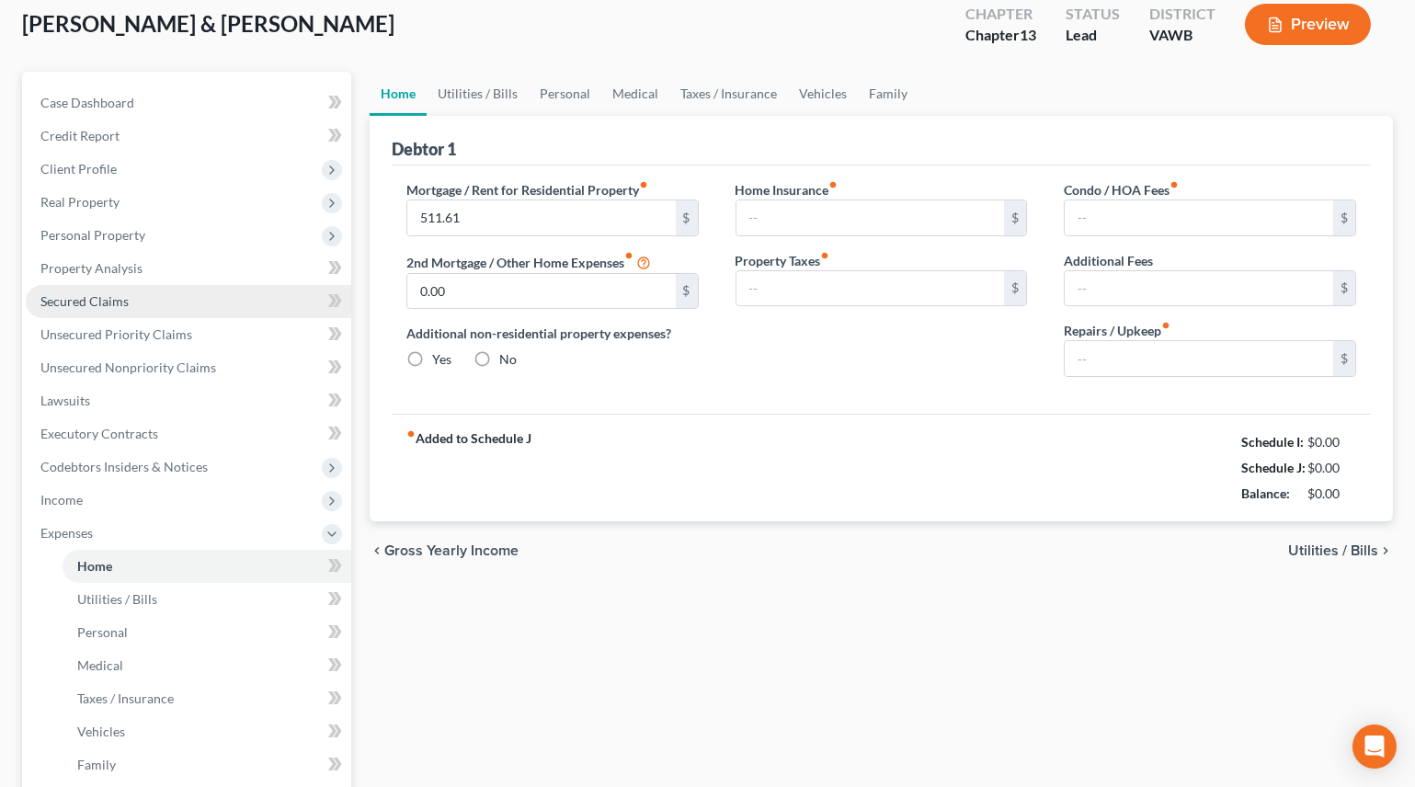
type input "0.00"
type input "150.00"
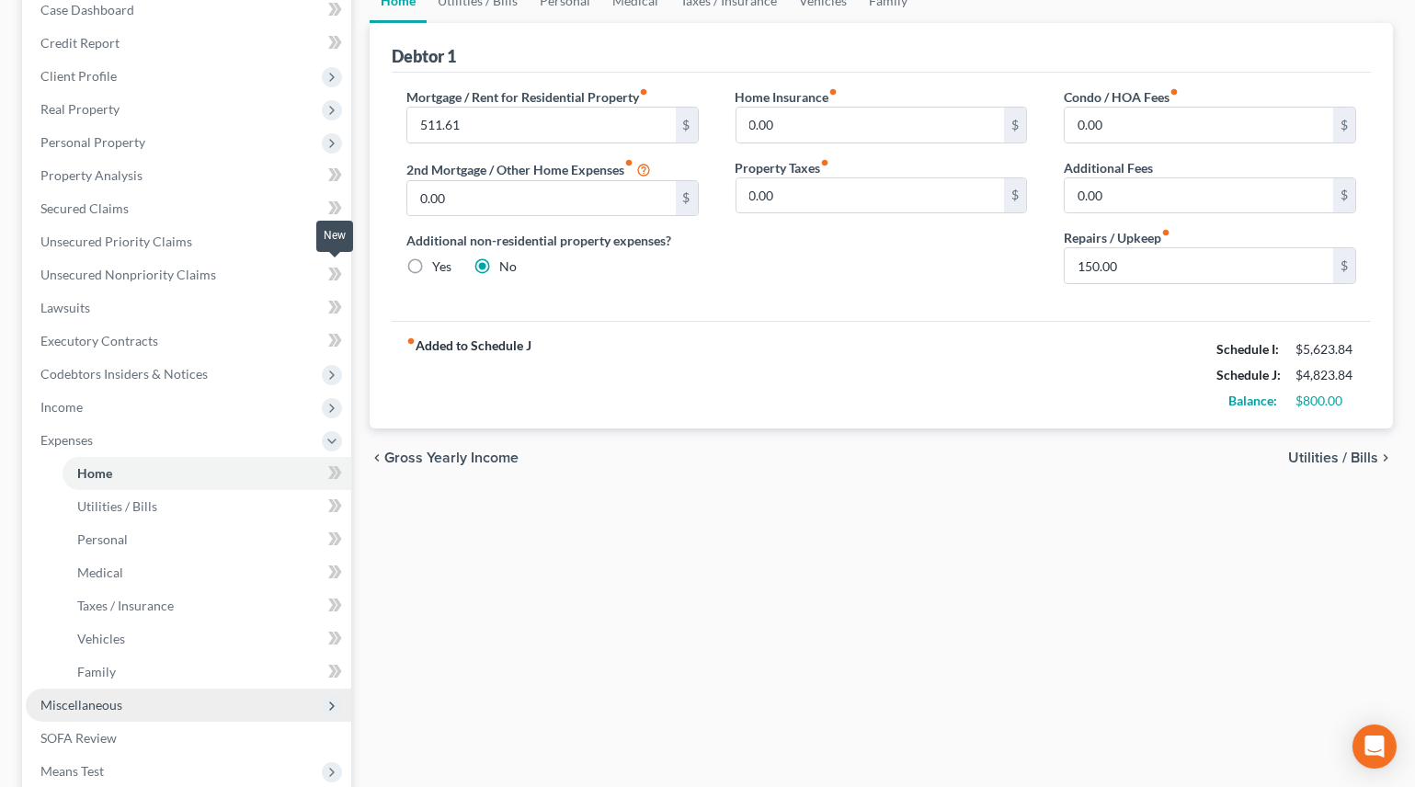
scroll to position [452, 0]
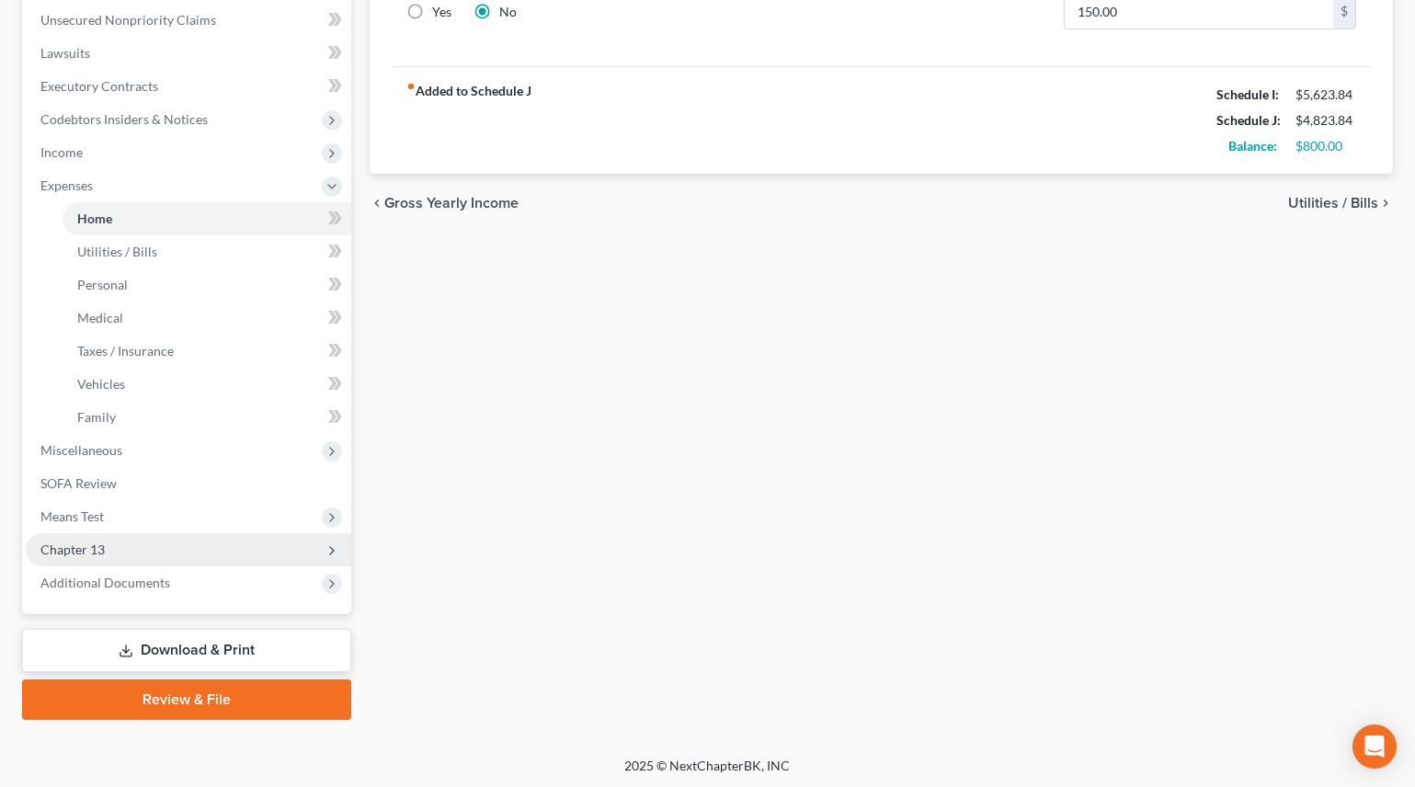
click at [109, 547] on span "Chapter 13" at bounding box center [188, 549] width 325 height 33
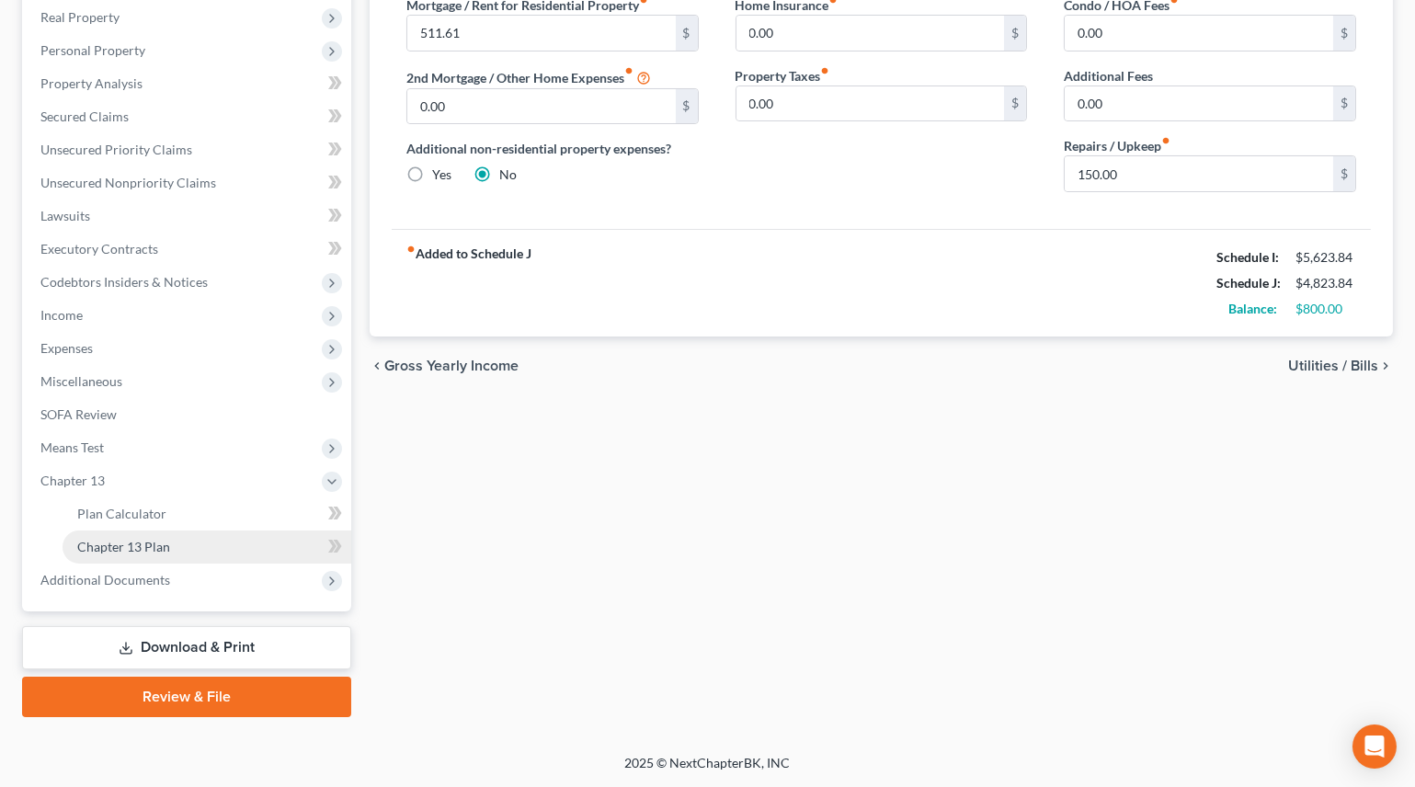
scroll to position [287, 0]
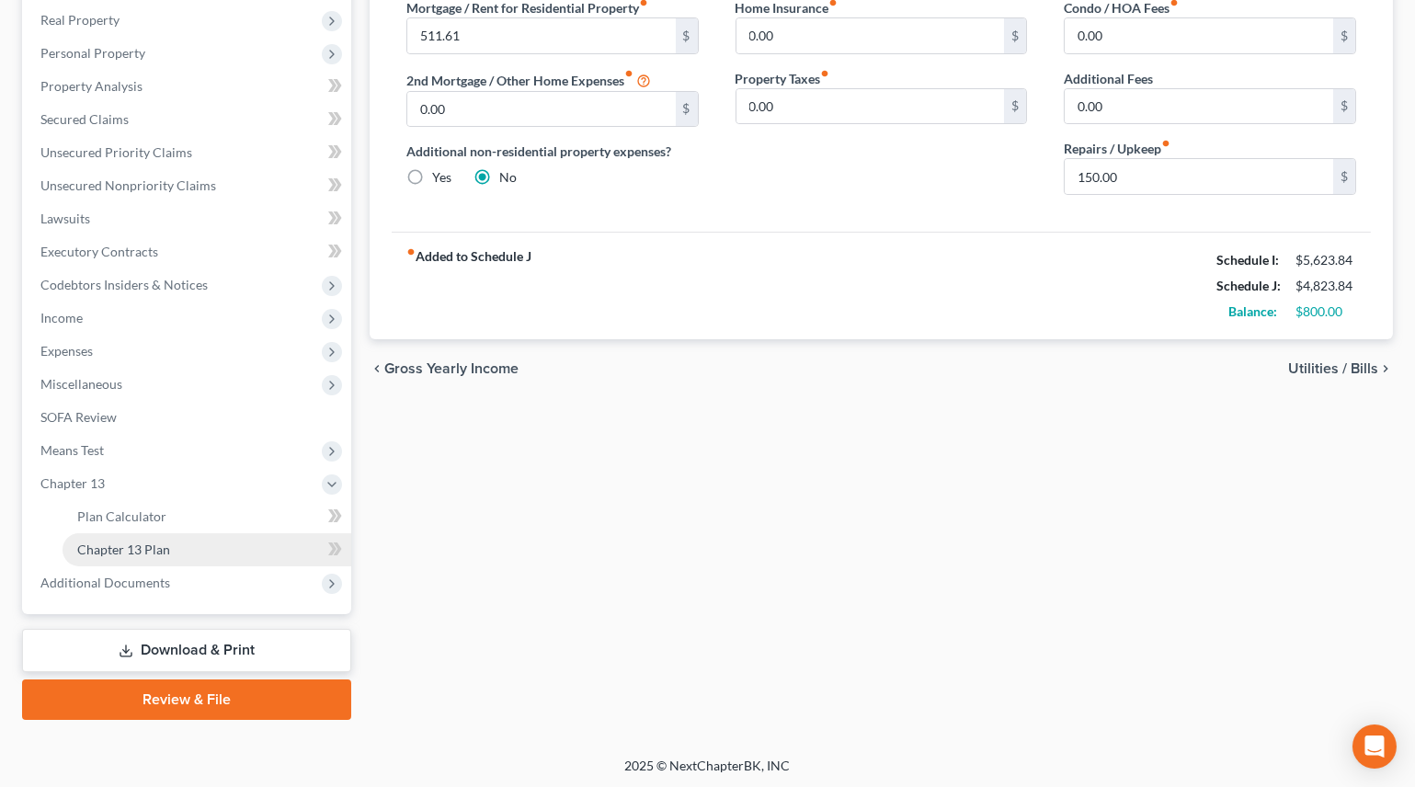
click at [134, 549] on span "Chapter 13 Plan" at bounding box center [123, 550] width 93 height 16
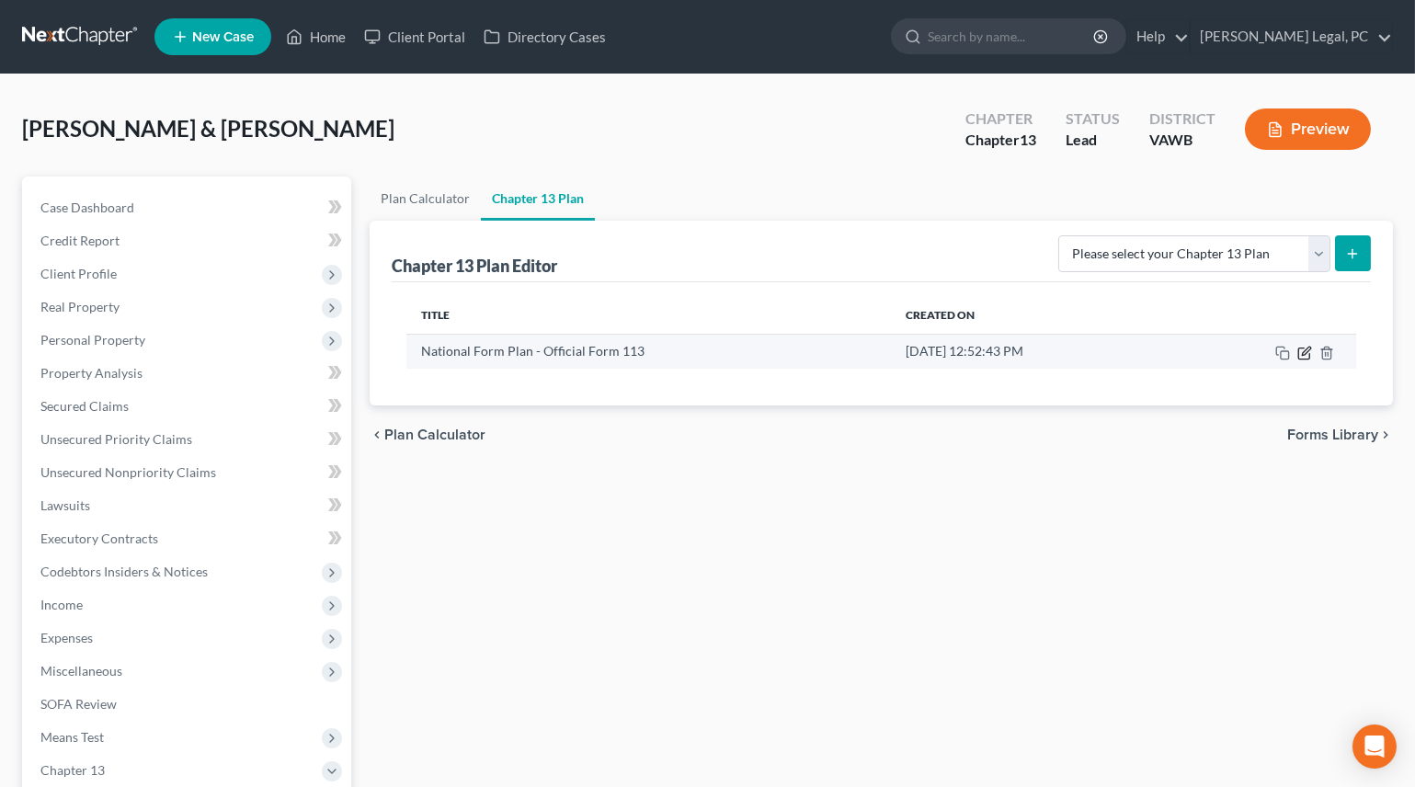
click at [1306, 346] on icon "button" at bounding box center [1304, 353] width 15 height 15
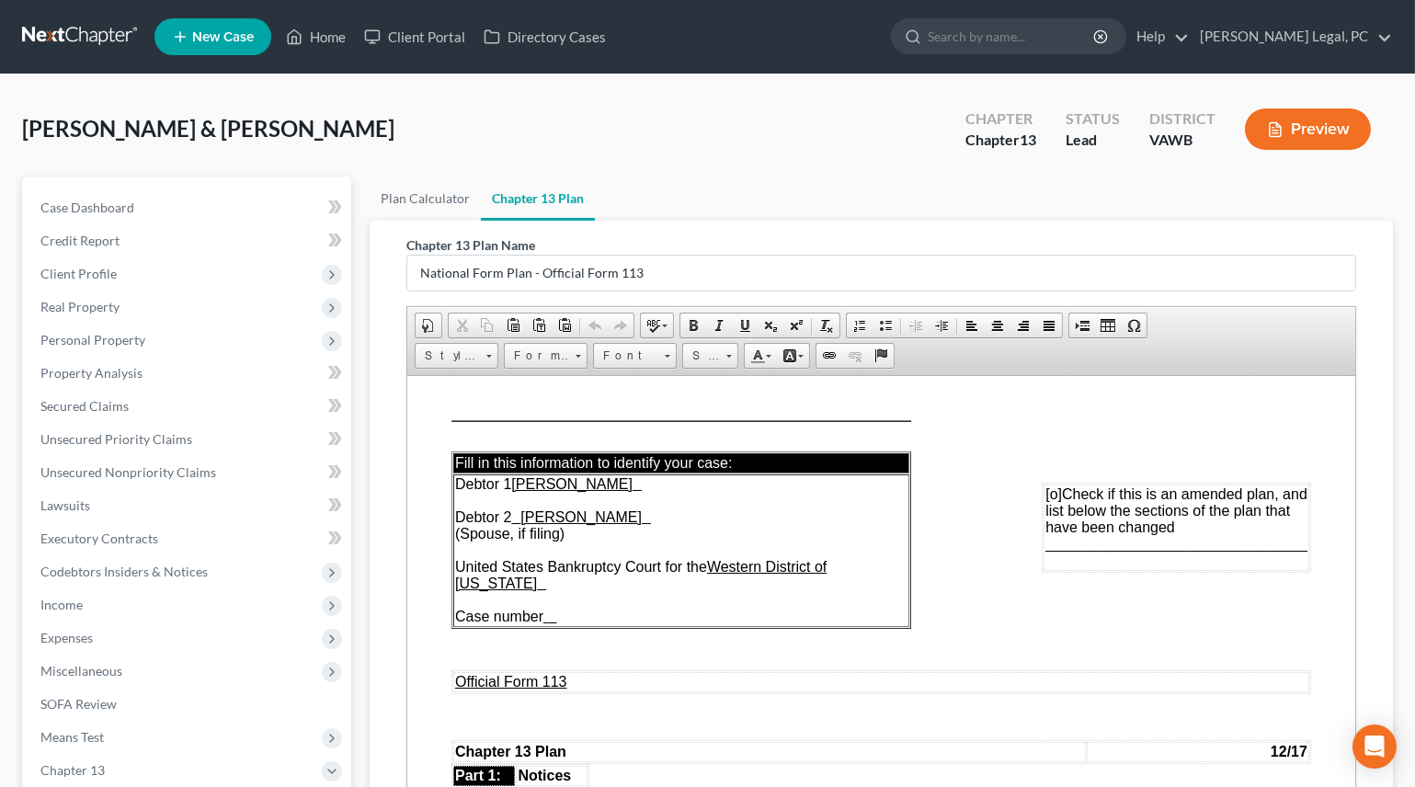
click at [575, 604] on td "Debtor 1 [PERSON_NAME] Debtor 2 [PERSON_NAME] (Spouse, if filing) United States…" at bounding box center [680, 550] width 456 height 153
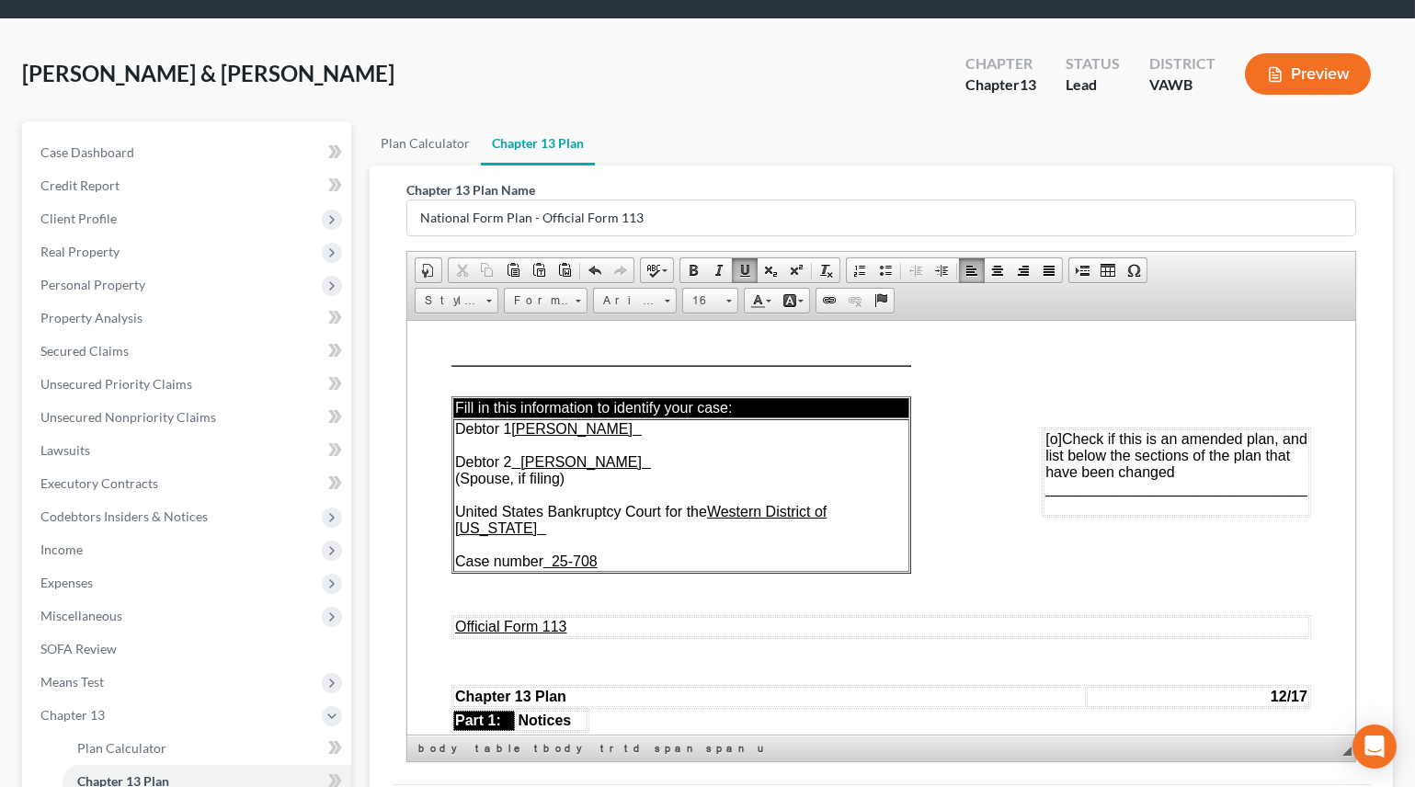
scroll to position [287, 0]
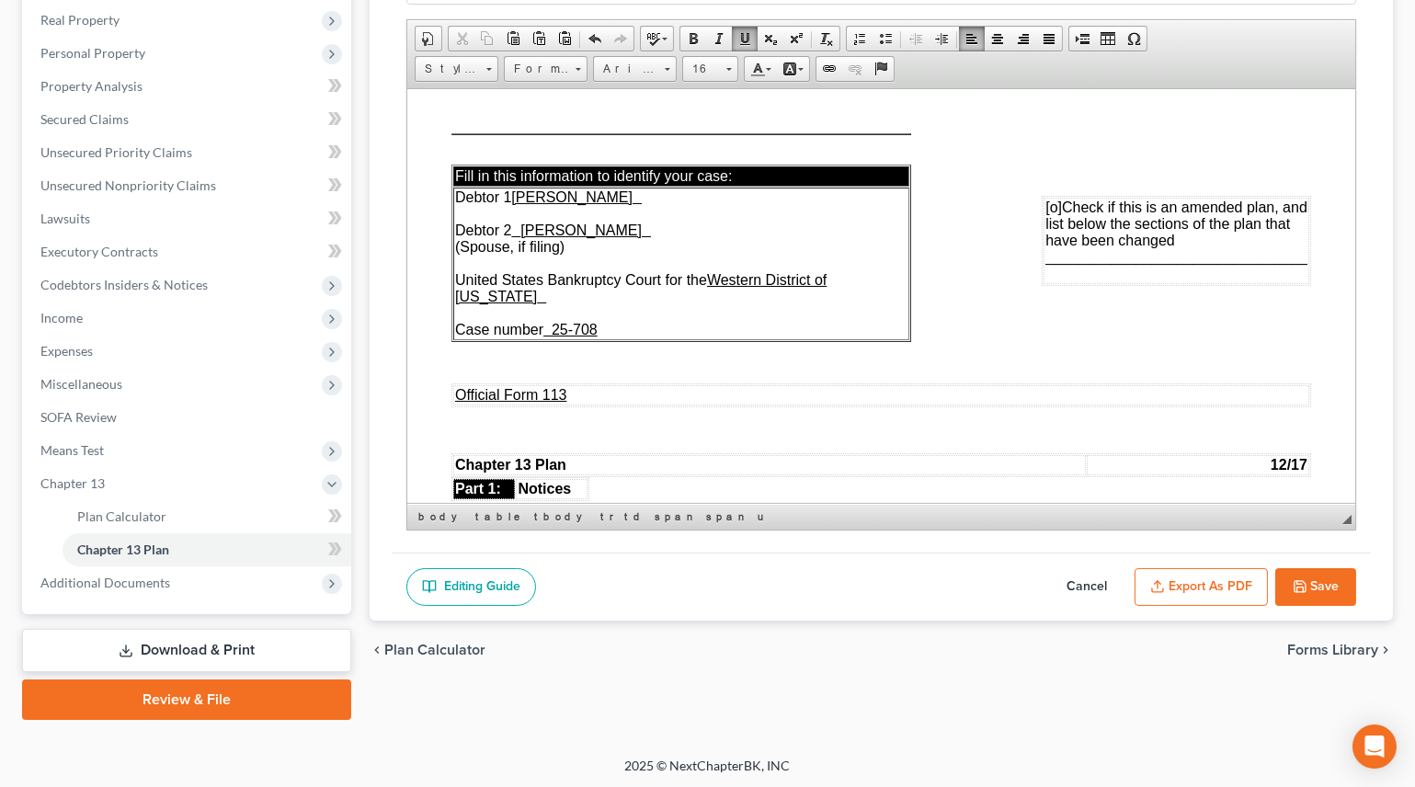
click at [1335, 576] on button "Save" at bounding box center [1315, 587] width 81 height 39
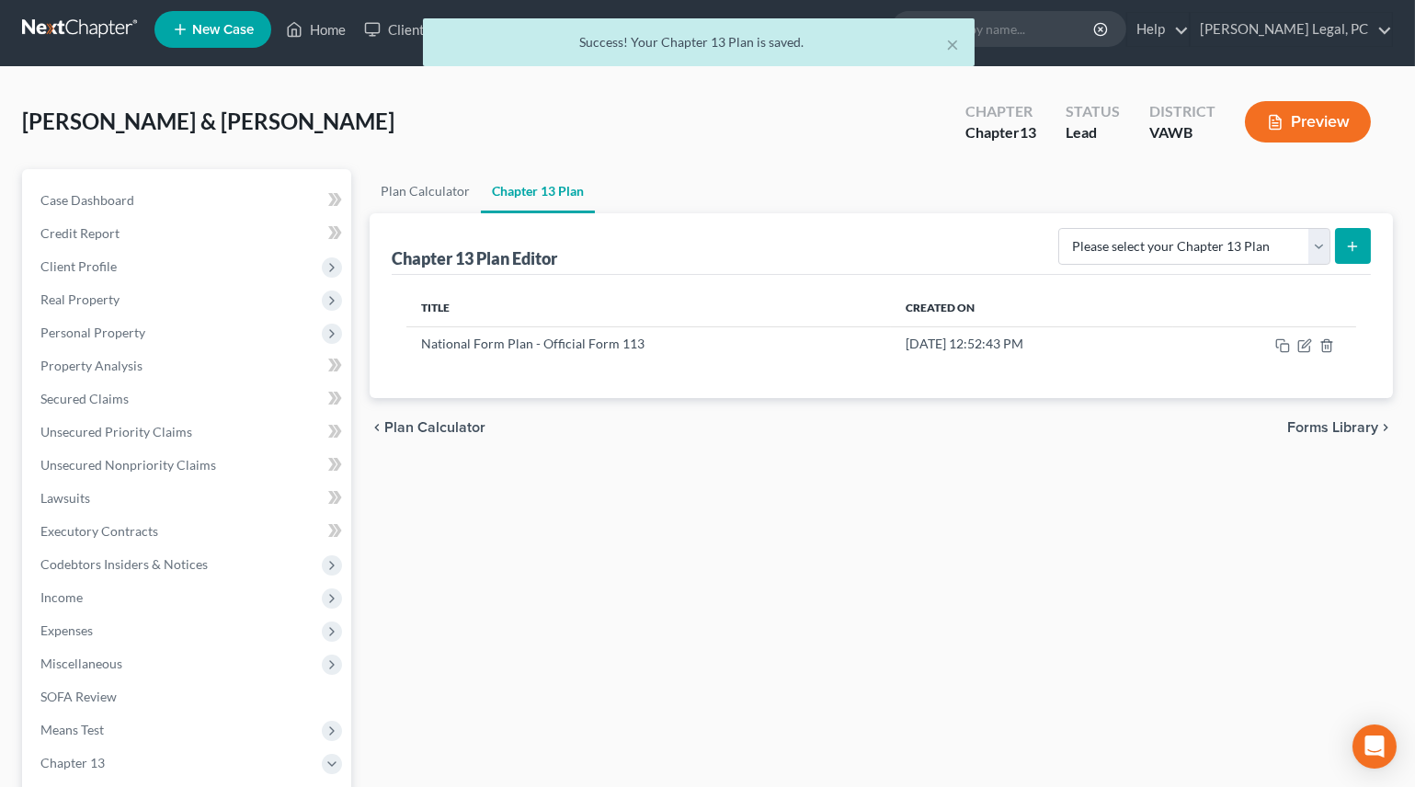
scroll to position [0, 0]
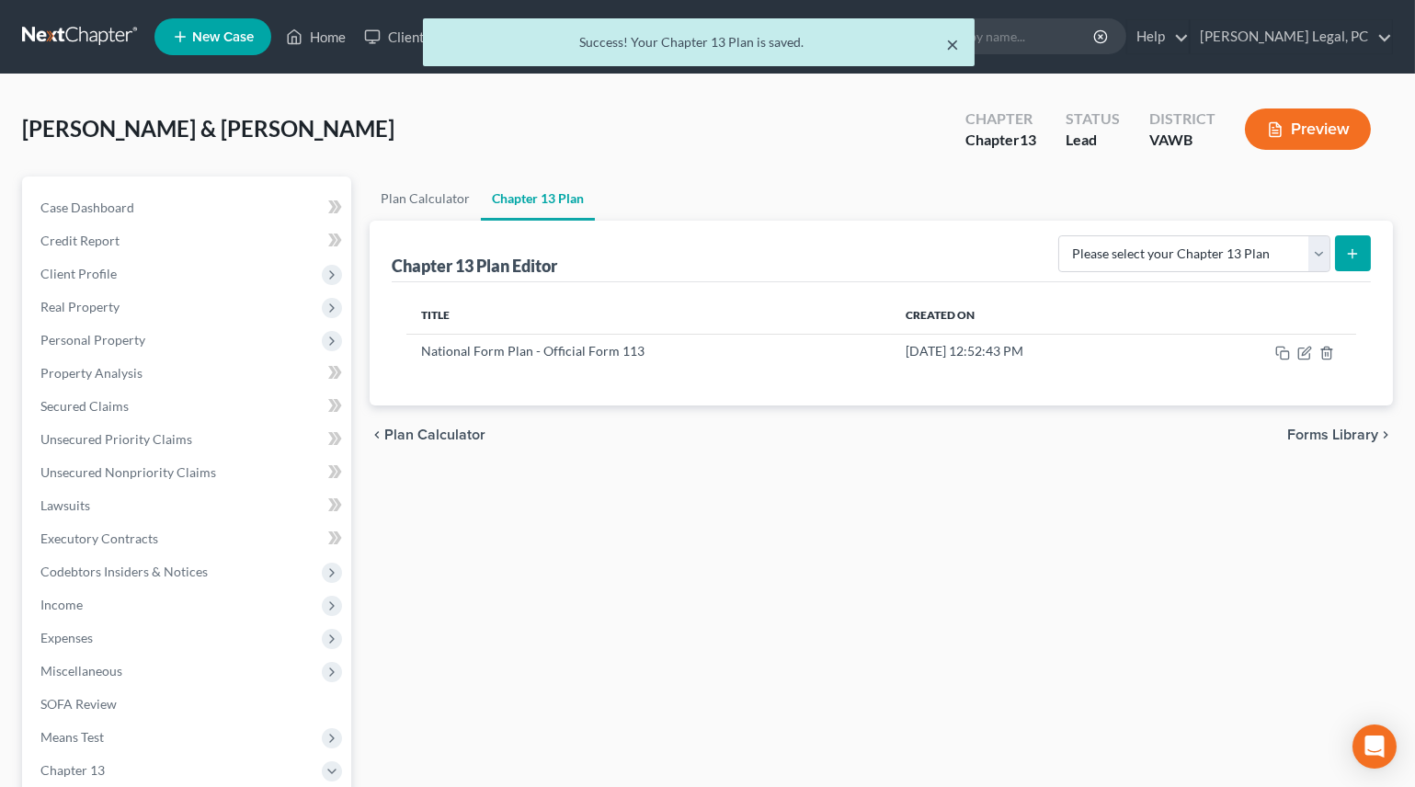
click at [954, 46] on button "×" at bounding box center [953, 44] width 13 height 22
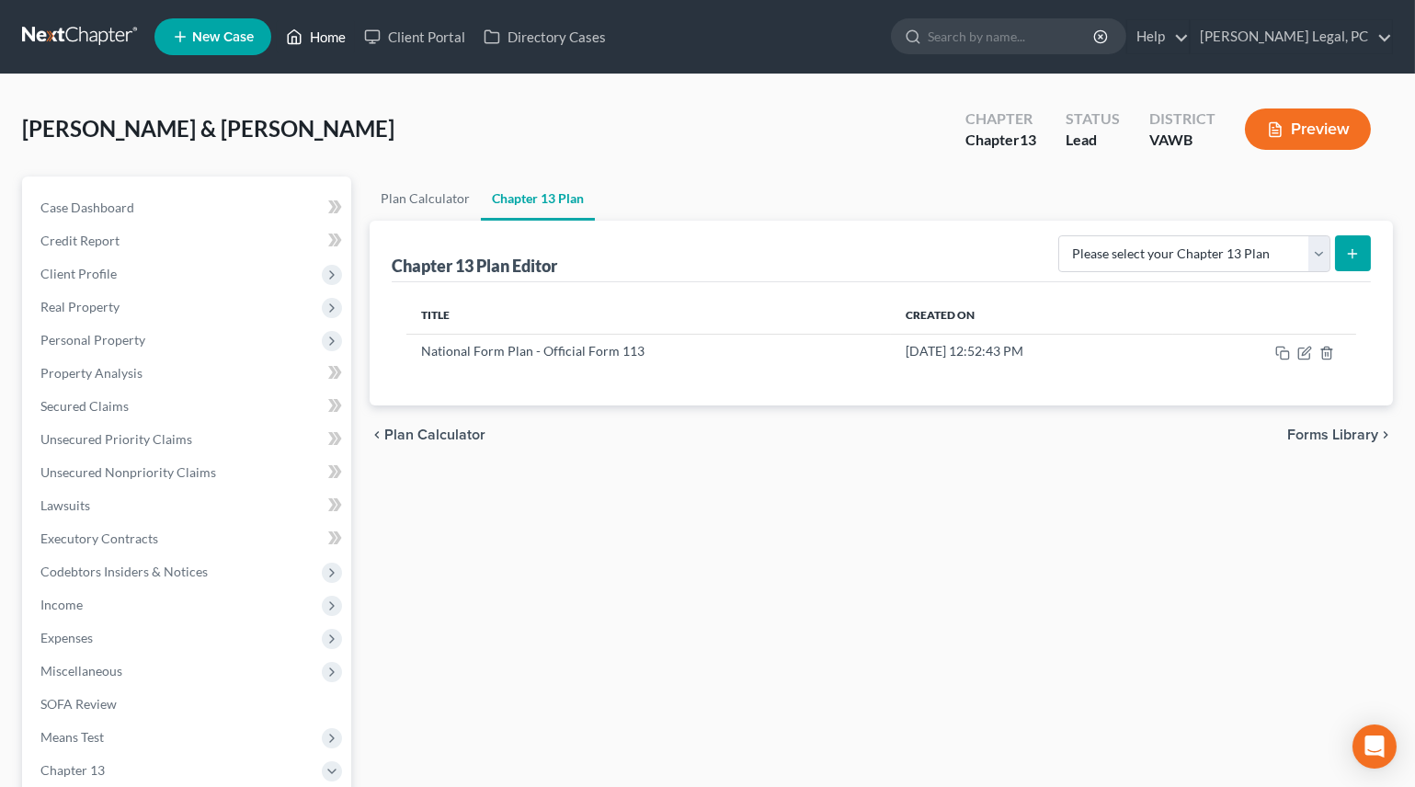
drag, startPoint x: 325, startPoint y: 39, endPoint x: 325, endPoint y: 57, distance: 18.4
click at [325, 38] on link "Home" at bounding box center [316, 36] width 78 height 33
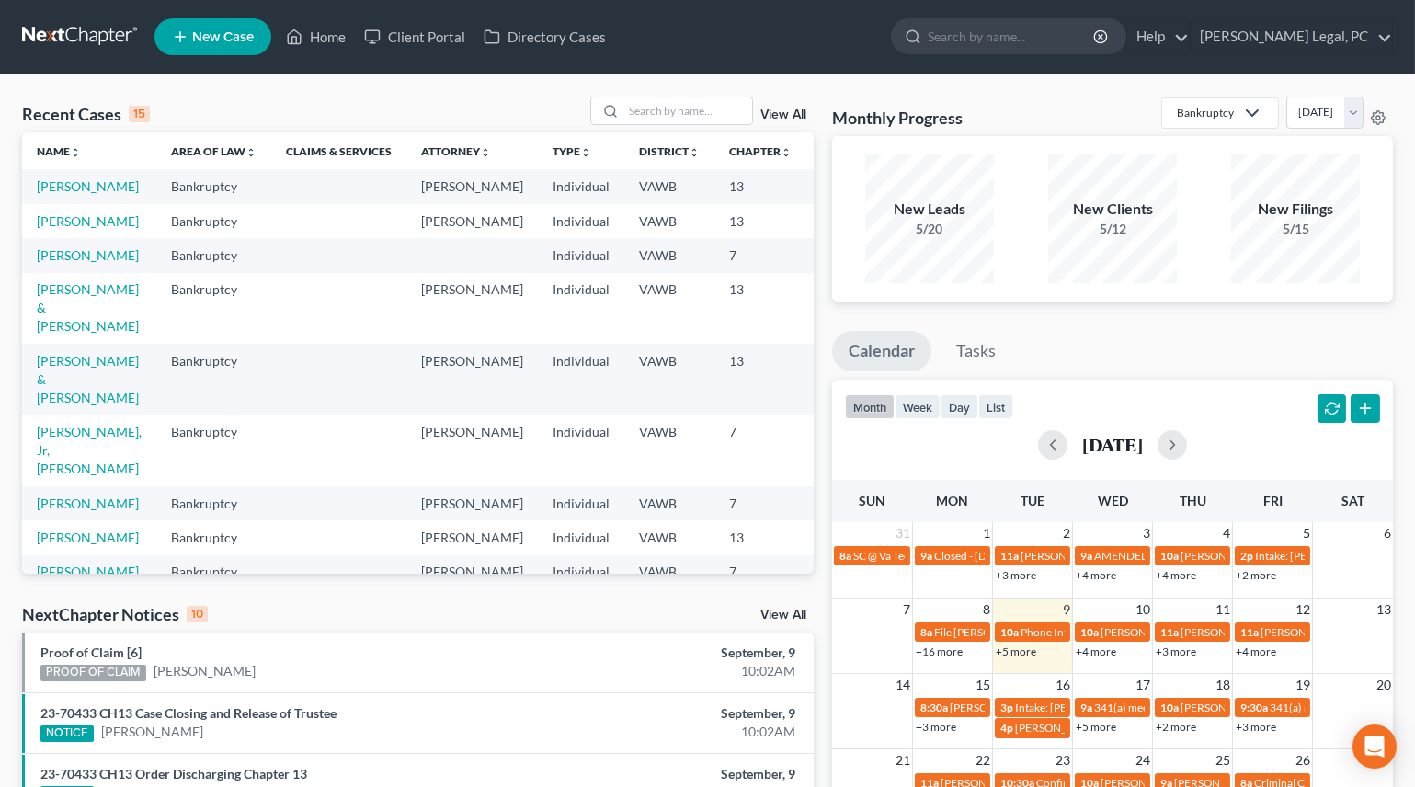
click at [770, 108] on link "View All" at bounding box center [783, 114] width 46 height 13
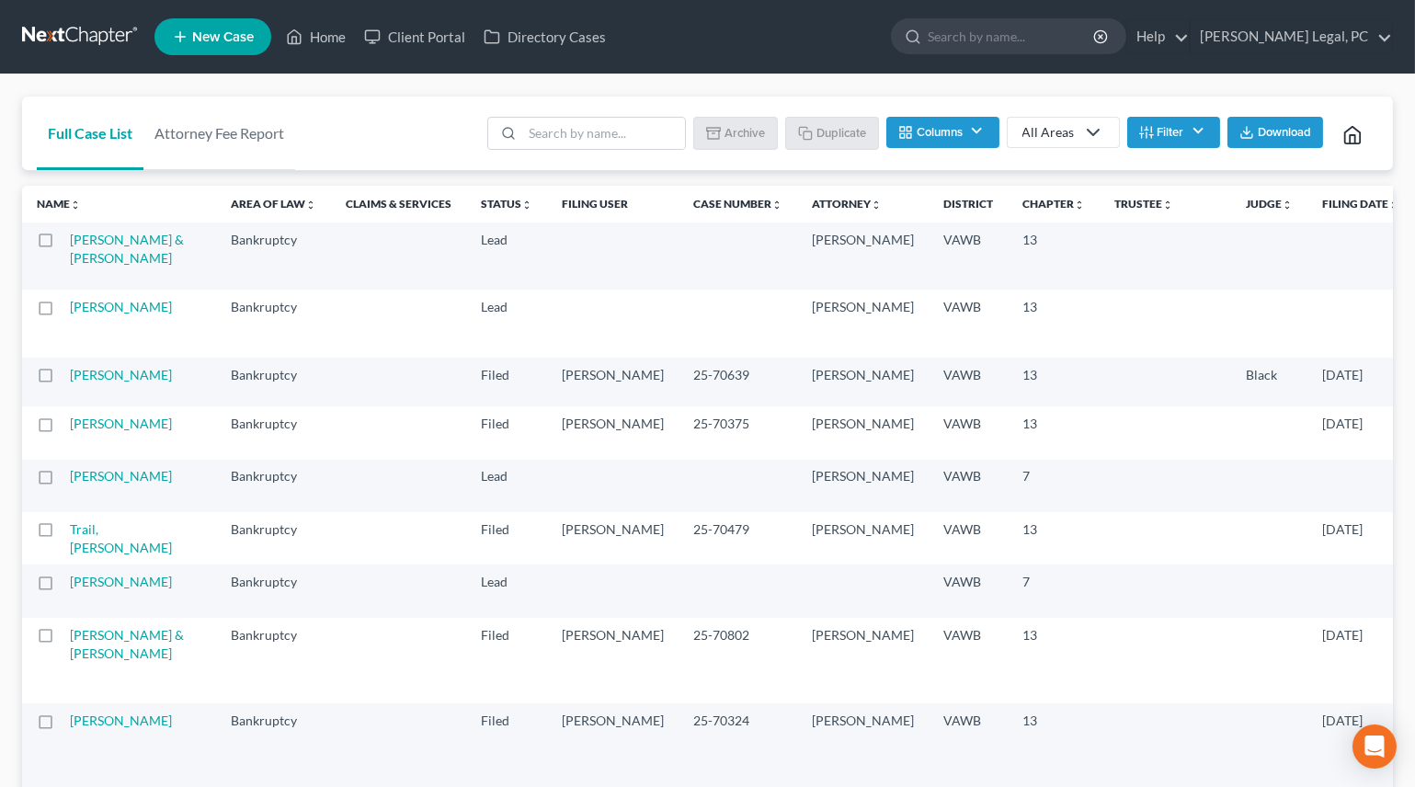
click at [1141, 131] on icon "button" at bounding box center [1146, 132] width 15 height 15
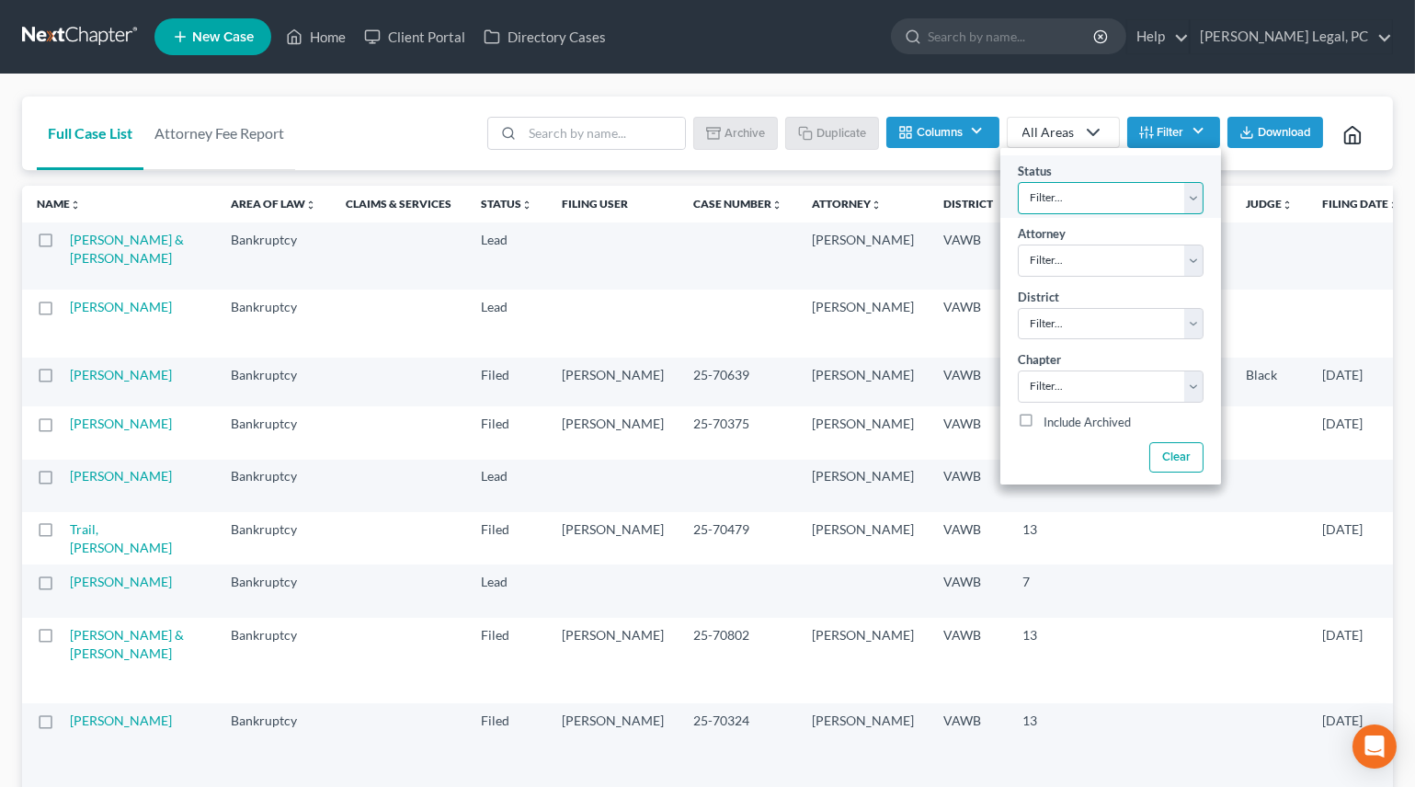
click at [1108, 198] on select "Filter... Discharged Discharged & Reported Discharge Litigation Dismissal Notic…" at bounding box center [1111, 198] width 186 height 32
select select "6"
click at [1018, 182] on select "Filter... Discharged Discharged & Reported Discharge Litigation Dismissal Notic…" at bounding box center [1111, 198] width 186 height 32
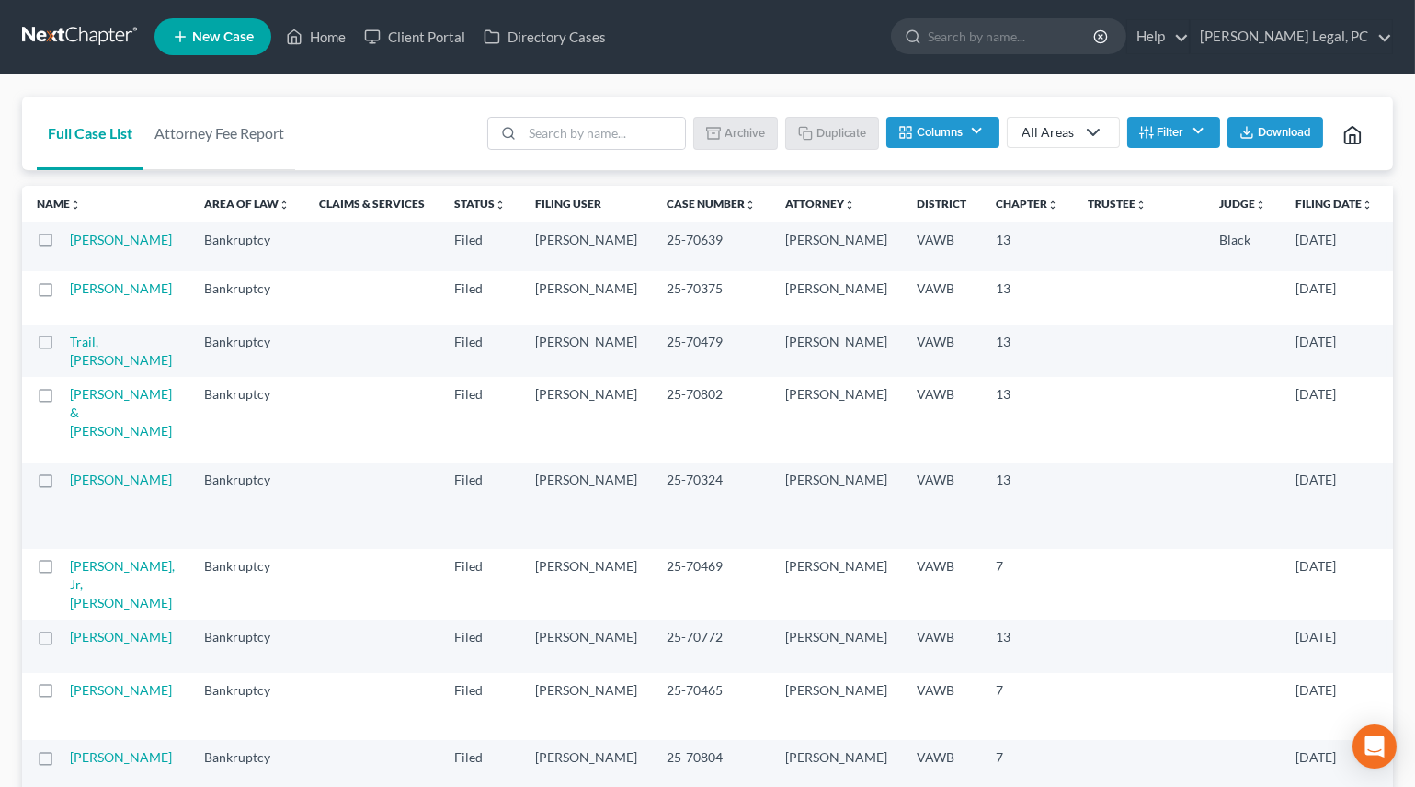
click at [1281, 216] on th "Filing Date unfold_more expand_more expand_less" at bounding box center [1334, 204] width 107 height 37
click at [1296, 210] on link "Filing Date unfold_more expand_more expand_less" at bounding box center [1334, 204] width 77 height 14
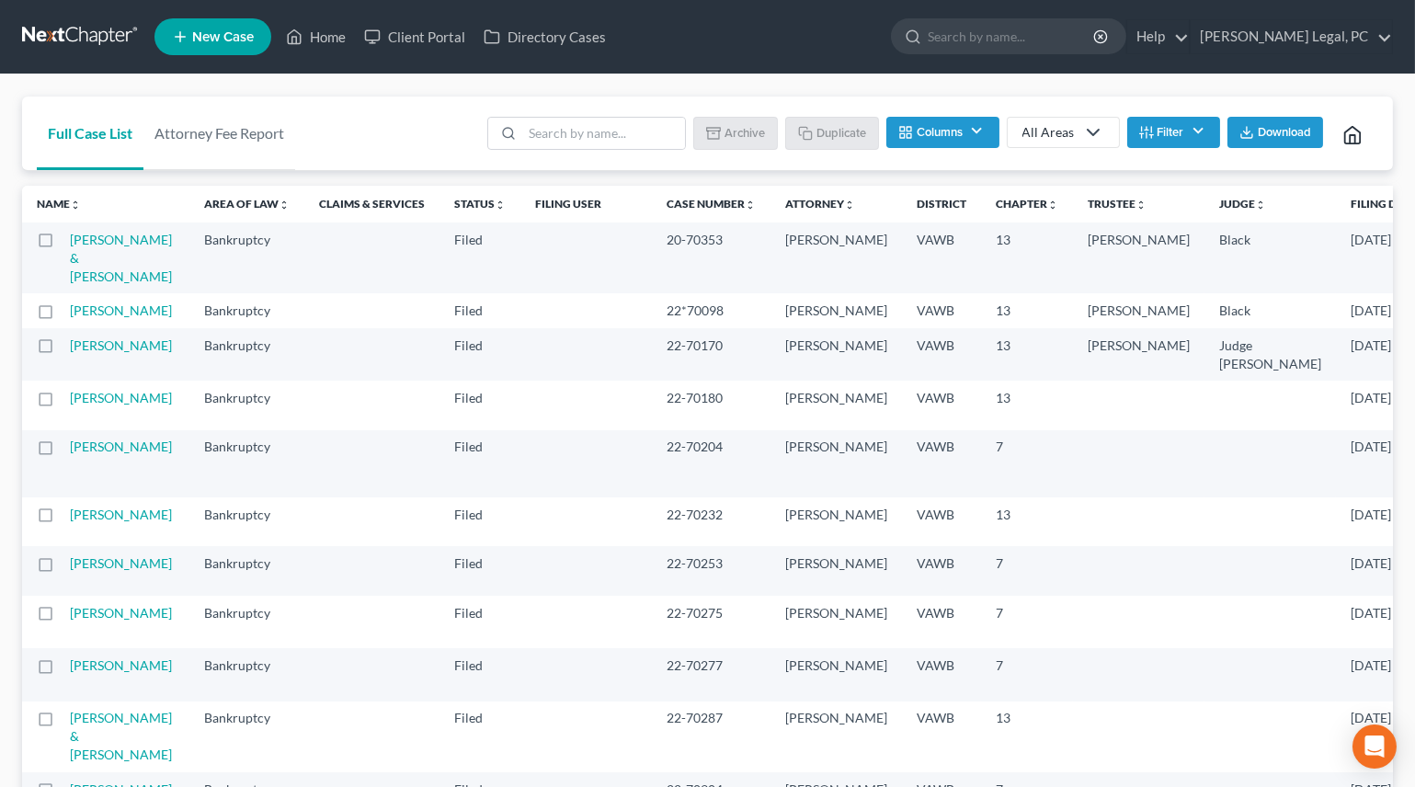
click at [1351, 201] on link "Filing Date unfold_more expand_more expand_less" at bounding box center [1390, 204] width 79 height 14
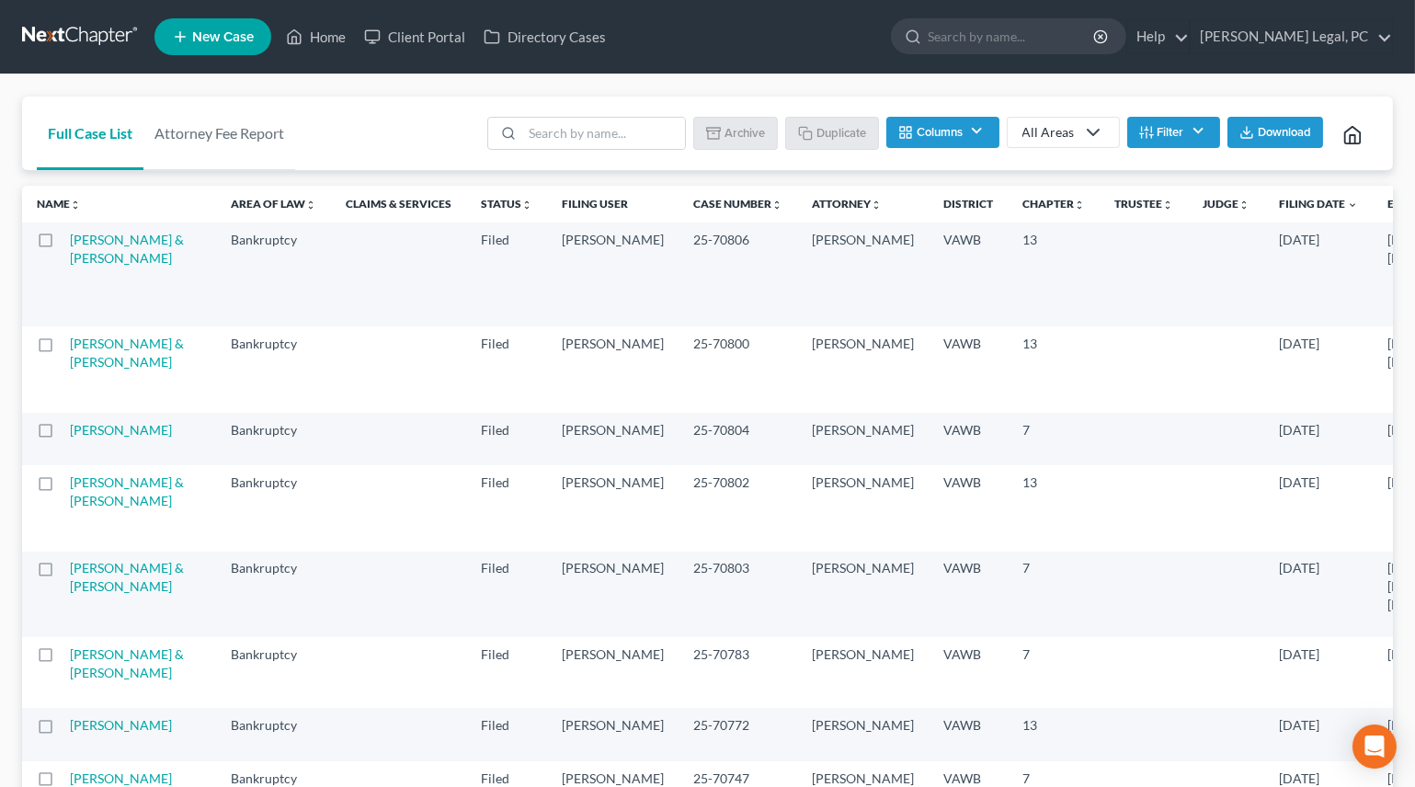
click at [340, 37] on link "Home" at bounding box center [316, 36] width 78 height 33
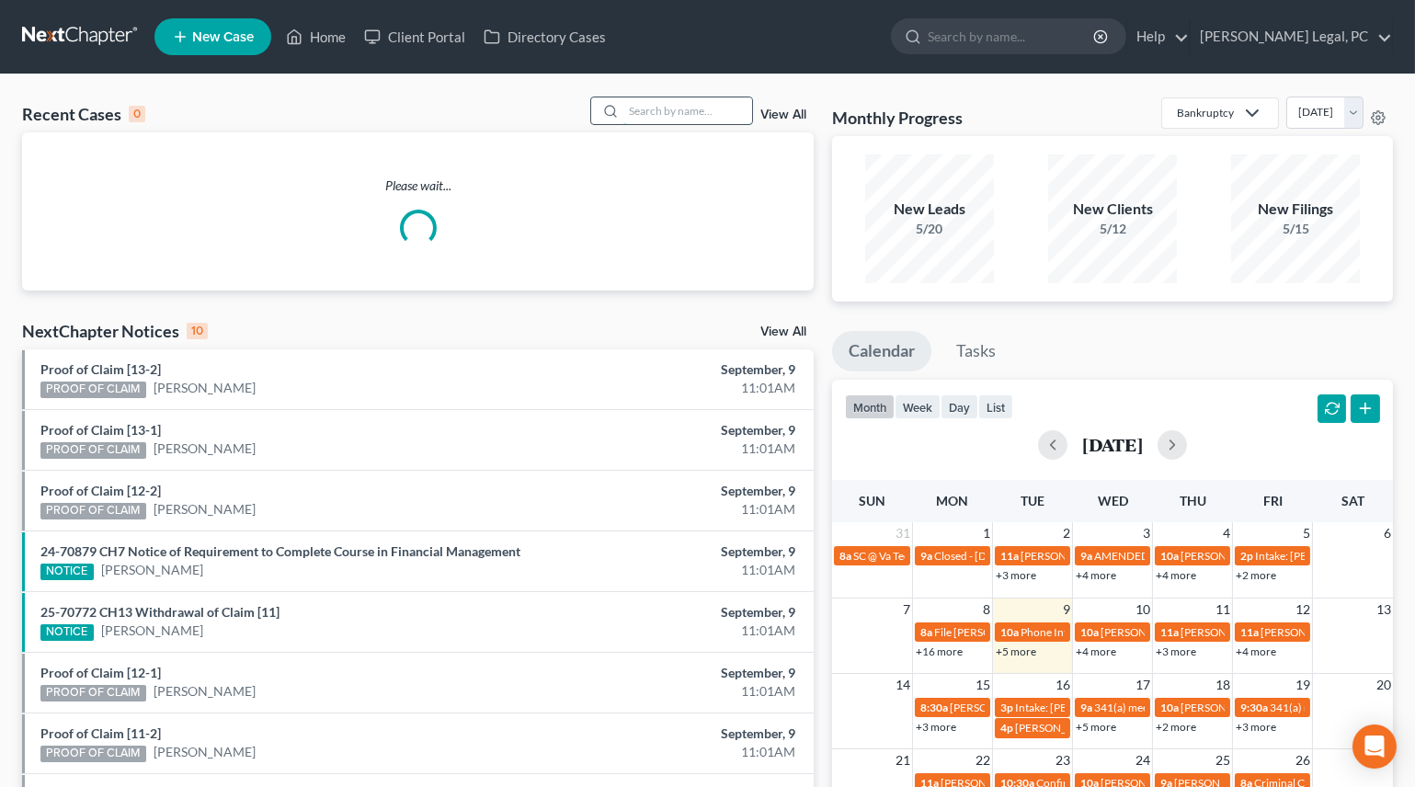
click at [682, 120] on input "search" at bounding box center [687, 110] width 129 height 27
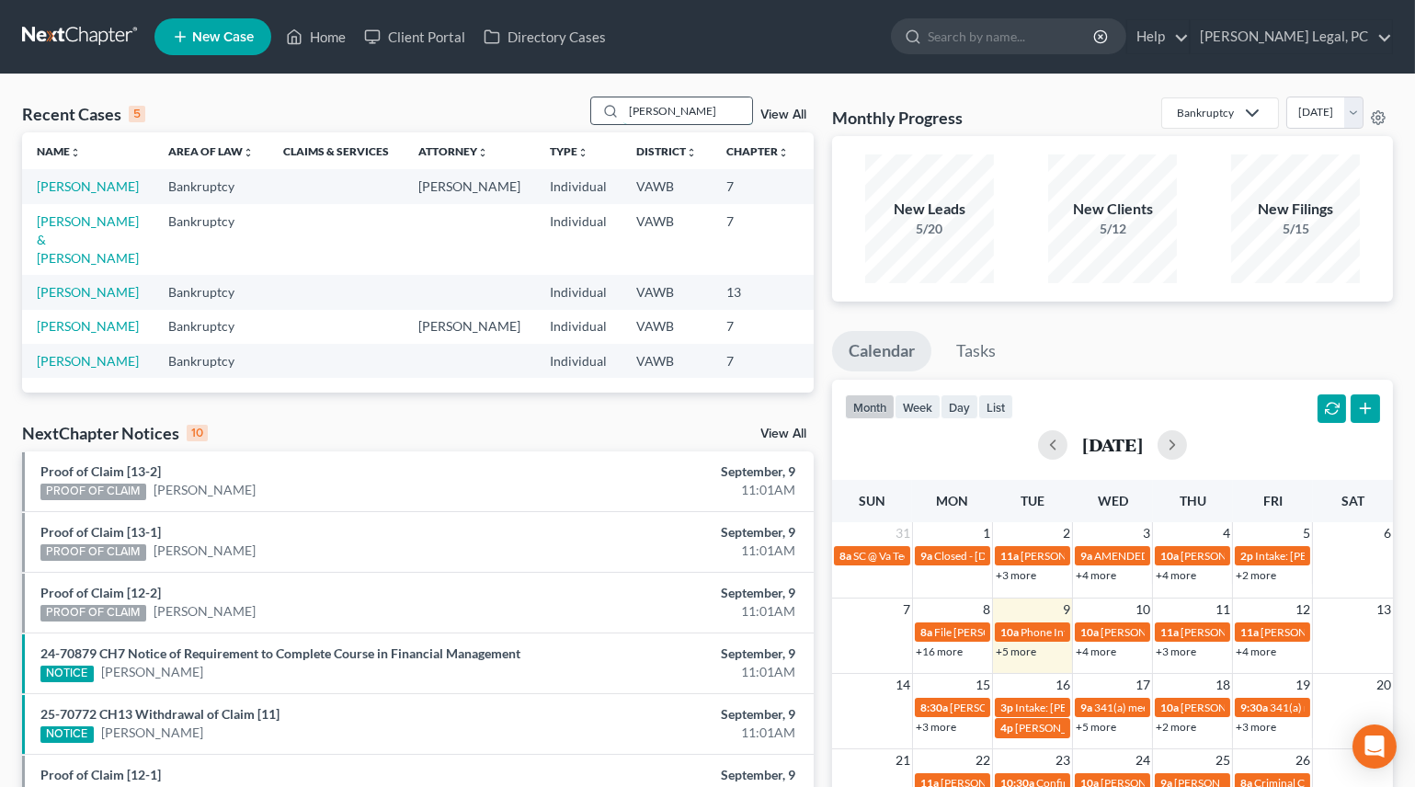
click at [707, 114] on input "[PERSON_NAME]" at bounding box center [687, 110] width 129 height 27
type input "[PERSON_NAME]"
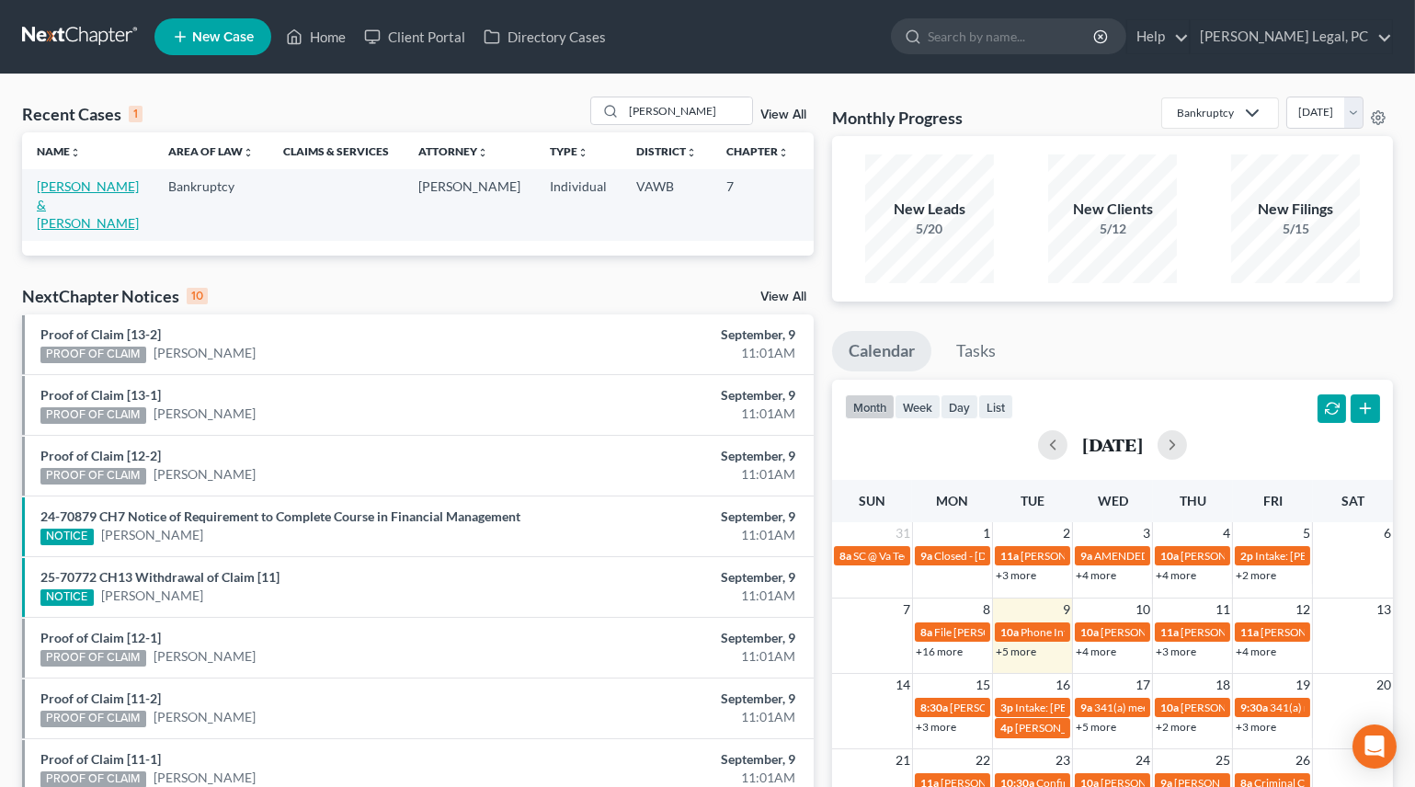
click at [48, 200] on link "[PERSON_NAME] & [PERSON_NAME]" at bounding box center [88, 204] width 102 height 52
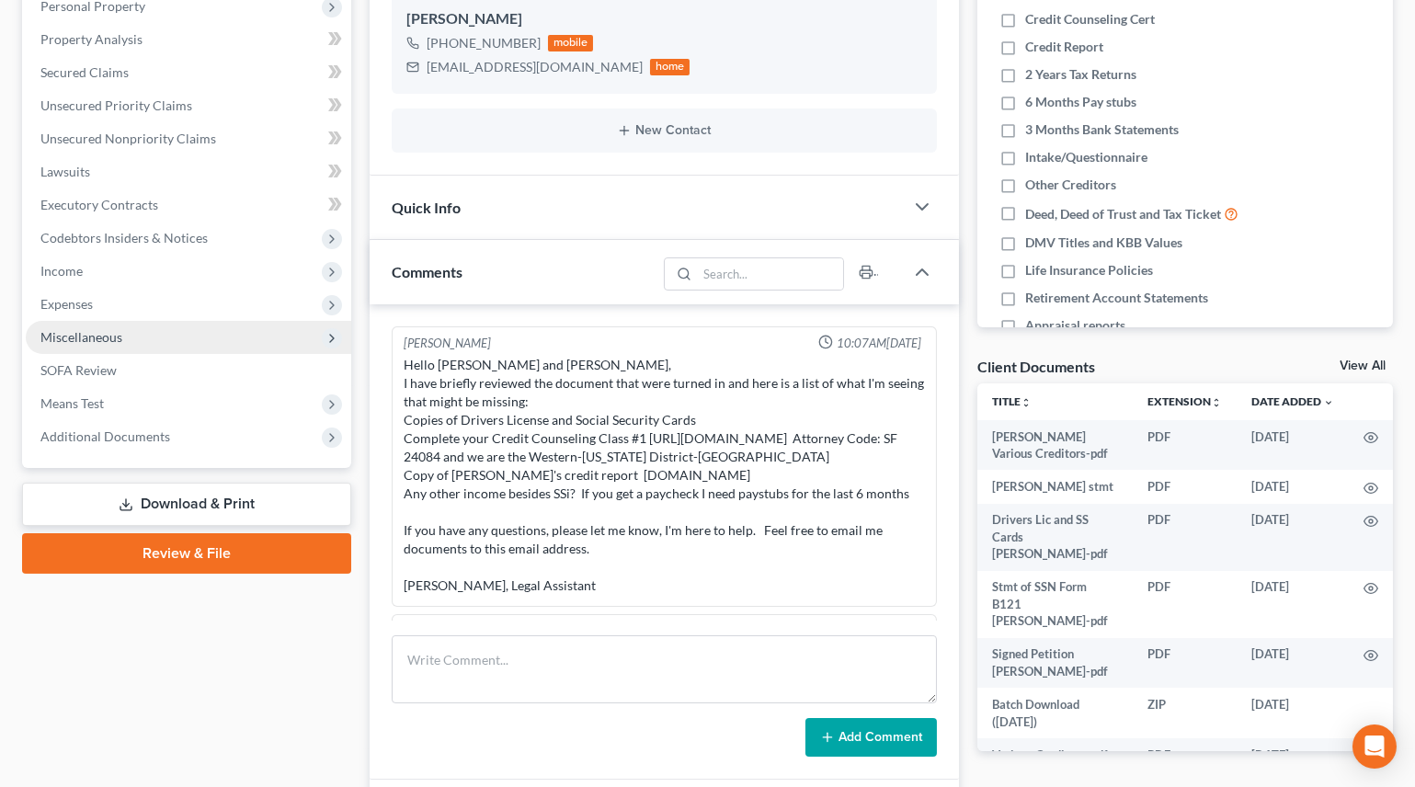
scroll to position [959, 0]
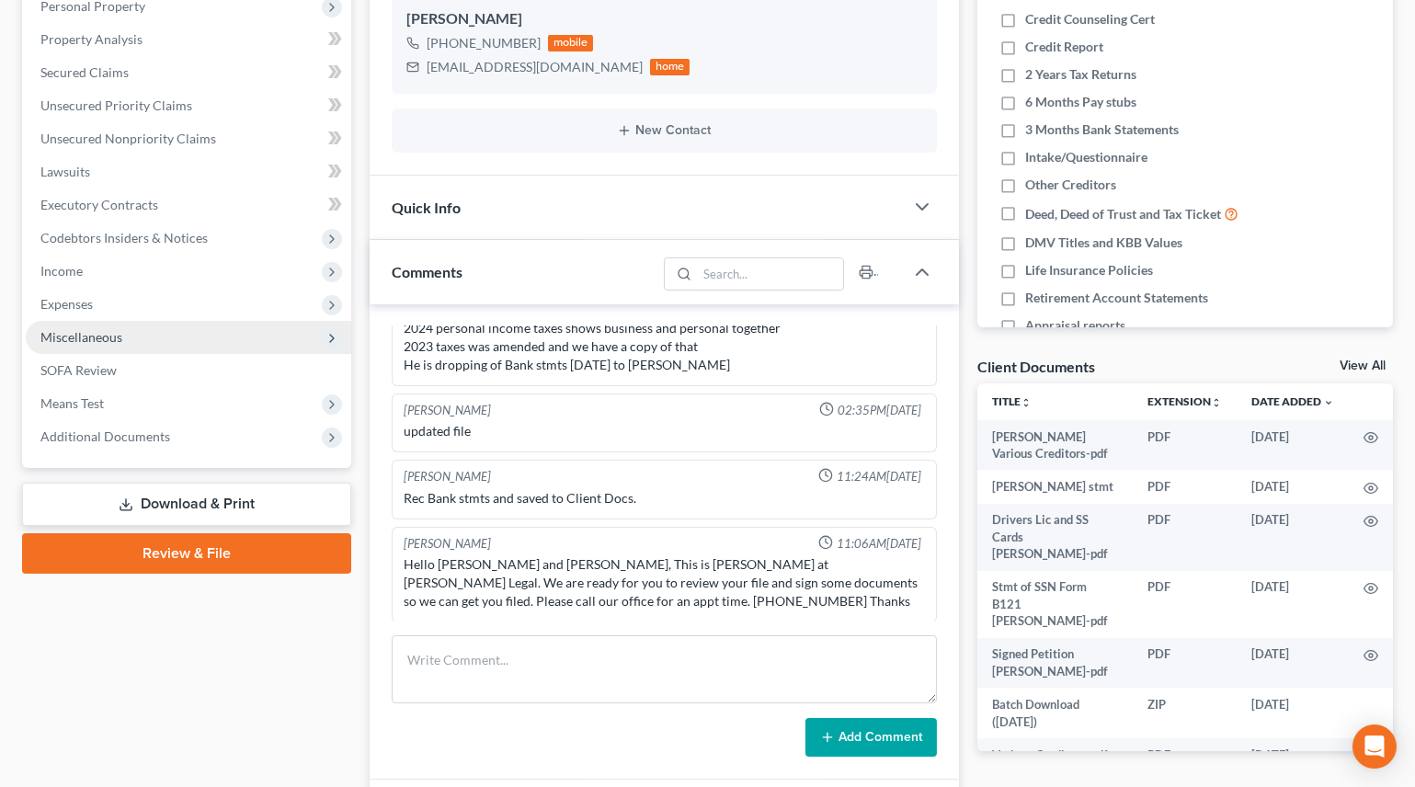
click at [92, 336] on span "Miscellaneous" at bounding box center [81, 337] width 82 height 16
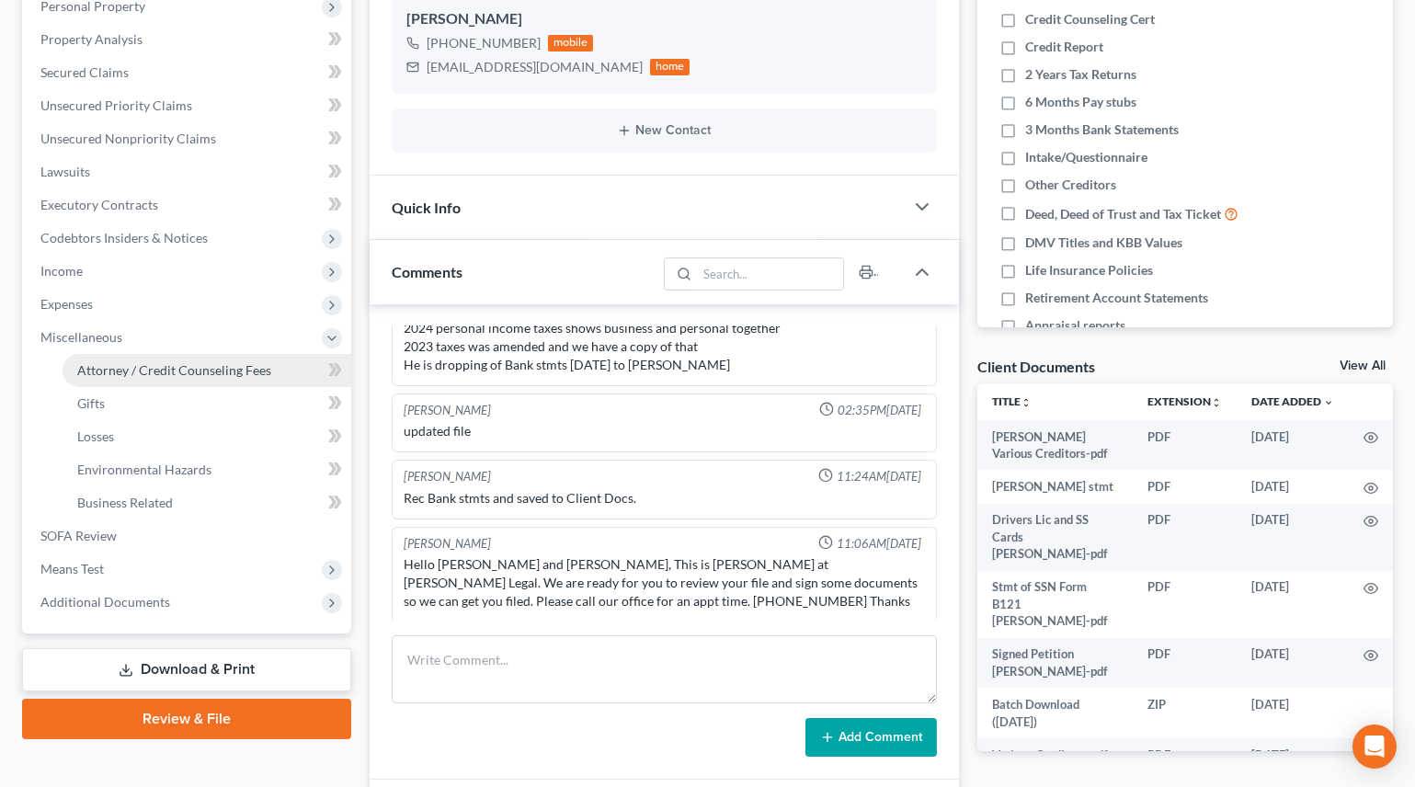
click at [212, 367] on span "Attorney / Credit Counseling Fees" at bounding box center [174, 370] width 194 height 16
select select "0"
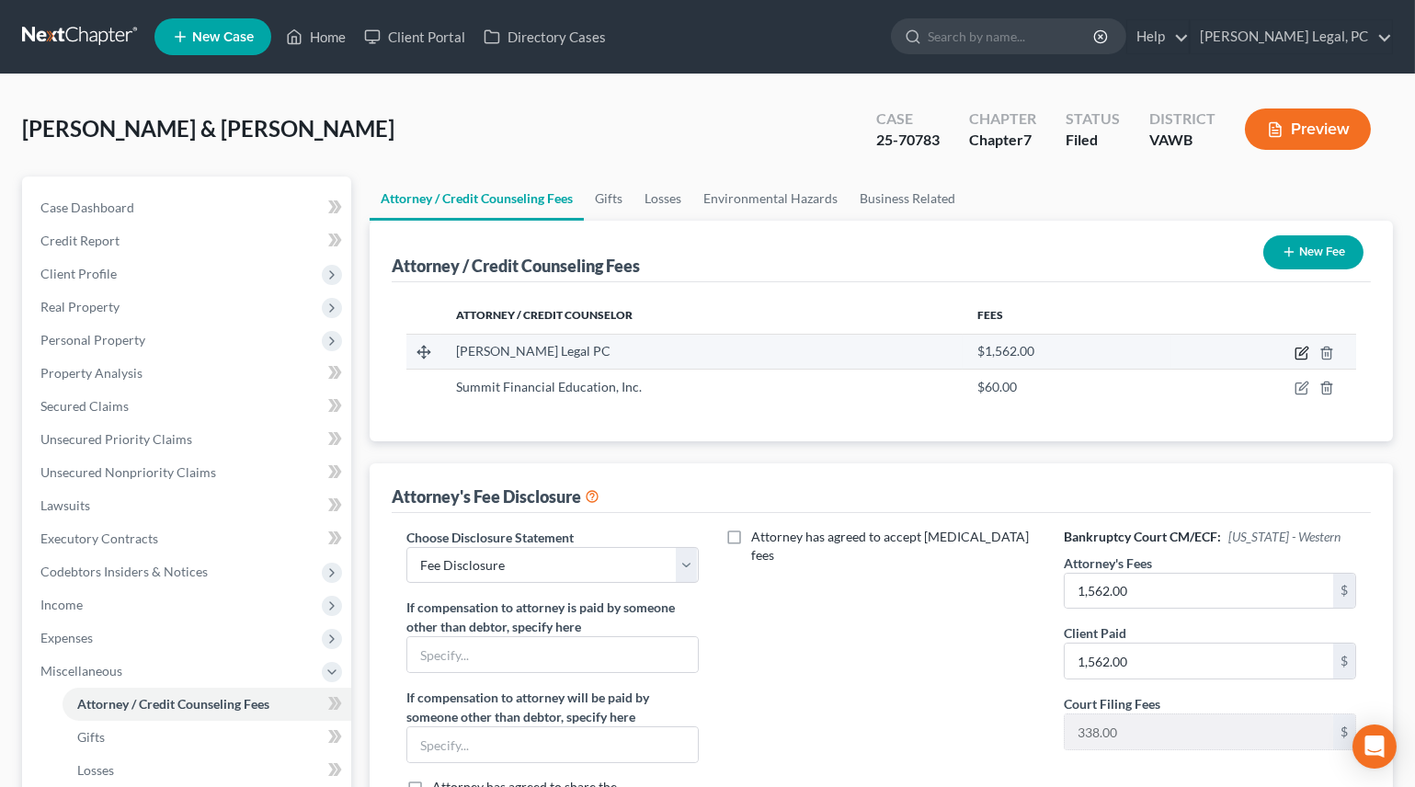
click at [1302, 349] on icon "button" at bounding box center [1303, 351] width 8 height 8
select select "48"
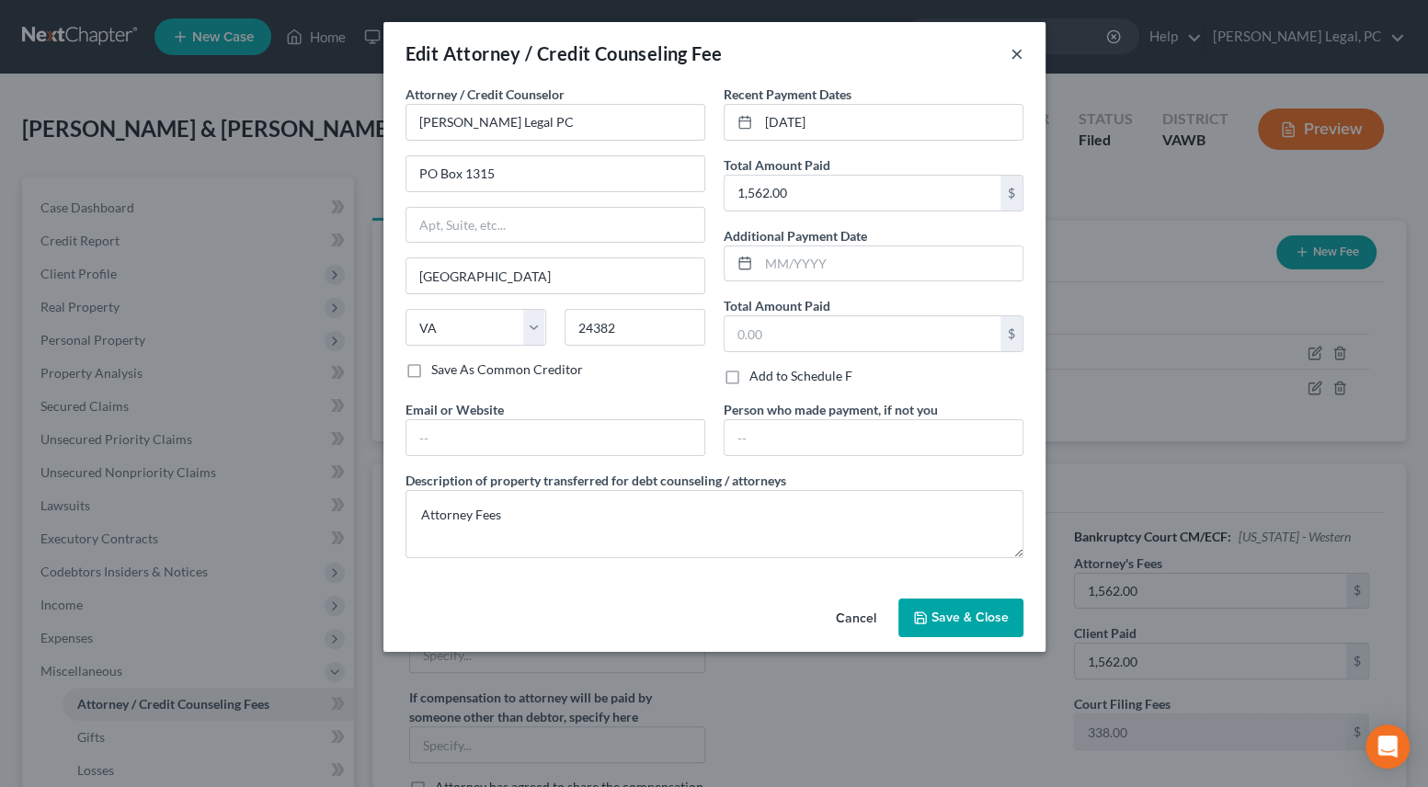
click at [1018, 46] on button "×" at bounding box center [1017, 53] width 13 height 22
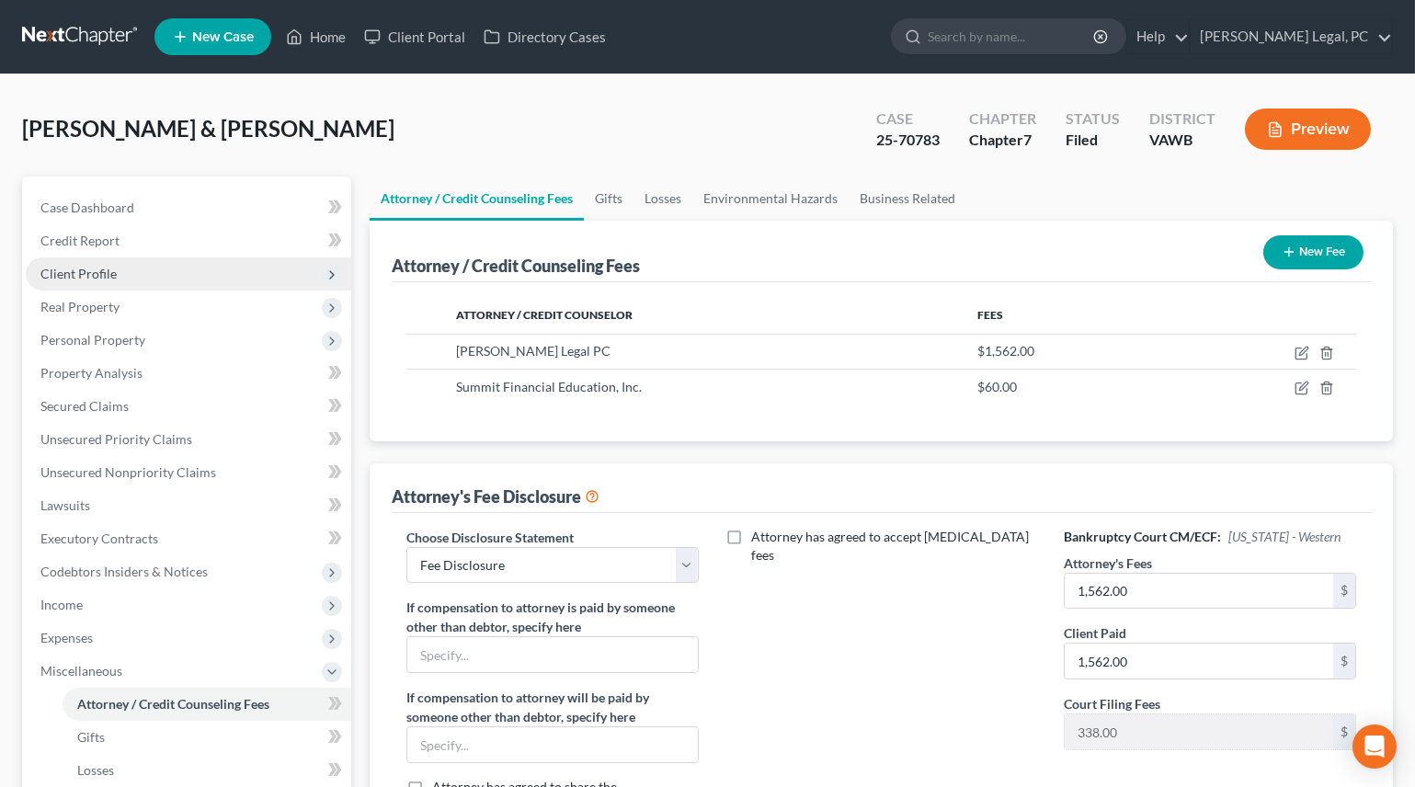
click at [90, 268] on span "Client Profile" at bounding box center [78, 274] width 76 height 16
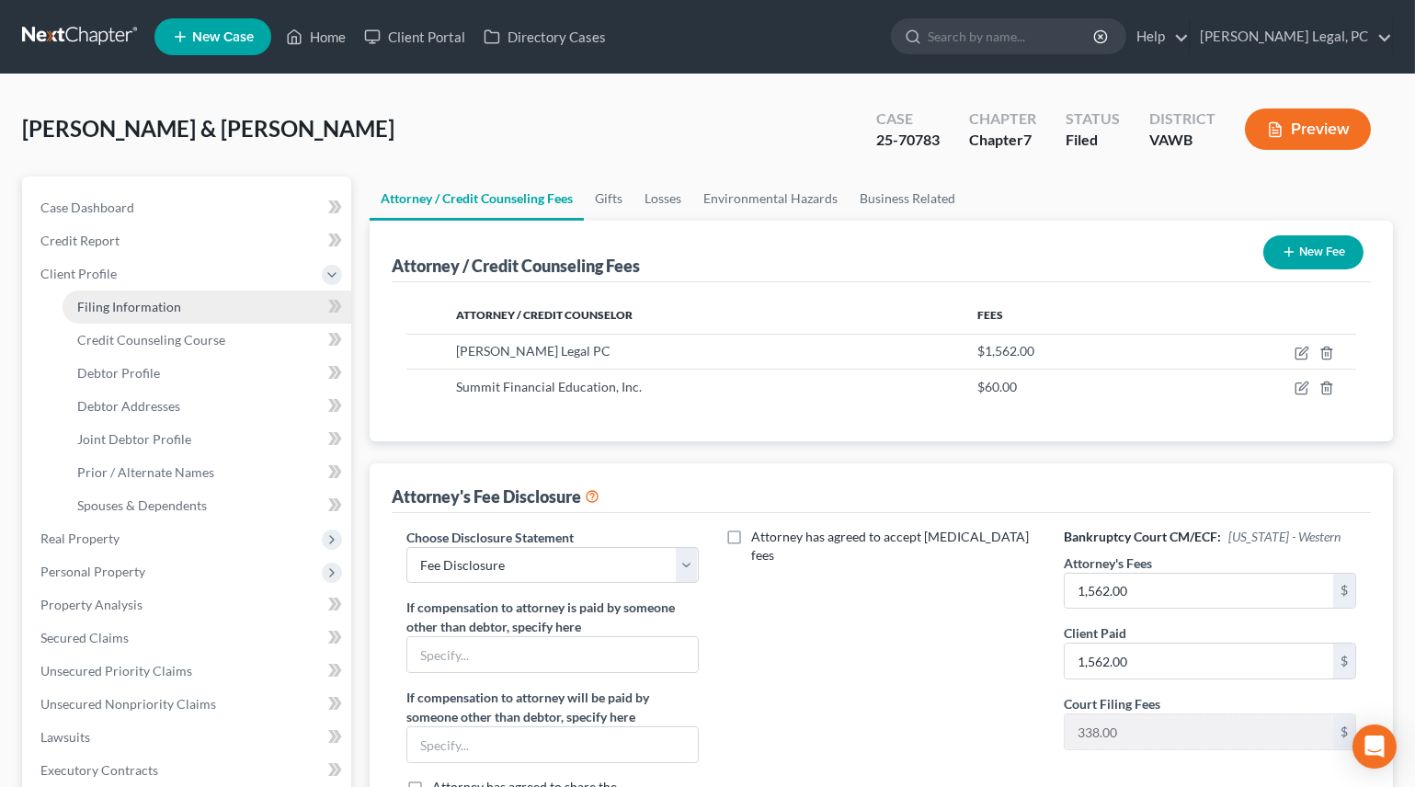
click at [137, 301] on span "Filing Information" at bounding box center [129, 307] width 104 height 16
select select "1"
select select "0"
select select "84"
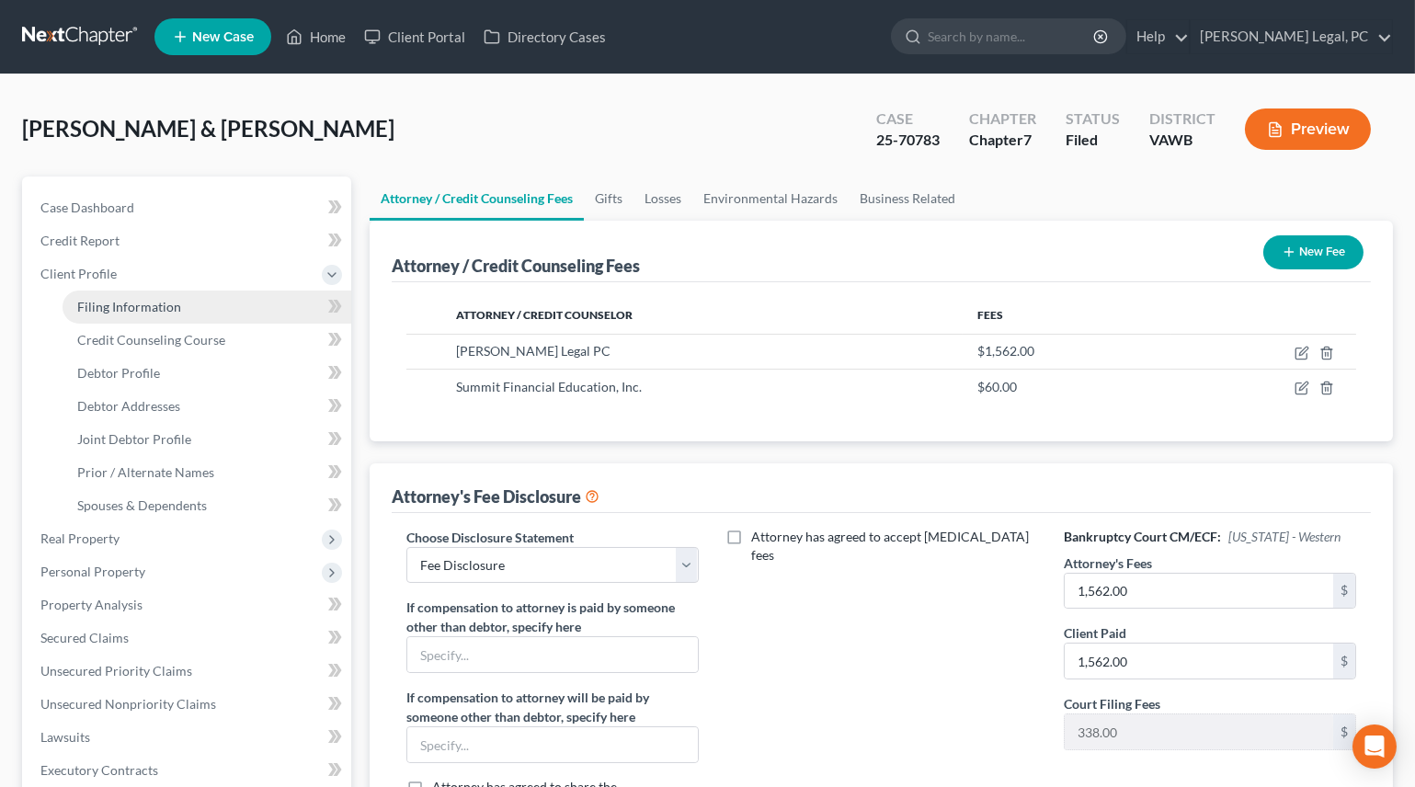
select select "0"
select select "48"
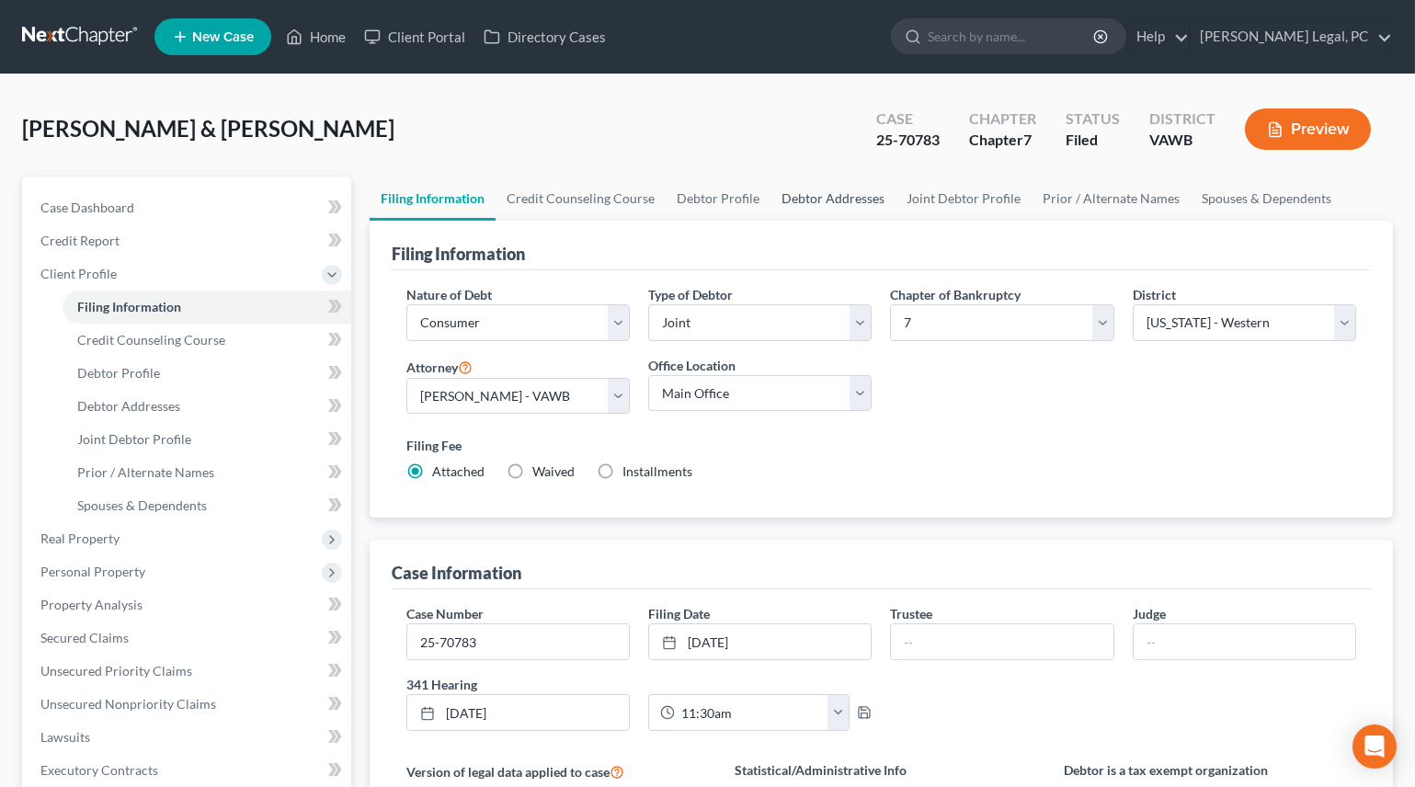
click at [868, 211] on link "Debtor Addresses" at bounding box center [833, 199] width 125 height 44
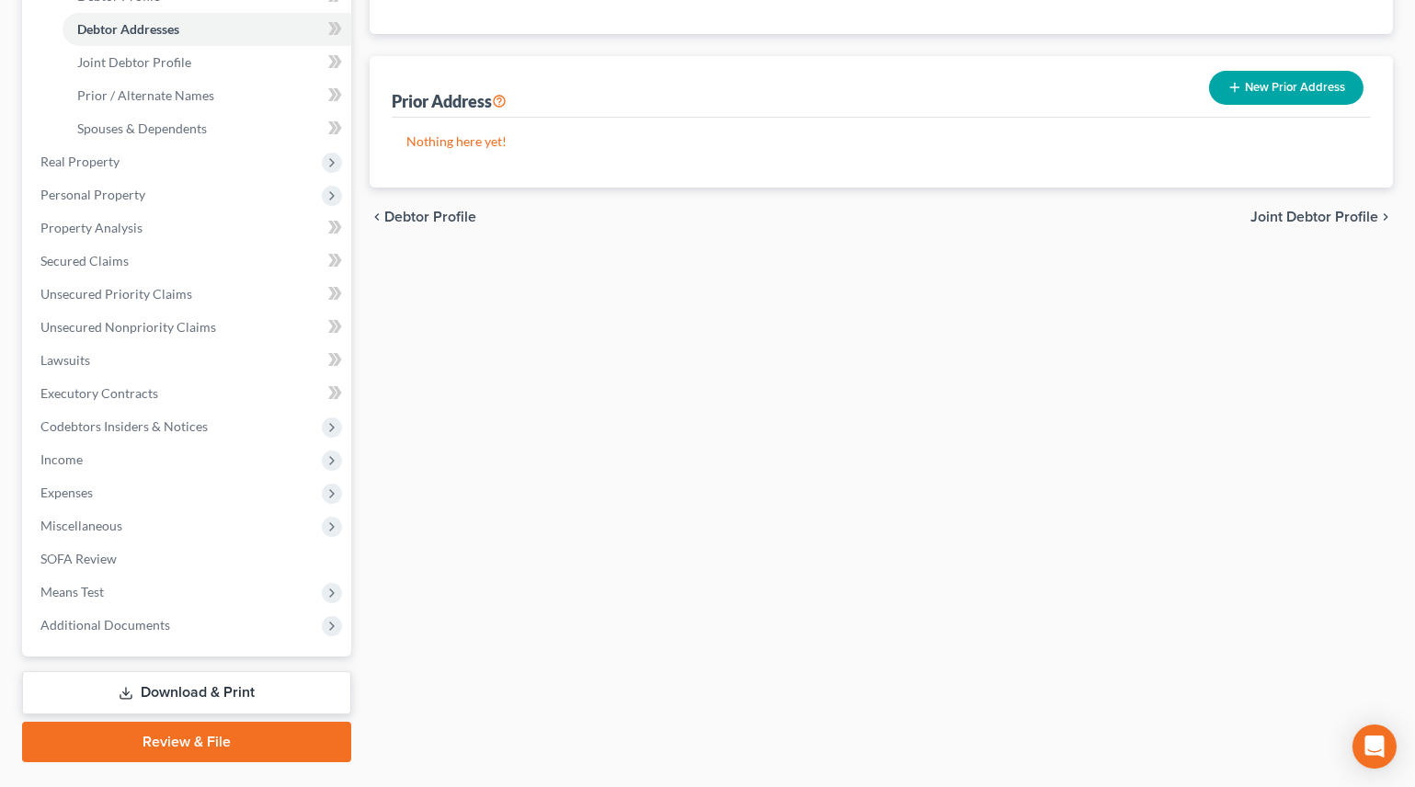
scroll to position [419, 0]
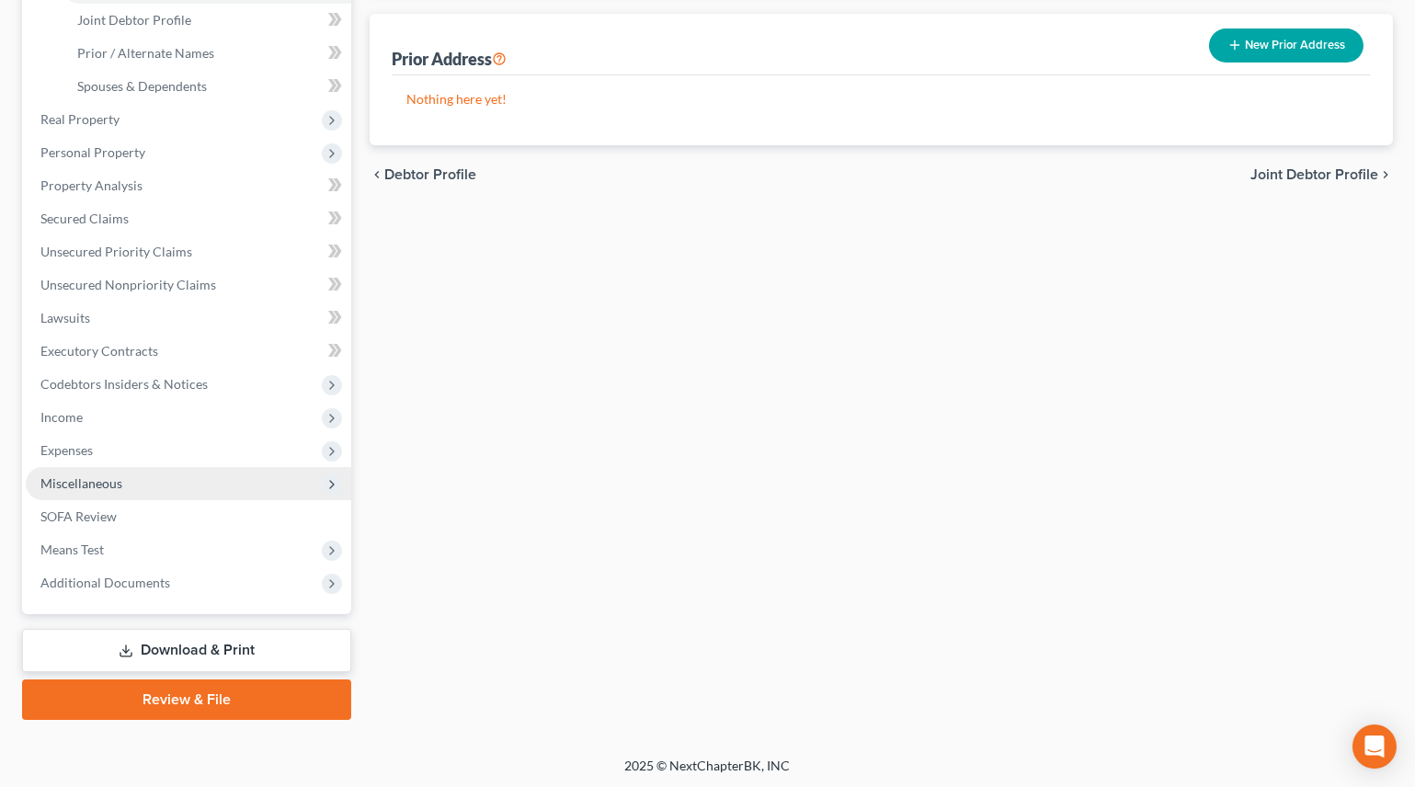
click at [96, 477] on span "Miscellaneous" at bounding box center [81, 483] width 82 height 16
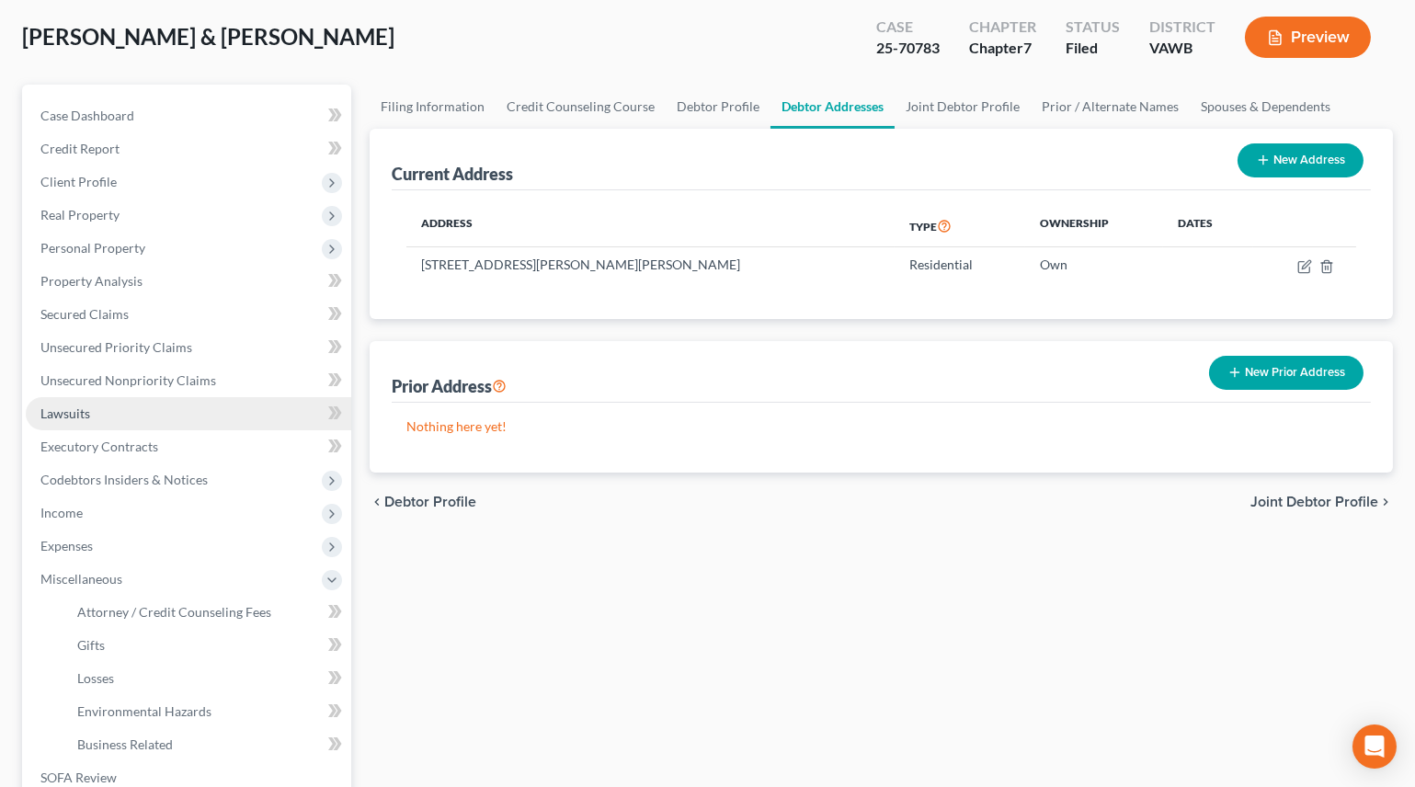
scroll to position [352, 0]
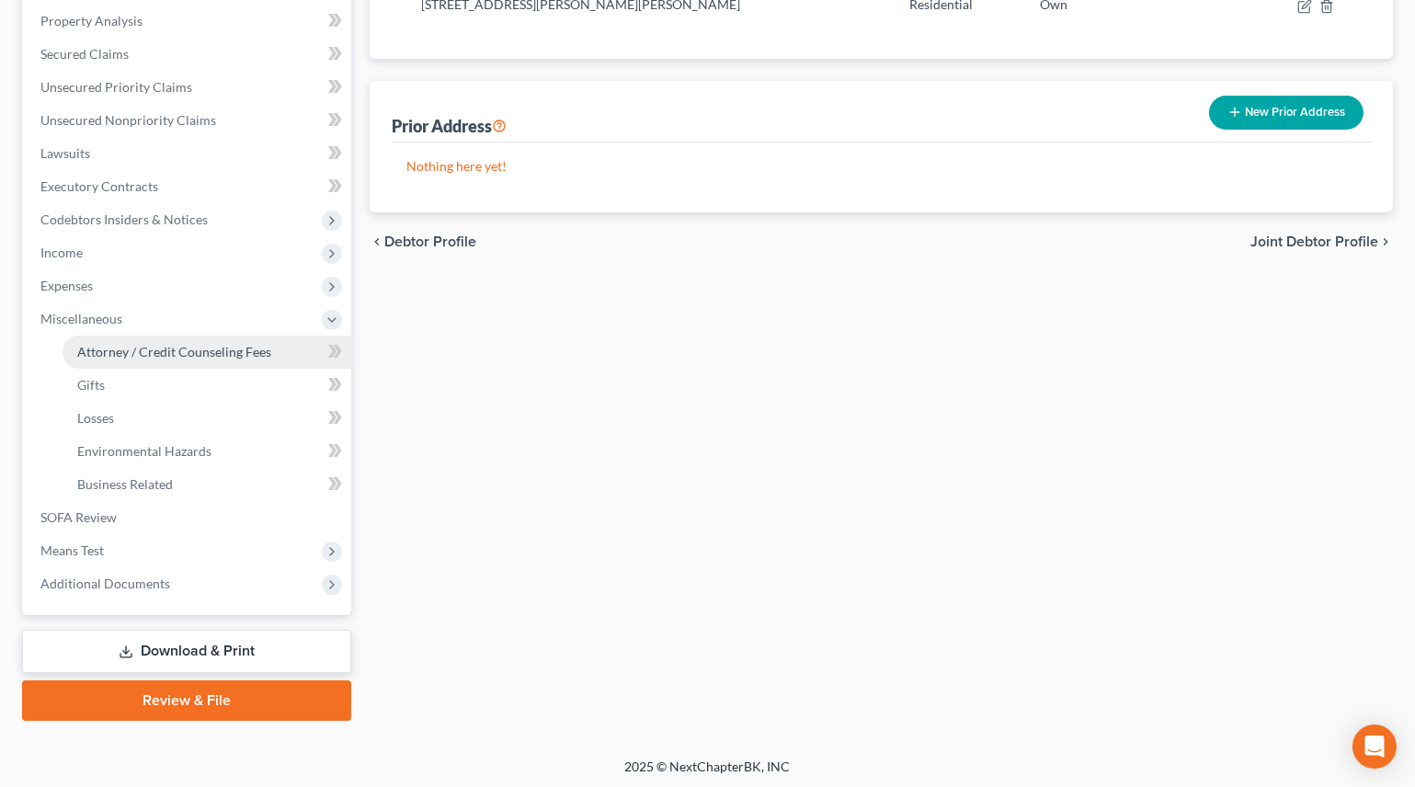
click at [162, 344] on span "Attorney / Credit Counseling Fees" at bounding box center [174, 352] width 194 height 16
select select "0"
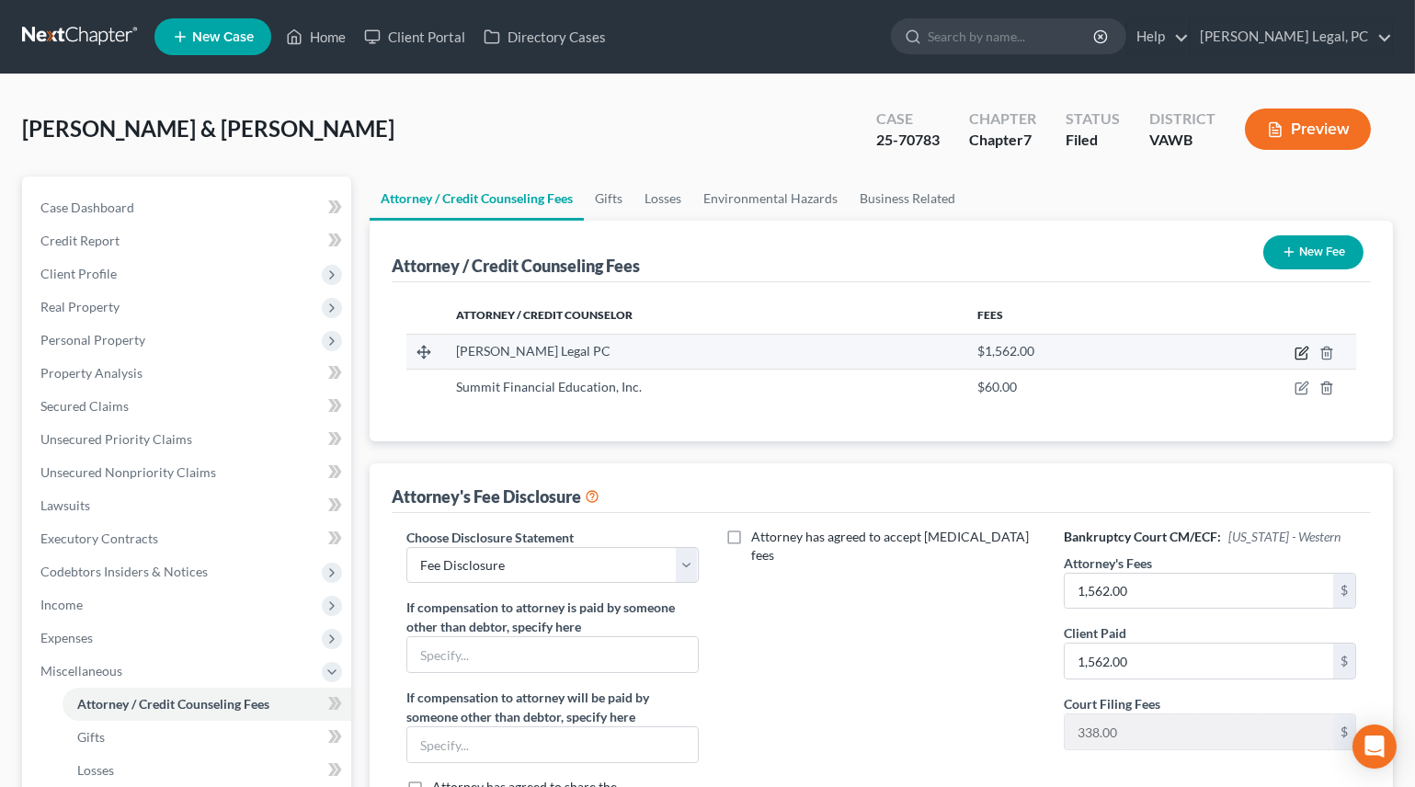
click at [1306, 349] on icon "button" at bounding box center [1303, 351] width 8 height 8
select select "48"
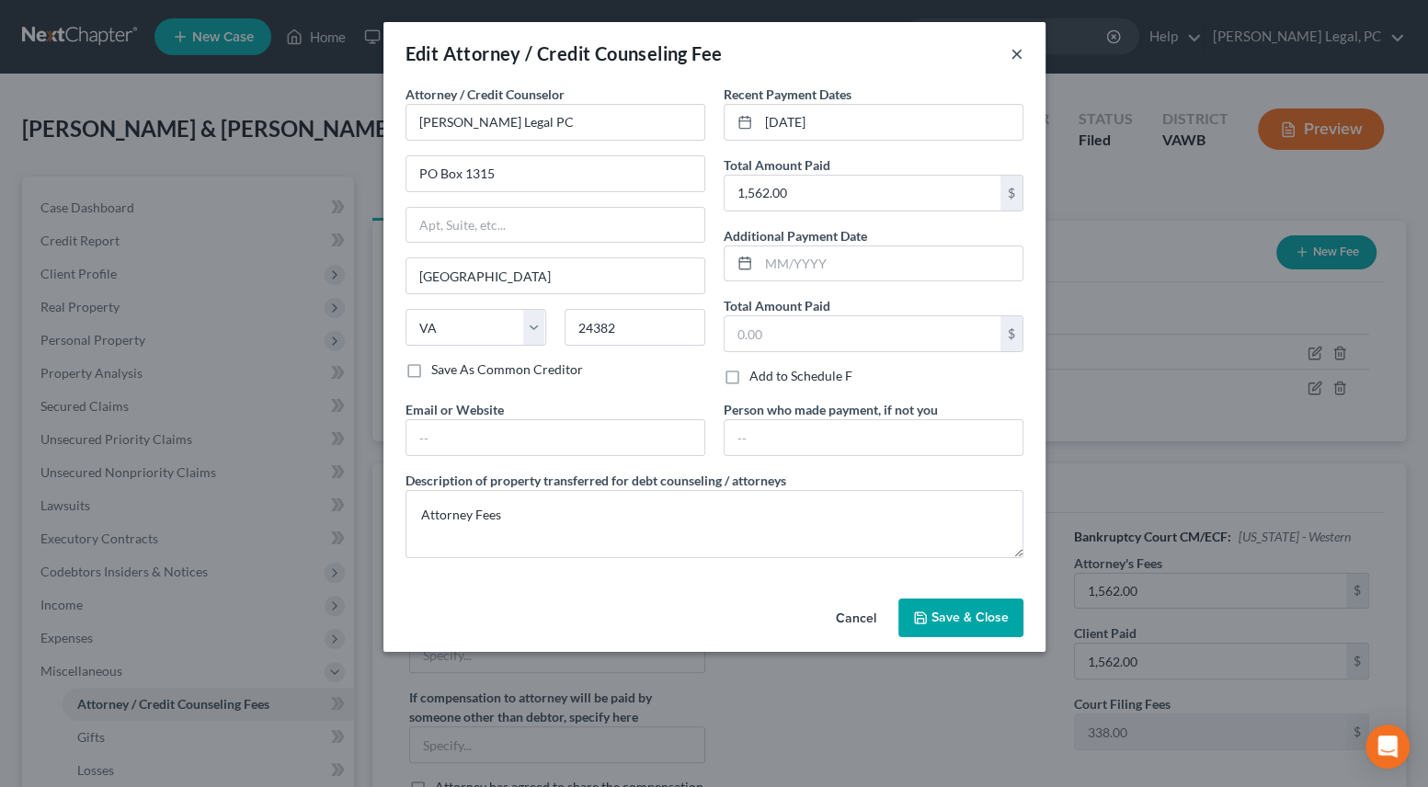
click at [1014, 51] on button "×" at bounding box center [1017, 53] width 13 height 22
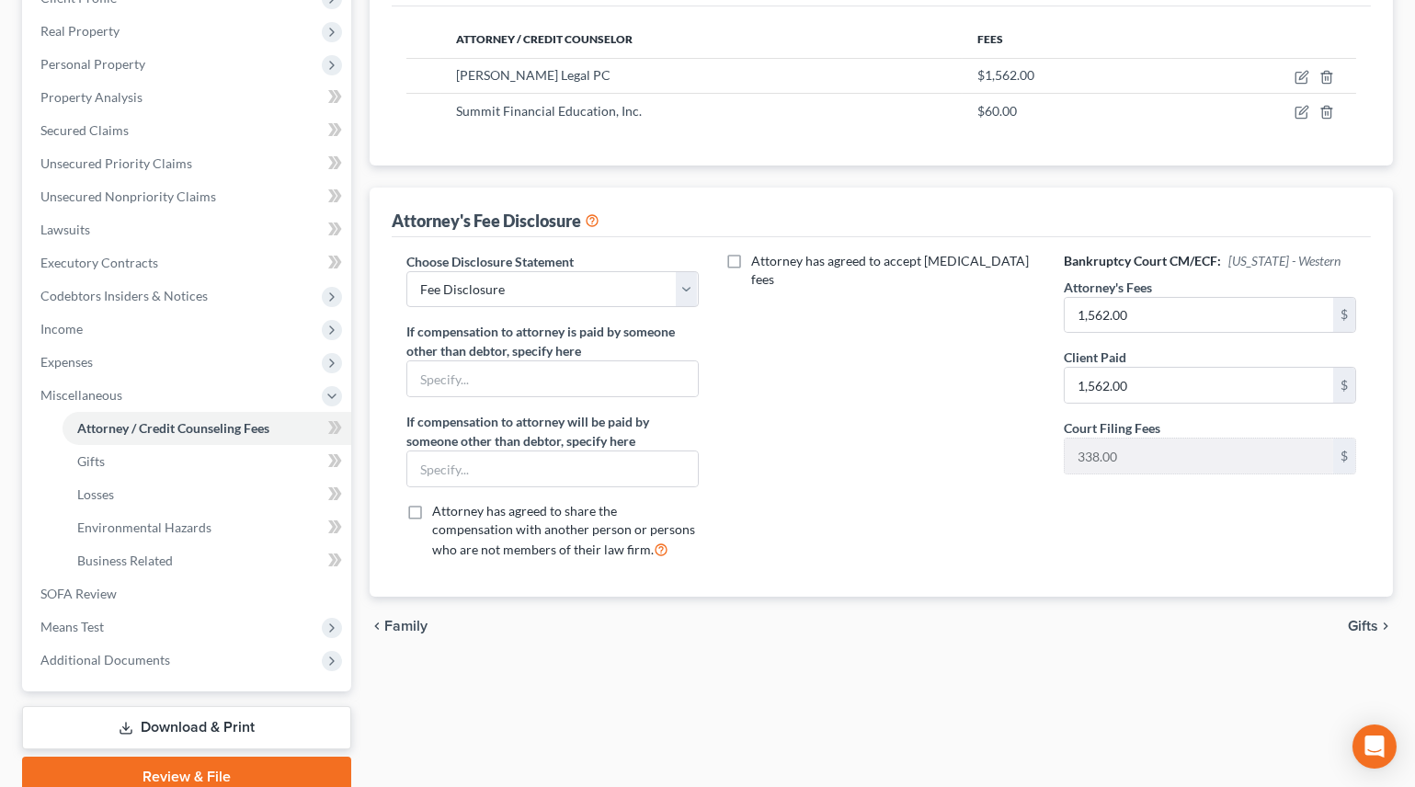
scroll to position [334, 0]
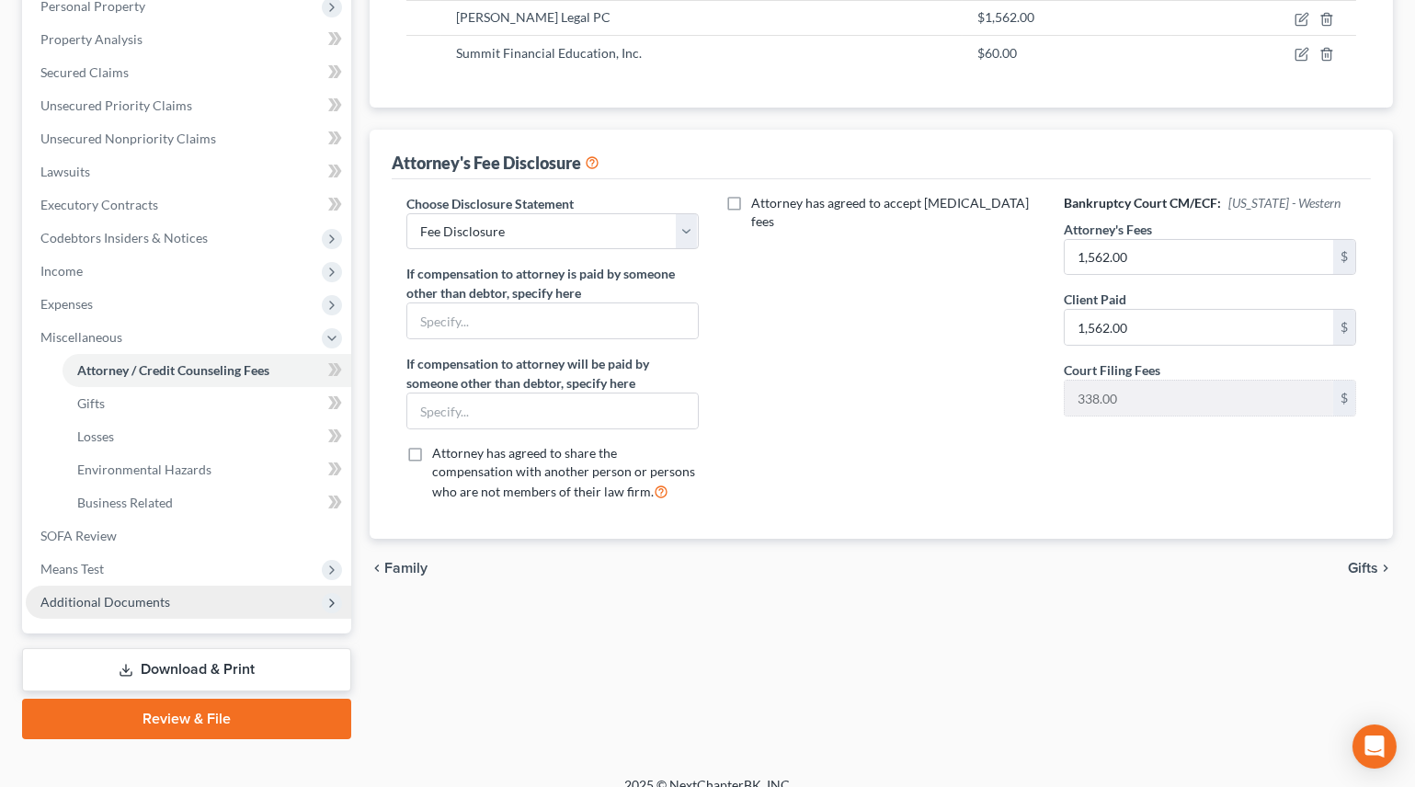
click at [90, 607] on span "Additional Documents" at bounding box center [105, 602] width 130 height 16
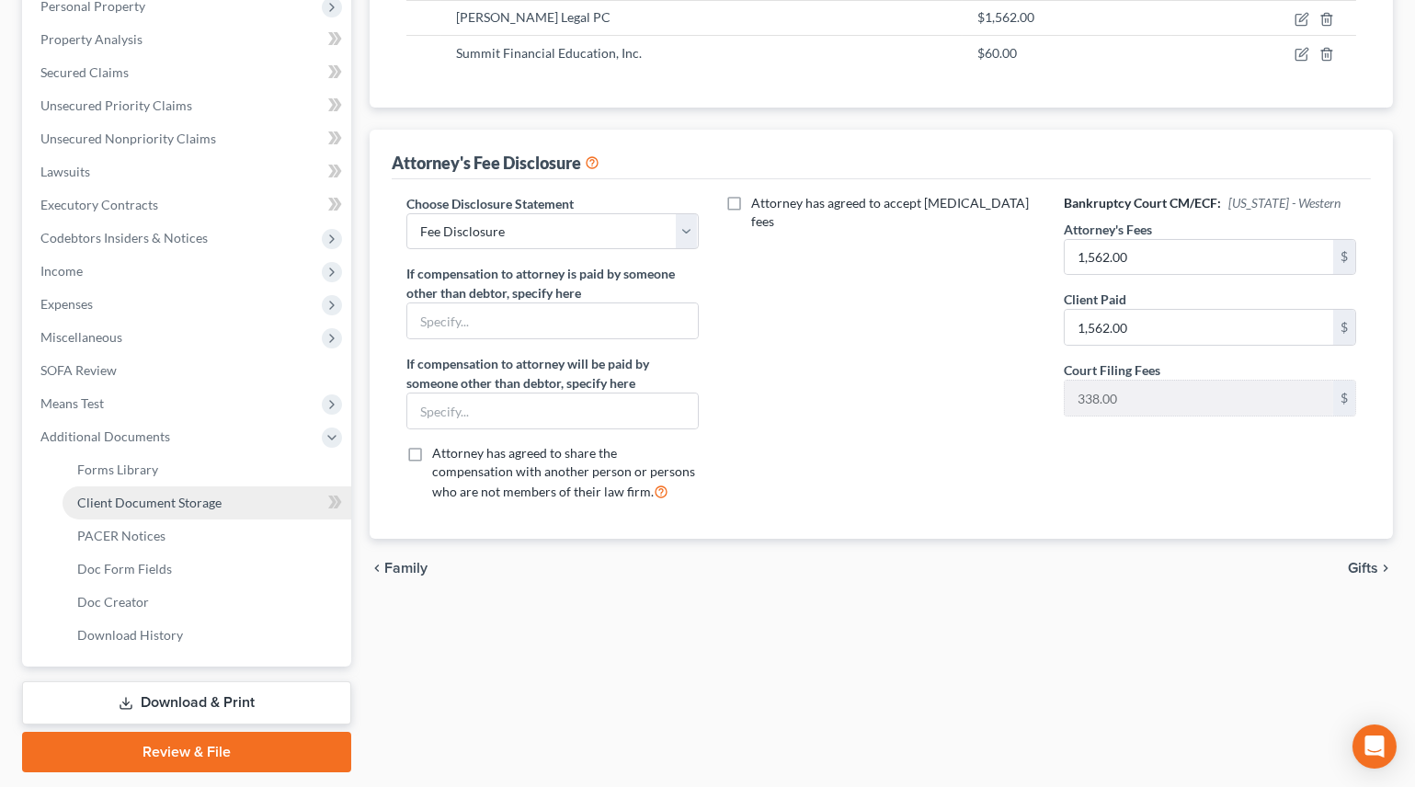
click at [175, 495] on span "Client Document Storage" at bounding box center [149, 503] width 144 height 16
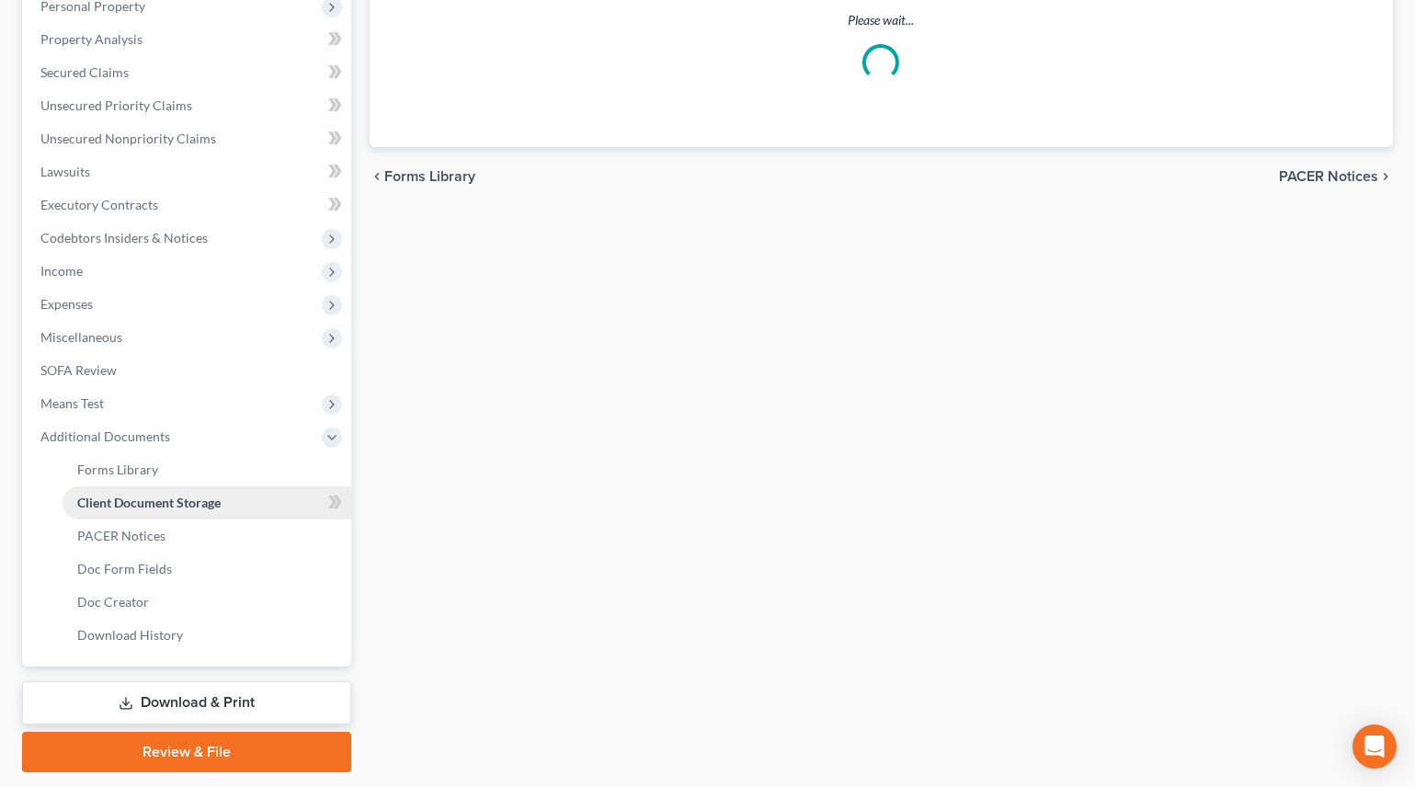
scroll to position [198, 0]
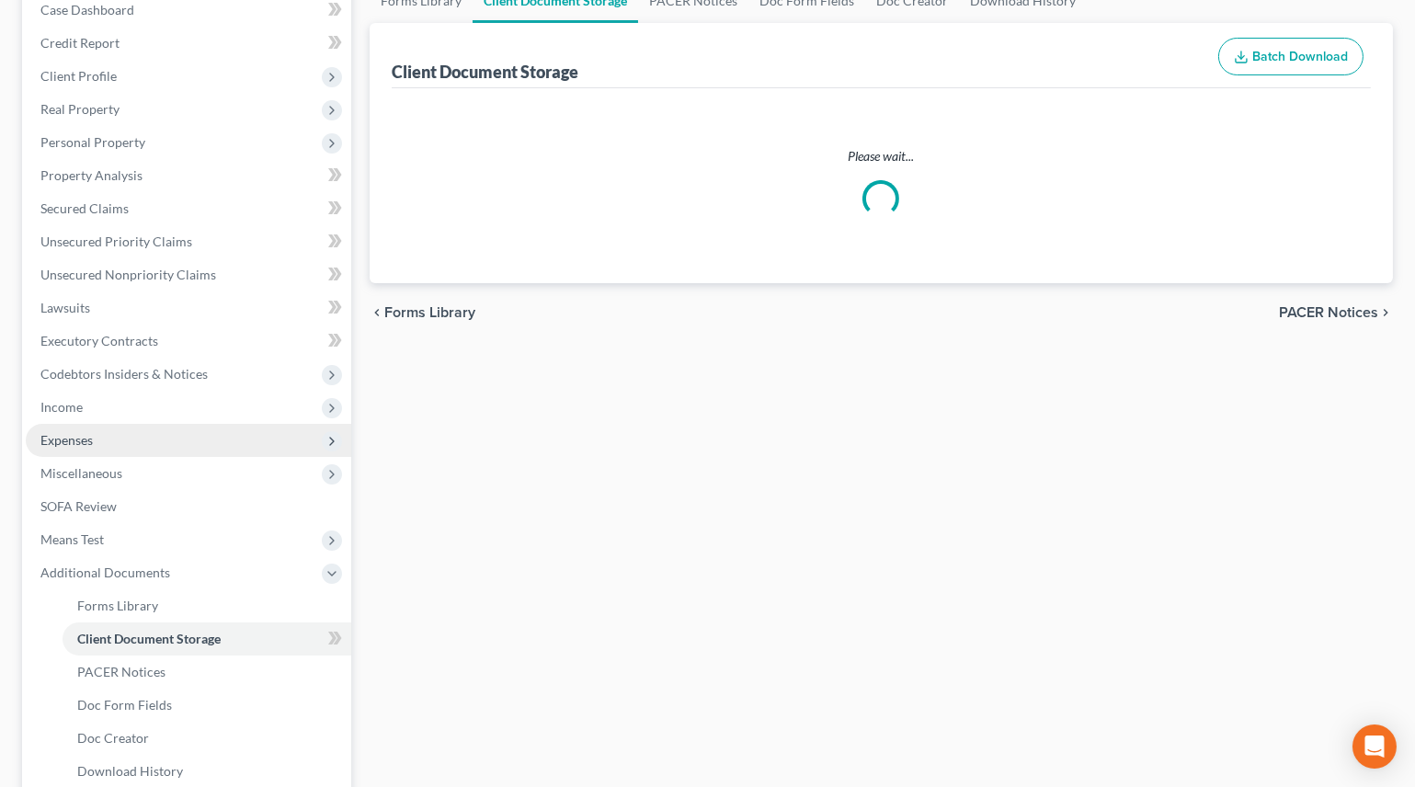
select select "0"
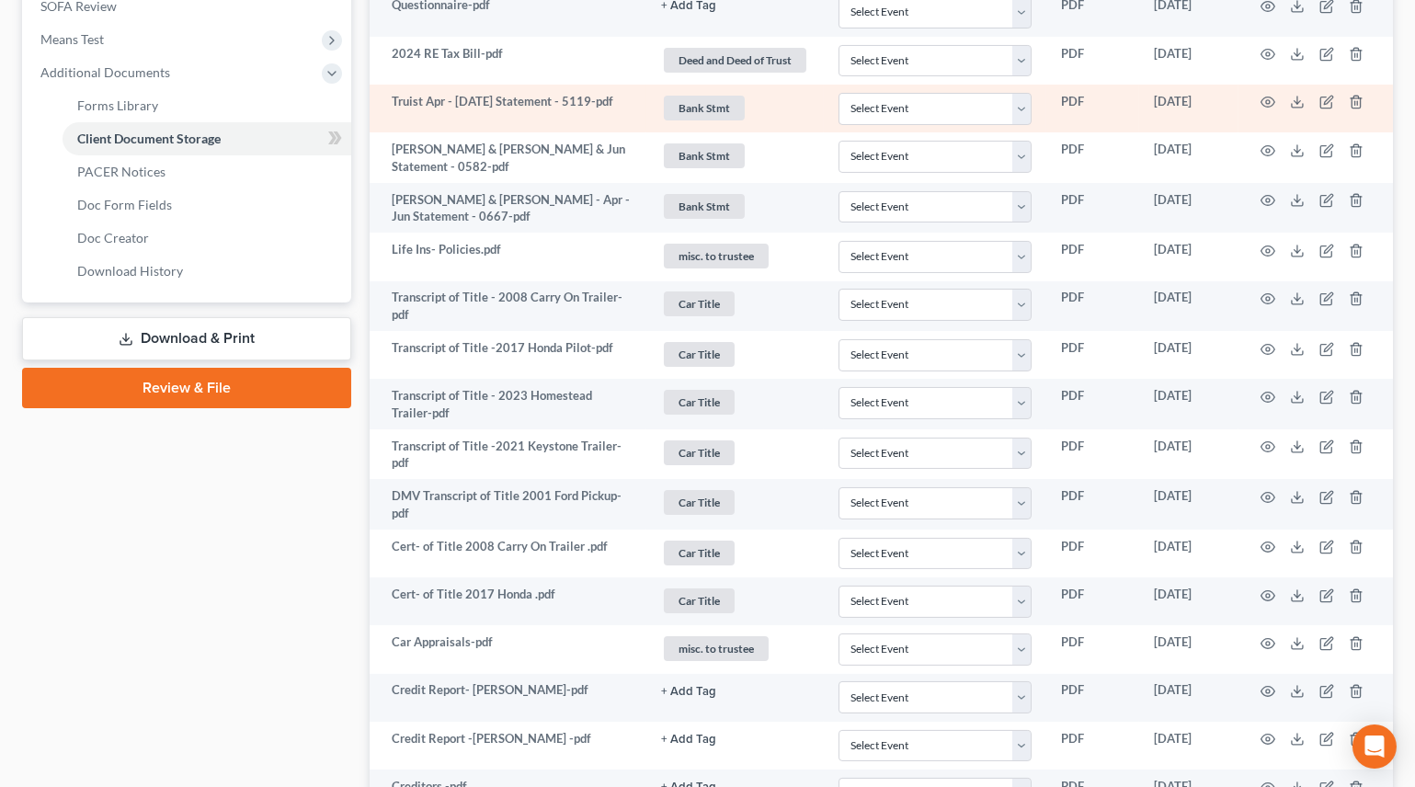
scroll to position [494, 0]
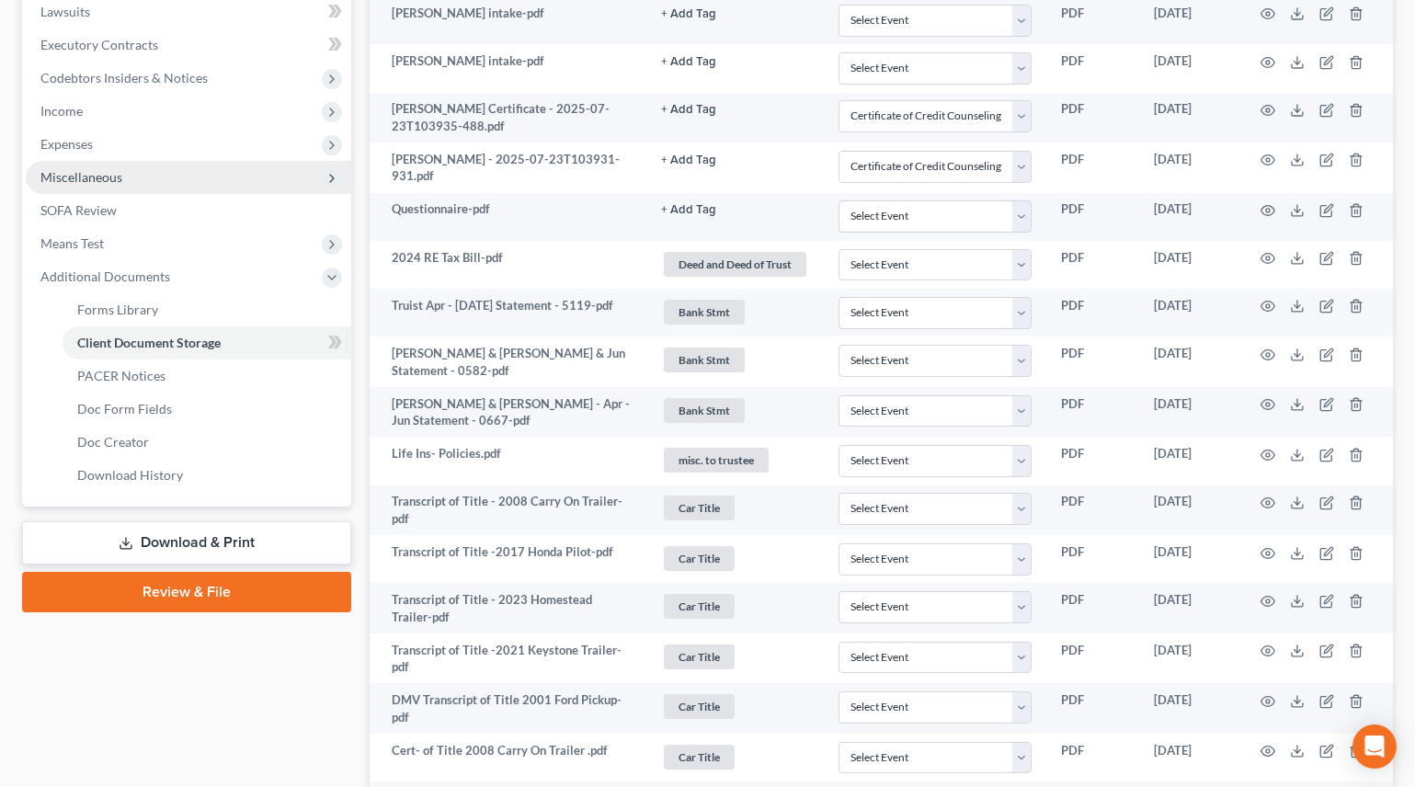
click at [87, 173] on span "Miscellaneous" at bounding box center [81, 177] width 82 height 16
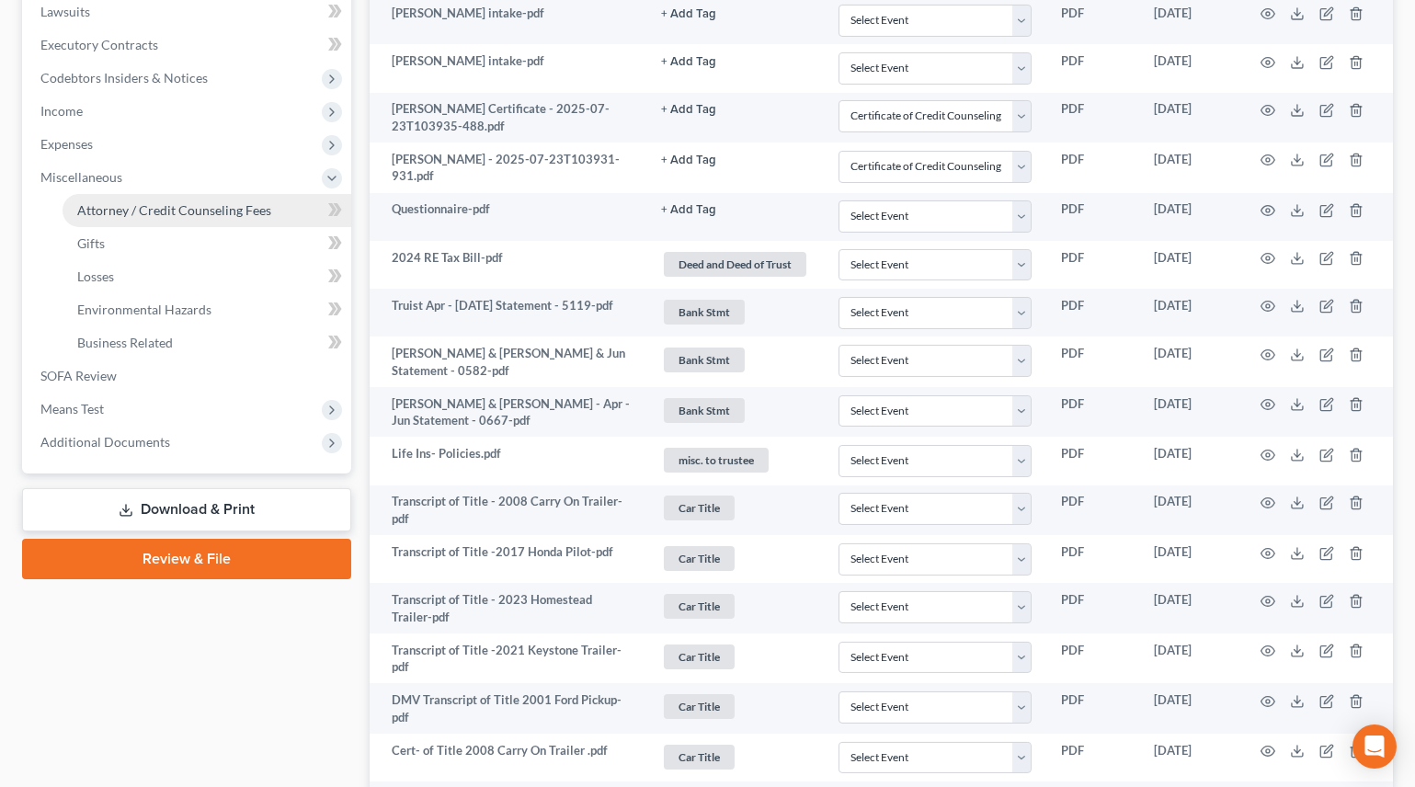
click at [254, 214] on span "Attorney / Credit Counseling Fees" at bounding box center [174, 210] width 194 height 16
select select "0"
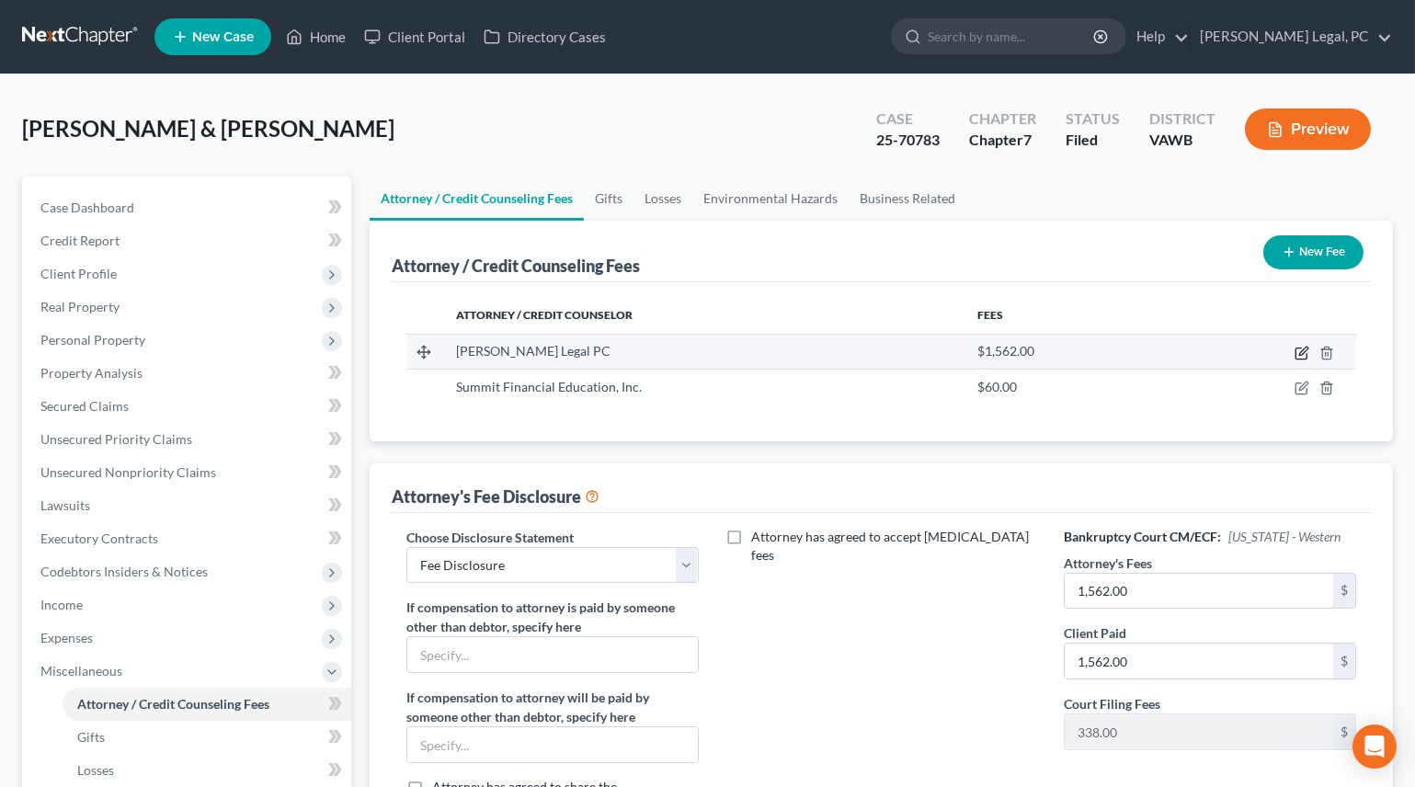
click at [1300, 349] on icon "button" at bounding box center [1302, 353] width 15 height 15
select select "48"
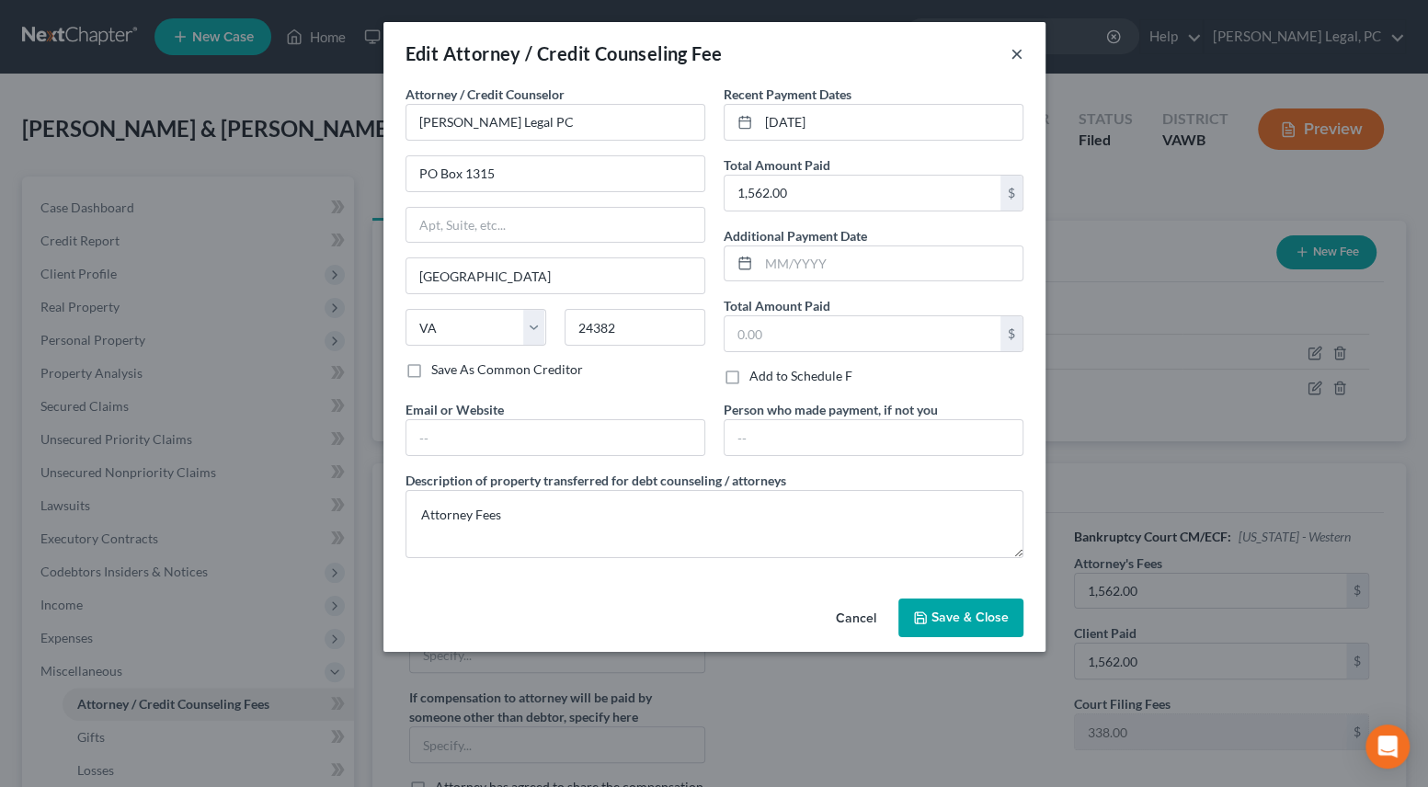
click at [1017, 61] on button "×" at bounding box center [1017, 53] width 13 height 22
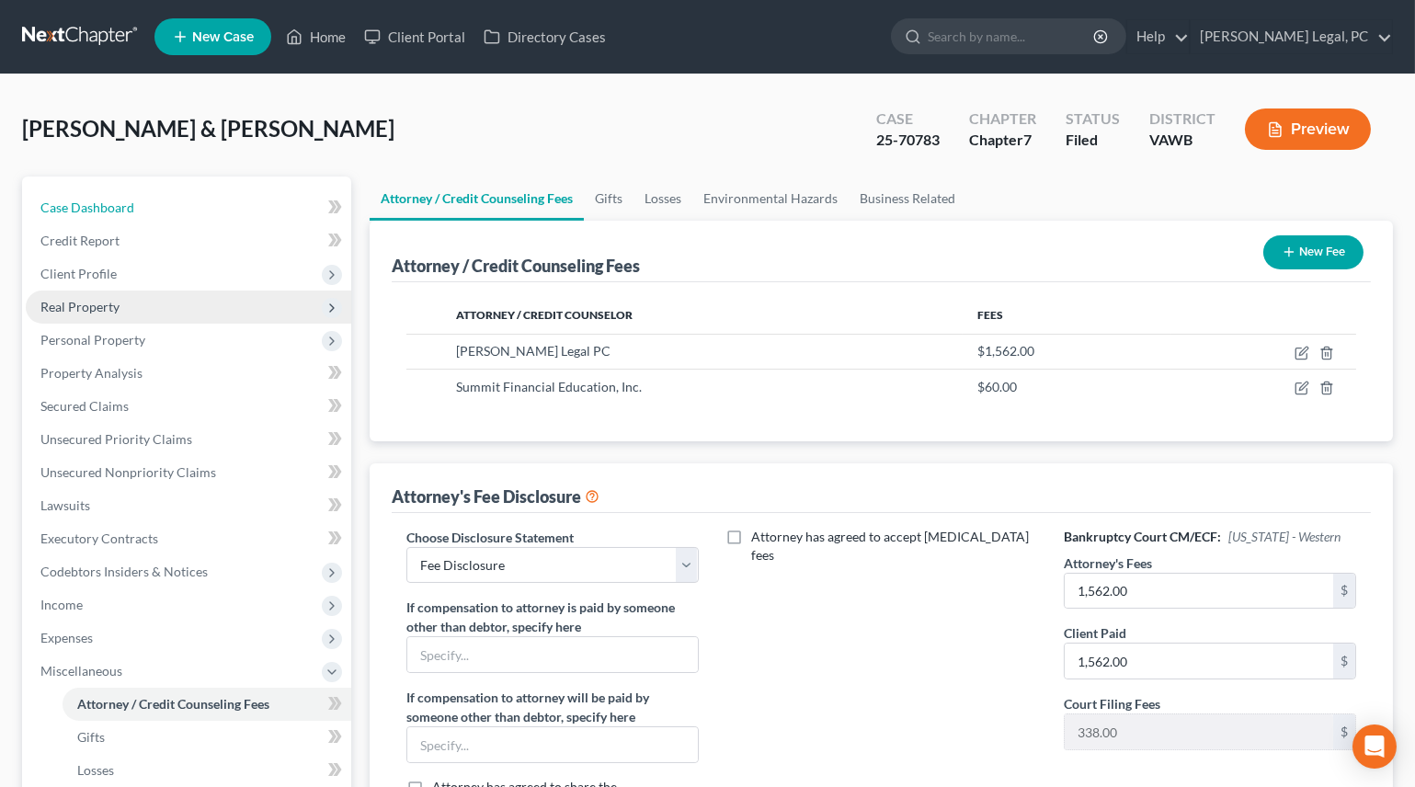
click at [100, 200] on span "Case Dashboard" at bounding box center [87, 208] width 94 height 16
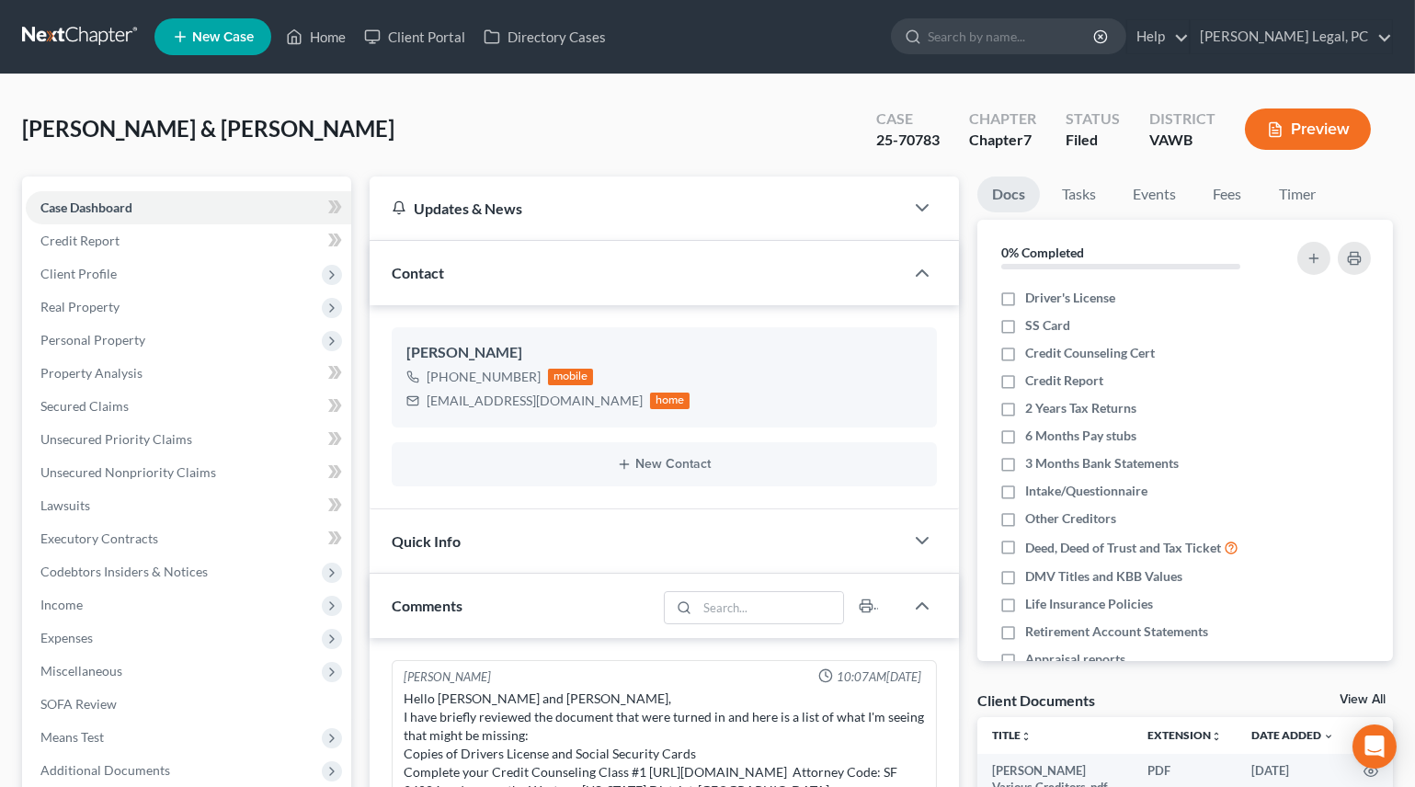
drag, startPoint x: 36, startPoint y: 88, endPoint x: 121, endPoint y: 0, distance: 122.9
click at [40, 84] on div "[PERSON_NAME] & [PERSON_NAME] Upgraded Case 25-70783 Chapter Chapter 7 Status F…" at bounding box center [707, 766] width 1415 height 1385
click at [332, 33] on link "Home" at bounding box center [316, 36] width 78 height 33
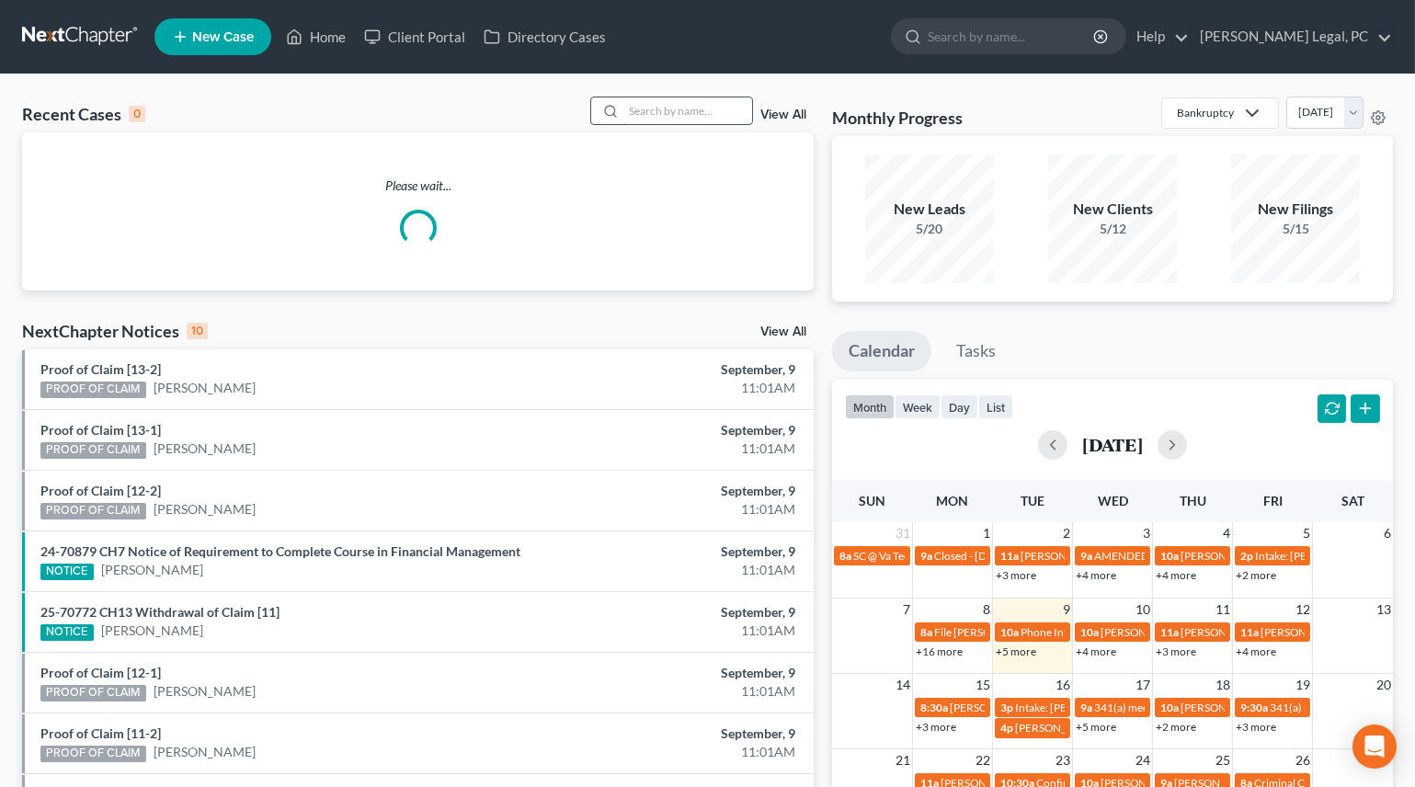
click at [686, 103] on input "search" at bounding box center [687, 110] width 129 height 27
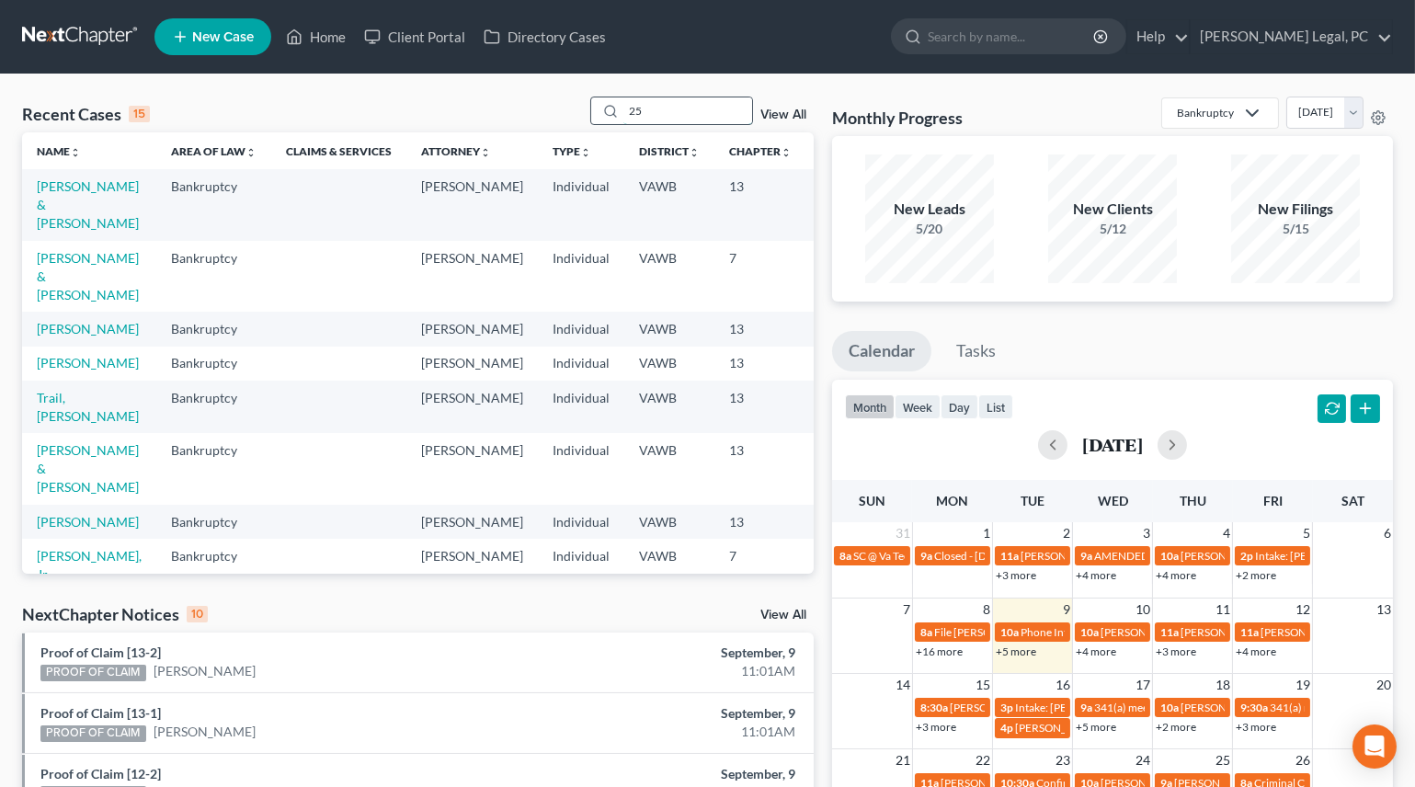
type input "2"
type input "[PERSON_NAME]"
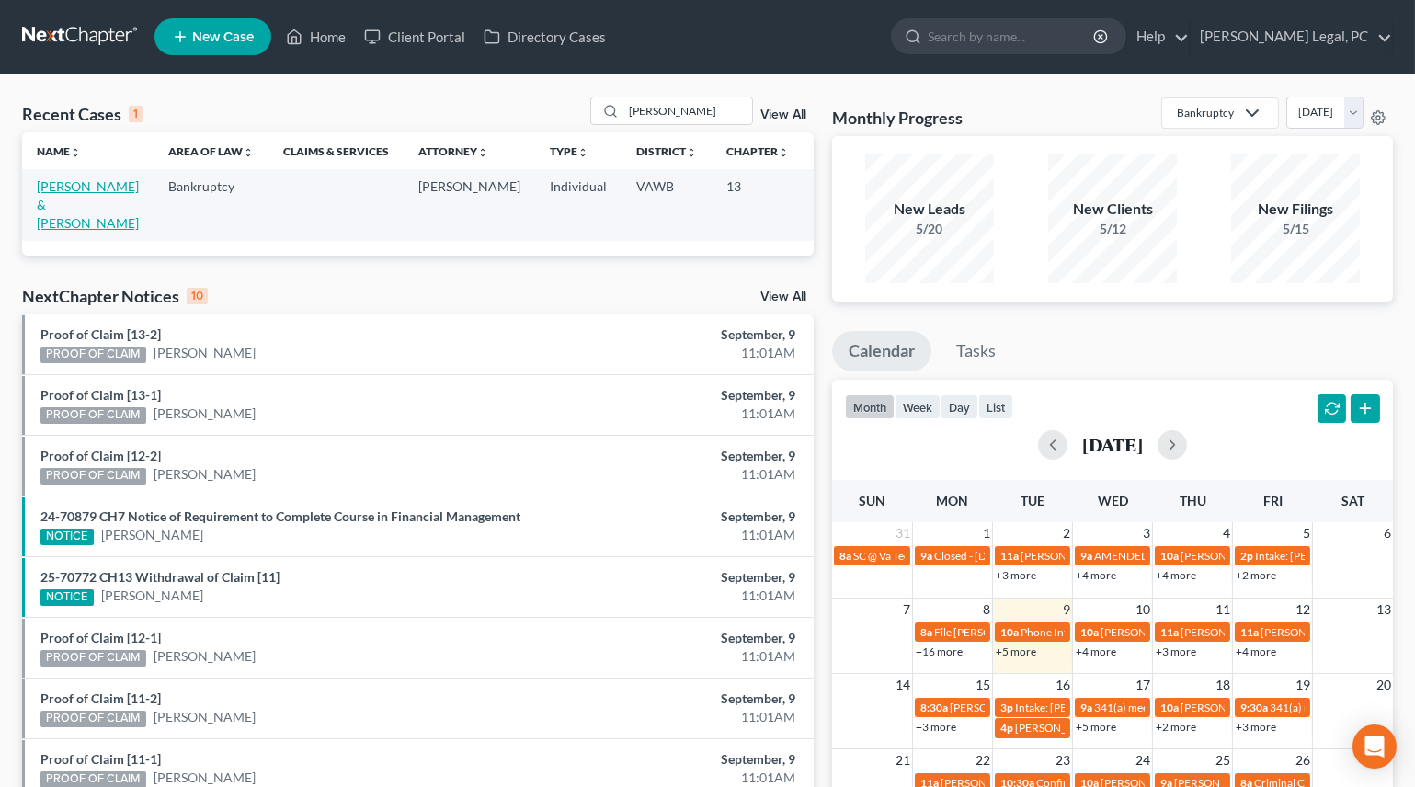
click at [63, 211] on link "[PERSON_NAME] & [PERSON_NAME]" at bounding box center [88, 204] width 102 height 52
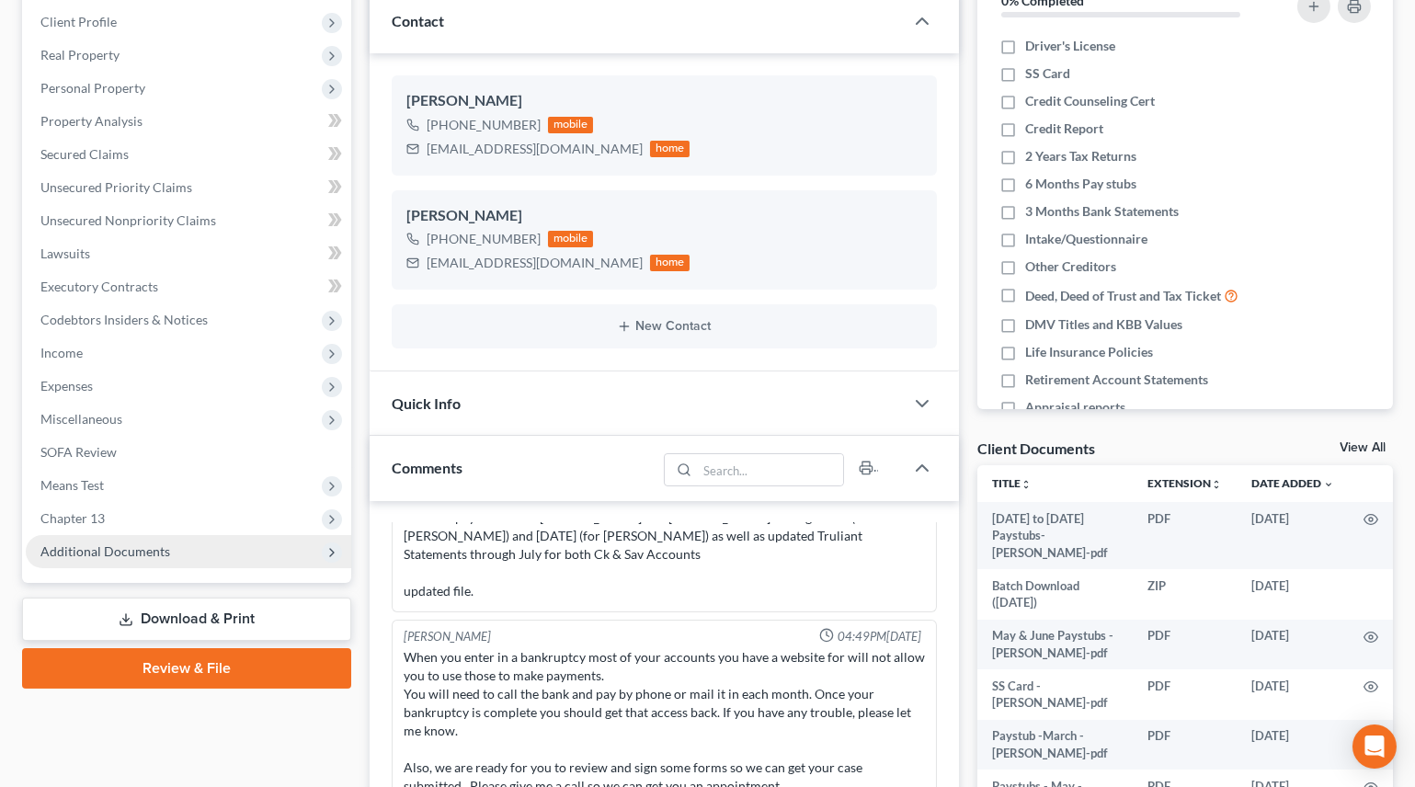
scroll to position [334, 0]
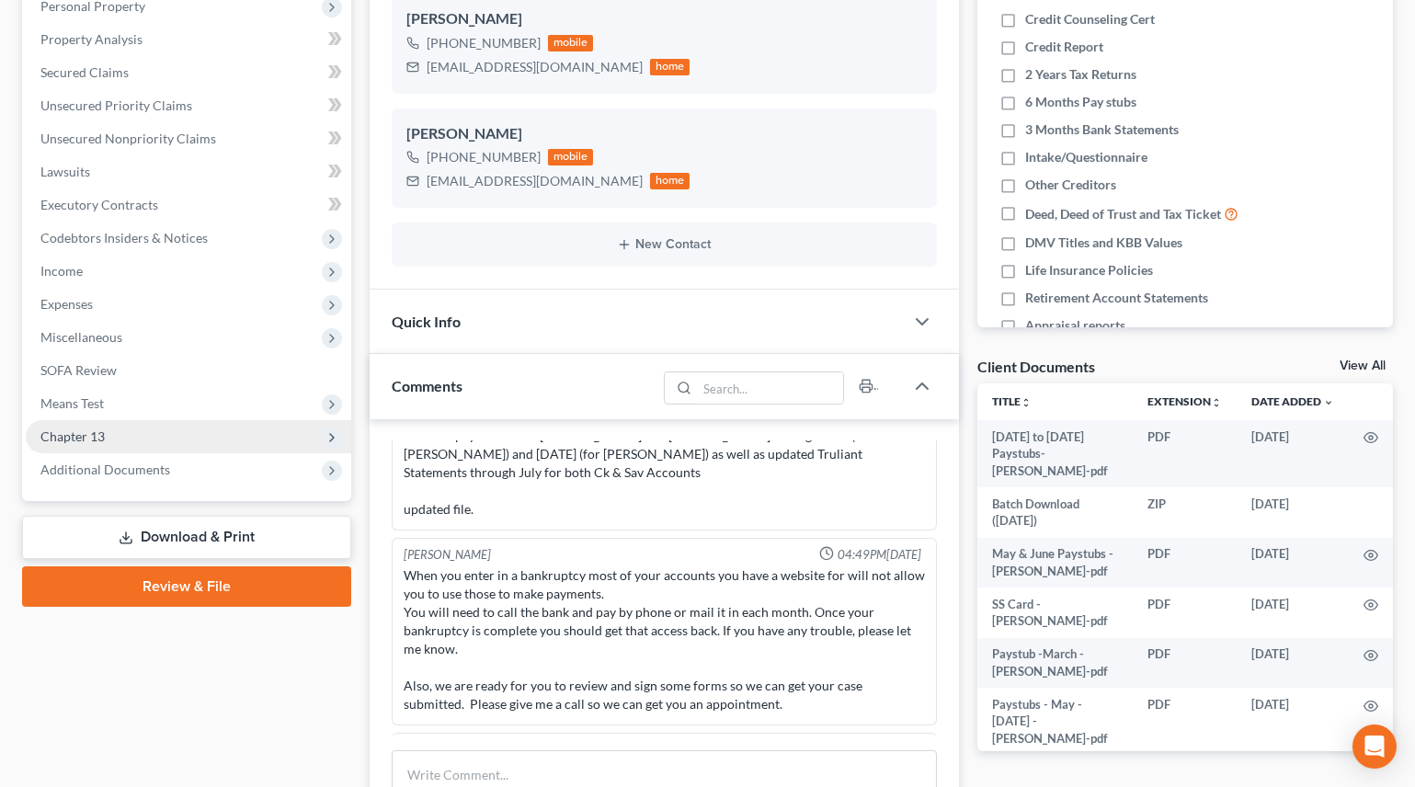
click at [144, 433] on span "Chapter 13" at bounding box center [188, 436] width 325 height 33
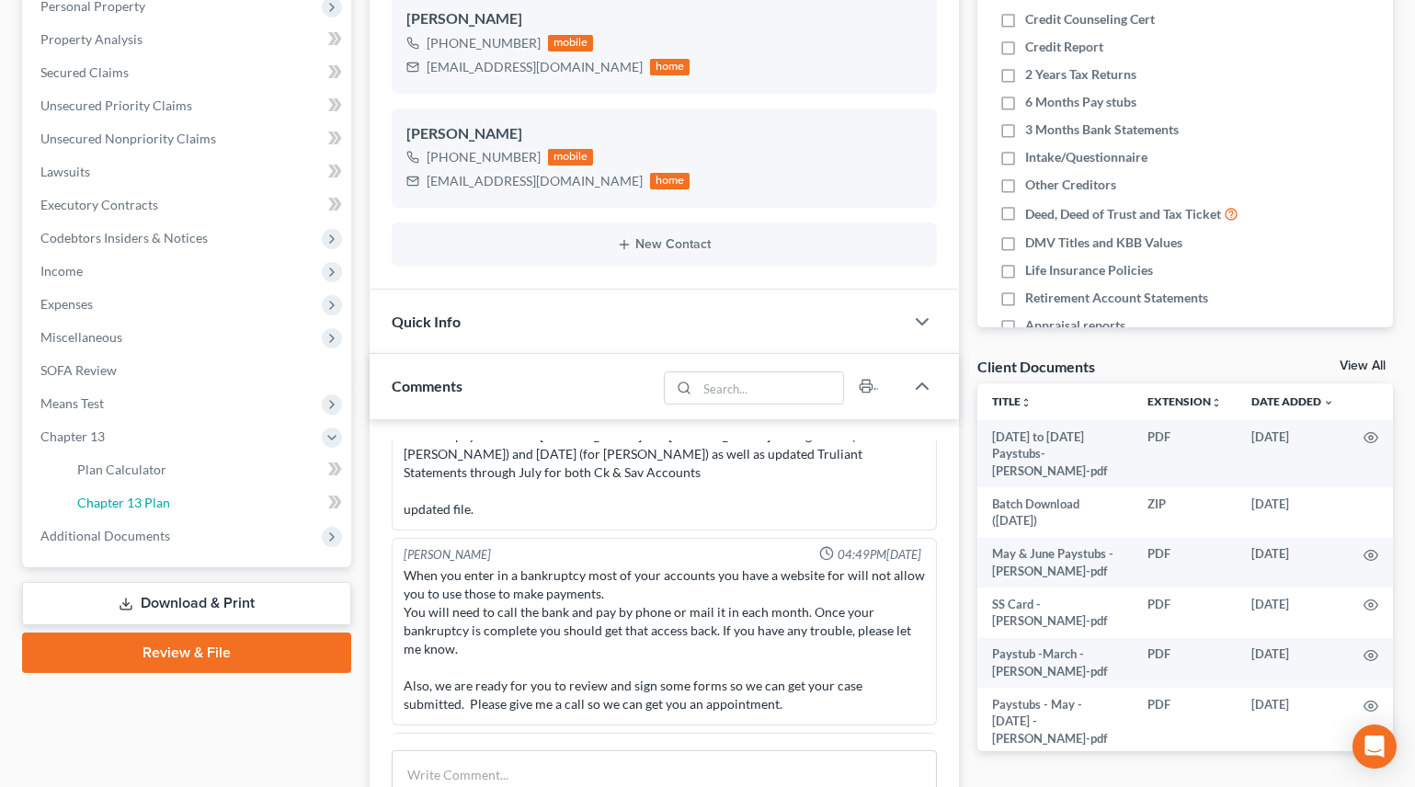
drag, startPoint x: 166, startPoint y: 506, endPoint x: 398, endPoint y: 478, distance: 234.3
click at [166, 506] on span "Chapter 13 Plan" at bounding box center [123, 503] width 93 height 16
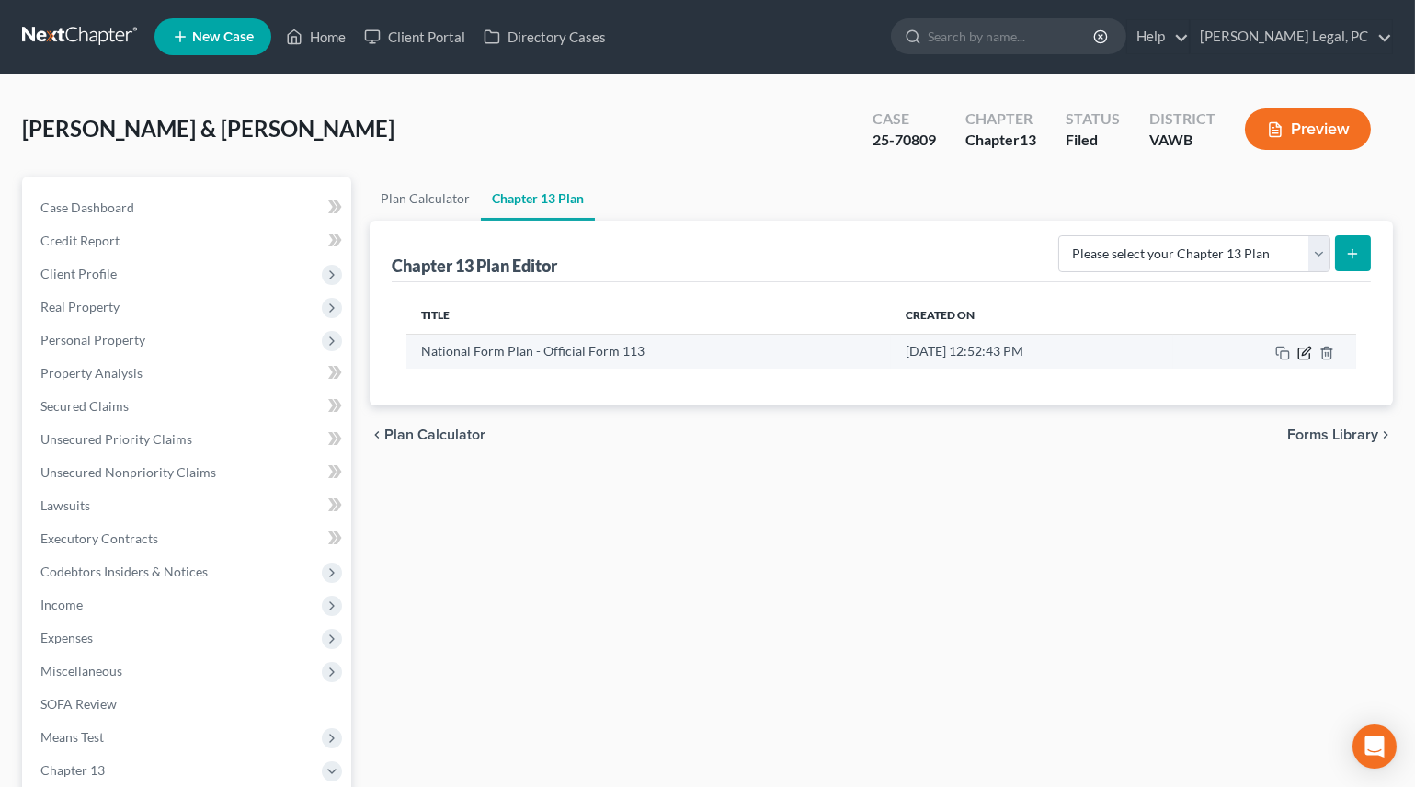
click at [1304, 357] on icon "button" at bounding box center [1304, 353] width 15 height 15
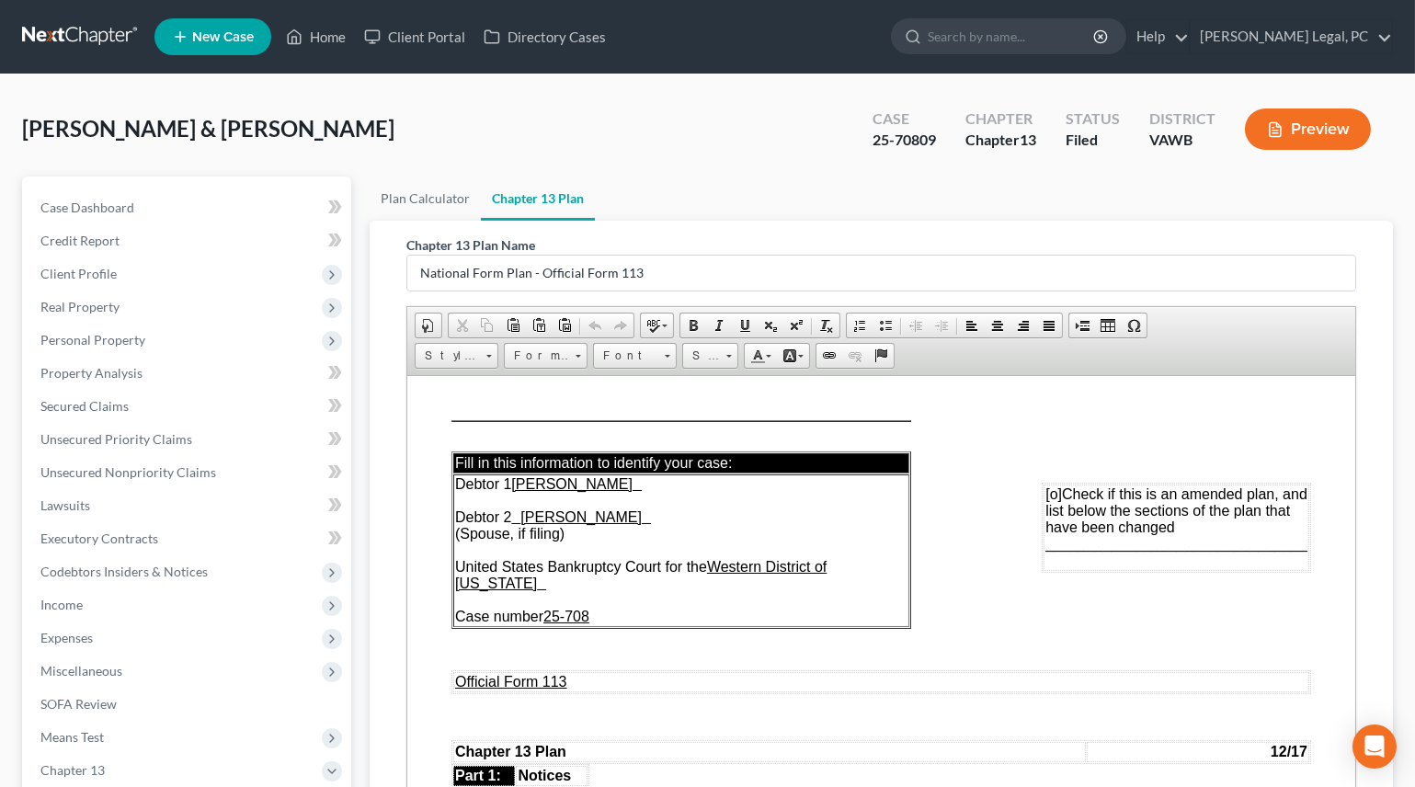
click at [611, 599] on td "Debtor 1 [PERSON_NAME] Debtor 2 [PERSON_NAME] (Spouse, if filing) United States…" at bounding box center [680, 550] width 456 height 153
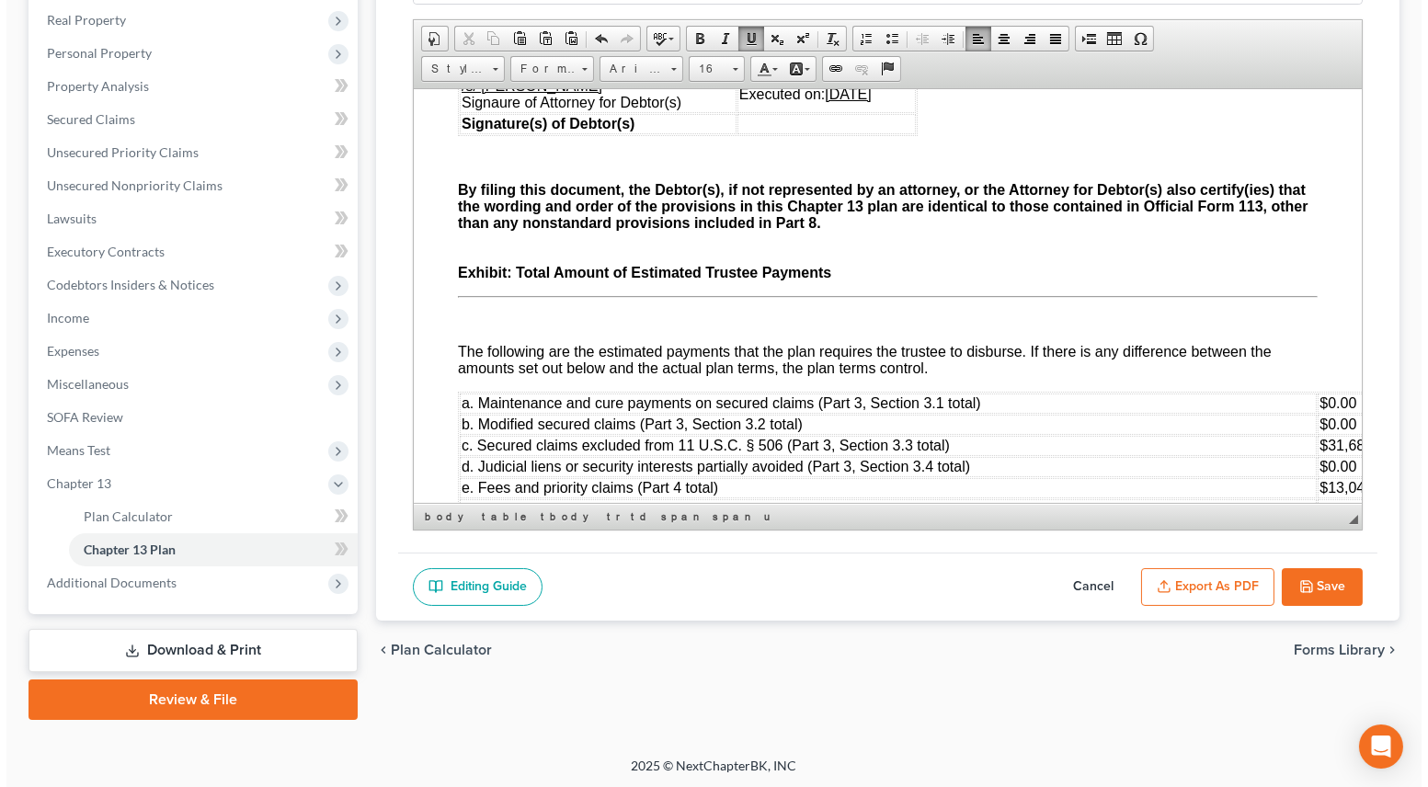
scroll to position [5767, 0]
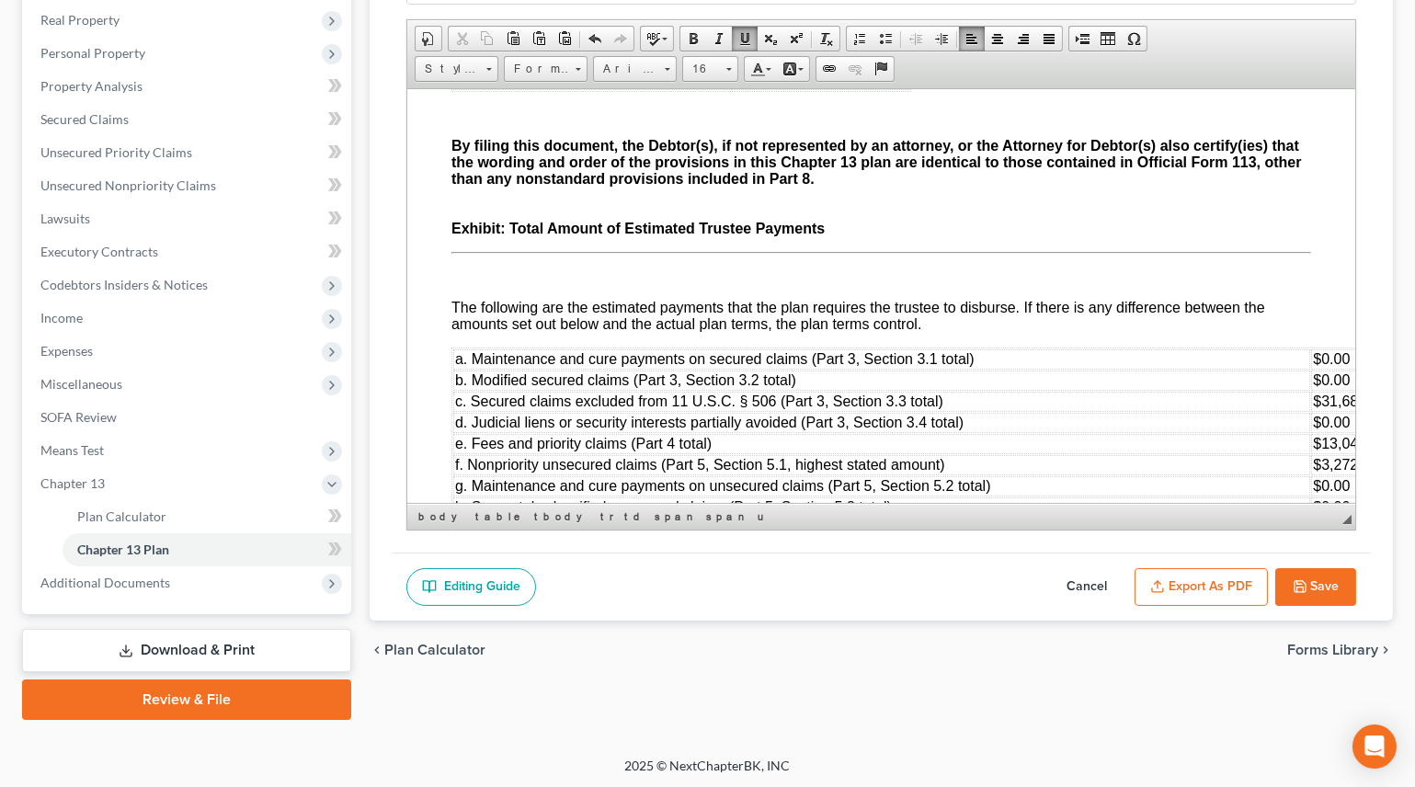
click at [1221, 571] on button "Export as PDF" at bounding box center [1201, 587] width 133 height 39
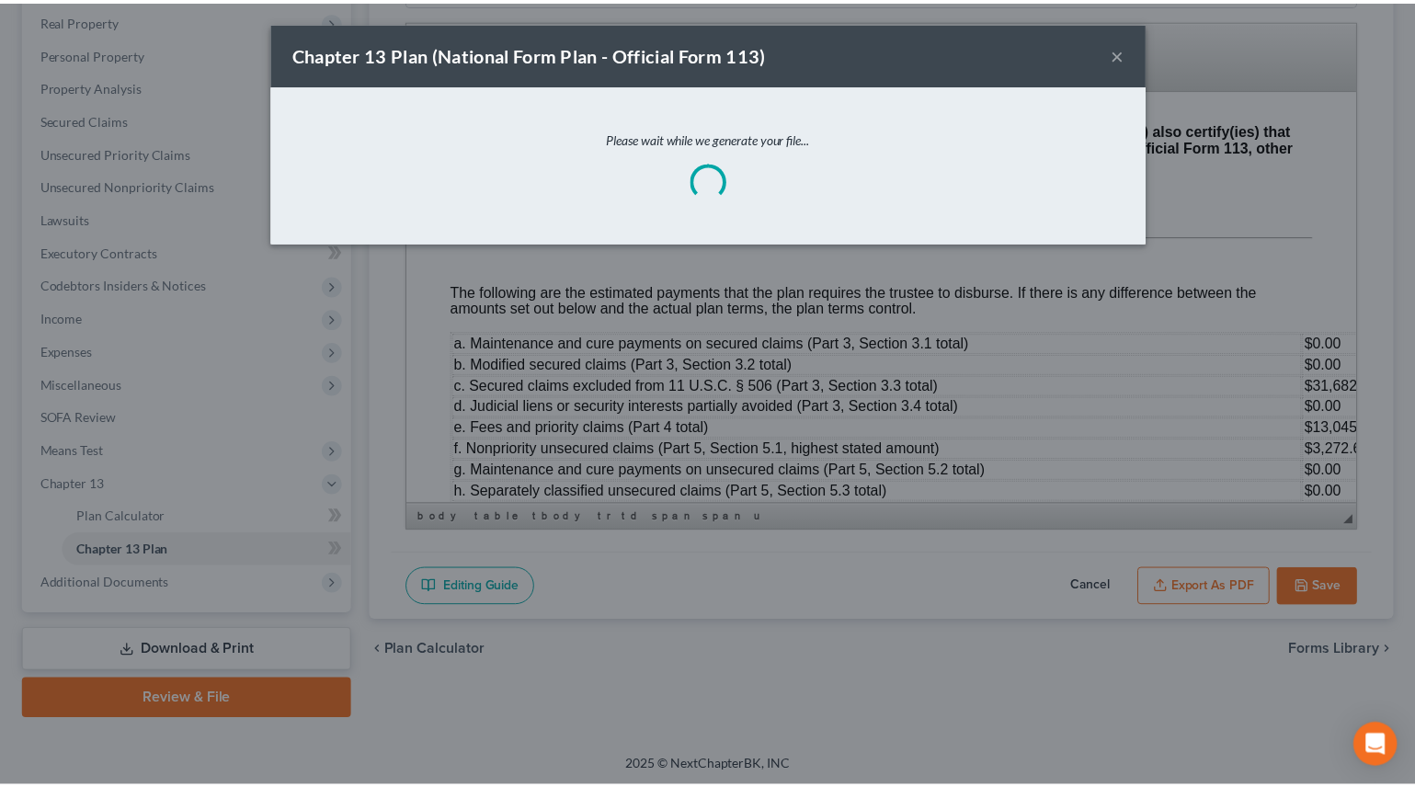
scroll to position [5732, 0]
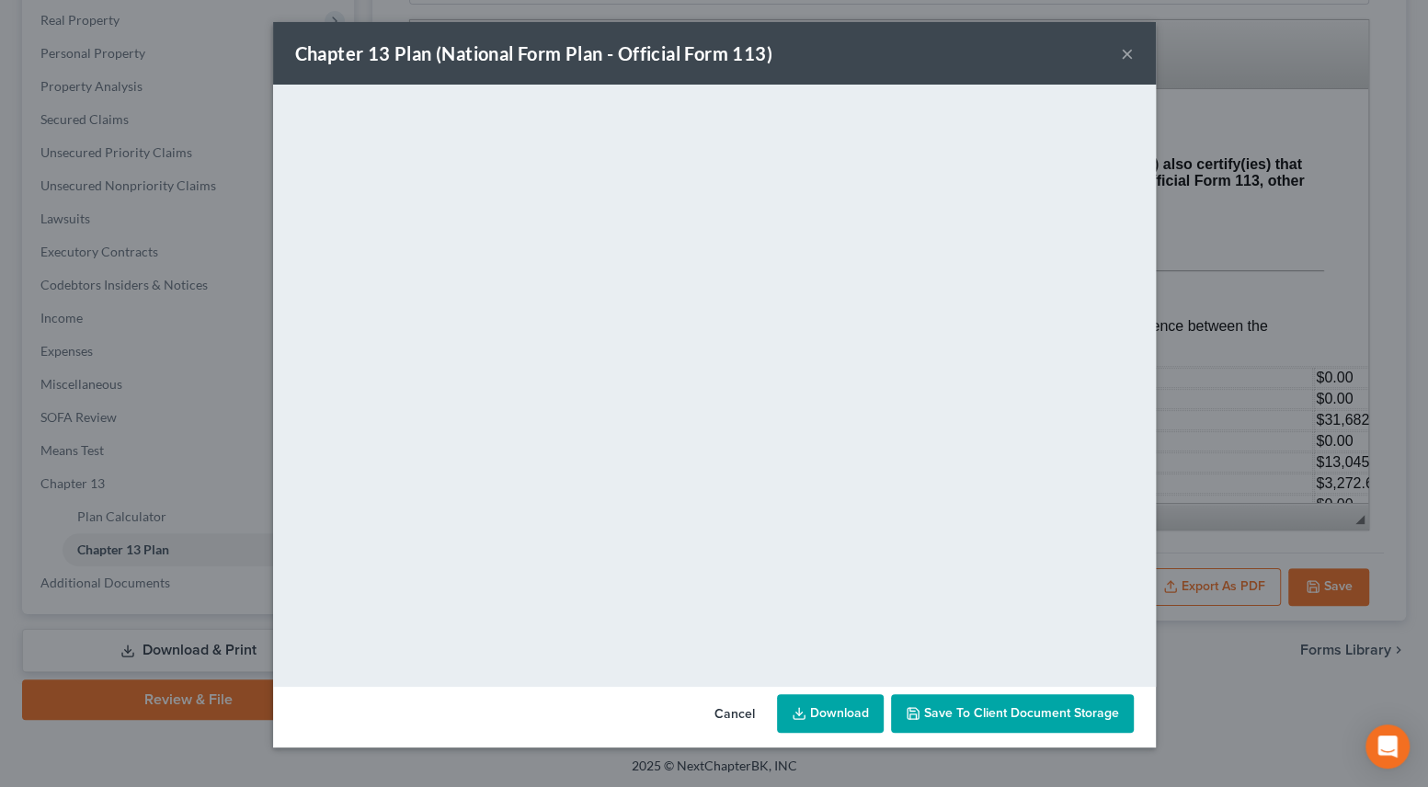
click at [1118, 51] on div "Chapter 13 Plan (National Form Plan - Official Form 113) ×" at bounding box center [714, 53] width 883 height 63
click at [1124, 51] on button "×" at bounding box center [1127, 53] width 13 height 22
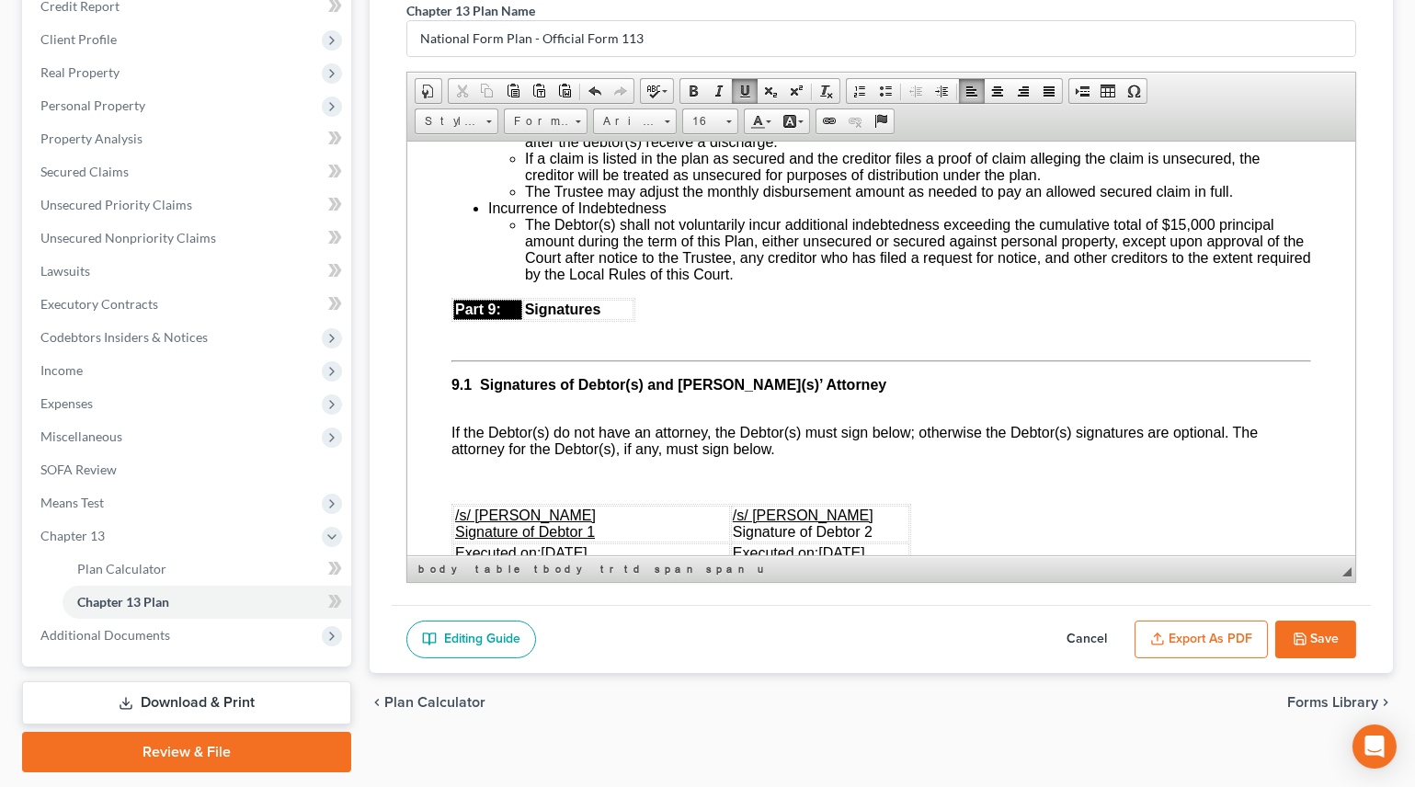
scroll to position [287, 0]
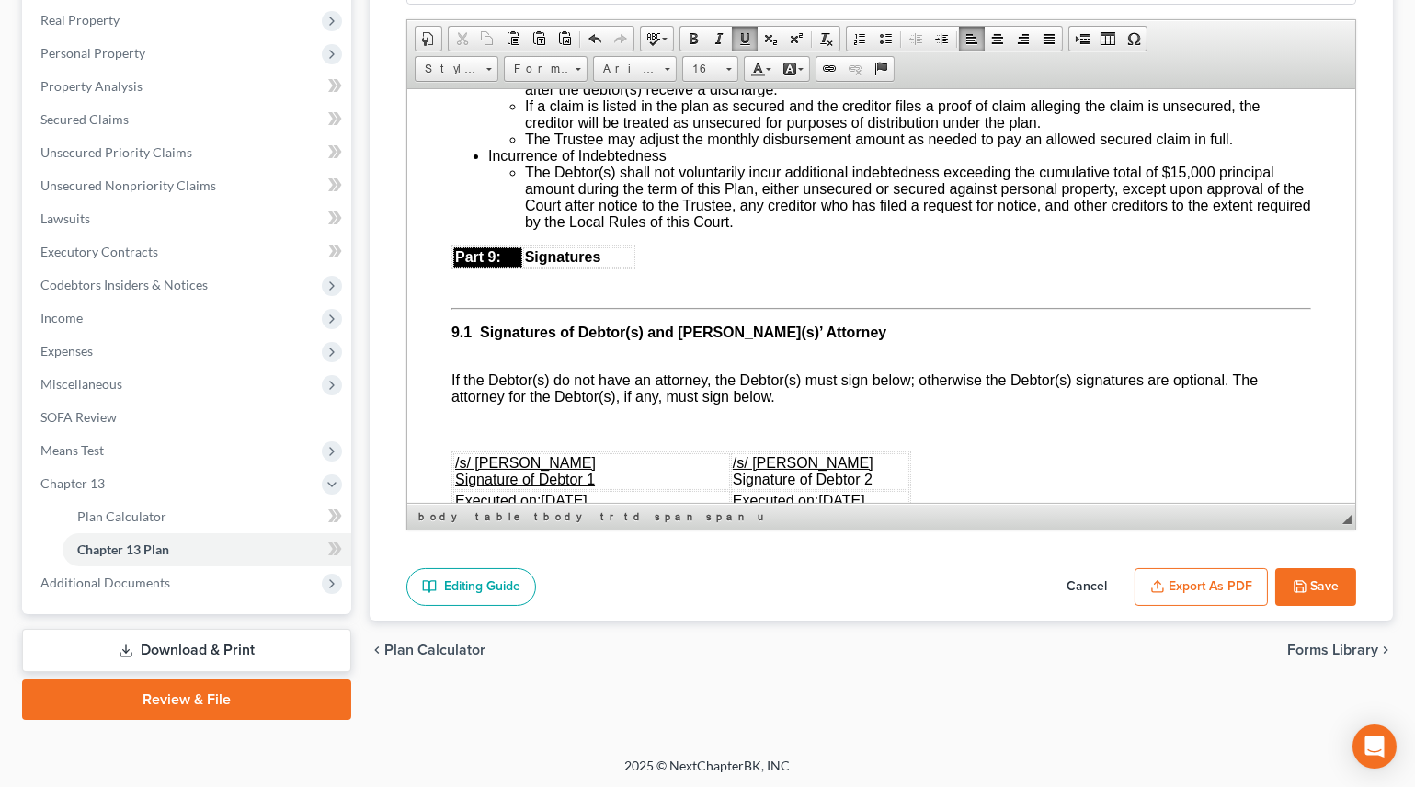
click at [1301, 582] on icon "button" at bounding box center [1300, 586] width 15 height 15
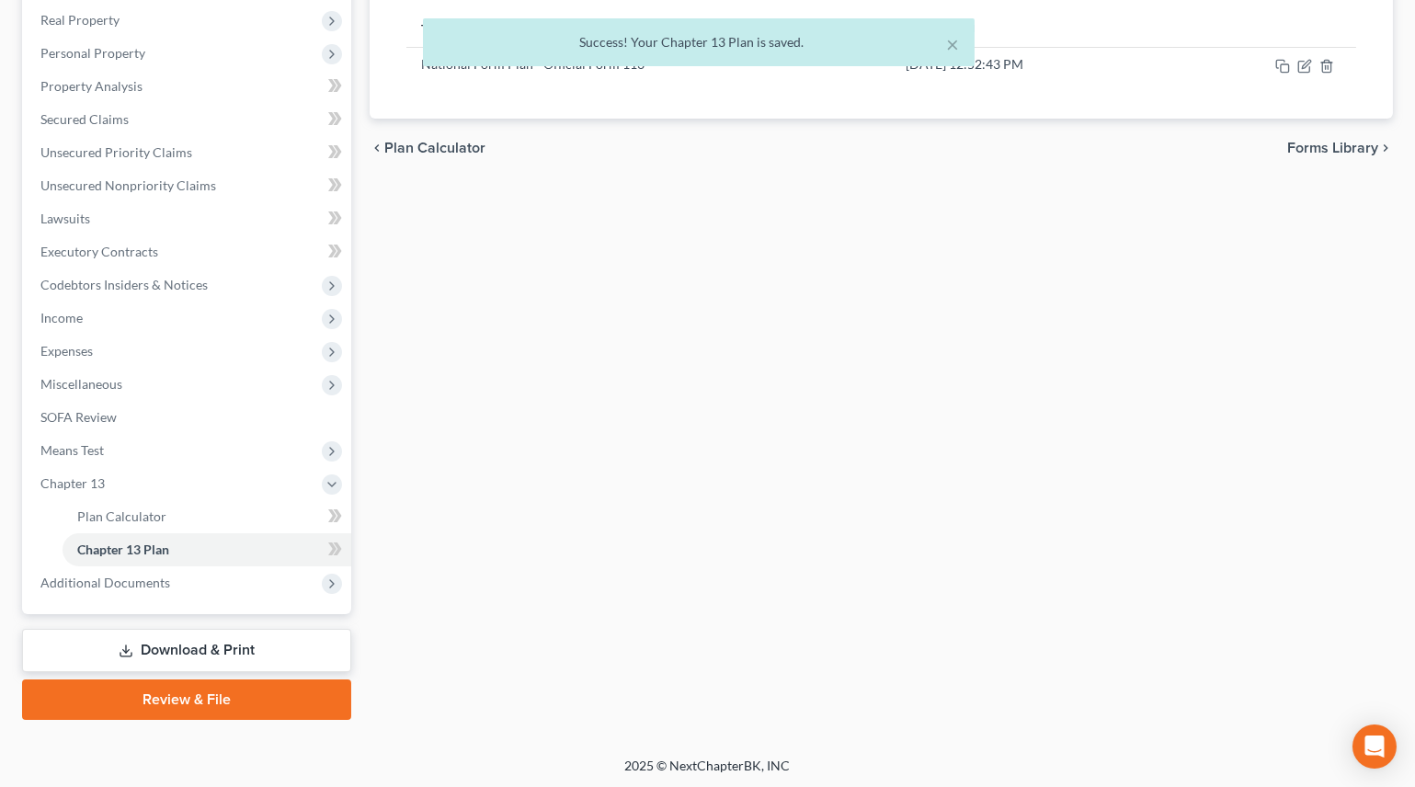
scroll to position [0, 0]
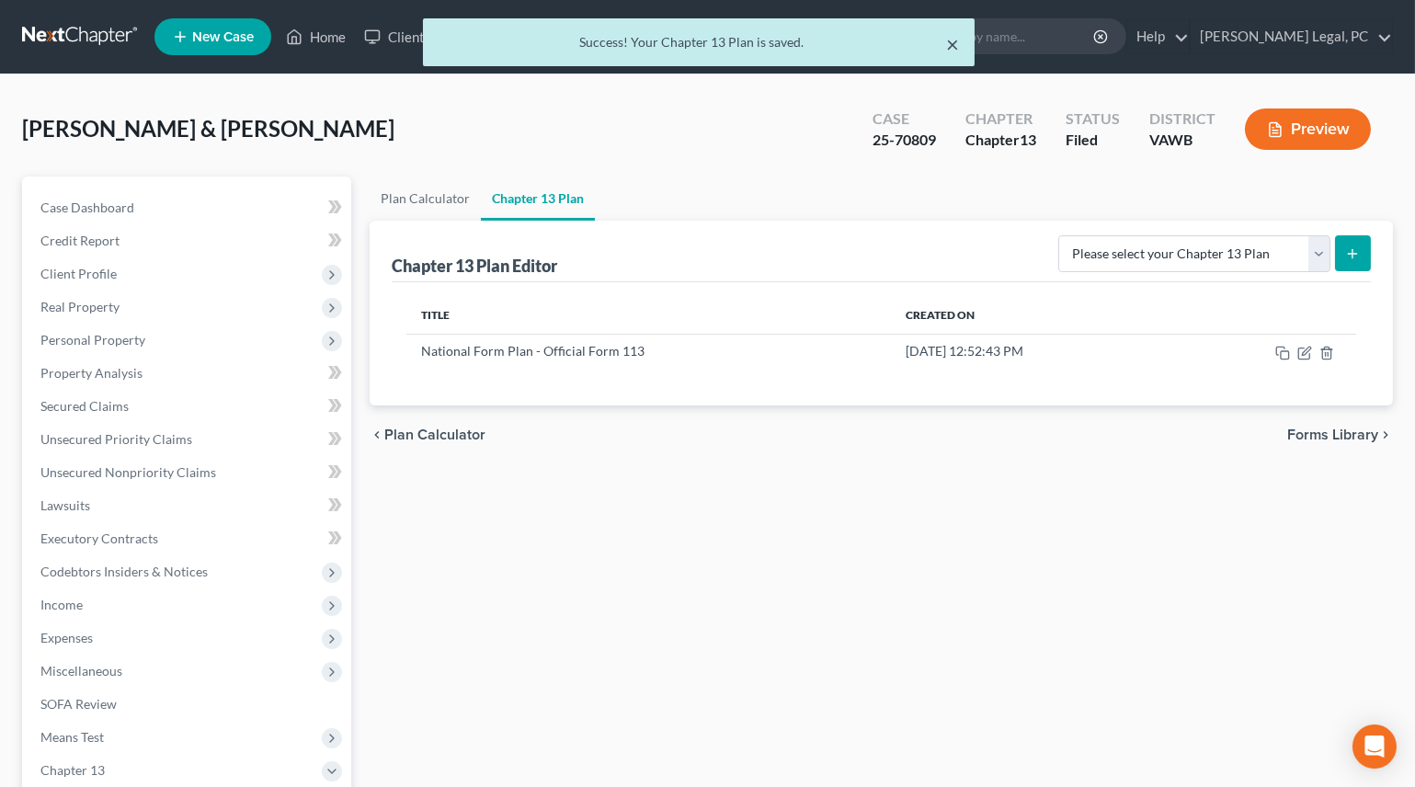
click at [953, 36] on button "×" at bounding box center [953, 44] width 13 height 22
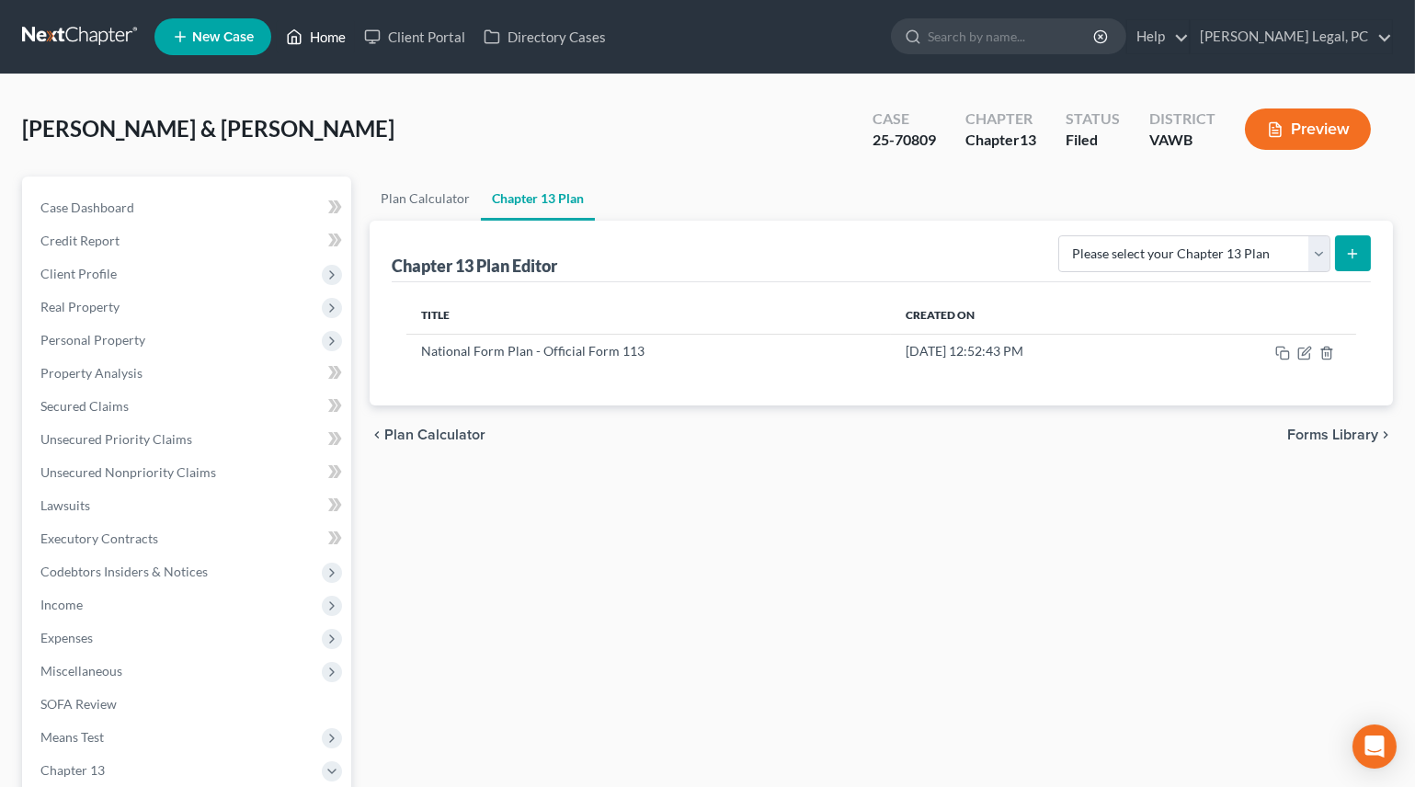
click at [315, 29] on link "Home" at bounding box center [316, 36] width 78 height 33
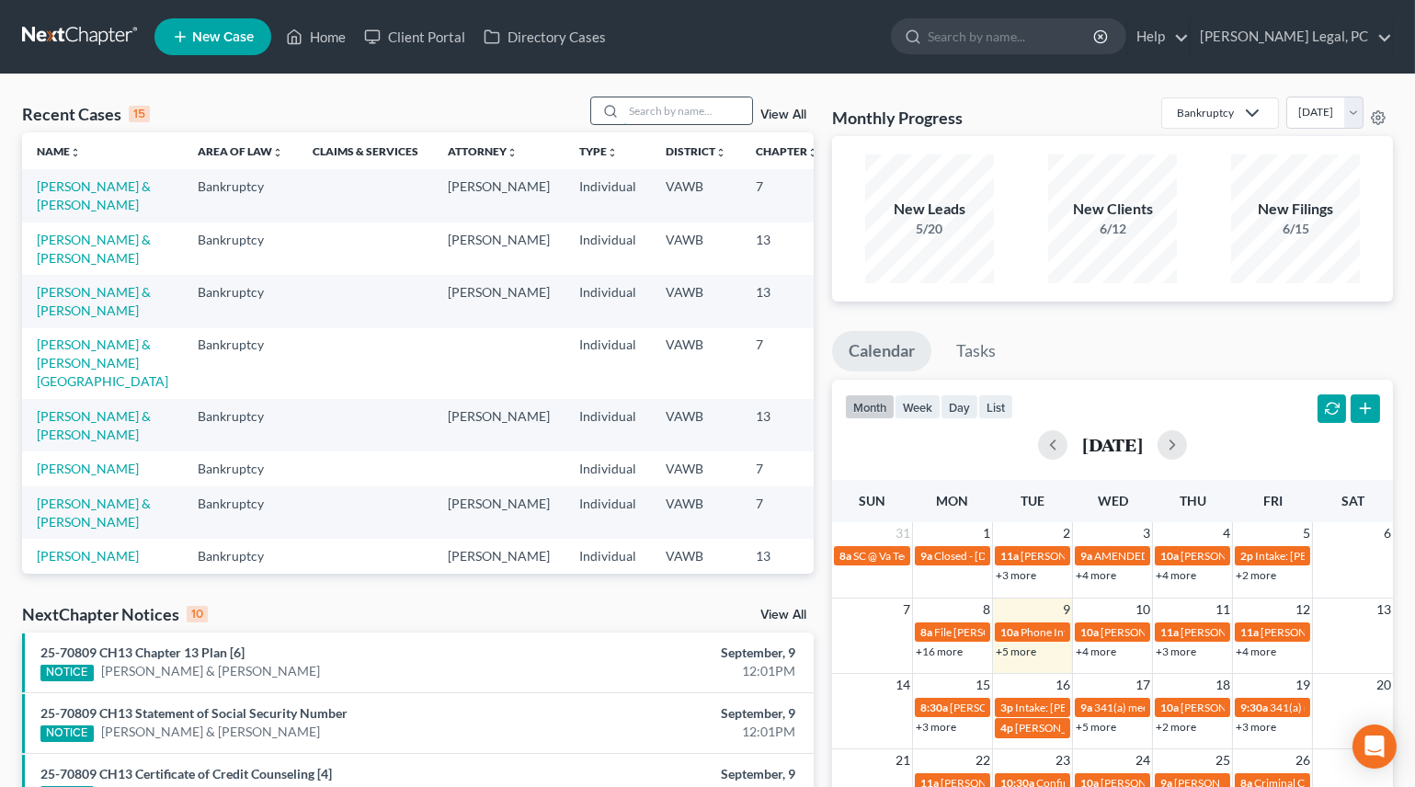
click at [653, 107] on input "search" at bounding box center [687, 110] width 129 height 27
type input "[PERSON_NAME]"
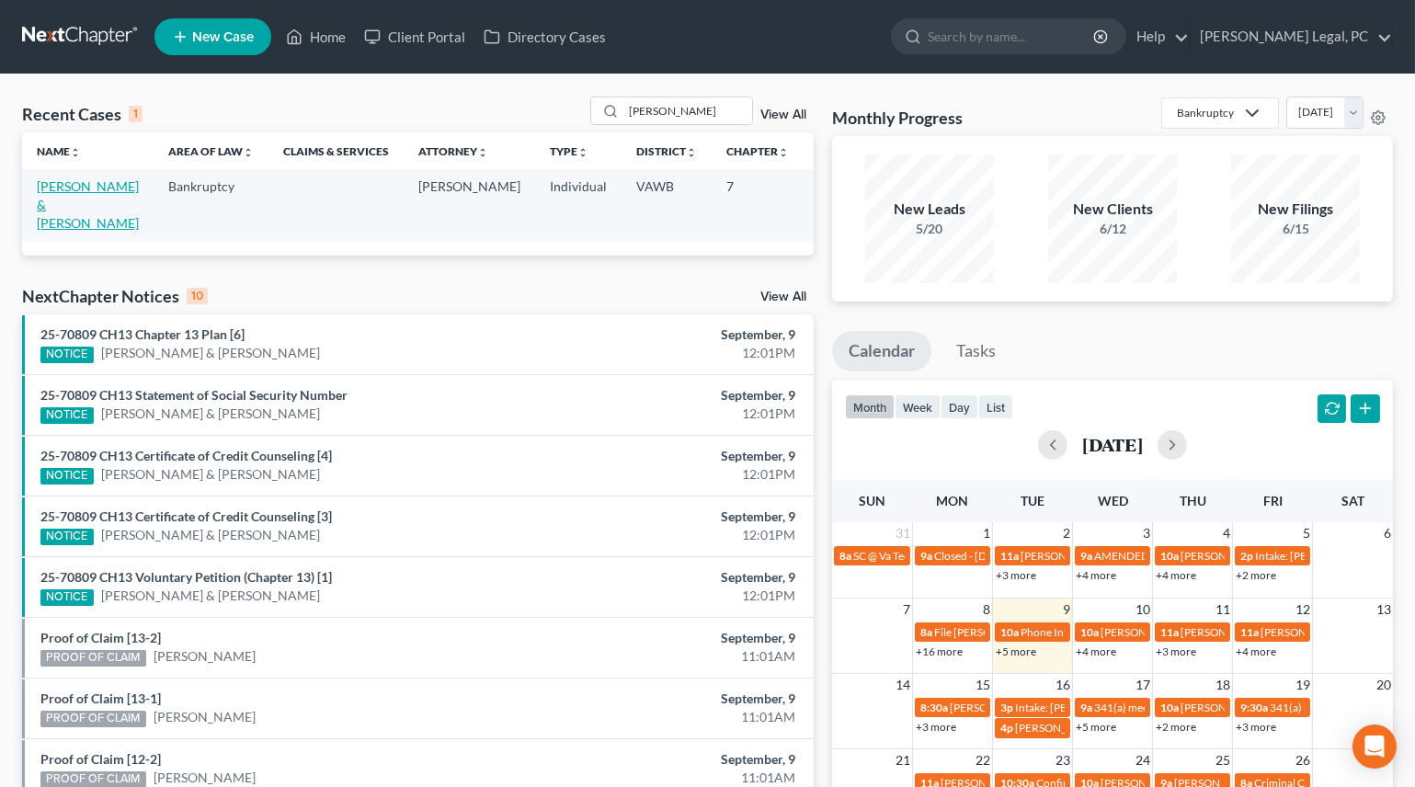
click at [40, 205] on link "[PERSON_NAME] & [PERSON_NAME]" at bounding box center [88, 204] width 102 height 52
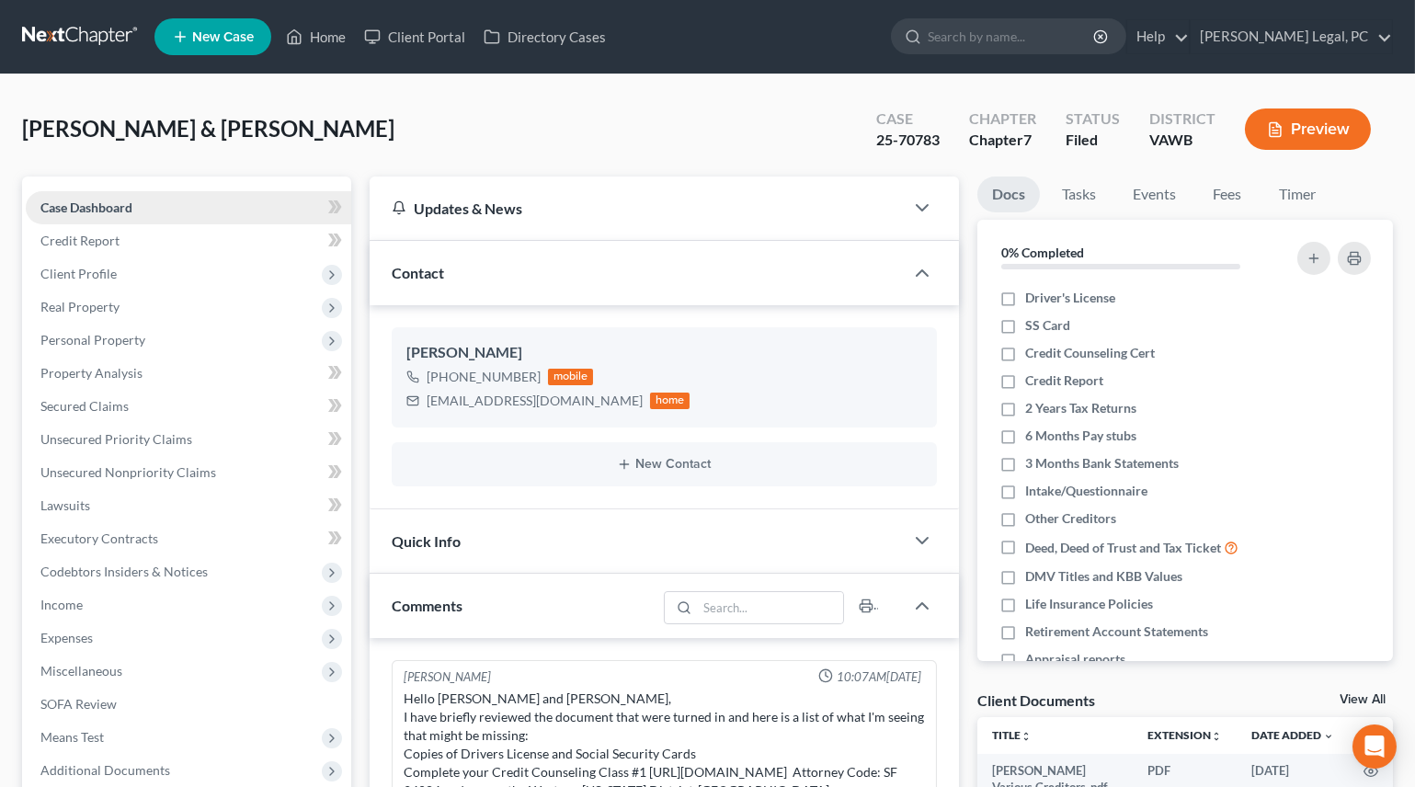
scroll to position [959, 0]
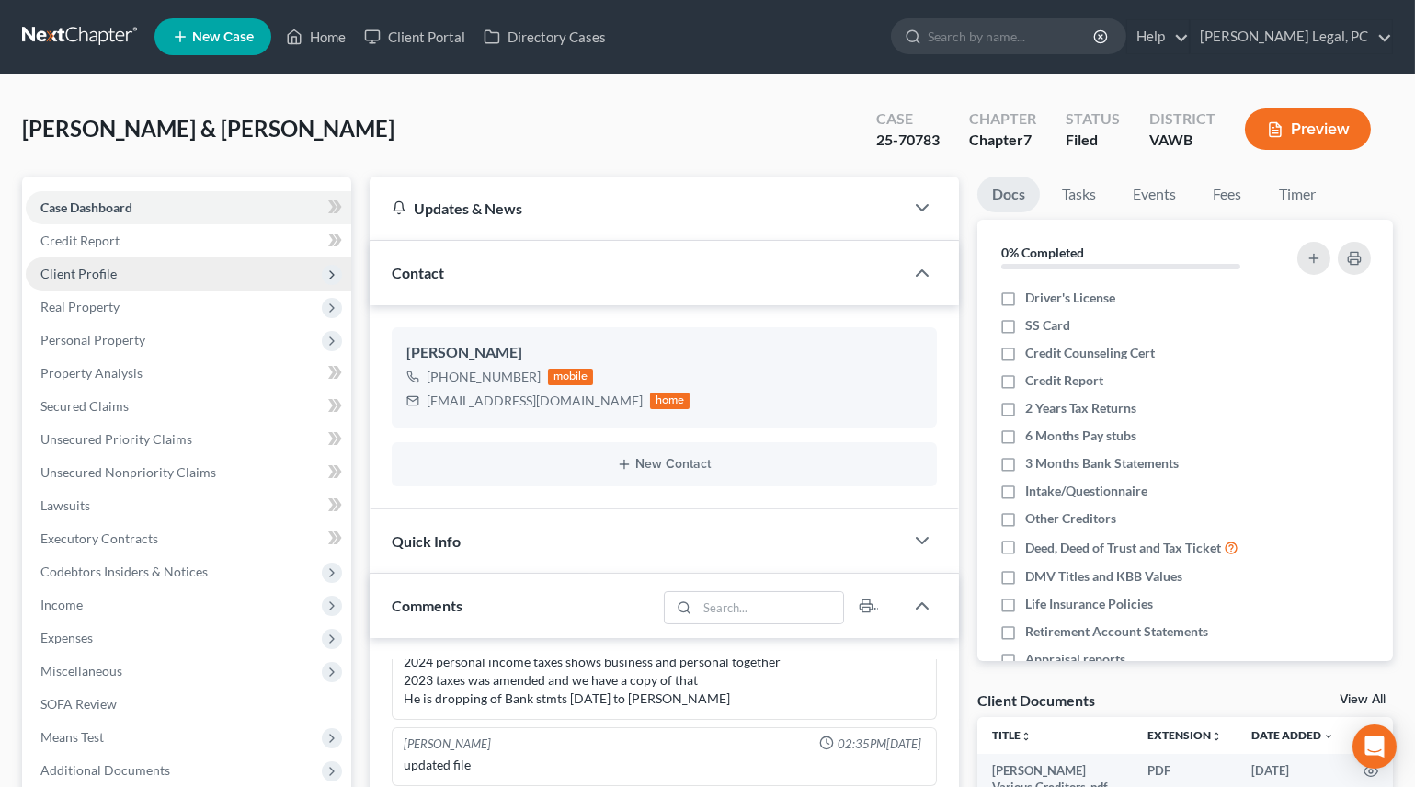
click at [92, 268] on span "Client Profile" at bounding box center [78, 274] width 76 height 16
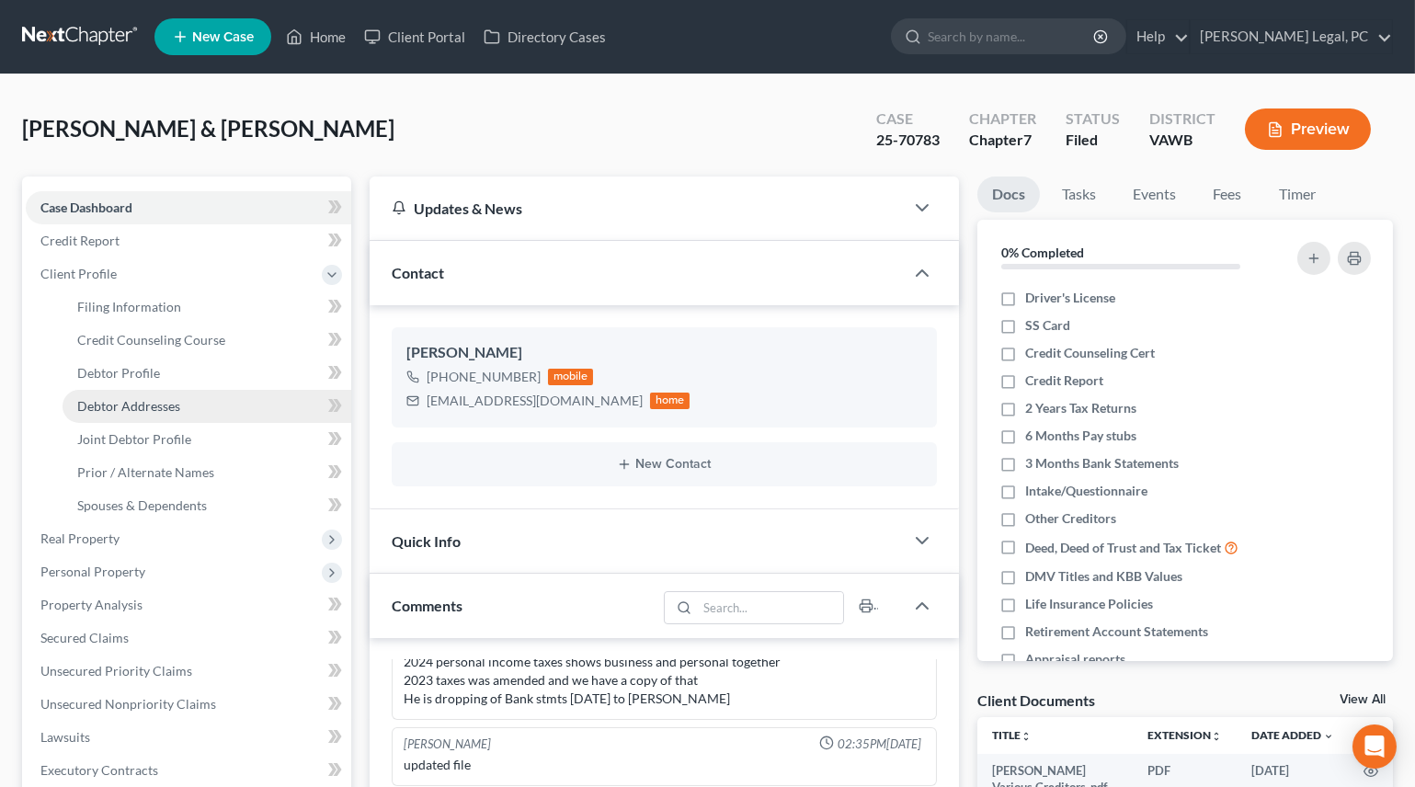
click at [140, 417] on link "Debtor Addresses" at bounding box center [207, 406] width 289 height 33
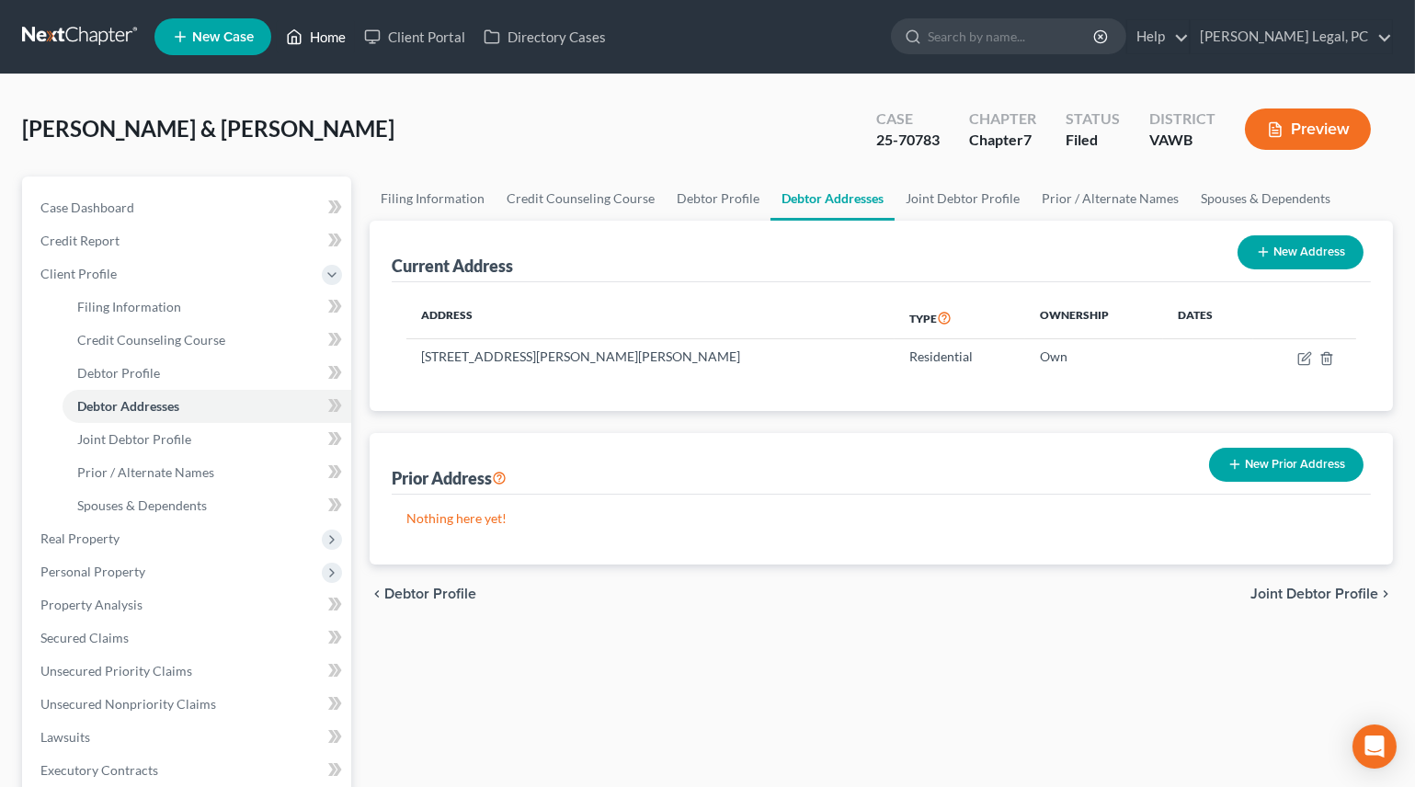
click at [338, 30] on link "Home" at bounding box center [316, 36] width 78 height 33
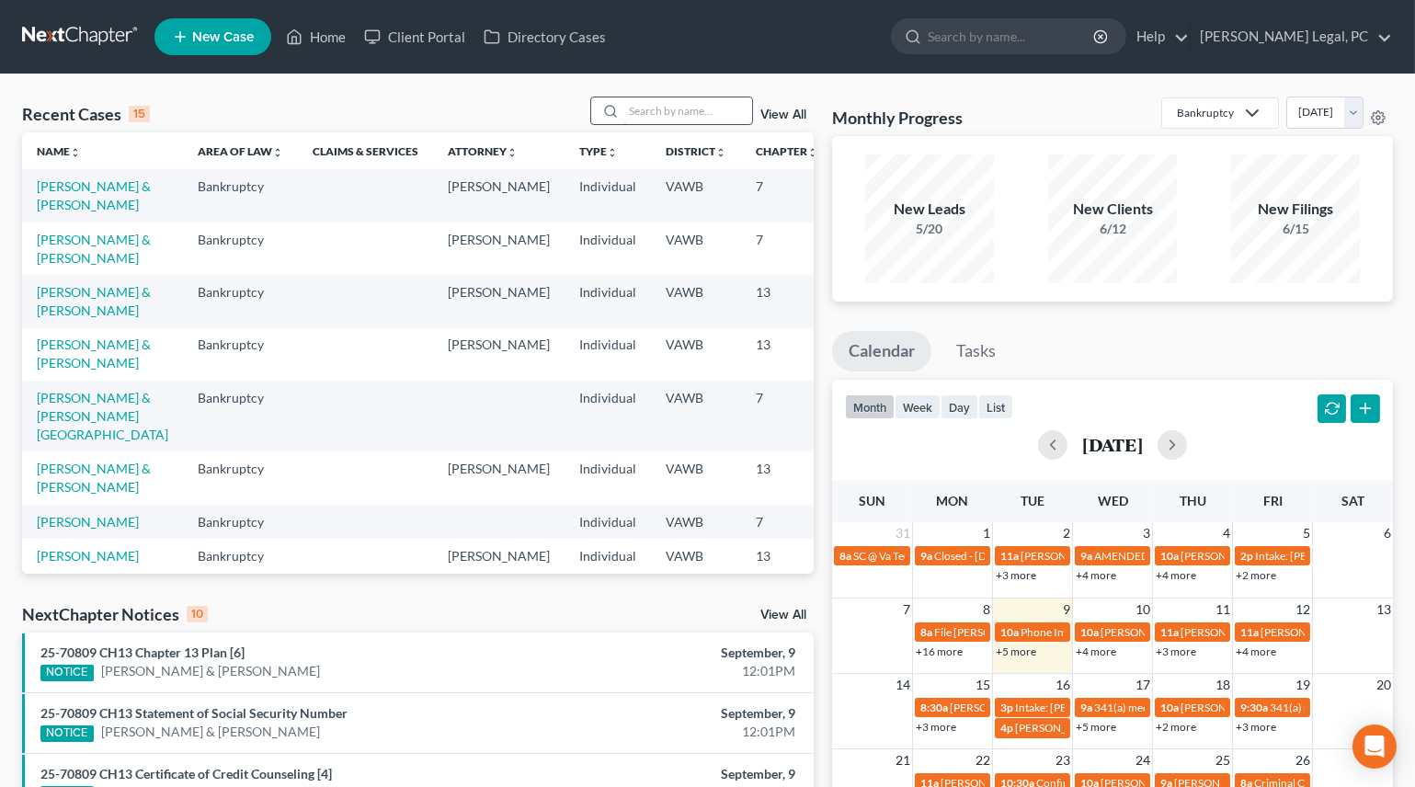
click at [670, 101] on input "search" at bounding box center [687, 110] width 129 height 27
type input "[PERSON_NAME]"
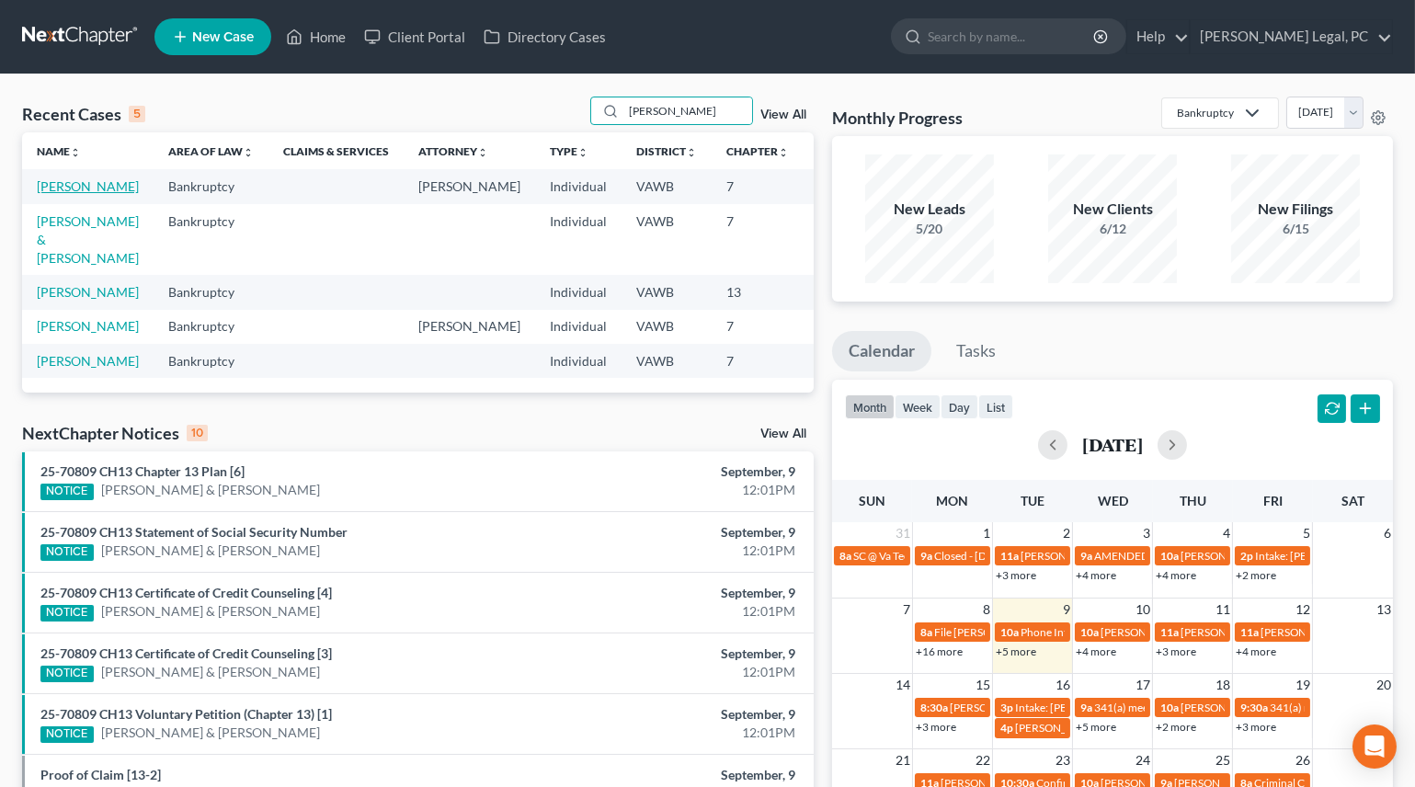
click at [43, 194] on link "[PERSON_NAME]" at bounding box center [88, 186] width 102 height 16
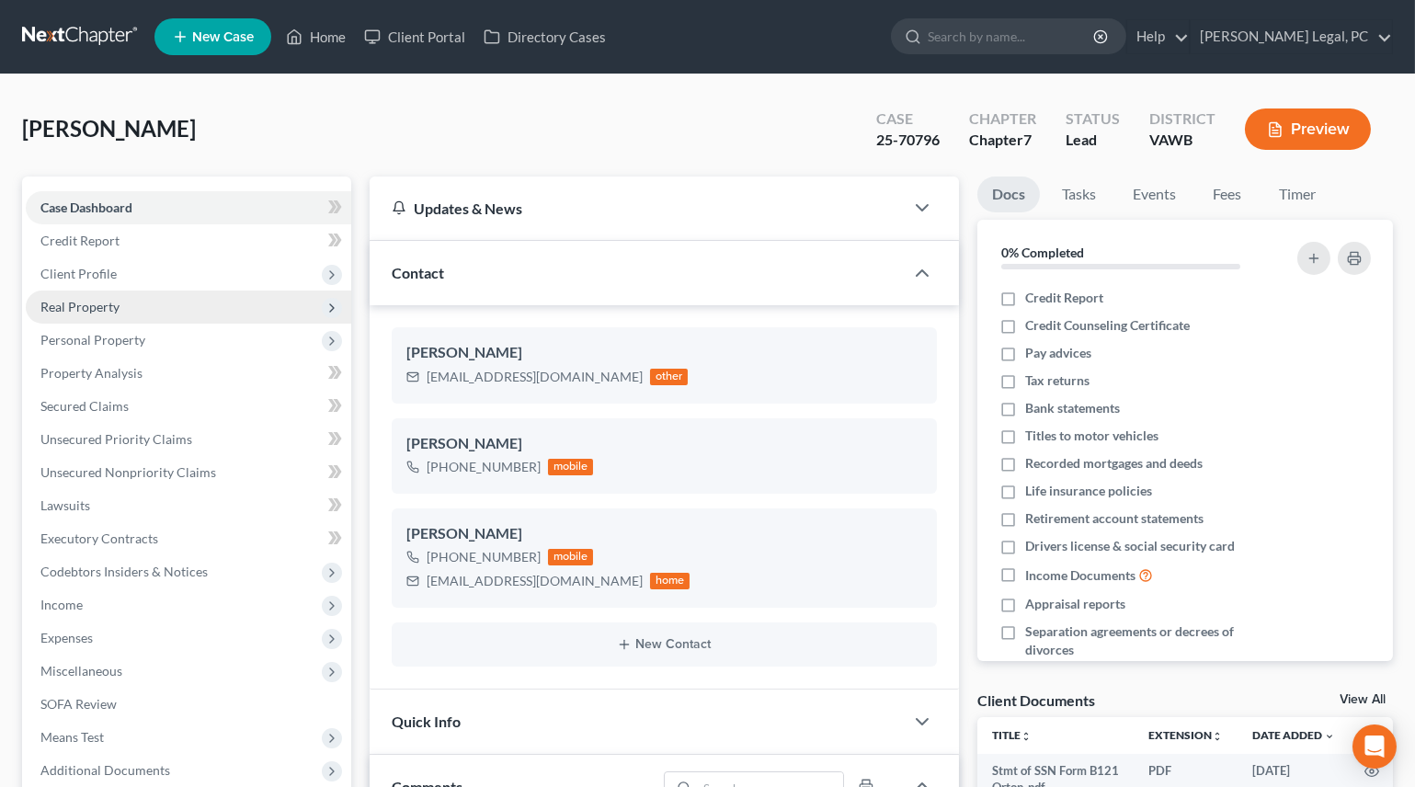
scroll to position [2604, 0]
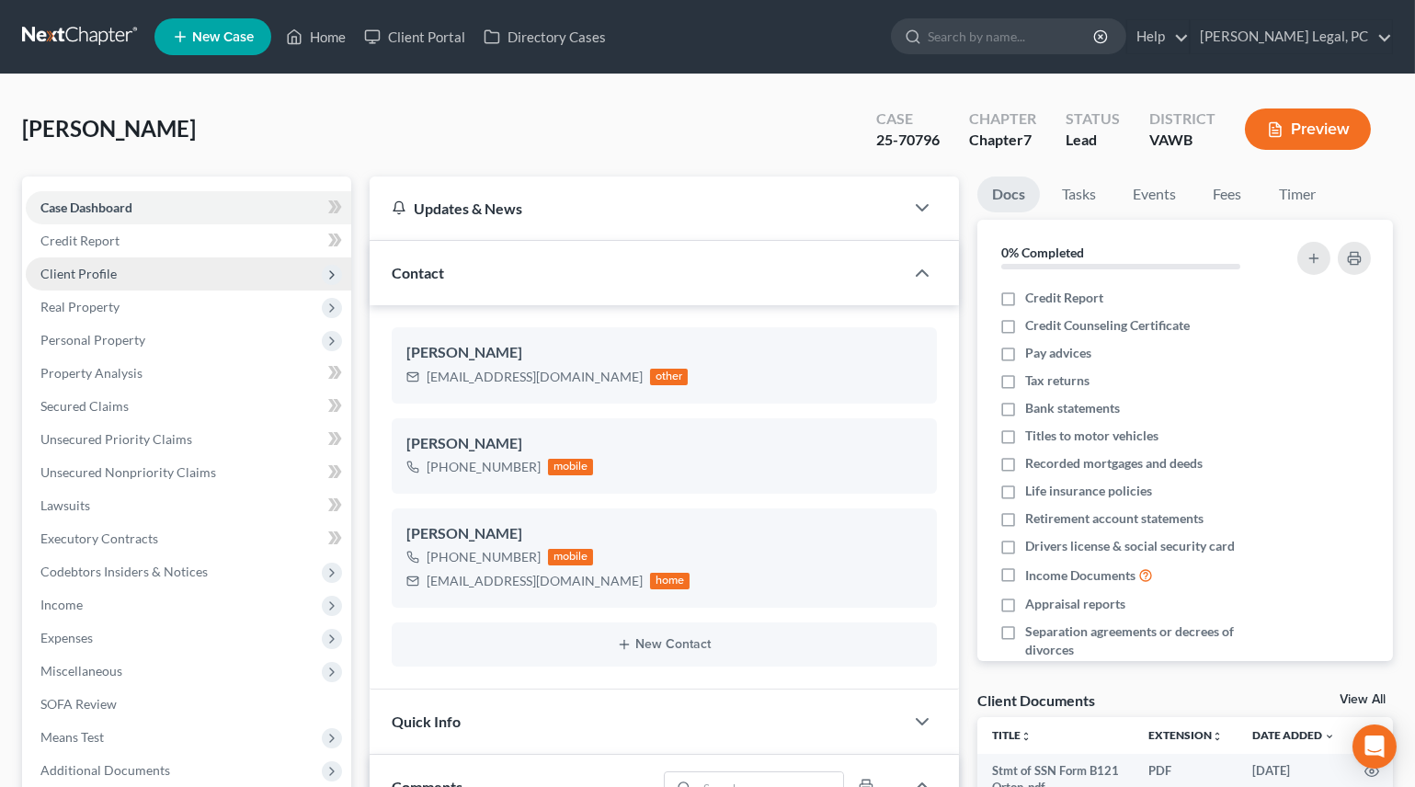
click at [78, 272] on span "Client Profile" at bounding box center [78, 274] width 76 height 16
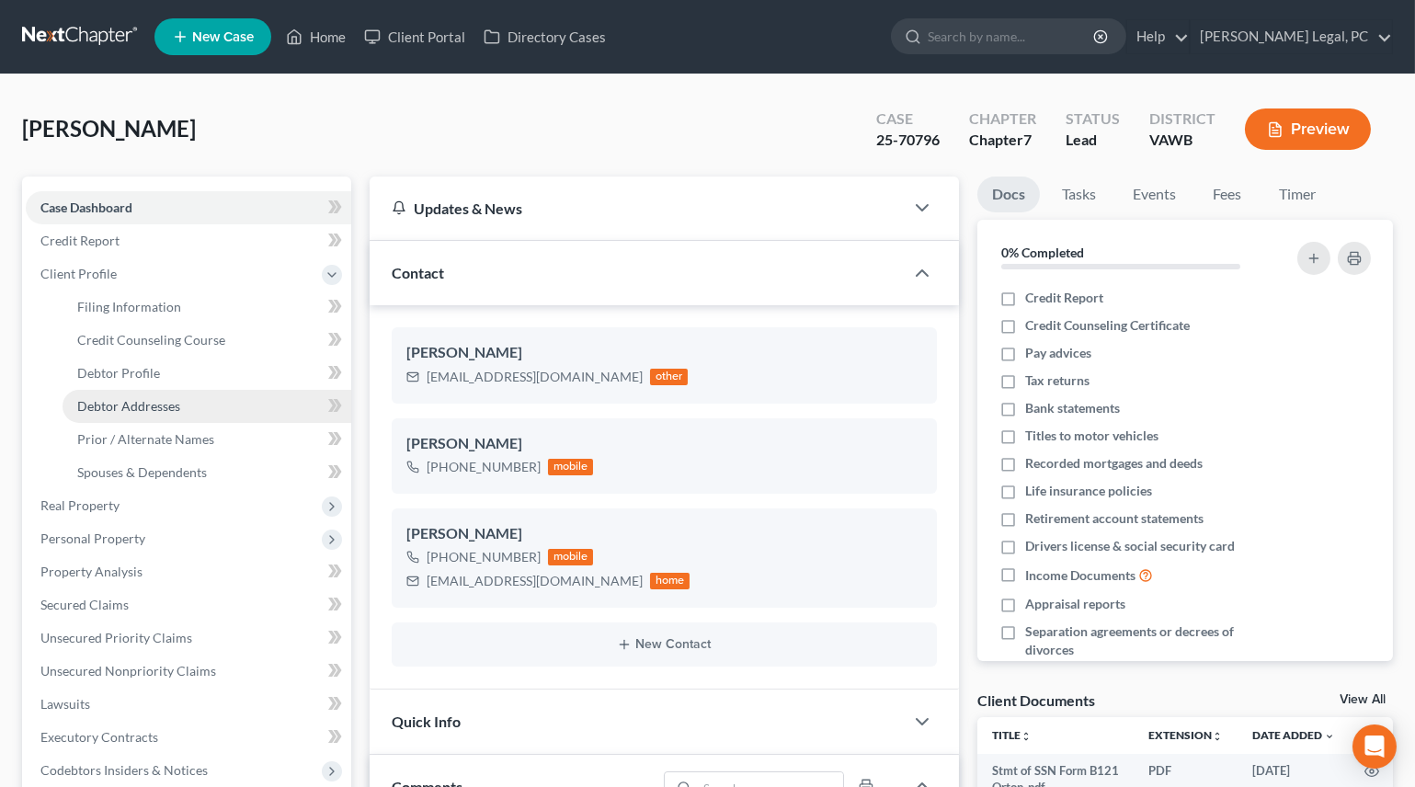
click at [116, 404] on span "Debtor Addresses" at bounding box center [128, 406] width 103 height 16
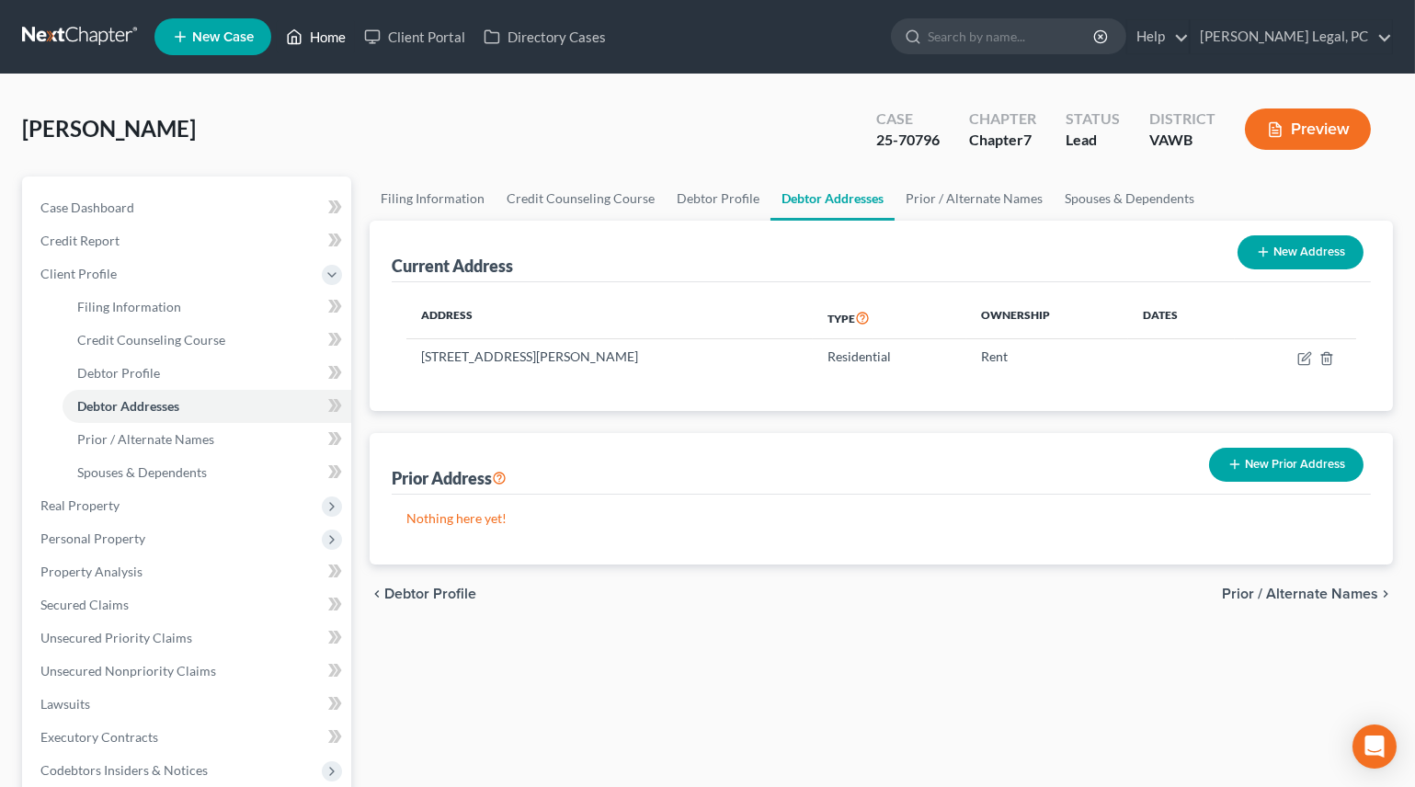
click at [315, 37] on link "Home" at bounding box center [316, 36] width 78 height 33
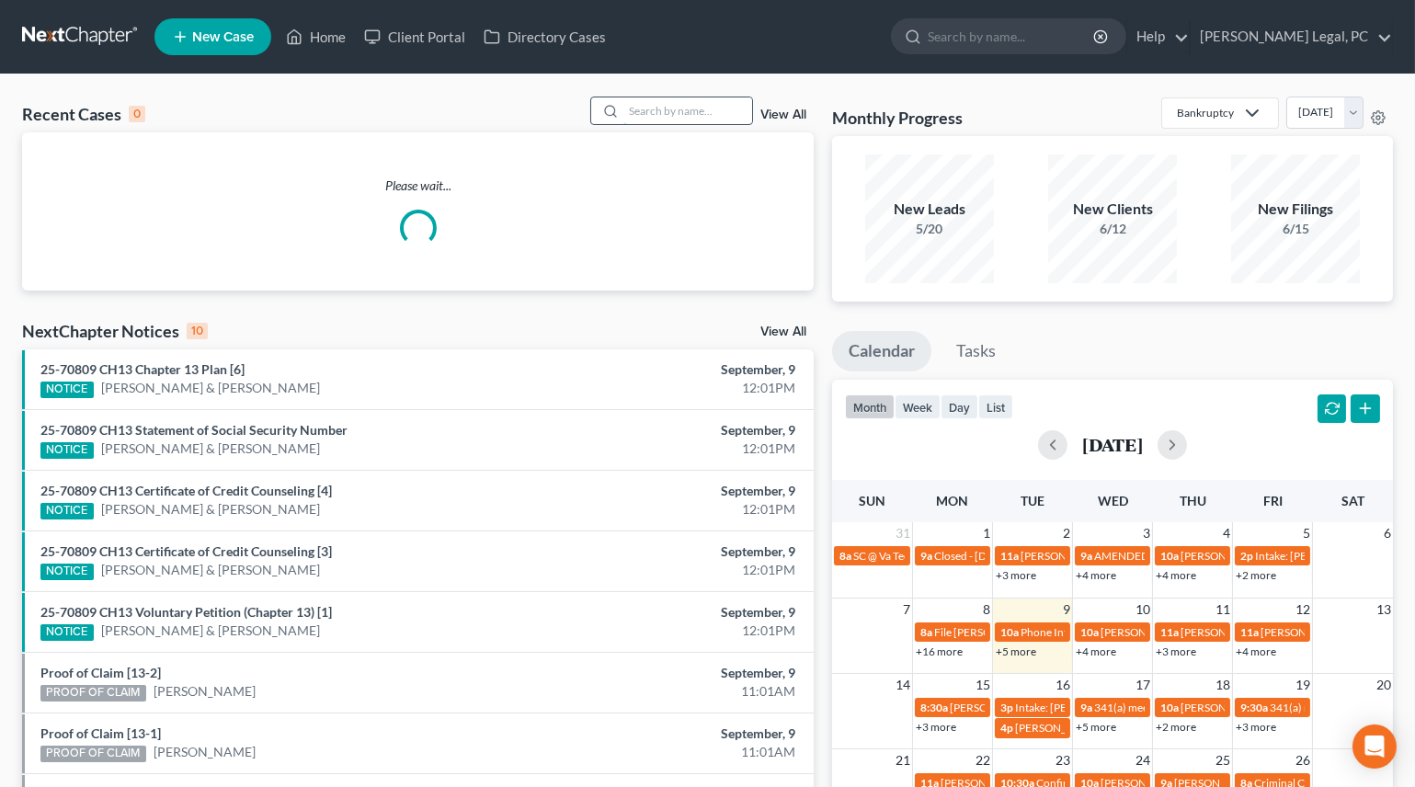
click at [689, 108] on input "search" at bounding box center [687, 110] width 129 height 27
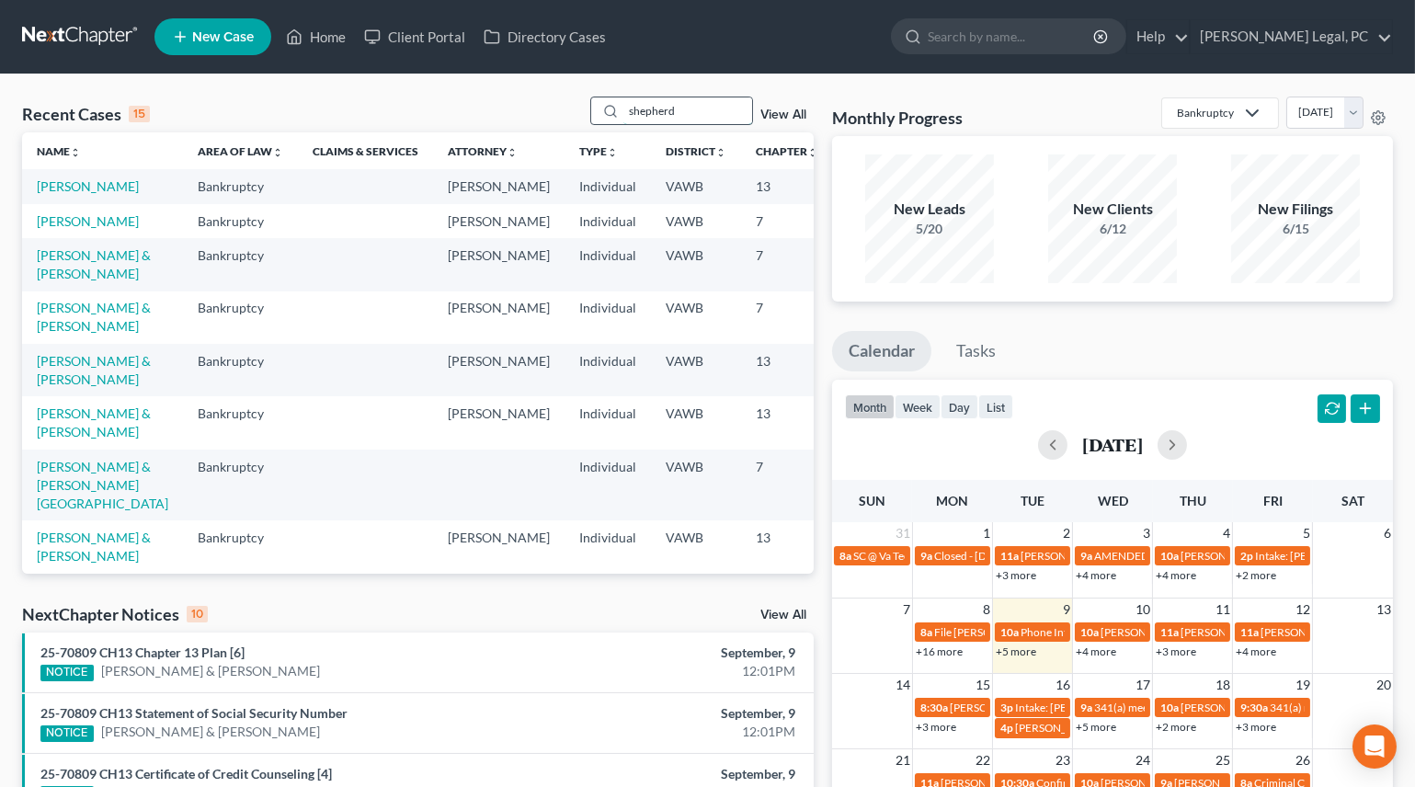
type input "shepherd"
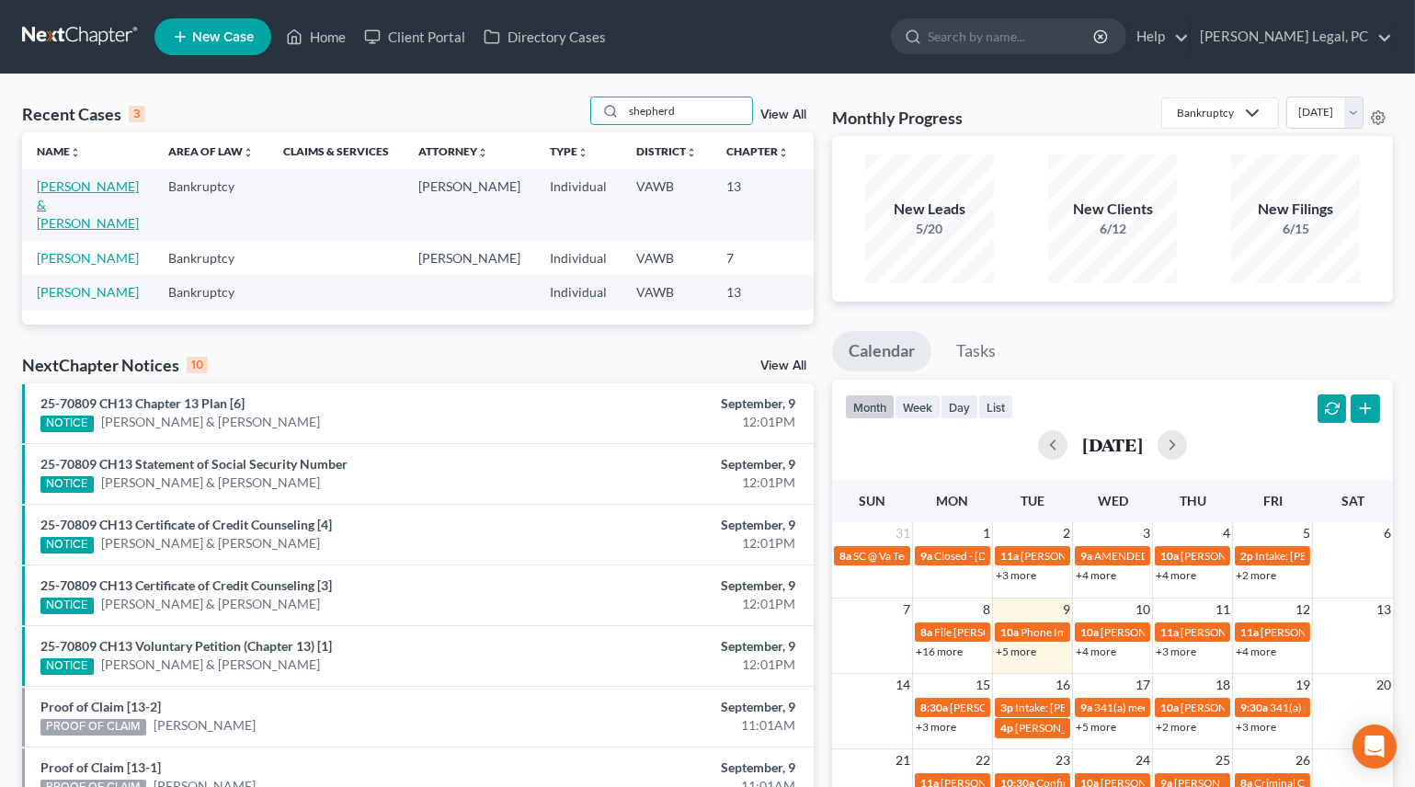
click at [54, 209] on link "[PERSON_NAME] & [PERSON_NAME]" at bounding box center [88, 204] width 102 height 52
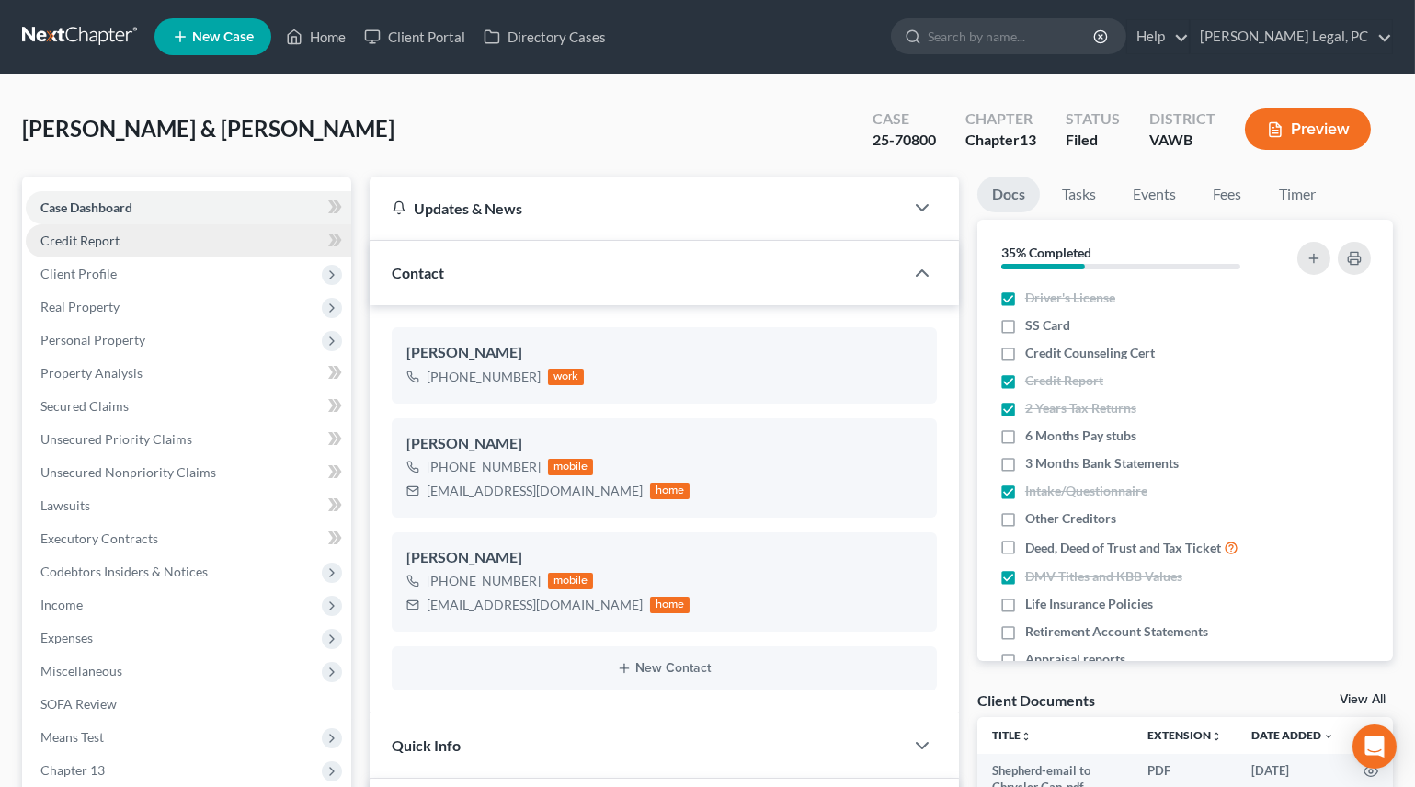
scroll to position [799, 0]
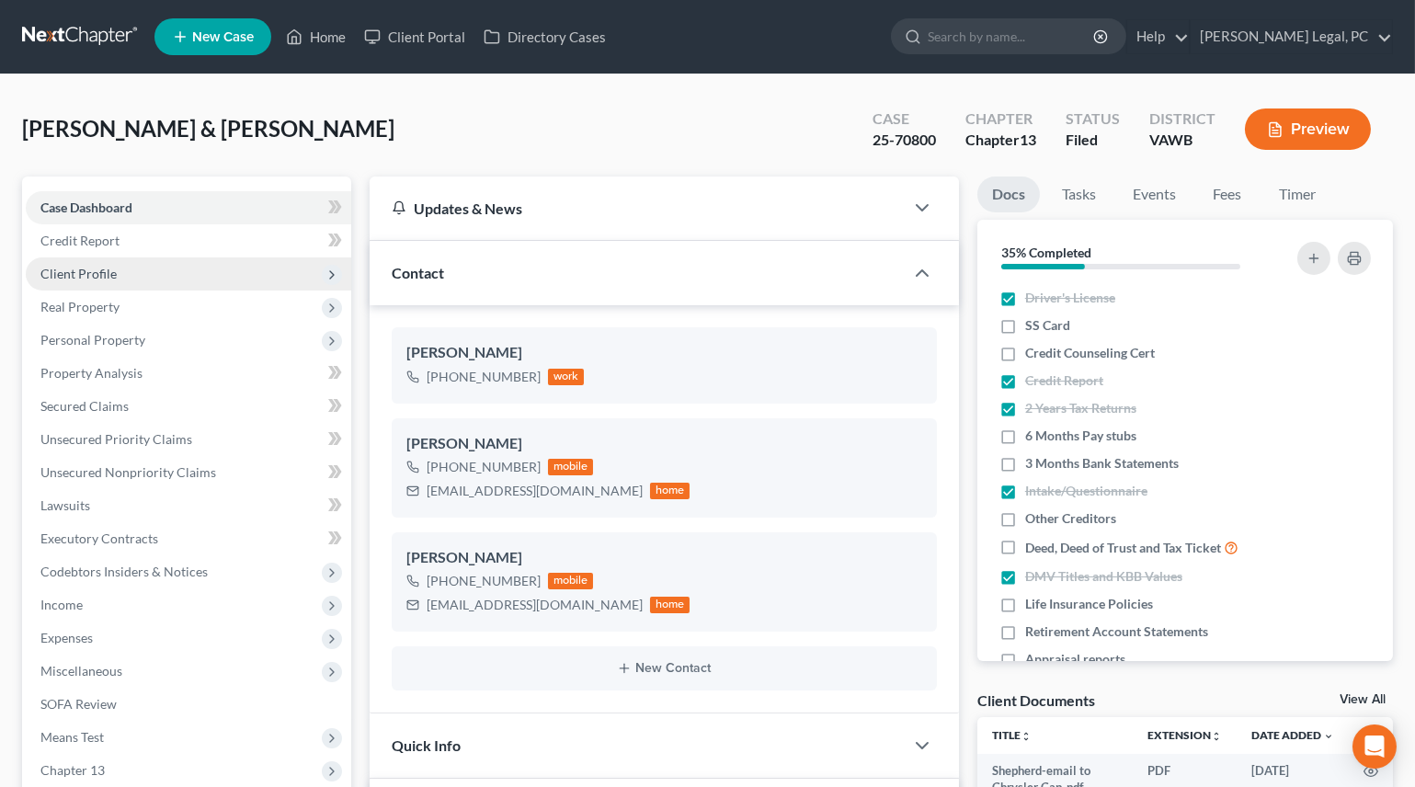
click at [104, 284] on span "Client Profile" at bounding box center [188, 273] width 325 height 33
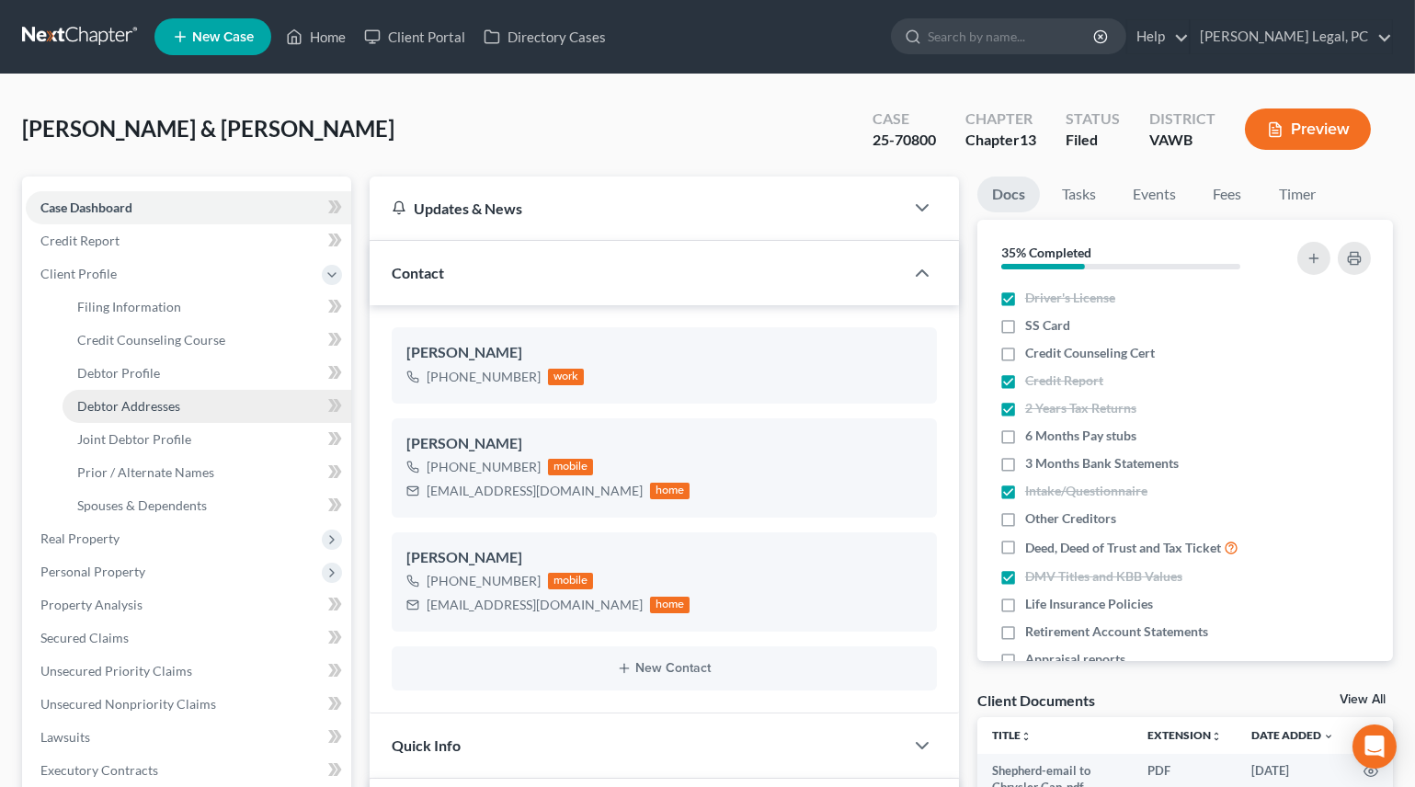
click at [136, 408] on span "Debtor Addresses" at bounding box center [128, 406] width 103 height 16
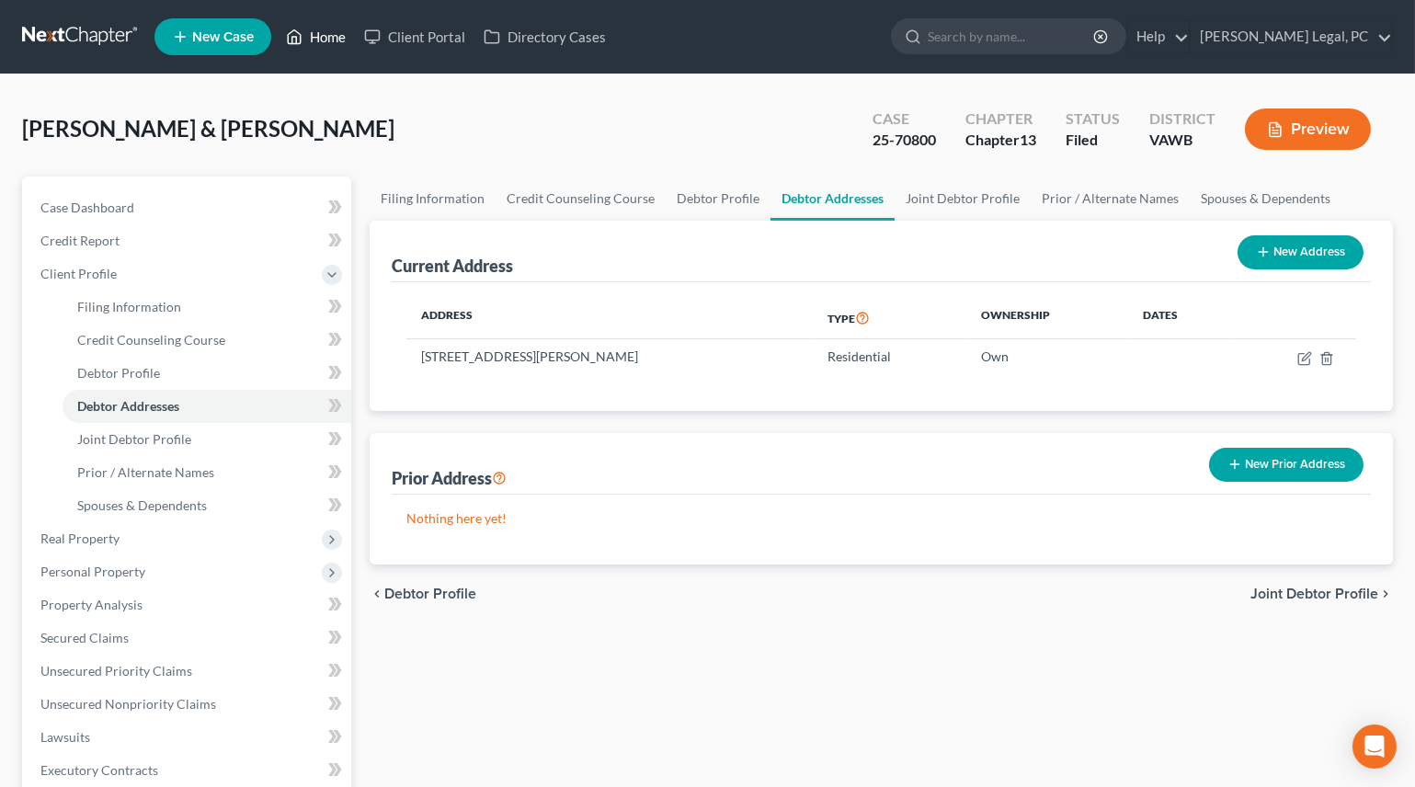
click at [314, 41] on link "Home" at bounding box center [316, 36] width 78 height 33
